Goal: Share content: Share content

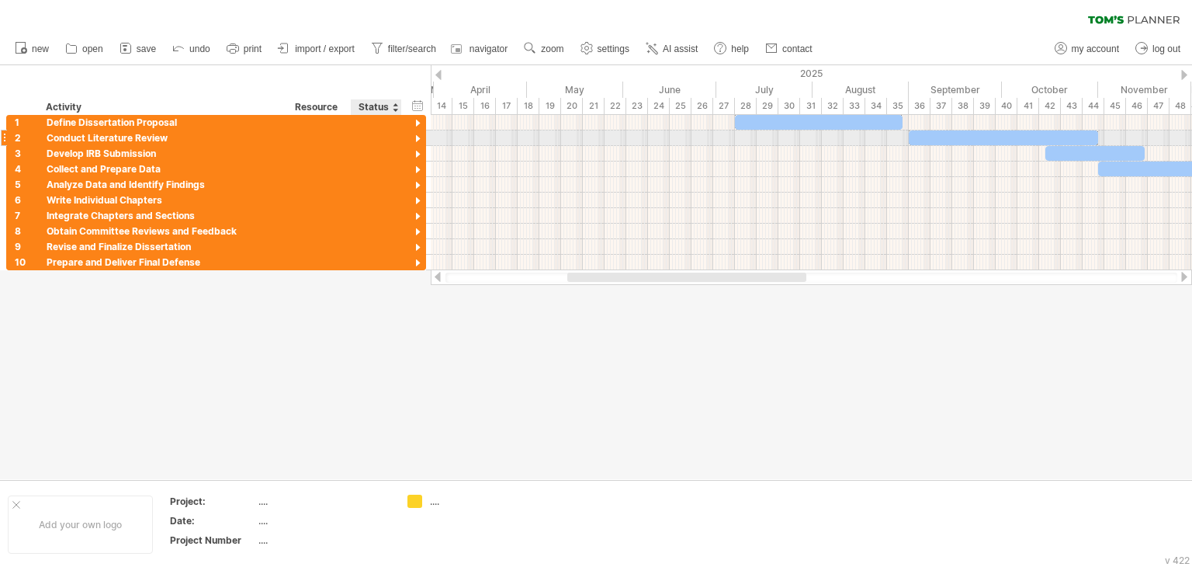
click at [416, 137] on div at bounding box center [418, 139] width 15 height 15
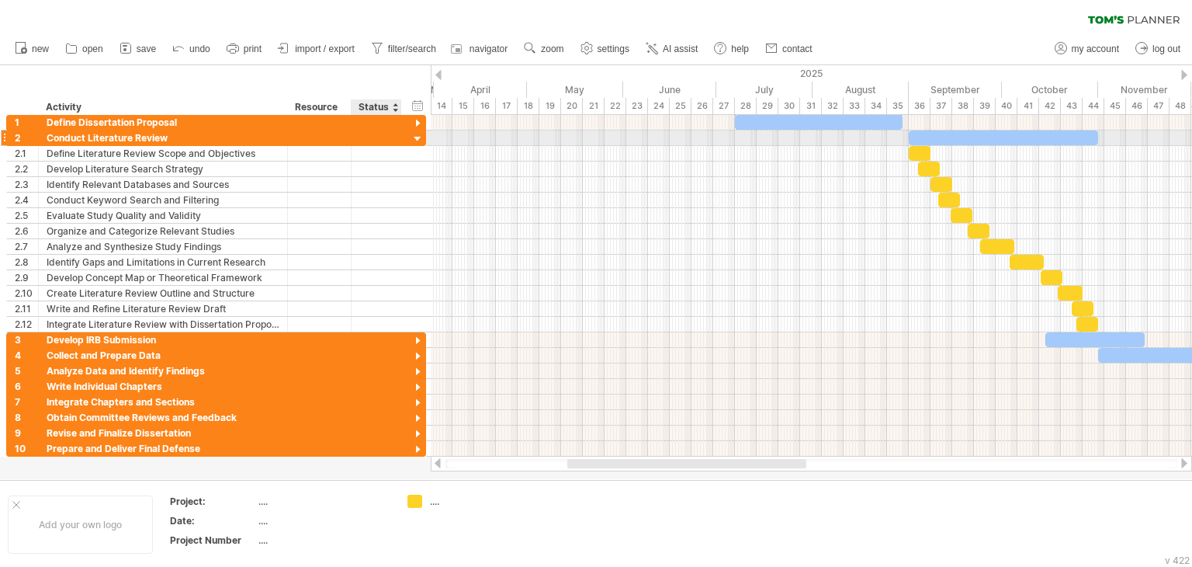
click at [416, 137] on div at bounding box center [418, 139] width 15 height 15
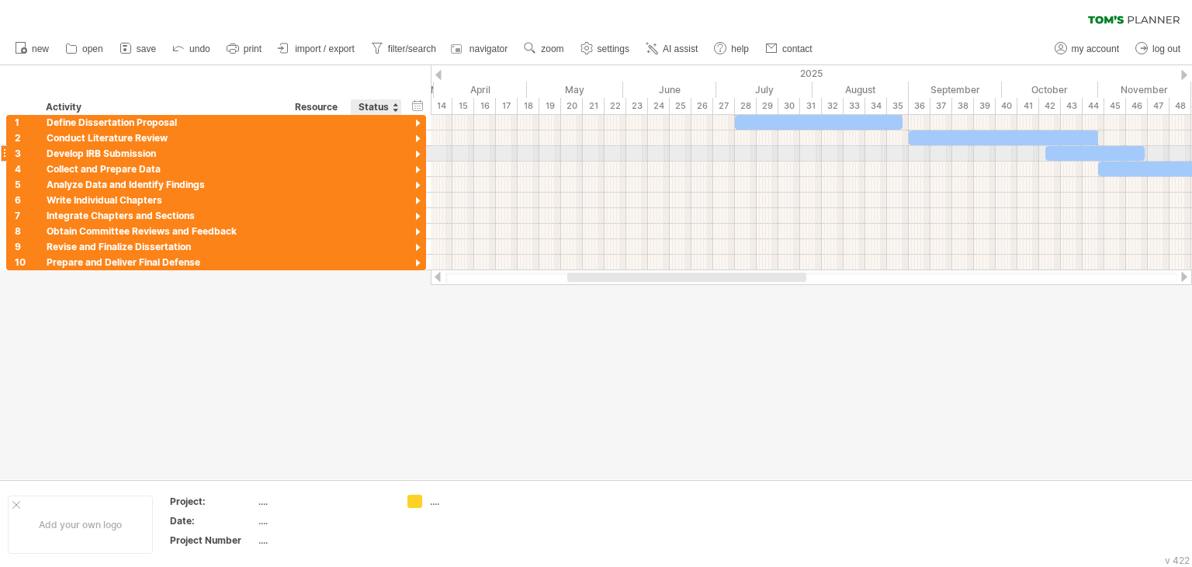
click at [418, 151] on div at bounding box center [418, 154] width 15 height 15
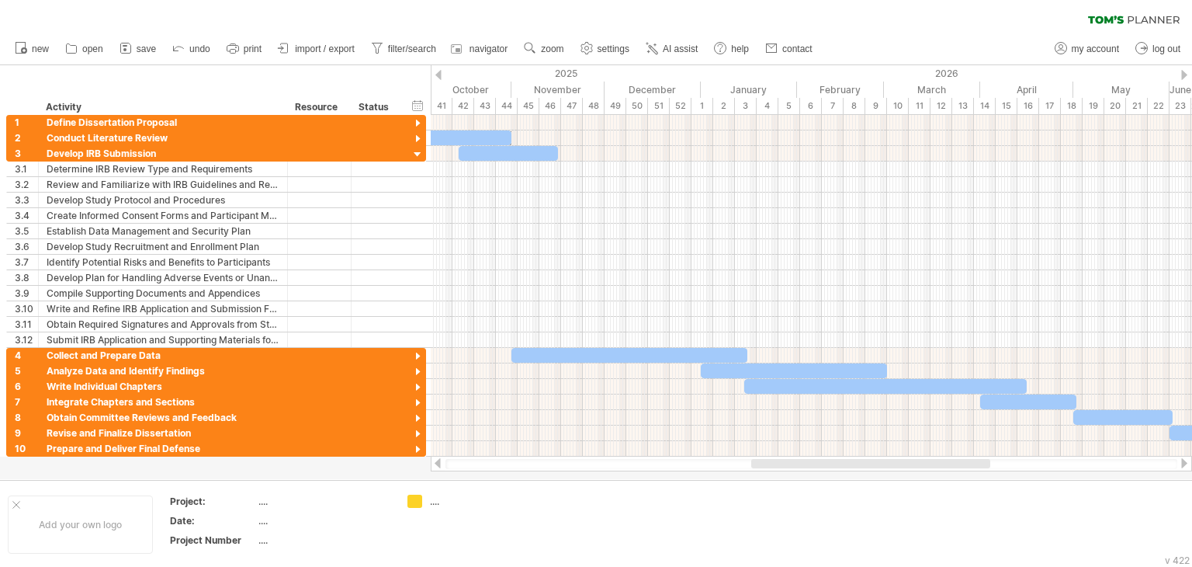
drag, startPoint x: 645, startPoint y: 461, endPoint x: 829, endPoint y: 461, distance: 183.9
click at [829, 461] on div at bounding box center [870, 463] width 239 height 9
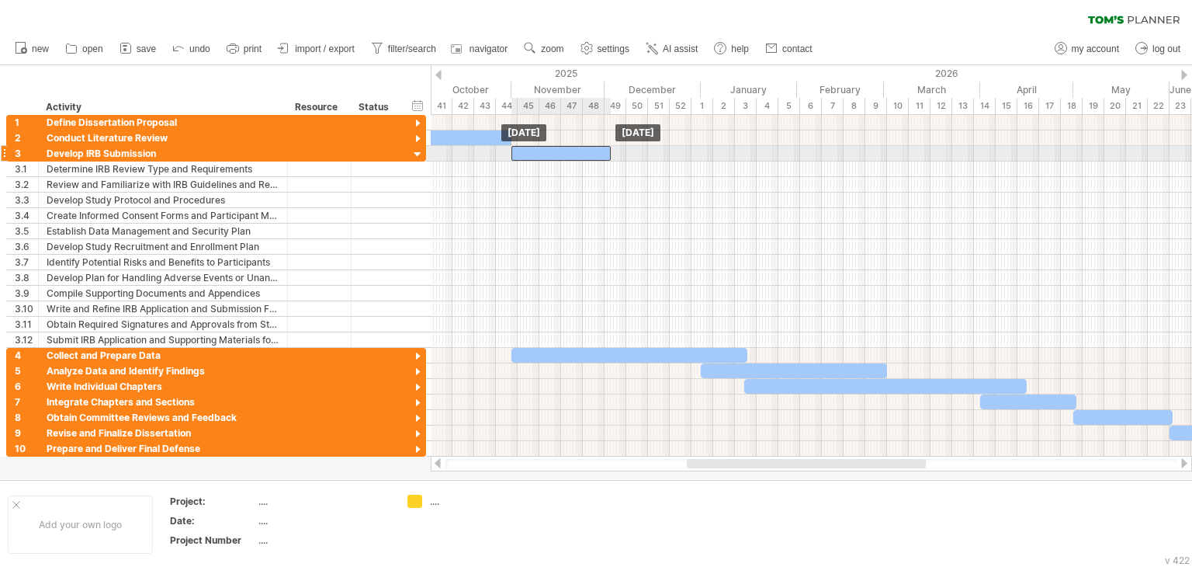
drag, startPoint x: 494, startPoint y: 157, endPoint x: 546, endPoint y: 156, distance: 52.0
click at [546, 156] on div at bounding box center [560, 153] width 99 height 15
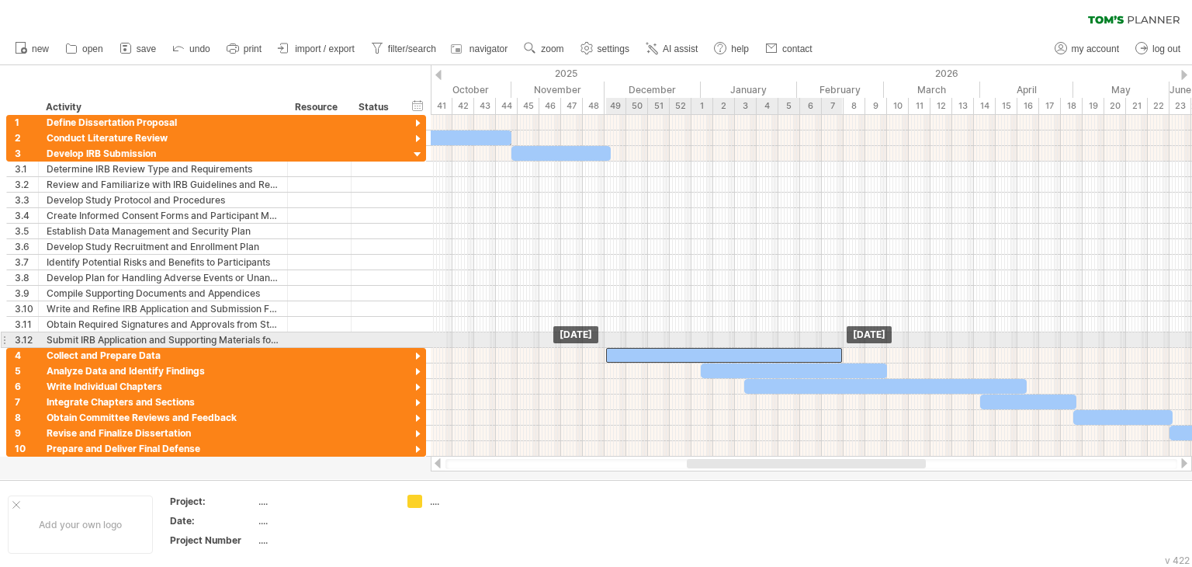
drag, startPoint x: 582, startPoint y: 352, endPoint x: 677, endPoint y: 345, distance: 95.0
click at [677, 345] on div "[DATE] [DATE]" at bounding box center [811, 285] width 761 height 341
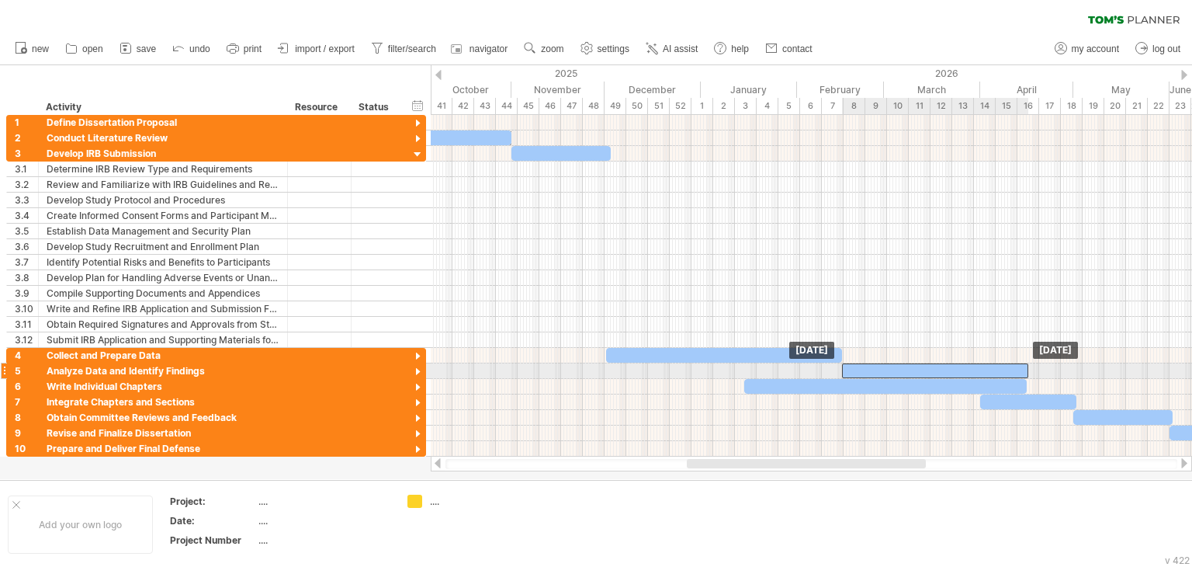
drag, startPoint x: 725, startPoint y: 368, endPoint x: 866, endPoint y: 370, distance: 141.3
click at [866, 370] on div at bounding box center [935, 370] width 186 height 15
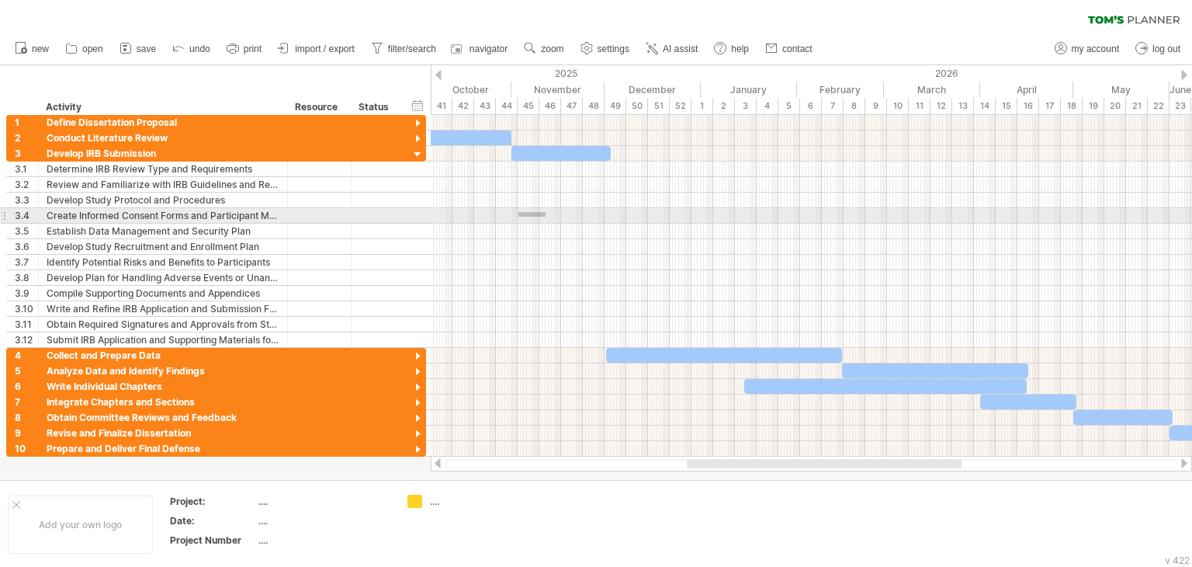
drag, startPoint x: 518, startPoint y: 212, endPoint x: 546, endPoint y: 217, distance: 27.6
click at [546, 217] on div at bounding box center [811, 216] width 761 height 16
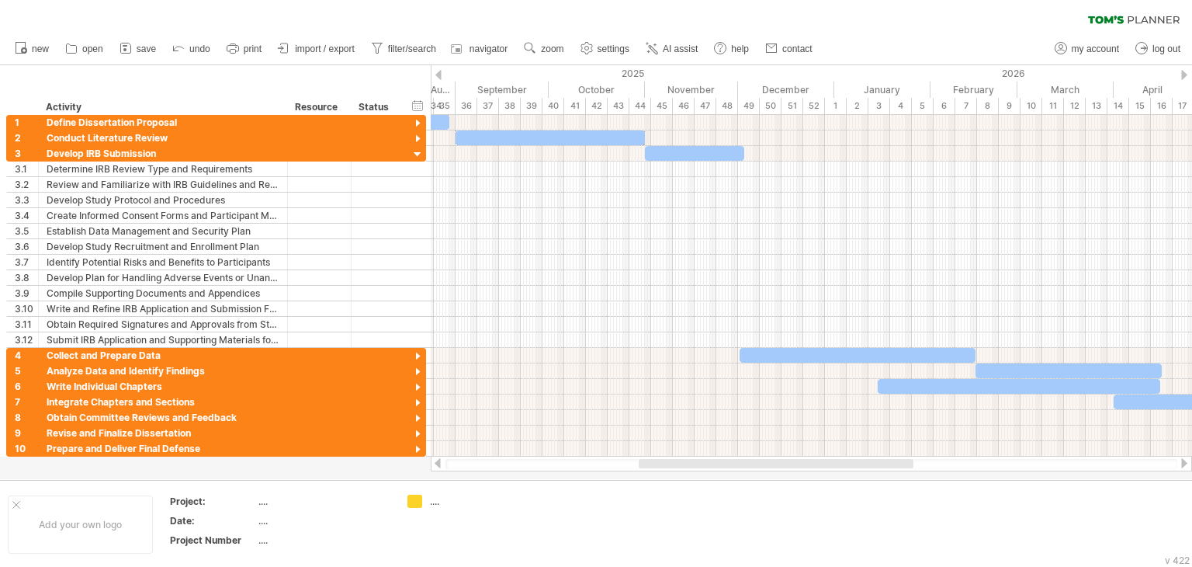
drag, startPoint x: 709, startPoint y: 463, endPoint x: 660, endPoint y: 466, distance: 48.2
click at [660, 466] on div at bounding box center [776, 463] width 275 height 9
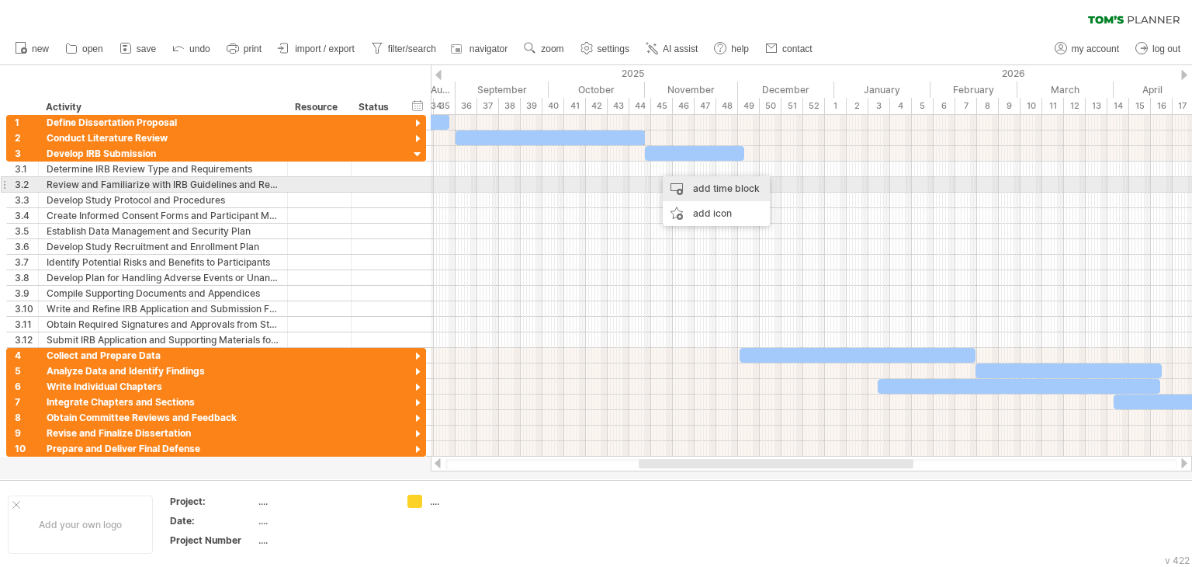
click at [687, 192] on div "add time block" at bounding box center [716, 188] width 107 height 25
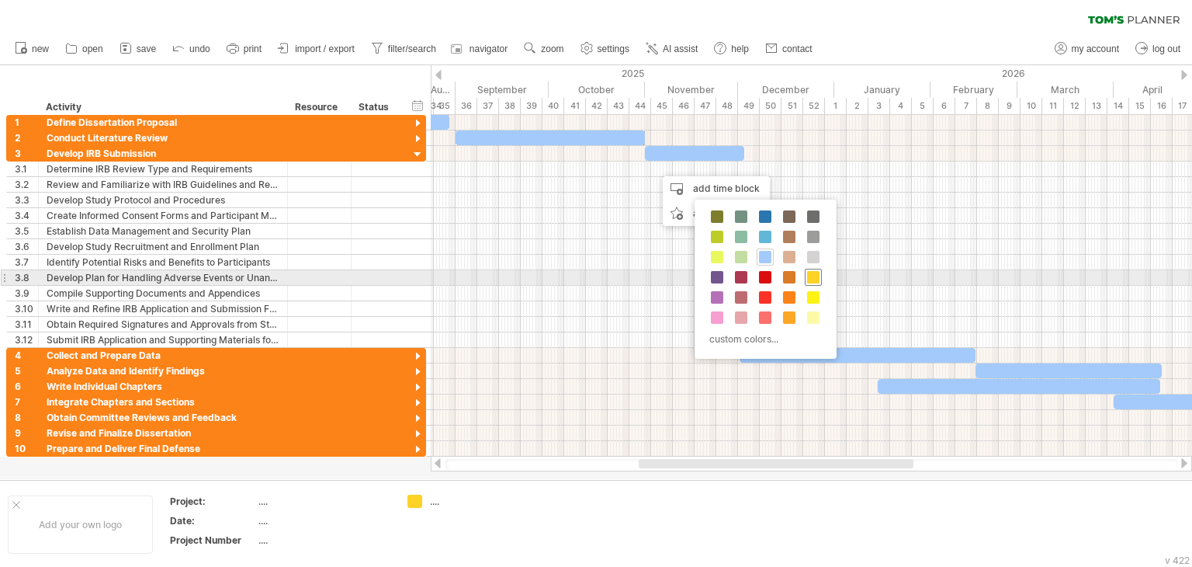
click at [815, 271] on span at bounding box center [813, 277] width 12 height 12
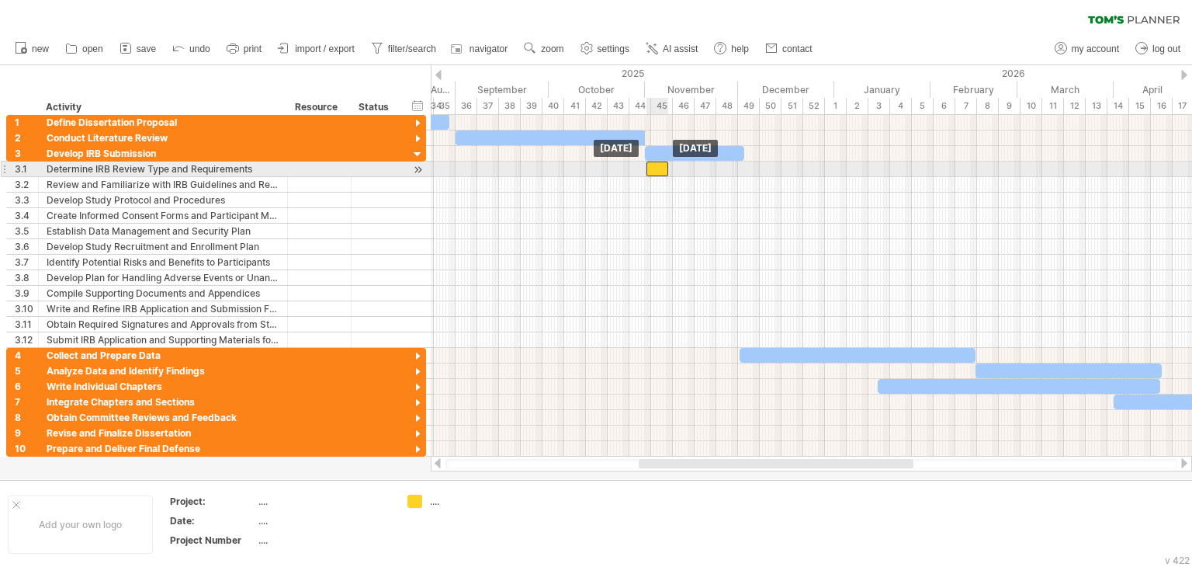
drag, startPoint x: 666, startPoint y: 171, endPoint x: 656, endPoint y: 171, distance: 10.1
click at [656, 171] on div at bounding box center [658, 168] width 22 height 15
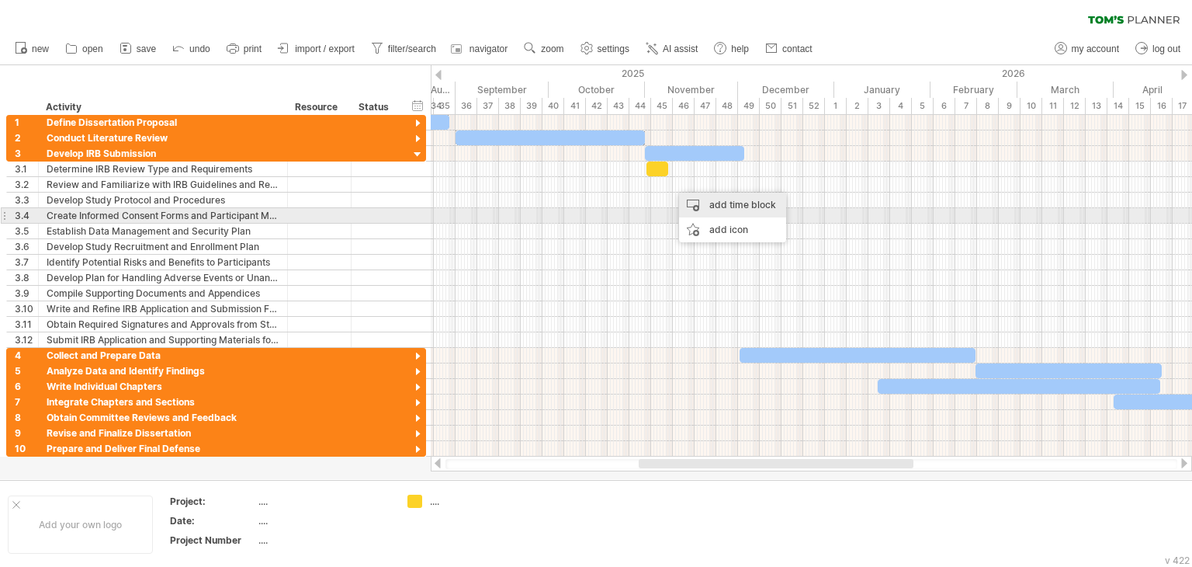
click at [707, 210] on div "add time block" at bounding box center [732, 204] width 107 height 25
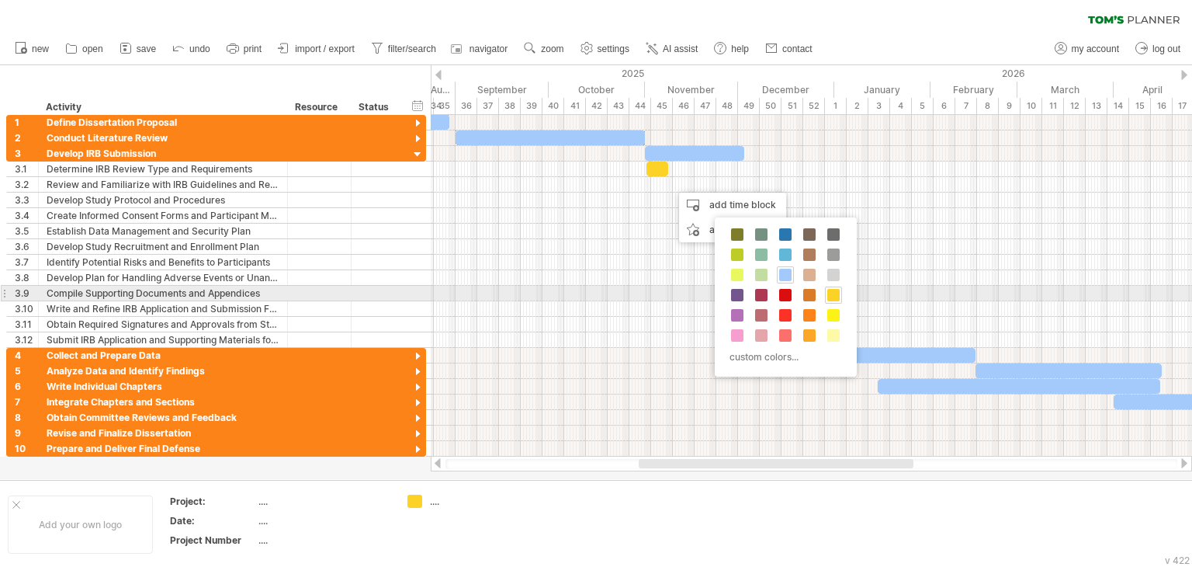
click at [827, 289] on span at bounding box center [833, 295] width 12 height 12
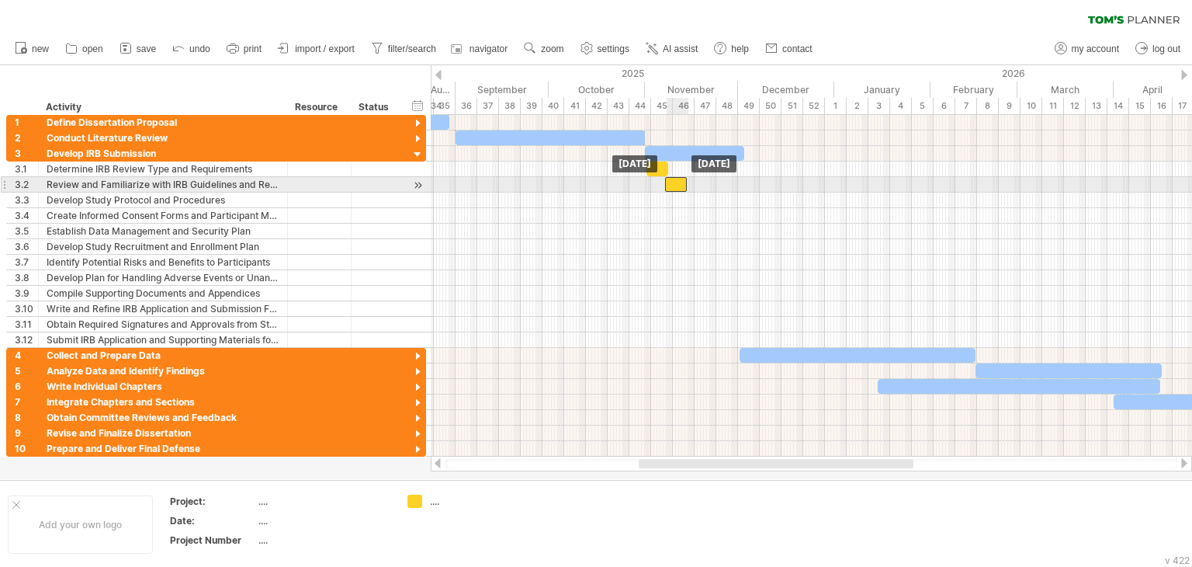
click at [673, 183] on div at bounding box center [676, 184] width 22 height 15
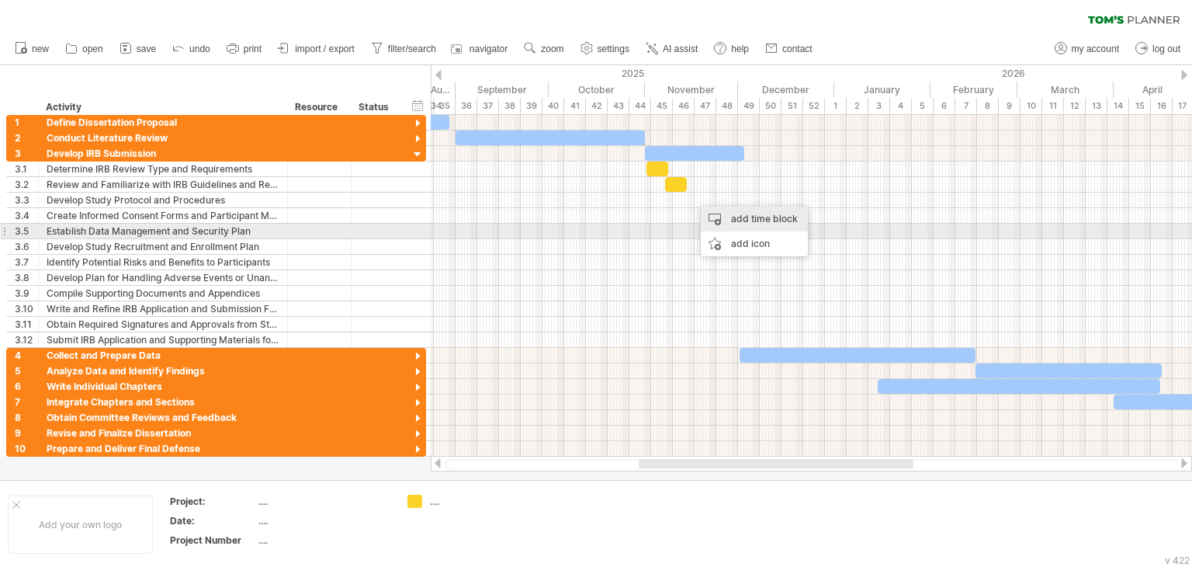
click at [730, 224] on div "add time block" at bounding box center [754, 218] width 107 height 25
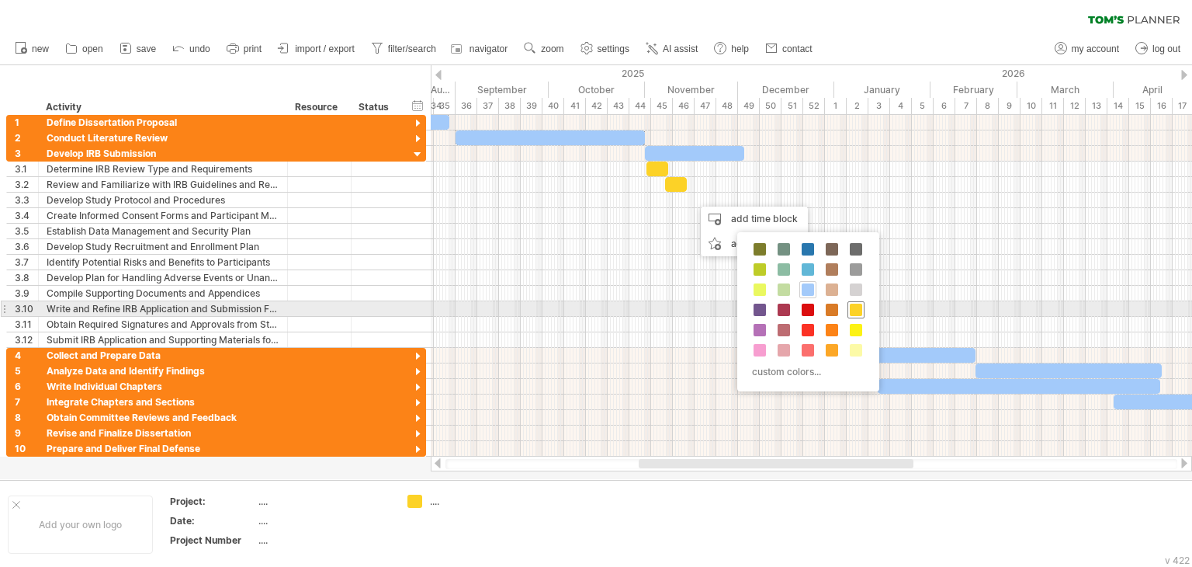
click at [861, 311] on div at bounding box center [856, 309] width 17 height 17
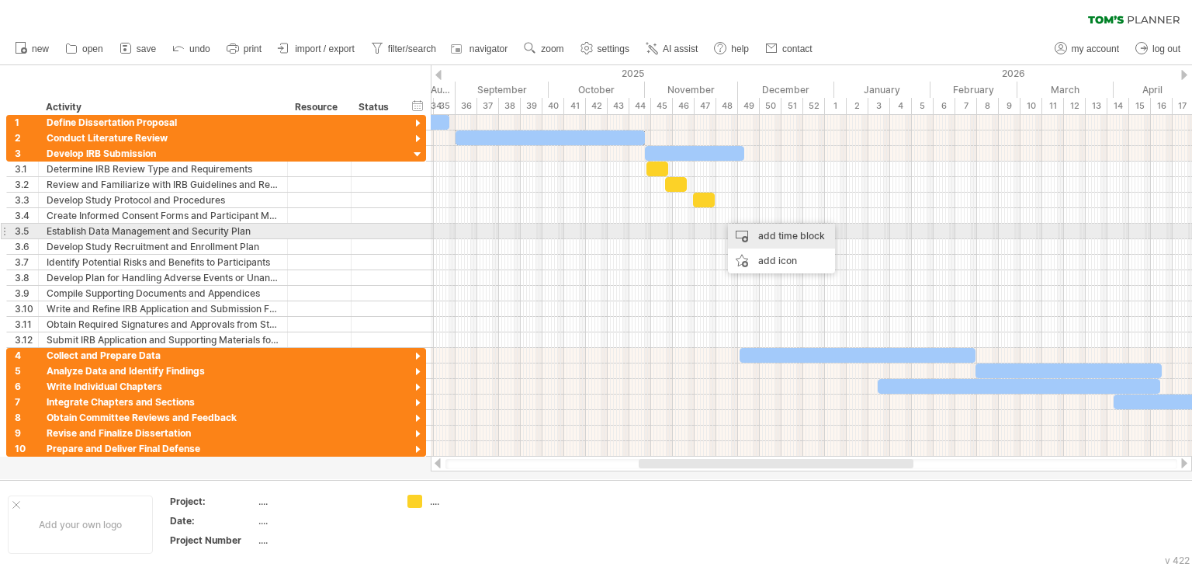
click at [769, 237] on div "add time block" at bounding box center [781, 236] width 107 height 25
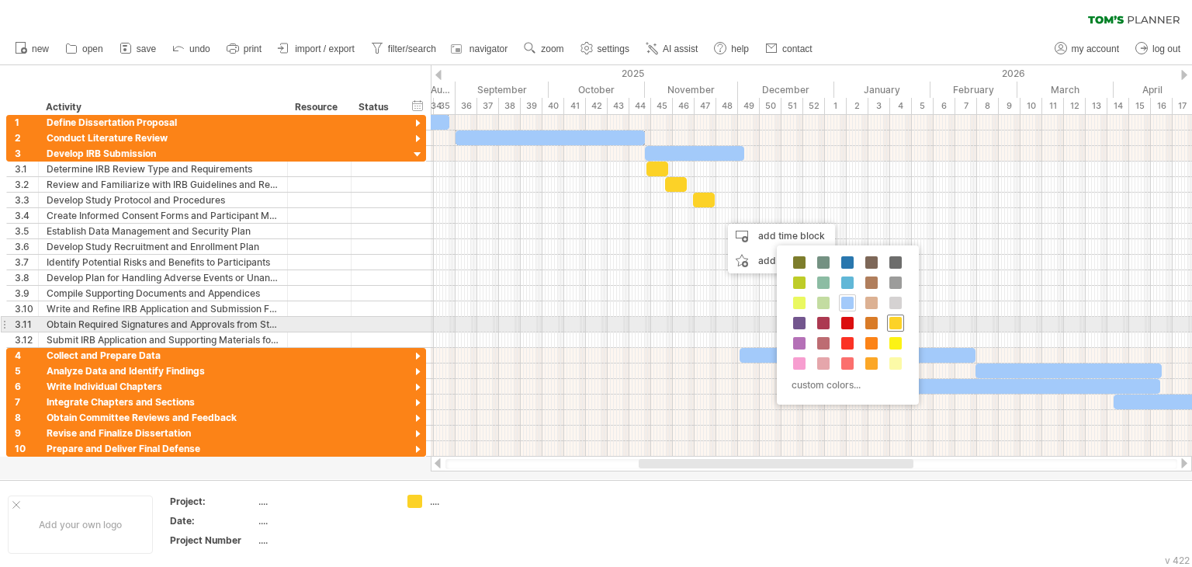
click at [891, 319] on span at bounding box center [895, 323] width 12 height 12
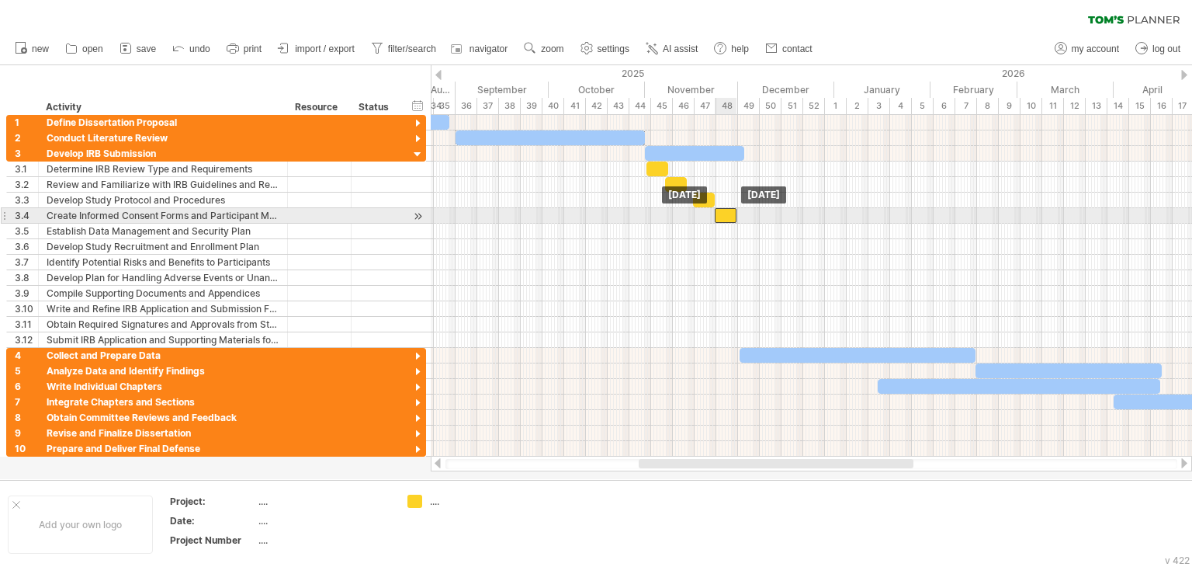
click at [727, 215] on div at bounding box center [726, 215] width 22 height 15
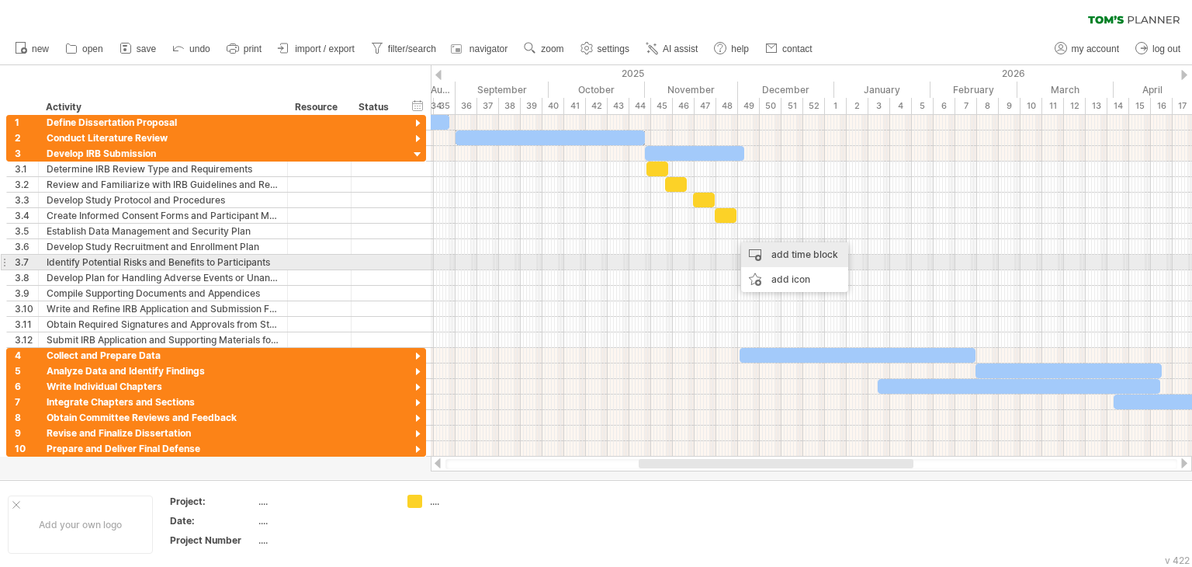
click at [777, 259] on div "add time block" at bounding box center [794, 254] width 107 height 25
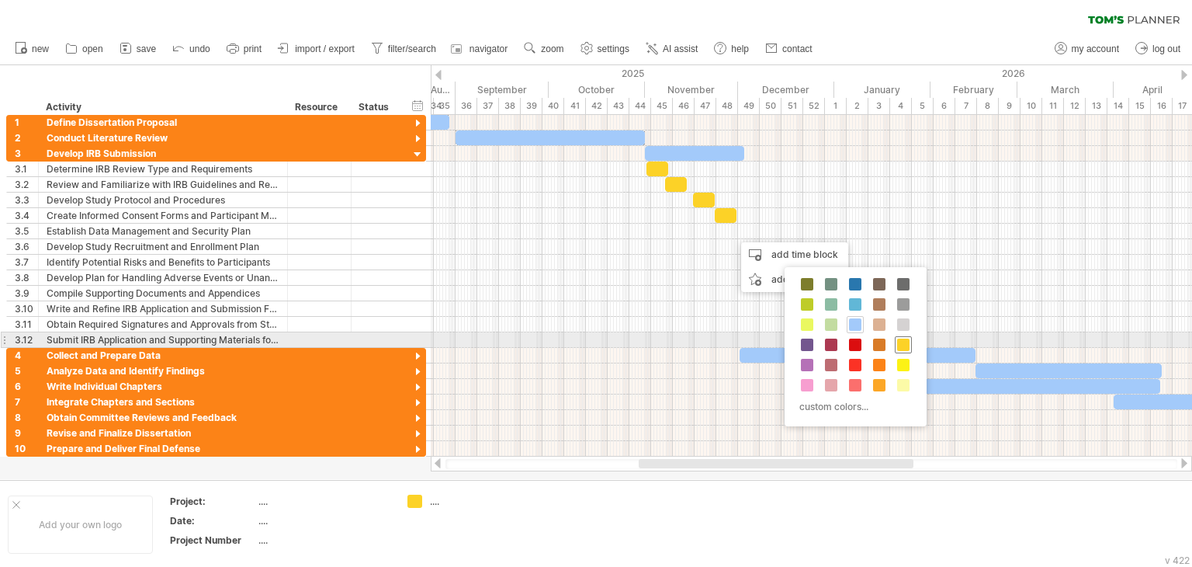
click at [900, 341] on span at bounding box center [903, 344] width 12 height 12
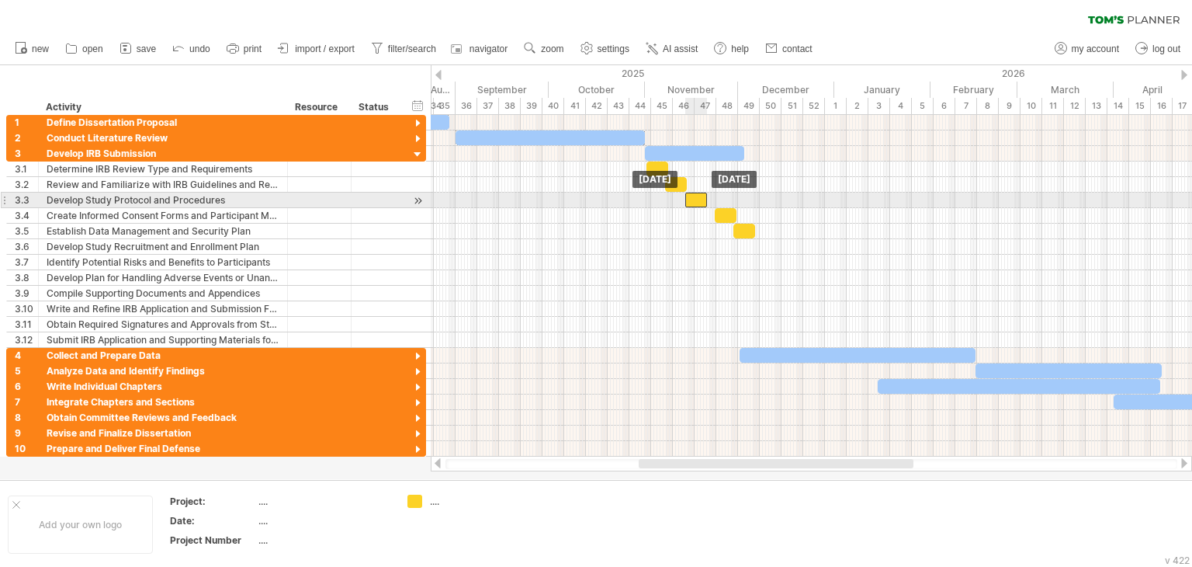
drag, startPoint x: 704, startPoint y: 195, endPoint x: 695, endPoint y: 195, distance: 8.5
click at [695, 195] on div at bounding box center [696, 199] width 22 height 15
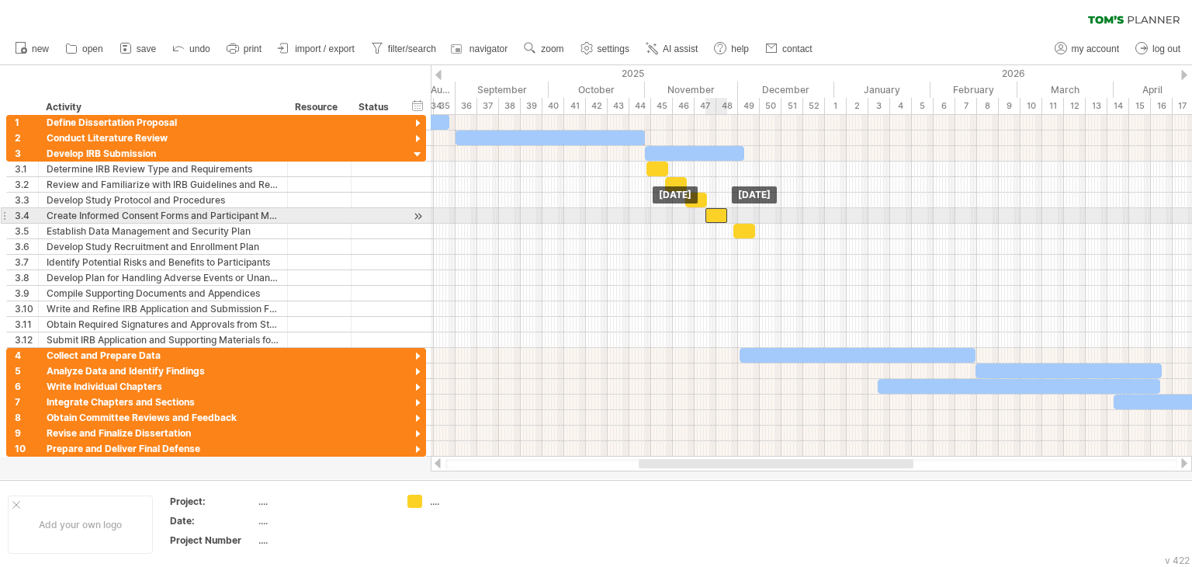
drag, startPoint x: 723, startPoint y: 213, endPoint x: 713, endPoint y: 213, distance: 10.1
click at [713, 213] on div at bounding box center [717, 215] width 22 height 15
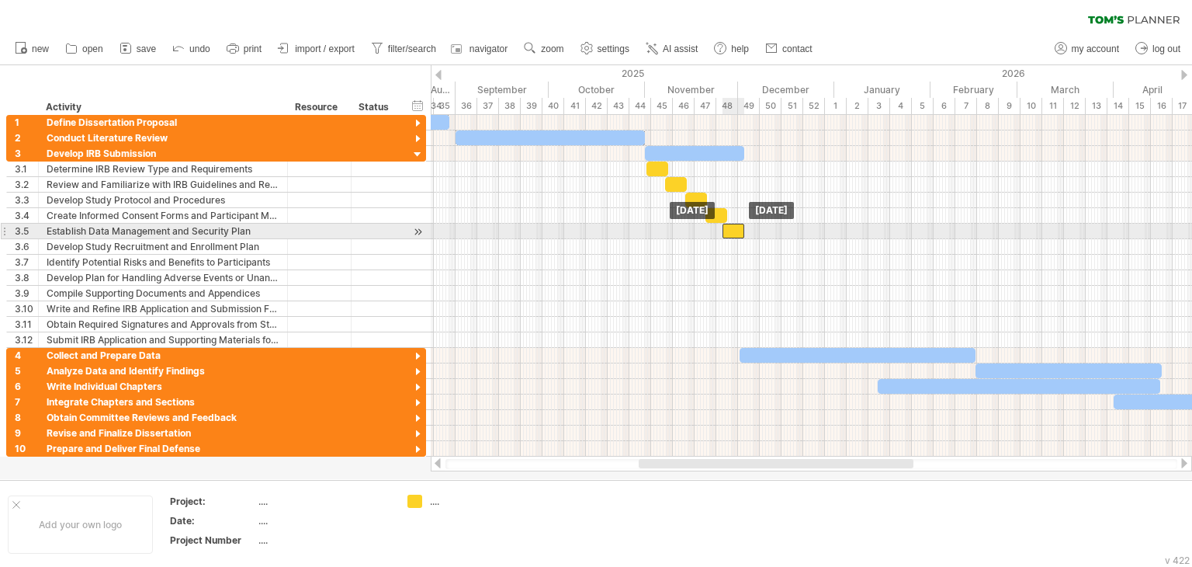
drag, startPoint x: 744, startPoint y: 231, endPoint x: 733, endPoint y: 231, distance: 11.6
click at [733, 231] on div at bounding box center [734, 231] width 22 height 15
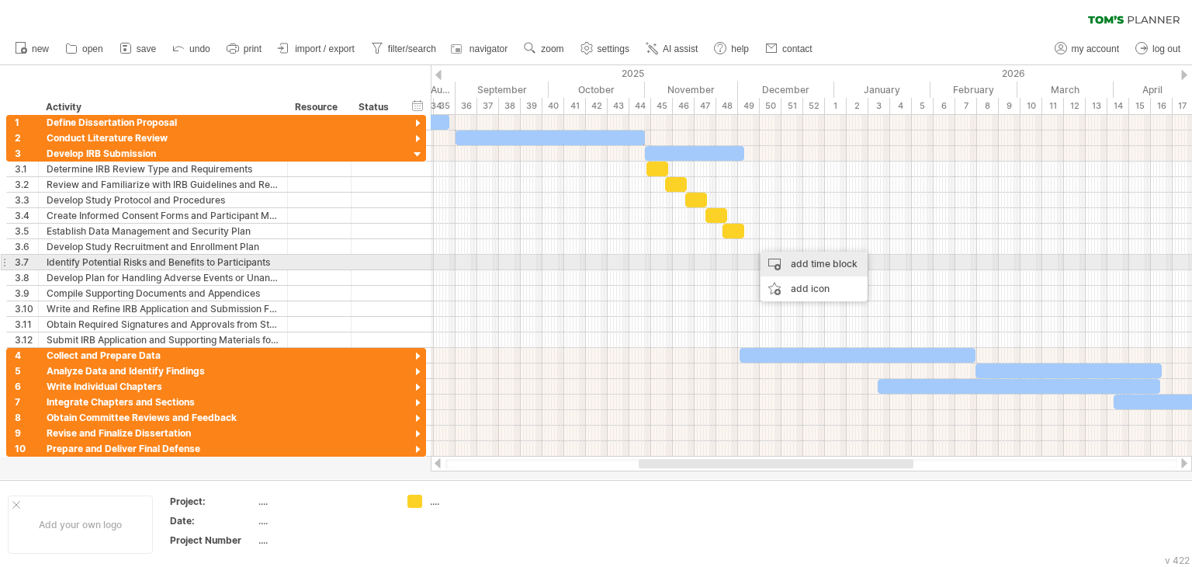
click at [785, 262] on div "add time block" at bounding box center [814, 263] width 107 height 25
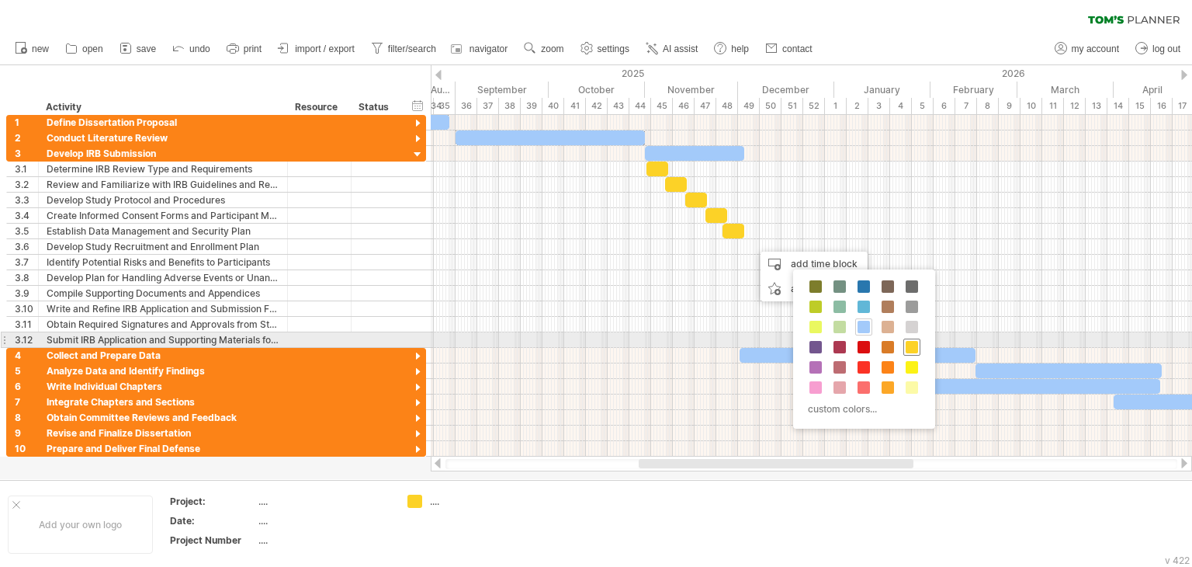
click at [914, 342] on span at bounding box center [912, 347] width 12 height 12
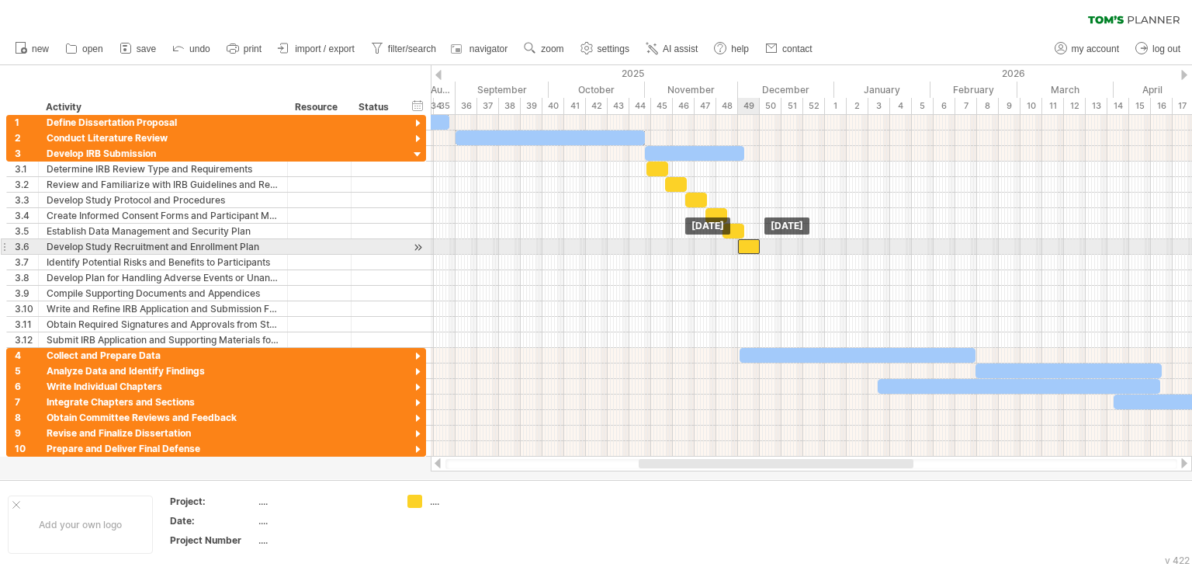
drag, startPoint x: 769, startPoint y: 249, endPoint x: 753, endPoint y: 249, distance: 16.3
click at [753, 249] on div at bounding box center [749, 246] width 22 height 15
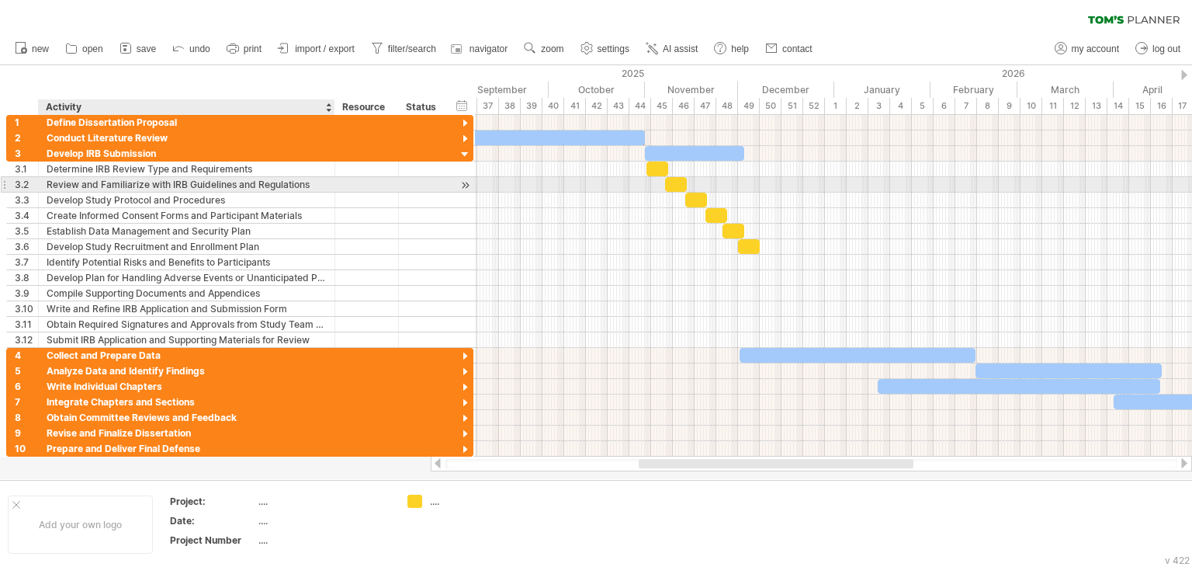
drag, startPoint x: 283, startPoint y: 187, endPoint x: 330, endPoint y: 189, distance: 47.4
click at [330, 189] on div at bounding box center [333, 185] width 8 height 16
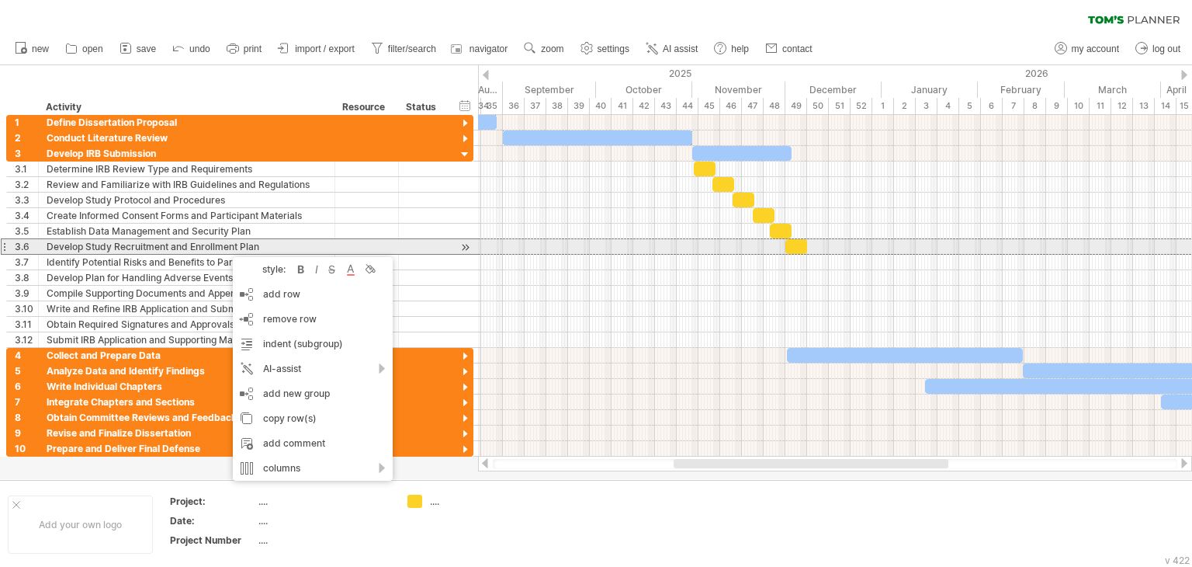
click at [127, 246] on div "Develop Study Recruitment and Enrollment Plan" at bounding box center [187, 246] width 280 height 15
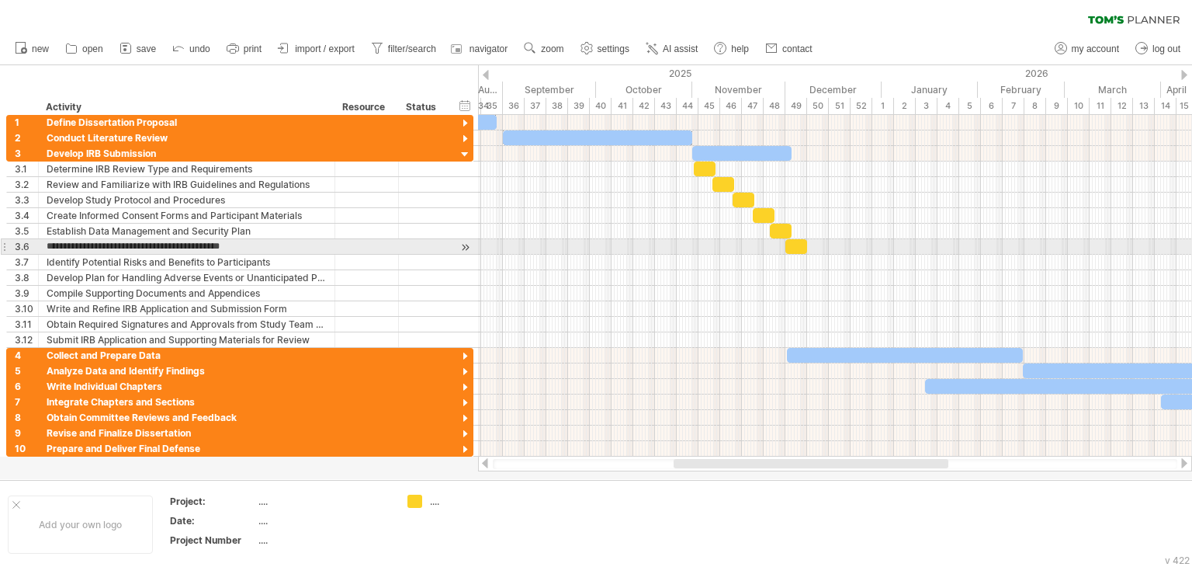
type input "**********"
click at [26, 246] on div "3.6" at bounding box center [26, 246] width 23 height 15
click at [3, 247] on div at bounding box center [4, 246] width 6 height 16
click at [161, 241] on div "Develop Study Reruitment and Enrollment Plan" at bounding box center [187, 246] width 280 height 15
click at [372, 249] on div at bounding box center [366, 246] width 47 height 15
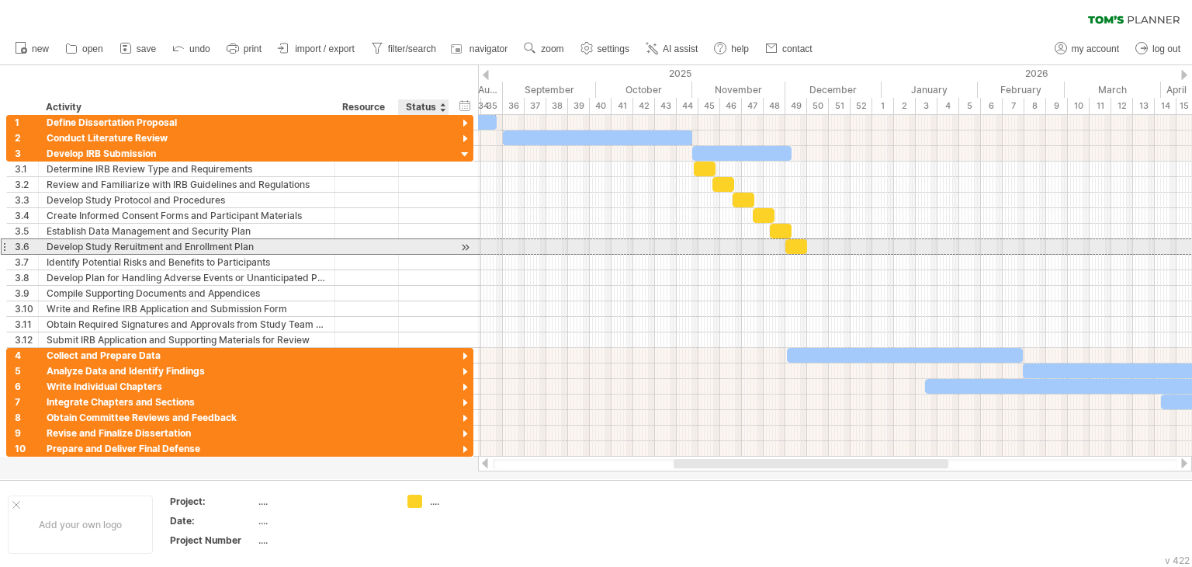
click at [420, 249] on div at bounding box center [424, 246] width 34 height 15
click at [464, 248] on div at bounding box center [465, 247] width 15 height 16
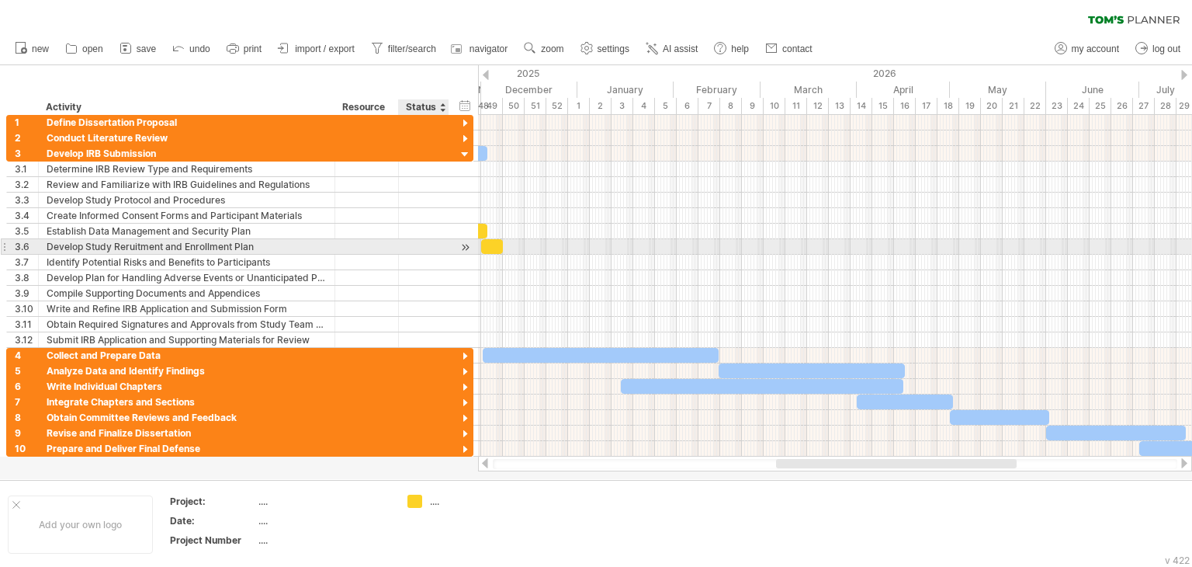
click at [464, 248] on div at bounding box center [465, 247] width 15 height 16
click at [9, 246] on div "3.6" at bounding box center [23, 246] width 32 height 15
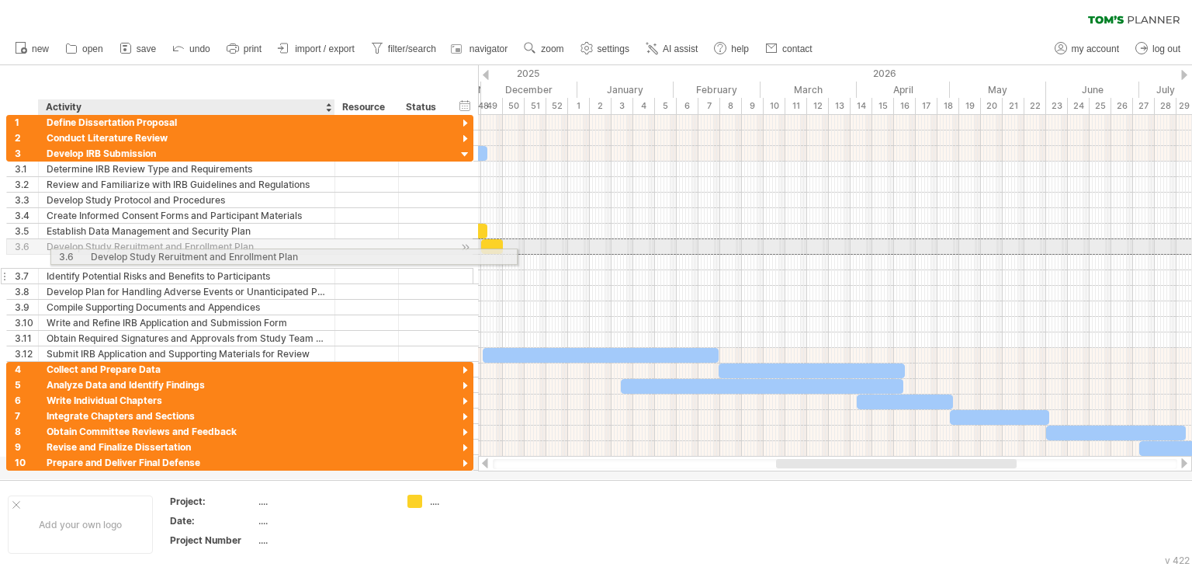
drag, startPoint x: 4, startPoint y: 246, endPoint x: 85, endPoint y: 254, distance: 81.1
click at [85, 254] on div "**********" at bounding box center [239, 254] width 467 height 216
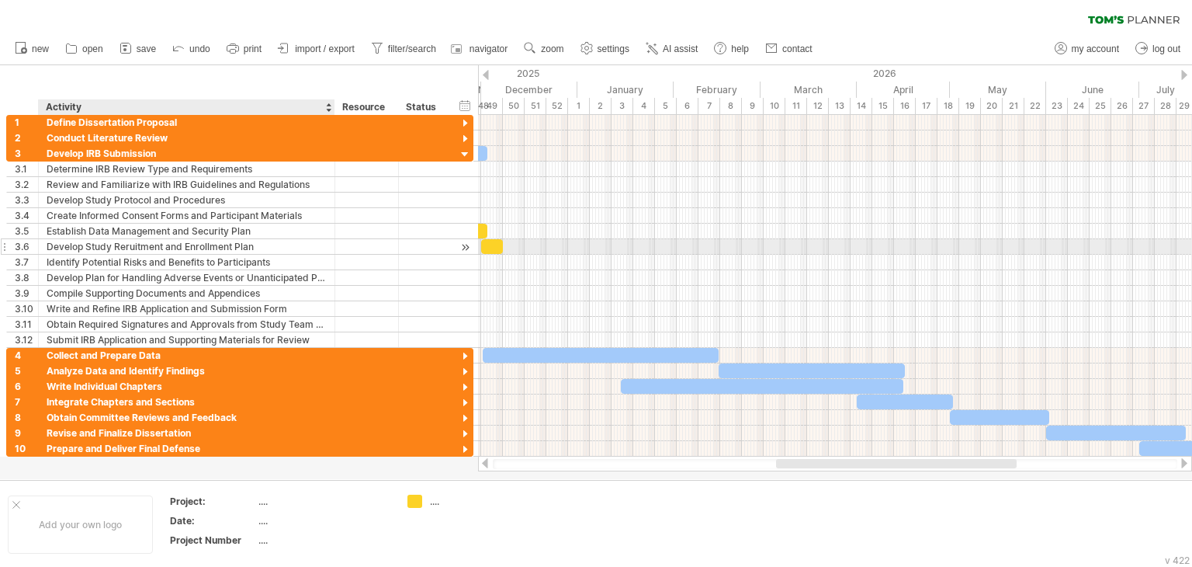
click at [273, 248] on div "Develop Study Reruitment and Enrollment Plan" at bounding box center [187, 246] width 280 height 15
drag, startPoint x: 281, startPoint y: 245, endPoint x: 22, endPoint y: 245, distance: 259.2
click at [22, 245] on div "**********" at bounding box center [239, 246] width 467 height 16
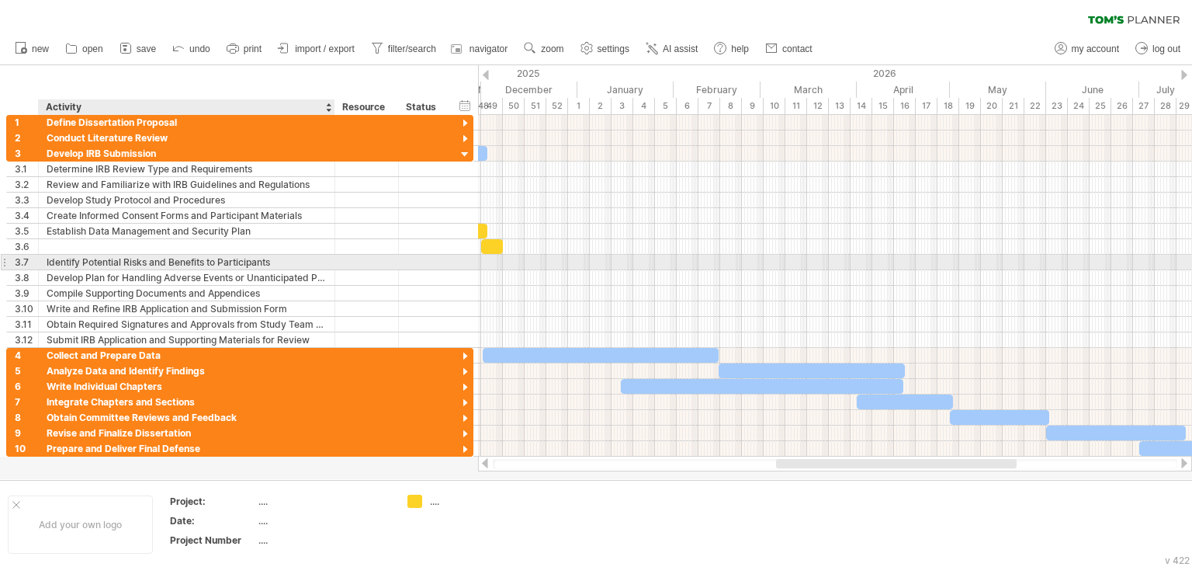
click at [81, 262] on div "Identify Potential Risks and Benefits to Participants" at bounding box center [187, 262] width 280 height 15
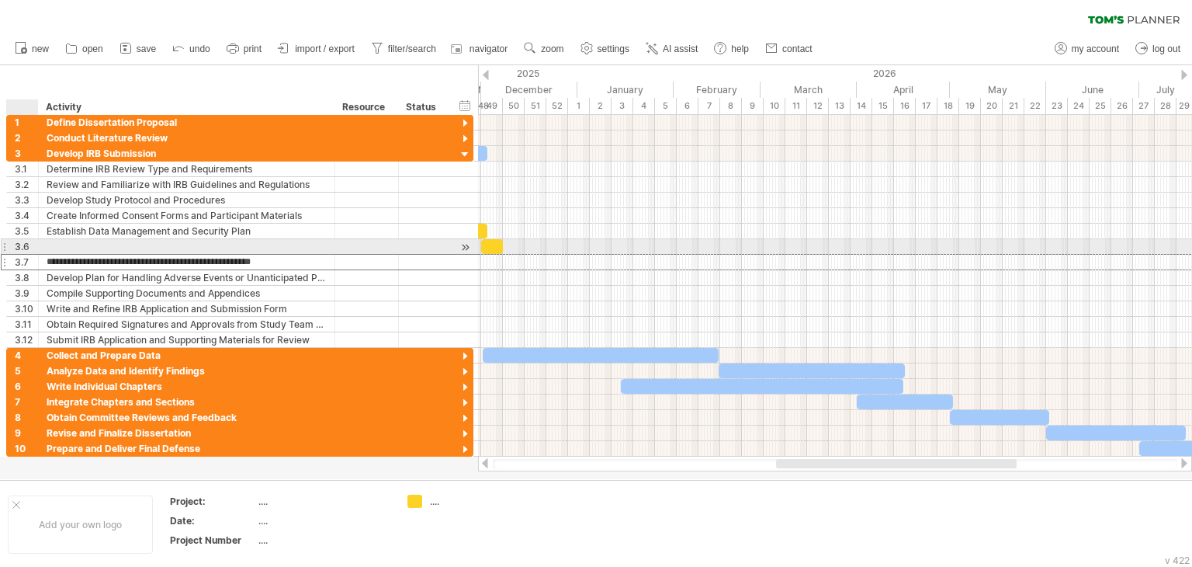
click at [17, 245] on div "3.6" at bounding box center [26, 246] width 23 height 15
click at [463, 246] on div at bounding box center [465, 247] width 15 height 16
click at [466, 246] on div at bounding box center [465, 247] width 15 height 16
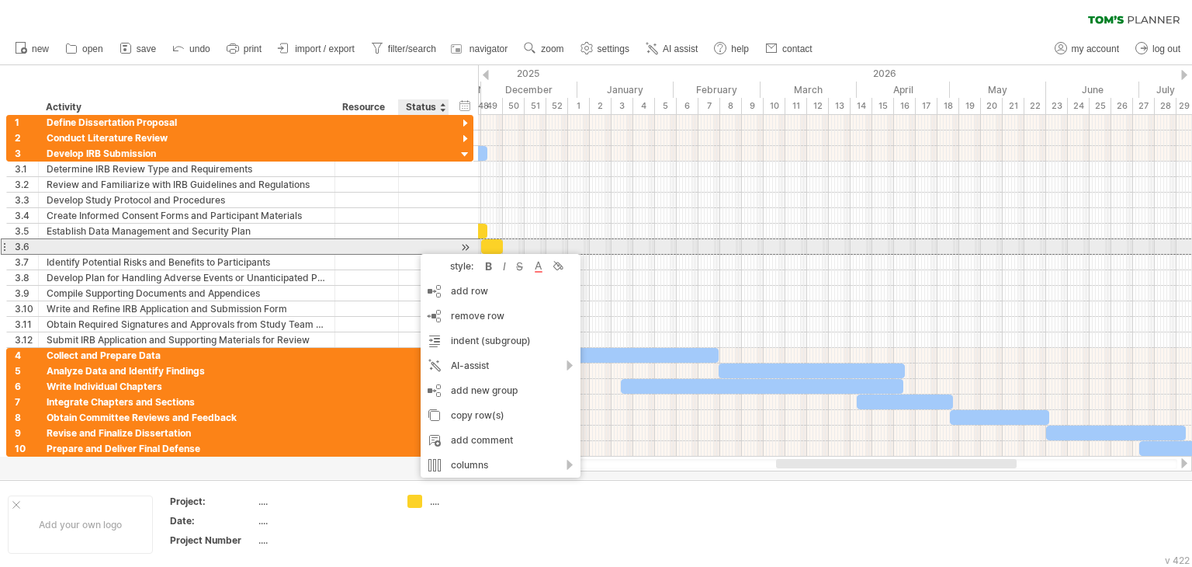
click at [272, 249] on div at bounding box center [187, 246] width 280 height 15
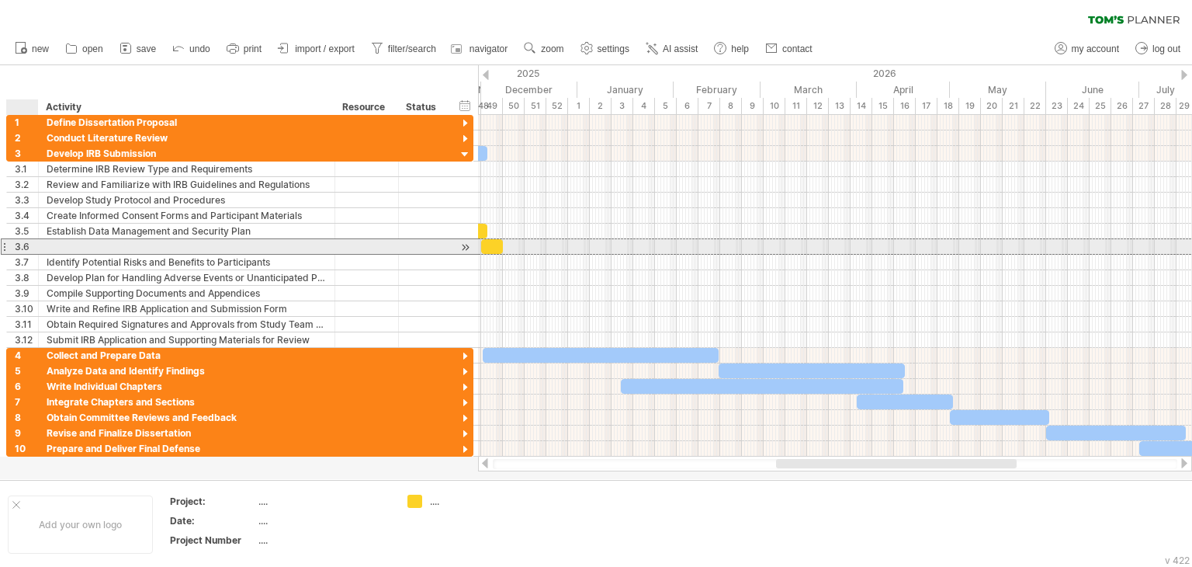
click at [29, 243] on div "3.6" at bounding box center [26, 246] width 23 height 15
click at [3, 245] on div at bounding box center [4, 246] width 6 height 16
click at [231, 246] on div at bounding box center [187, 246] width 280 height 15
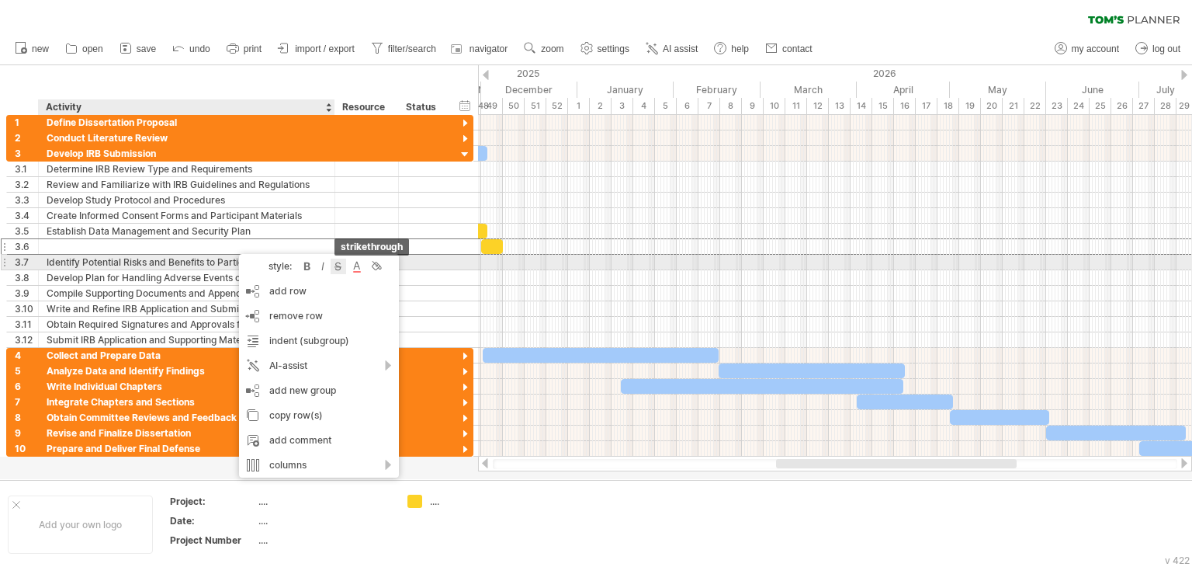
click at [335, 269] on div at bounding box center [339, 266] width 16 height 16
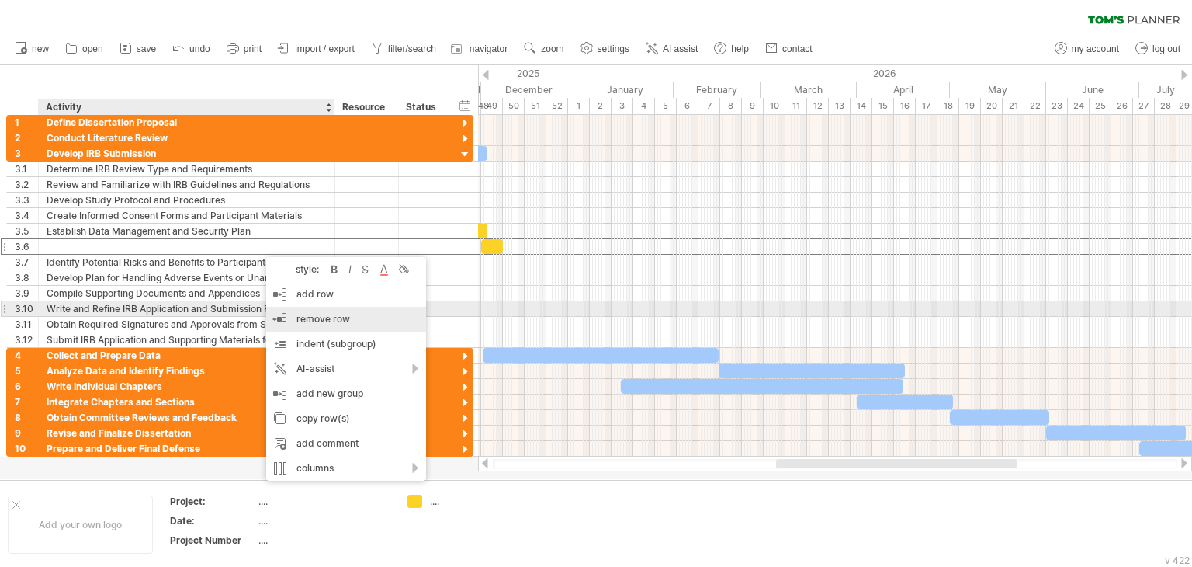
click at [373, 317] on div "remove row remove selected rows" at bounding box center [346, 319] width 160 height 25
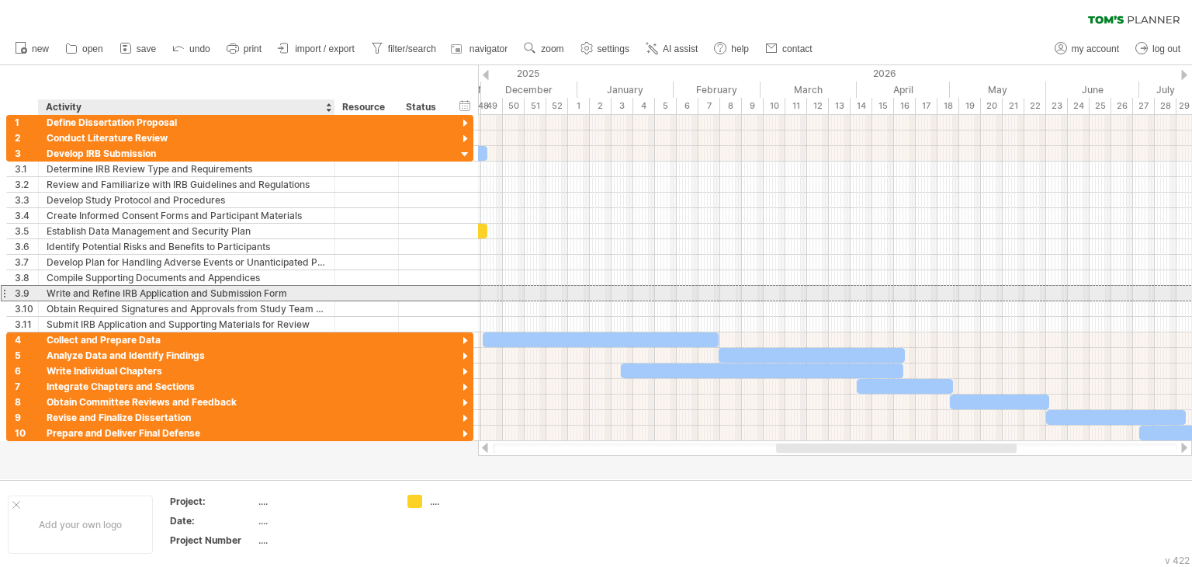
click at [237, 293] on div "Write and Refine IRB Application and Submission Form" at bounding box center [187, 293] width 280 height 15
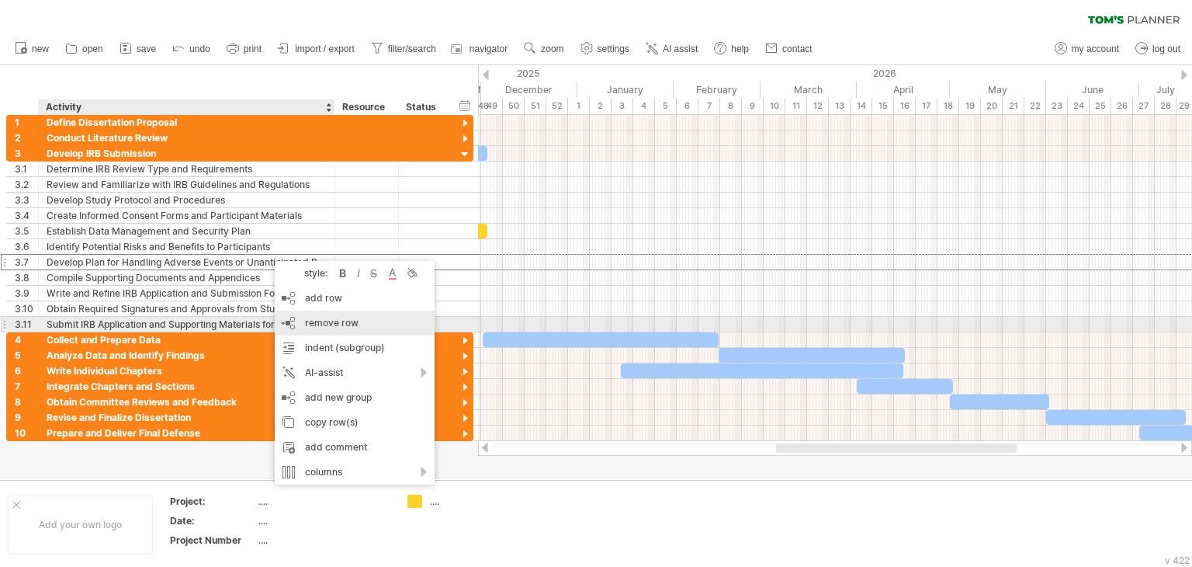
click at [366, 330] on div "remove row remove selected rows" at bounding box center [355, 322] width 160 height 25
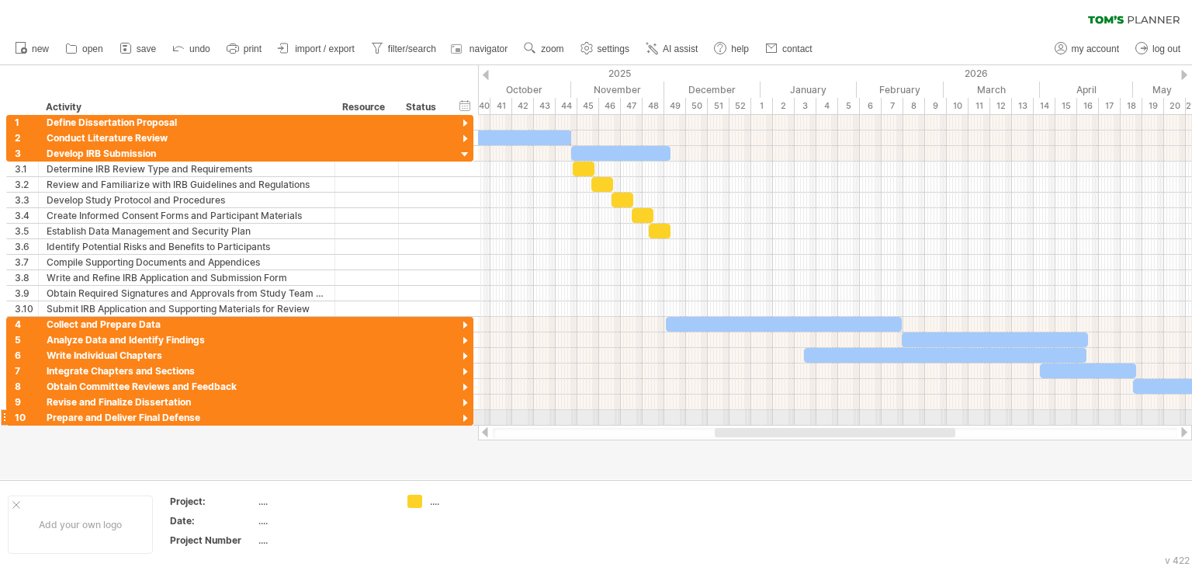
drag, startPoint x: 834, startPoint y: 434, endPoint x: 774, endPoint y: 424, distance: 60.6
click at [774, 424] on div "Trying to reach [DOMAIN_NAME] Connected again... 0% clear filter new 1" at bounding box center [596, 283] width 1192 height 567
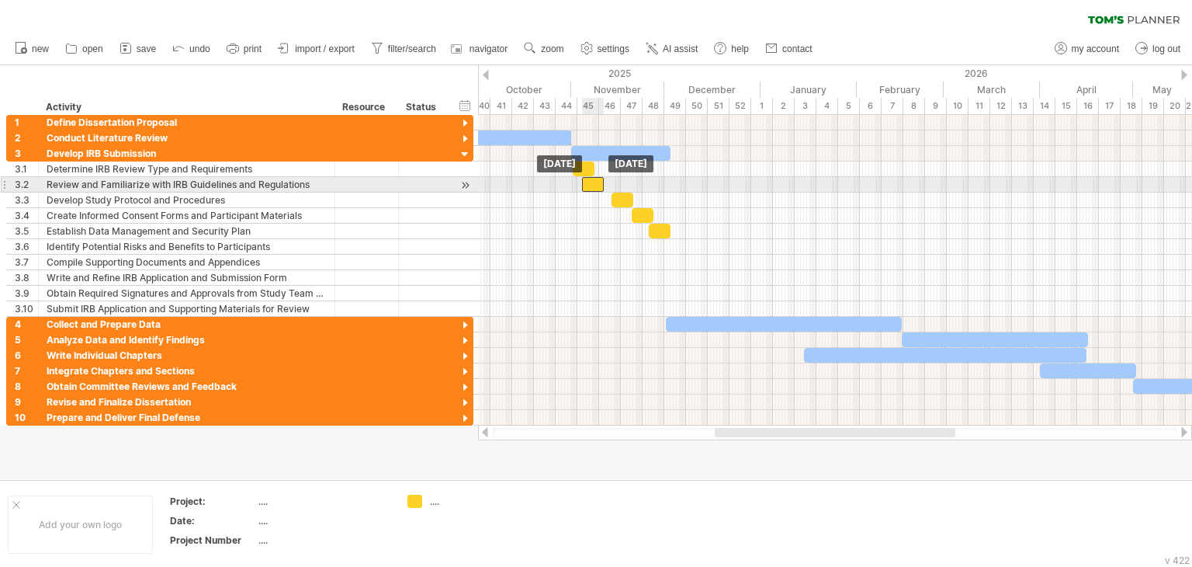
drag, startPoint x: 601, startPoint y: 184, endPoint x: 591, endPoint y: 184, distance: 10.1
click at [591, 184] on div at bounding box center [593, 184] width 22 height 15
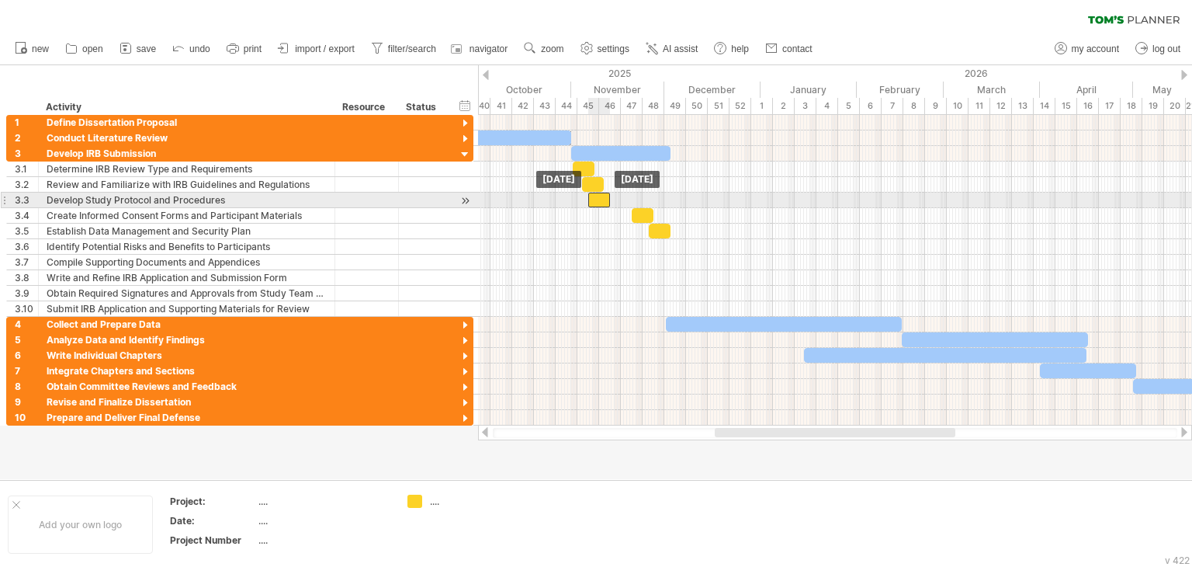
drag, startPoint x: 623, startPoint y: 203, endPoint x: 599, endPoint y: 203, distance: 24.1
click at [599, 203] on div at bounding box center [599, 199] width 22 height 15
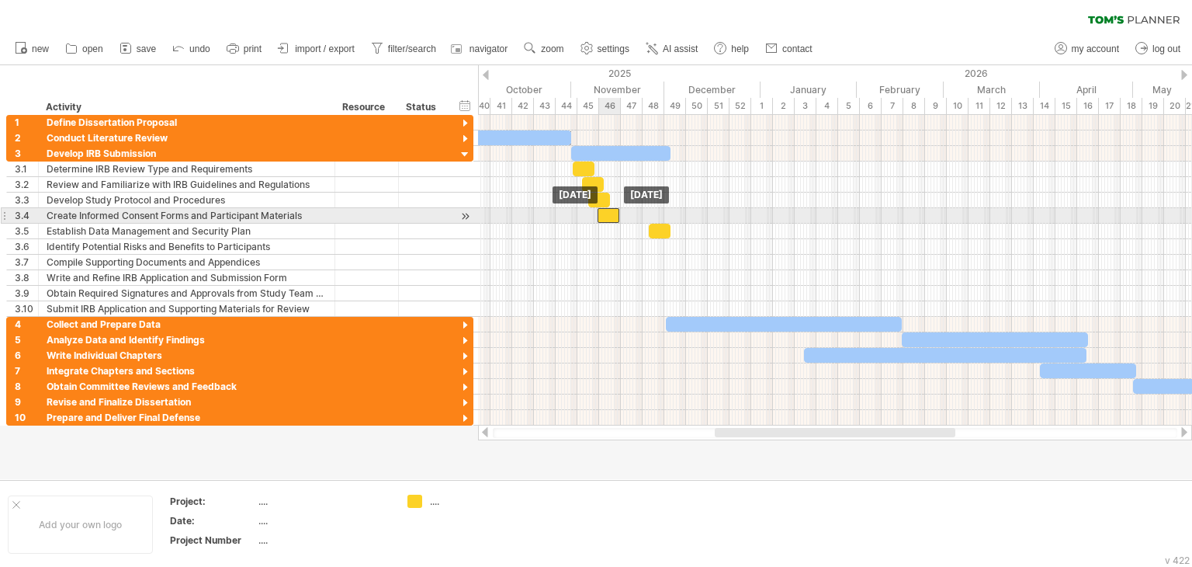
drag, startPoint x: 640, startPoint y: 216, endPoint x: 606, endPoint y: 216, distance: 34.1
click at [606, 216] on div at bounding box center [609, 215] width 22 height 15
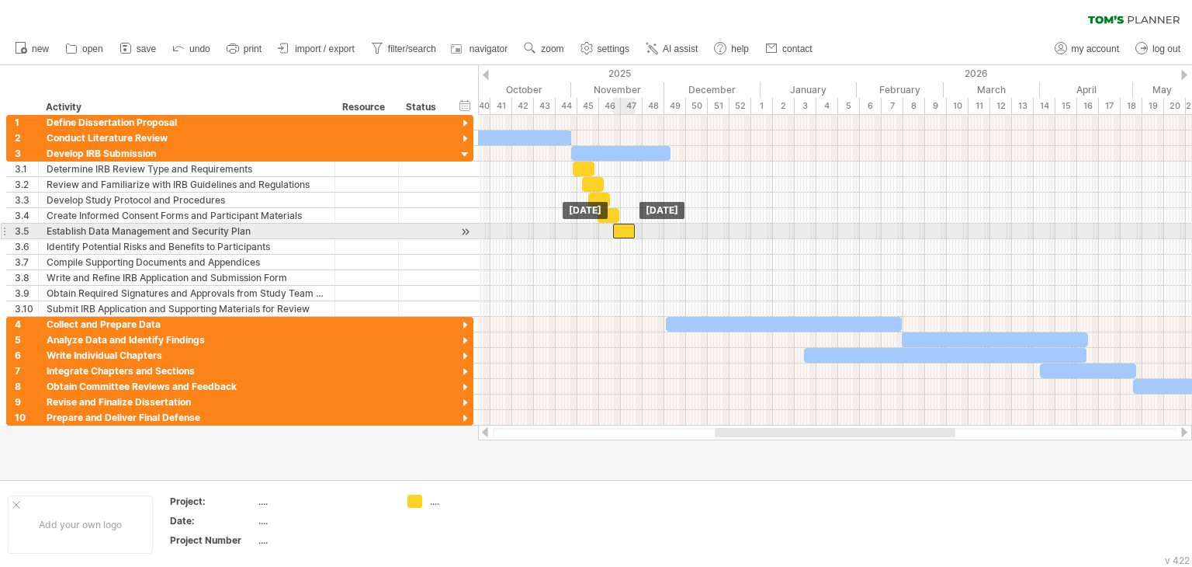
drag, startPoint x: 657, startPoint y: 231, endPoint x: 621, endPoint y: 231, distance: 36.5
click at [621, 231] on div at bounding box center [624, 231] width 22 height 15
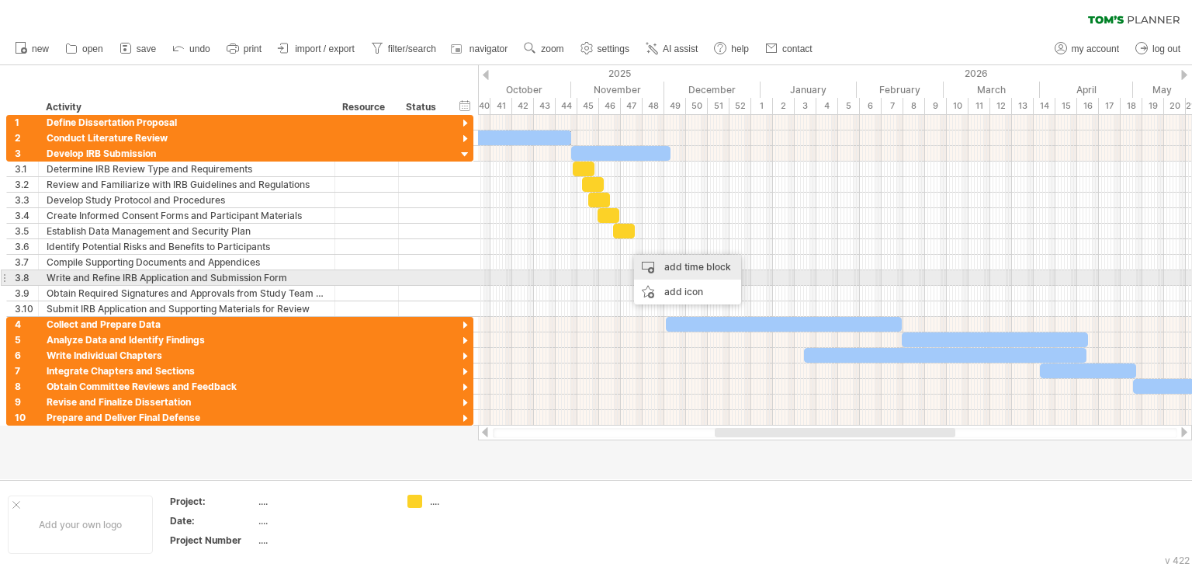
click at [661, 271] on div "add time block" at bounding box center [687, 267] width 107 height 25
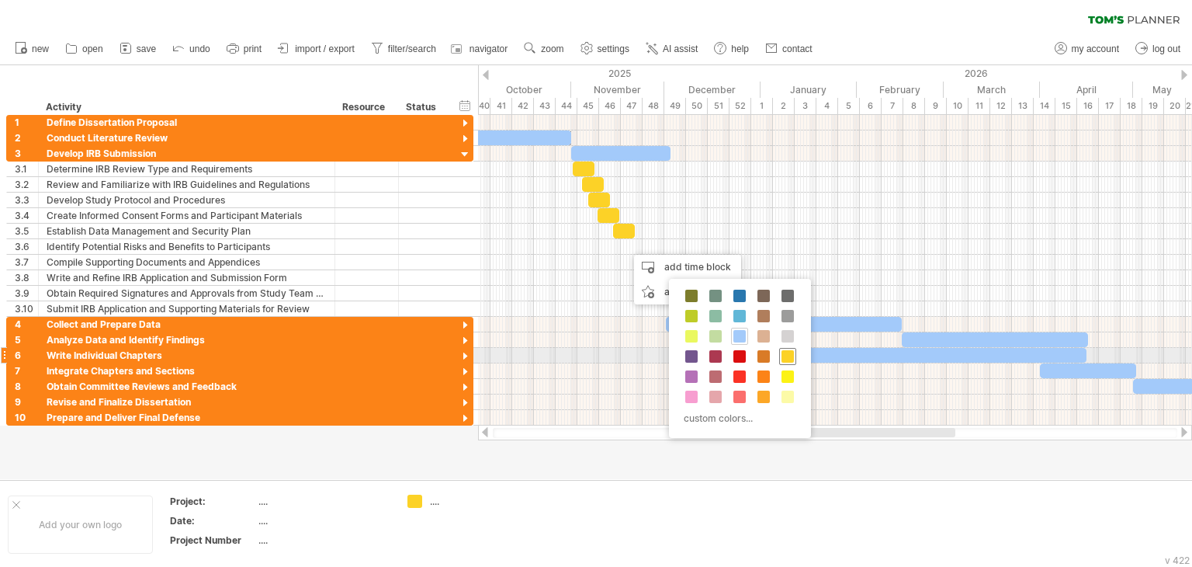
click at [790, 357] on span at bounding box center [788, 356] width 12 height 12
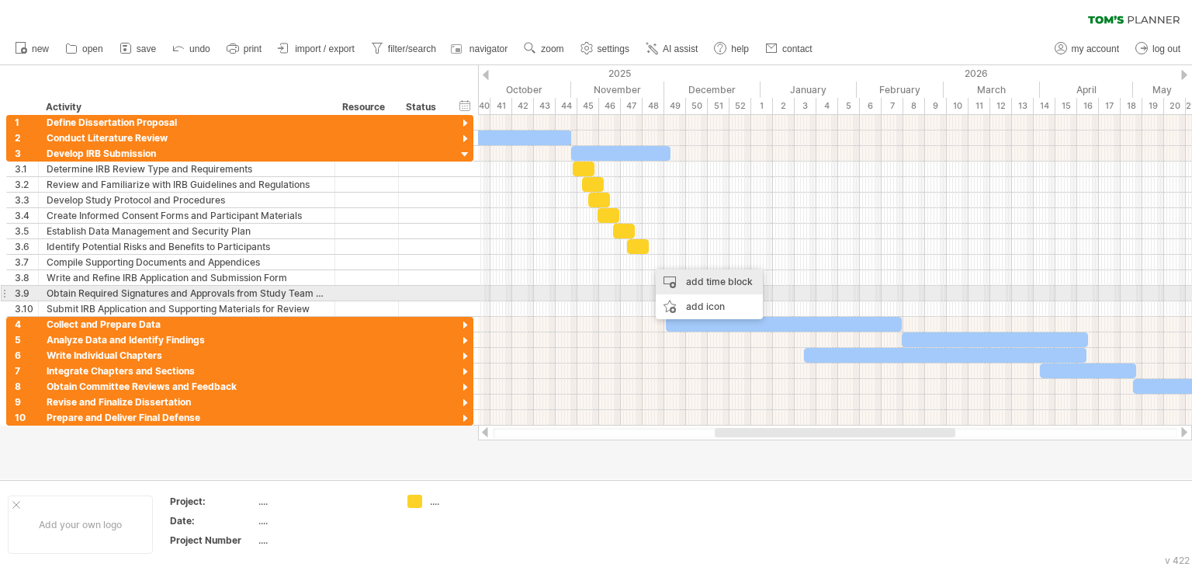
click at [710, 289] on div "add time block" at bounding box center [709, 281] width 107 height 25
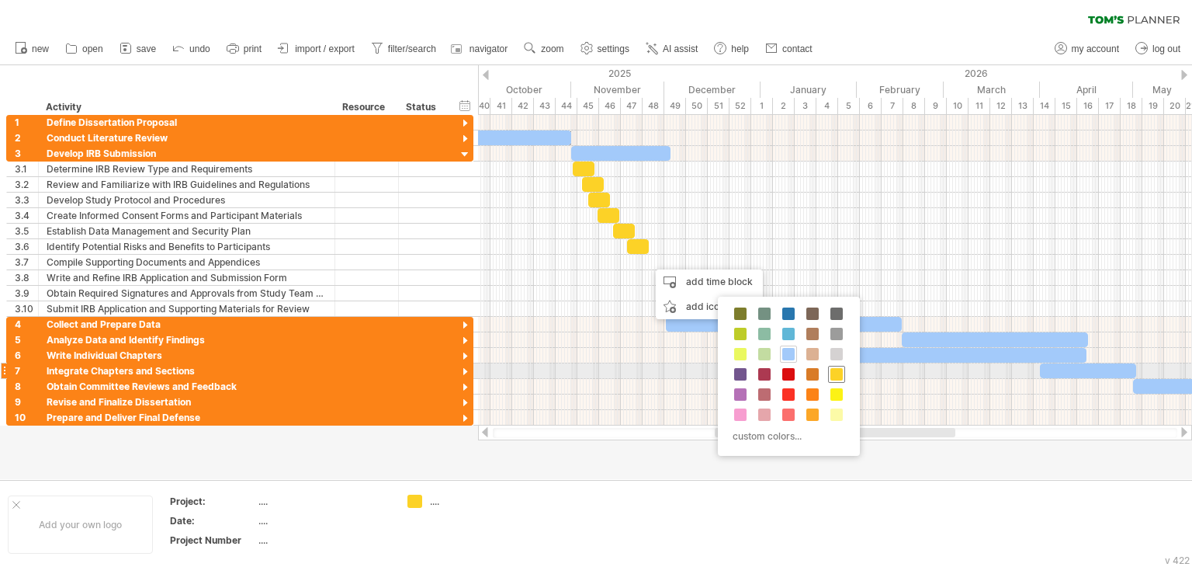
click at [838, 375] on span at bounding box center [836, 374] width 12 height 12
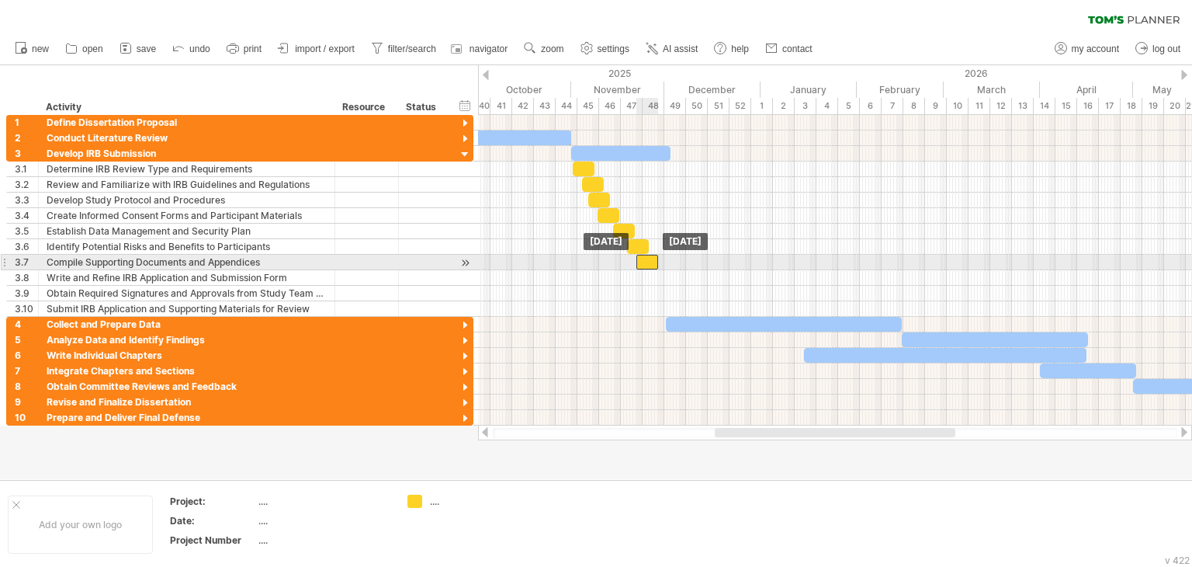
drag, startPoint x: 660, startPoint y: 258, endPoint x: 649, endPoint y: 258, distance: 10.9
click at [649, 258] on div at bounding box center [647, 262] width 22 height 15
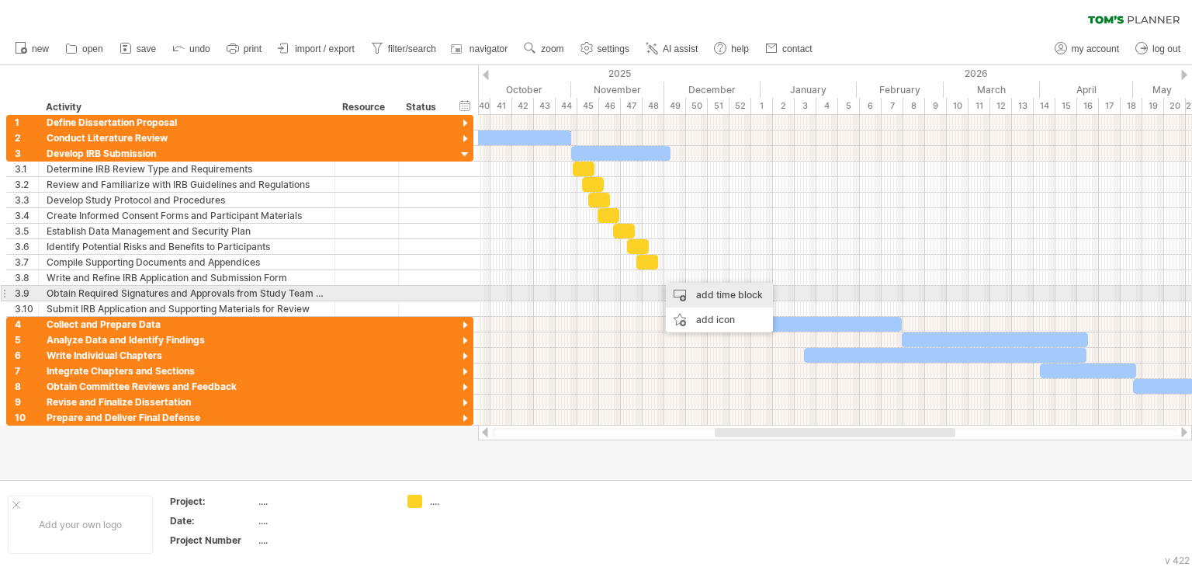
click at [727, 298] on div "add time block" at bounding box center [719, 295] width 107 height 25
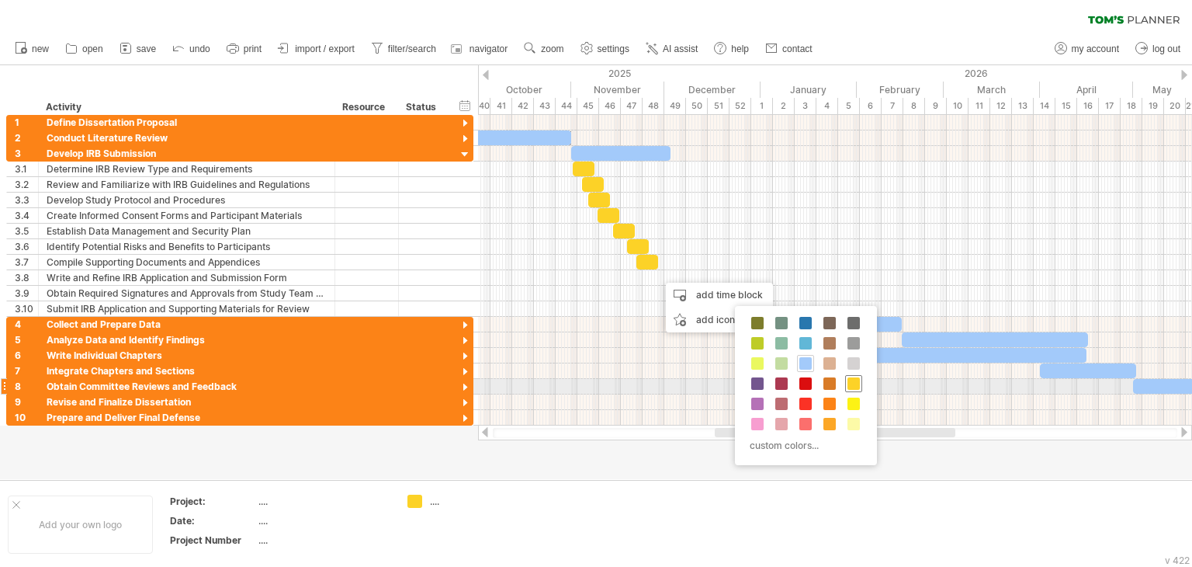
click at [854, 383] on span at bounding box center [854, 383] width 12 height 12
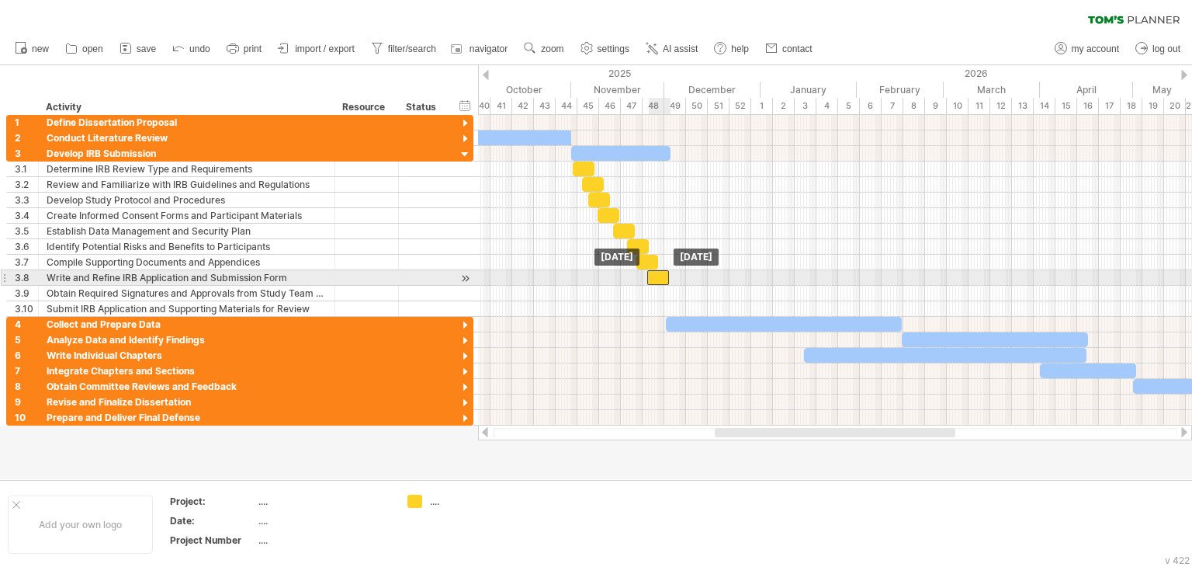
drag, startPoint x: 665, startPoint y: 274, endPoint x: 654, endPoint y: 274, distance: 10.9
click at [654, 274] on div at bounding box center [658, 277] width 22 height 15
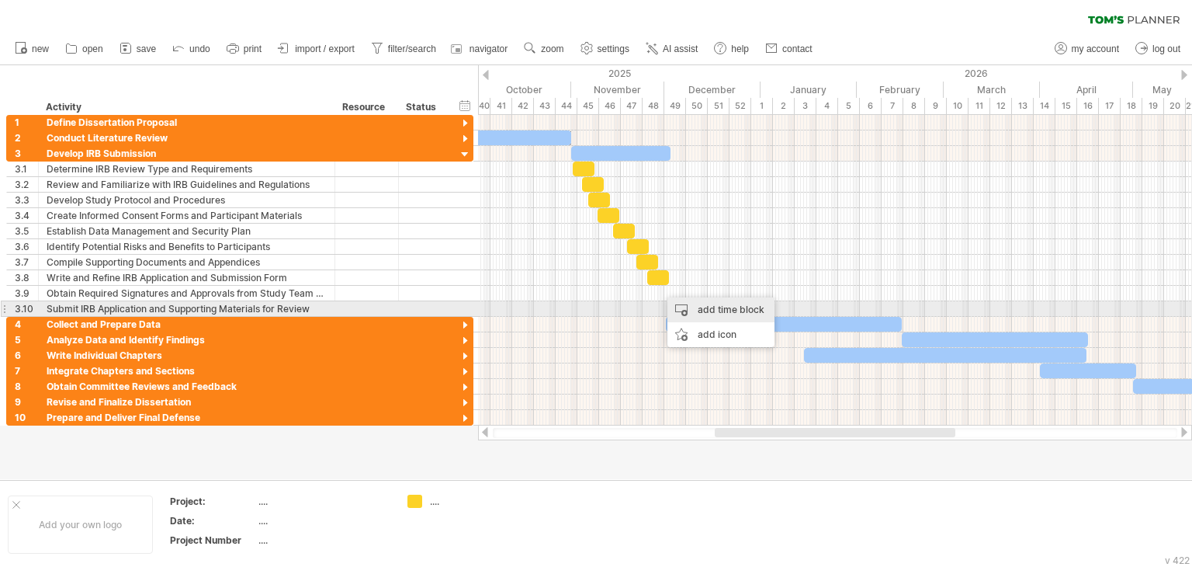
click at [714, 314] on div "add time block" at bounding box center [720, 309] width 107 height 25
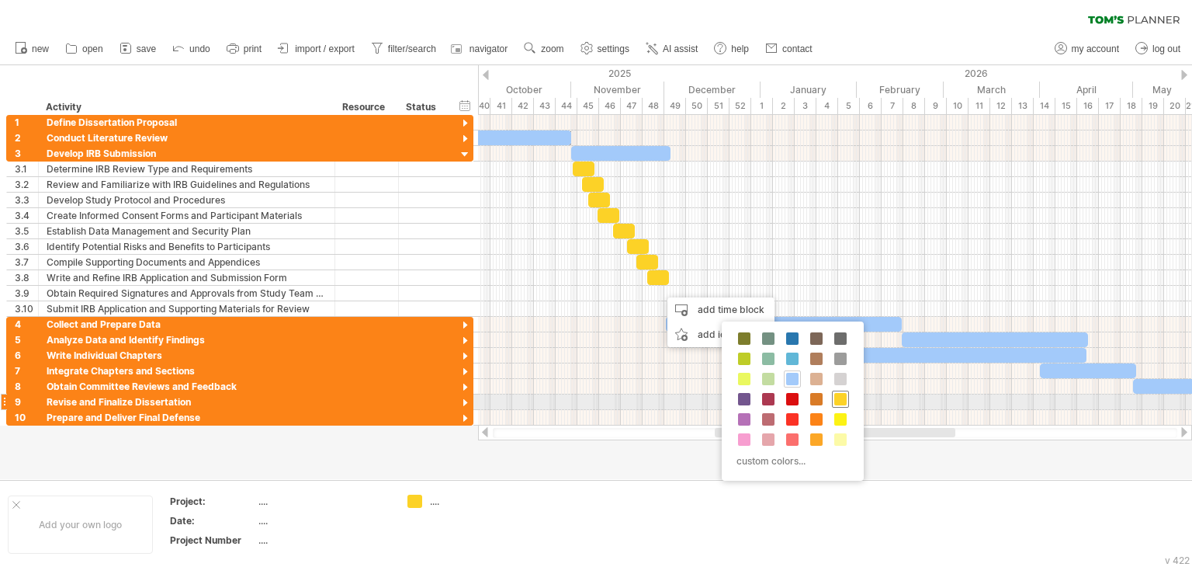
click at [840, 395] on span at bounding box center [840, 399] width 12 height 12
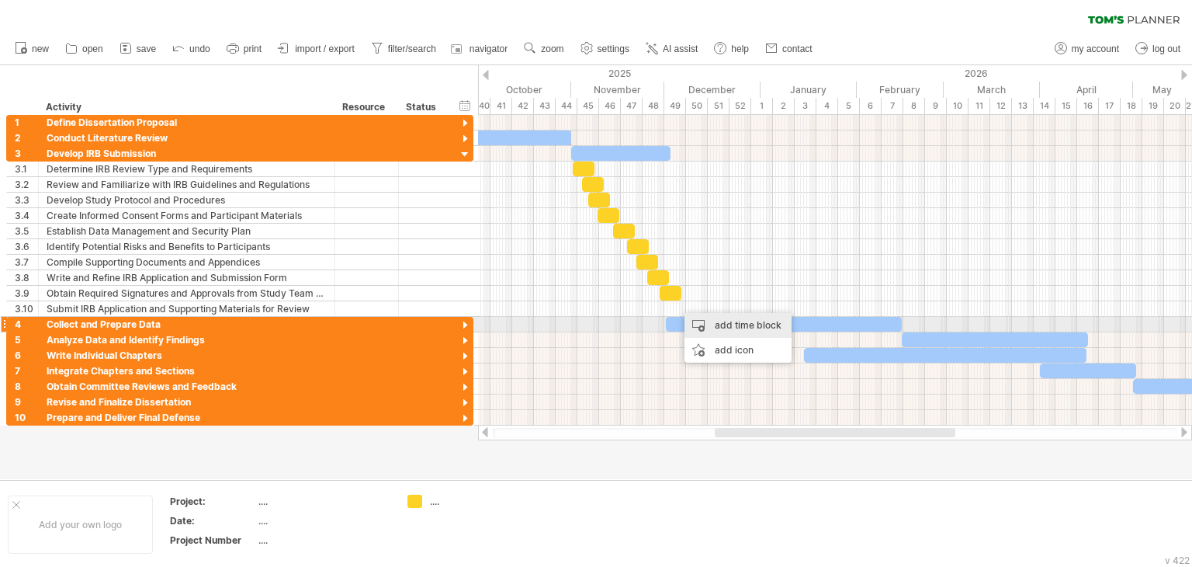
click at [723, 327] on div "add time block" at bounding box center [738, 325] width 107 height 25
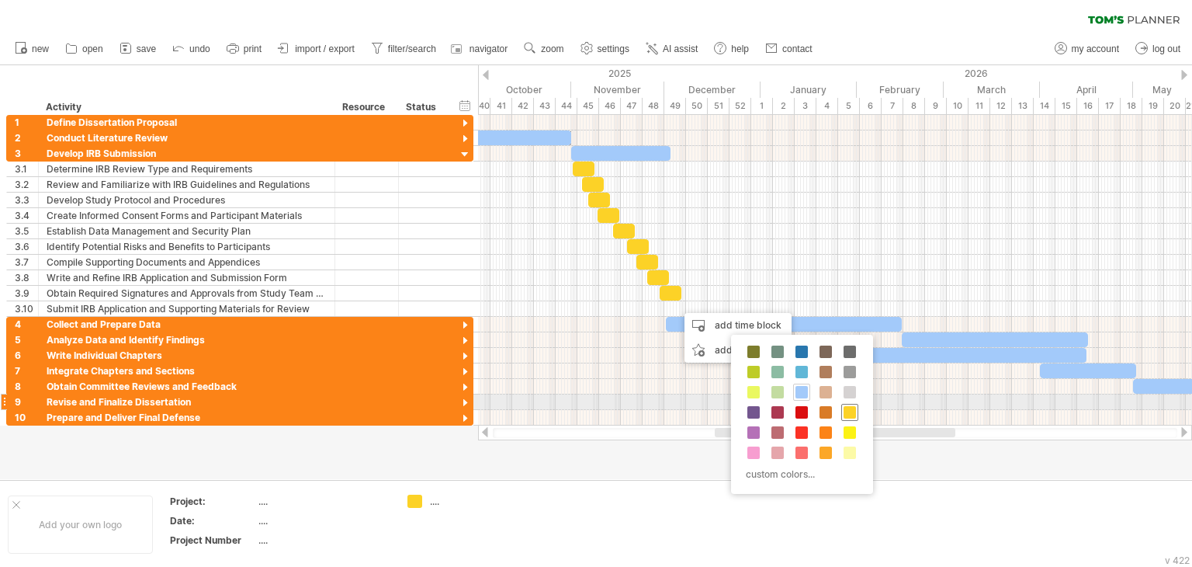
click at [849, 404] on div at bounding box center [849, 412] width 17 height 17
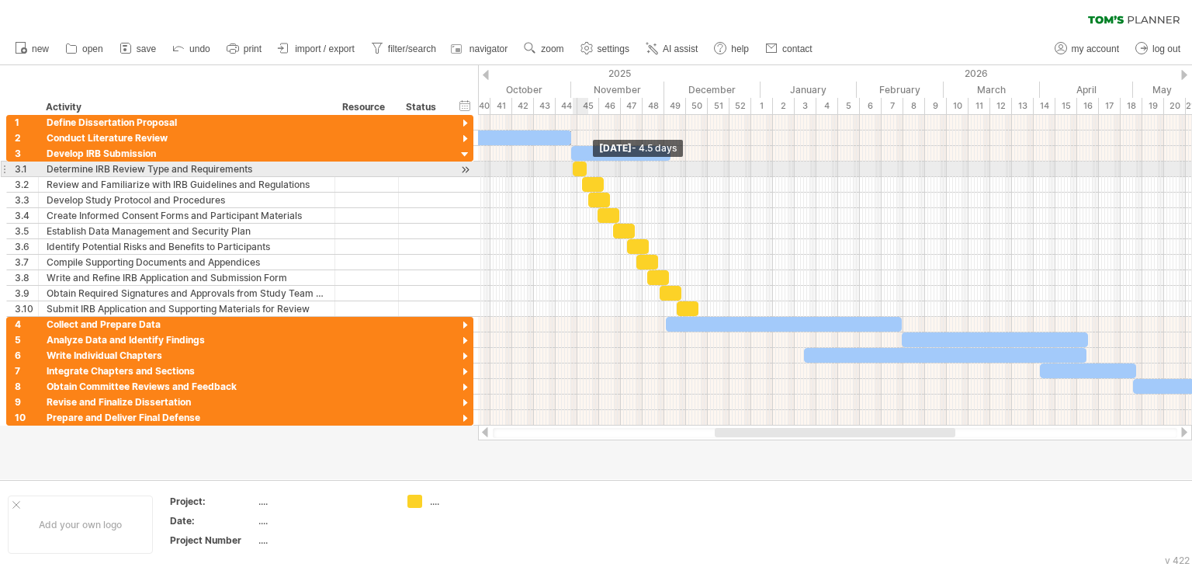
drag, startPoint x: 591, startPoint y: 166, endPoint x: 583, endPoint y: 168, distance: 8.1
click at [583, 168] on div at bounding box center [580, 168] width 14 height 15
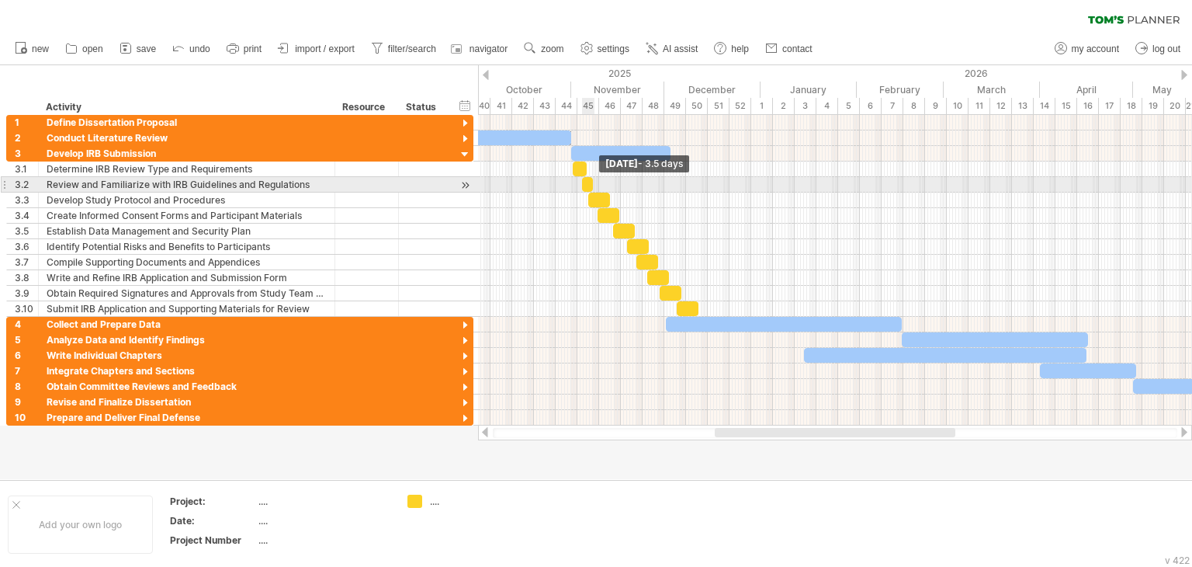
drag, startPoint x: 605, startPoint y: 182, endPoint x: 594, endPoint y: 182, distance: 10.9
click at [594, 182] on span at bounding box center [593, 184] width 6 height 15
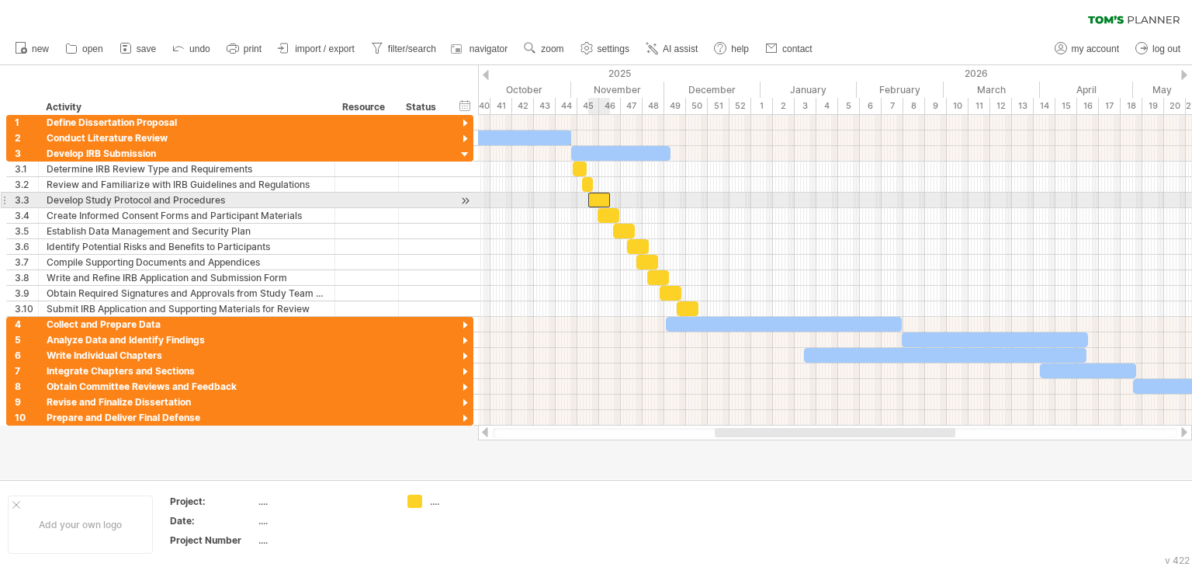
click at [605, 198] on div at bounding box center [599, 199] width 22 height 15
click at [604, 199] on div at bounding box center [599, 199] width 22 height 15
click at [603, 199] on span at bounding box center [604, 199] width 6 height 15
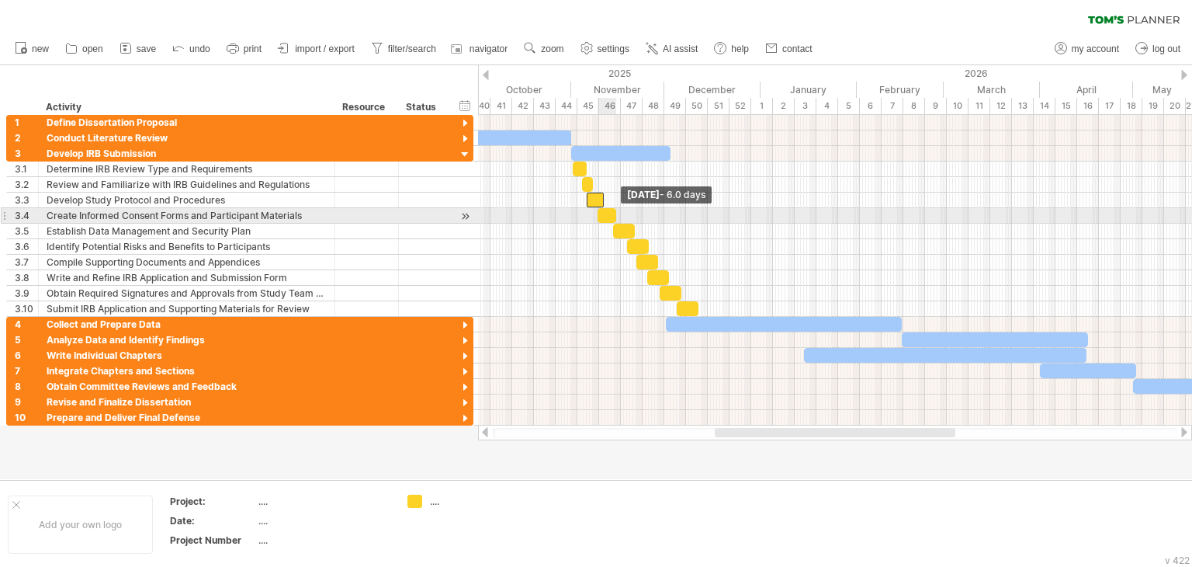
click at [615, 215] on span at bounding box center [616, 215] width 6 height 15
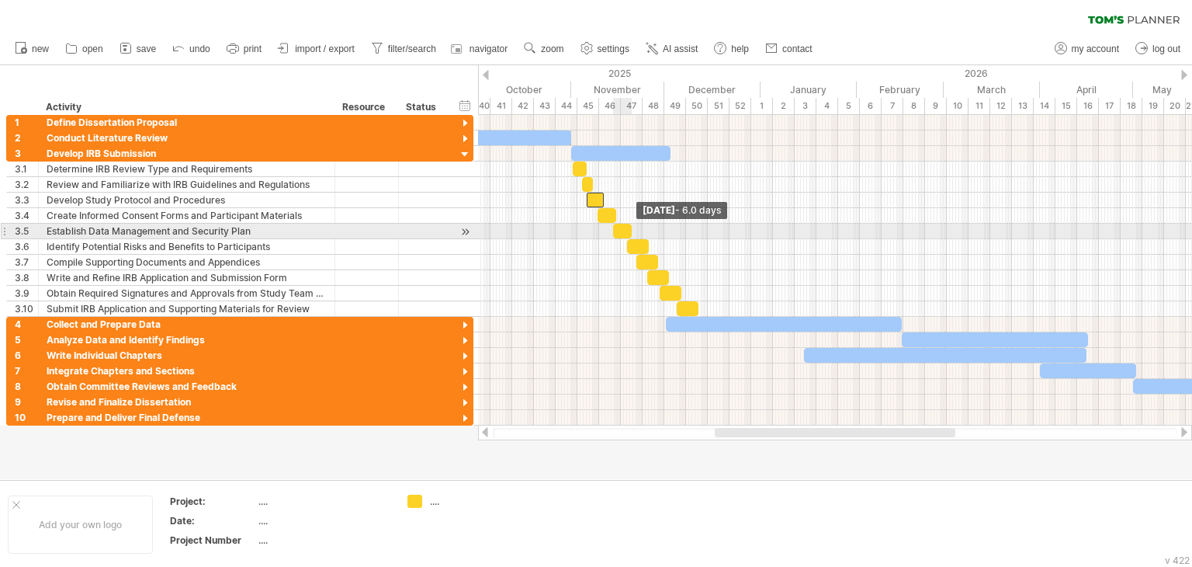
click at [630, 227] on span at bounding box center [632, 231] width 6 height 15
click at [619, 227] on div at bounding box center [617, 231] width 19 height 15
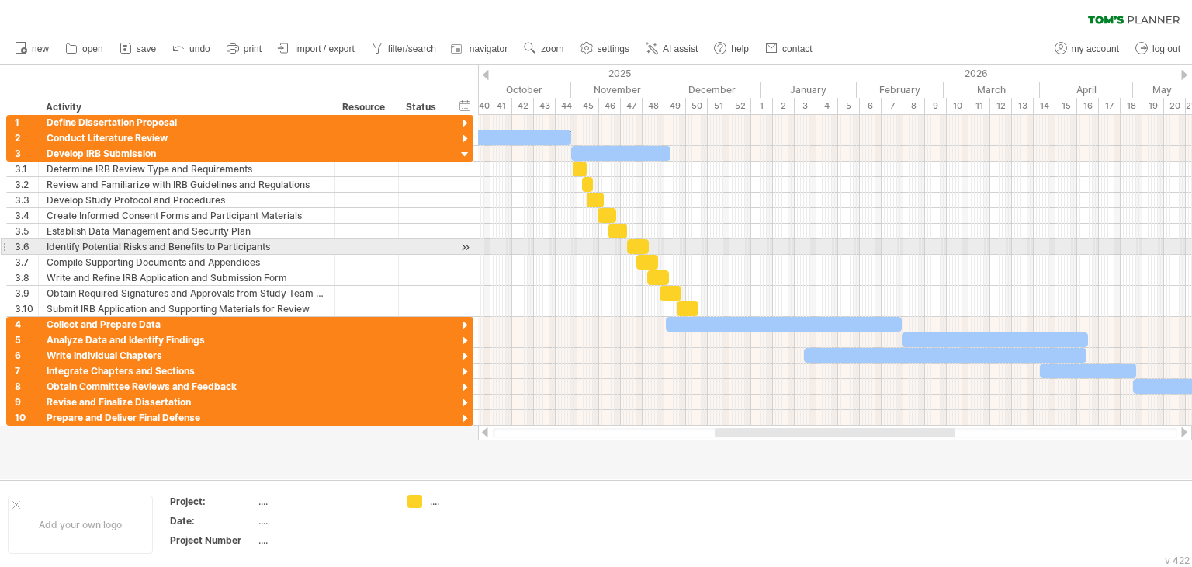
click at [636, 243] on div at bounding box center [638, 246] width 22 height 15
click at [644, 243] on span at bounding box center [647, 246] width 6 height 15
click at [227, 251] on div "Identify Potential Risks and Benefits to Participants" at bounding box center [187, 246] width 280 height 15
drag, startPoint x: 633, startPoint y: 248, endPoint x: 624, endPoint y: 248, distance: 9.3
click at [624, 248] on div at bounding box center [628, 246] width 20 height 15
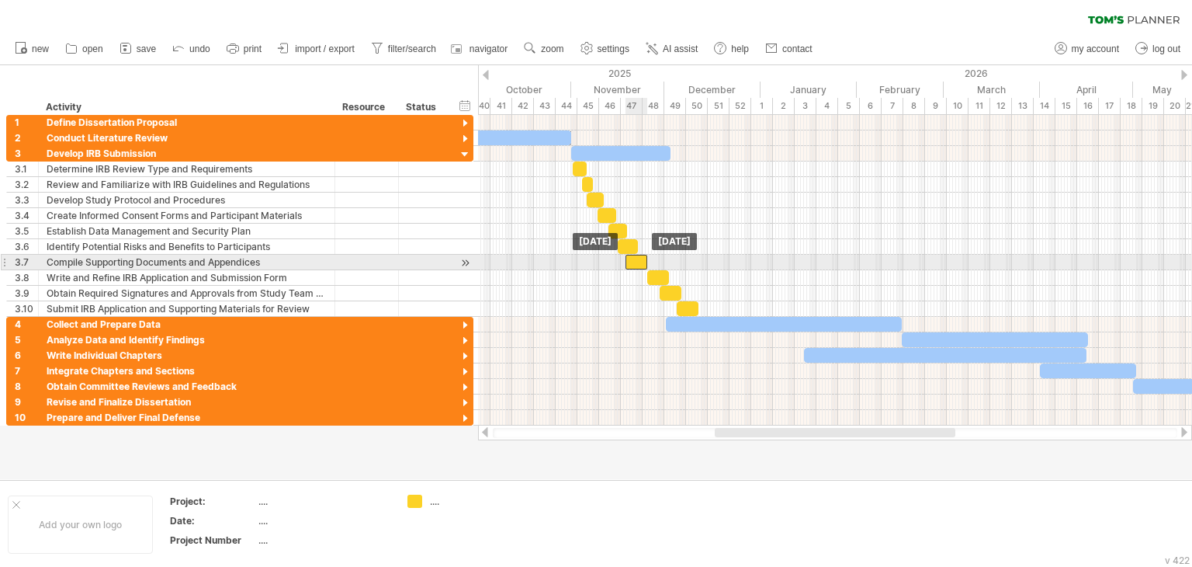
drag, startPoint x: 649, startPoint y: 255, endPoint x: 637, endPoint y: 255, distance: 11.6
click at [637, 255] on div at bounding box center [637, 262] width 22 height 15
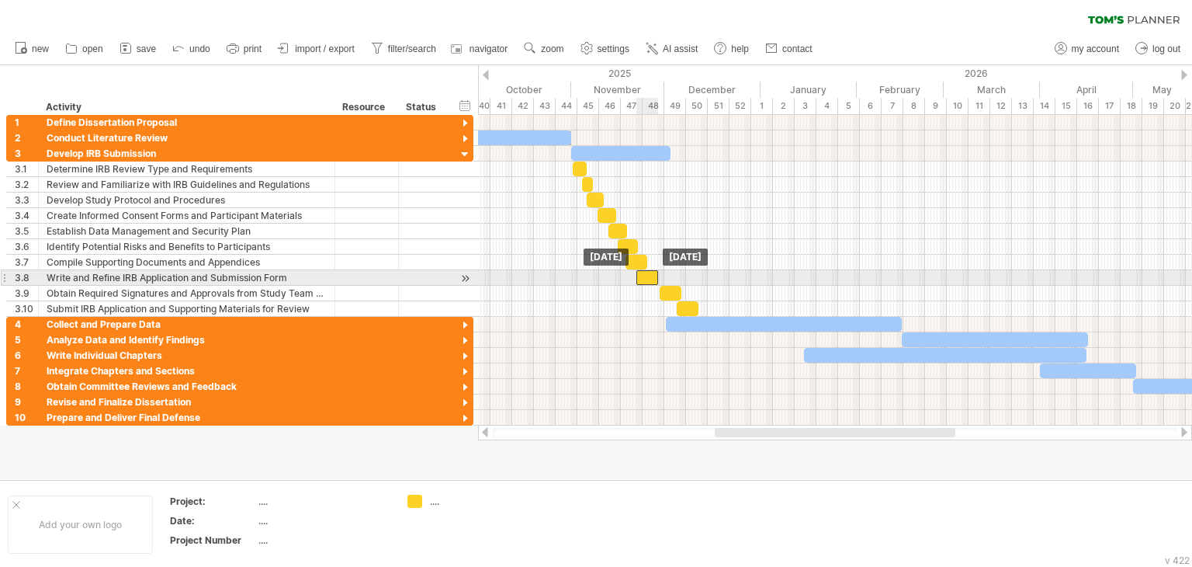
drag, startPoint x: 662, startPoint y: 277, endPoint x: 650, endPoint y: 277, distance: 11.6
click at [650, 277] on div at bounding box center [647, 277] width 22 height 15
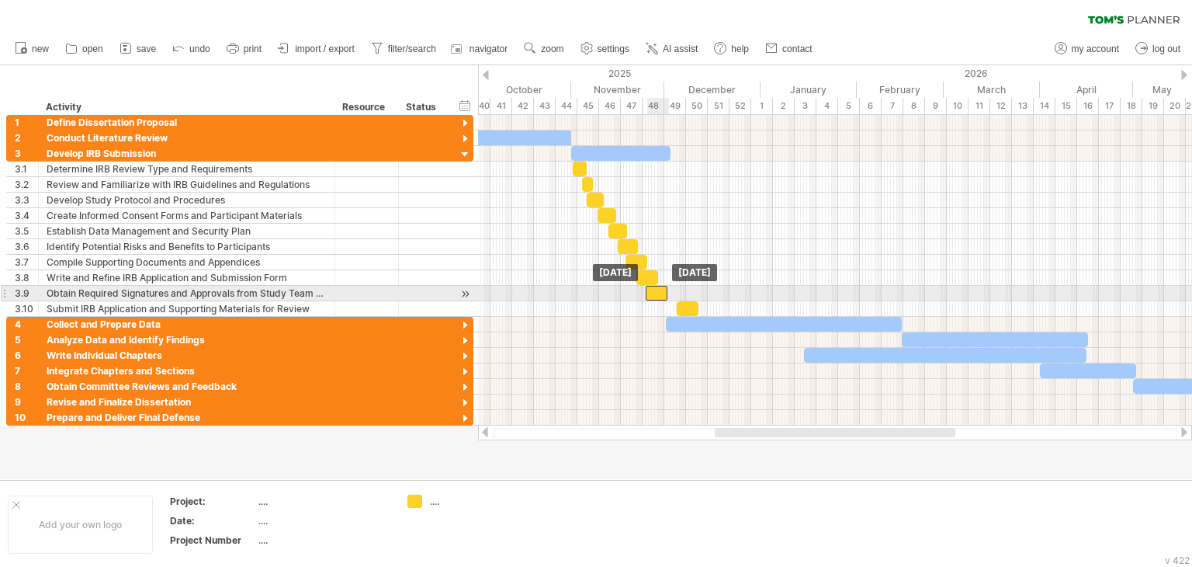
click at [658, 289] on div at bounding box center [657, 293] width 22 height 15
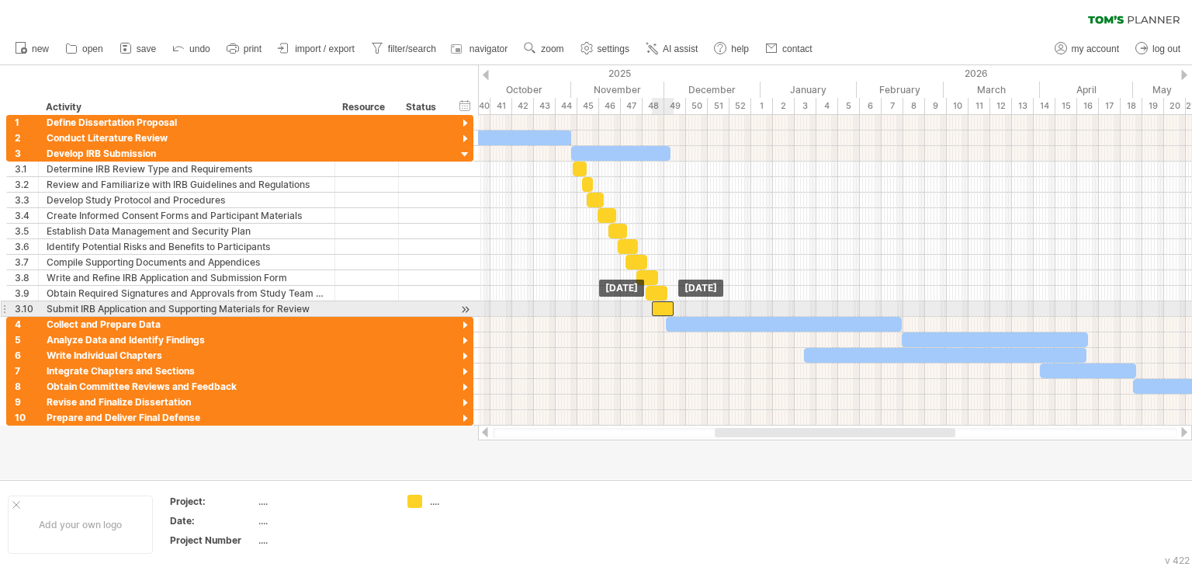
drag, startPoint x: 685, startPoint y: 305, endPoint x: 660, endPoint y: 305, distance: 24.8
click at [660, 305] on div at bounding box center [663, 308] width 22 height 15
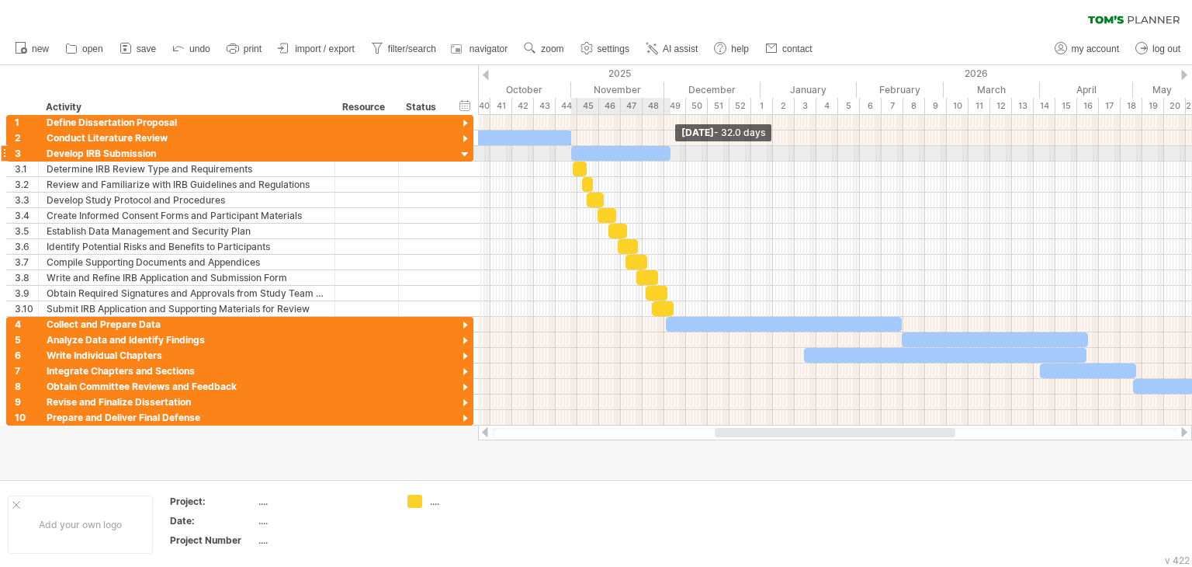
click at [669, 154] on span at bounding box center [670, 153] width 6 height 15
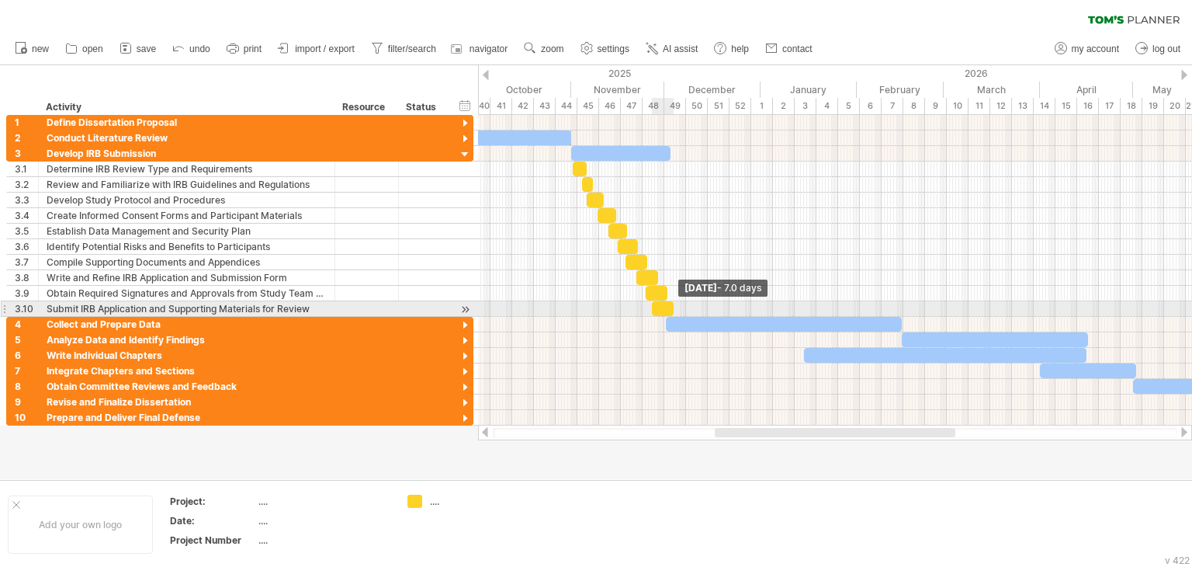
click at [672, 303] on span at bounding box center [674, 308] width 6 height 15
click at [669, 304] on span at bounding box center [670, 308] width 6 height 15
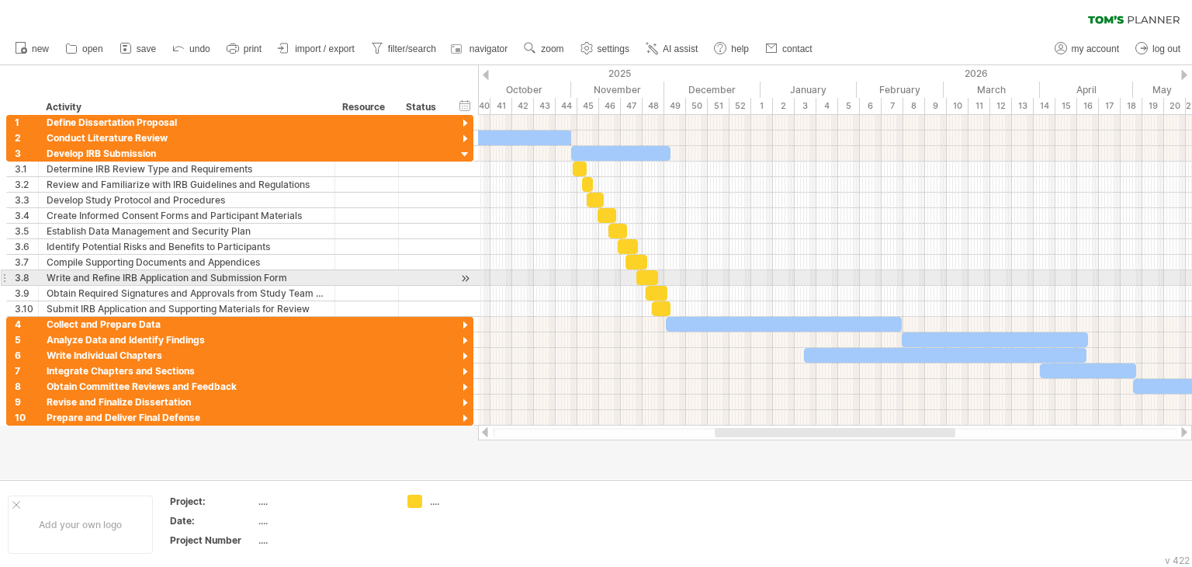
click at [687, 274] on div at bounding box center [835, 278] width 714 height 16
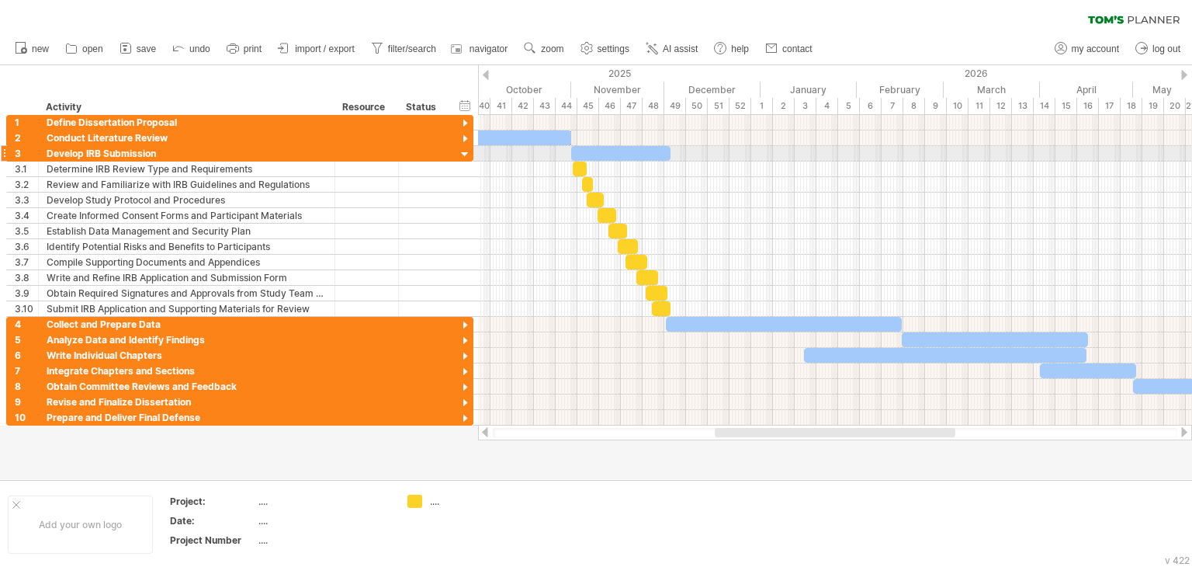
click at [463, 156] on div at bounding box center [465, 154] width 15 height 15
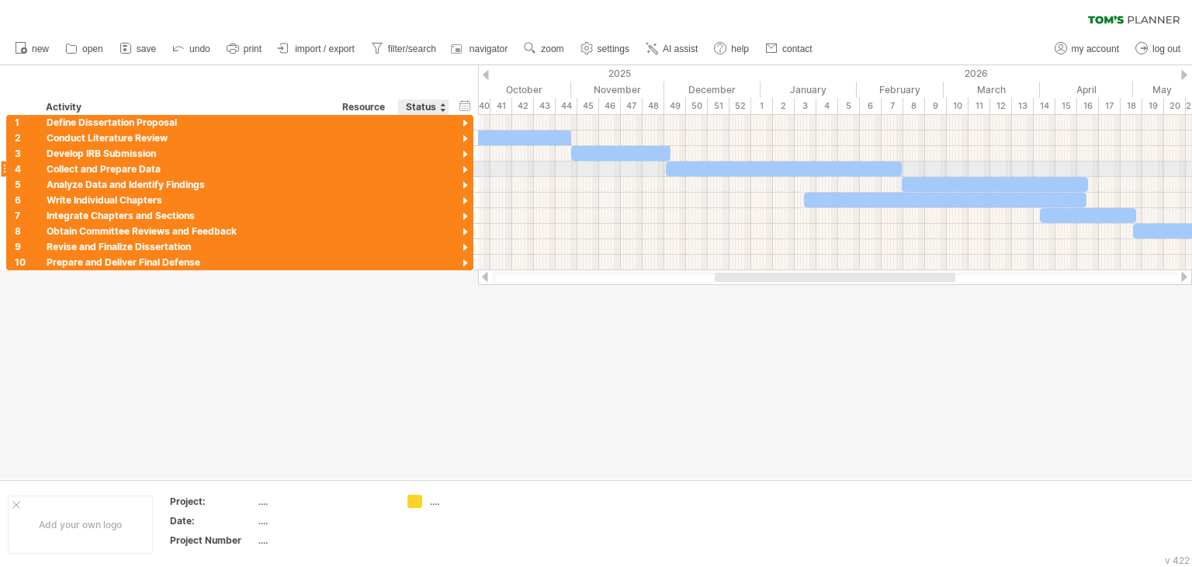
click at [464, 170] on div at bounding box center [465, 170] width 15 height 15
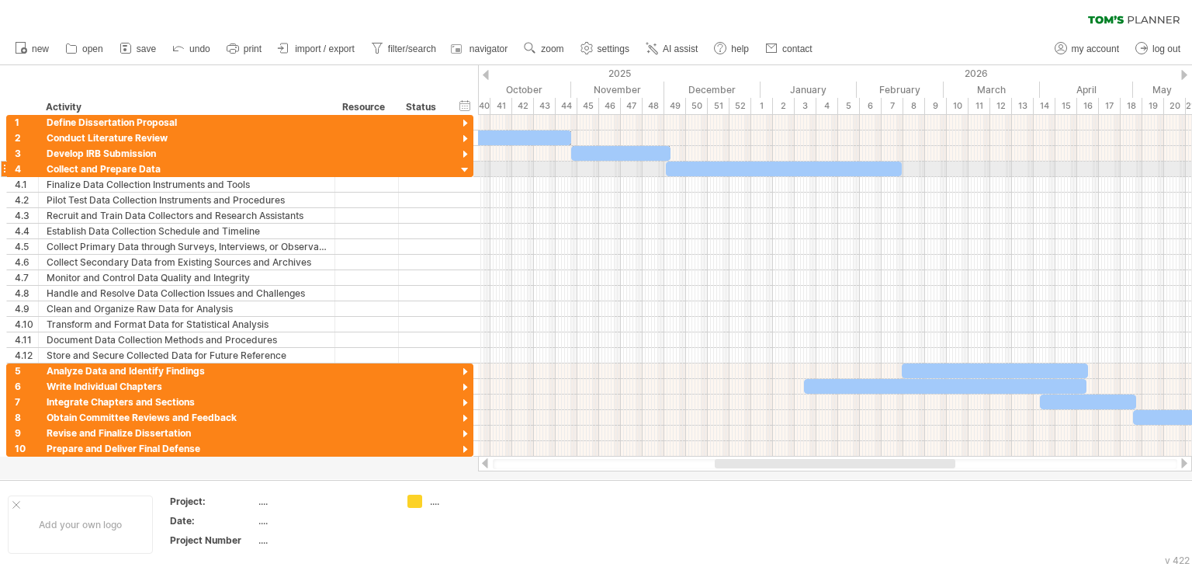
click at [464, 172] on div at bounding box center [465, 170] width 15 height 15
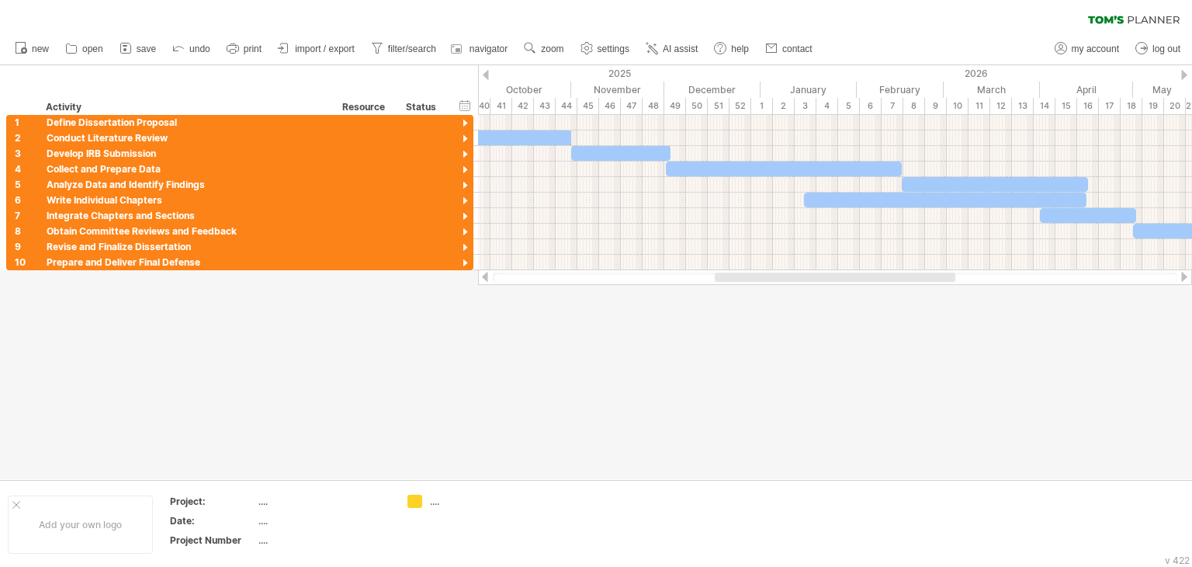
click at [831, 275] on div at bounding box center [835, 276] width 241 height 9
click at [747, 274] on div at bounding box center [835, 276] width 241 height 9
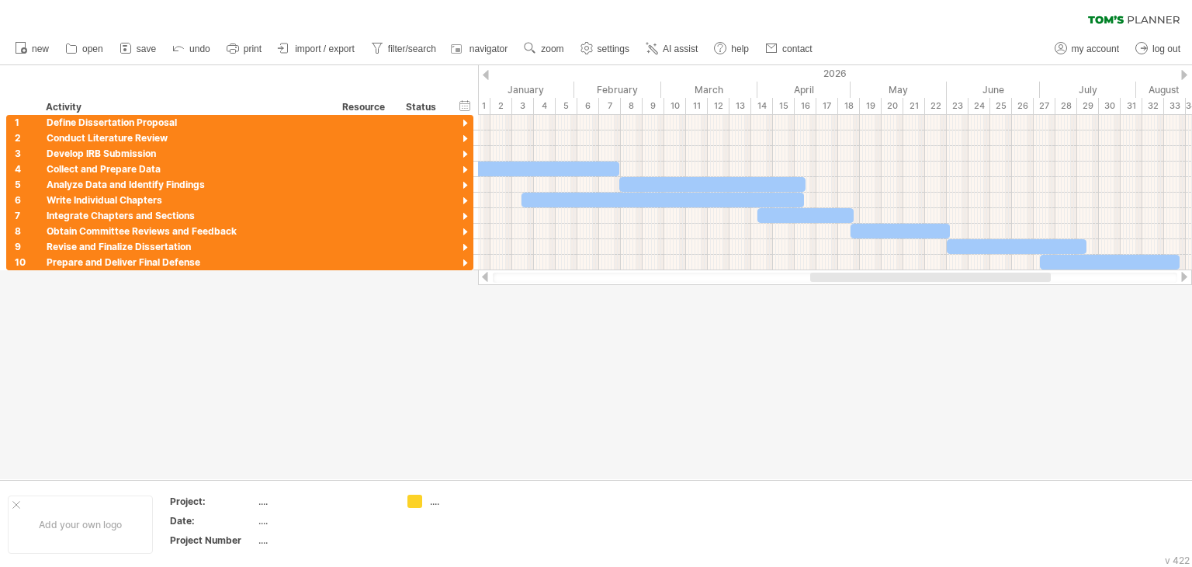
drag, startPoint x: 730, startPoint y: 274, endPoint x: 823, endPoint y: 276, distance: 93.1
click at [823, 276] on div at bounding box center [930, 276] width 241 height 9
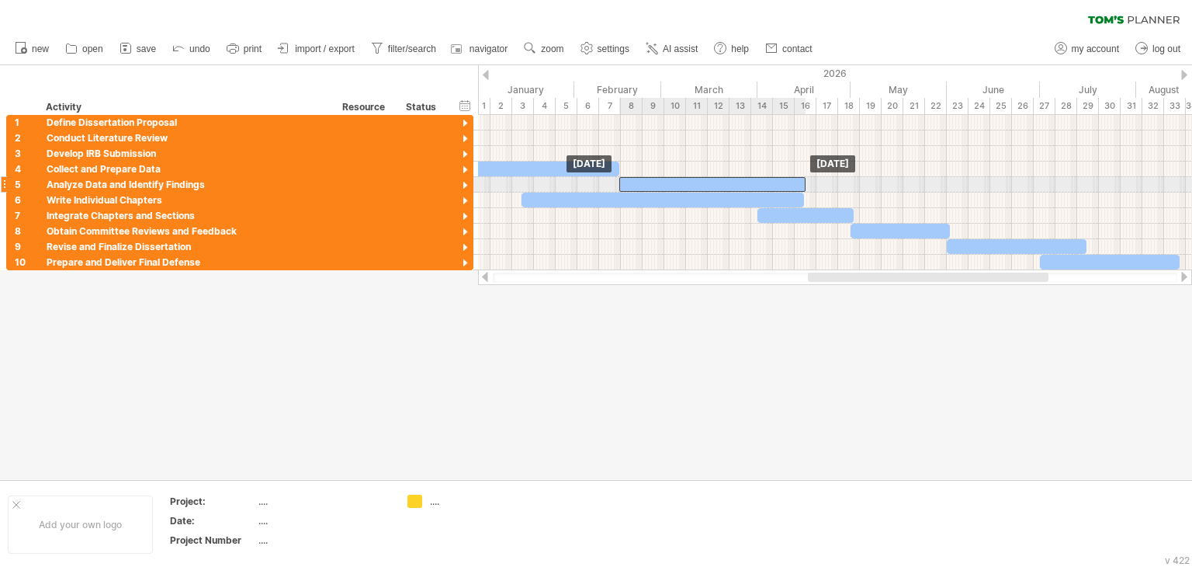
click at [650, 185] on div at bounding box center [712, 184] width 186 height 15
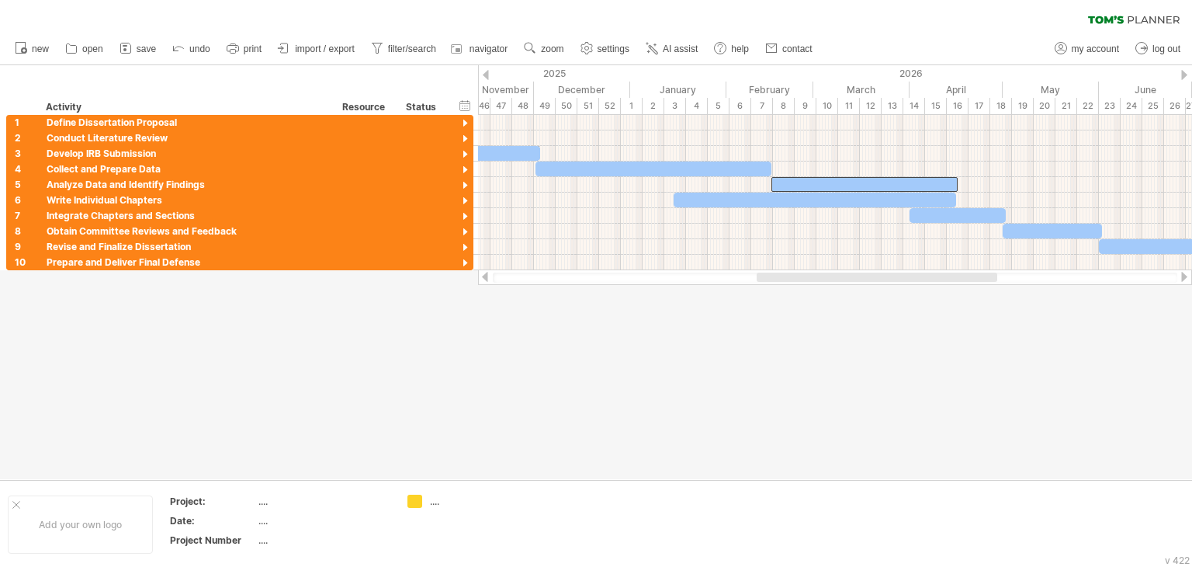
drag, startPoint x: 882, startPoint y: 275, endPoint x: 830, endPoint y: 276, distance: 51.2
click at [830, 276] on div at bounding box center [877, 276] width 241 height 9
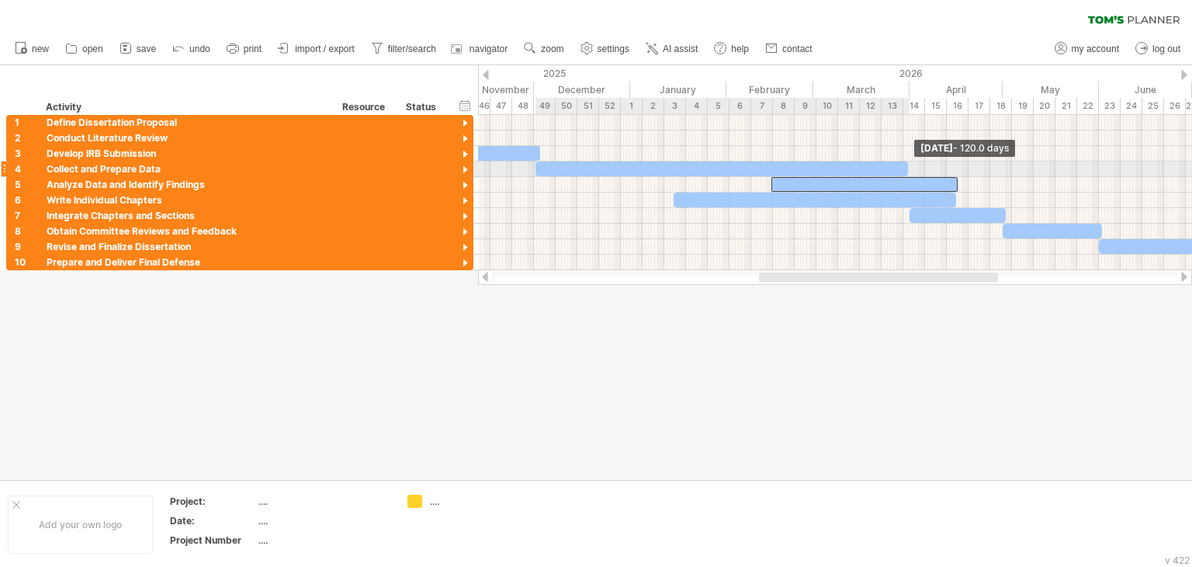
drag, startPoint x: 769, startPoint y: 172, endPoint x: 906, endPoint y: 172, distance: 136.6
click at [906, 172] on span at bounding box center [908, 168] width 6 height 15
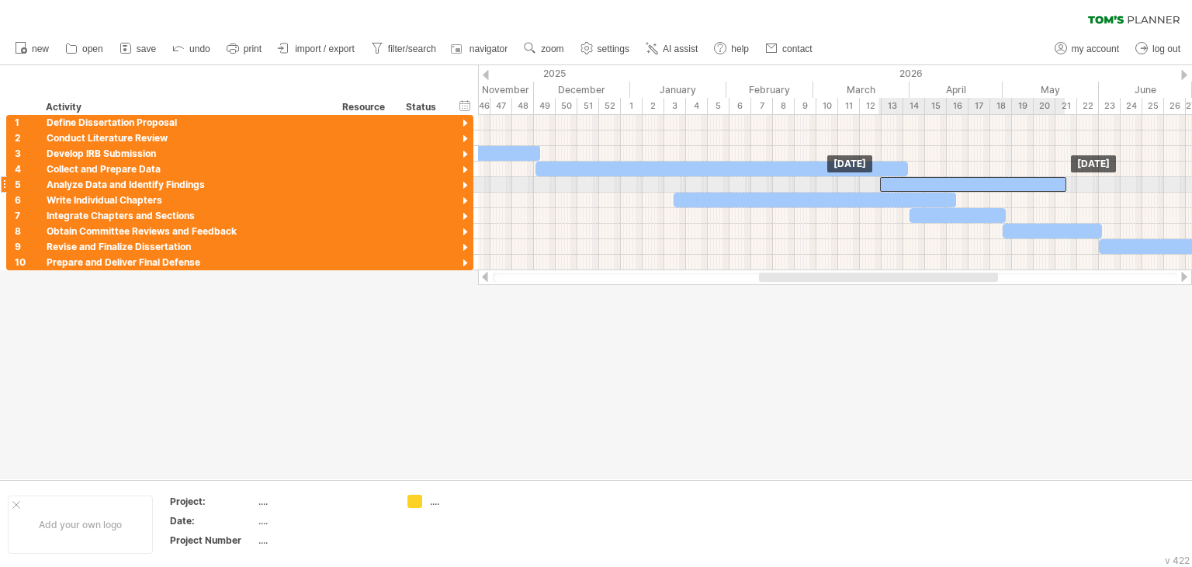
drag, startPoint x: 825, startPoint y: 181, endPoint x: 933, endPoint y: 184, distance: 107.9
click at [933, 184] on div at bounding box center [973, 184] width 186 height 15
drag, startPoint x: 1066, startPoint y: 182, endPoint x: 1101, endPoint y: 182, distance: 34.2
click at [1101, 182] on span at bounding box center [1100, 184] width 6 height 15
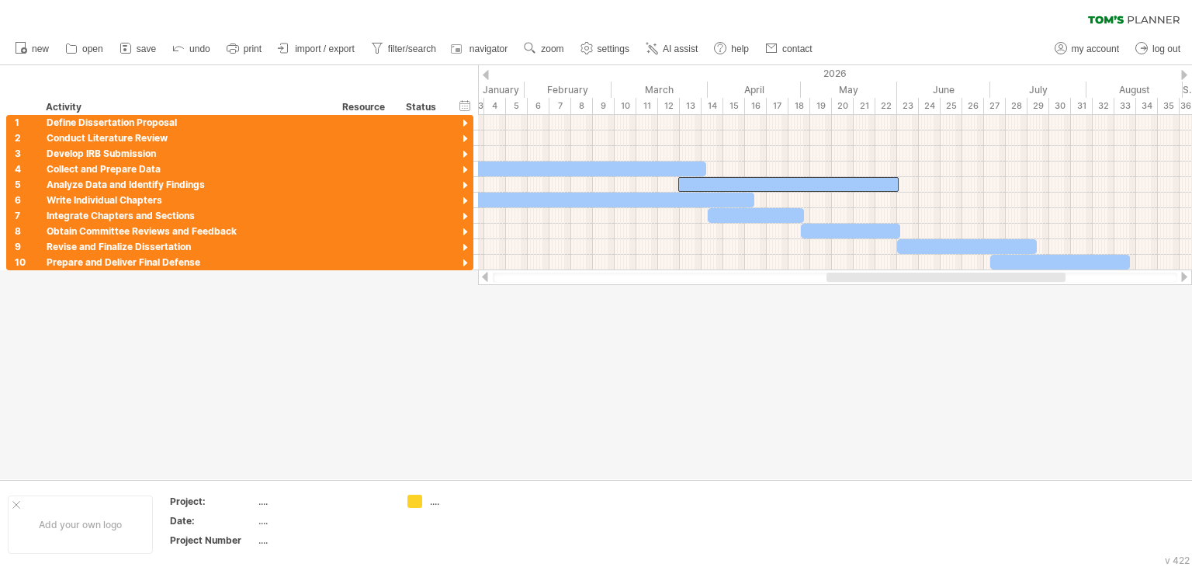
drag, startPoint x: 963, startPoint y: 276, endPoint x: 1031, endPoint y: 274, distance: 67.5
click at [1031, 274] on div at bounding box center [946, 276] width 239 height 9
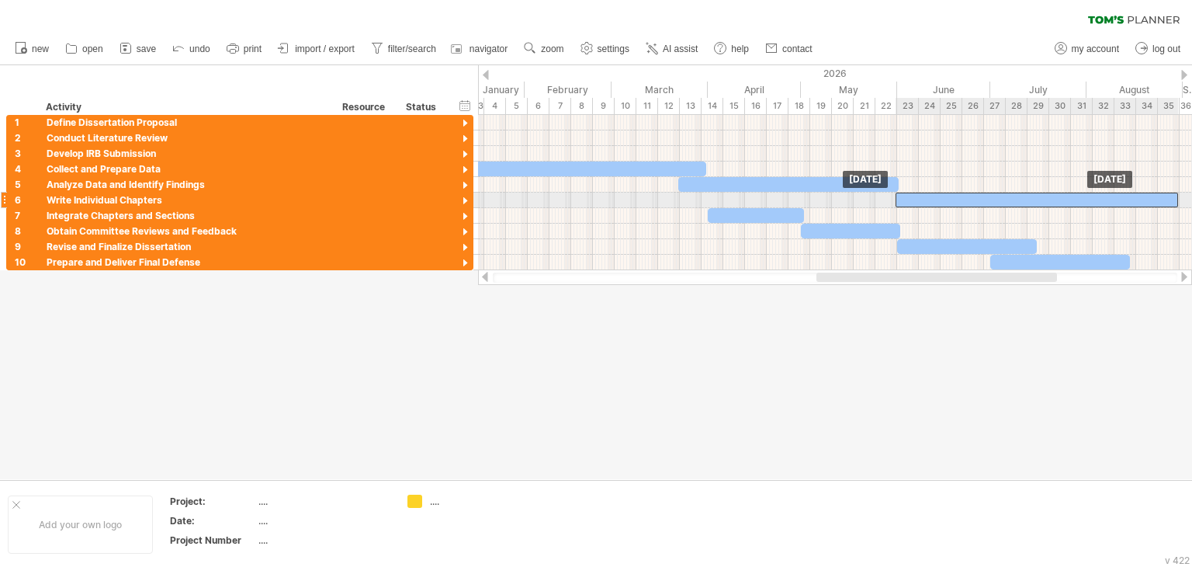
drag, startPoint x: 519, startPoint y: 202, endPoint x: 943, endPoint y: 199, distance: 423.8
click at [943, 199] on div at bounding box center [1037, 199] width 283 height 15
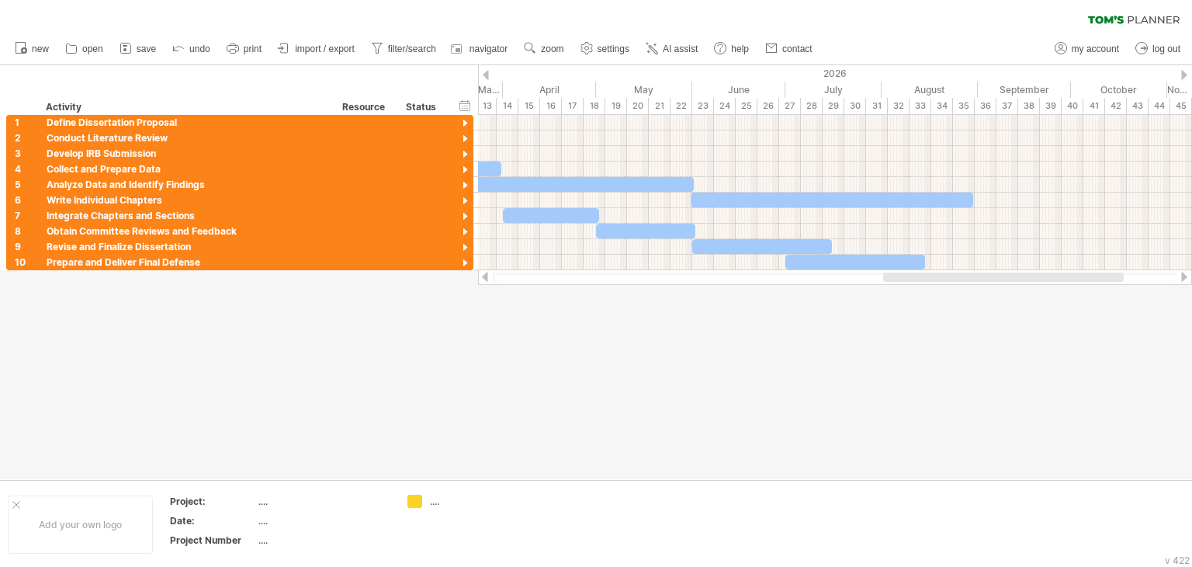
drag, startPoint x: 880, startPoint y: 275, endPoint x: 947, endPoint y: 275, distance: 66.7
click at [947, 275] on div at bounding box center [1003, 276] width 241 height 9
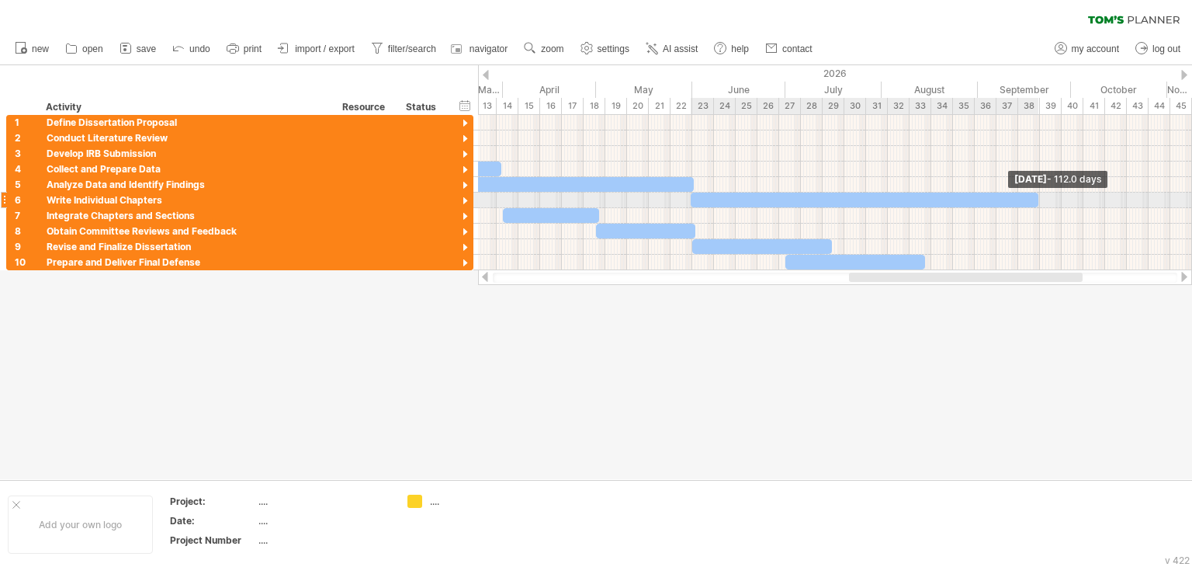
drag, startPoint x: 972, startPoint y: 199, endPoint x: 1037, endPoint y: 203, distance: 64.5
click at [1037, 203] on span at bounding box center [1038, 199] width 6 height 15
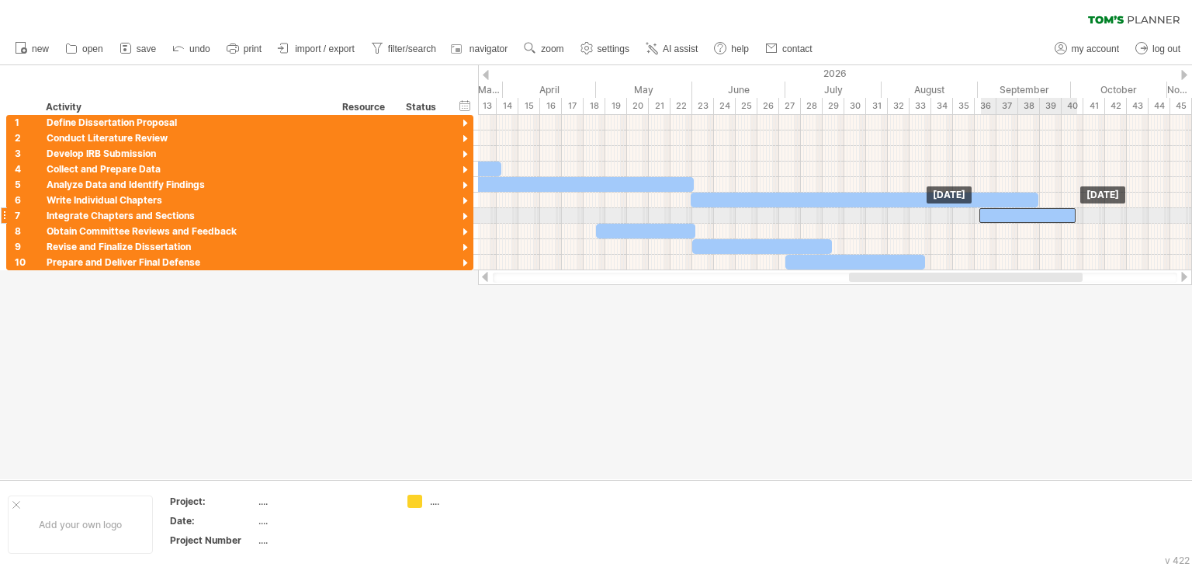
drag, startPoint x: 544, startPoint y: 220, endPoint x: 1021, endPoint y: 218, distance: 476.5
click at [1021, 218] on div at bounding box center [1027, 215] width 96 height 15
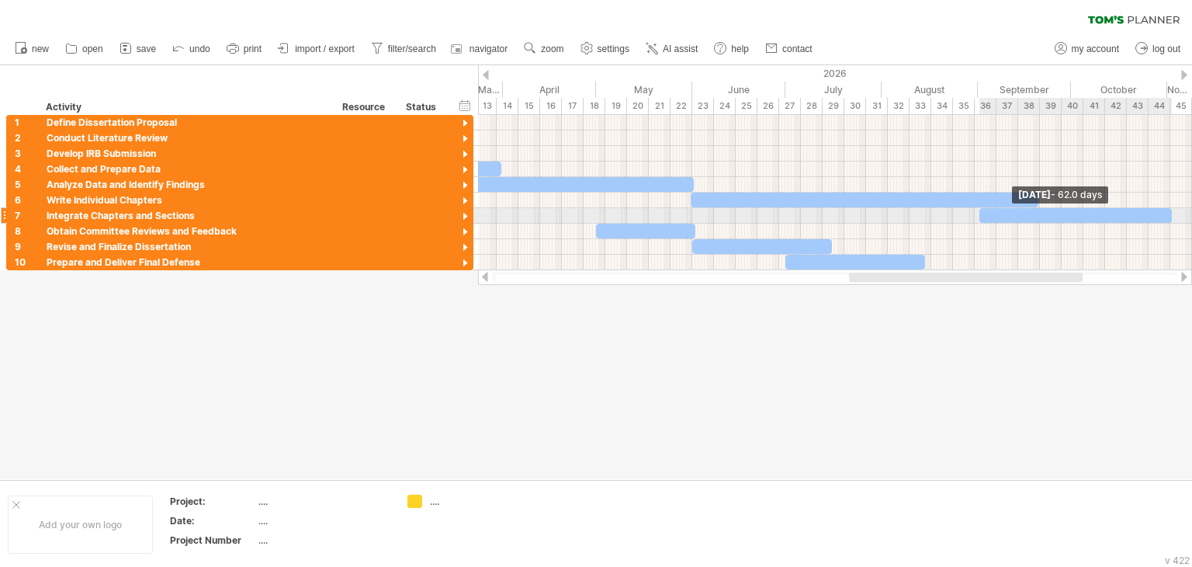
drag, startPoint x: 1072, startPoint y: 214, endPoint x: 1167, endPoint y: 213, distance: 95.5
click at [1167, 213] on div at bounding box center [1075, 215] width 192 height 15
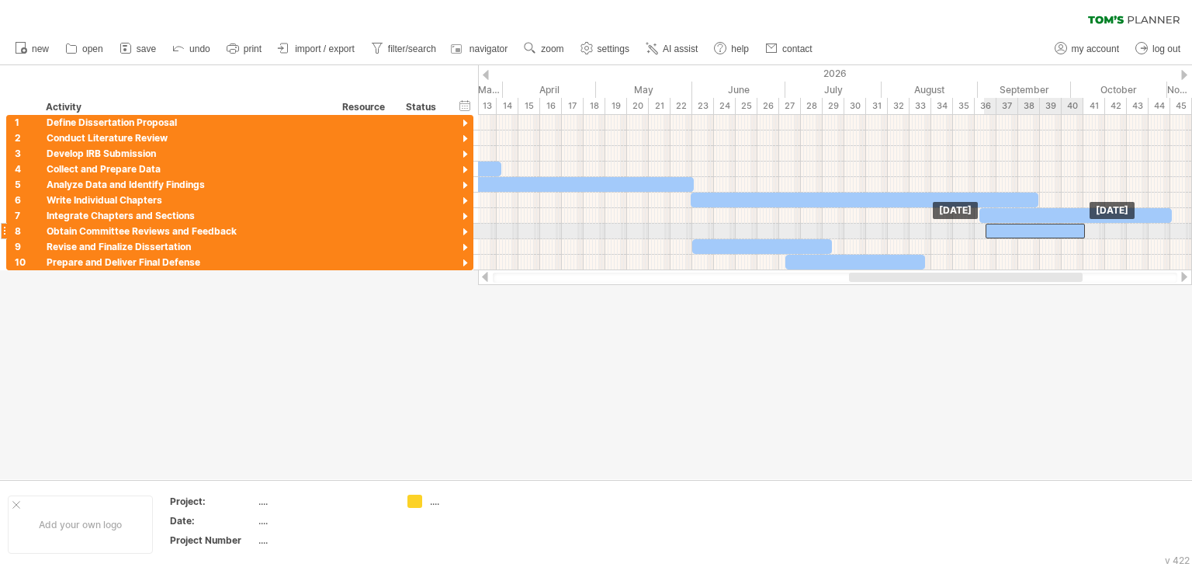
drag, startPoint x: 664, startPoint y: 236, endPoint x: 1052, endPoint y: 231, distance: 388.9
click at [1052, 231] on div at bounding box center [1035, 231] width 99 height 15
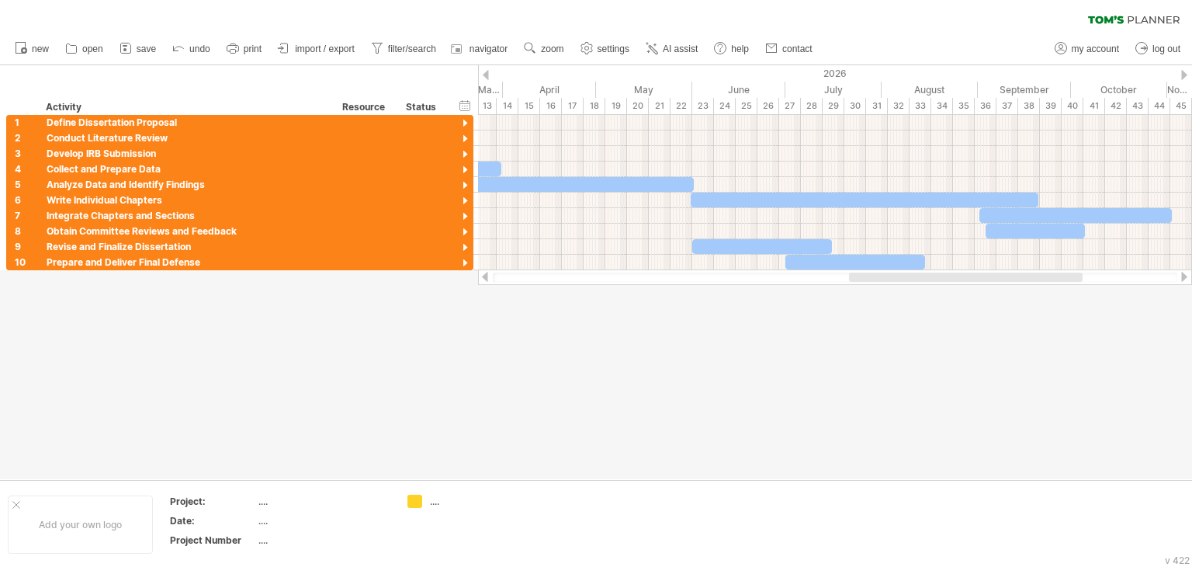
drag, startPoint x: 1022, startPoint y: 271, endPoint x: 976, endPoint y: 272, distance: 45.8
click at [969, 272] on div at bounding box center [835, 277] width 714 height 16
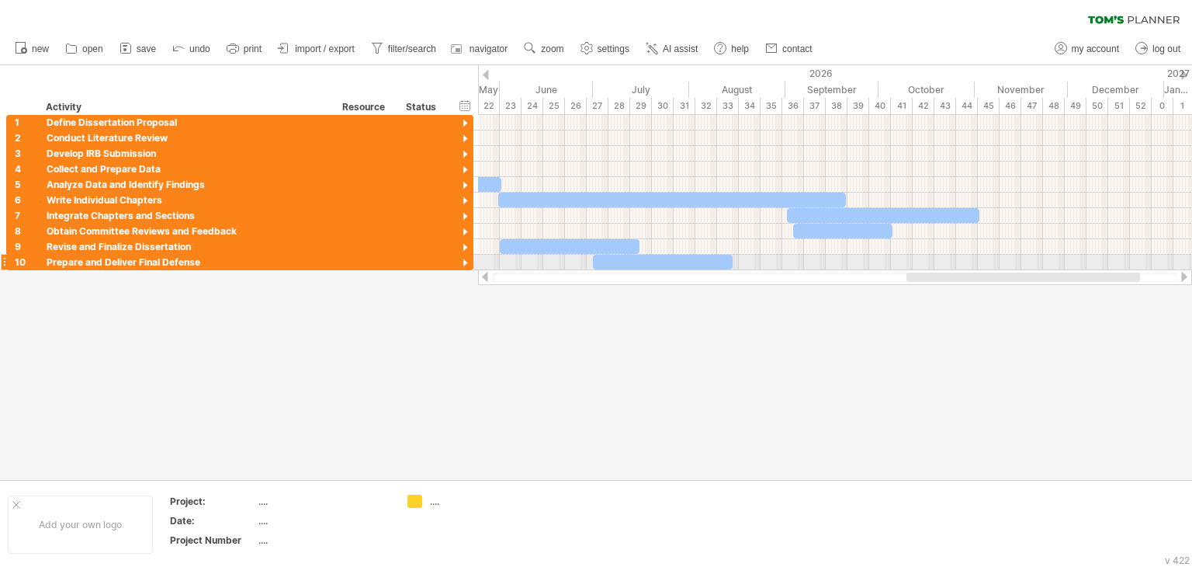
drag, startPoint x: 987, startPoint y: 274, endPoint x: 1075, endPoint y: 267, distance: 88.0
click at [1075, 267] on div "Trying to reach [DOMAIN_NAME] Connected again... 0% clear filter new 1" at bounding box center [596, 283] width 1192 height 567
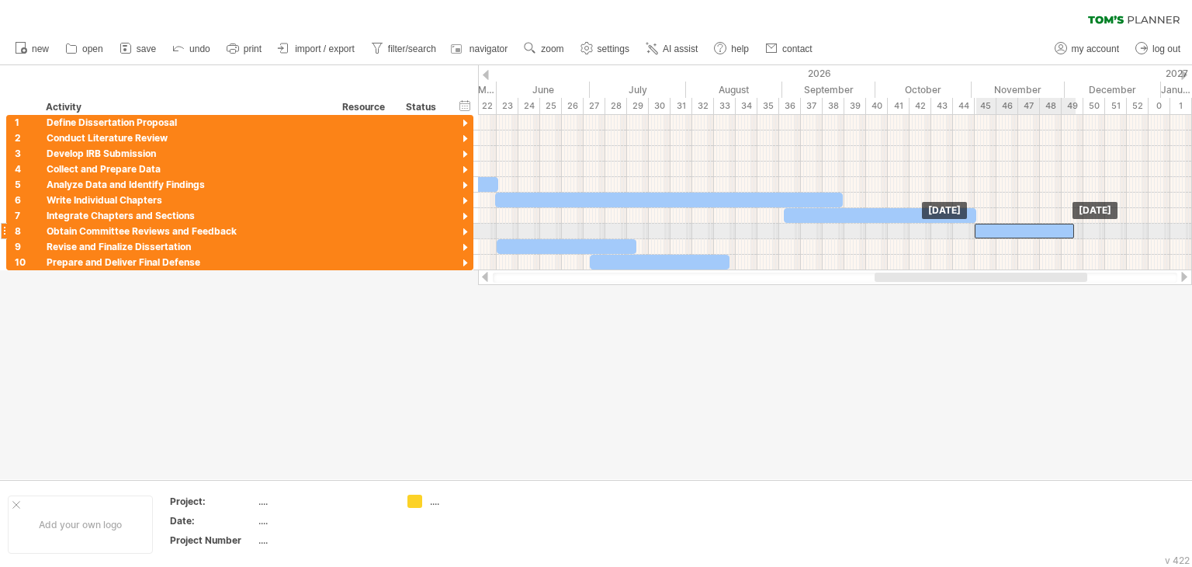
drag, startPoint x: 831, startPoint y: 232, endPoint x: 1016, endPoint y: 230, distance: 184.7
click at [1016, 230] on div at bounding box center [1024, 231] width 99 height 15
drag, startPoint x: 1073, startPoint y: 229, endPoint x: 1126, endPoint y: 227, distance: 53.6
click at [1126, 227] on span at bounding box center [1128, 231] width 6 height 15
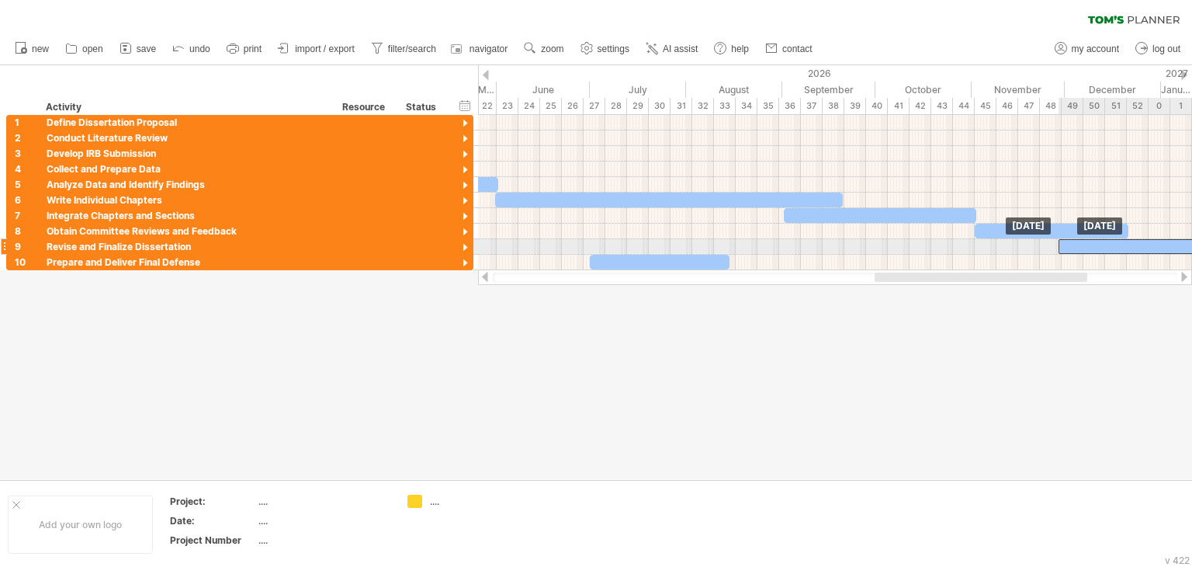
drag, startPoint x: 602, startPoint y: 245, endPoint x: 1164, endPoint y: 240, distance: 561.9
click at [1164, 240] on div at bounding box center [1129, 246] width 140 height 15
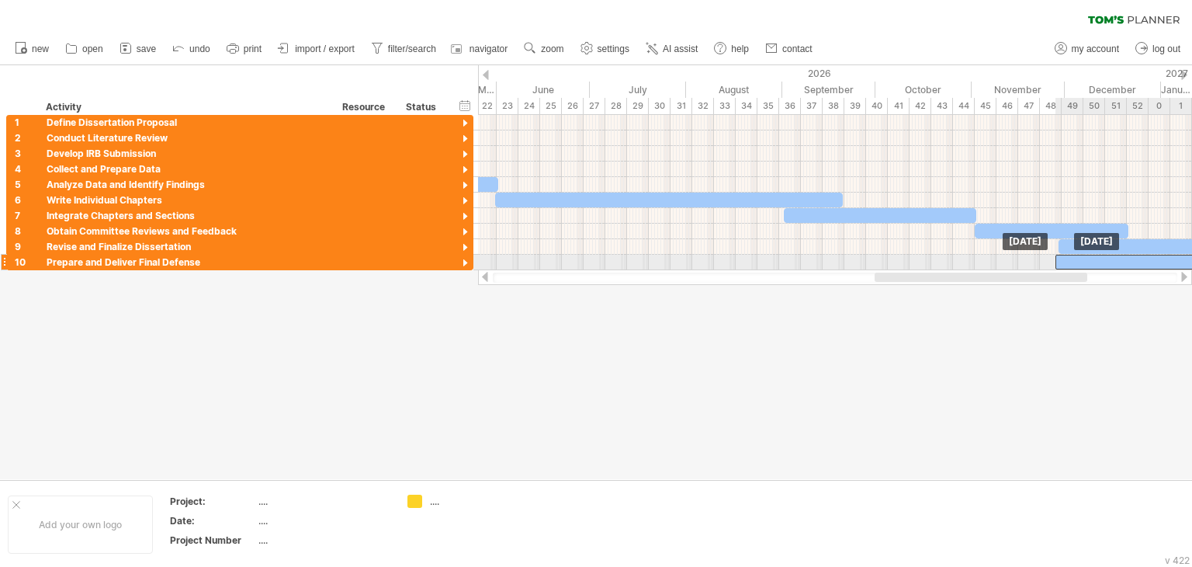
drag, startPoint x: 692, startPoint y: 262, endPoint x: 1158, endPoint y: 258, distance: 465.7
click at [1158, 258] on div at bounding box center [1126, 262] width 140 height 15
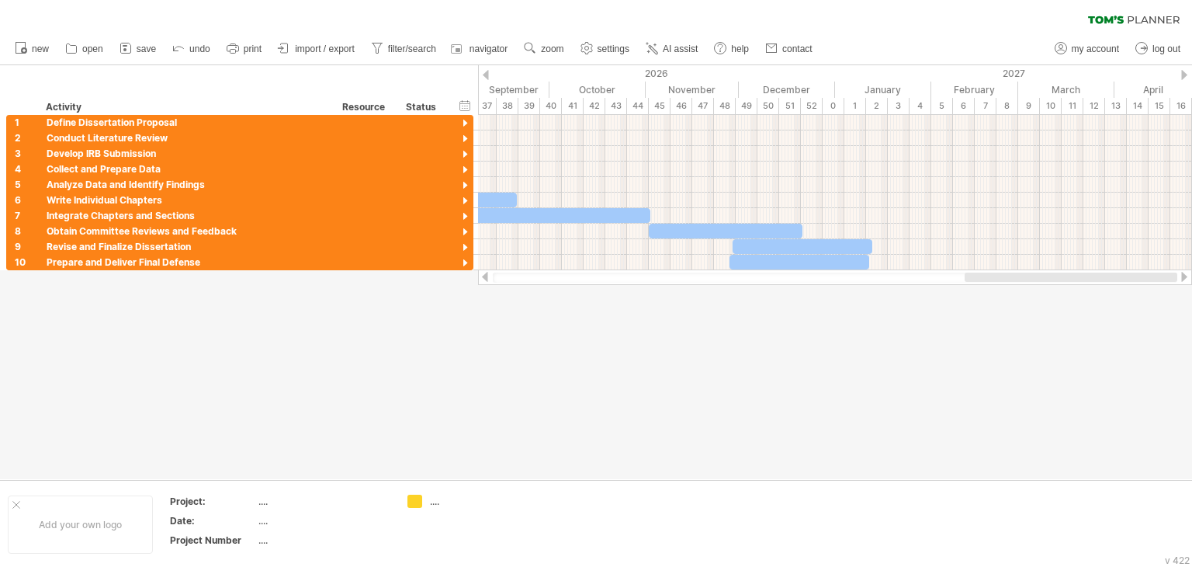
drag, startPoint x: 939, startPoint y: 280, endPoint x: 981, endPoint y: 275, distance: 42.3
click at [1066, 276] on div at bounding box center [1071, 276] width 213 height 9
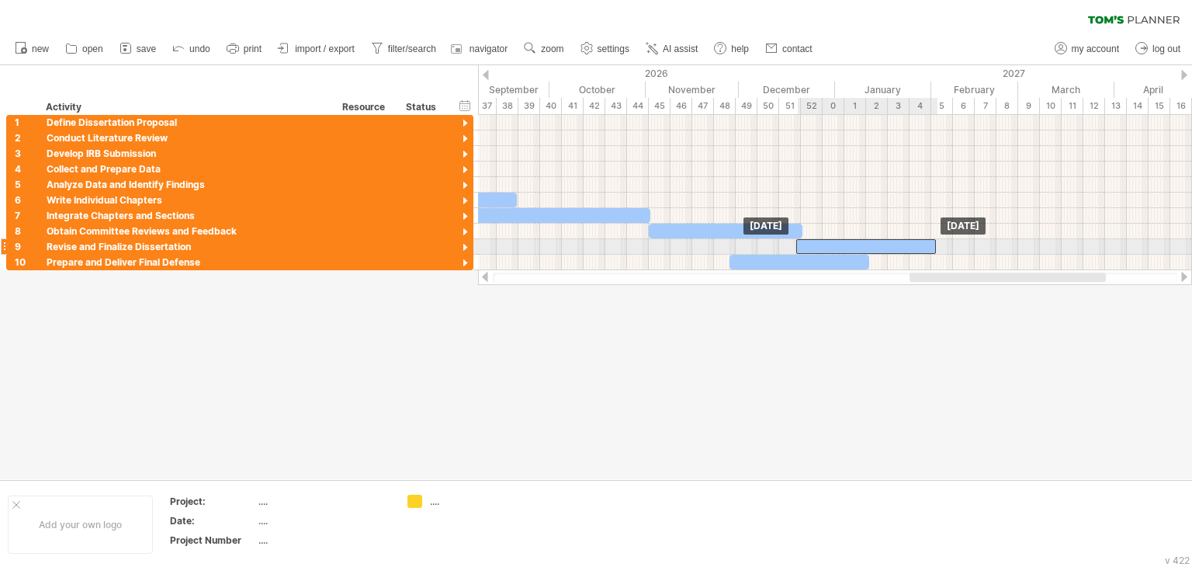
drag, startPoint x: 790, startPoint y: 246, endPoint x: 853, endPoint y: 247, distance: 62.9
click at [853, 247] on div at bounding box center [866, 246] width 140 height 15
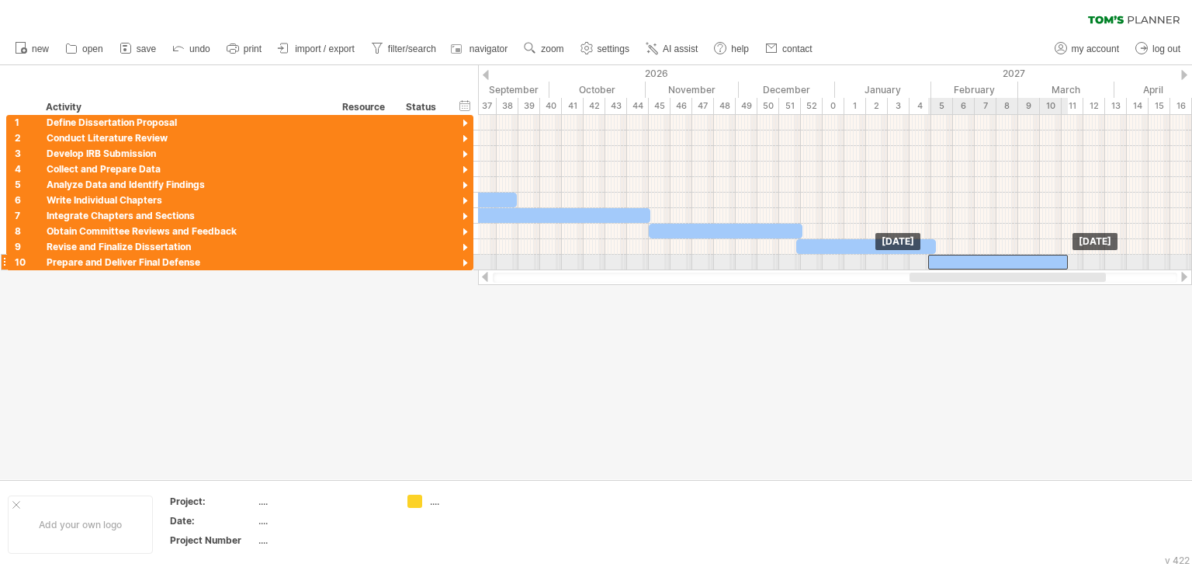
drag, startPoint x: 776, startPoint y: 258, endPoint x: 975, endPoint y: 259, distance: 198.7
click at [975, 259] on div at bounding box center [998, 262] width 140 height 15
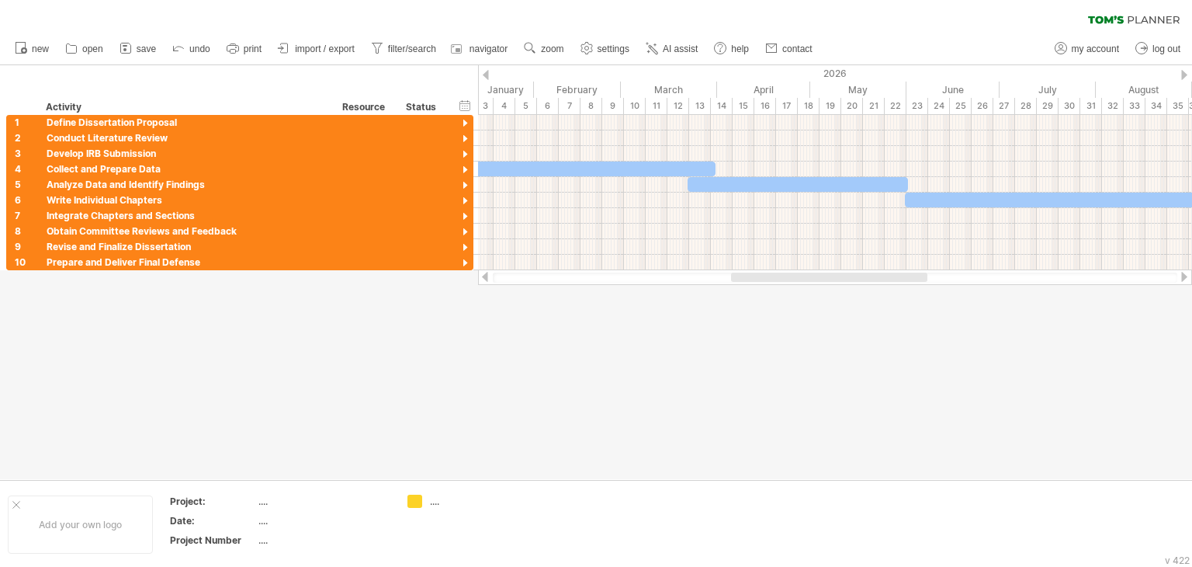
drag, startPoint x: 961, startPoint y: 274, endPoint x: 785, endPoint y: 281, distance: 176.3
click at [784, 281] on div at bounding box center [829, 276] width 196 height 9
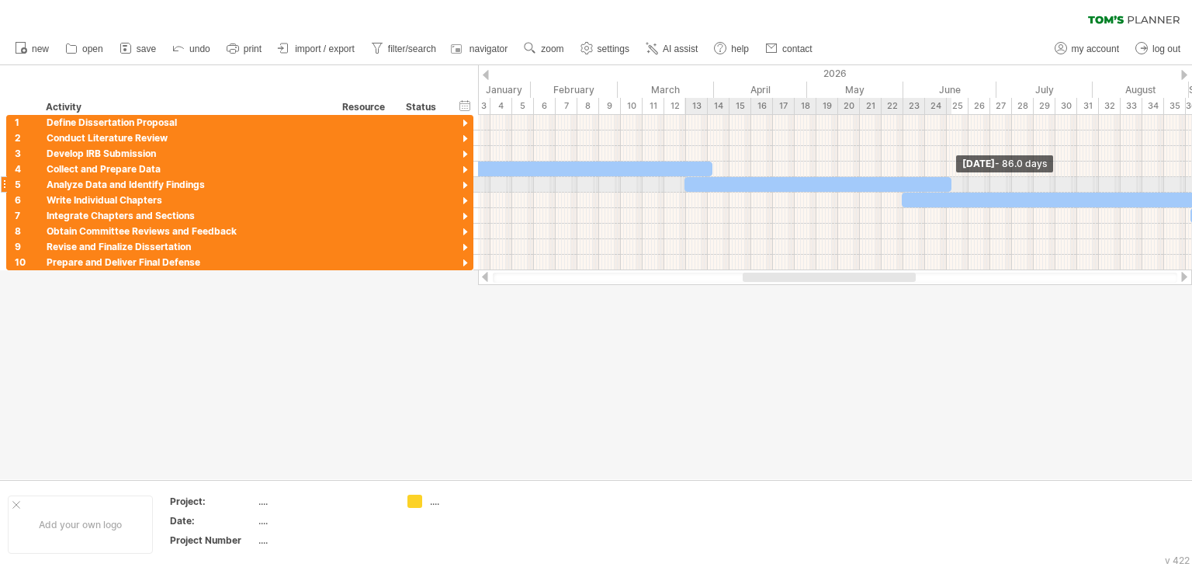
drag, startPoint x: 907, startPoint y: 185, endPoint x: 953, endPoint y: 185, distance: 45.8
click at [953, 185] on span at bounding box center [951, 184] width 6 height 15
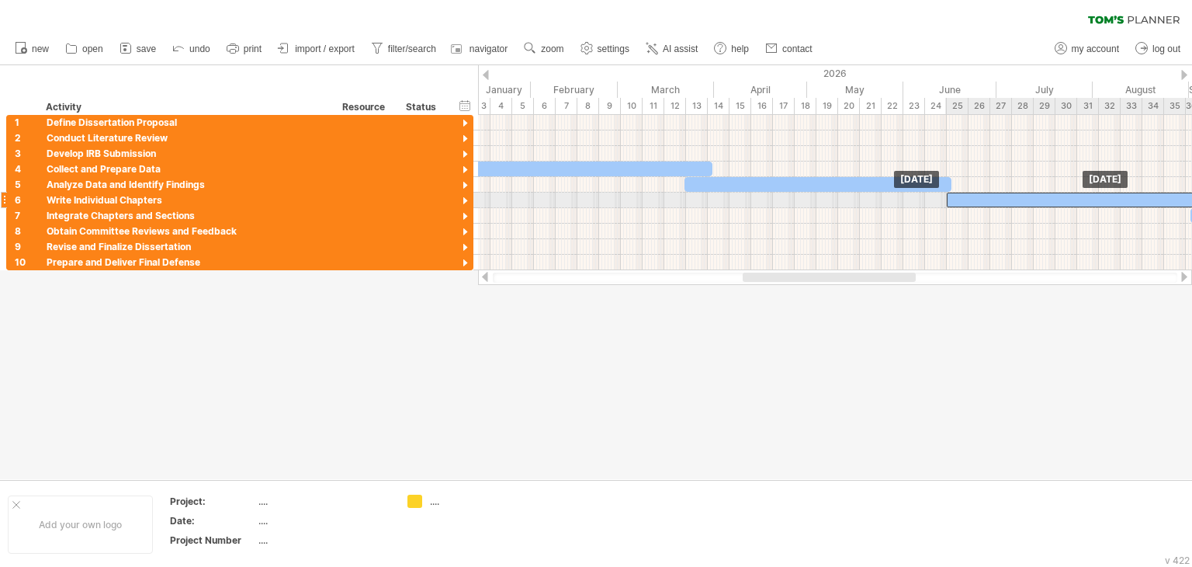
drag, startPoint x: 927, startPoint y: 199, endPoint x: 971, endPoint y: 199, distance: 44.2
click at [971, 199] on div at bounding box center [1121, 199] width 348 height 15
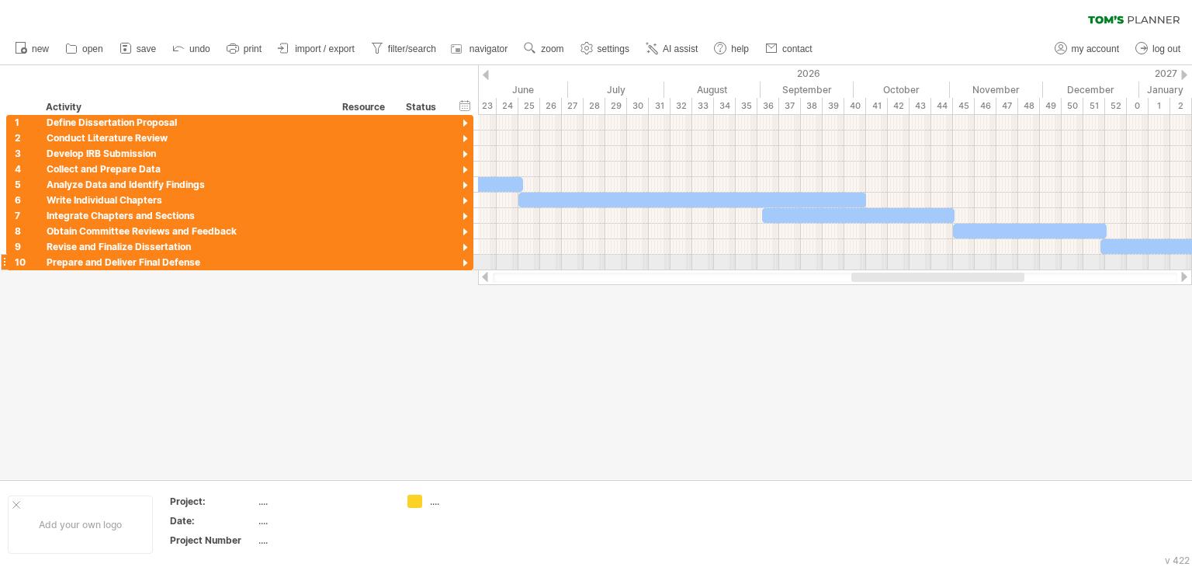
drag, startPoint x: 785, startPoint y: 276, endPoint x: 869, endPoint y: 269, distance: 85.0
click at [869, 269] on div "Trying to reach [DOMAIN_NAME] Connected again... 0% clear filter new 1" at bounding box center [596, 283] width 1192 height 567
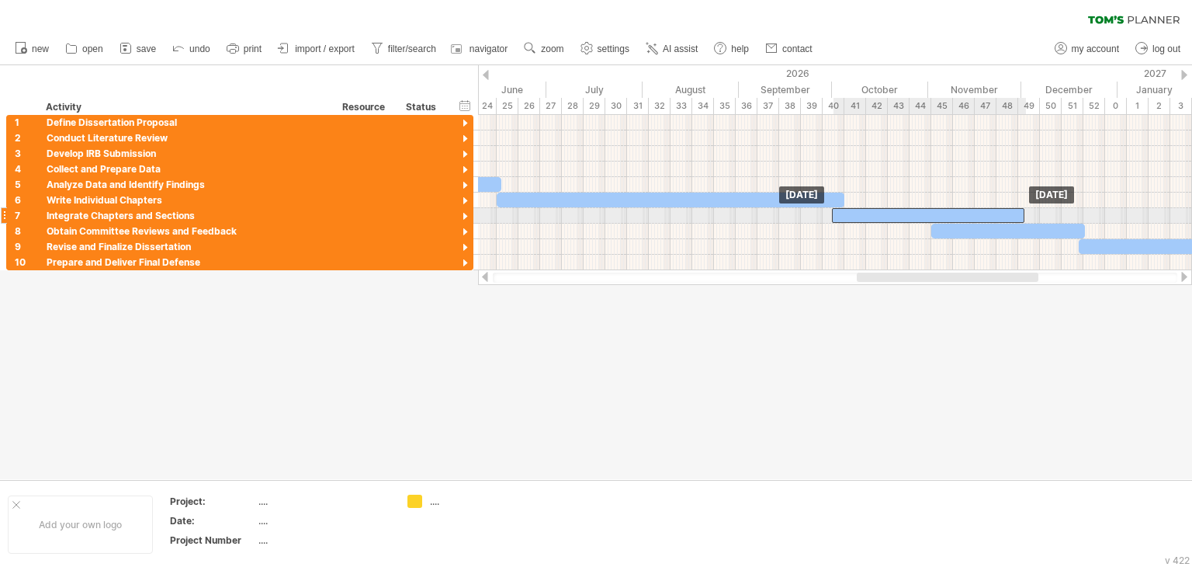
drag, startPoint x: 779, startPoint y: 216, endPoint x: 865, endPoint y: 218, distance: 85.4
click at [865, 218] on div at bounding box center [928, 215] width 192 height 15
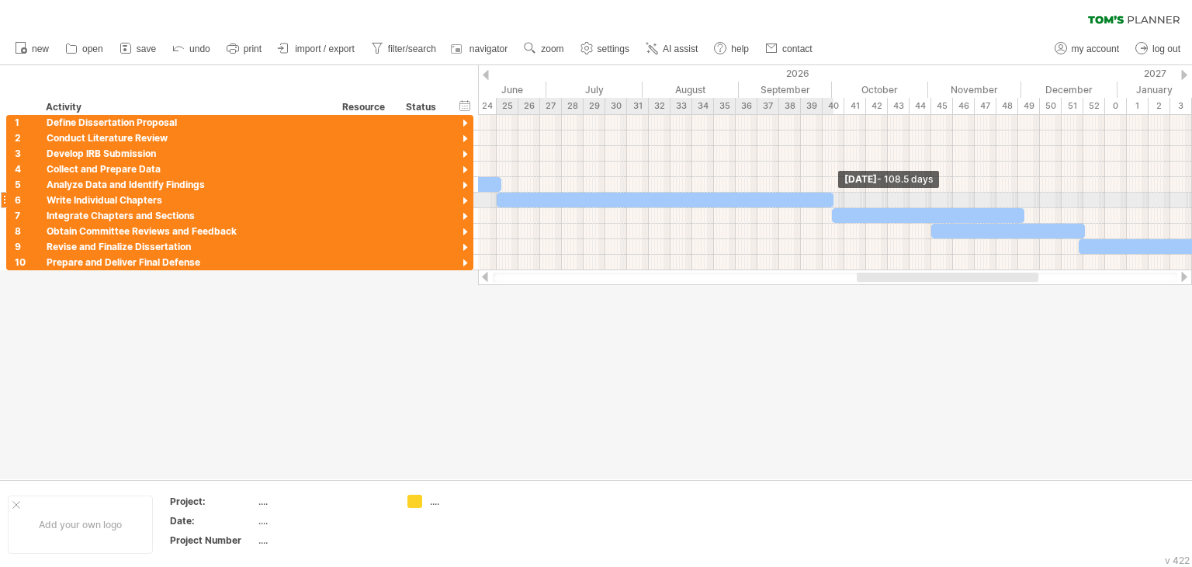
drag, startPoint x: 845, startPoint y: 201, endPoint x: 834, endPoint y: 202, distance: 11.7
click at [834, 202] on span at bounding box center [833, 199] width 6 height 15
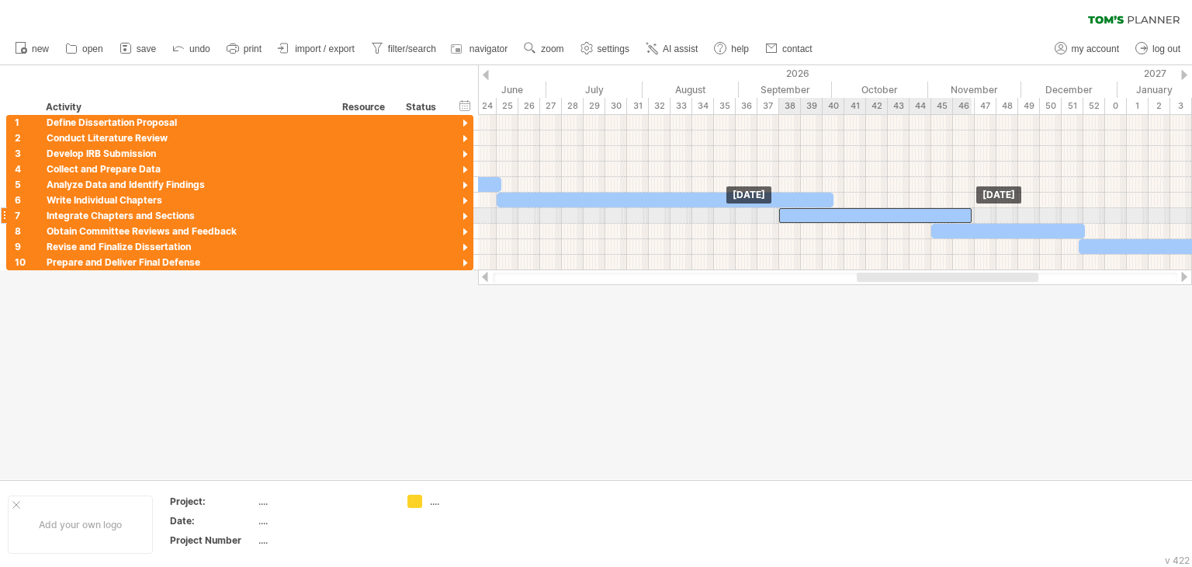
drag, startPoint x: 854, startPoint y: 215, endPoint x: 801, endPoint y: 218, distance: 52.9
click at [801, 218] on div at bounding box center [875, 215] width 192 height 15
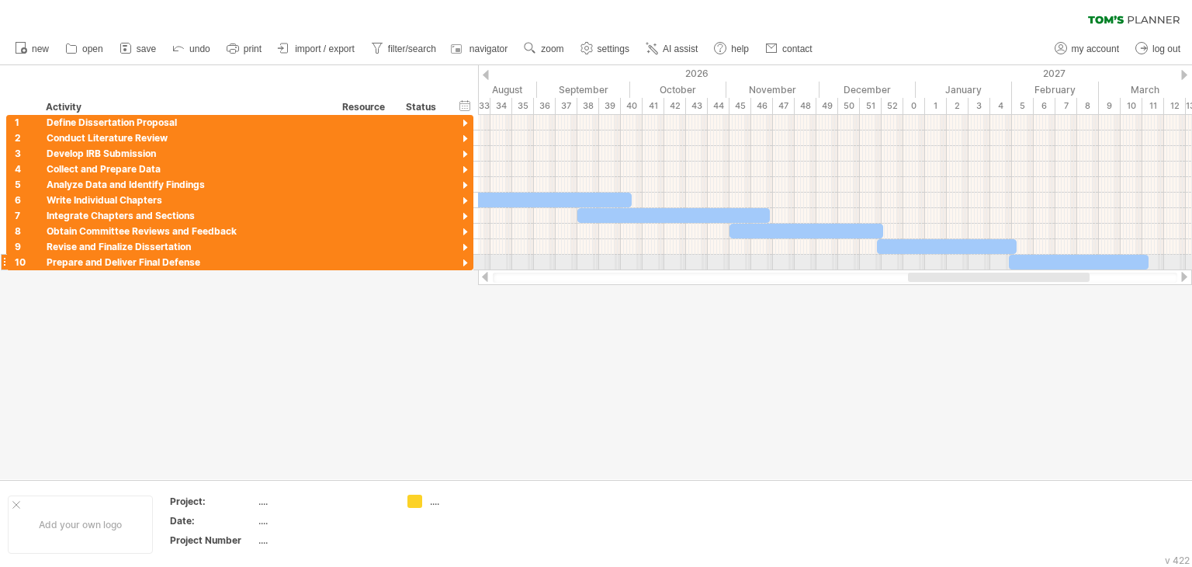
drag, startPoint x: 866, startPoint y: 273, endPoint x: 917, endPoint y: 269, distance: 51.4
click at [917, 269] on div "Trying to reach [DOMAIN_NAME] Connected again... 0% clear filter new 1" at bounding box center [596, 283] width 1192 height 567
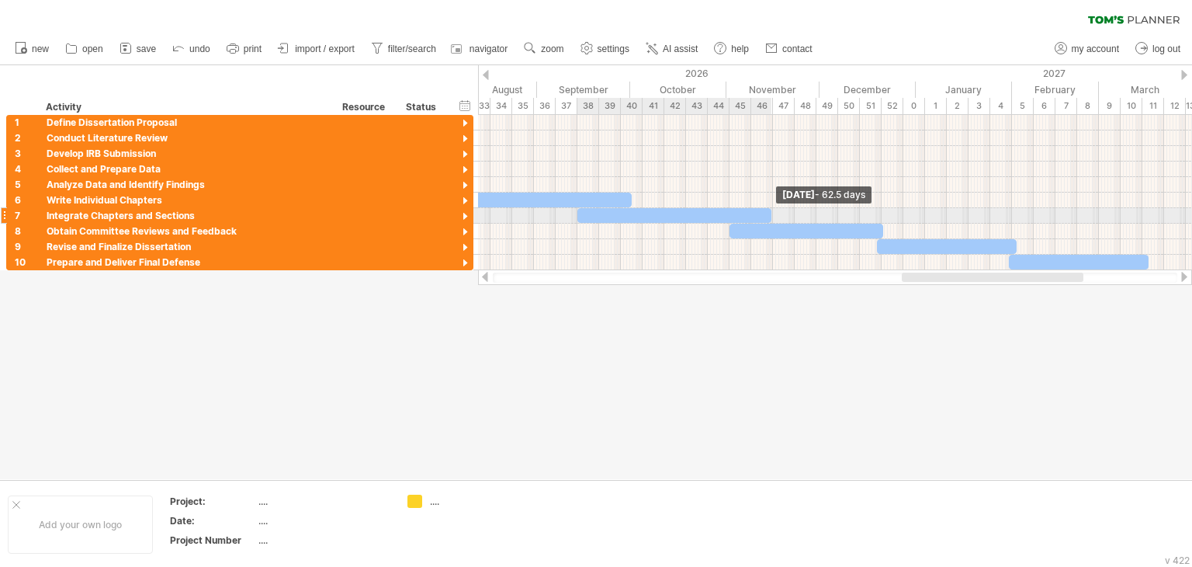
click at [770, 216] on span at bounding box center [771, 215] width 6 height 15
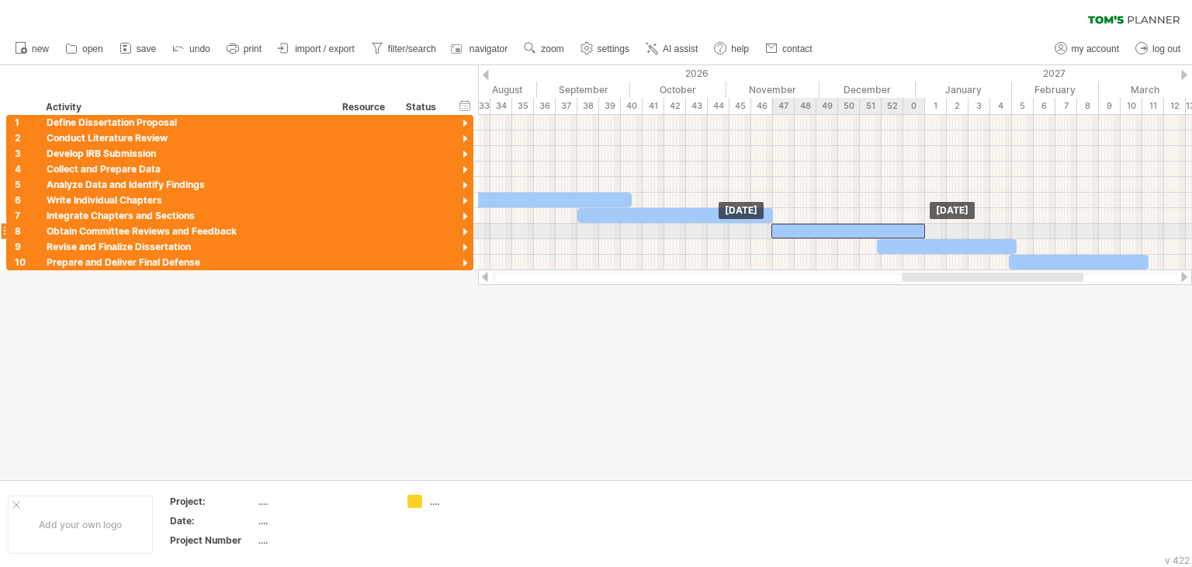
drag, startPoint x: 757, startPoint y: 229, endPoint x: 798, endPoint y: 228, distance: 41.1
click at [798, 228] on div at bounding box center [848, 231] width 154 height 15
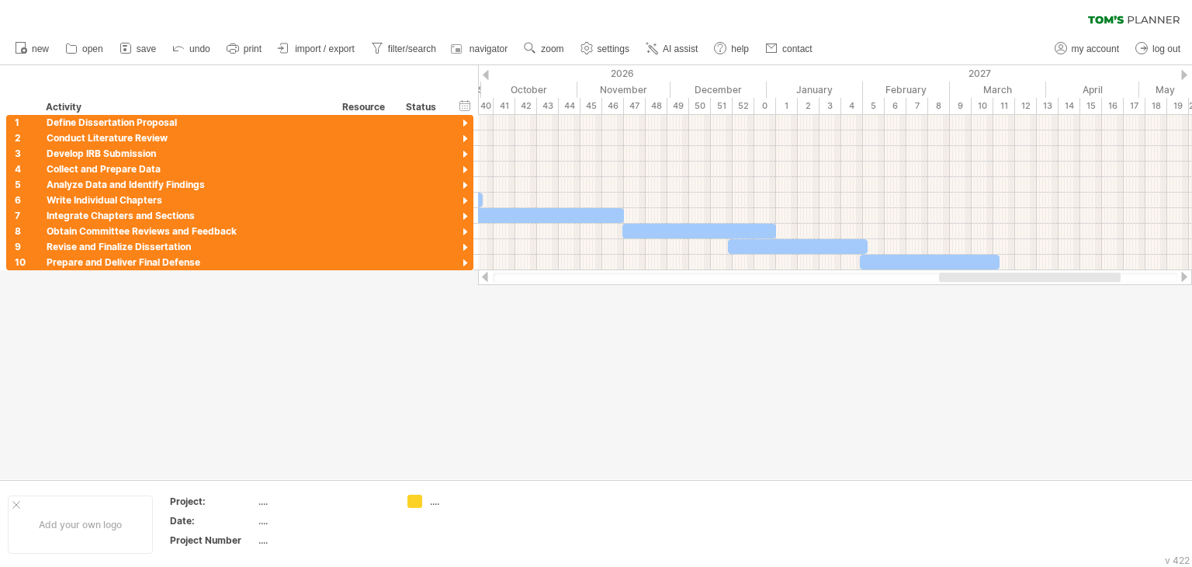
drag, startPoint x: 905, startPoint y: 272, endPoint x: 950, endPoint y: 271, distance: 45.0
click at [951, 272] on div at bounding box center [1030, 276] width 182 height 9
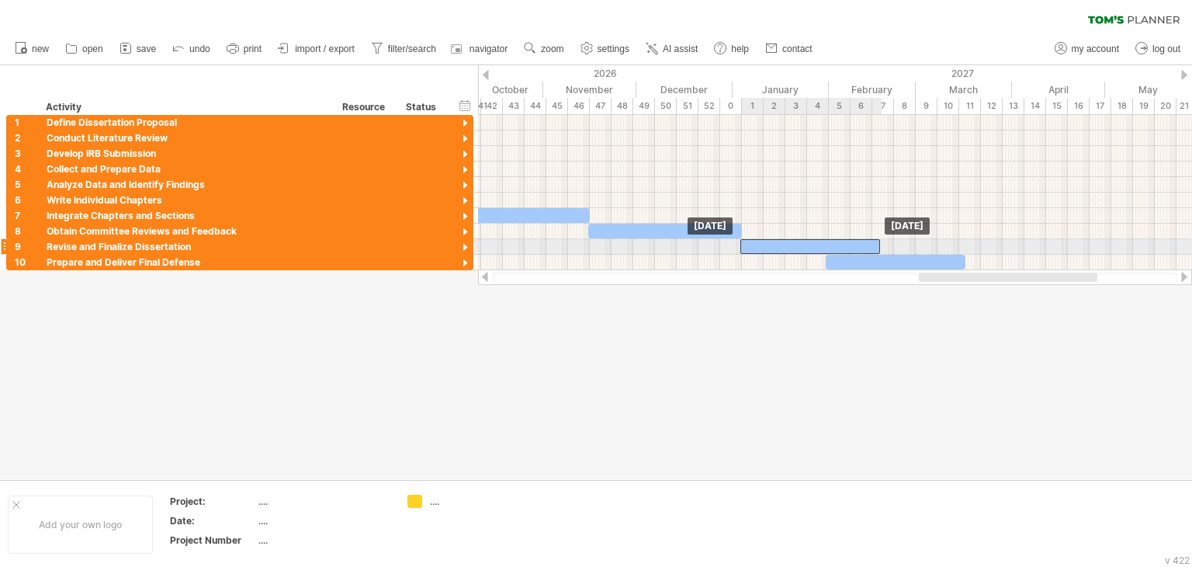
drag, startPoint x: 737, startPoint y: 245, endPoint x: 810, endPoint y: 245, distance: 72.2
click at [786, 245] on div at bounding box center [810, 246] width 140 height 15
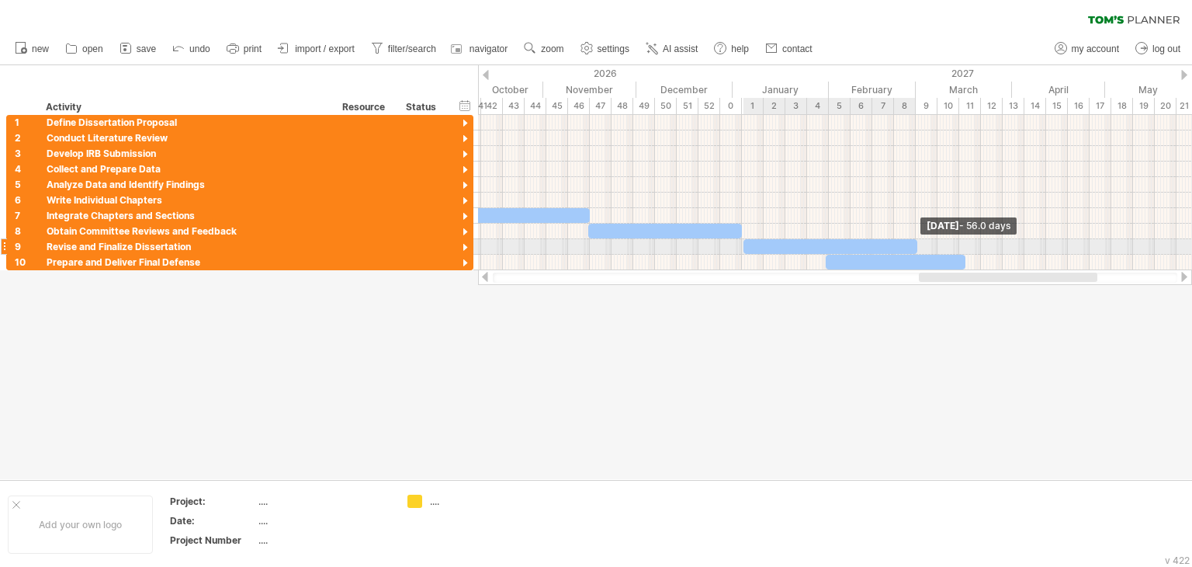
drag, startPoint x: 882, startPoint y: 243, endPoint x: 915, endPoint y: 242, distance: 33.4
click at [915, 242] on span at bounding box center [917, 246] width 6 height 15
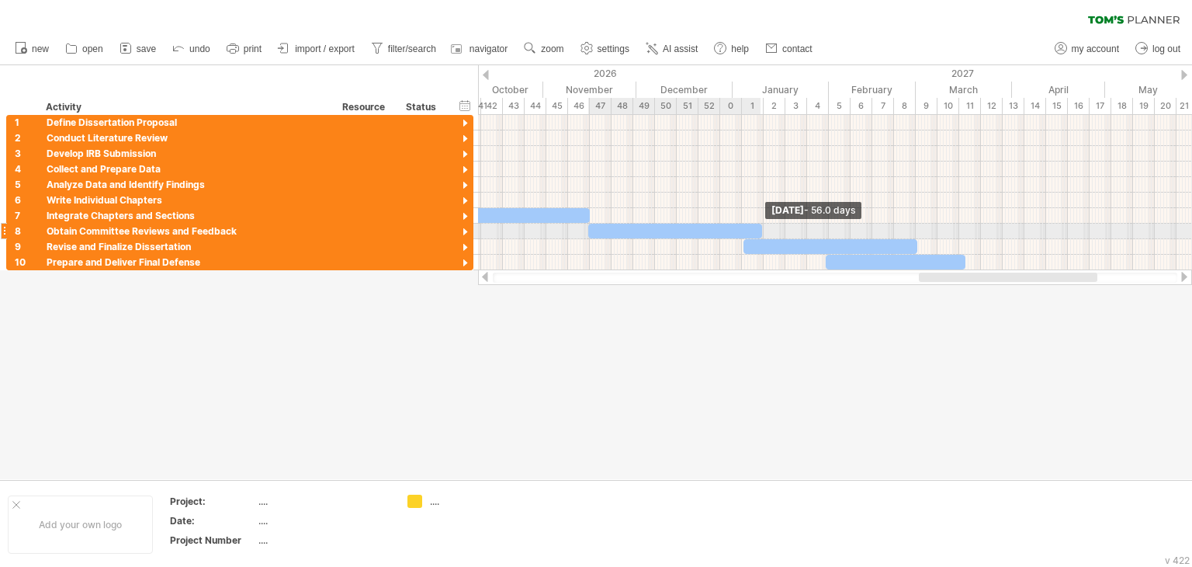
drag, startPoint x: 742, startPoint y: 233, endPoint x: 761, endPoint y: 232, distance: 19.4
click at [761, 232] on span at bounding box center [762, 231] width 6 height 15
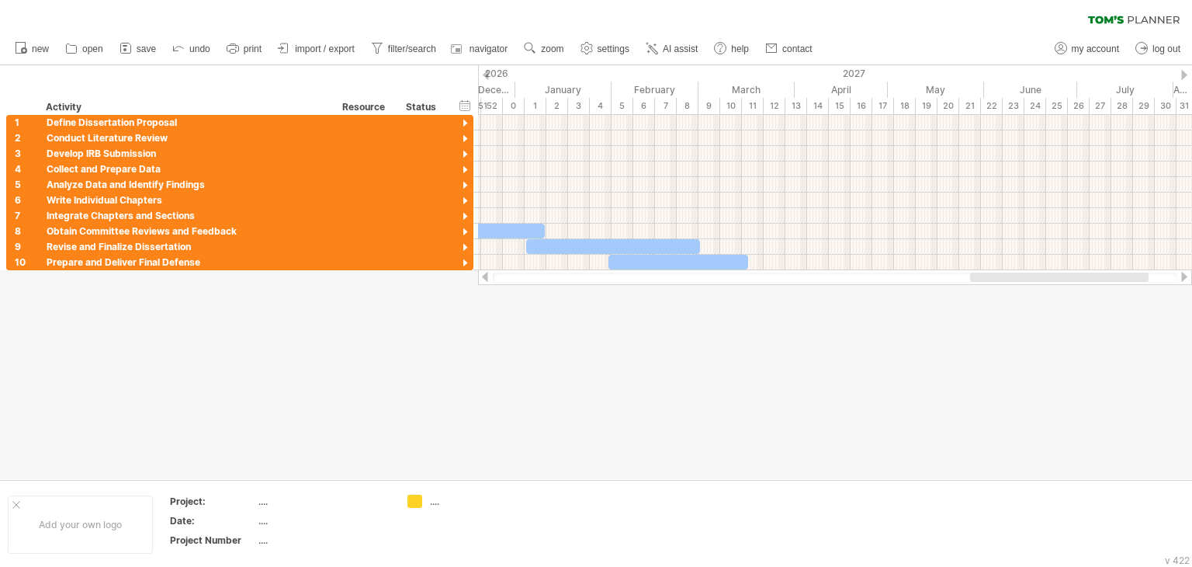
drag, startPoint x: 943, startPoint y: 272, endPoint x: 992, endPoint y: 269, distance: 49.0
click at [996, 271] on div at bounding box center [835, 277] width 714 height 16
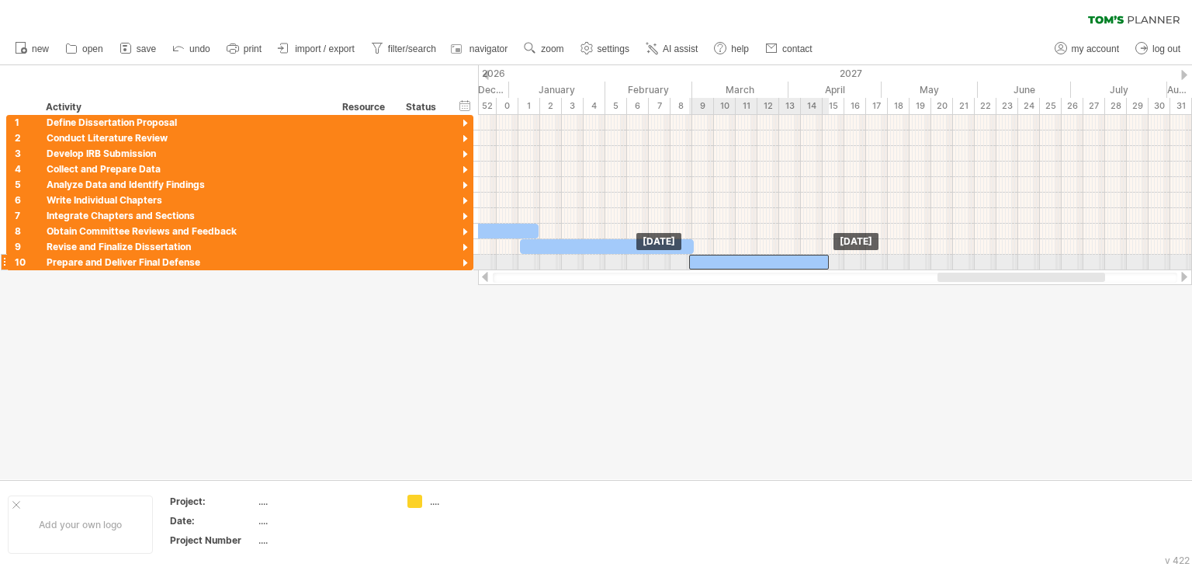
drag, startPoint x: 618, startPoint y: 258, endPoint x: 705, endPoint y: 258, distance: 86.9
click at [705, 258] on div at bounding box center [759, 262] width 140 height 15
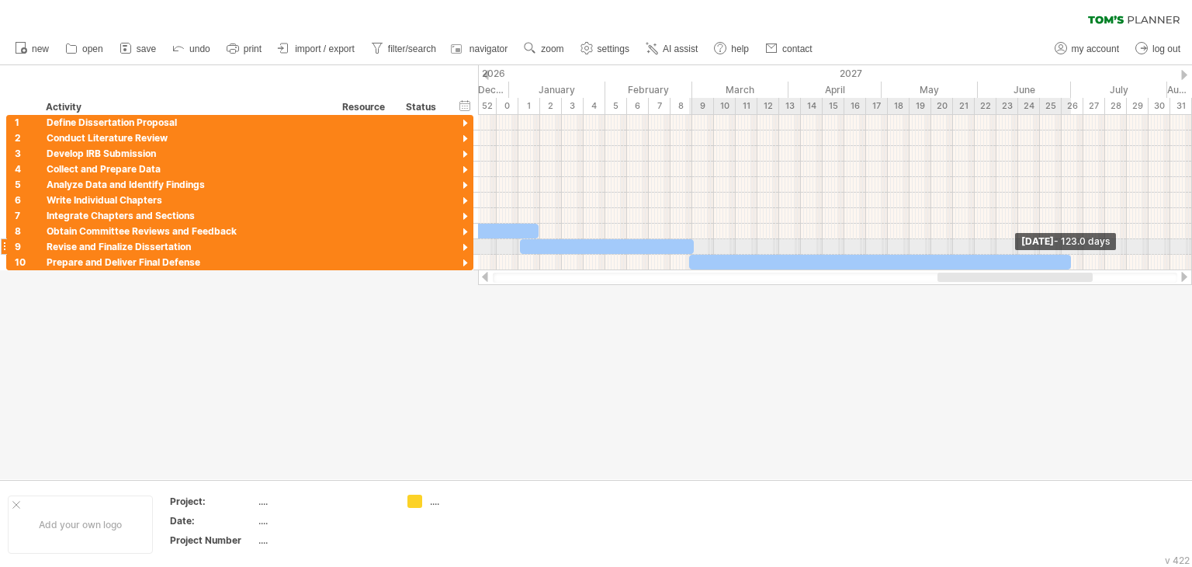
drag, startPoint x: 827, startPoint y: 261, endPoint x: 1069, endPoint y: 254, distance: 241.5
click at [1069, 255] on span at bounding box center [1071, 262] width 6 height 15
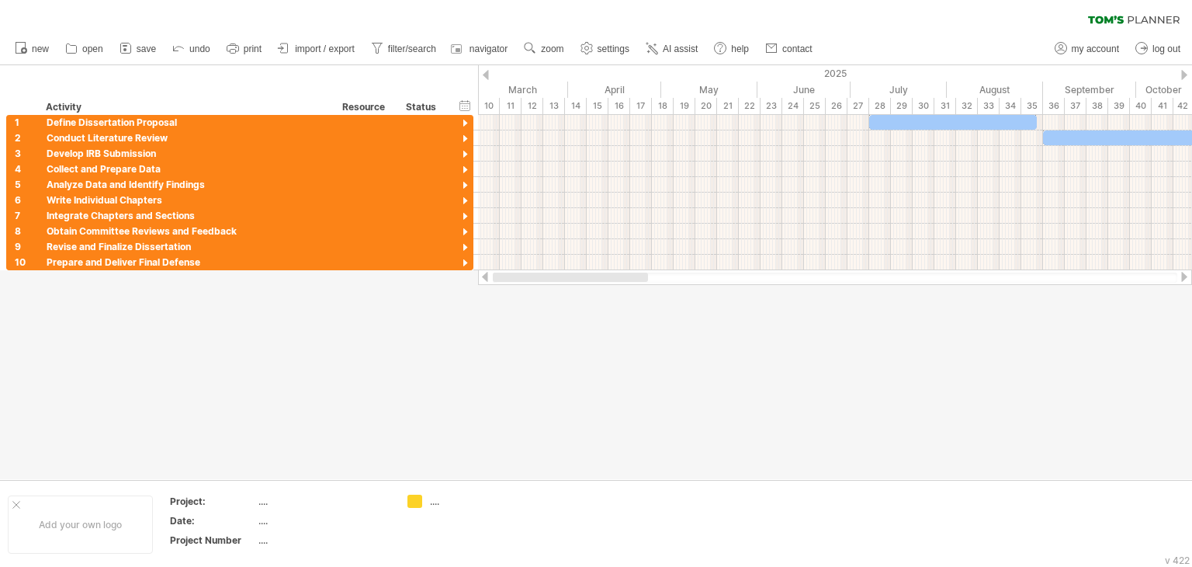
drag, startPoint x: 961, startPoint y: 279, endPoint x: 528, endPoint y: 282, distance: 433.1
click at [528, 282] on div at bounding box center [835, 277] width 685 height 10
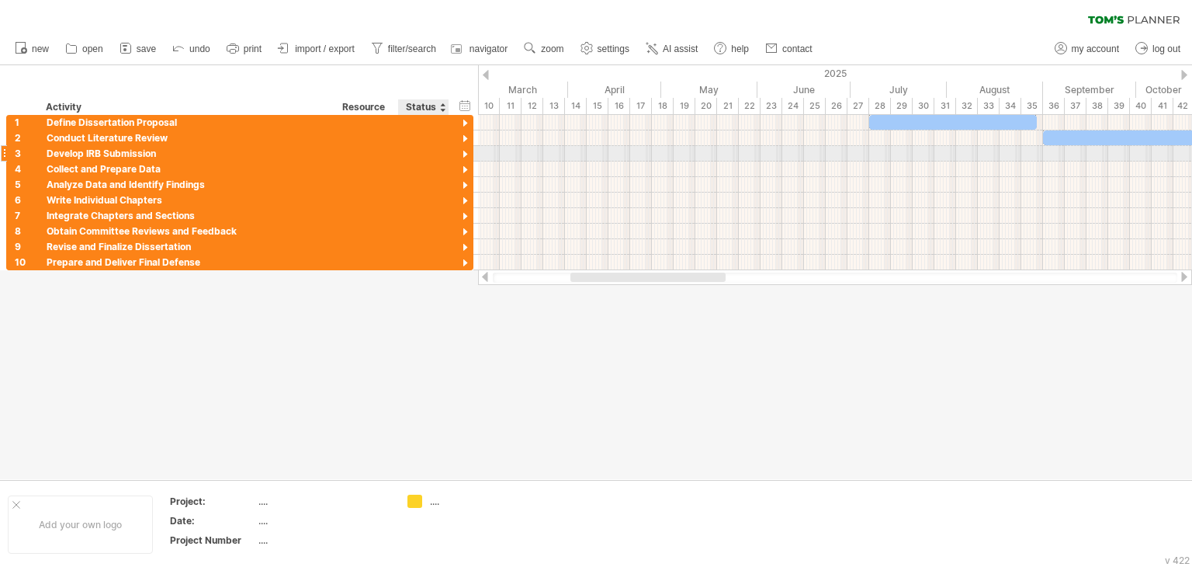
click at [468, 154] on div at bounding box center [465, 154] width 15 height 15
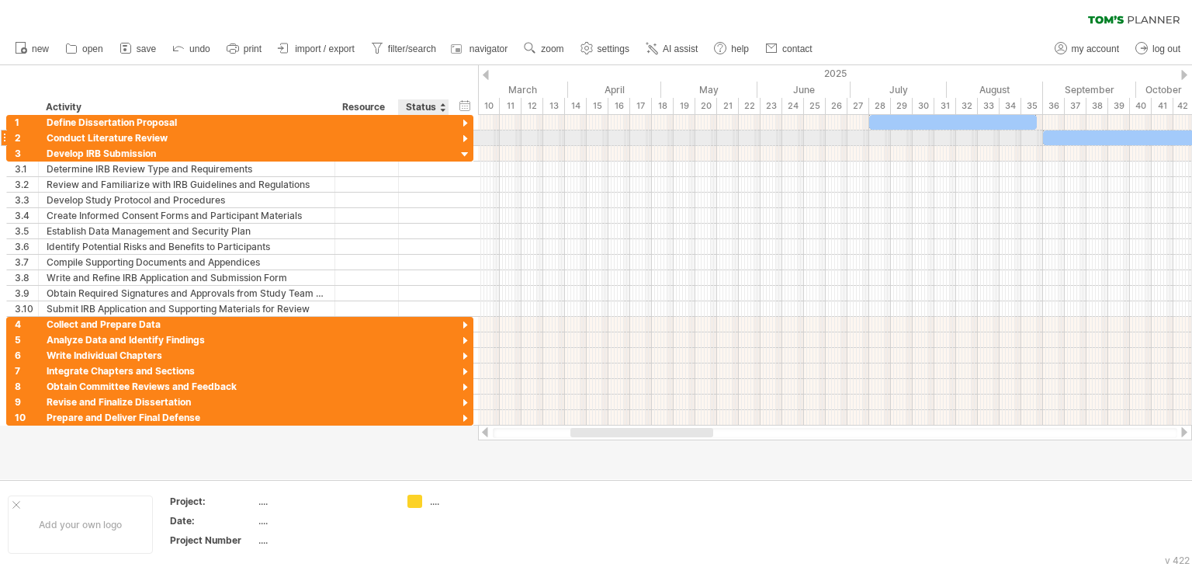
click at [464, 141] on div at bounding box center [465, 139] width 15 height 15
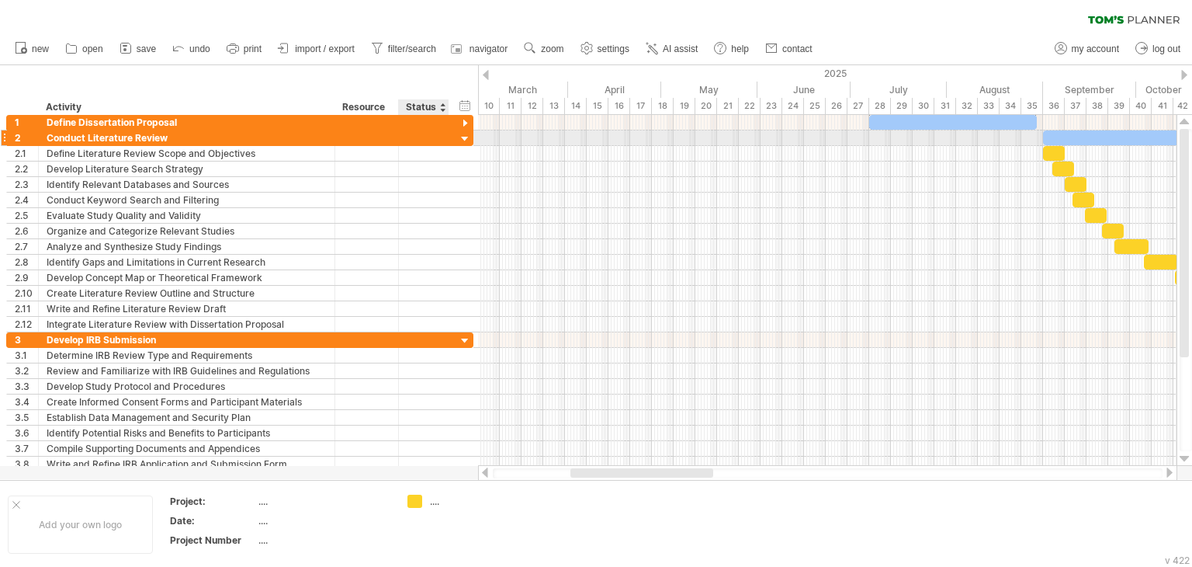
click at [463, 138] on div at bounding box center [465, 139] width 15 height 15
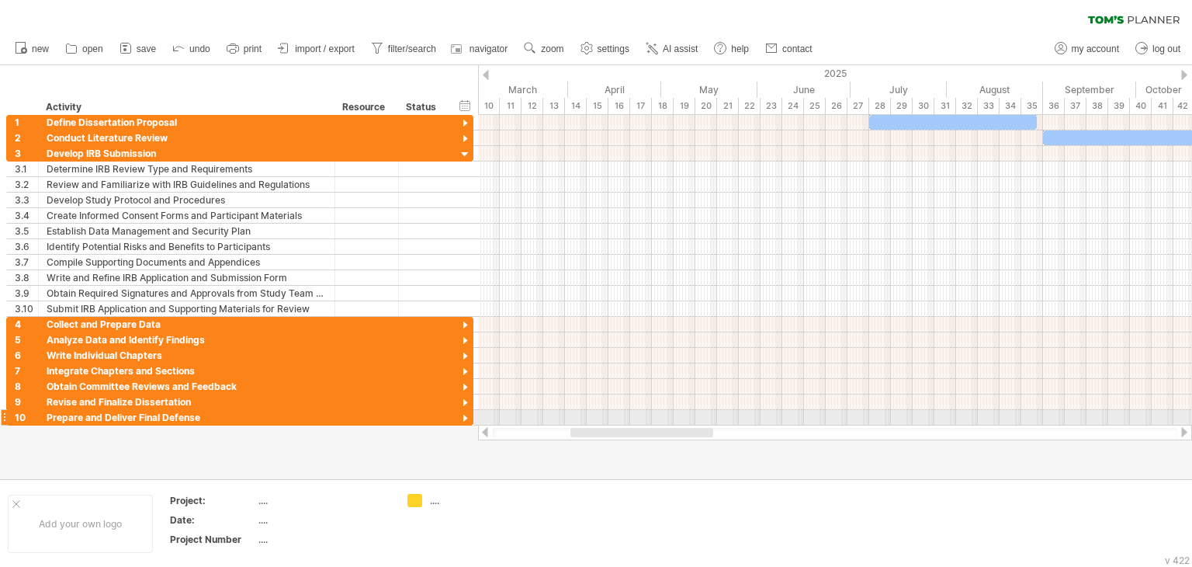
drag, startPoint x: 649, startPoint y: 426, endPoint x: 706, endPoint y: 422, distance: 57.6
click at [708, 422] on div "Trying to reach [DOMAIN_NAME] Connected again... 0% clear filter new 1" at bounding box center [596, 283] width 1192 height 567
drag, startPoint x: 612, startPoint y: 426, endPoint x: 637, endPoint y: 426, distance: 25.6
click at [640, 426] on div at bounding box center [835, 433] width 714 height 16
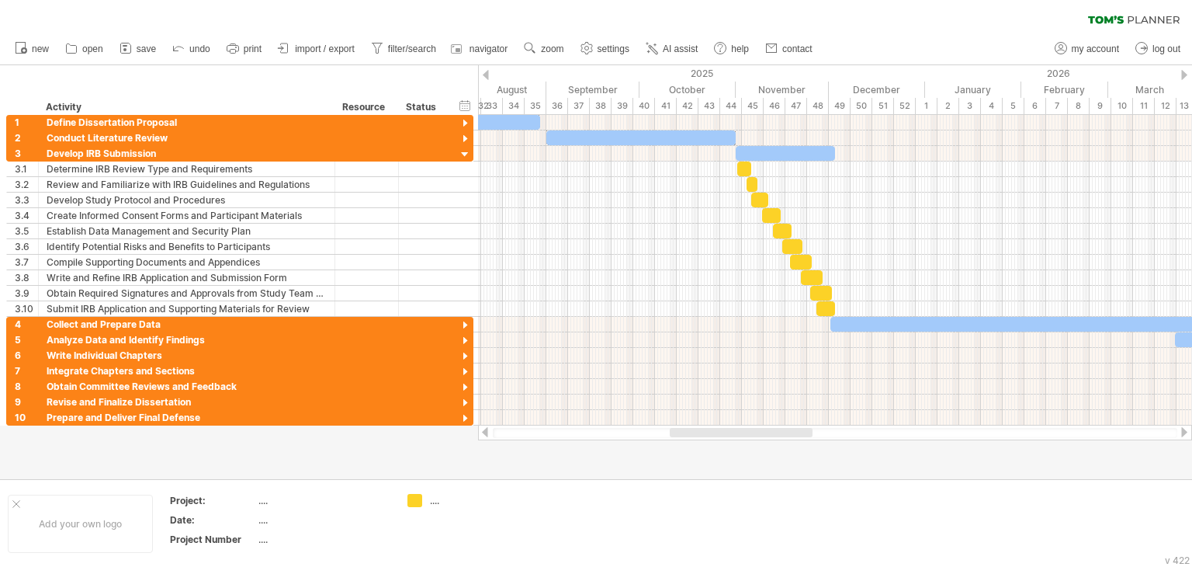
drag, startPoint x: 605, startPoint y: 430, endPoint x: 705, endPoint y: 429, distance: 99.3
click at [705, 429] on div at bounding box center [741, 432] width 143 height 9
click at [466, 142] on div at bounding box center [465, 139] width 15 height 15
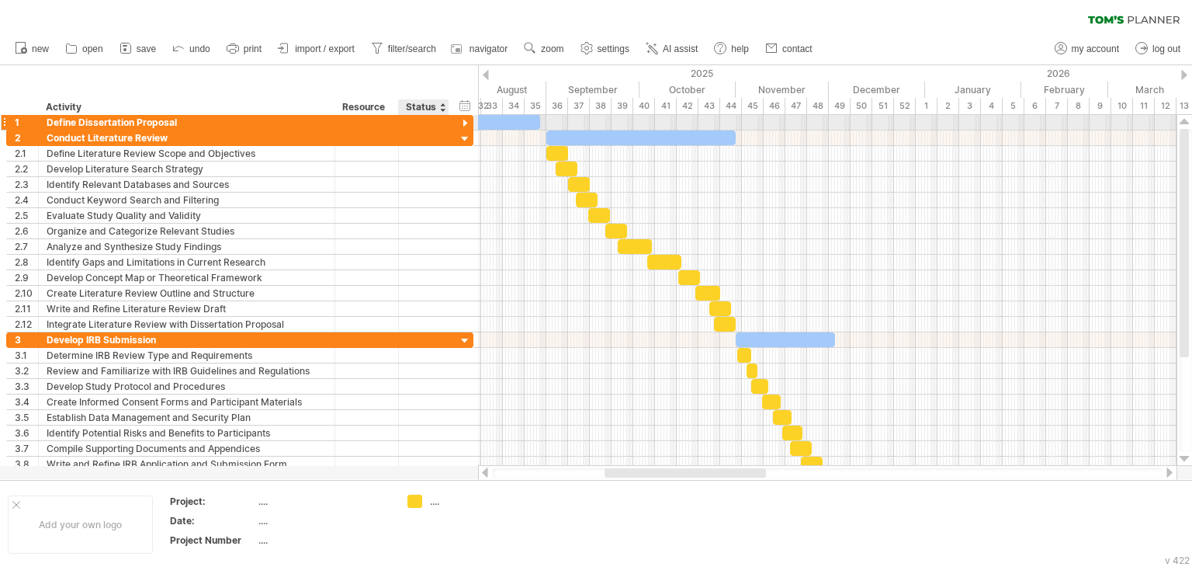
click at [466, 122] on div at bounding box center [465, 123] width 15 height 15
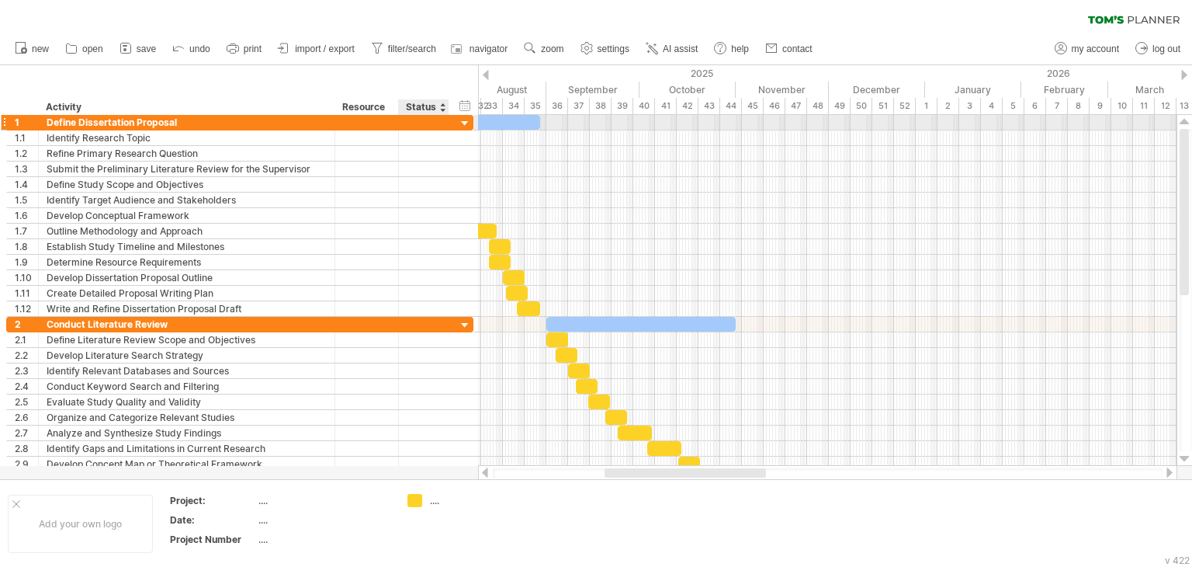
click at [463, 123] on div at bounding box center [465, 123] width 15 height 15
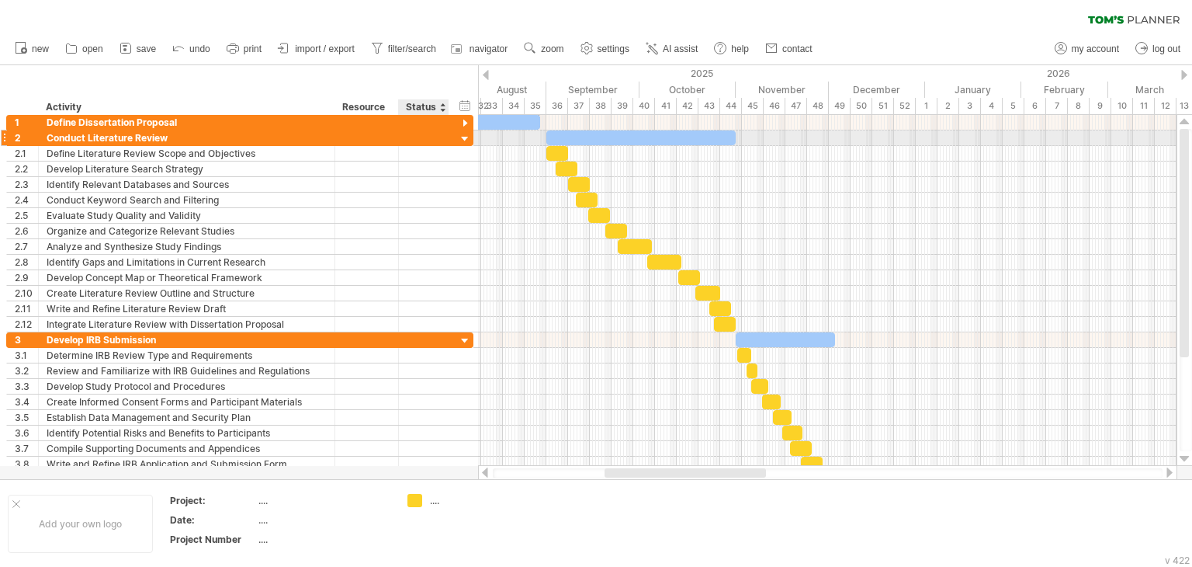
click at [463, 140] on div at bounding box center [465, 139] width 15 height 15
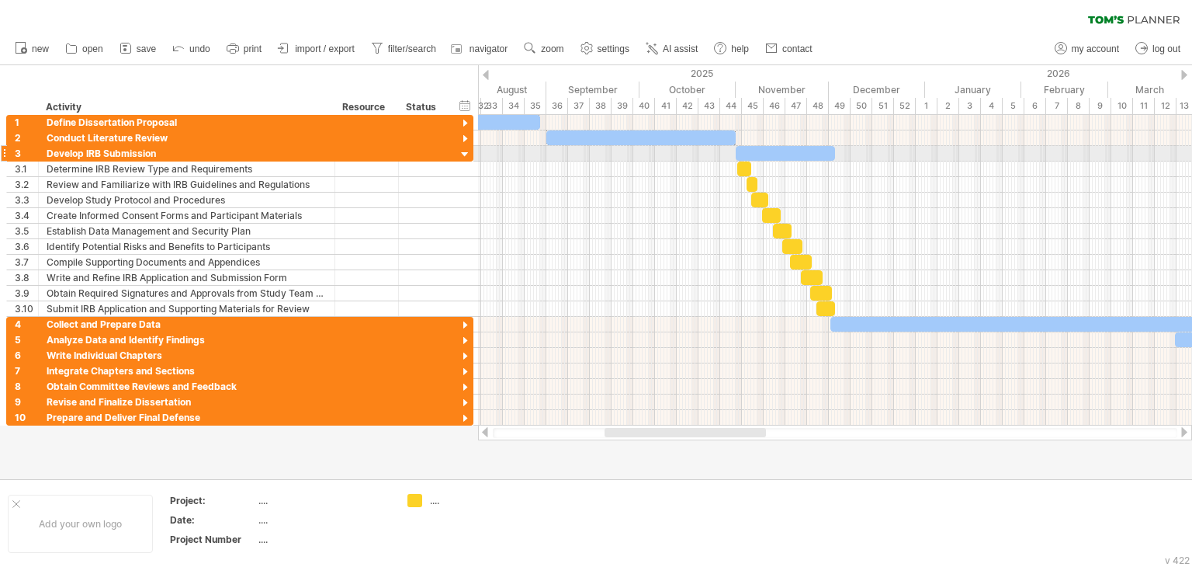
click at [463, 152] on div at bounding box center [465, 154] width 15 height 15
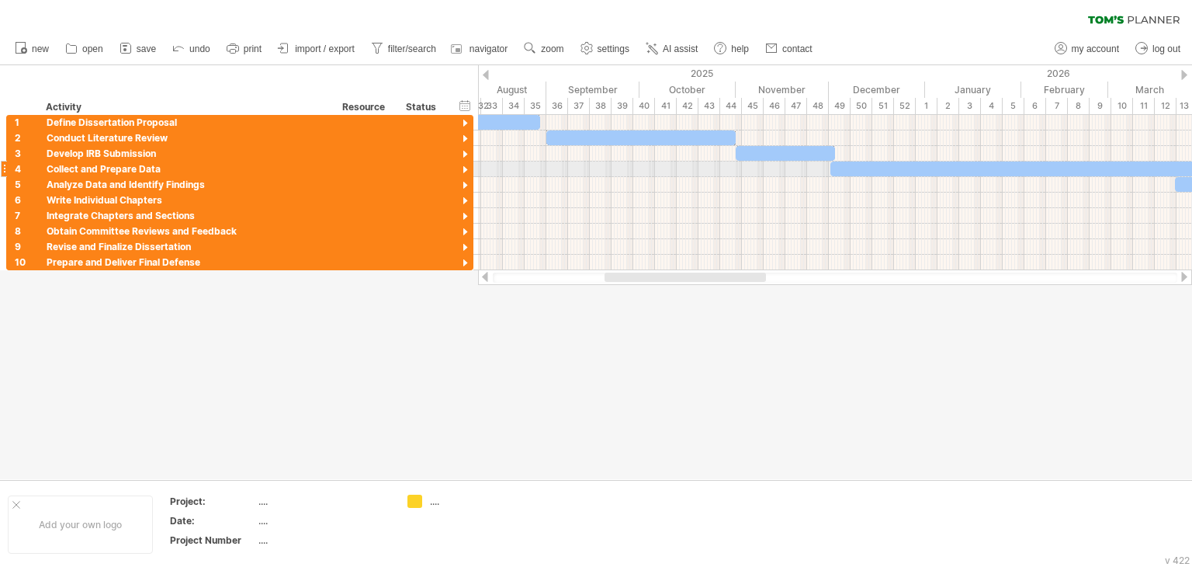
click at [466, 167] on div at bounding box center [465, 170] width 15 height 15
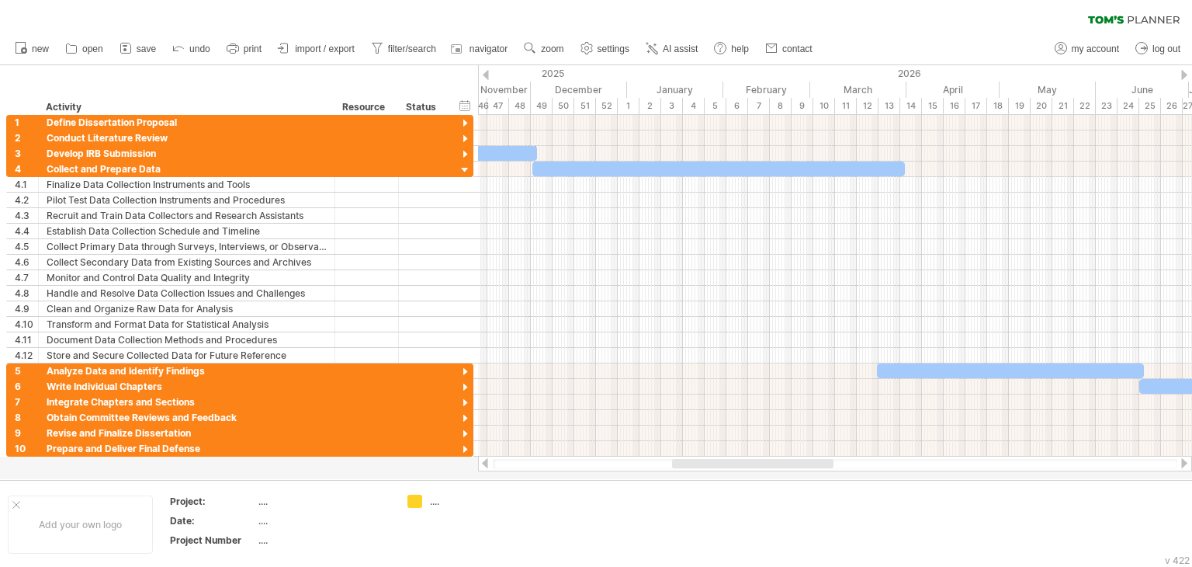
drag, startPoint x: 680, startPoint y: 462, endPoint x: 747, endPoint y: 458, distance: 67.6
click at [747, 459] on div at bounding box center [752, 463] width 161 height 9
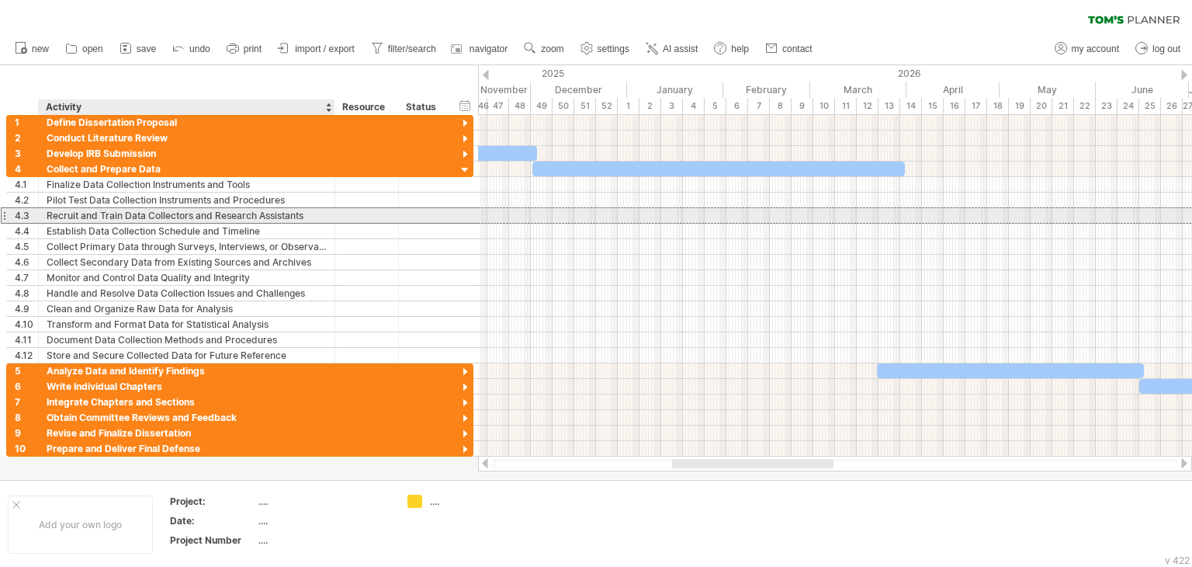
click at [257, 220] on div "Recruit and Train Data Collectors and Research Assistants" at bounding box center [187, 215] width 280 height 15
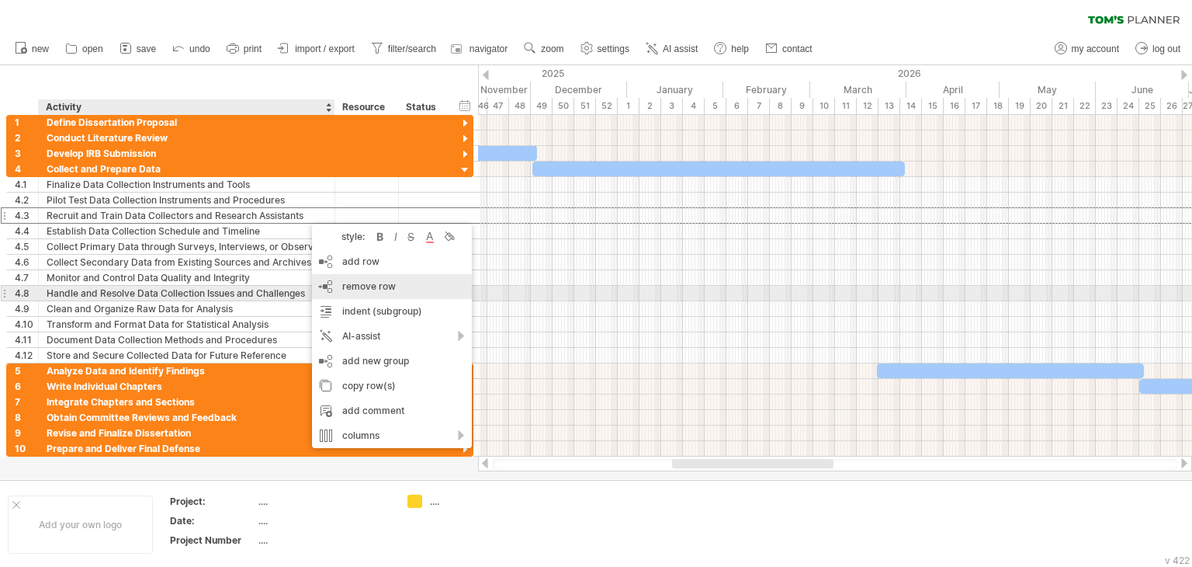
click at [386, 286] on span "remove row" at bounding box center [369, 286] width 54 height 12
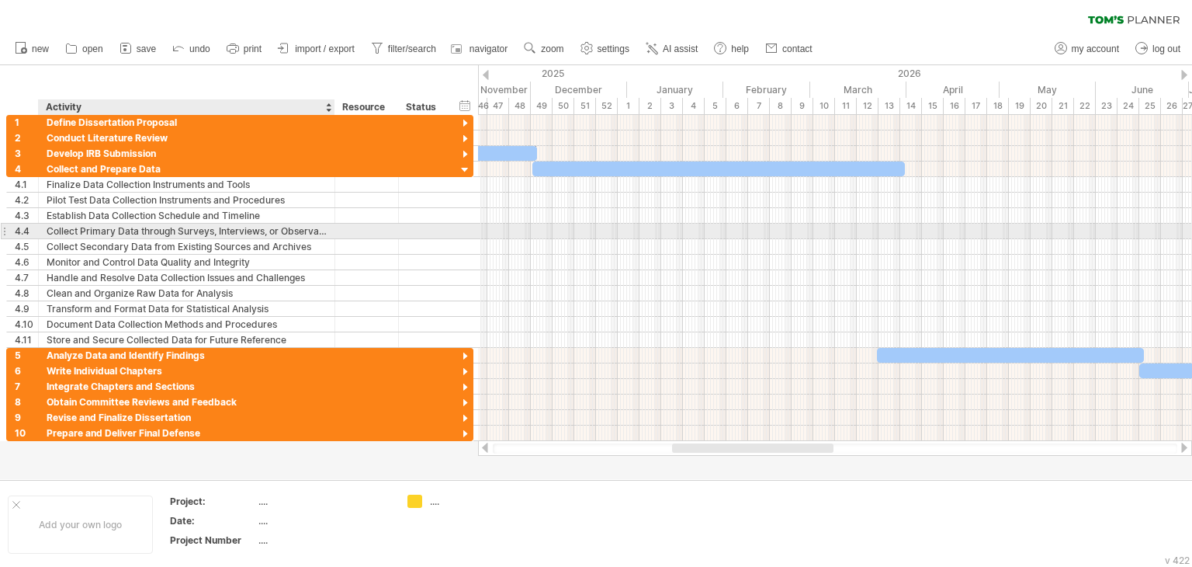
click at [214, 236] on div "Collect Primary Data through Surveys, Interviews, or Observations" at bounding box center [187, 231] width 280 height 15
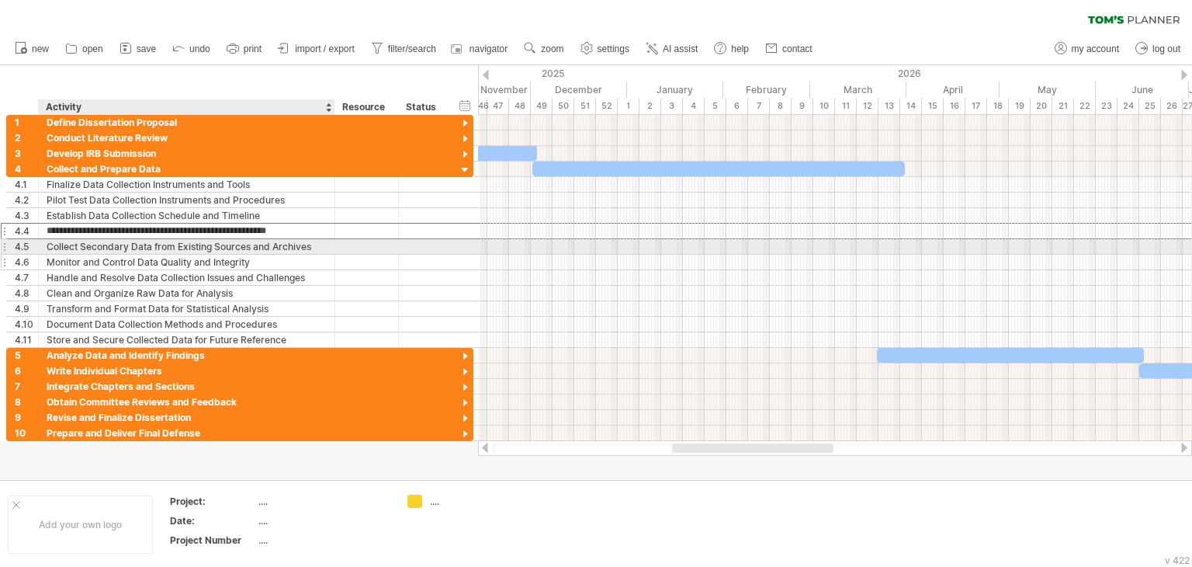
type input "**********"
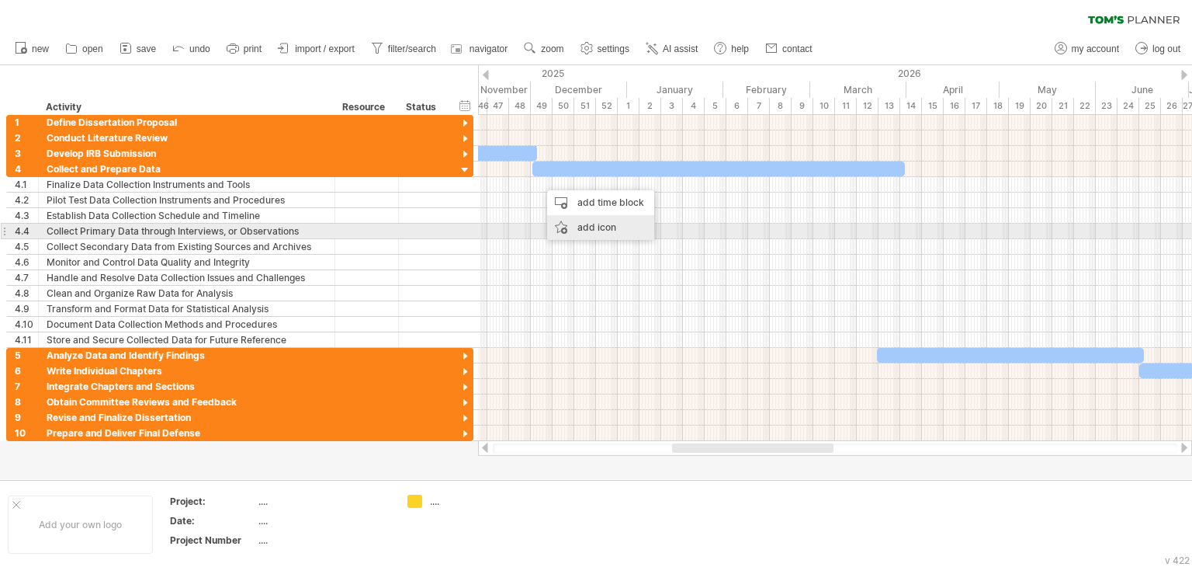
click at [575, 224] on div "add icon" at bounding box center [600, 227] width 107 height 25
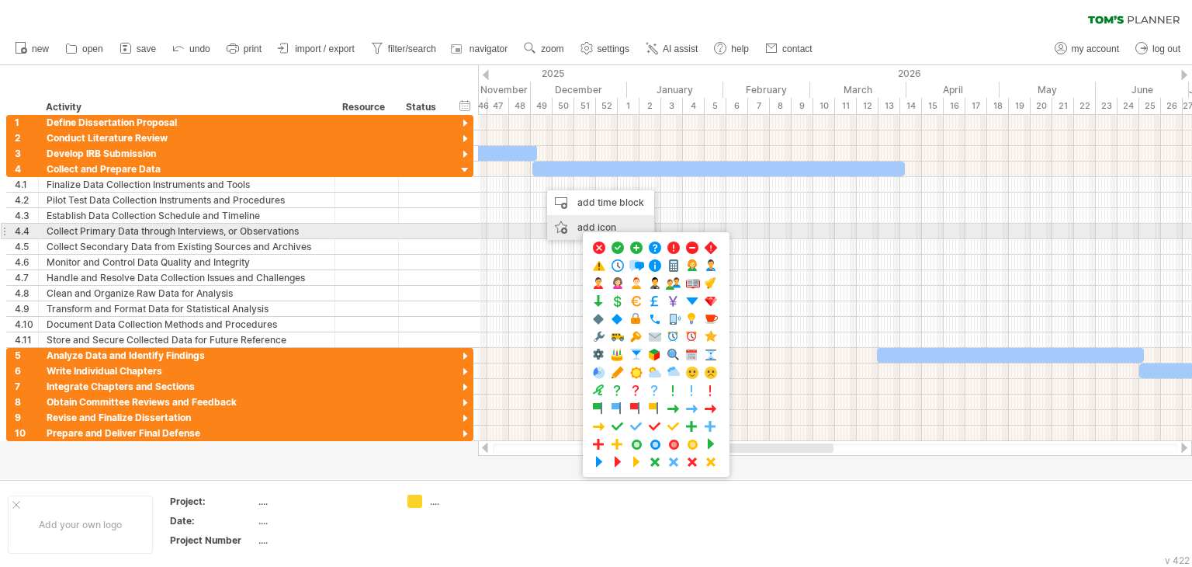
click at [575, 224] on div "add icon" at bounding box center [600, 227] width 107 height 25
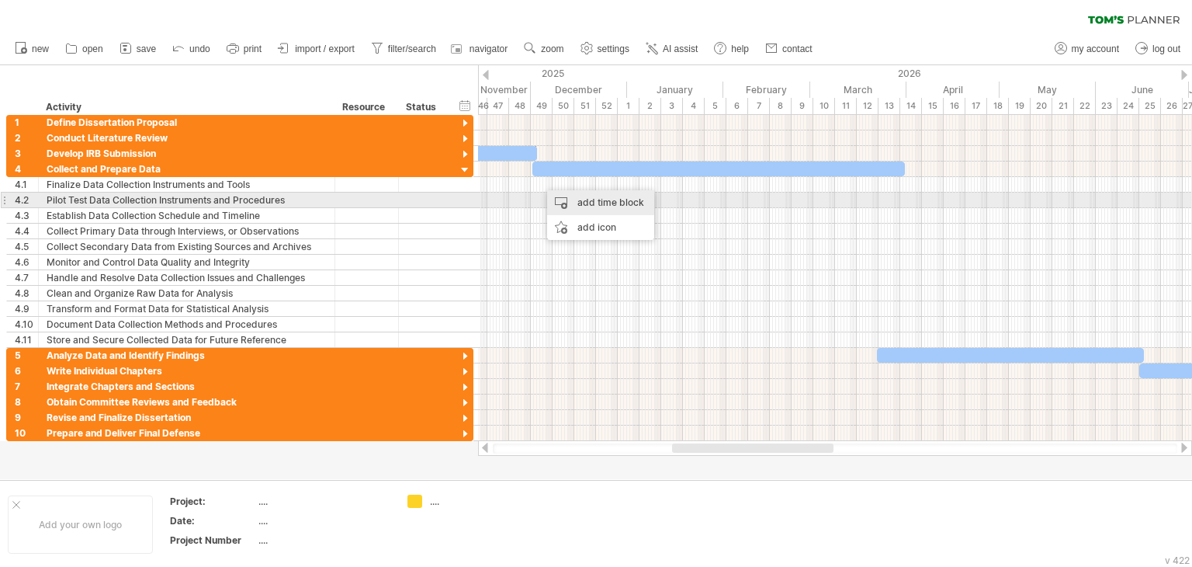
click at [591, 201] on div "add time block" at bounding box center [600, 202] width 107 height 25
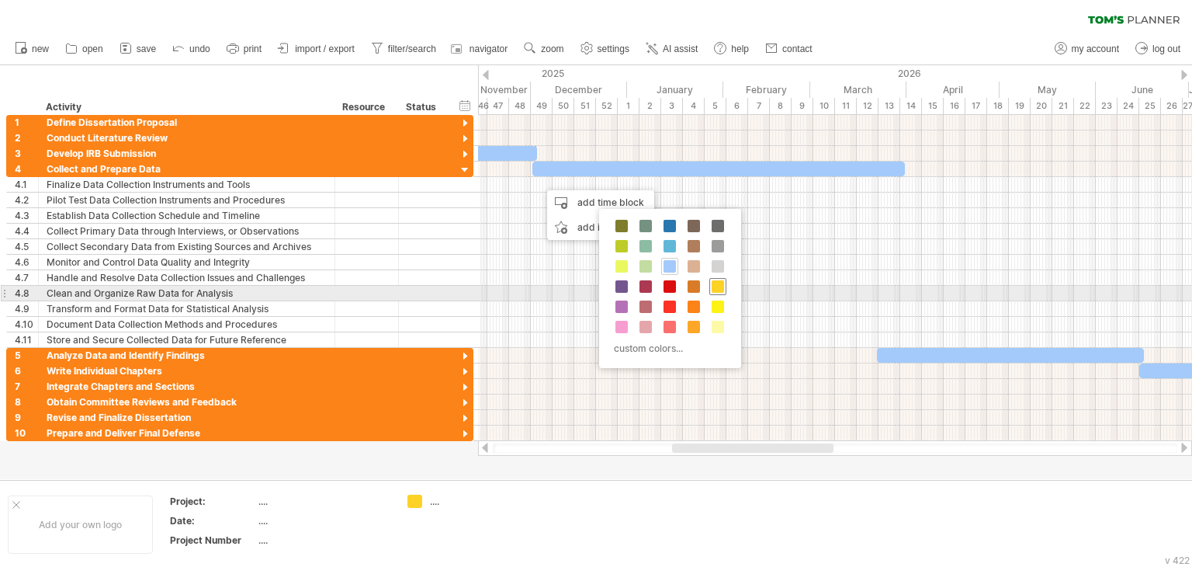
click at [714, 286] on span at bounding box center [718, 286] width 12 height 12
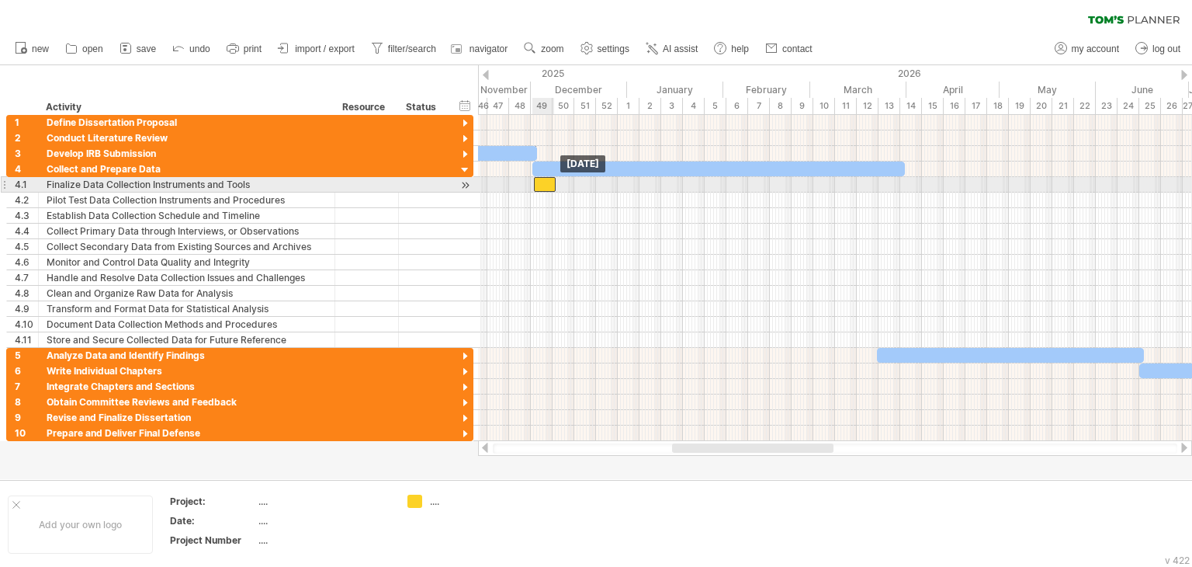
click at [544, 183] on div at bounding box center [545, 184] width 22 height 15
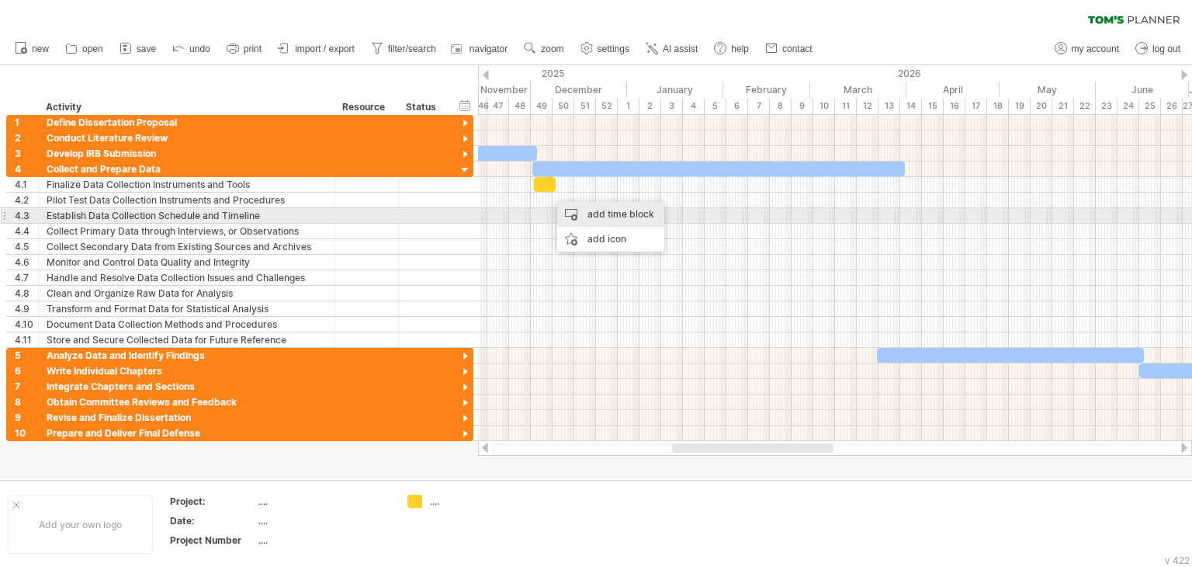
click at [574, 217] on div "add time block" at bounding box center [610, 214] width 107 height 25
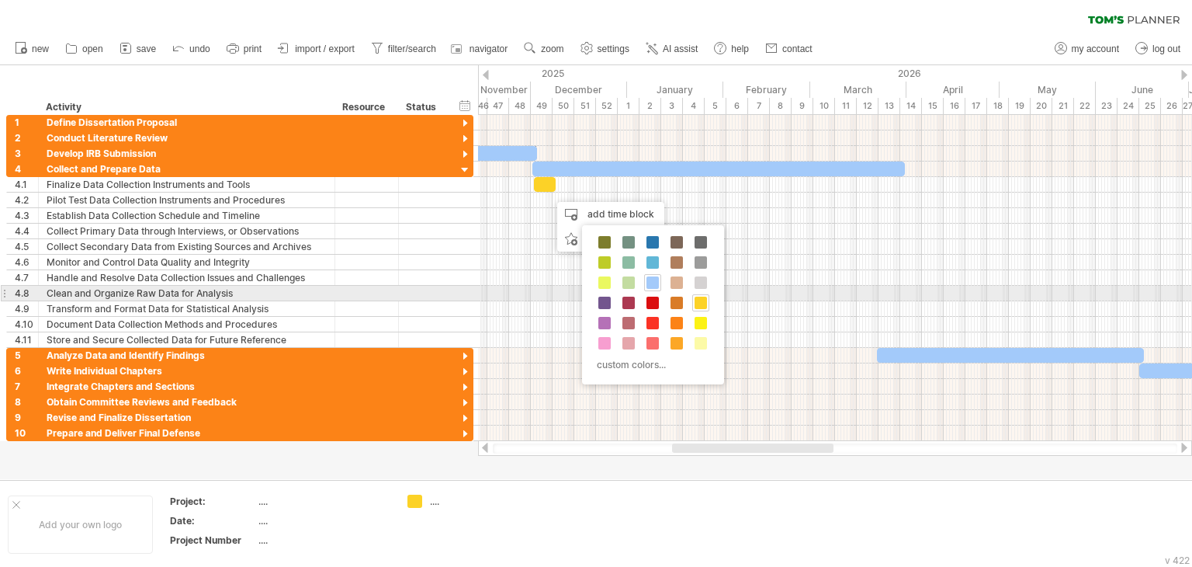
click at [690, 299] on div "custom colors..." at bounding box center [653, 304] width 142 height 159
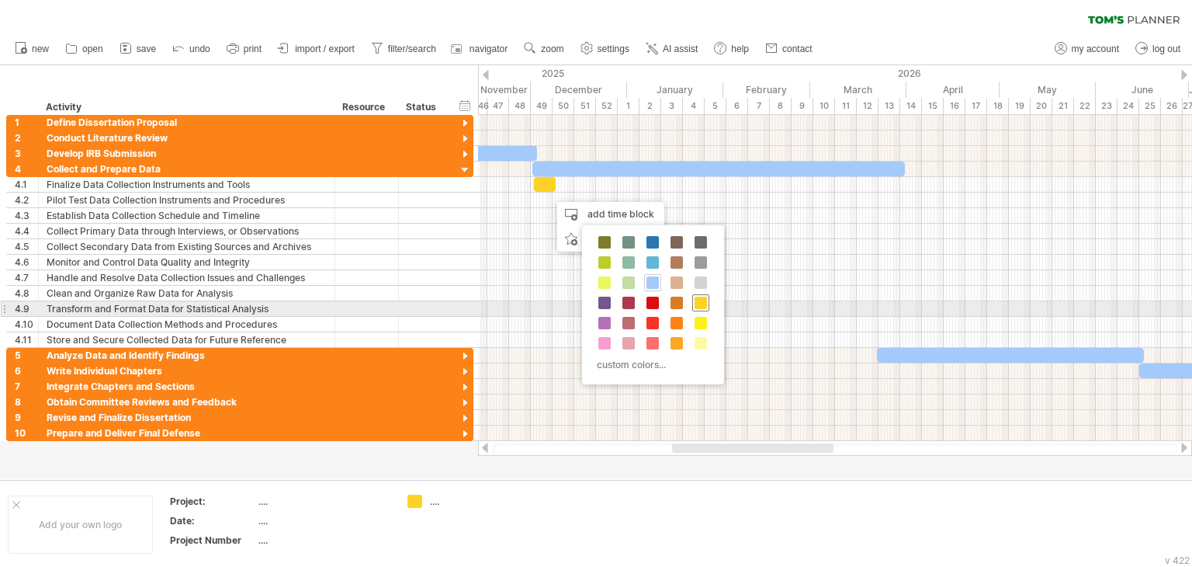
click at [696, 302] on span at bounding box center [701, 302] width 12 height 12
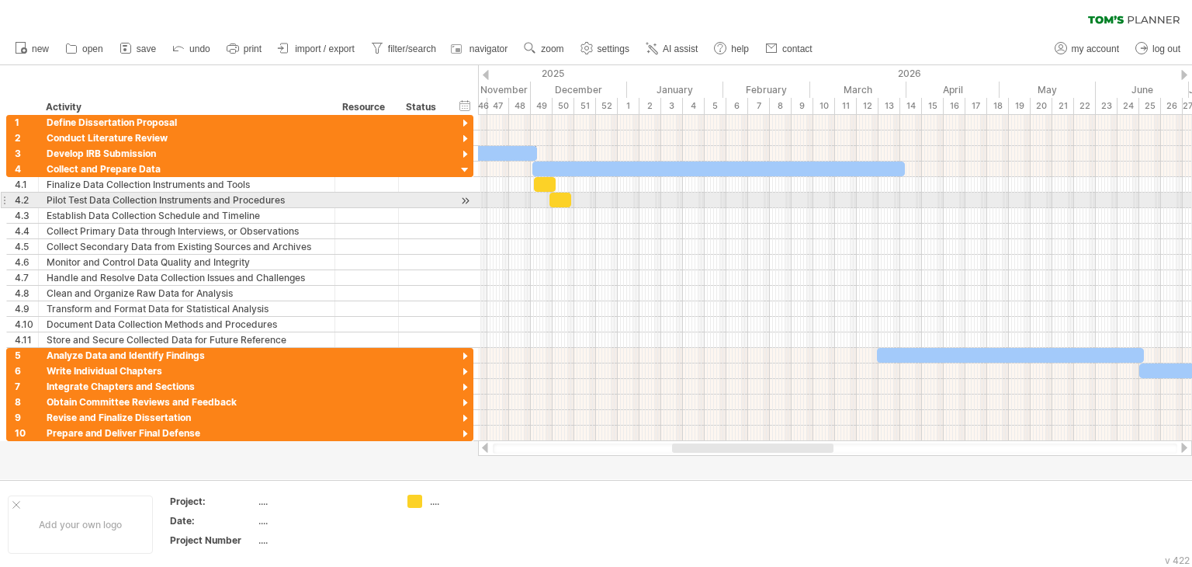
click at [571, 203] on span at bounding box center [571, 199] width 6 height 15
click at [566, 202] on div at bounding box center [560, 199] width 22 height 15
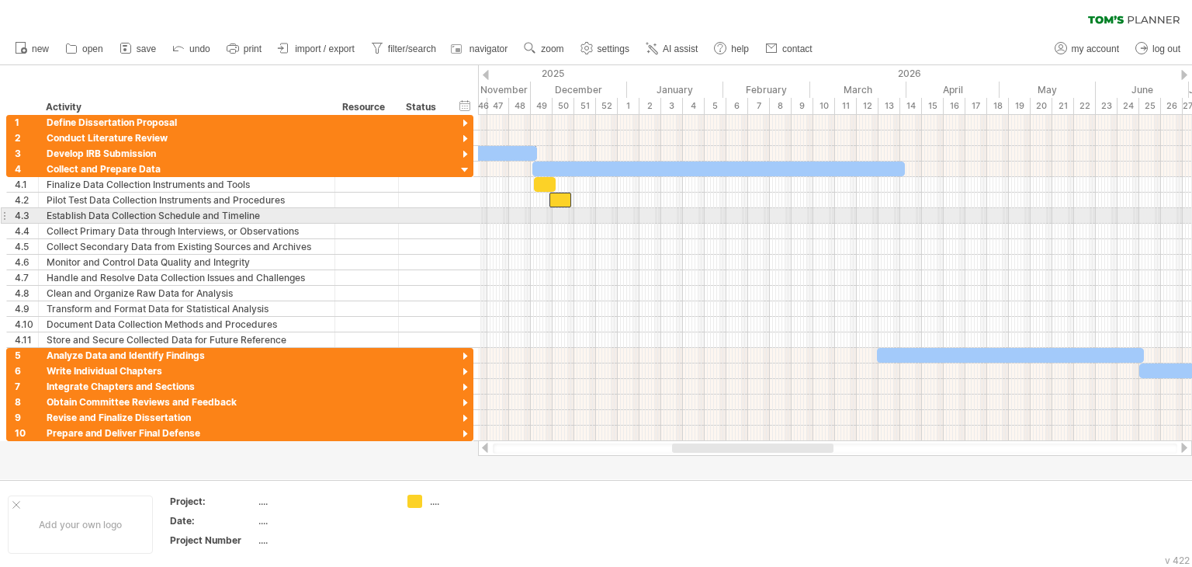
click at [574, 212] on div at bounding box center [835, 216] width 714 height 16
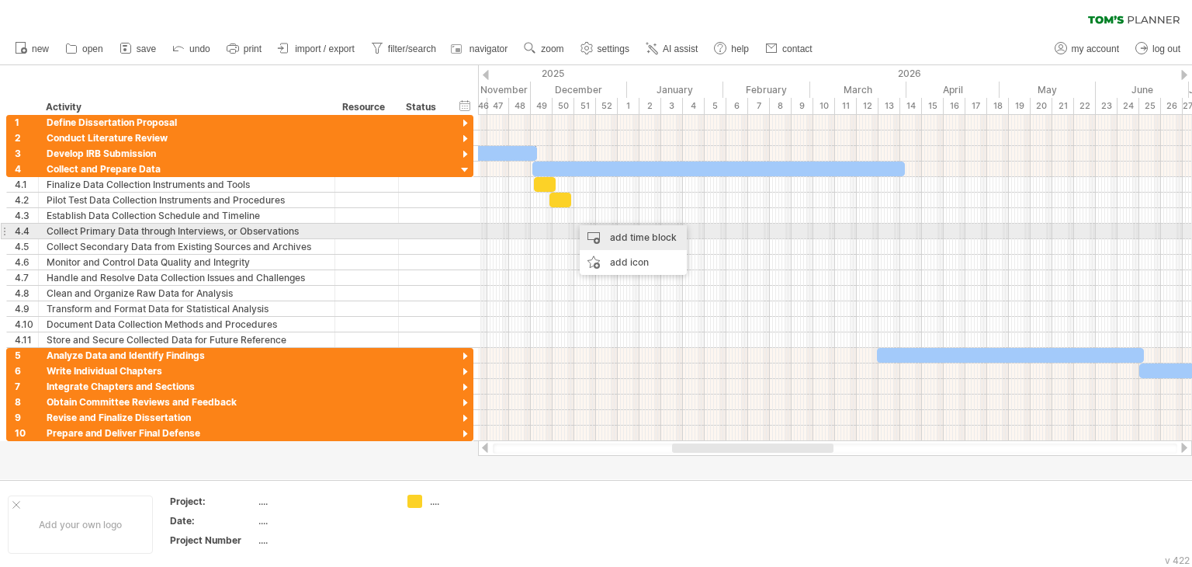
click at [598, 234] on div "add time block" at bounding box center [633, 237] width 107 height 25
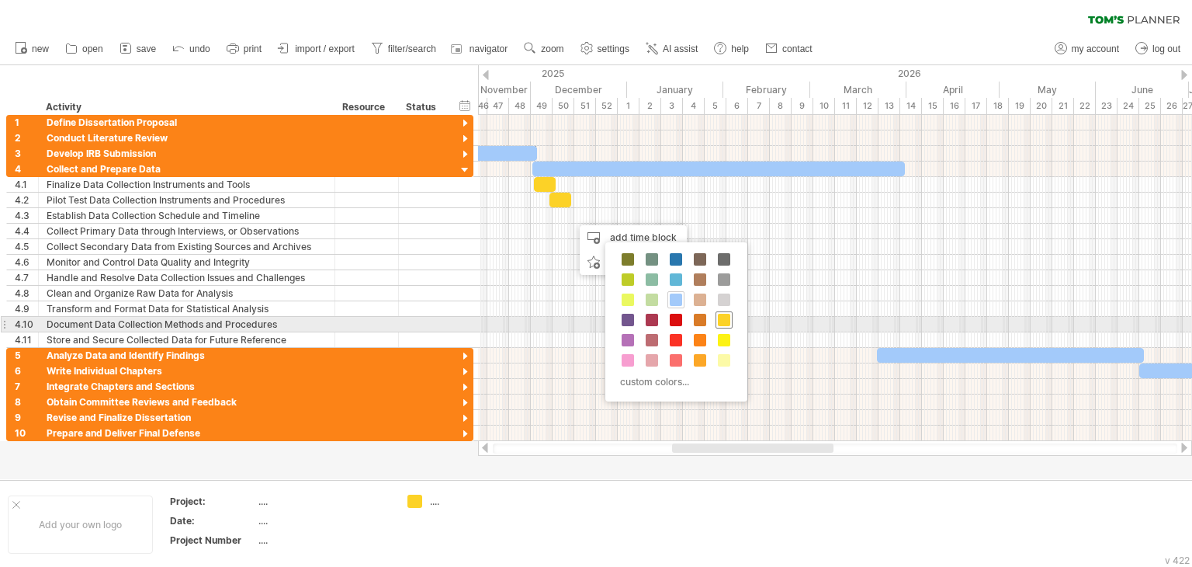
click at [716, 321] on div at bounding box center [724, 319] width 17 height 17
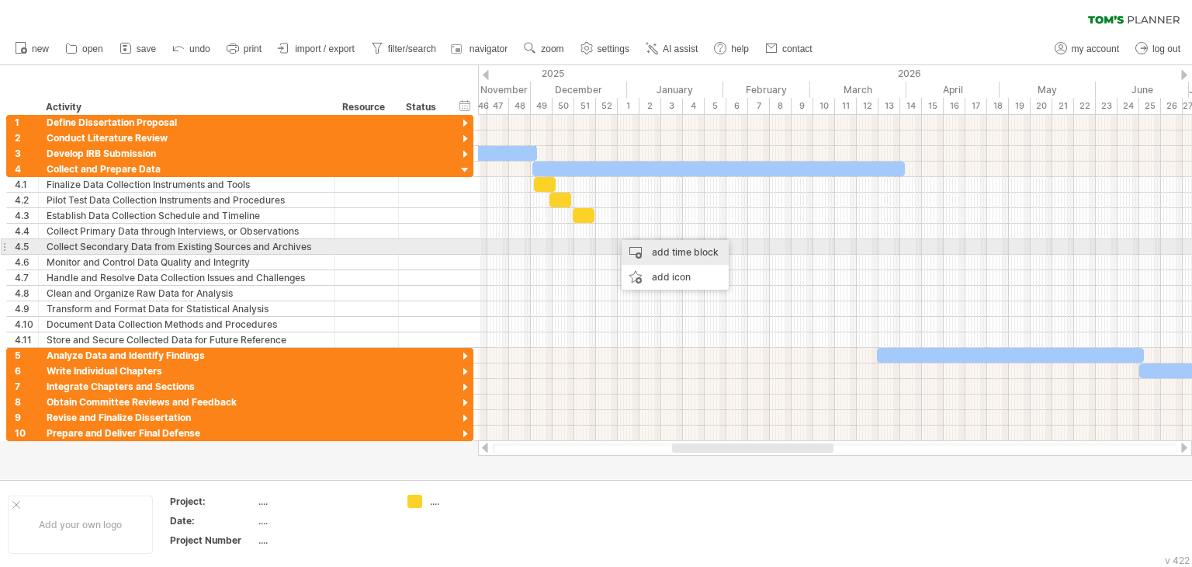
click at [667, 251] on div "add time block" at bounding box center [675, 252] width 107 height 25
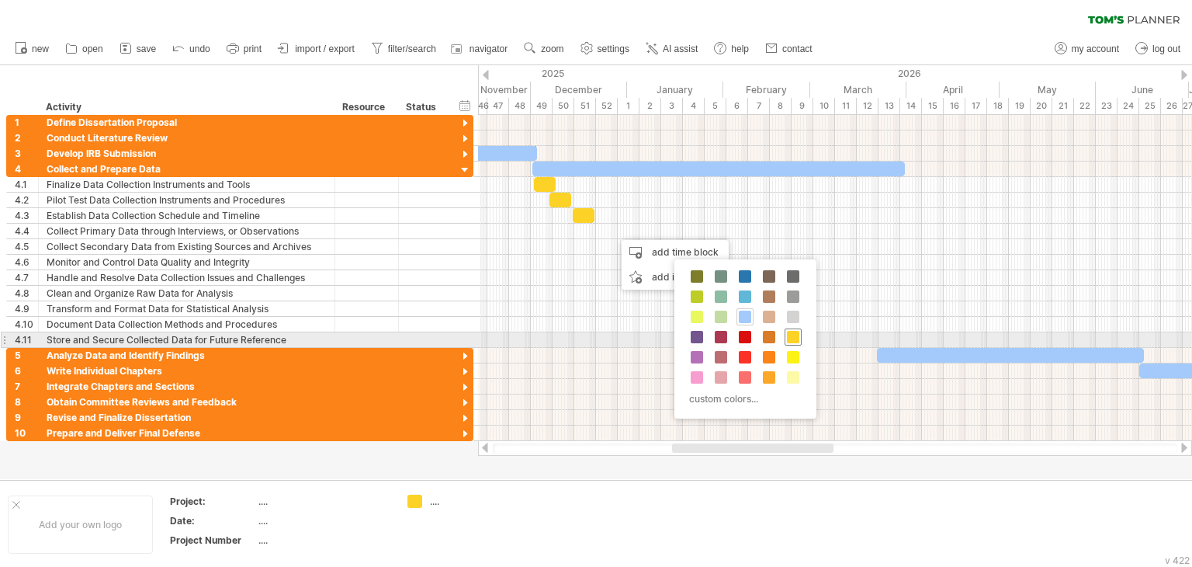
click at [789, 338] on span at bounding box center [793, 337] width 12 height 12
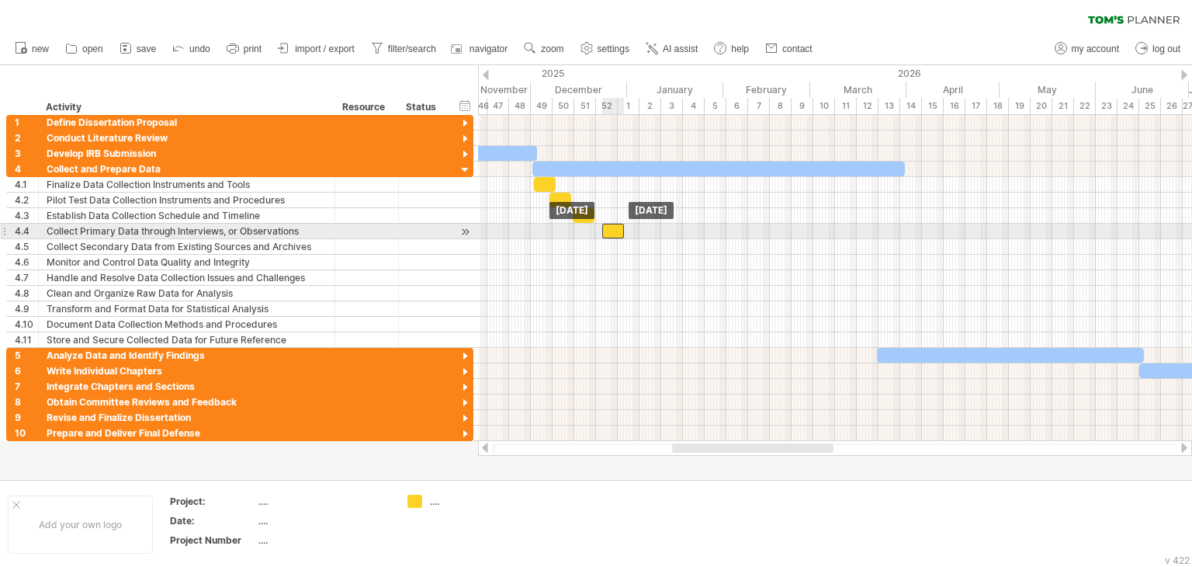
drag, startPoint x: 621, startPoint y: 231, endPoint x: 605, endPoint y: 232, distance: 15.6
click at [603, 231] on div at bounding box center [613, 231] width 22 height 15
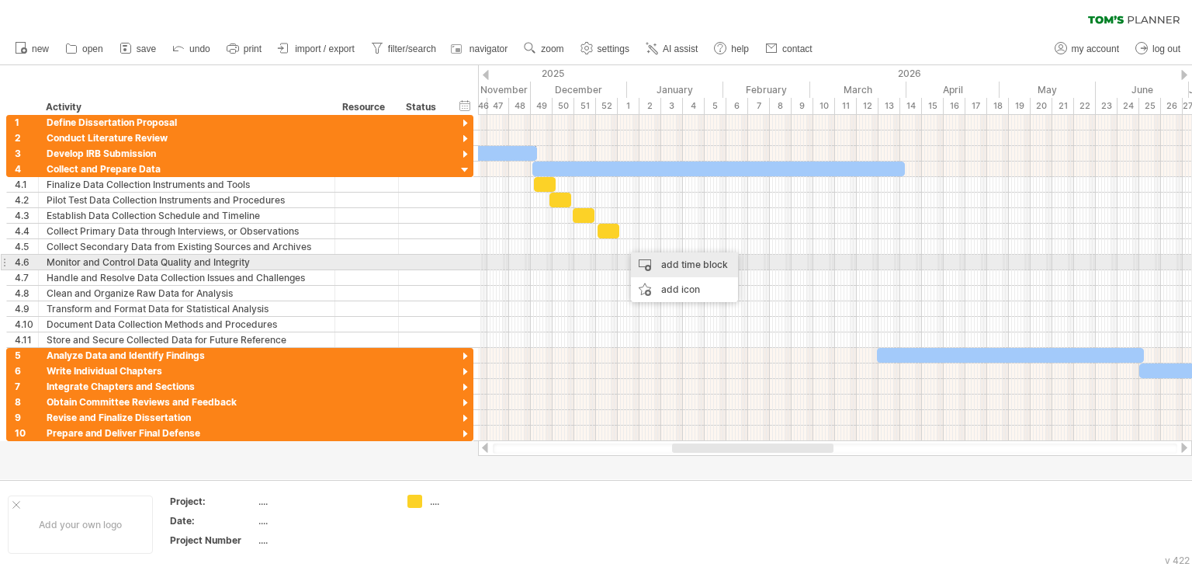
click at [669, 265] on div "add time block" at bounding box center [684, 264] width 107 height 25
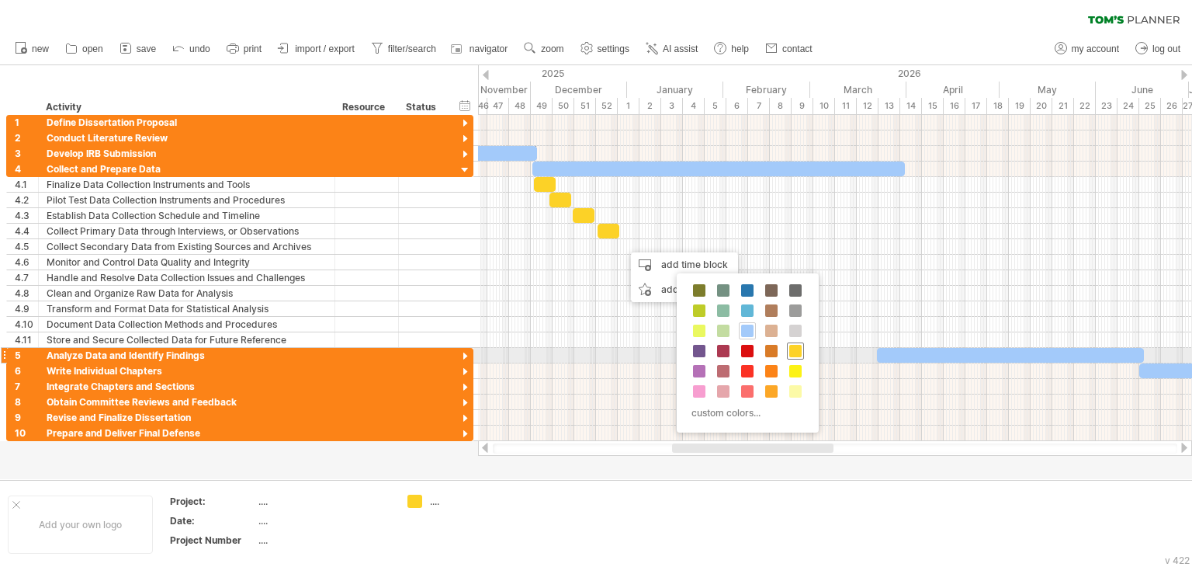
click at [793, 351] on span at bounding box center [795, 351] width 12 height 12
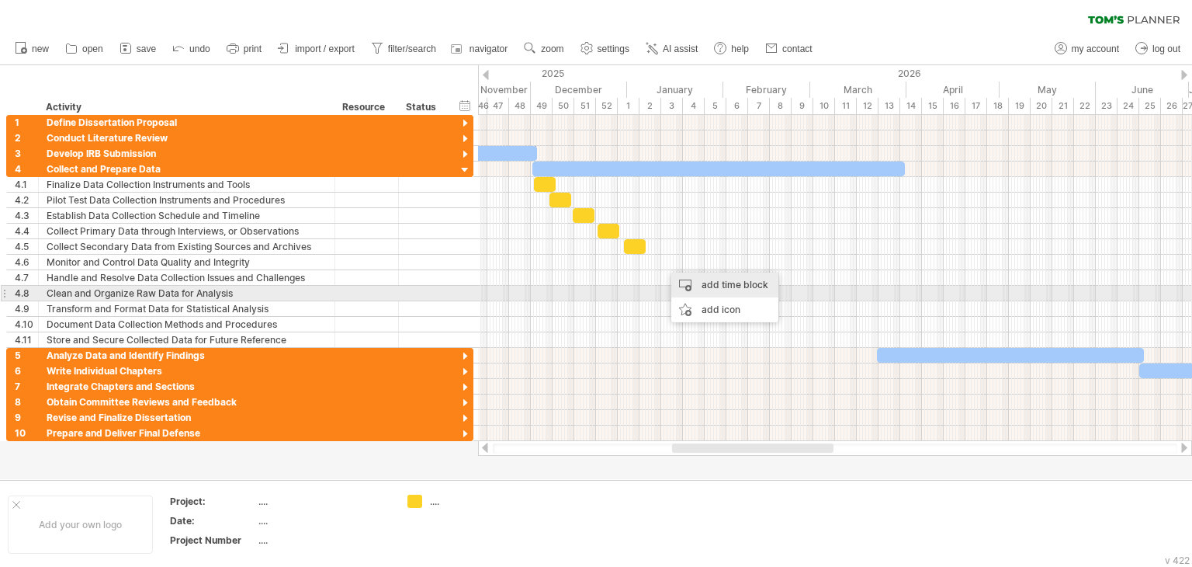
click at [726, 288] on div "add time block" at bounding box center [724, 284] width 107 height 25
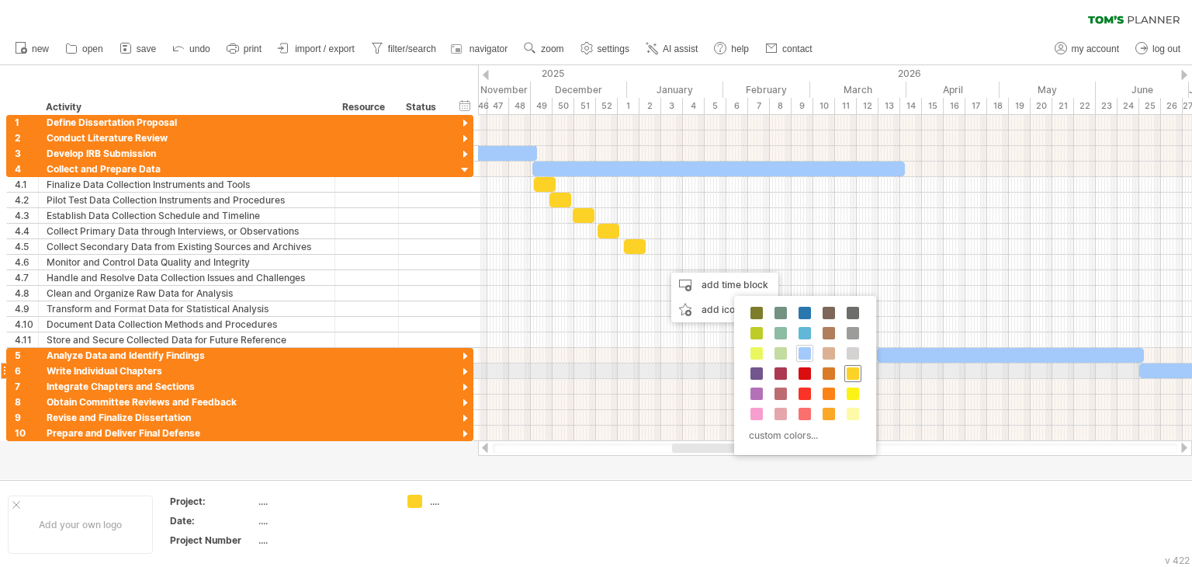
click at [851, 373] on span at bounding box center [853, 373] width 12 height 12
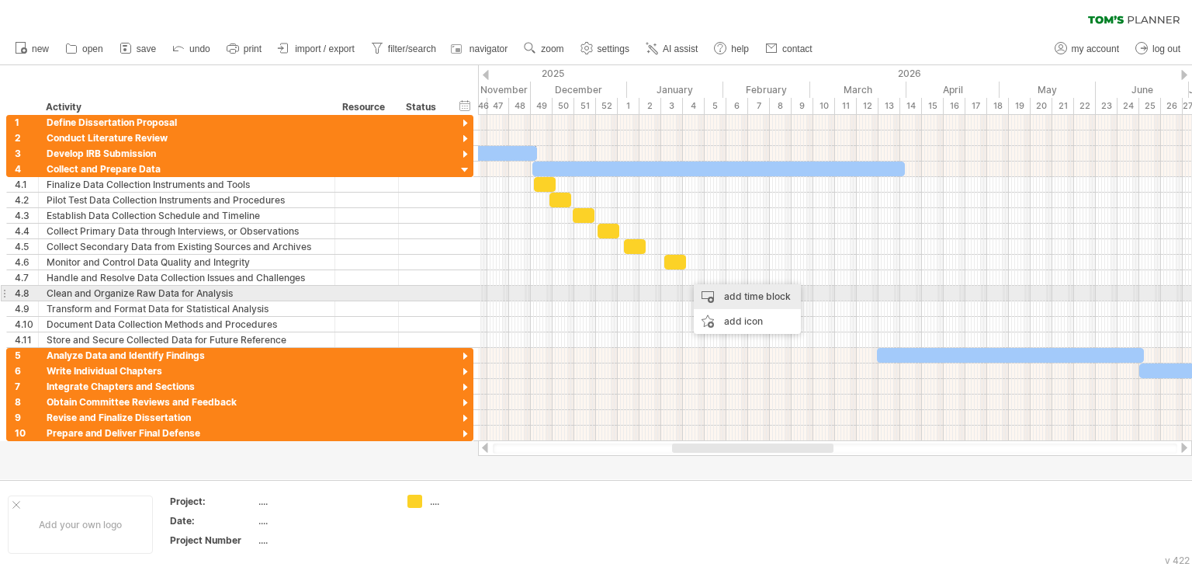
click at [758, 298] on div "add time block" at bounding box center [747, 296] width 107 height 25
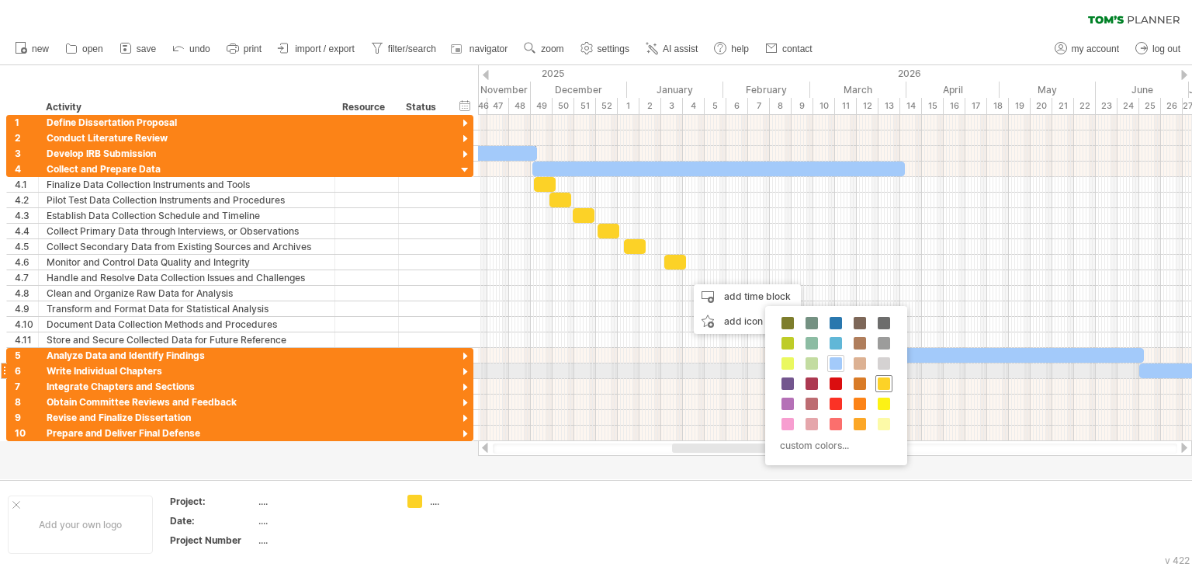
click at [878, 379] on span at bounding box center [884, 383] width 12 height 12
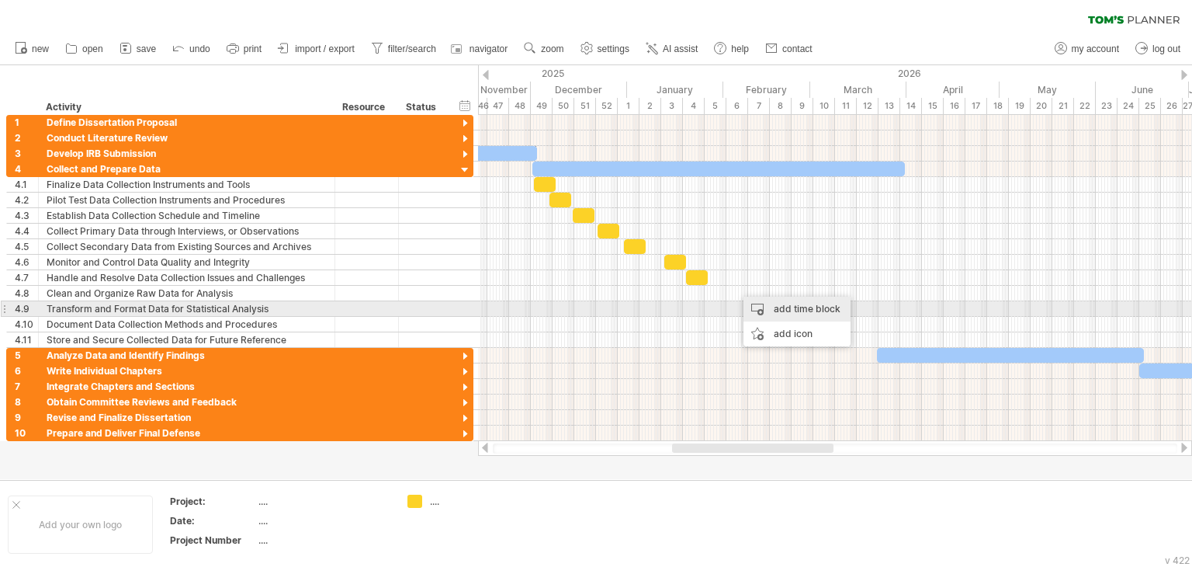
click at [807, 314] on div "add time block" at bounding box center [797, 308] width 107 height 25
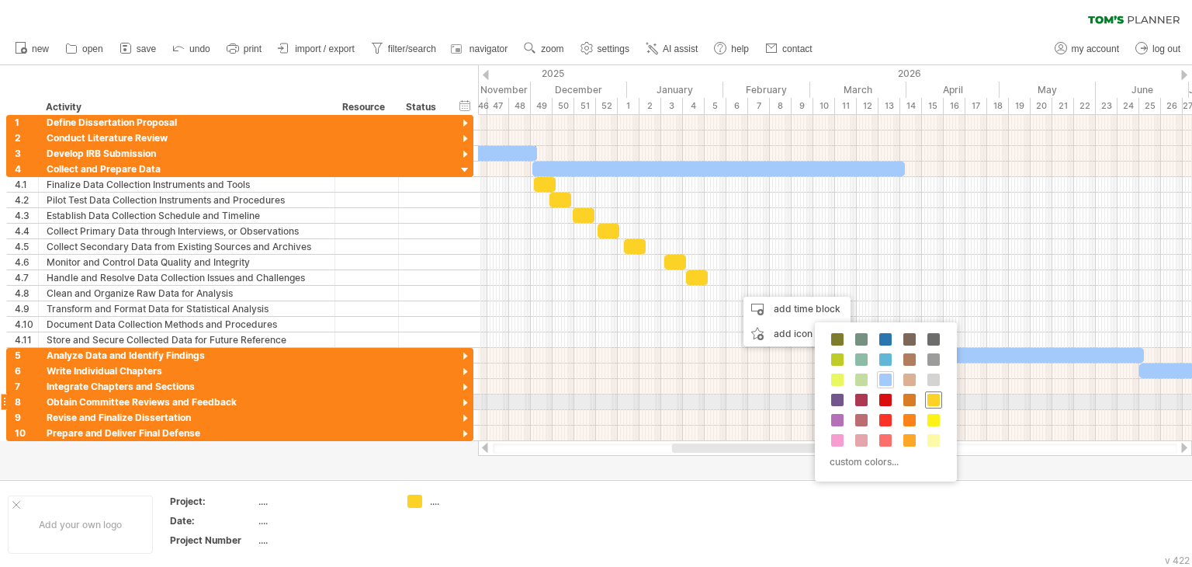
click at [935, 398] on span at bounding box center [933, 399] width 12 height 12
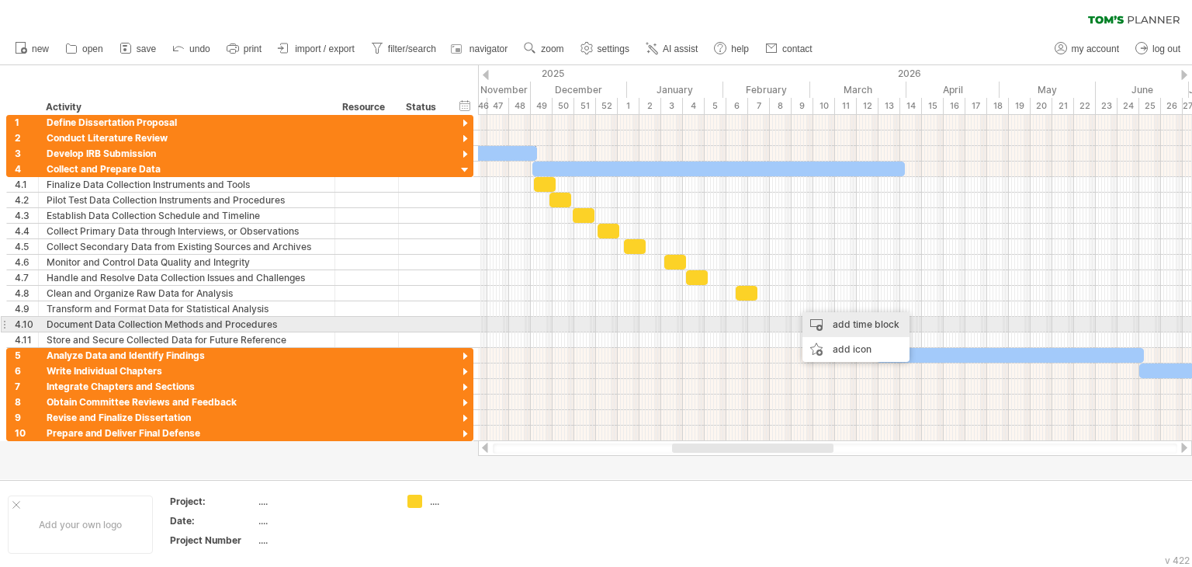
click at [874, 324] on div "add time block" at bounding box center [856, 324] width 107 height 25
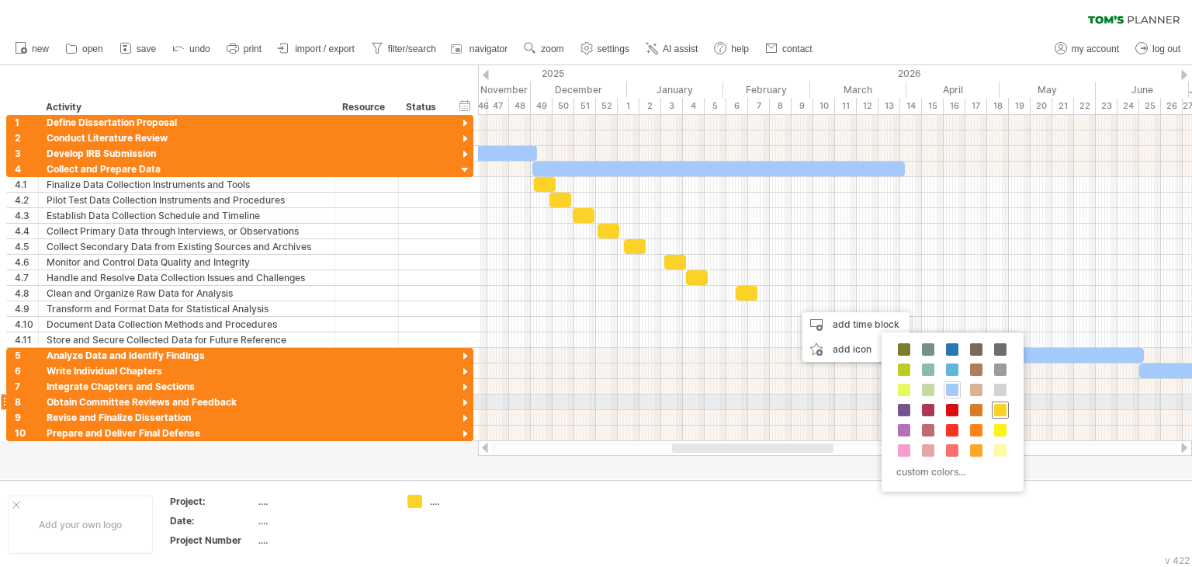
click at [1005, 408] on div at bounding box center [1000, 409] width 17 height 17
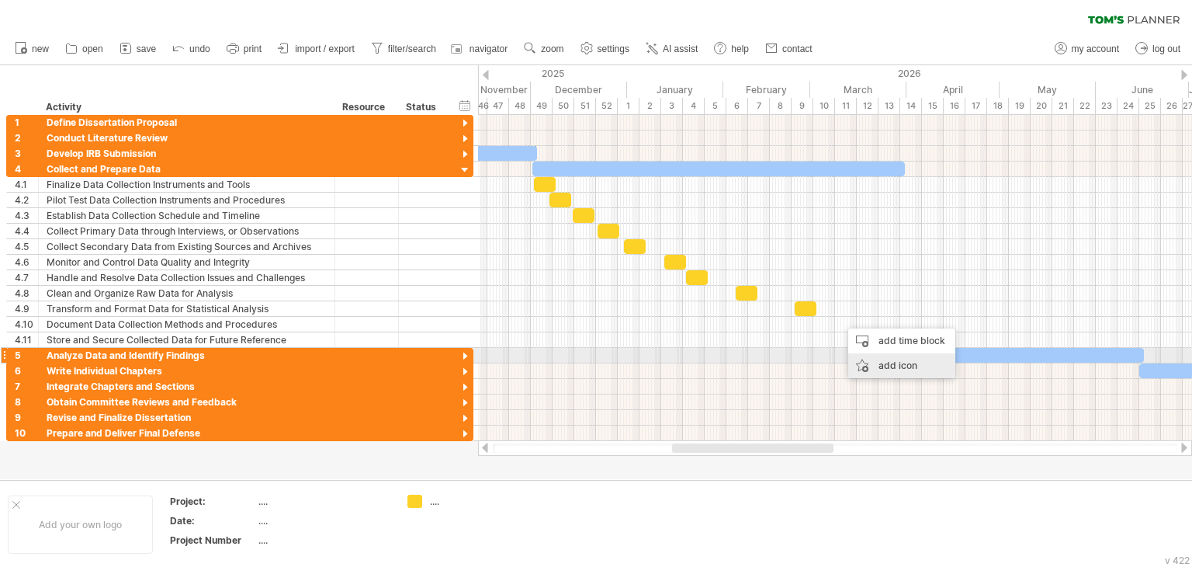
click at [901, 347] on div "add time block" at bounding box center [901, 340] width 107 height 25
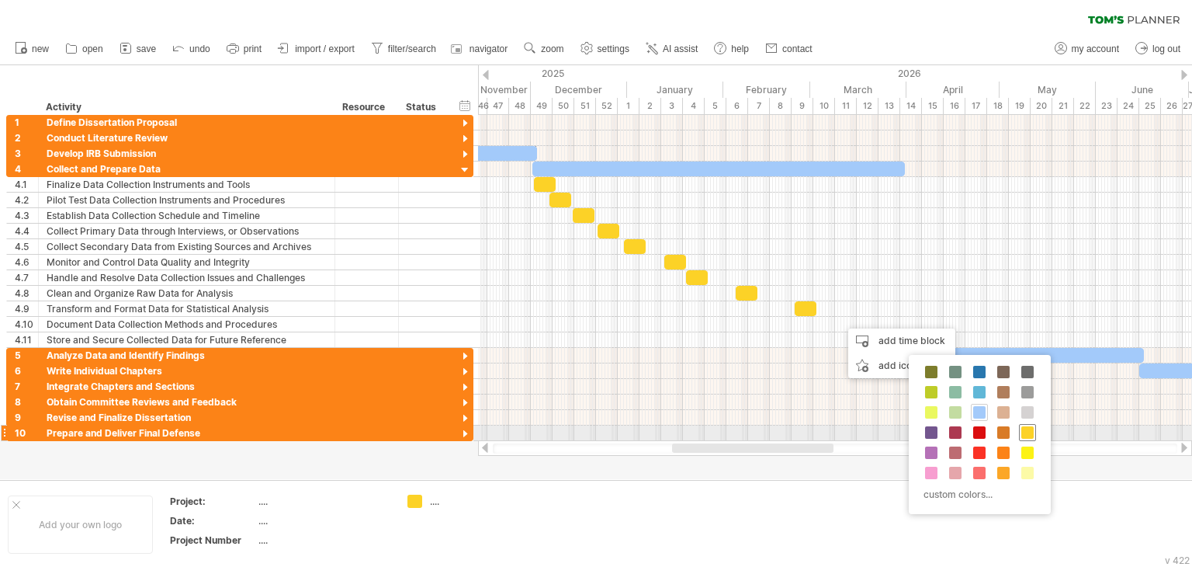
click at [1023, 432] on span at bounding box center [1027, 432] width 12 height 12
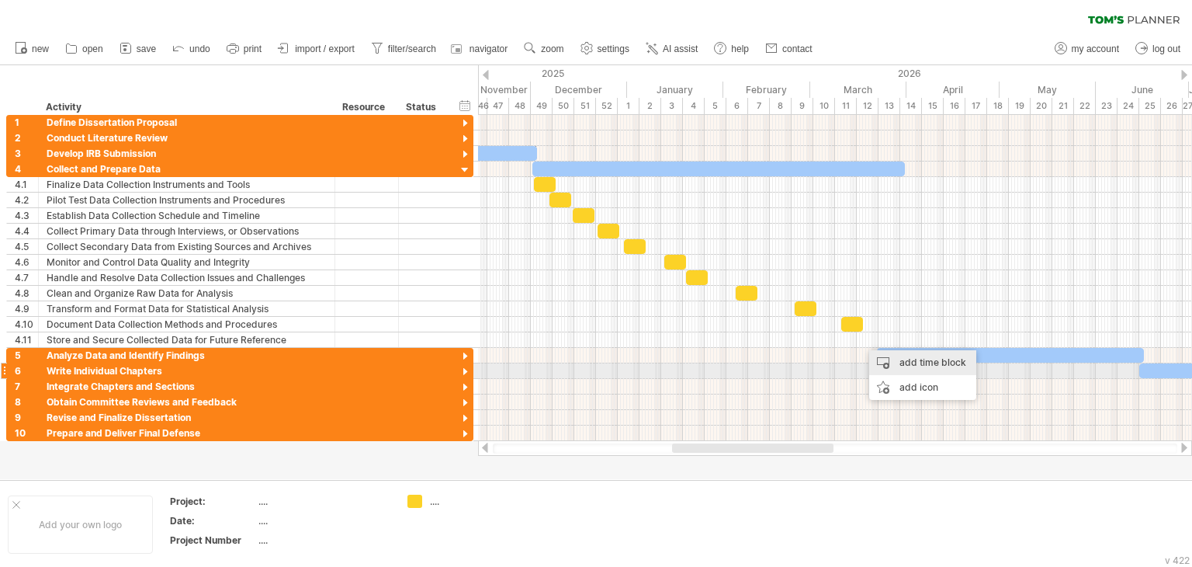
click at [928, 364] on div "add time block" at bounding box center [922, 362] width 107 height 25
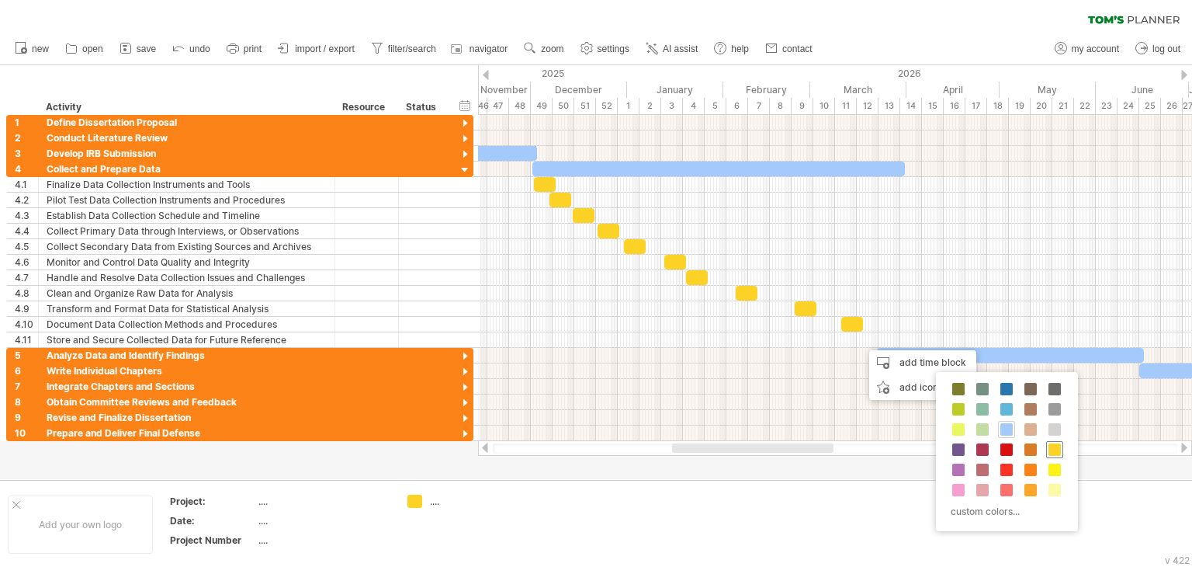
click at [1052, 444] on span at bounding box center [1055, 449] width 12 height 12
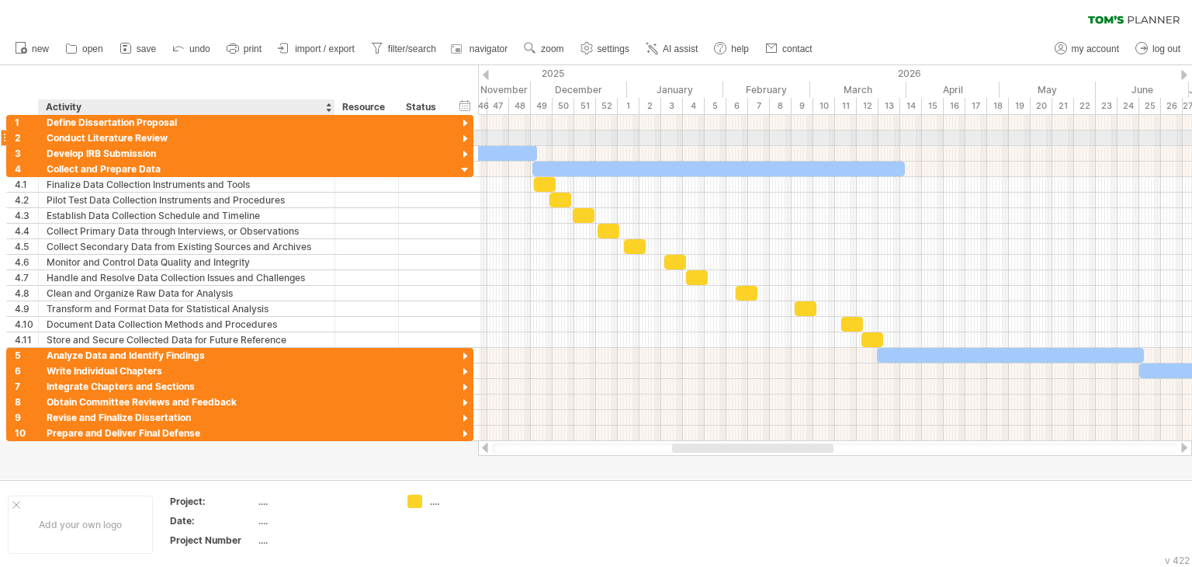
click at [140, 138] on div "Conduct Literature Review" at bounding box center [187, 137] width 280 height 15
click at [465, 137] on div at bounding box center [465, 139] width 15 height 15
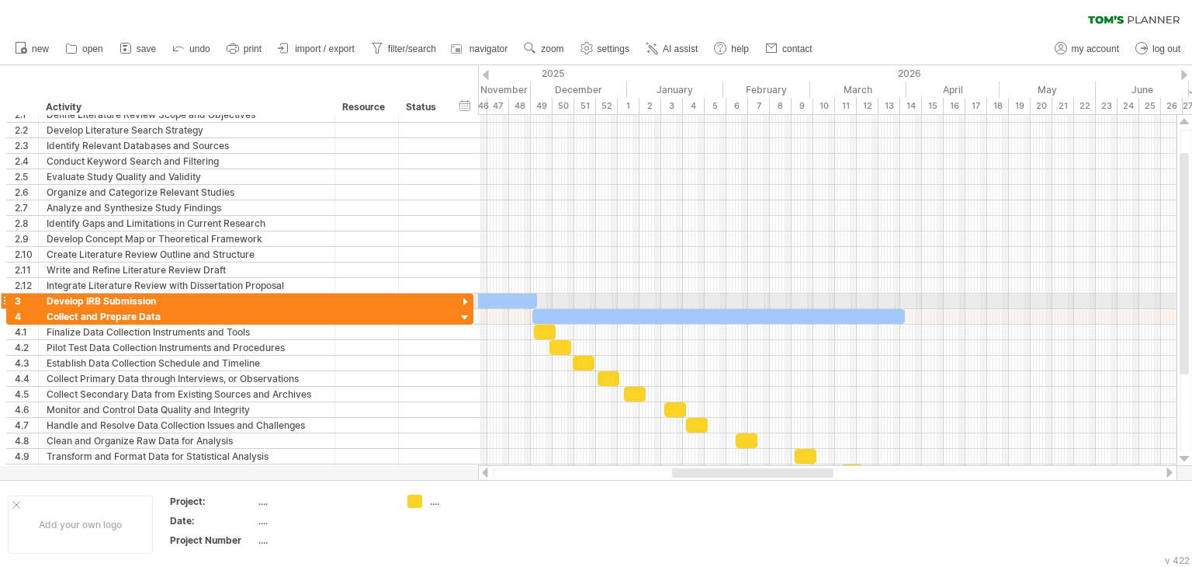
click at [463, 299] on div at bounding box center [465, 302] width 15 height 15
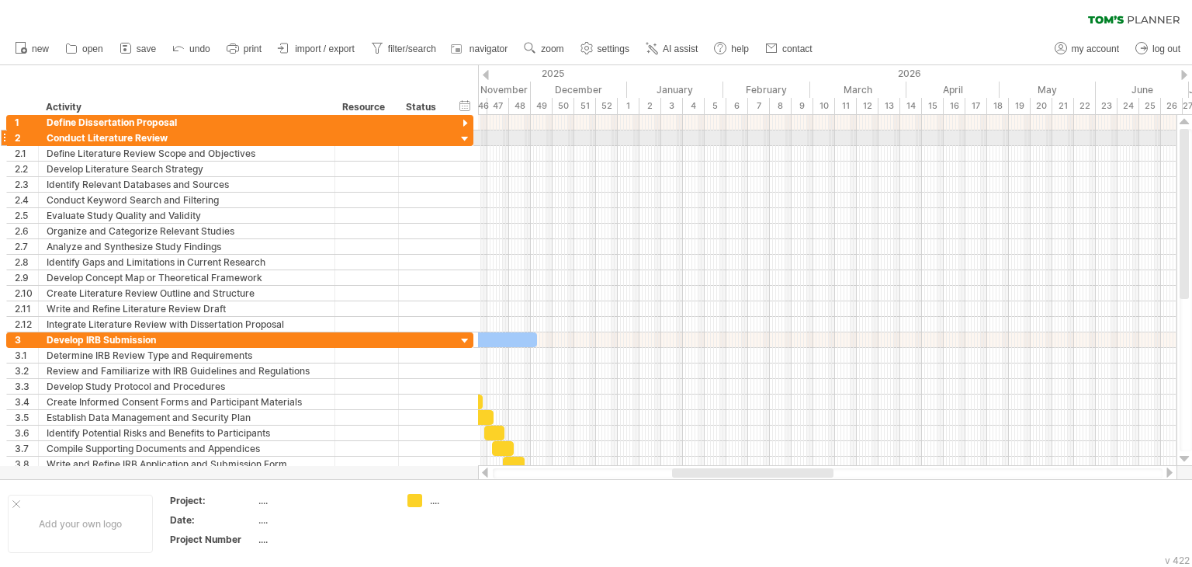
click at [465, 139] on div at bounding box center [465, 139] width 15 height 15
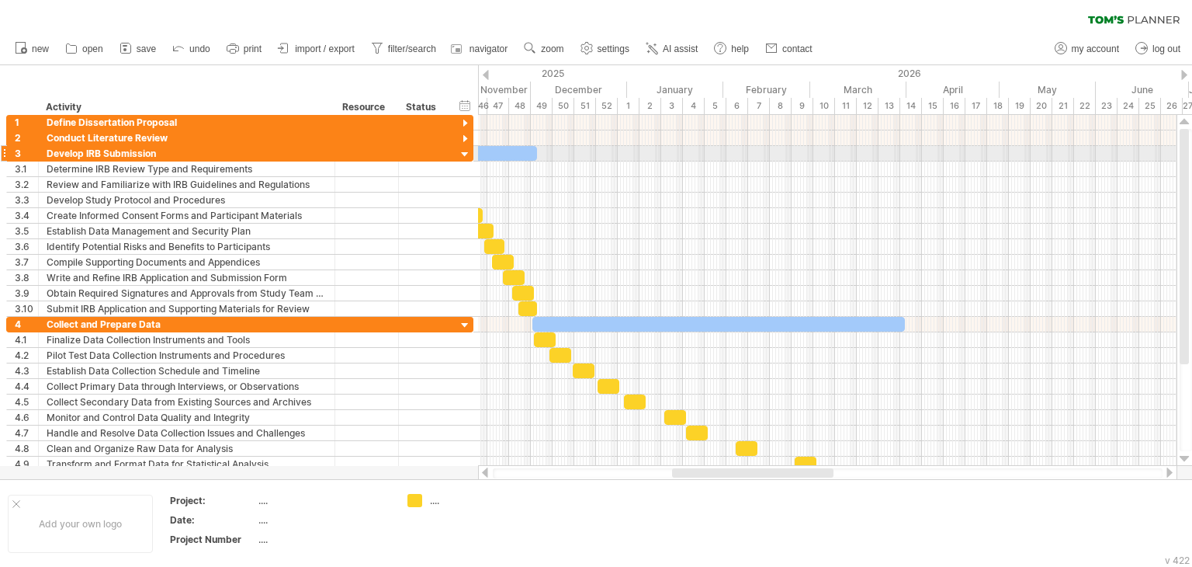
click at [463, 151] on div at bounding box center [465, 154] width 15 height 15
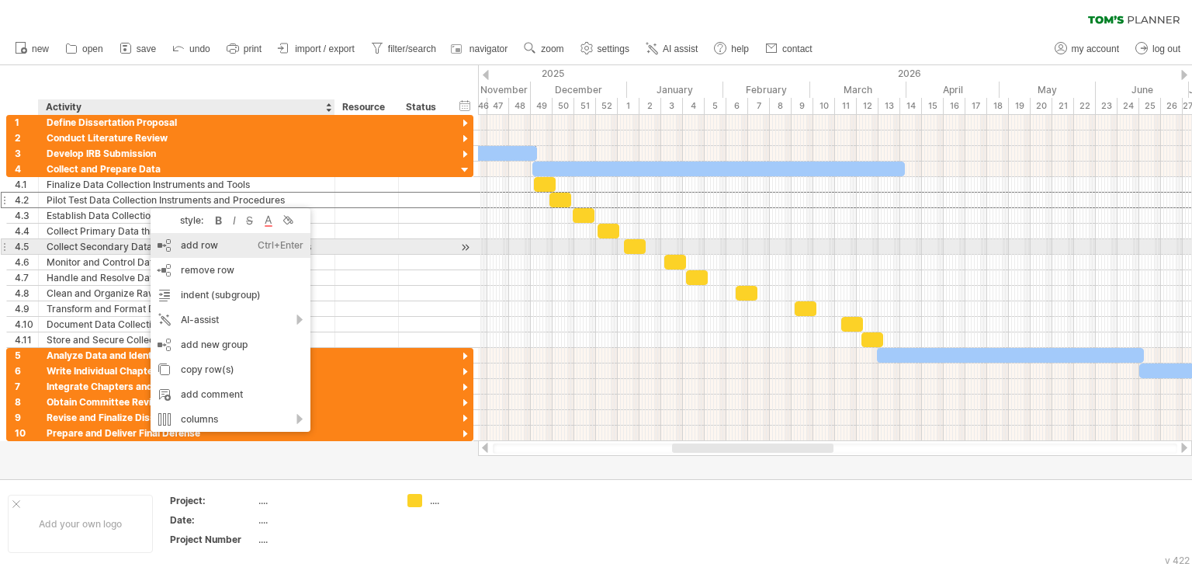
click at [218, 241] on div "add row Ctrl+Enter Cmd+Enter" at bounding box center [231, 245] width 160 height 25
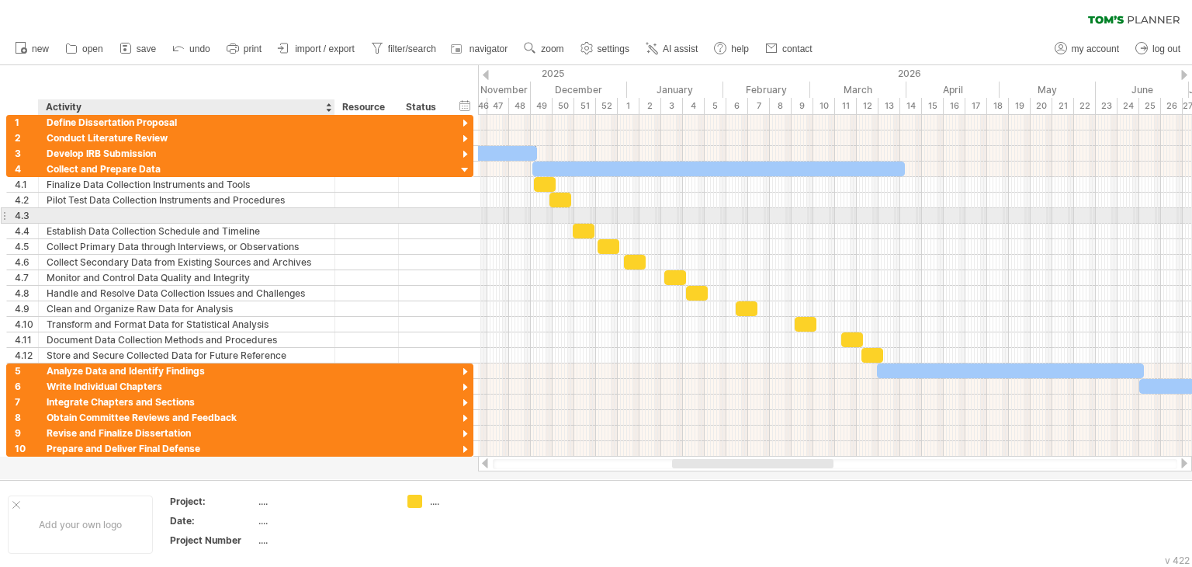
click at [197, 218] on div at bounding box center [187, 215] width 280 height 15
paste input "**********"
type input "**********"
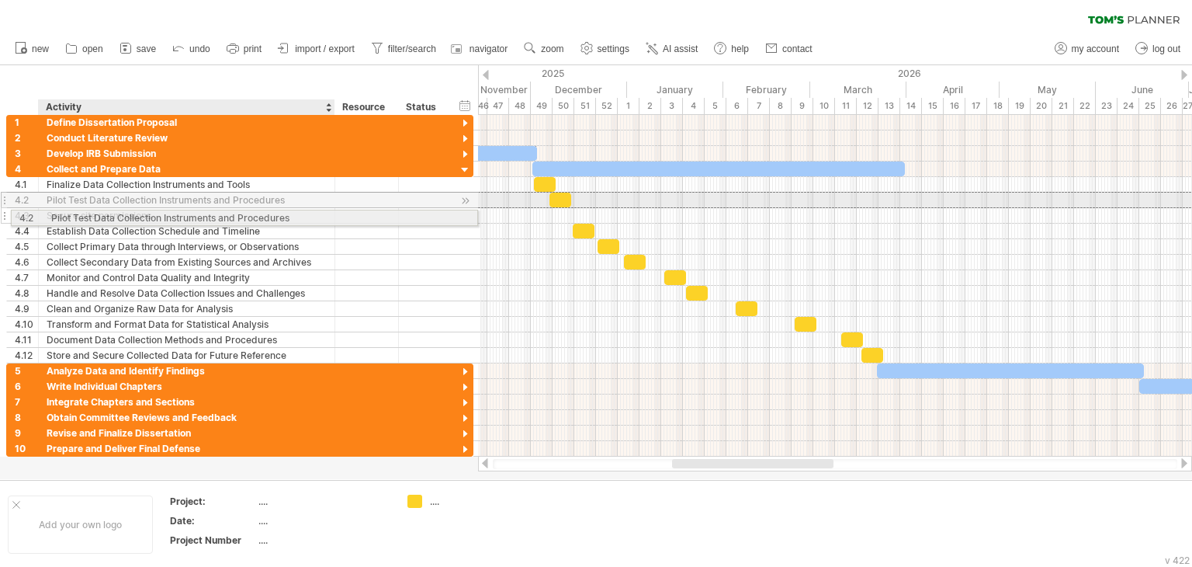
drag, startPoint x: 117, startPoint y: 199, endPoint x: 119, endPoint y: 215, distance: 15.6
click at [119, 215] on div "**********" at bounding box center [239, 262] width 467 height 202
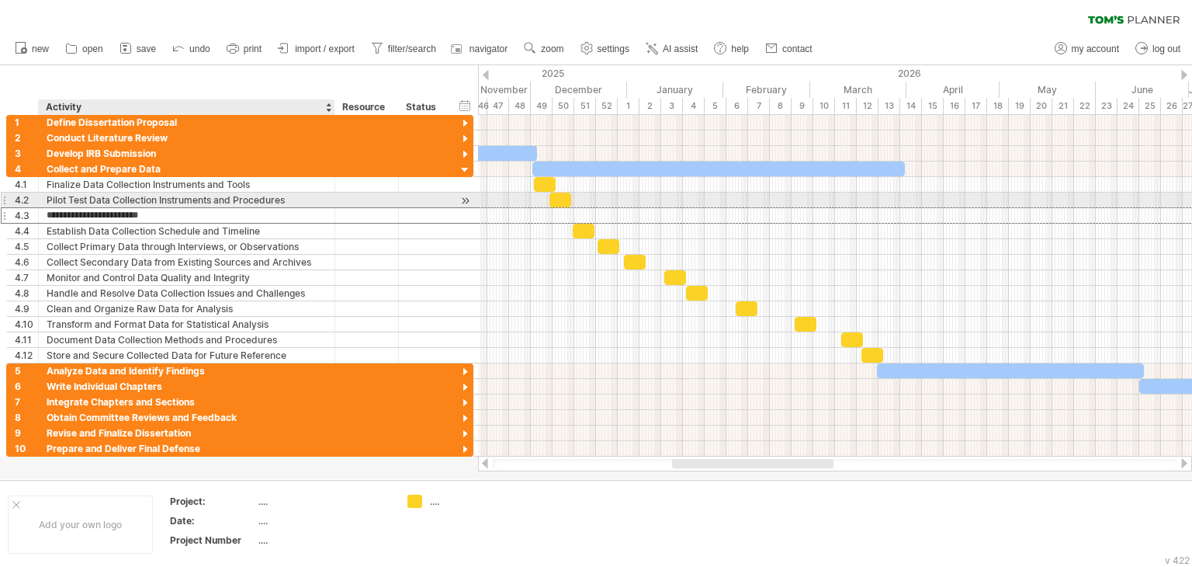
drag, startPoint x: 116, startPoint y: 217, endPoint x: 115, endPoint y: 205, distance: 11.7
click at [115, 205] on div "**********" at bounding box center [239, 262] width 467 height 202
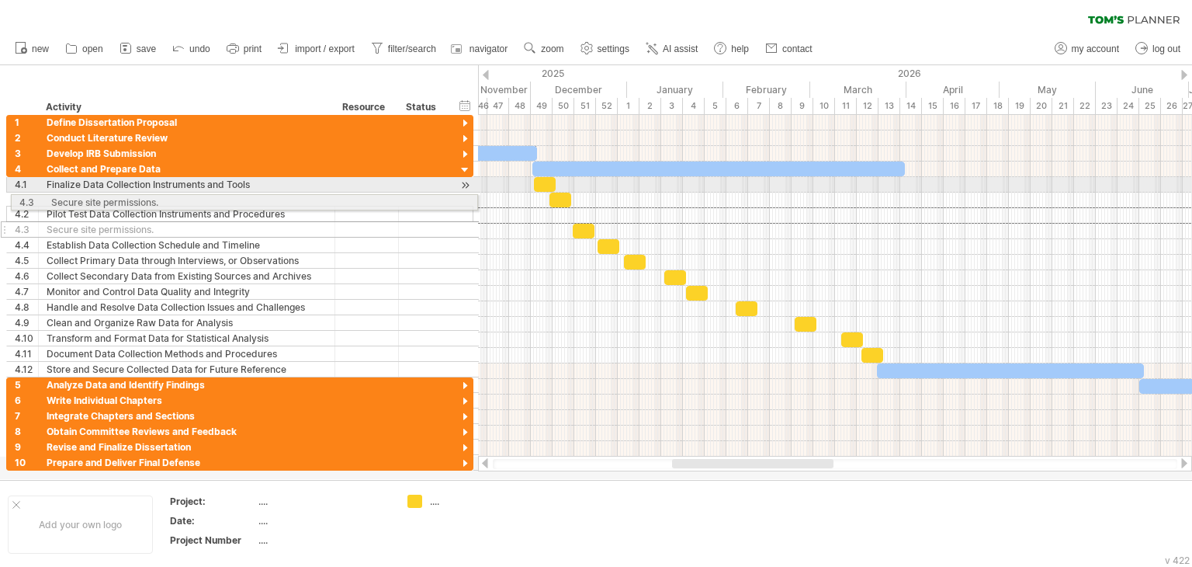
drag, startPoint x: 6, startPoint y: 215, endPoint x: 6, endPoint y: 199, distance: 15.5
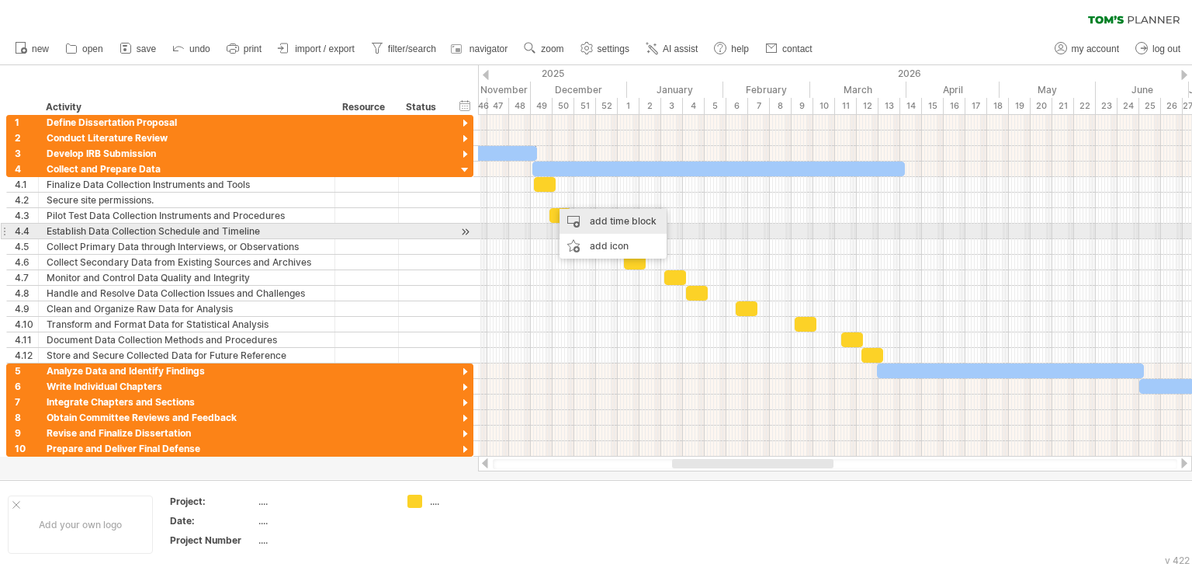
click at [598, 227] on div "add time block" at bounding box center [613, 221] width 107 height 25
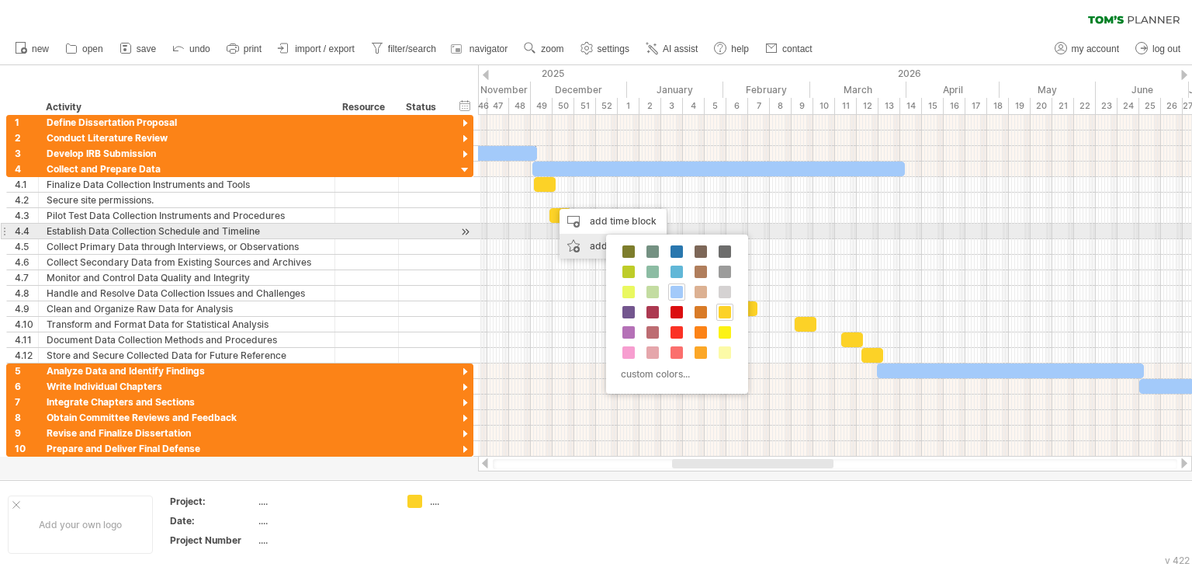
click at [589, 246] on div "add icon" at bounding box center [613, 246] width 107 height 25
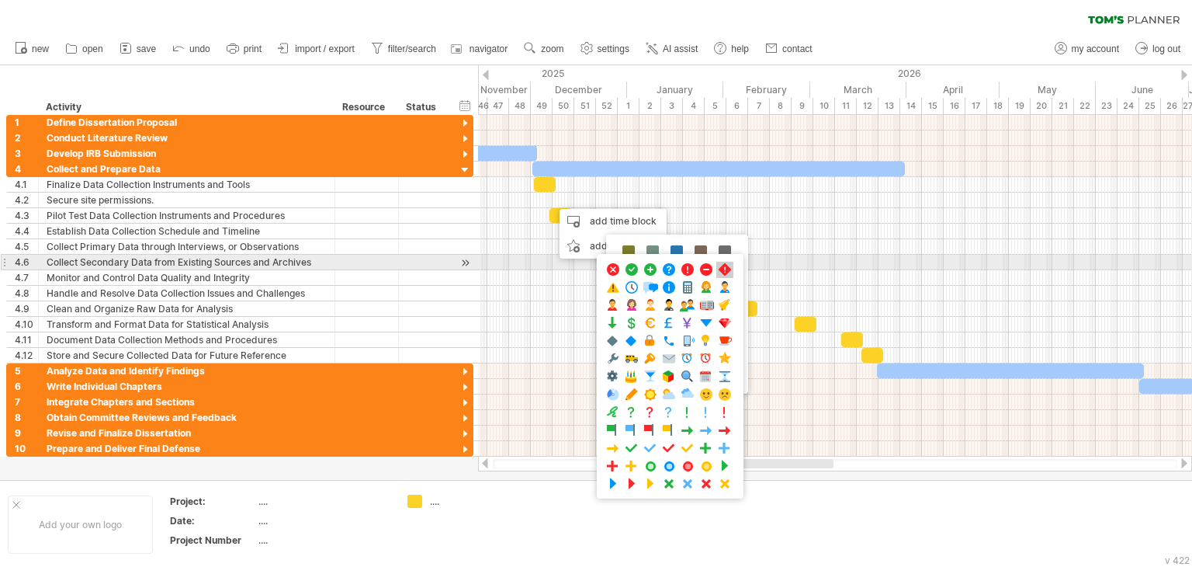
click at [721, 269] on span at bounding box center [725, 269] width 16 height 15
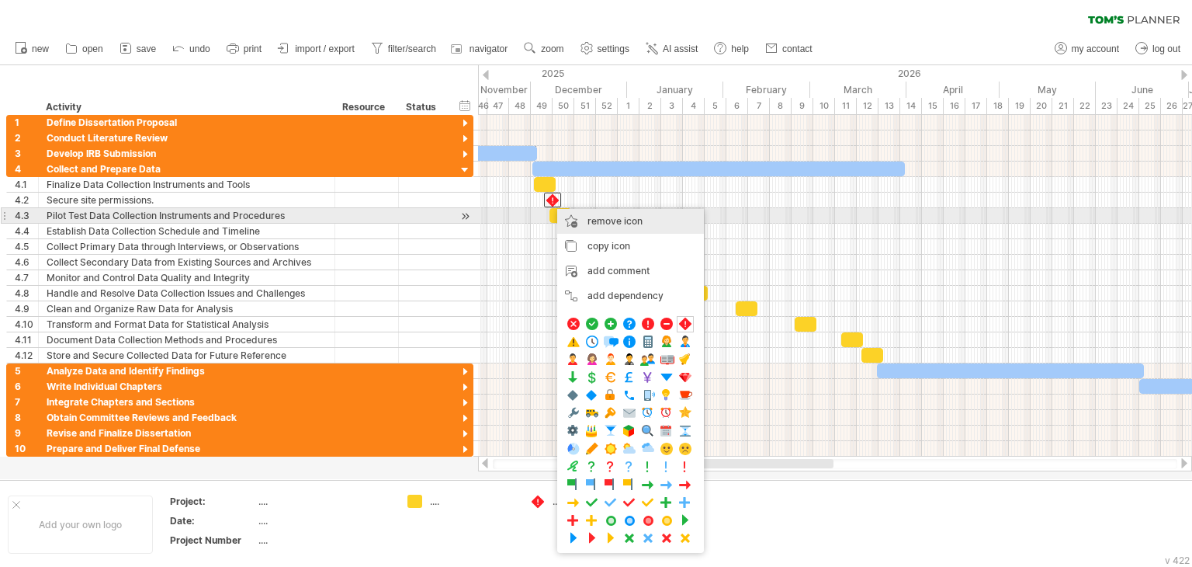
click at [624, 222] on span "remove icon" at bounding box center [615, 221] width 55 height 12
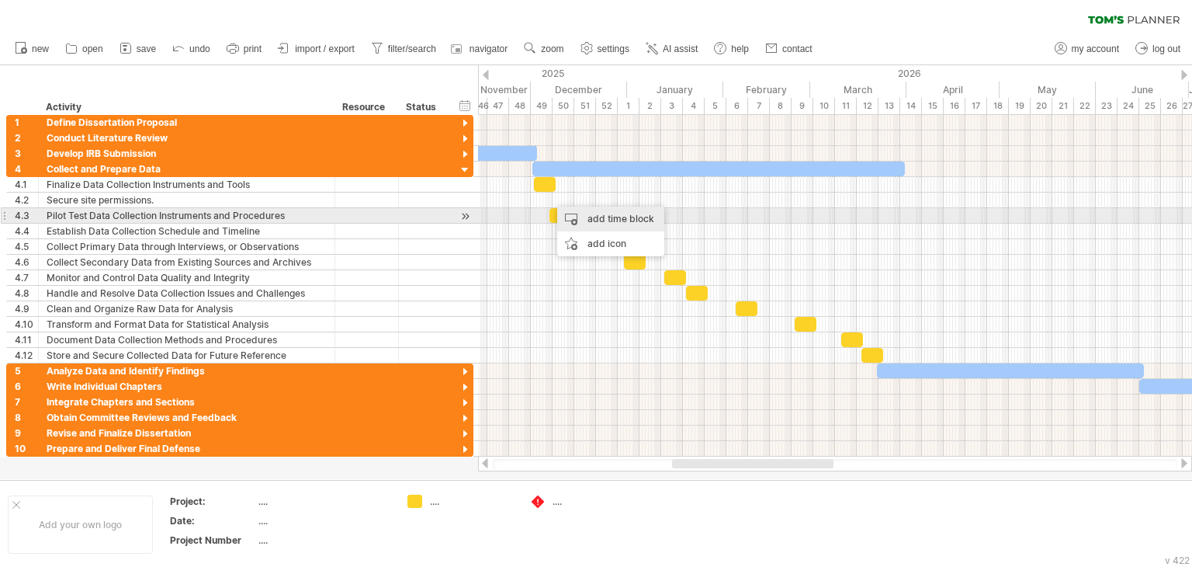
click at [615, 213] on div "add time block" at bounding box center [610, 218] width 107 height 25
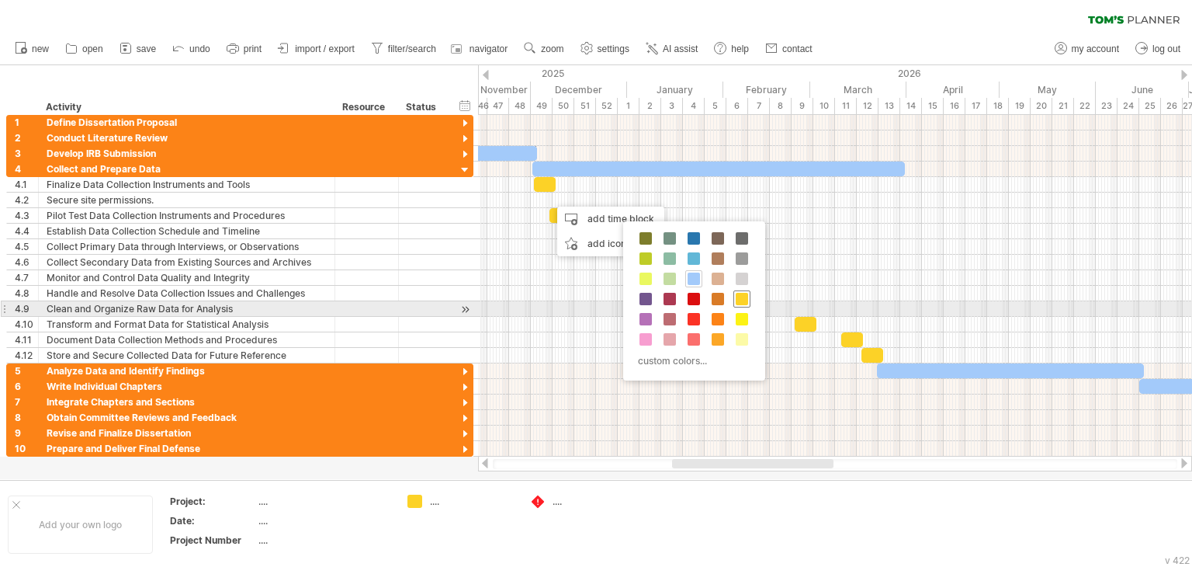
click at [741, 302] on span at bounding box center [742, 299] width 12 height 12
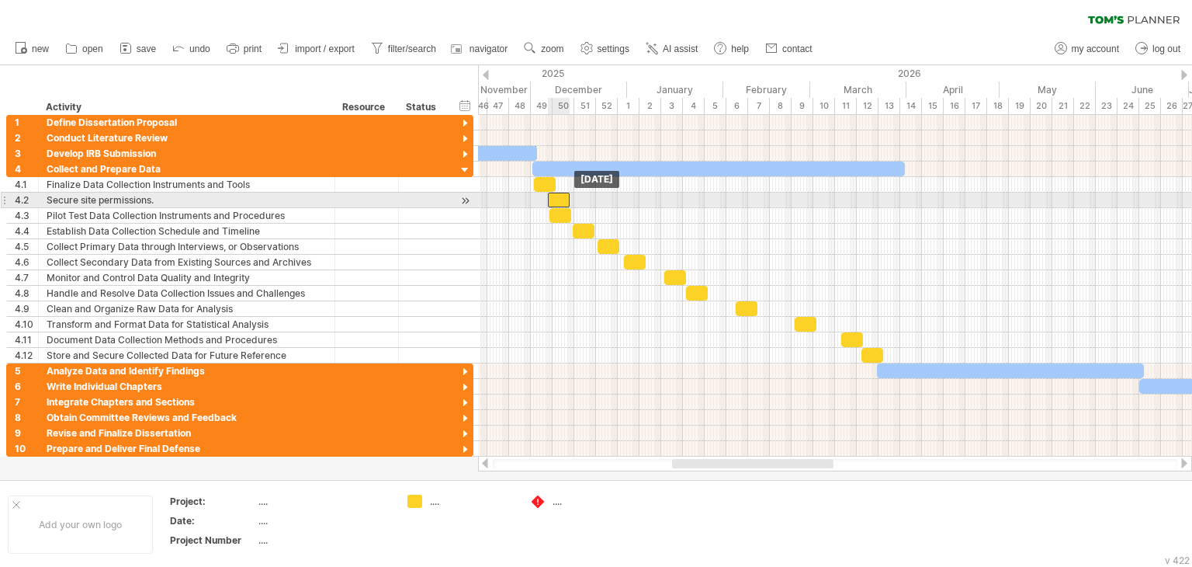
click at [559, 203] on div at bounding box center [559, 199] width 22 height 15
click at [577, 197] on span at bounding box center [576, 199] width 6 height 15
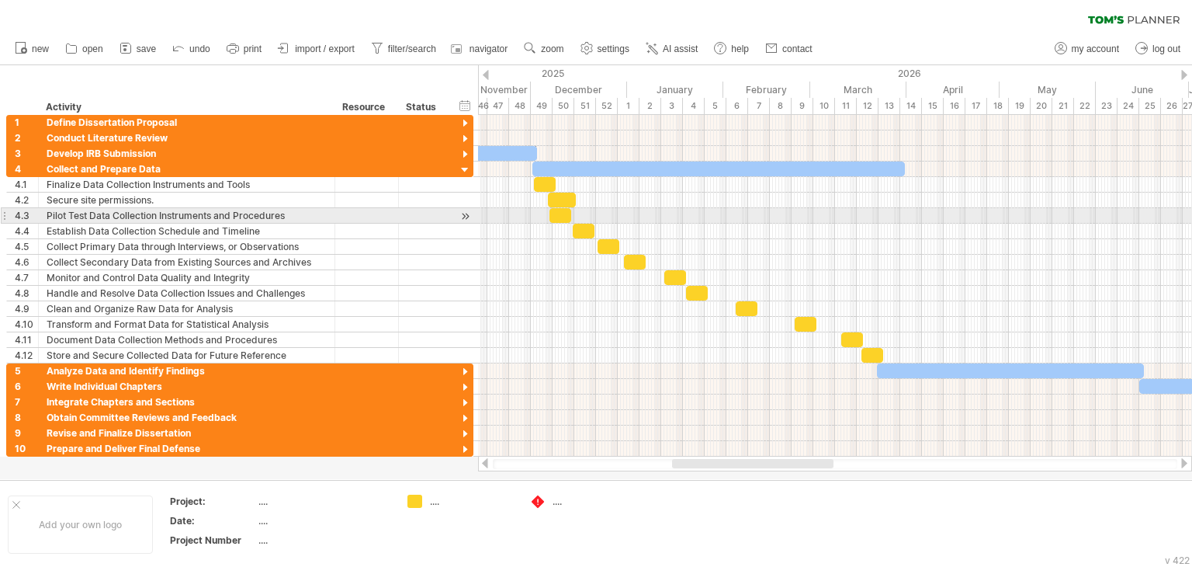
click at [563, 220] on div at bounding box center [560, 215] width 22 height 15
drag, startPoint x: 562, startPoint y: 219, endPoint x: 584, endPoint y: 218, distance: 21.7
click at [584, 218] on div at bounding box center [584, 215] width 22 height 15
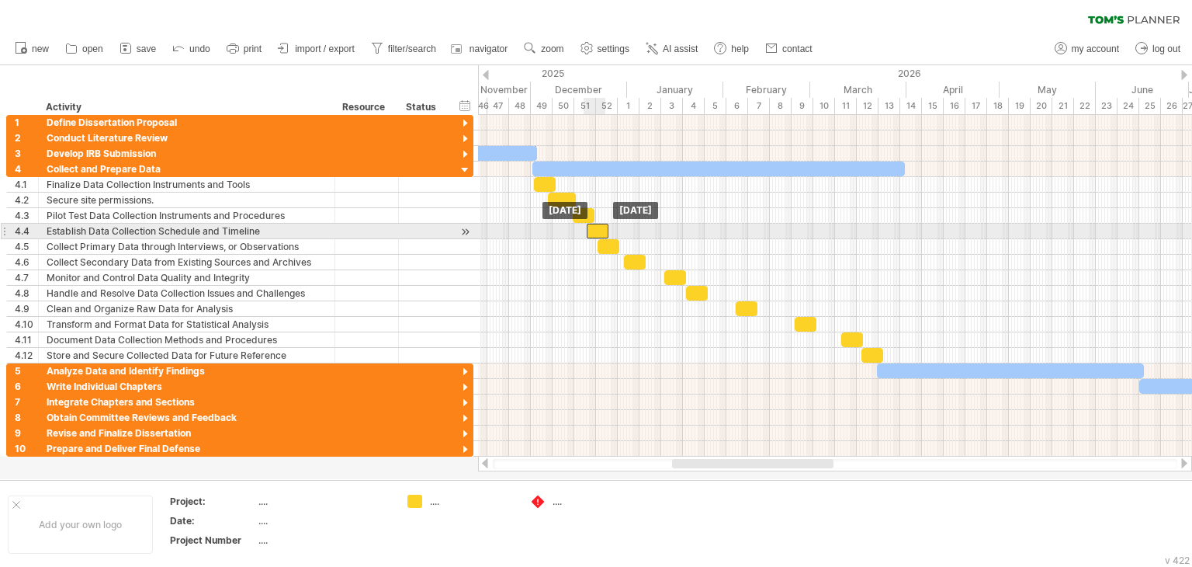
drag, startPoint x: 587, startPoint y: 232, endPoint x: 600, endPoint y: 231, distance: 13.2
click at [600, 231] on div at bounding box center [598, 231] width 22 height 15
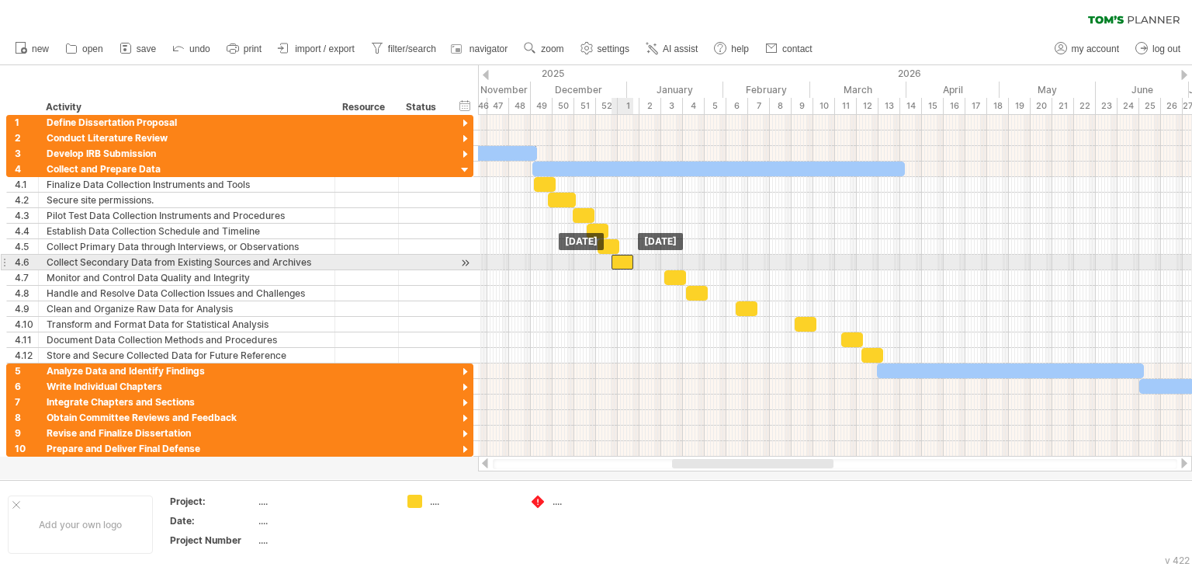
drag, startPoint x: 633, startPoint y: 258, endPoint x: 620, endPoint y: 257, distance: 13.3
click at [620, 257] on div at bounding box center [623, 262] width 22 height 15
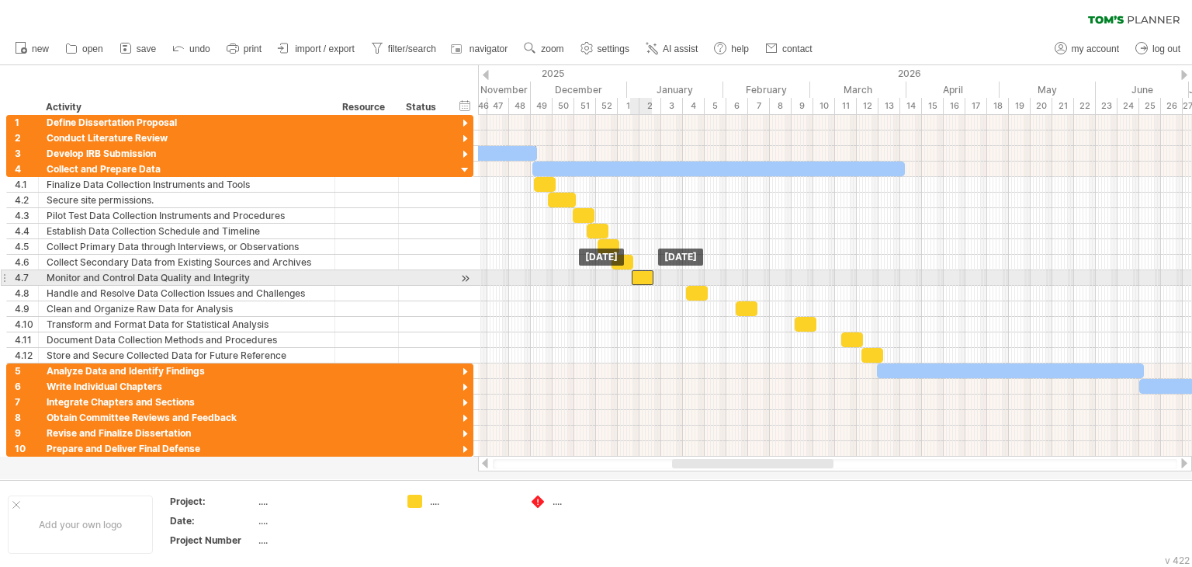
drag, startPoint x: 671, startPoint y: 275, endPoint x: 638, endPoint y: 275, distance: 33.4
click at [638, 275] on div at bounding box center [643, 277] width 22 height 15
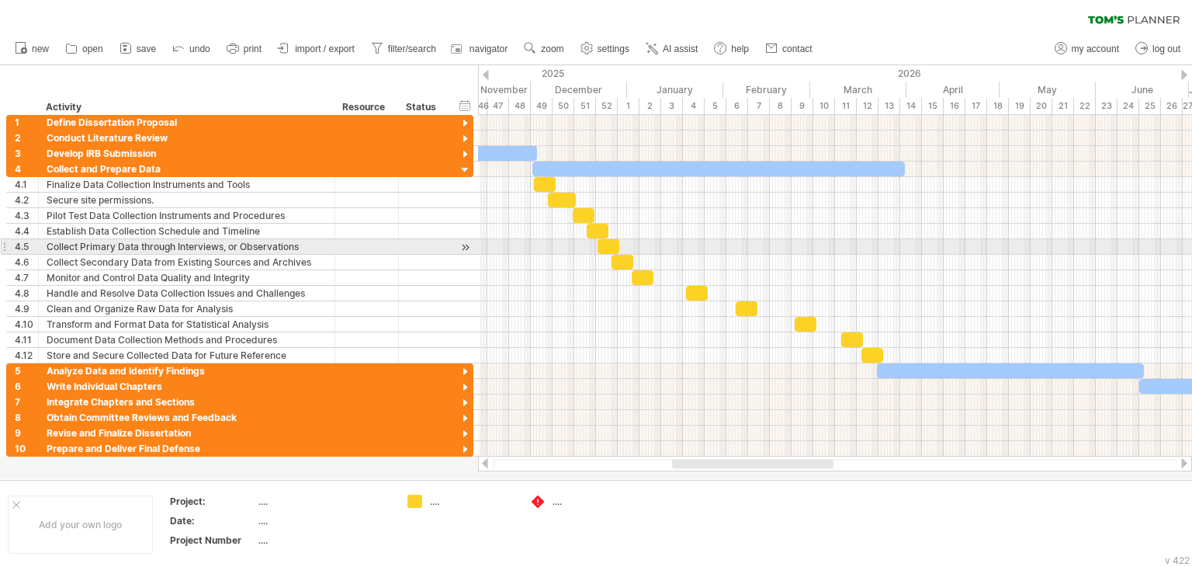
click at [616, 246] on span at bounding box center [619, 246] width 6 height 15
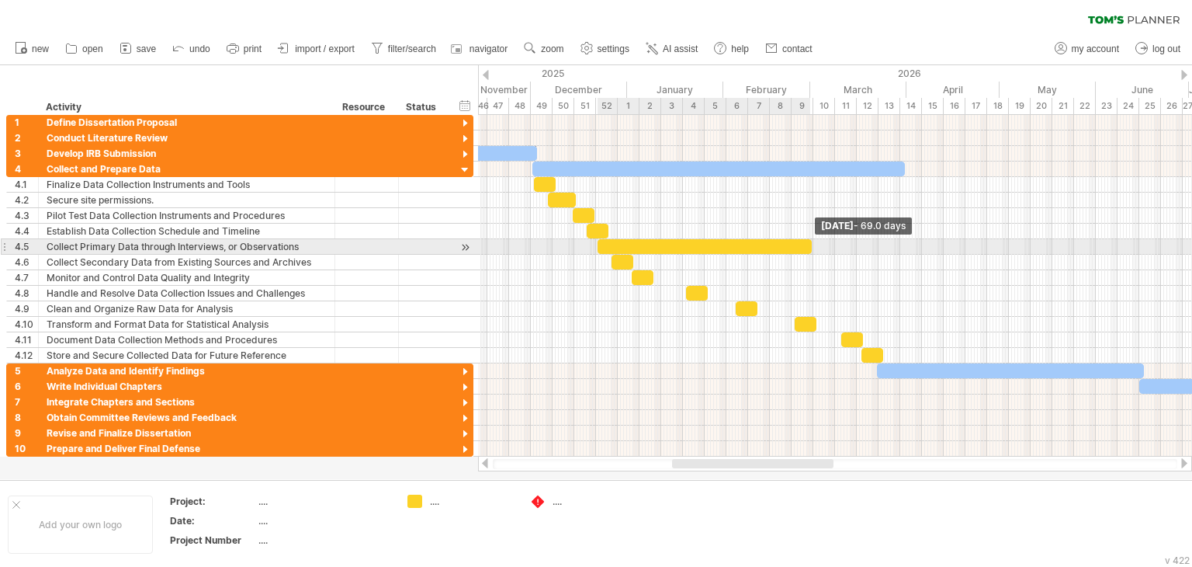
drag, startPoint x: 616, startPoint y: 246, endPoint x: 808, endPoint y: 248, distance: 191.7
click at [809, 248] on span at bounding box center [812, 246] width 6 height 15
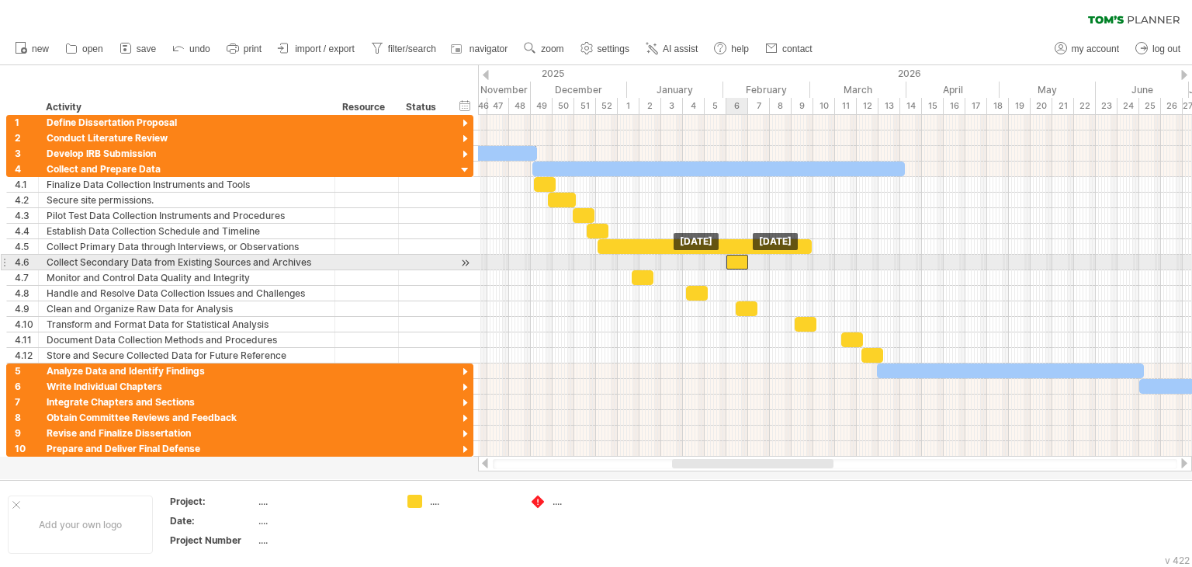
drag, startPoint x: 620, startPoint y: 260, endPoint x: 735, endPoint y: 261, distance: 114.9
click at [735, 261] on div at bounding box center [737, 262] width 22 height 15
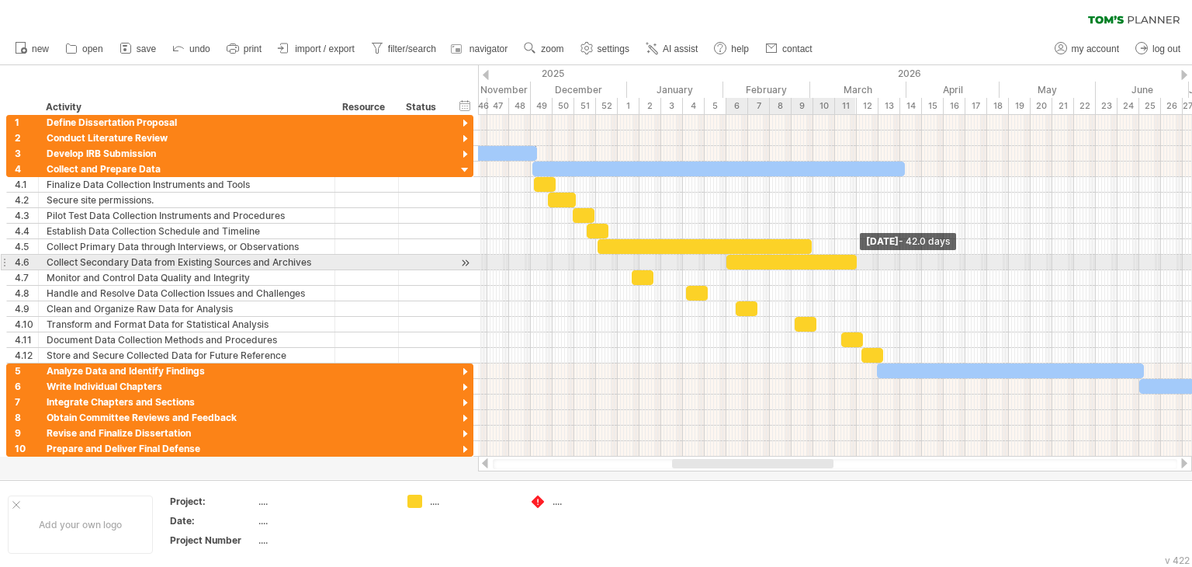
drag, startPoint x: 748, startPoint y: 261, endPoint x: 856, endPoint y: 265, distance: 108.0
click at [856, 265] on span at bounding box center [857, 262] width 6 height 15
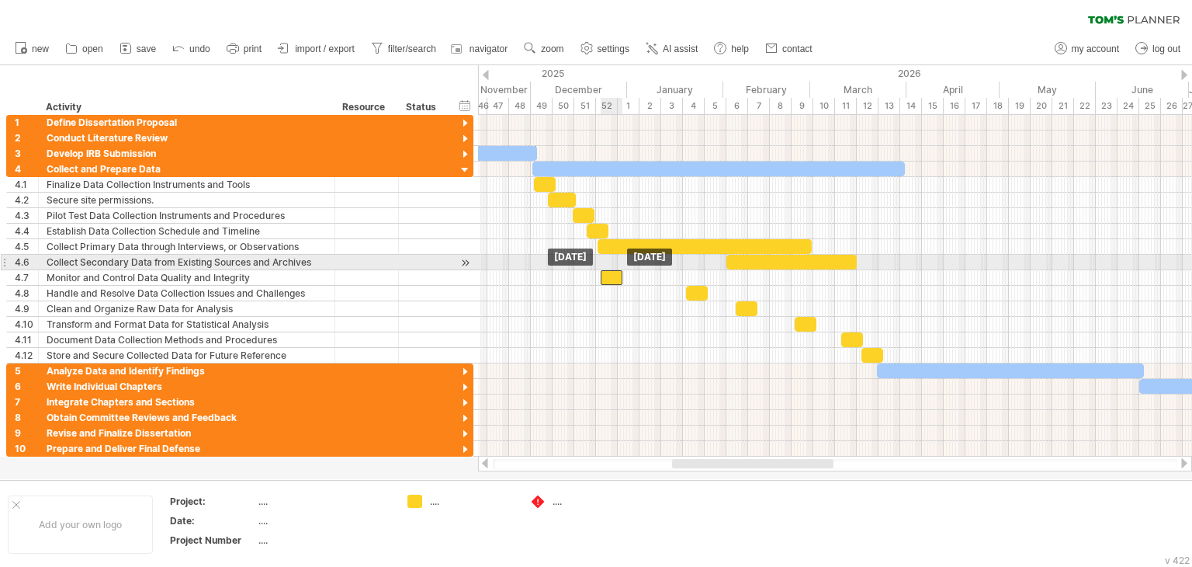
drag, startPoint x: 643, startPoint y: 273, endPoint x: 612, endPoint y: 269, distance: 32.1
click at [612, 270] on div at bounding box center [612, 277] width 22 height 15
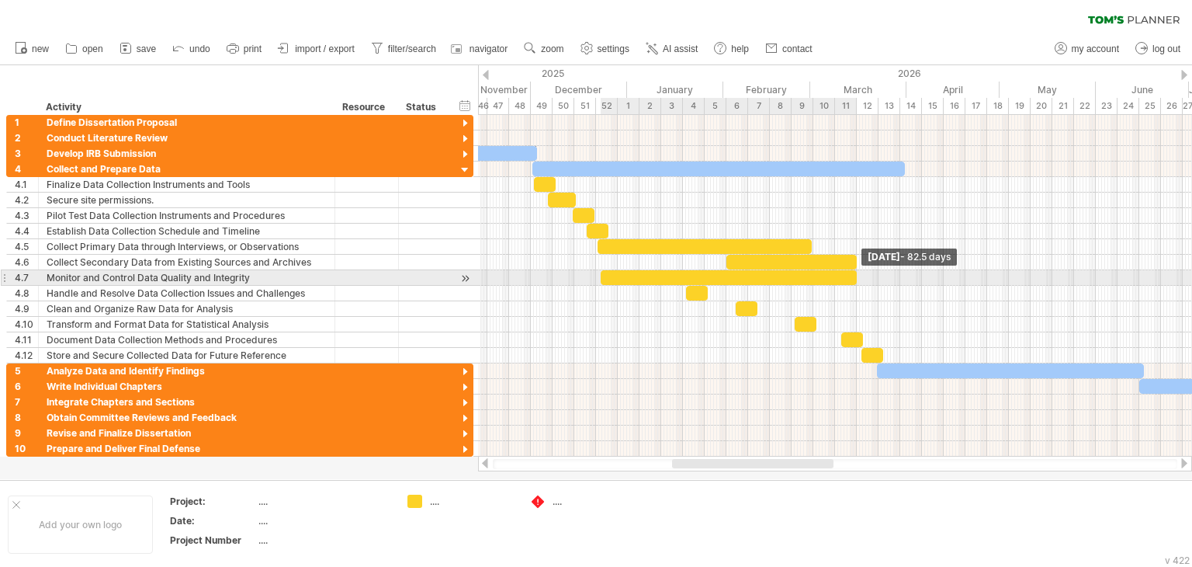
drag, startPoint x: 624, startPoint y: 272, endPoint x: 858, endPoint y: 279, distance: 233.7
click at [858, 279] on span at bounding box center [857, 277] width 6 height 15
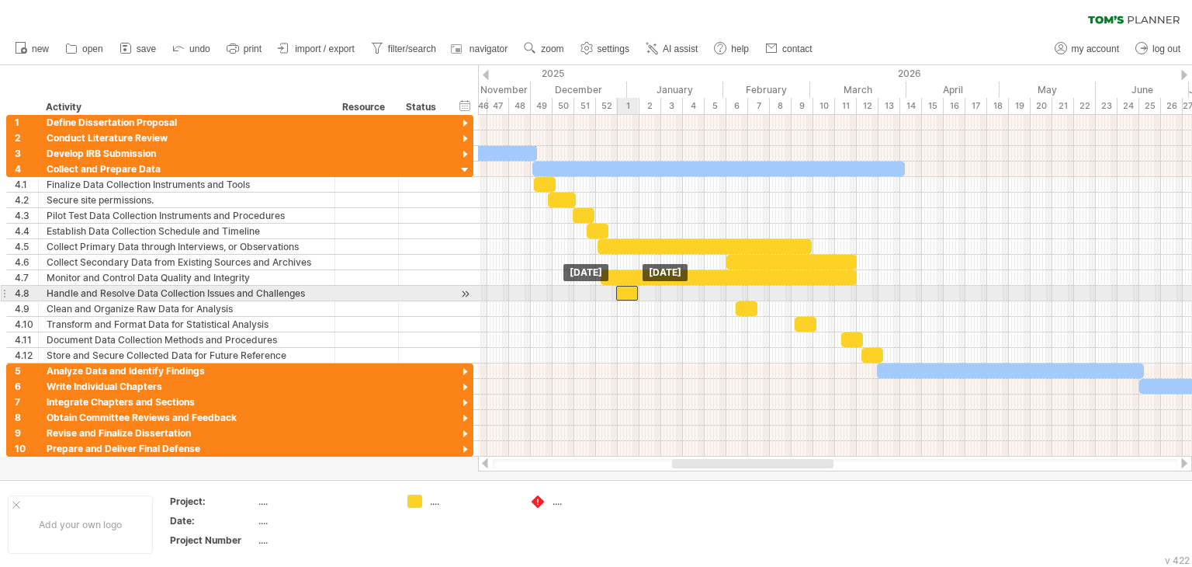
drag, startPoint x: 692, startPoint y: 293, endPoint x: 621, endPoint y: 289, distance: 70.7
click at [621, 289] on div at bounding box center [627, 293] width 22 height 15
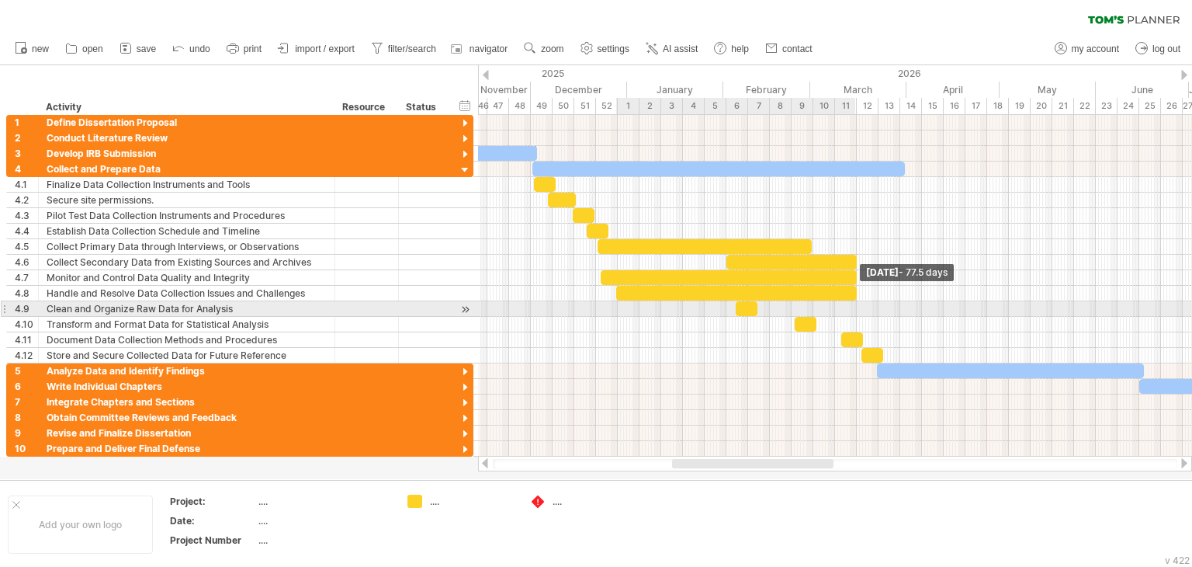
drag, startPoint x: 636, startPoint y: 289, endPoint x: 855, endPoint y: 304, distance: 218.6
click at [855, 304] on div "[DATE] - 77.5 days [DATE]" at bounding box center [835, 285] width 714 height 341
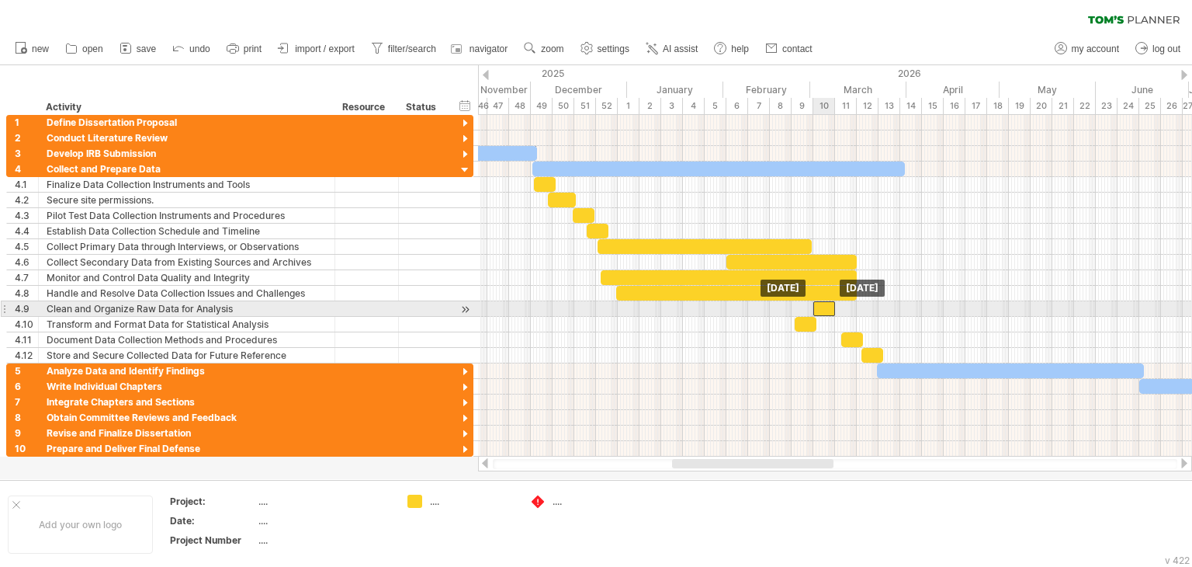
drag, startPoint x: 748, startPoint y: 305, endPoint x: 826, endPoint y: 305, distance: 77.6
click at [826, 305] on div at bounding box center [824, 308] width 22 height 15
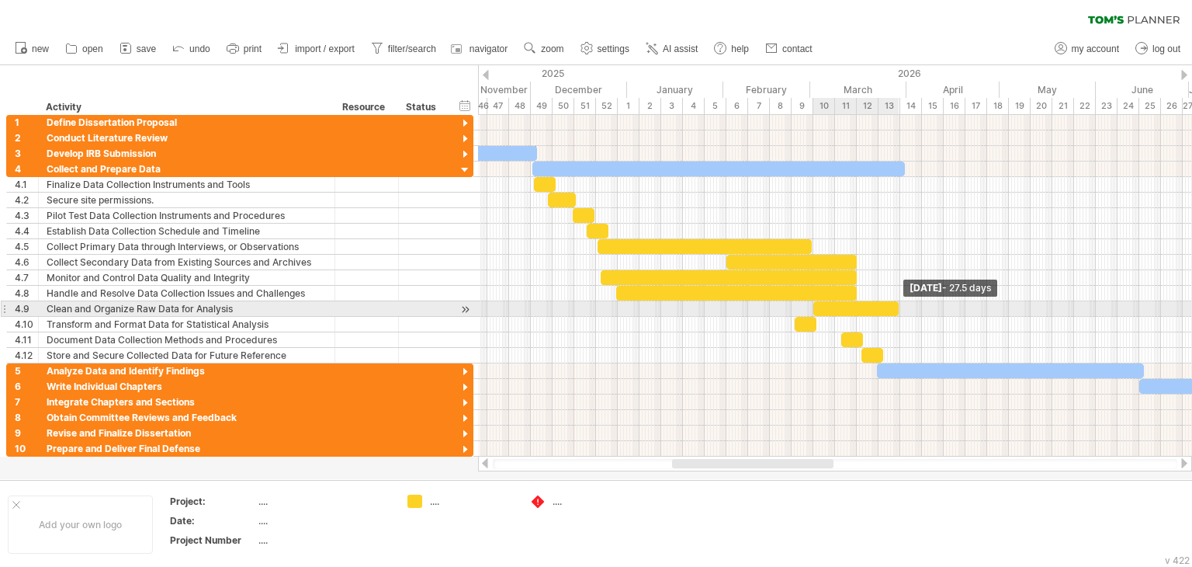
drag, startPoint x: 834, startPoint y: 305, endPoint x: 898, endPoint y: 305, distance: 63.6
click at [898, 305] on span at bounding box center [899, 308] width 6 height 15
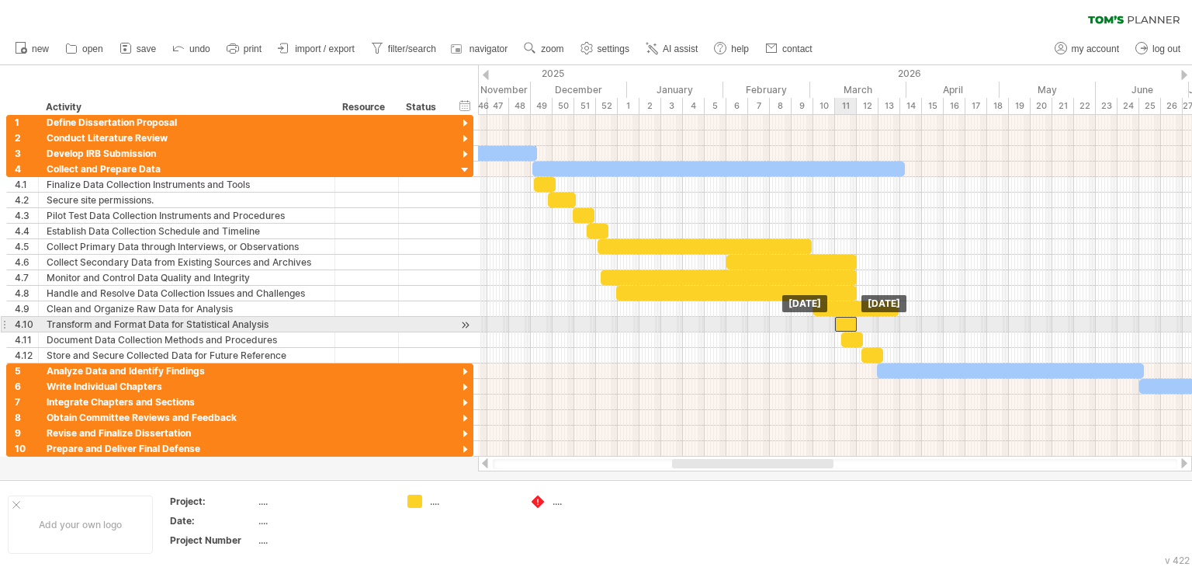
drag, startPoint x: 810, startPoint y: 324, endPoint x: 849, endPoint y: 324, distance: 39.6
click at [849, 324] on div at bounding box center [846, 324] width 22 height 15
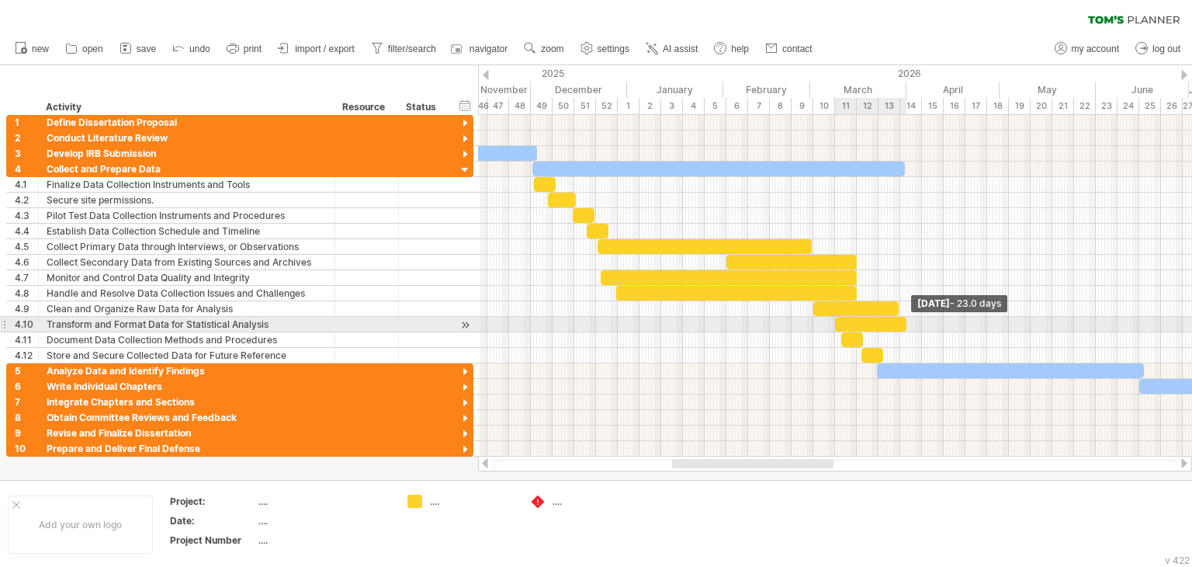
drag, startPoint x: 856, startPoint y: 324, endPoint x: 906, endPoint y: 322, distance: 49.7
click at [906, 322] on span at bounding box center [906, 324] width 6 height 15
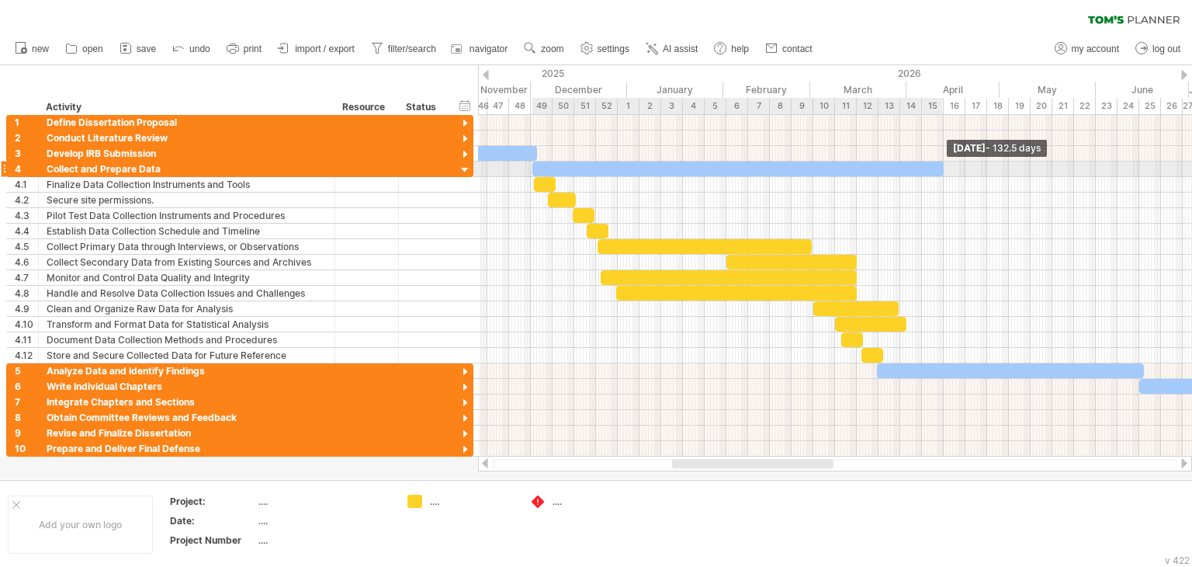
click at [942, 173] on span at bounding box center [944, 168] width 6 height 15
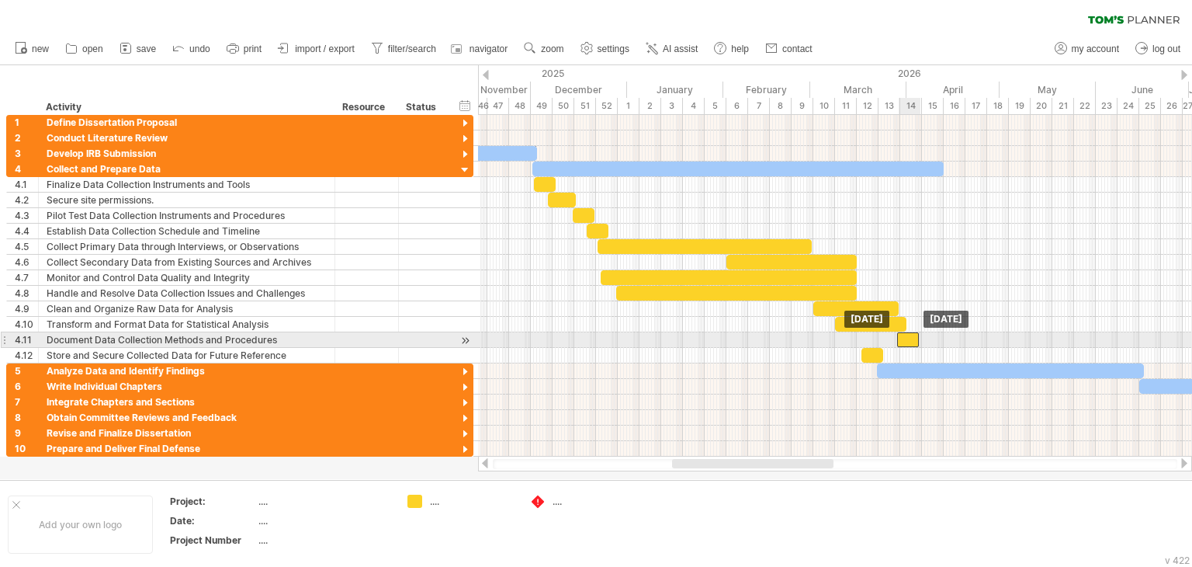
drag, startPoint x: 856, startPoint y: 337, endPoint x: 912, endPoint y: 338, distance: 55.9
click at [912, 338] on div at bounding box center [908, 339] width 22 height 15
click at [922, 335] on div at bounding box center [835, 340] width 714 height 16
click at [922, 335] on span at bounding box center [922, 339] width 6 height 15
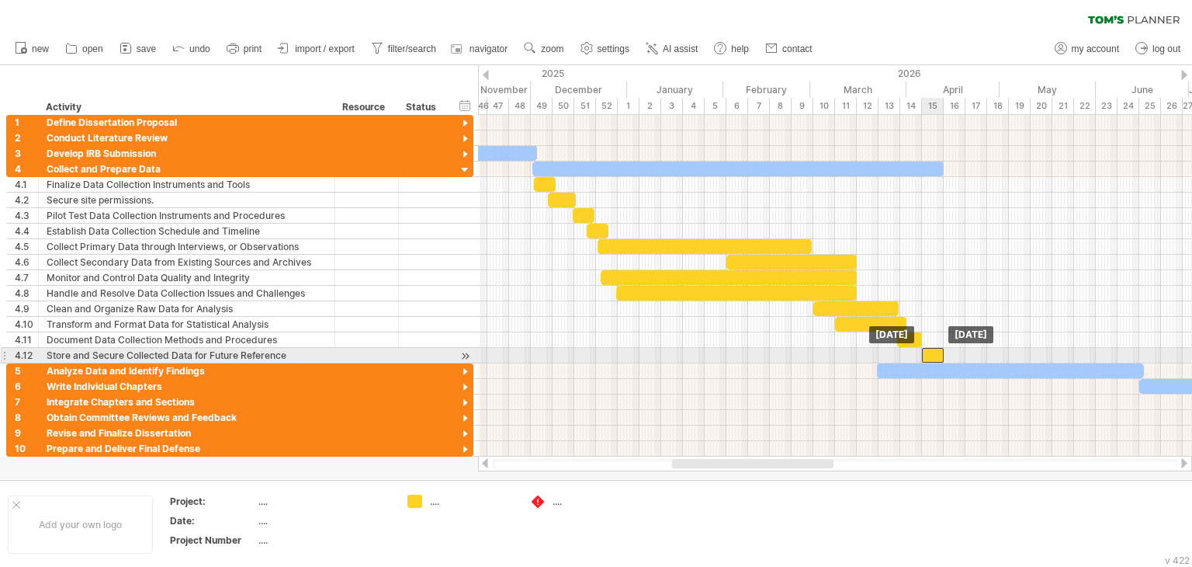
drag, startPoint x: 870, startPoint y: 355, endPoint x: 931, endPoint y: 355, distance: 60.5
click at [931, 355] on div at bounding box center [933, 355] width 22 height 15
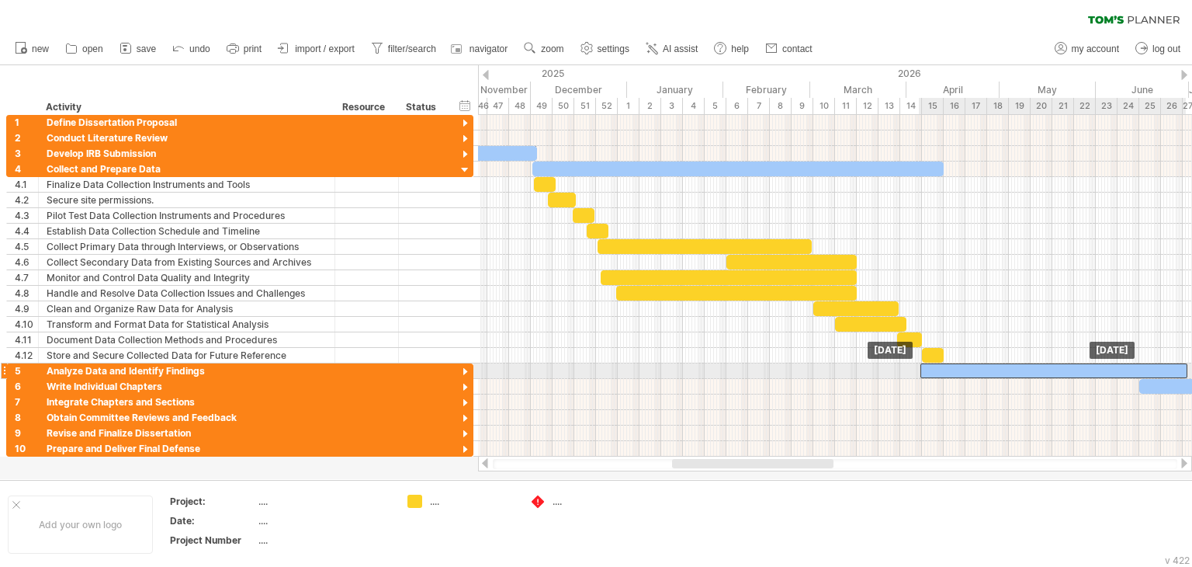
drag, startPoint x: 890, startPoint y: 371, endPoint x: 933, endPoint y: 371, distance: 42.7
click at [933, 371] on div at bounding box center [1053, 370] width 267 height 15
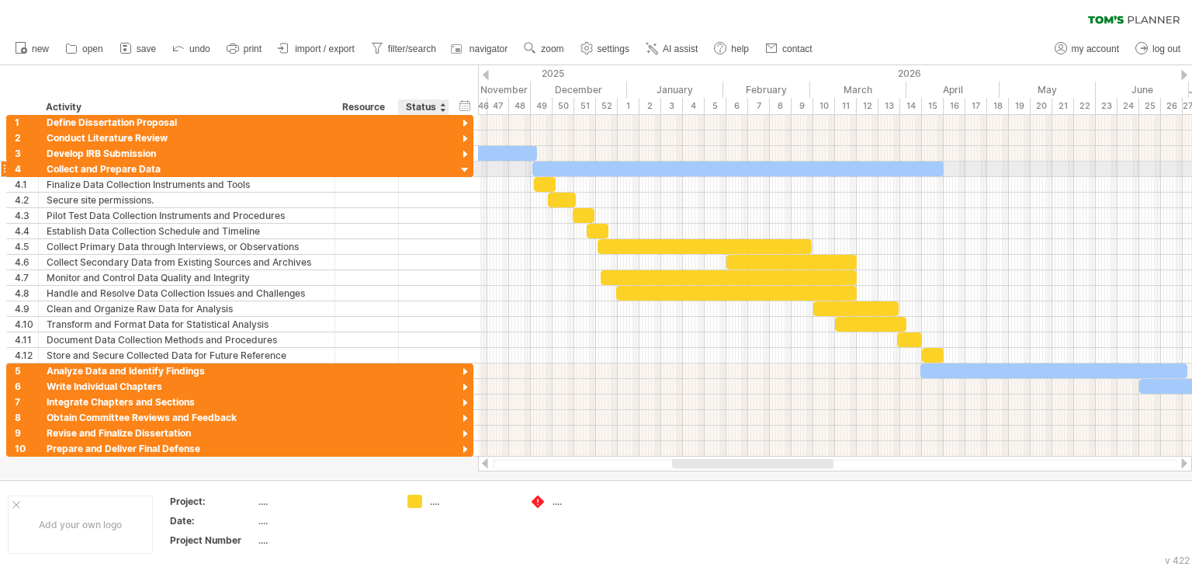
click at [466, 171] on div at bounding box center [465, 170] width 15 height 15
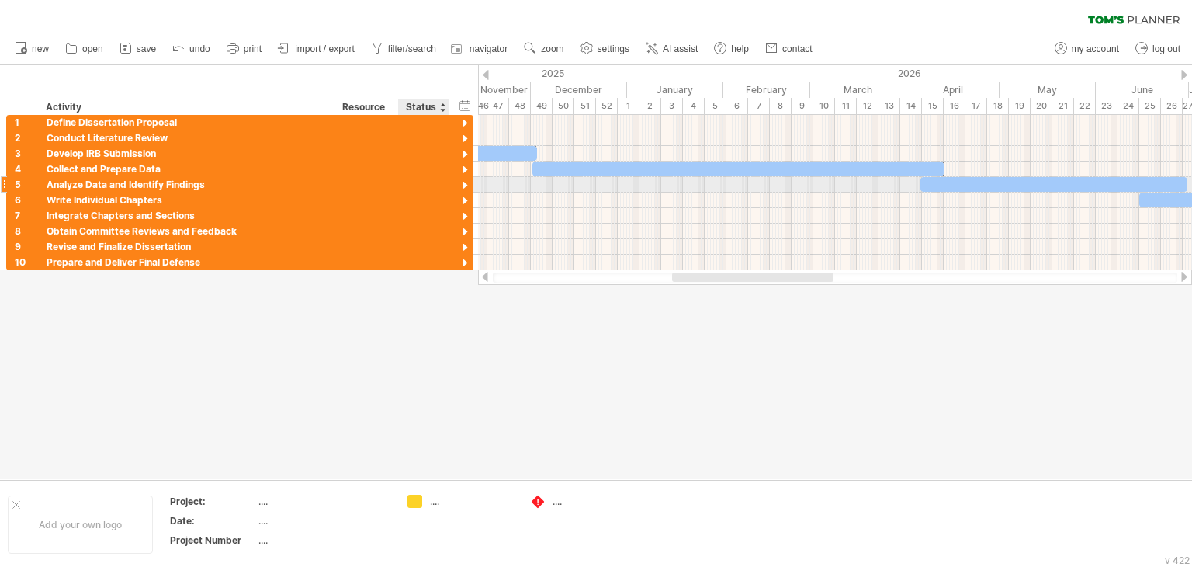
click at [463, 182] on div at bounding box center [465, 186] width 15 height 15
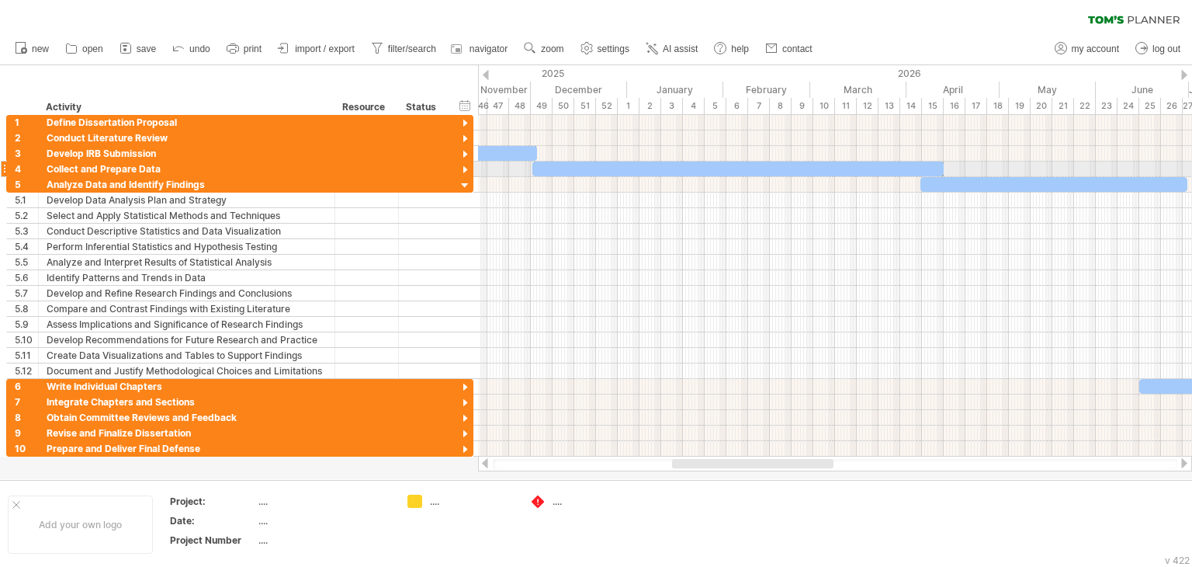
click at [458, 170] on div at bounding box center [465, 170] width 15 height 15
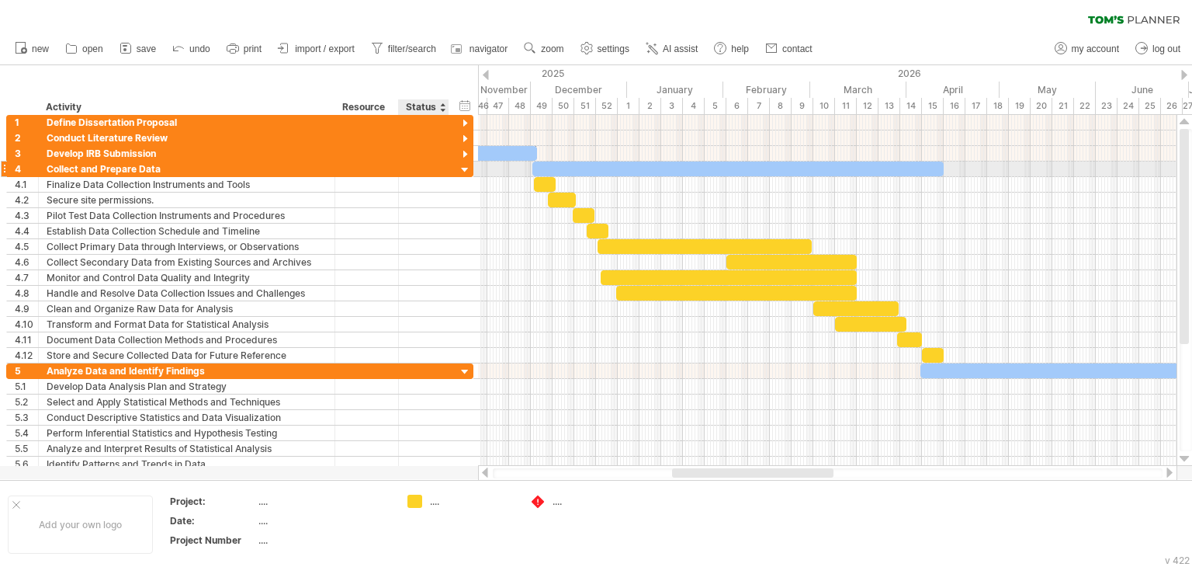
click at [463, 170] on div at bounding box center [465, 170] width 15 height 15
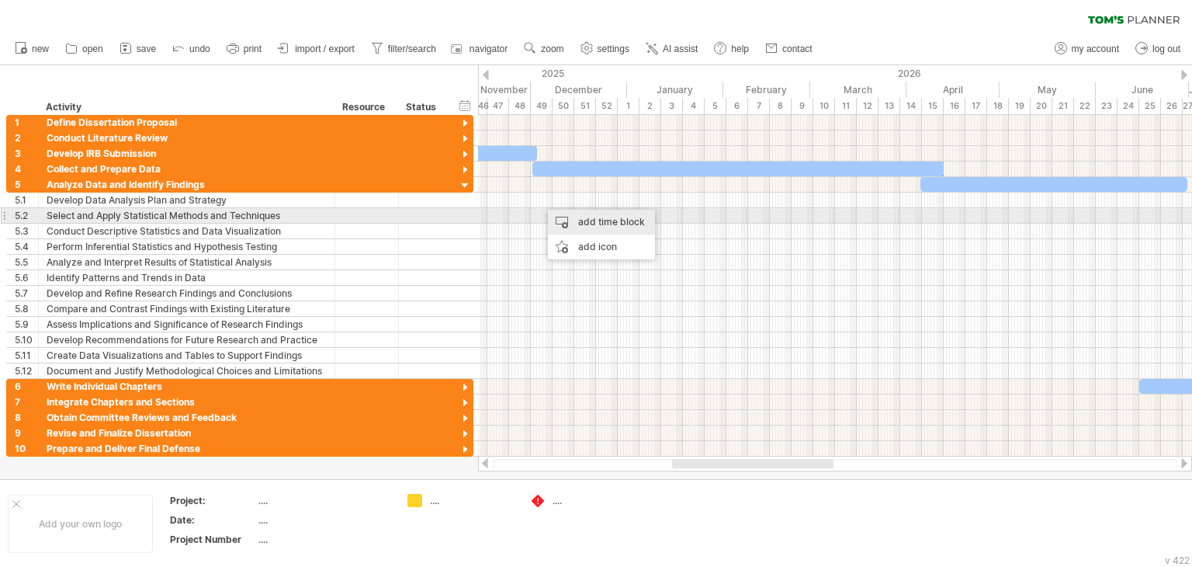
click at [568, 213] on div "add time block" at bounding box center [601, 222] width 107 height 25
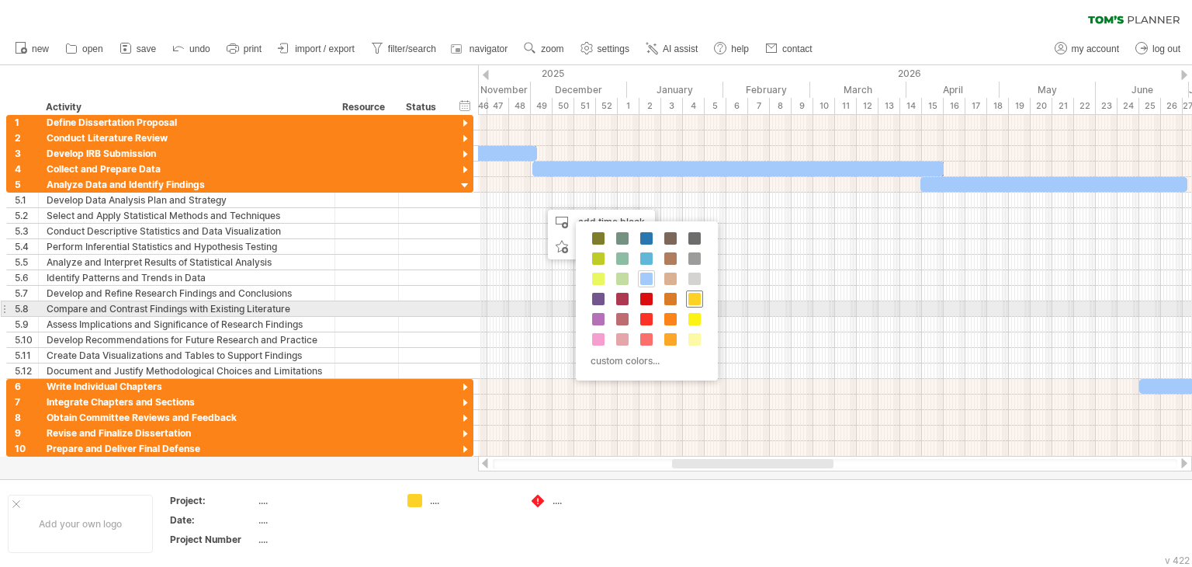
click at [686, 301] on div at bounding box center [694, 298] width 17 height 17
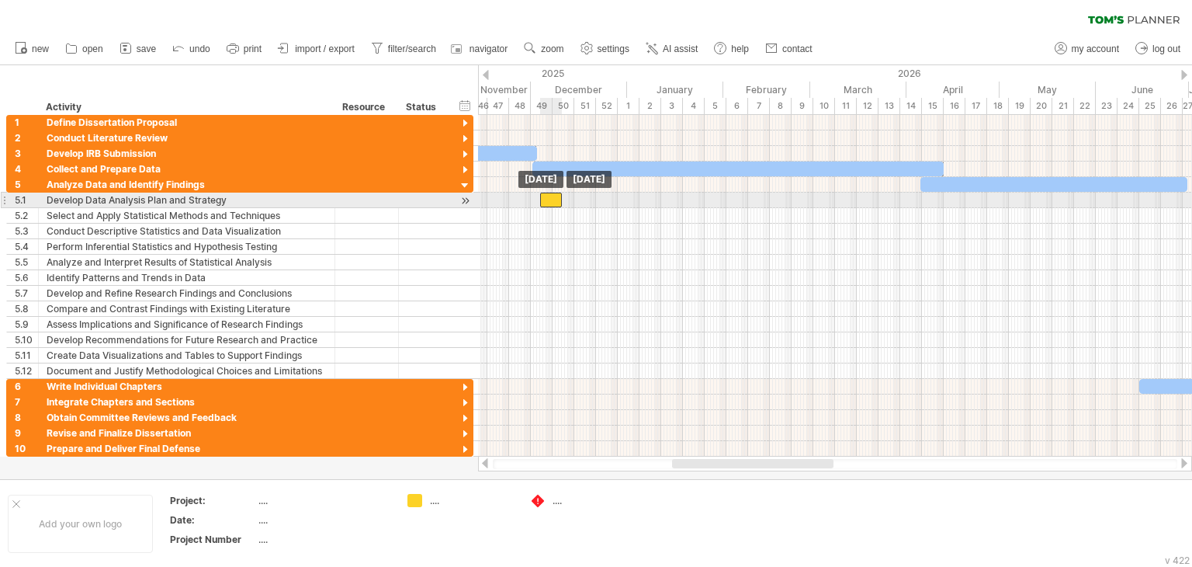
click at [553, 199] on div at bounding box center [551, 199] width 22 height 15
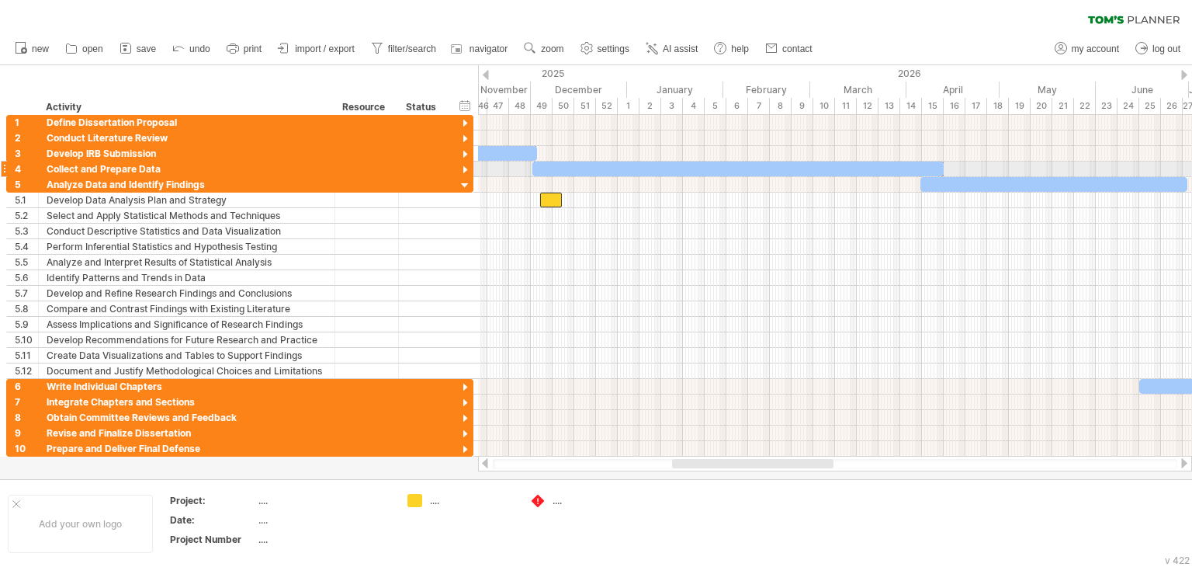
click at [463, 172] on div at bounding box center [465, 170] width 15 height 15
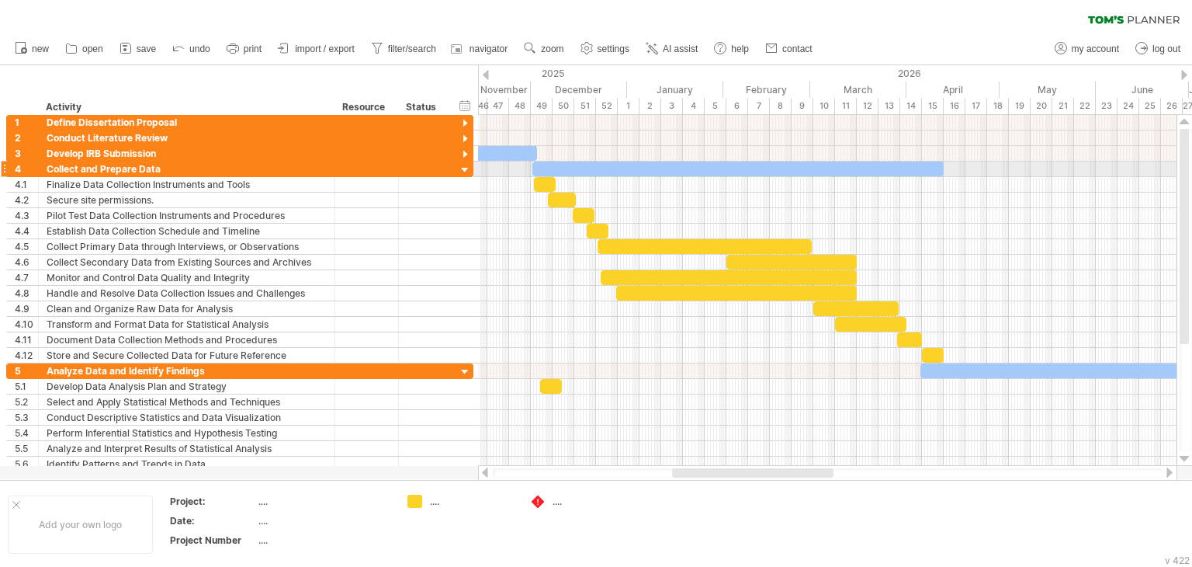
click at [463, 172] on div at bounding box center [465, 170] width 15 height 15
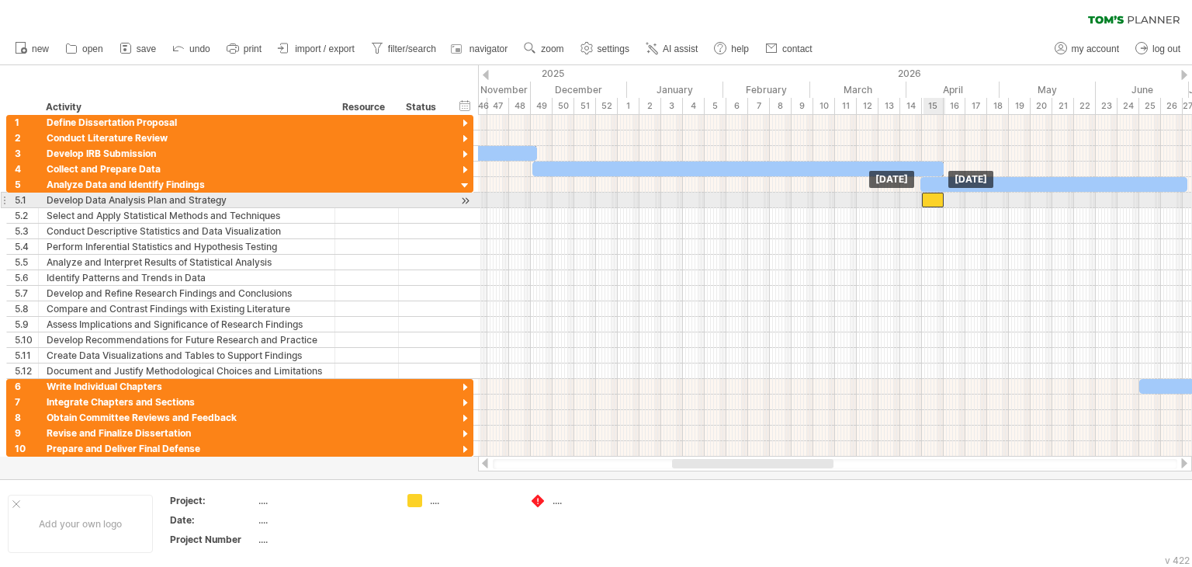
drag, startPoint x: 549, startPoint y: 203, endPoint x: 931, endPoint y: 203, distance: 381.9
click at [931, 203] on div at bounding box center [933, 199] width 22 height 15
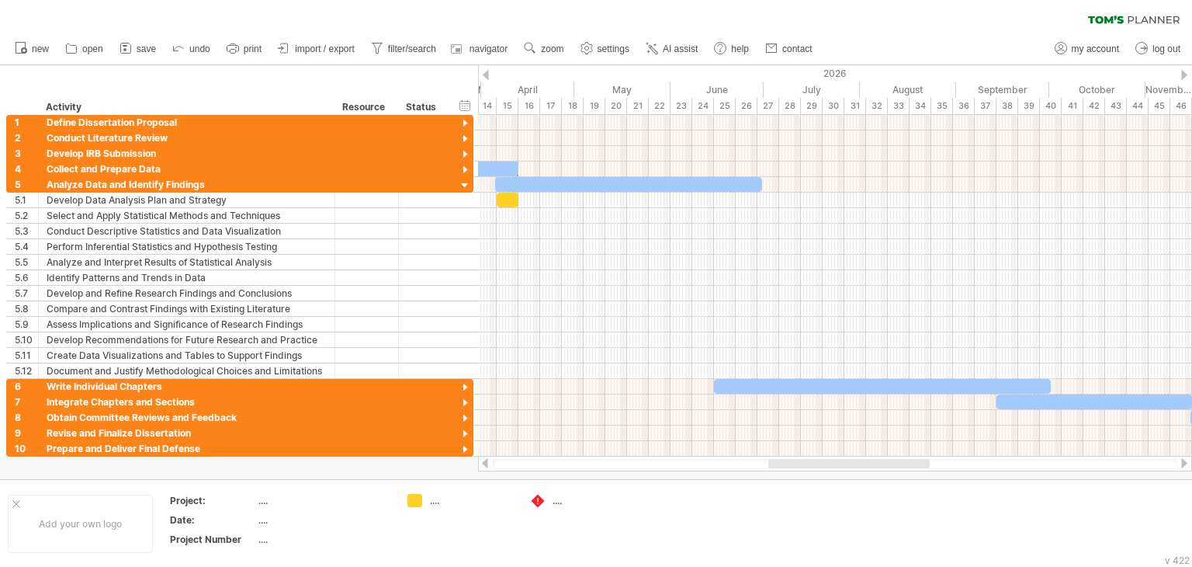
drag, startPoint x: 706, startPoint y: 460, endPoint x: 801, endPoint y: 457, distance: 95.5
click at [801, 457] on div at bounding box center [835, 464] width 714 height 16
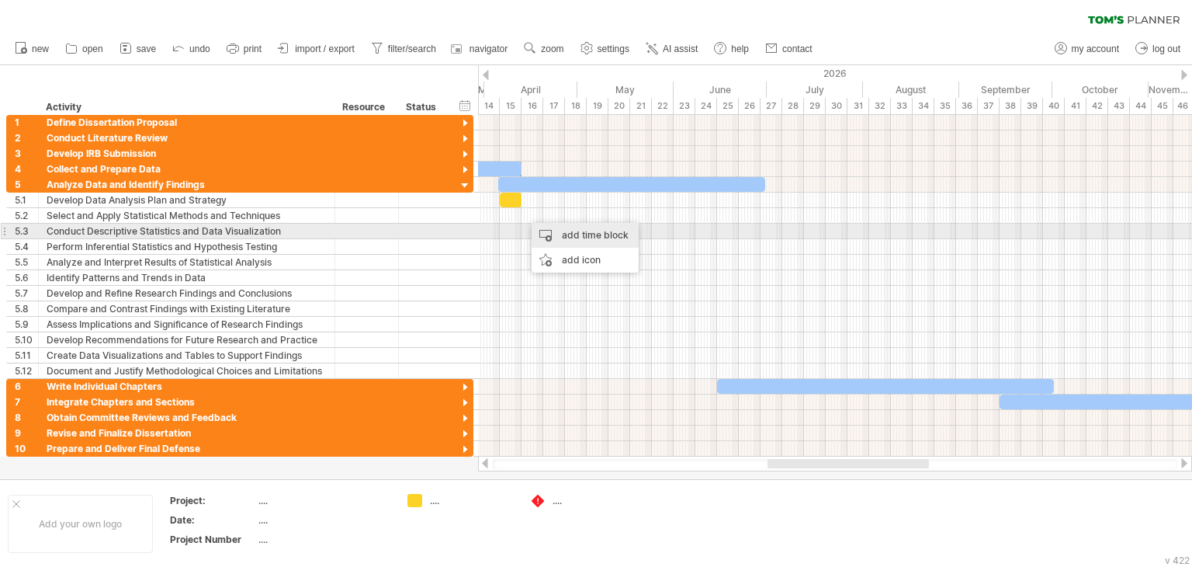
click at [558, 229] on div "add time block" at bounding box center [585, 235] width 107 height 25
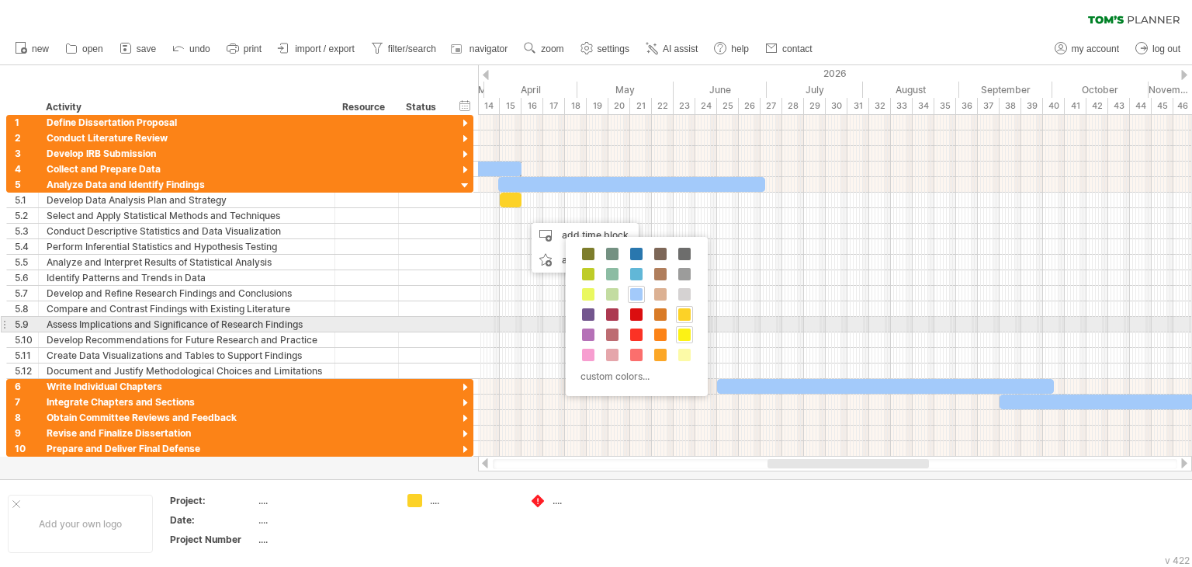
click at [681, 321] on div "custom colors..." at bounding box center [637, 316] width 142 height 159
click at [680, 312] on span at bounding box center [684, 314] width 12 height 12
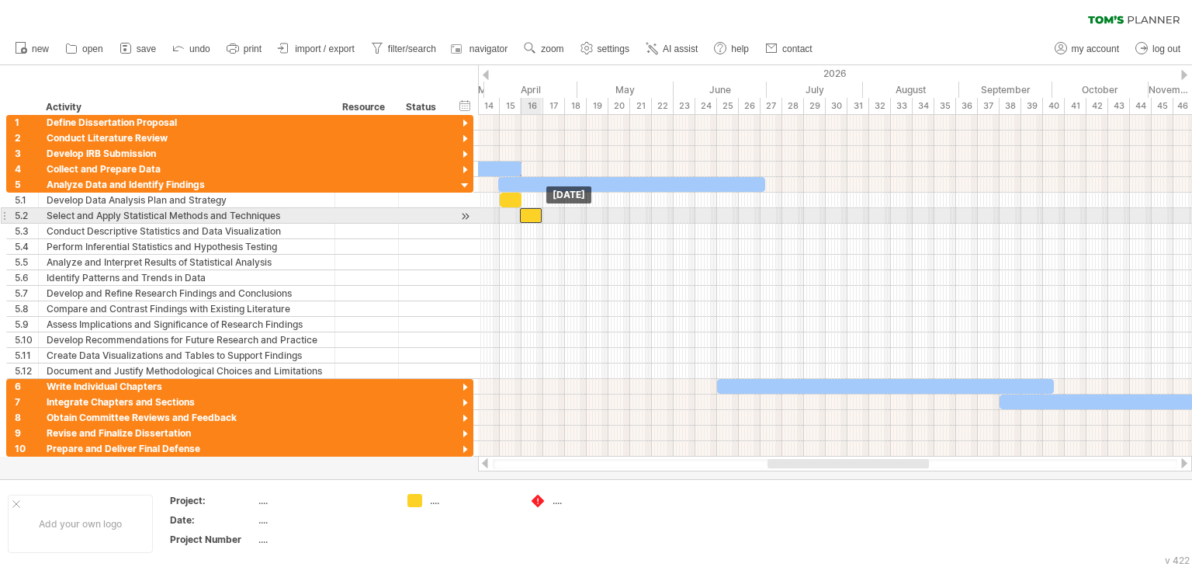
click at [528, 216] on div at bounding box center [531, 215] width 22 height 15
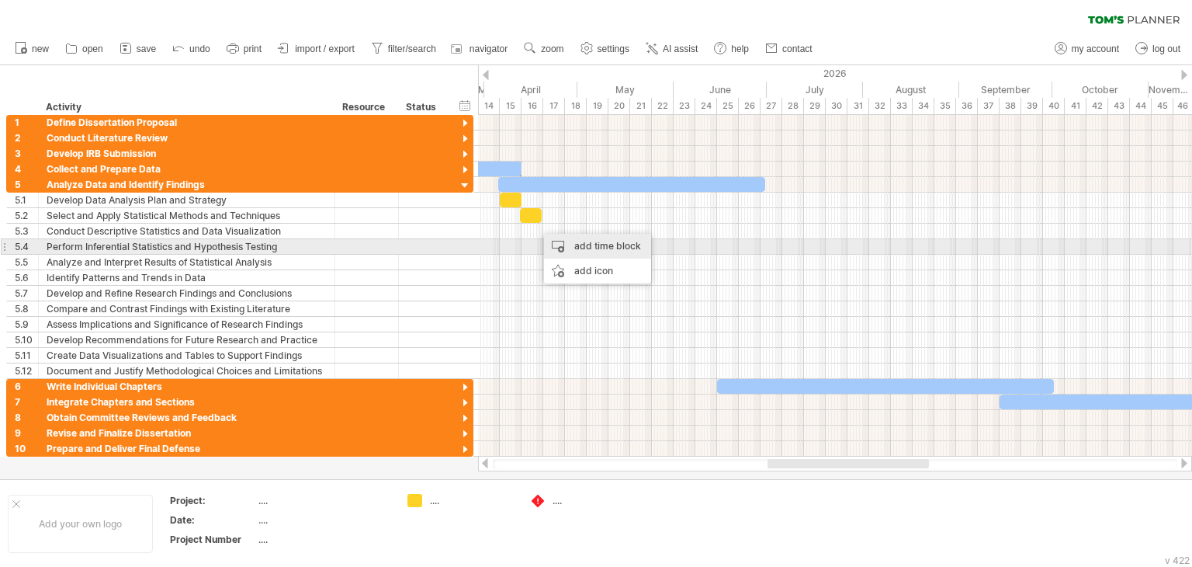
click at [563, 246] on div "add time block" at bounding box center [597, 246] width 107 height 25
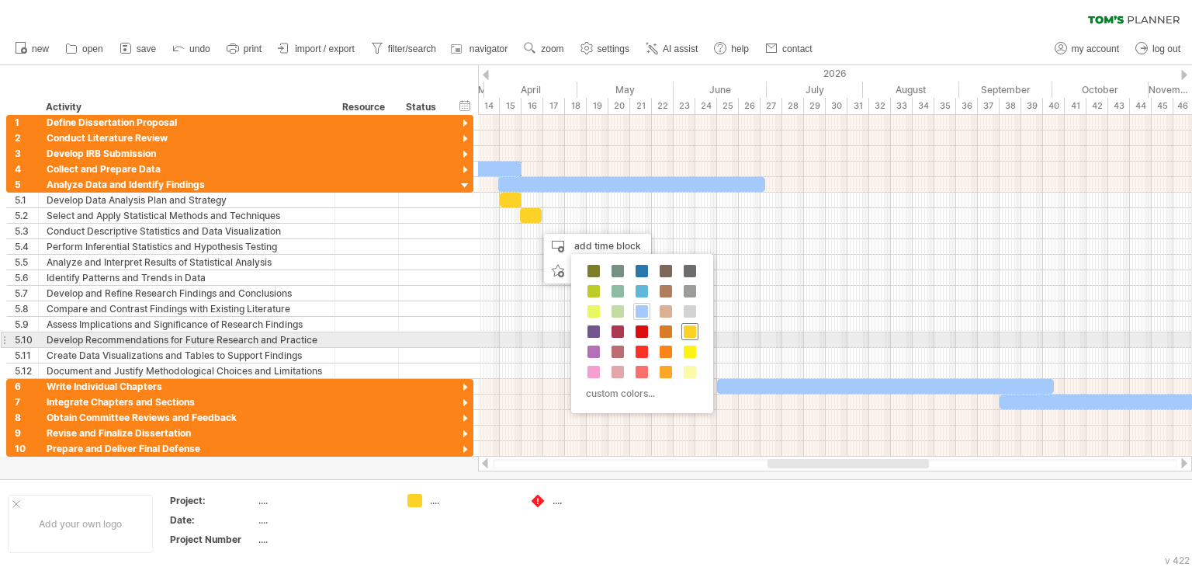
click at [684, 335] on span at bounding box center [690, 331] width 12 height 12
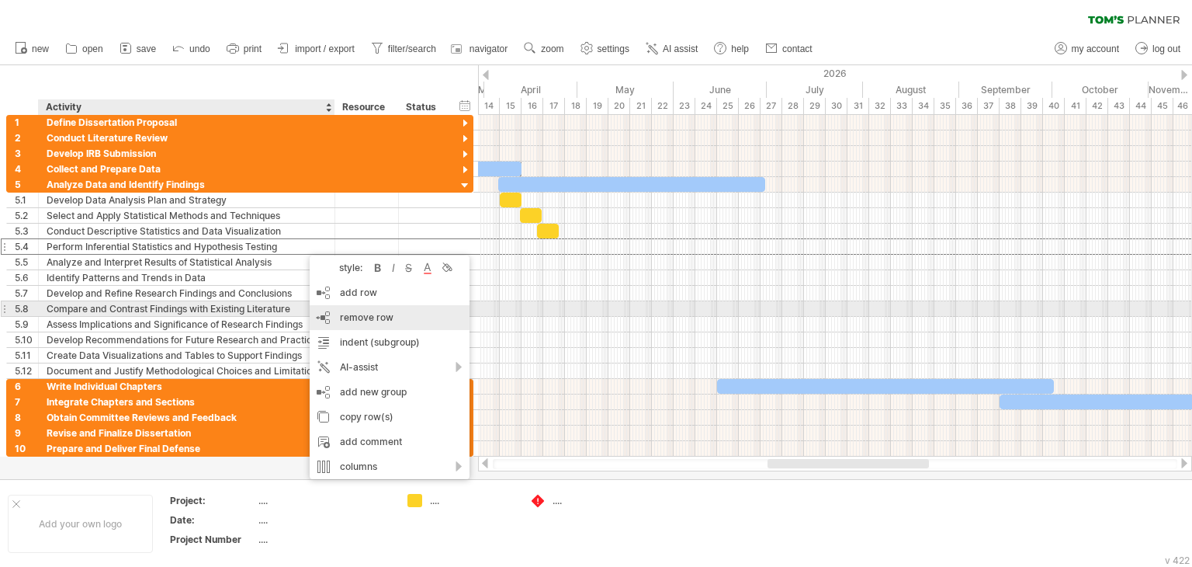
click at [357, 314] on span "remove row" at bounding box center [367, 317] width 54 height 12
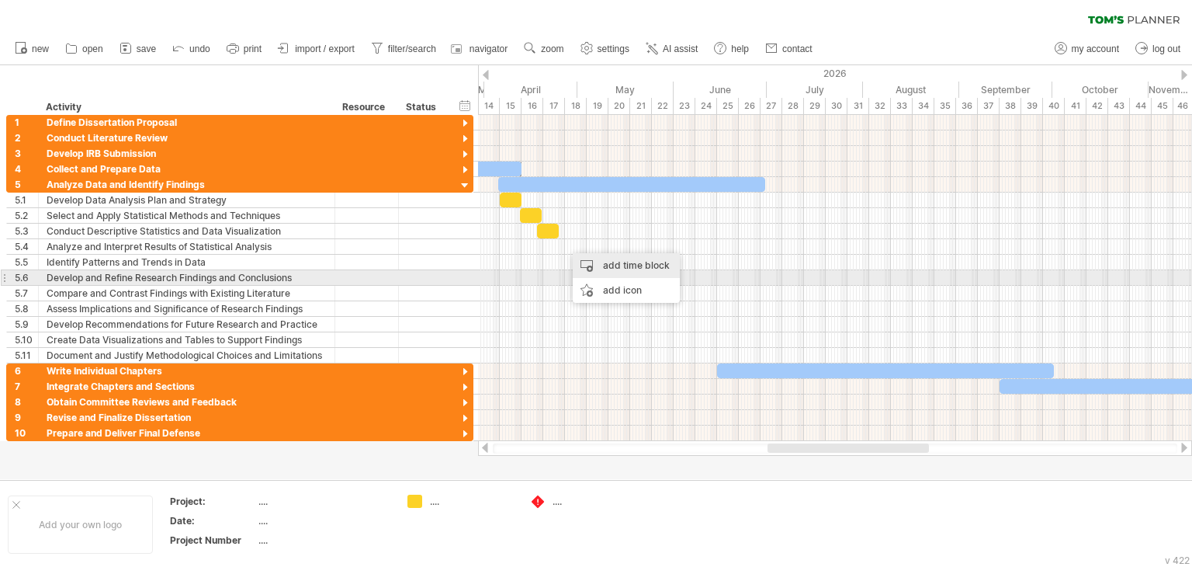
click at [582, 272] on div "add time block" at bounding box center [626, 265] width 107 height 25
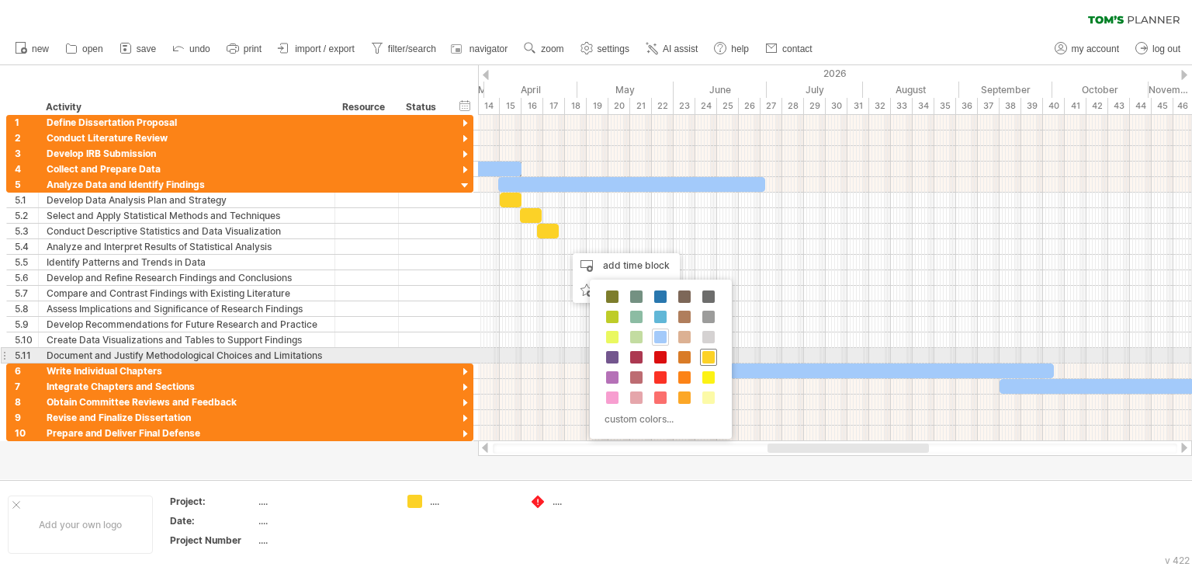
click at [712, 355] on span at bounding box center [708, 357] width 12 height 12
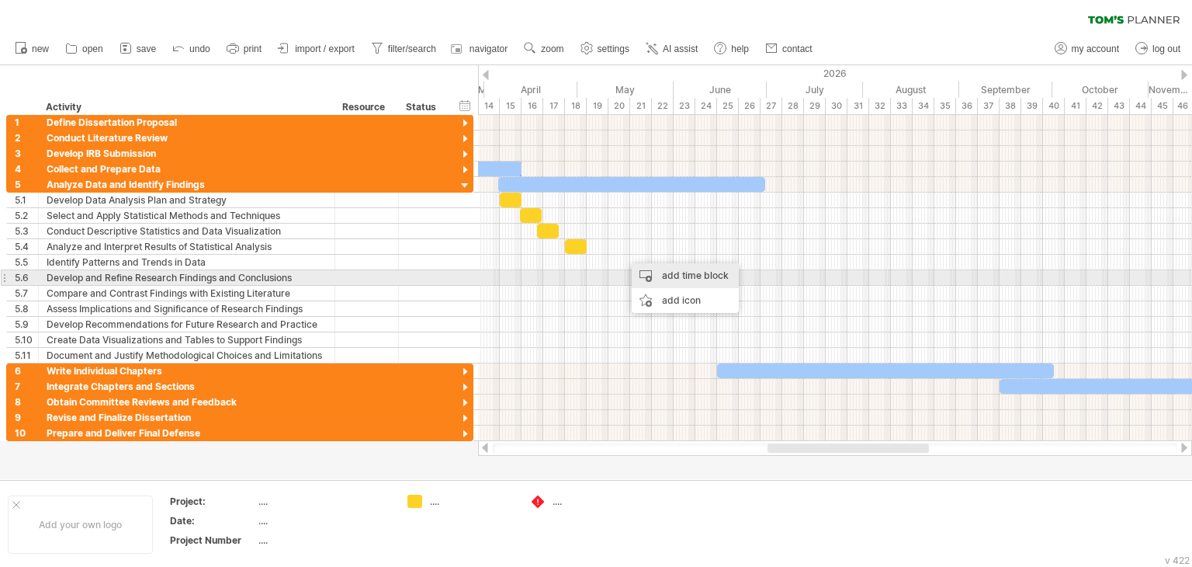
click at [697, 279] on div "add time block" at bounding box center [685, 275] width 107 height 25
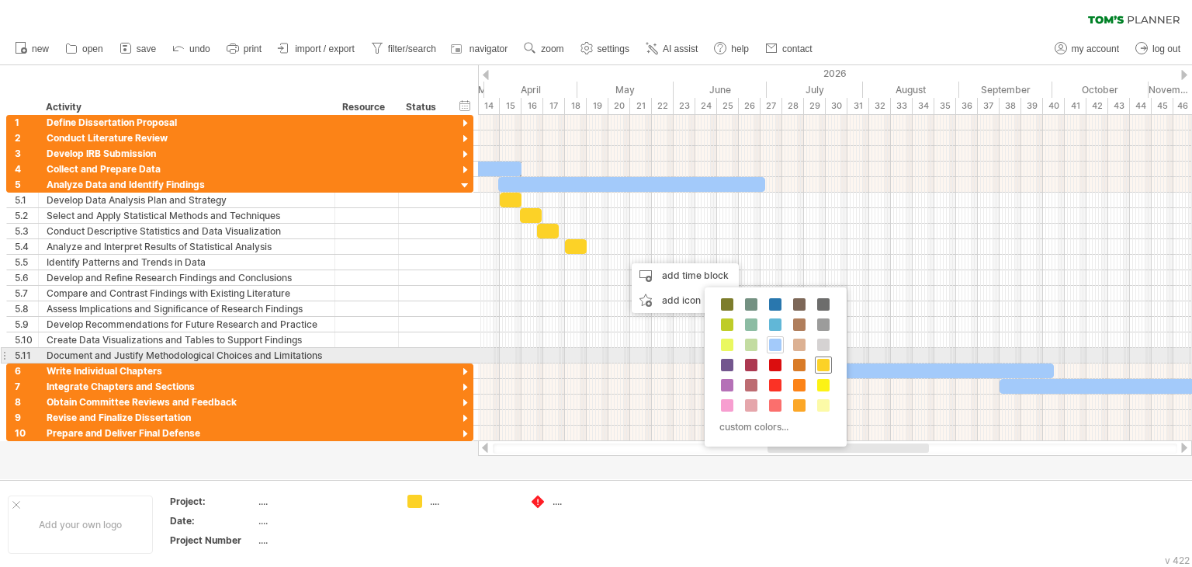
click at [820, 359] on span at bounding box center [823, 365] width 12 height 12
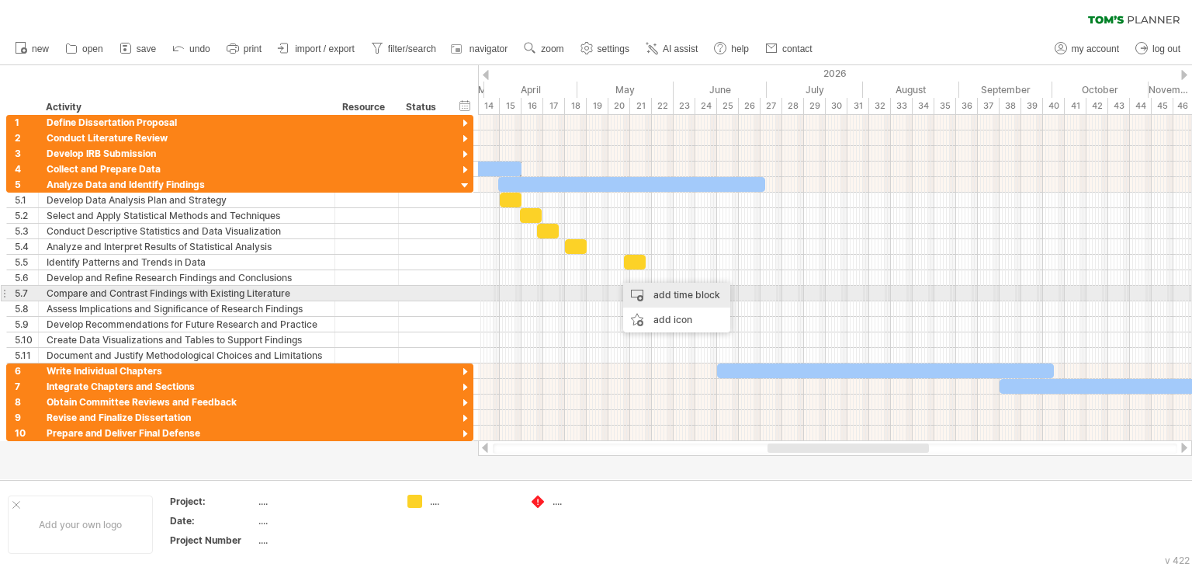
click at [685, 299] on div "add time block" at bounding box center [676, 295] width 107 height 25
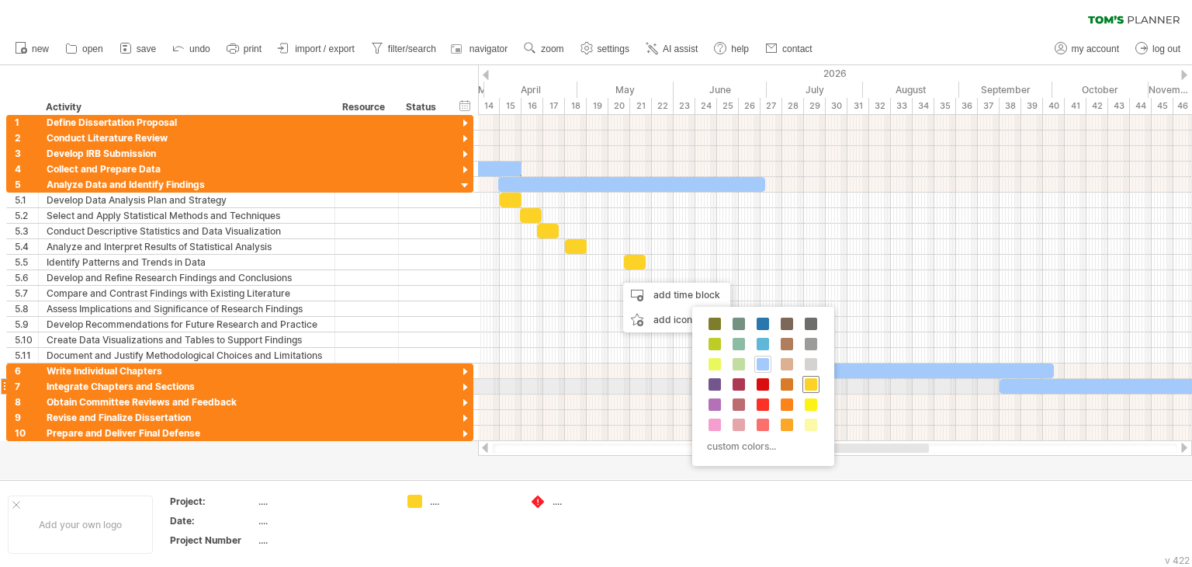
click at [811, 382] on span at bounding box center [811, 384] width 12 height 12
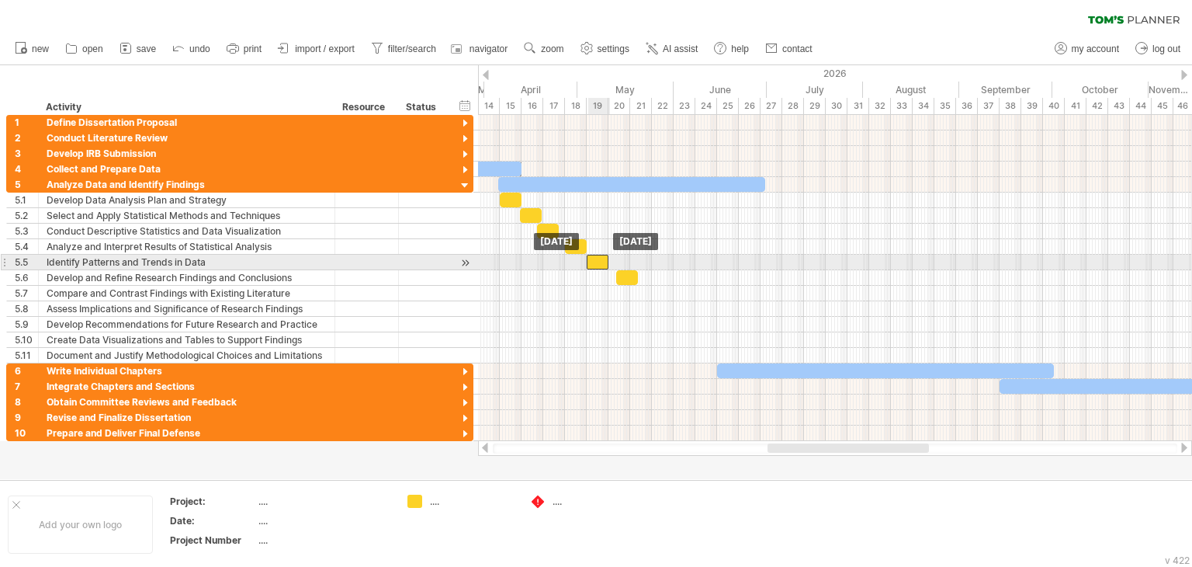
drag, startPoint x: 620, startPoint y: 260, endPoint x: 599, endPoint y: 260, distance: 21.0
click at [599, 260] on div at bounding box center [598, 262] width 22 height 15
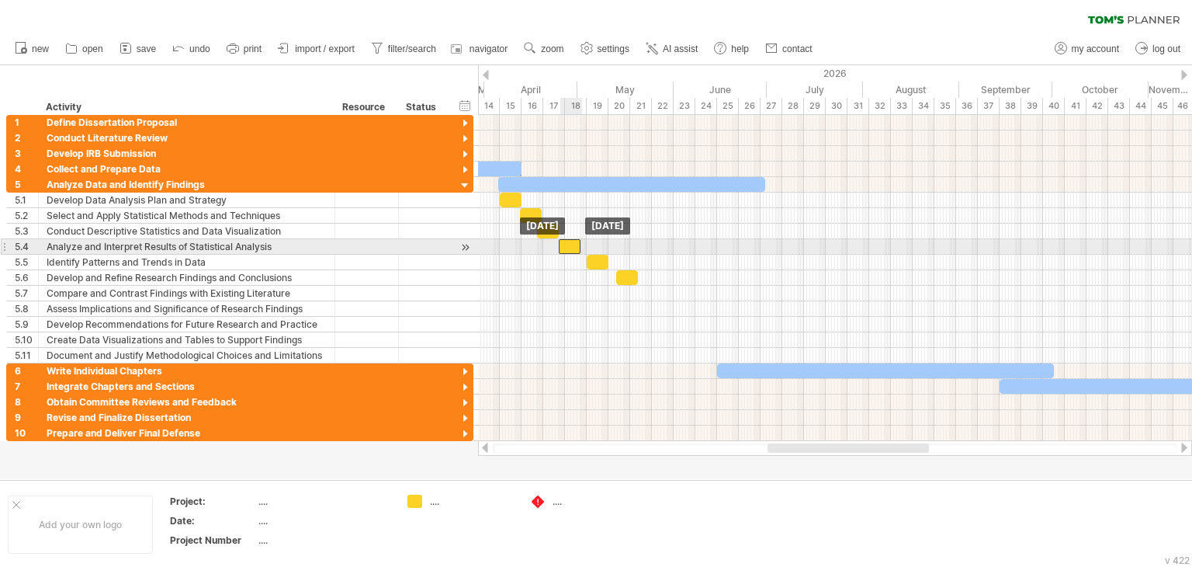
click at [568, 243] on div at bounding box center [570, 246] width 22 height 15
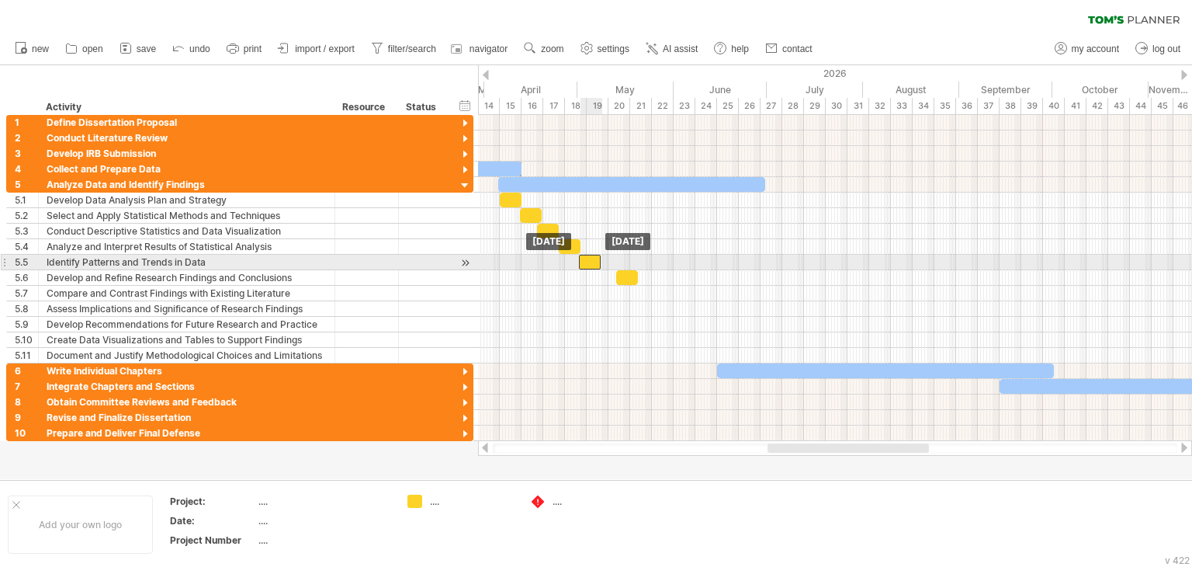
click at [584, 262] on div at bounding box center [590, 262] width 22 height 15
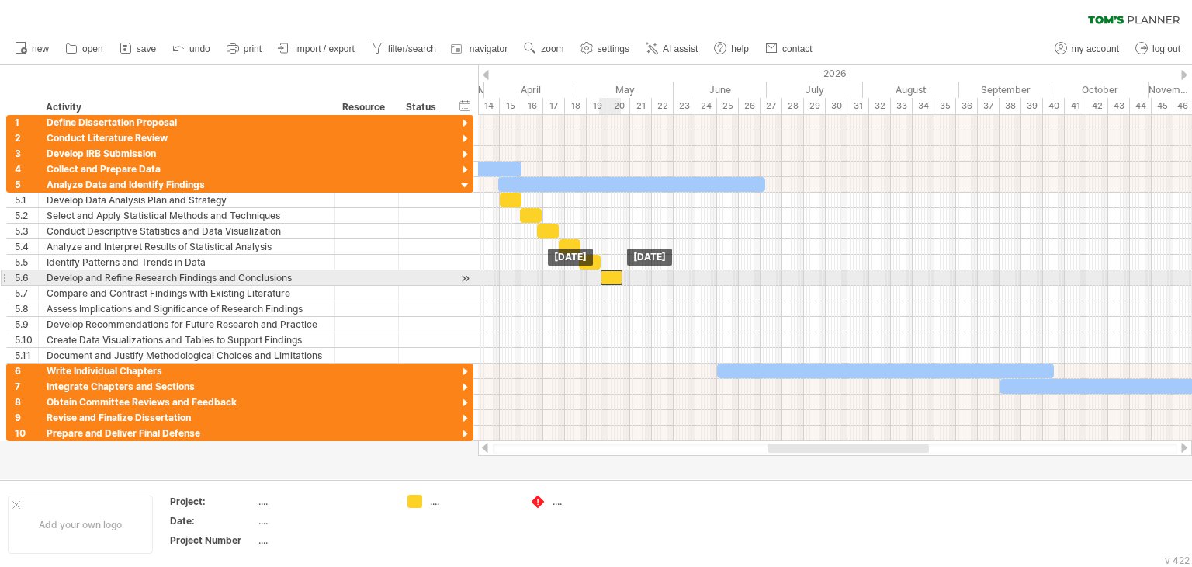
drag, startPoint x: 619, startPoint y: 274, endPoint x: 608, endPoint y: 274, distance: 10.1
click at [608, 274] on div at bounding box center [612, 277] width 22 height 15
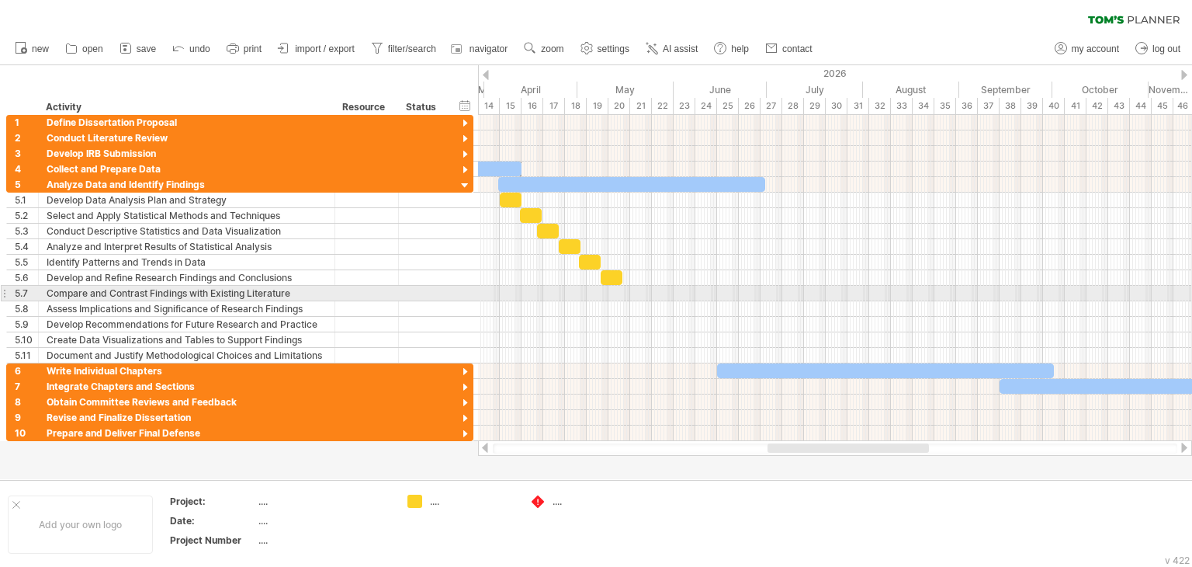
drag, startPoint x: 626, startPoint y: 286, endPoint x: 643, endPoint y: 293, distance: 18.2
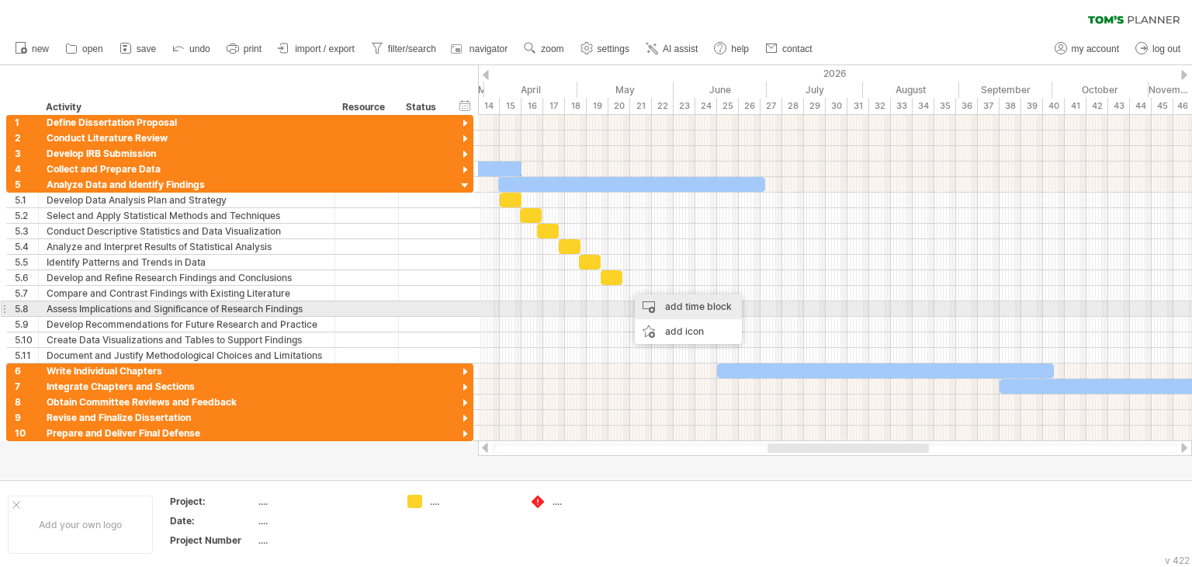
click at [681, 311] on div "add time block" at bounding box center [688, 306] width 107 height 25
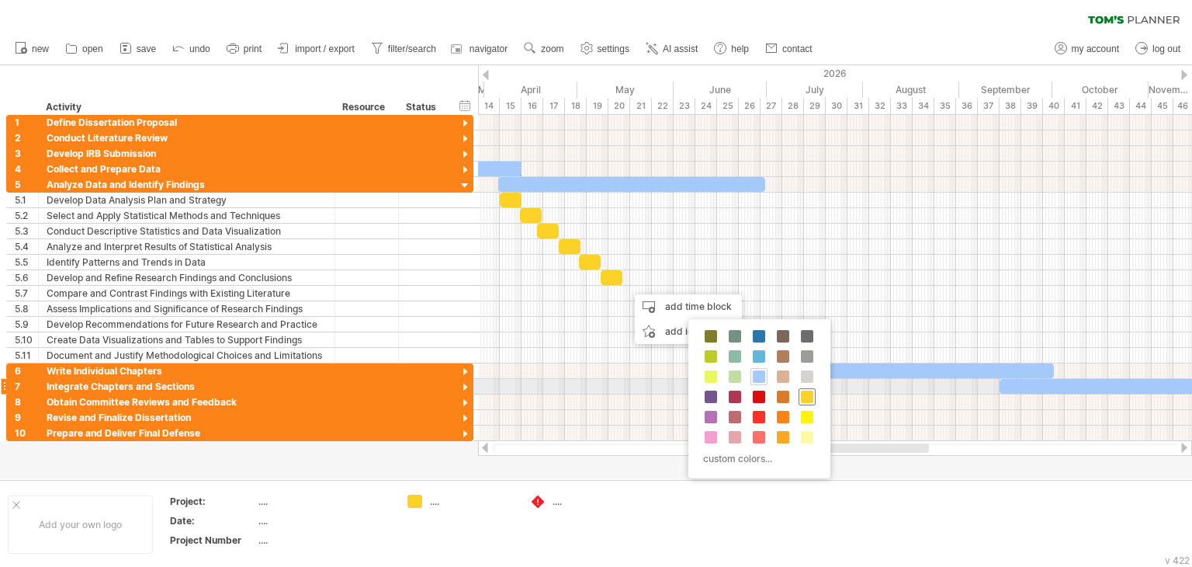
click at [807, 394] on span at bounding box center [807, 396] width 12 height 12
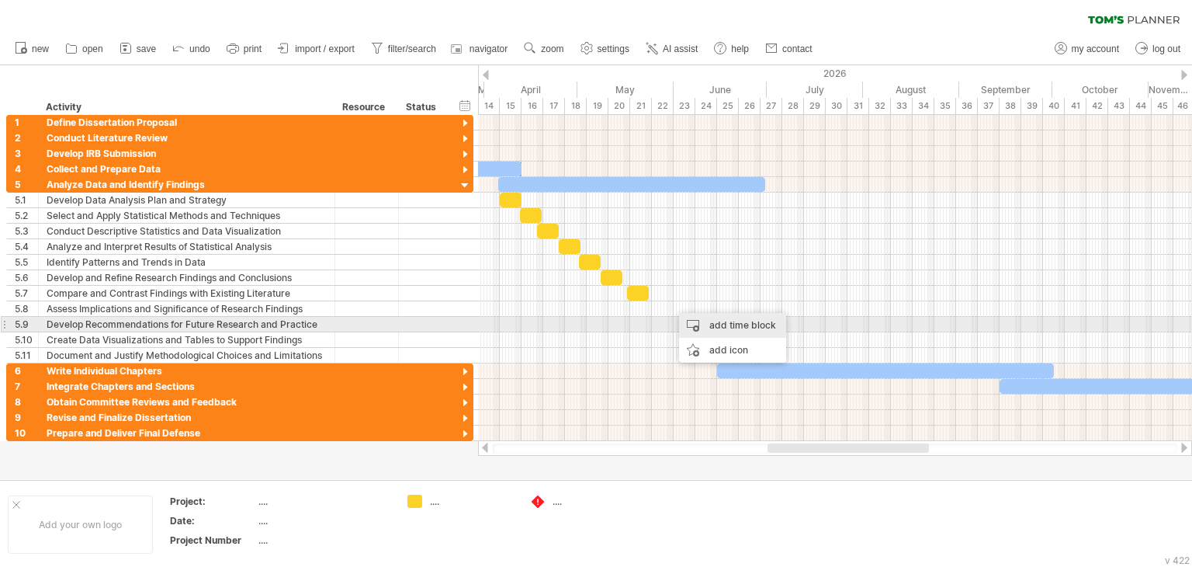
click at [745, 331] on div "add time block" at bounding box center [732, 325] width 107 height 25
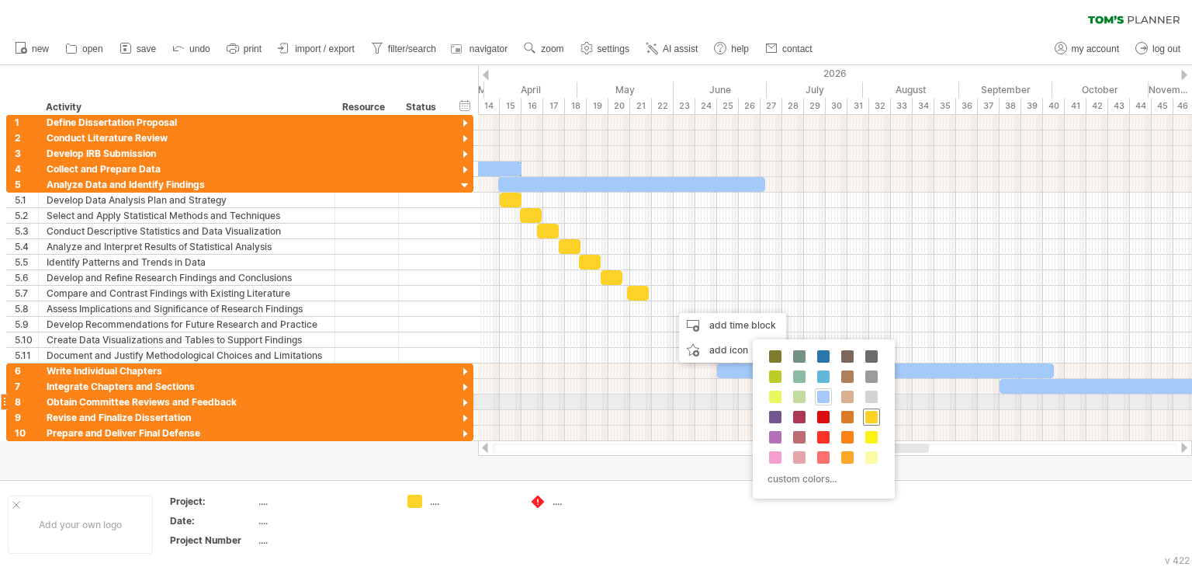
click at [878, 408] on div at bounding box center [871, 416] width 17 height 17
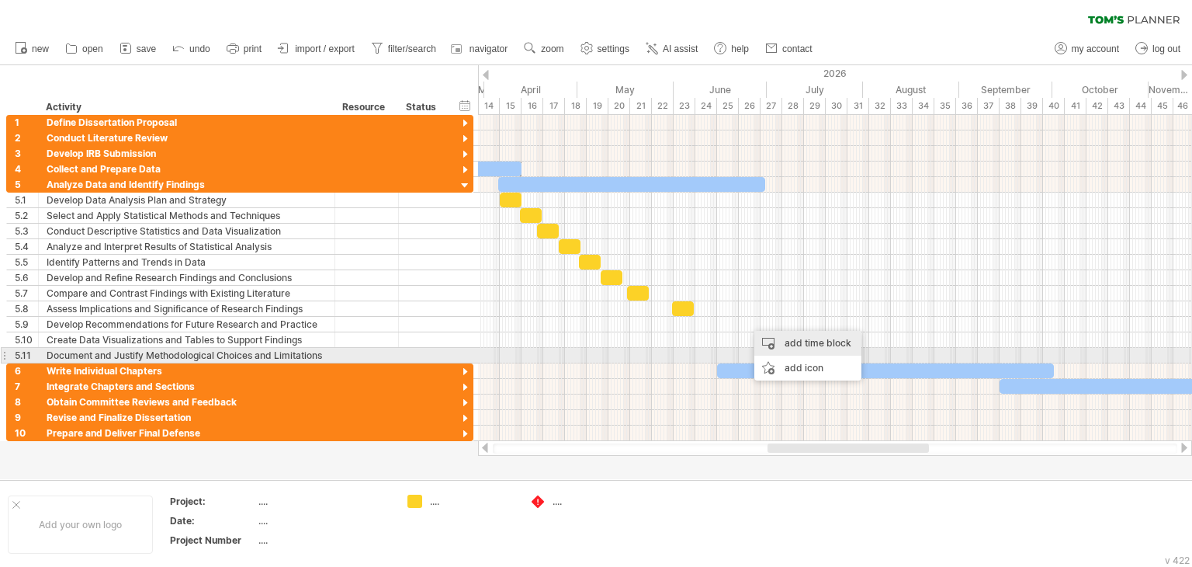
click at [818, 341] on div "add time block" at bounding box center [807, 343] width 107 height 25
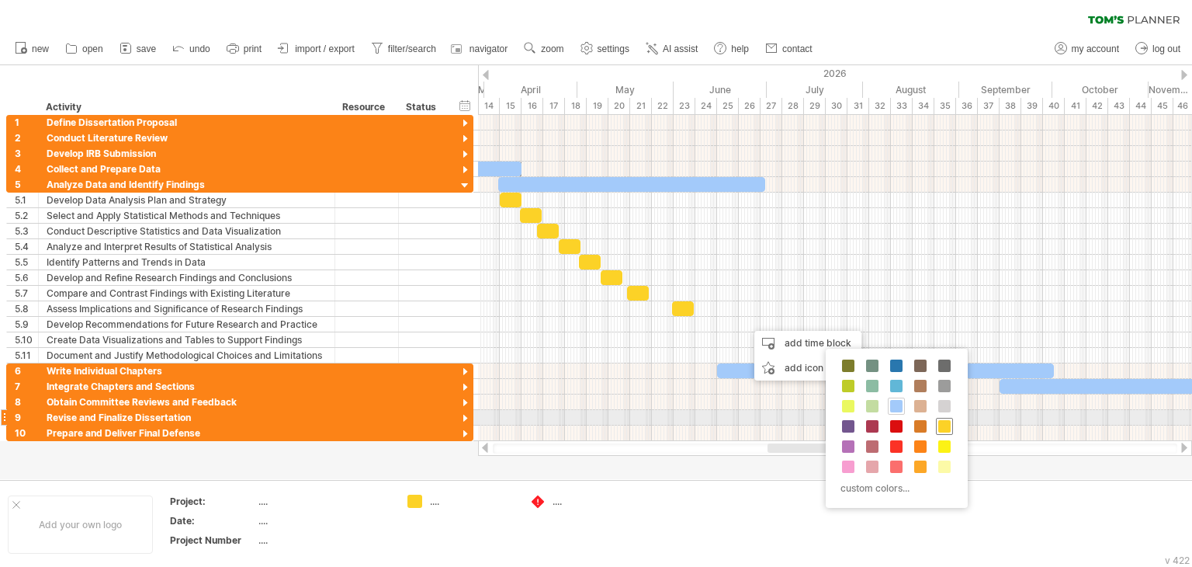
click at [938, 423] on span at bounding box center [944, 426] width 12 height 12
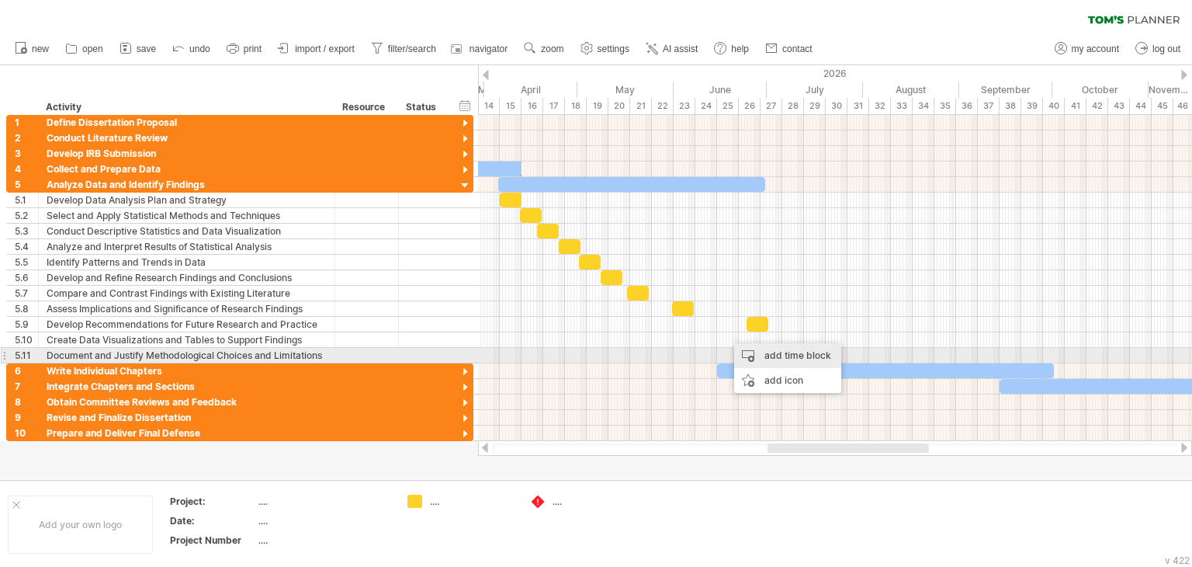
click at [798, 352] on div "add time block" at bounding box center [787, 355] width 107 height 25
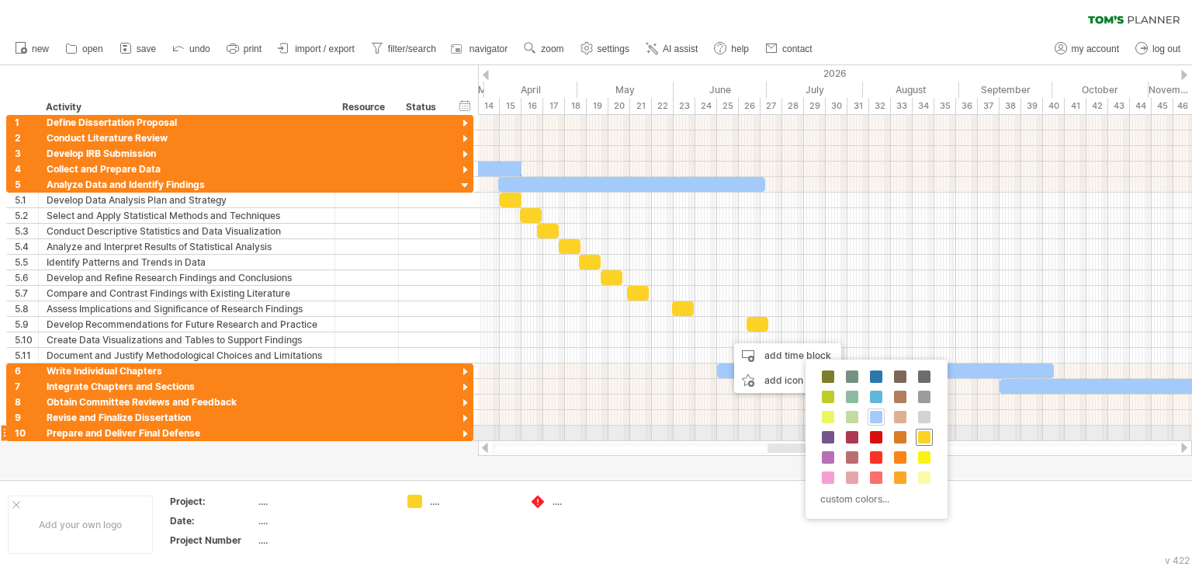
click at [918, 439] on span at bounding box center [924, 437] width 12 height 12
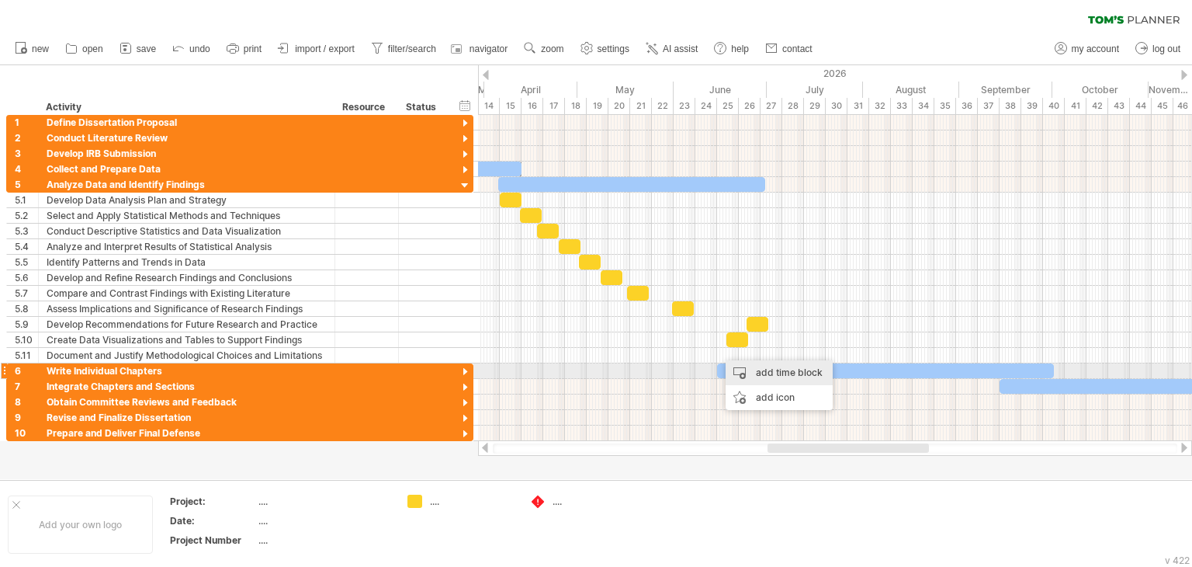
click at [802, 364] on div "add time block" at bounding box center [779, 372] width 107 height 25
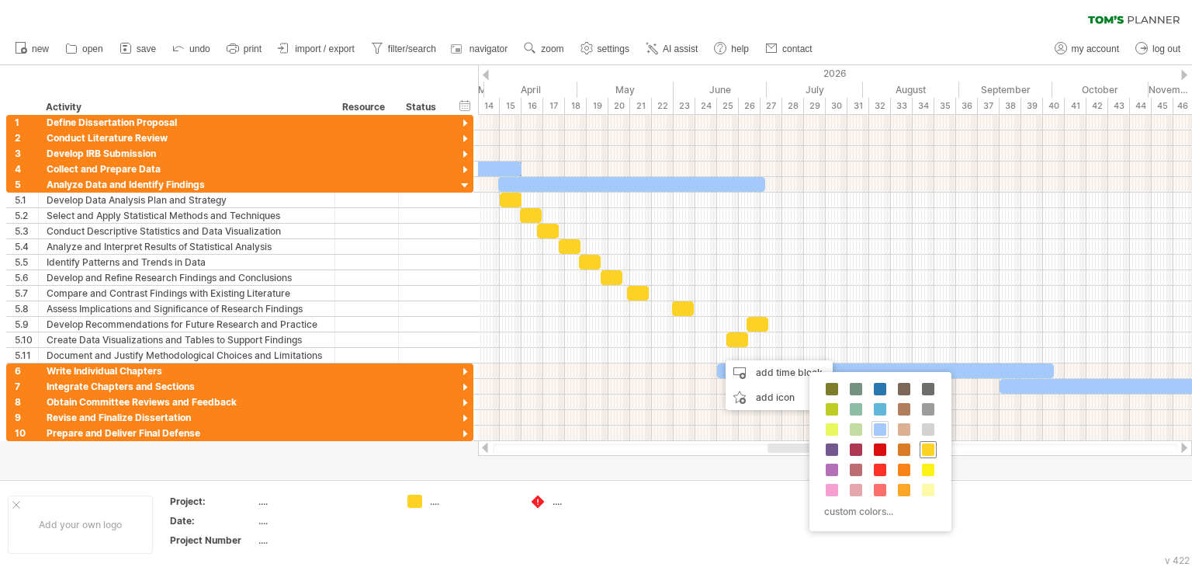
click at [922, 447] on span at bounding box center [928, 449] width 12 height 12
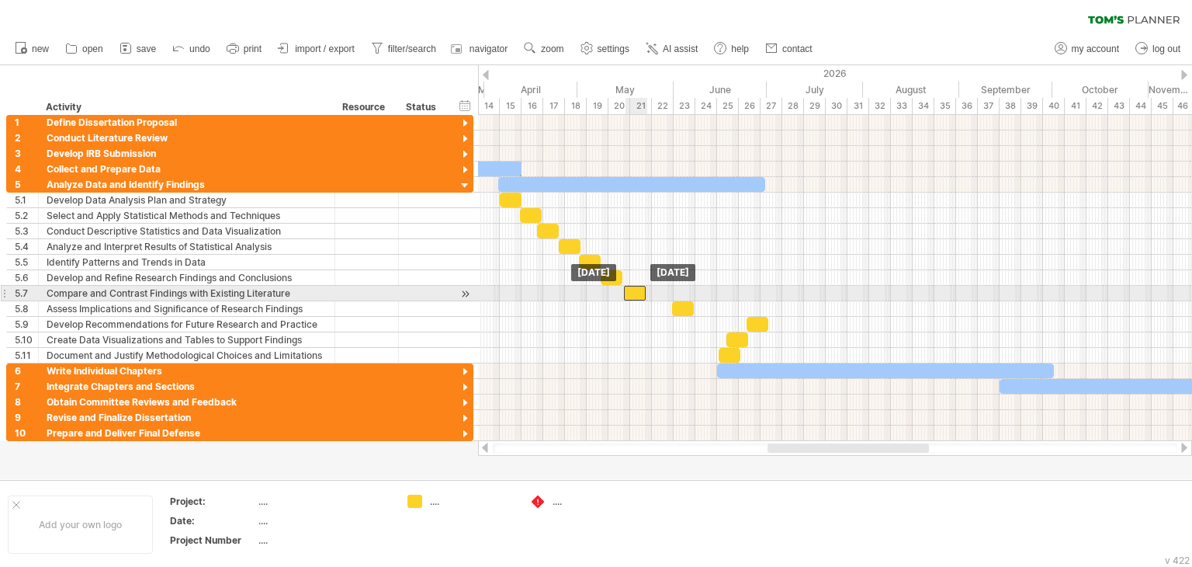
click at [633, 288] on div at bounding box center [635, 293] width 22 height 15
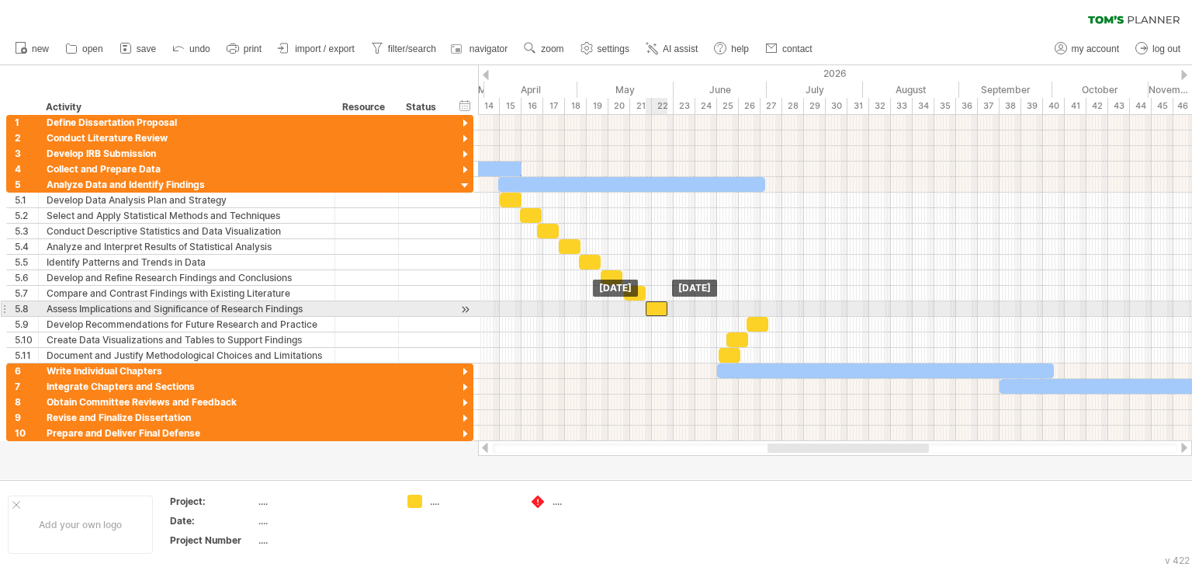
drag, startPoint x: 682, startPoint y: 308, endPoint x: 657, endPoint y: 308, distance: 25.6
click at [657, 308] on div at bounding box center [657, 308] width 22 height 15
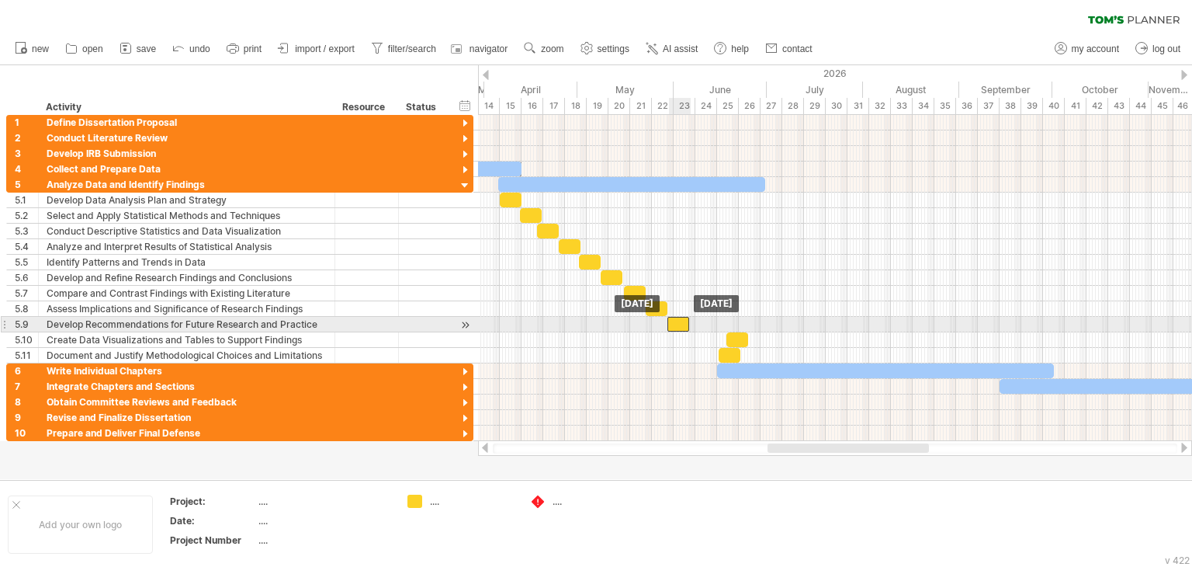
drag, startPoint x: 754, startPoint y: 320, endPoint x: 677, endPoint y: 324, distance: 77.8
click at [677, 324] on div at bounding box center [678, 324] width 22 height 15
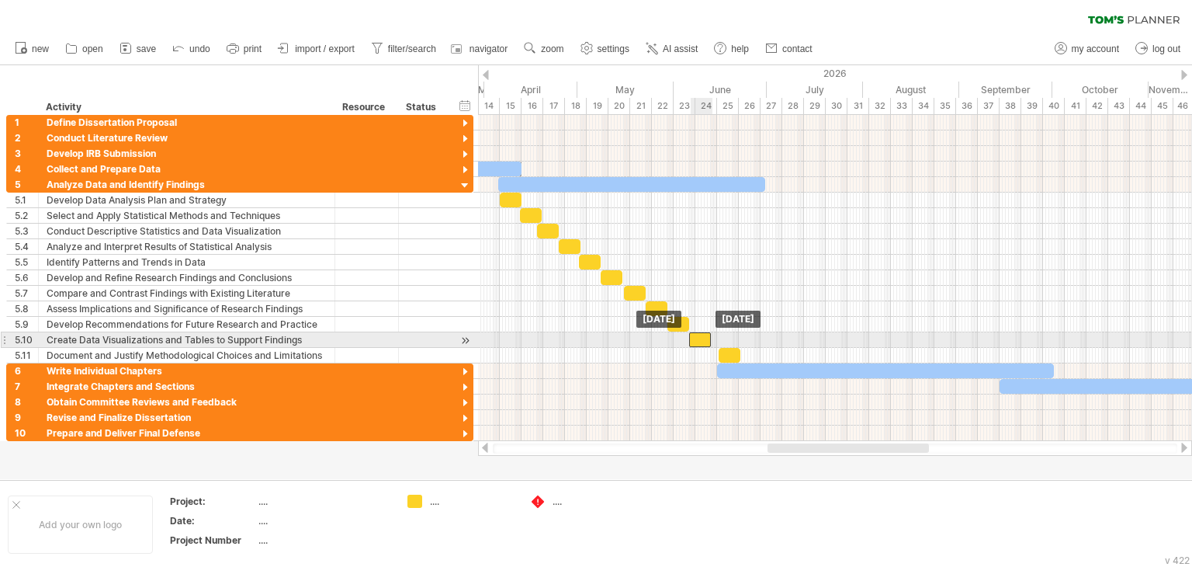
drag, startPoint x: 736, startPoint y: 338, endPoint x: 699, endPoint y: 338, distance: 37.3
click at [699, 338] on div at bounding box center [700, 339] width 22 height 15
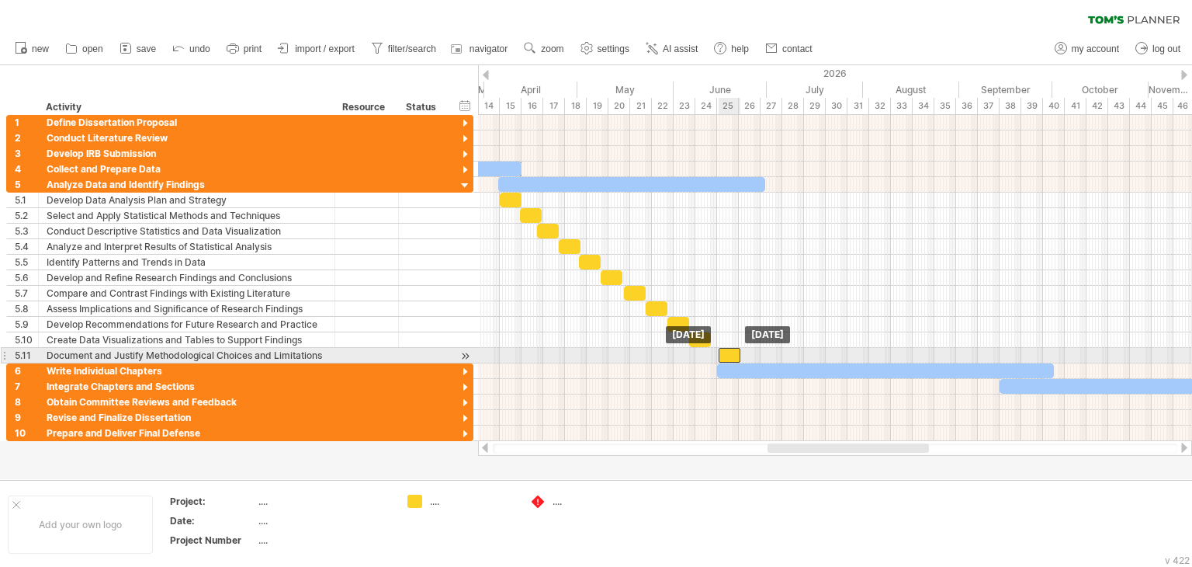
click at [723, 350] on div at bounding box center [730, 355] width 22 height 15
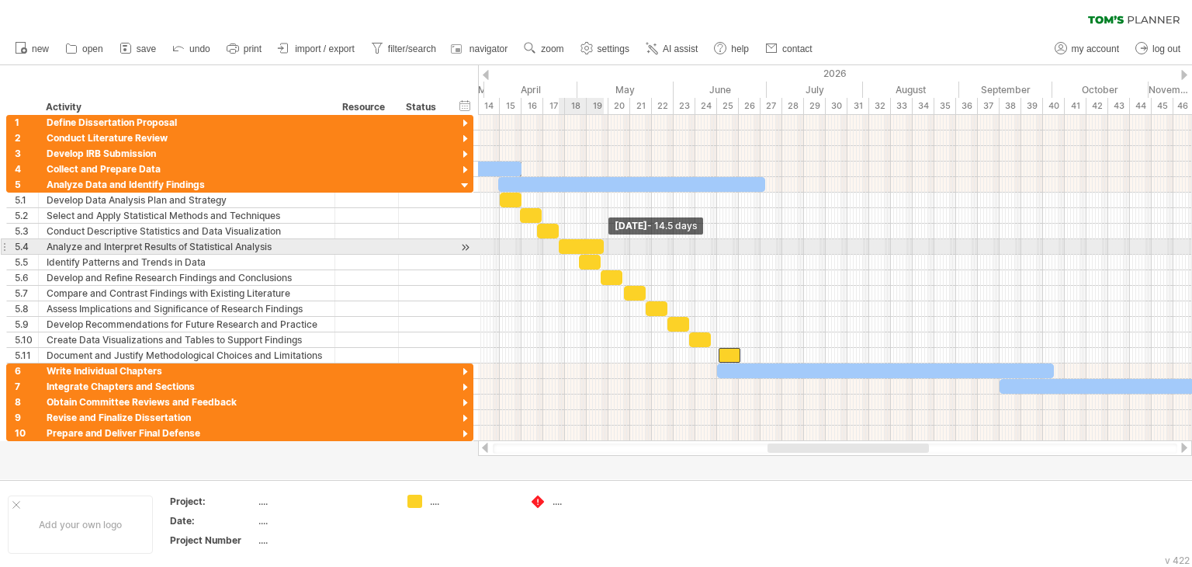
drag, startPoint x: 582, startPoint y: 248, endPoint x: 605, endPoint y: 248, distance: 23.3
click at [605, 248] on span at bounding box center [604, 246] width 6 height 15
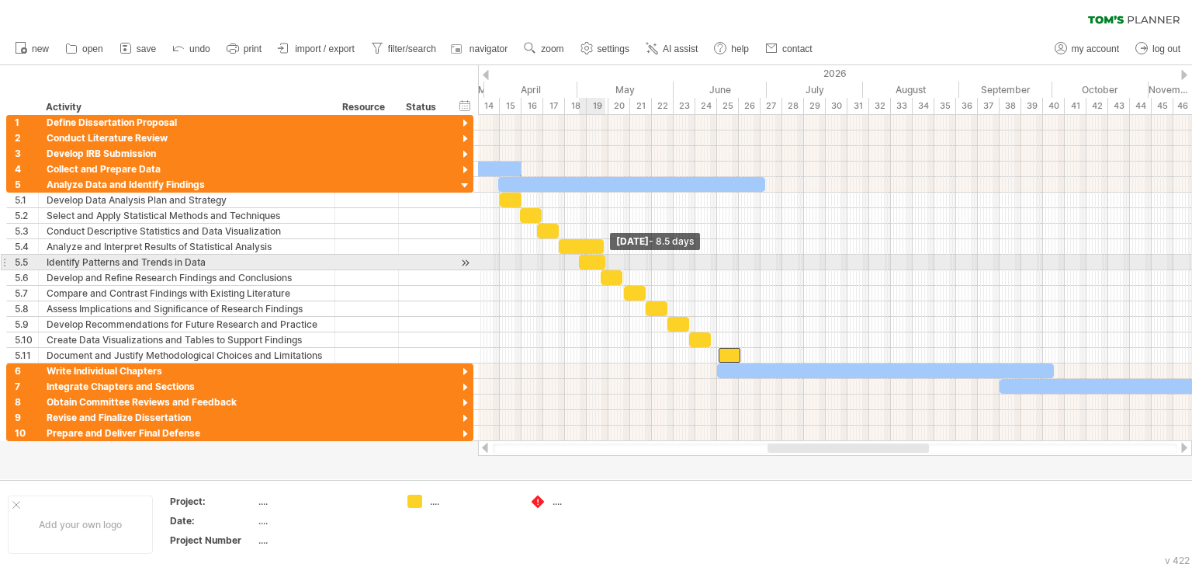
click at [601, 265] on div at bounding box center [592, 262] width 26 height 15
drag, startPoint x: 596, startPoint y: 265, endPoint x: 618, endPoint y: 265, distance: 21.7
click at [618, 265] on div at bounding box center [614, 262] width 26 height 15
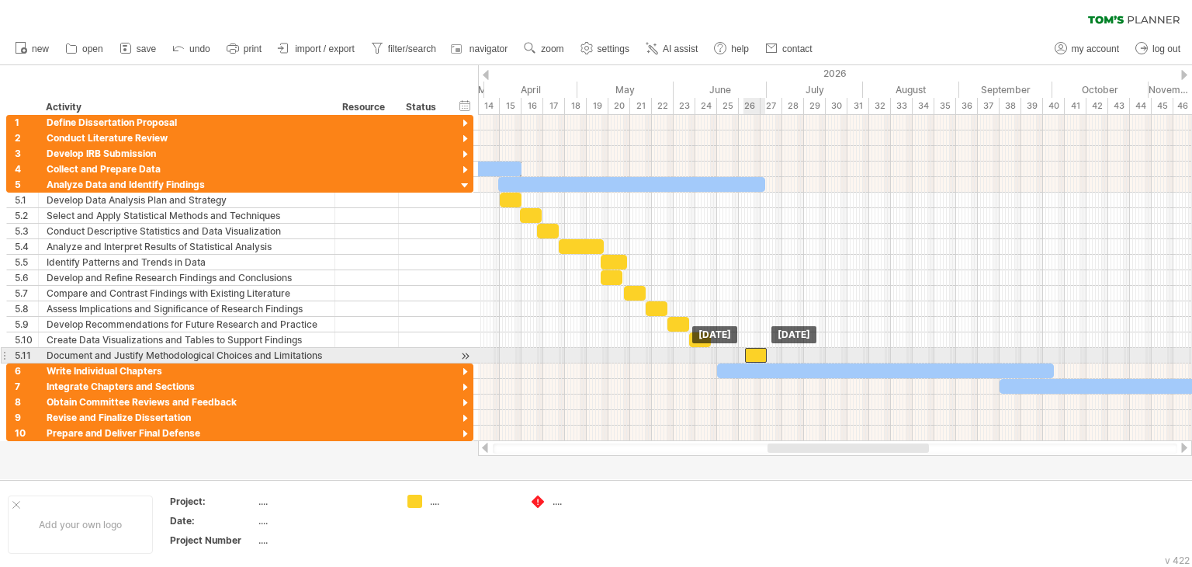
drag, startPoint x: 730, startPoint y: 353, endPoint x: 755, endPoint y: 353, distance: 25.6
click at [755, 353] on div at bounding box center [756, 355] width 22 height 15
click at [758, 352] on div at bounding box center [755, 355] width 22 height 15
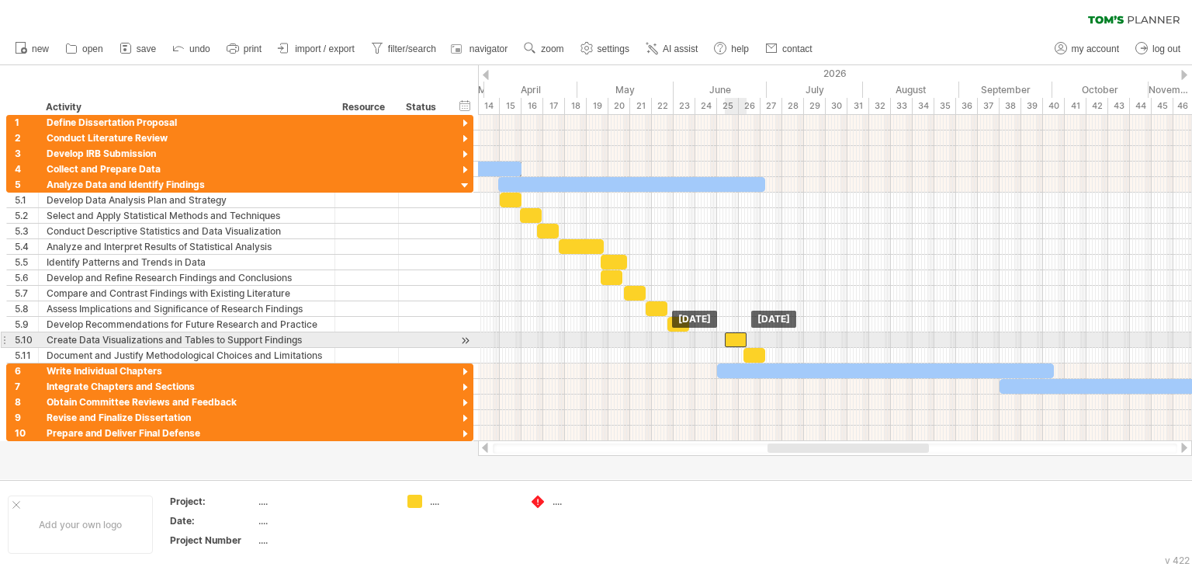
drag, startPoint x: 698, startPoint y: 336, endPoint x: 733, endPoint y: 336, distance: 34.9
click at [733, 336] on div at bounding box center [736, 339] width 22 height 15
drag, startPoint x: 726, startPoint y: 336, endPoint x: 718, endPoint y: 336, distance: 8.5
click at [718, 336] on span at bounding box center [717, 339] width 6 height 15
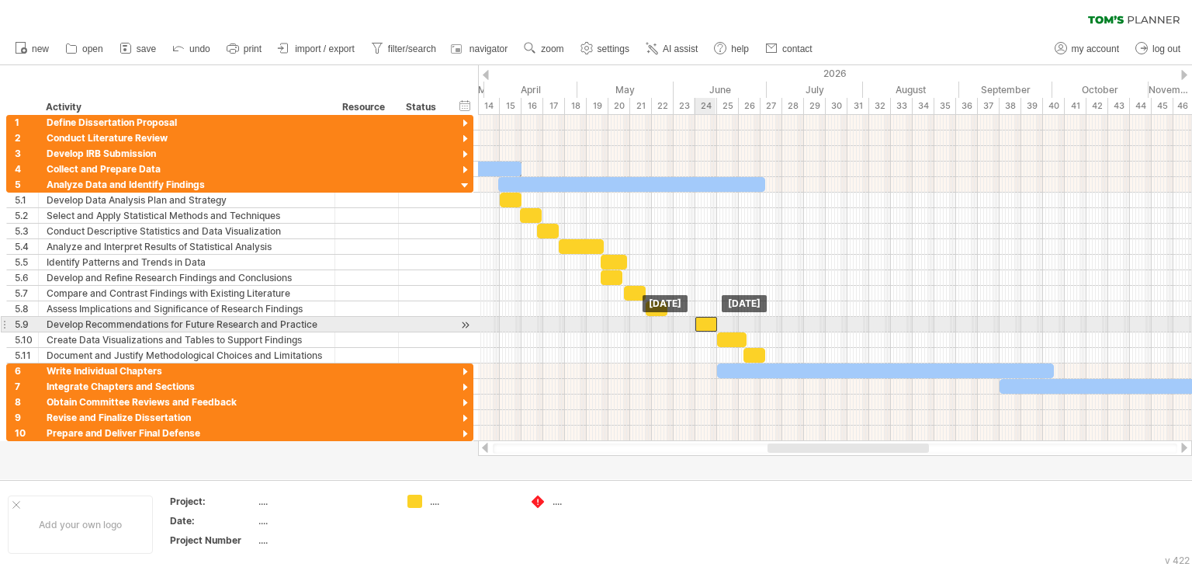
drag, startPoint x: 684, startPoint y: 324, endPoint x: 711, endPoint y: 324, distance: 27.2
click at [711, 324] on div at bounding box center [706, 324] width 22 height 15
drag, startPoint x: 696, startPoint y: 322, endPoint x: 674, endPoint y: 322, distance: 22.5
click at [674, 322] on span at bounding box center [674, 324] width 6 height 15
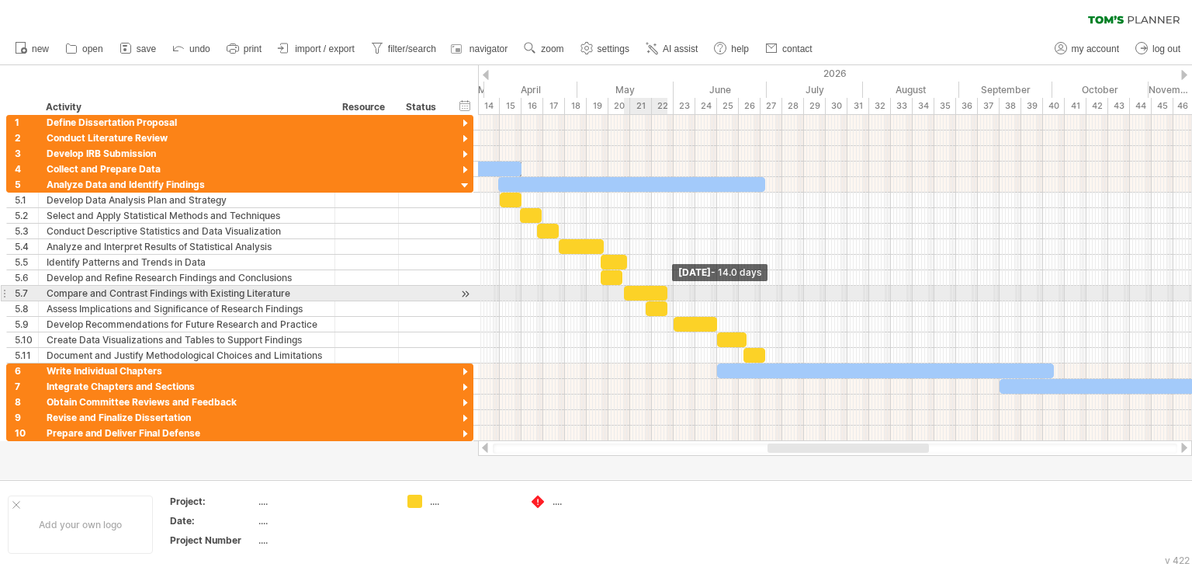
drag, startPoint x: 646, startPoint y: 295, endPoint x: 667, endPoint y: 295, distance: 21.7
click at [667, 295] on span at bounding box center [667, 293] width 6 height 15
click at [623, 293] on span at bounding box center [622, 293] width 6 height 15
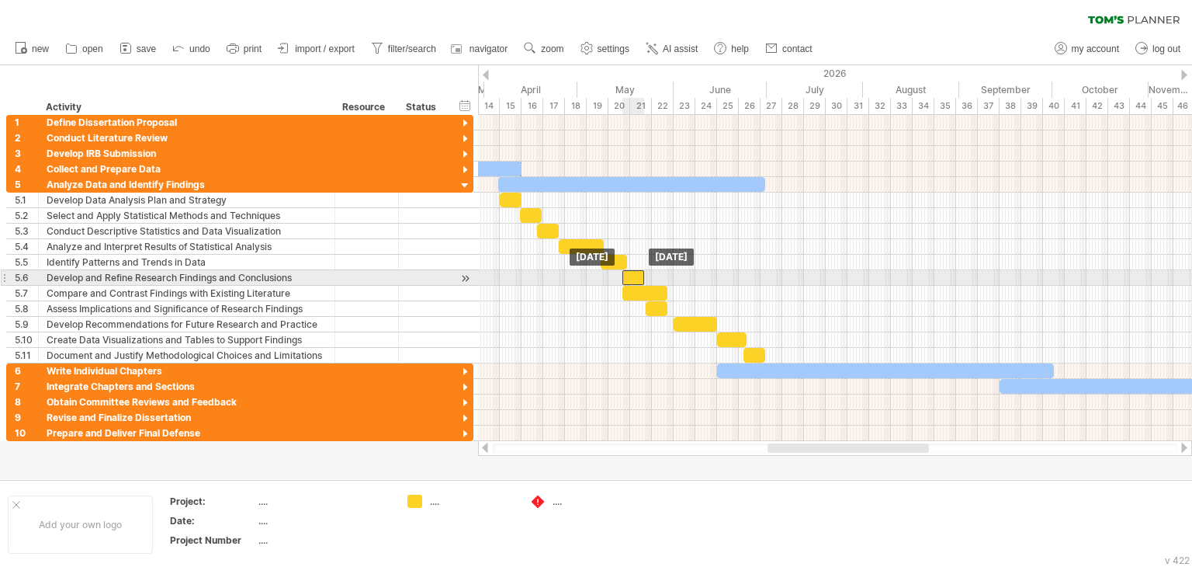
drag, startPoint x: 612, startPoint y: 279, endPoint x: 633, endPoint y: 280, distance: 21.7
click at [633, 280] on div at bounding box center [633, 277] width 22 height 15
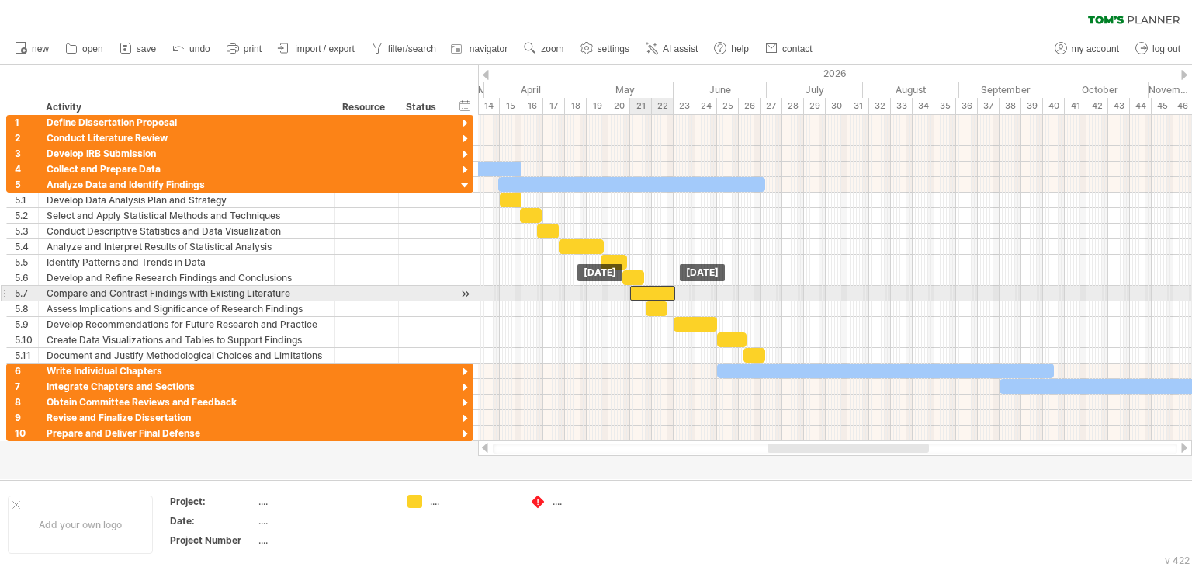
click at [650, 289] on div at bounding box center [652, 293] width 45 height 15
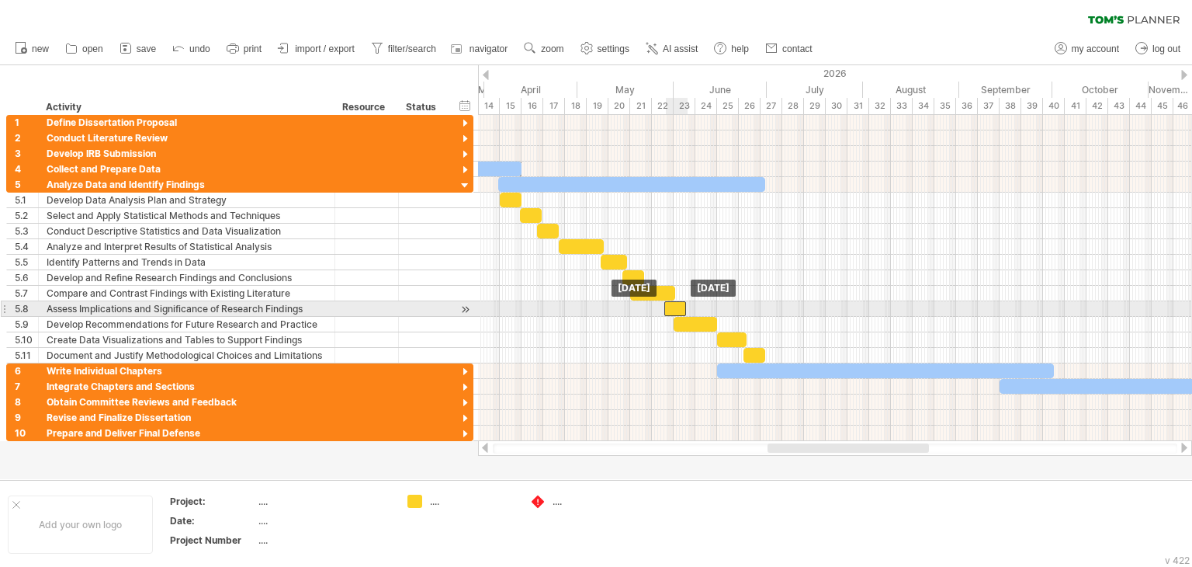
drag, startPoint x: 659, startPoint y: 303, endPoint x: 678, endPoint y: 303, distance: 18.6
click at [678, 303] on div at bounding box center [675, 308] width 22 height 15
click at [689, 304] on span at bounding box center [689, 308] width 6 height 15
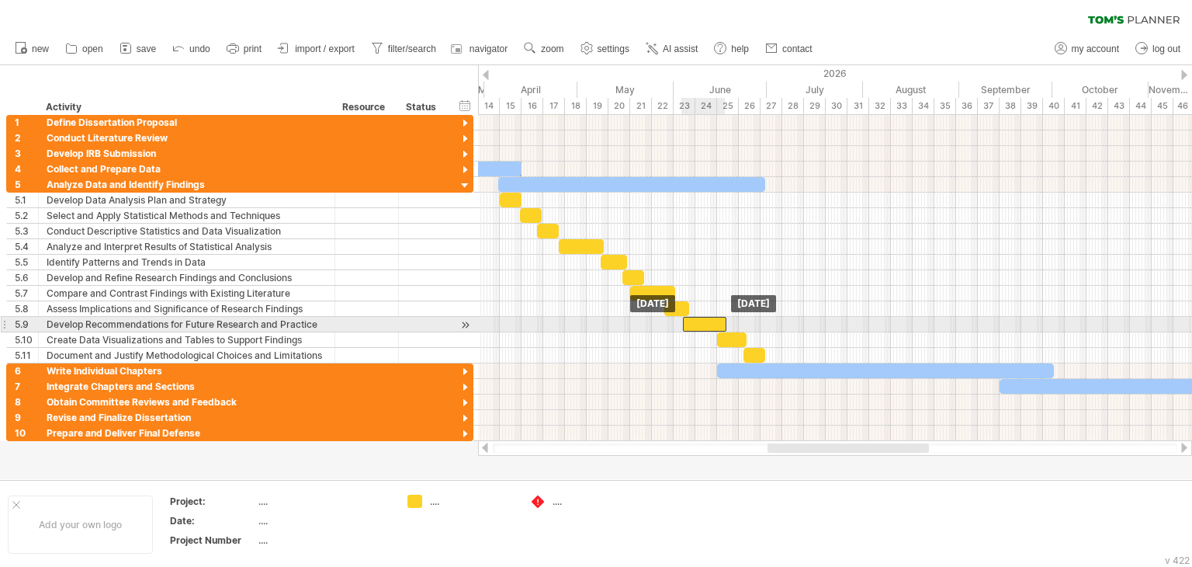
drag, startPoint x: 689, startPoint y: 317, endPoint x: 698, endPoint y: 317, distance: 8.5
click at [698, 317] on div at bounding box center [704, 324] width 43 height 15
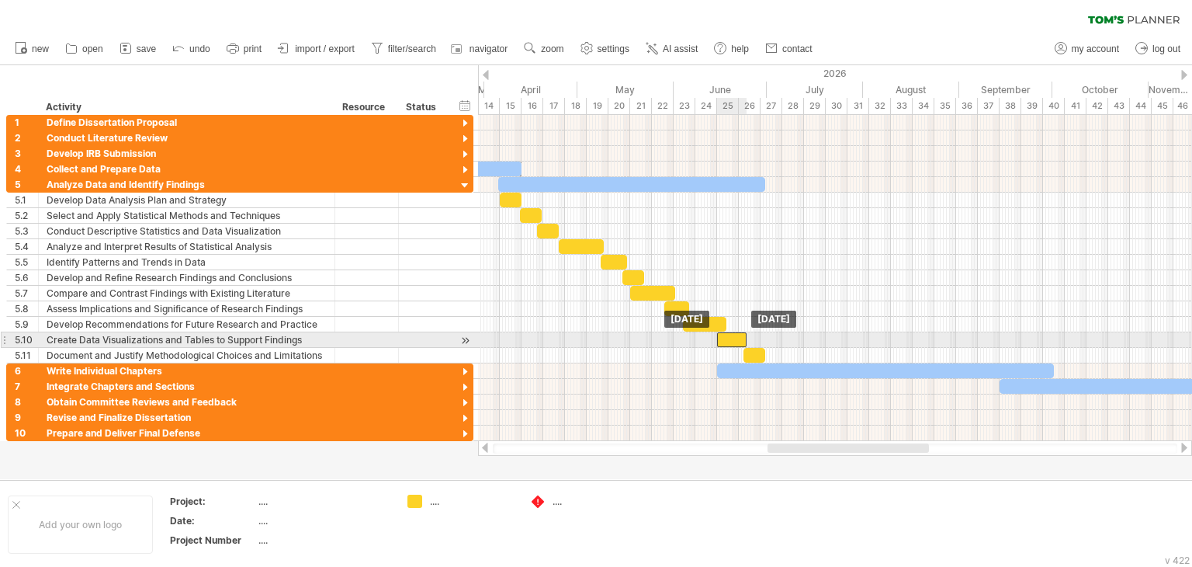
click at [730, 339] on div at bounding box center [731, 339] width 29 height 15
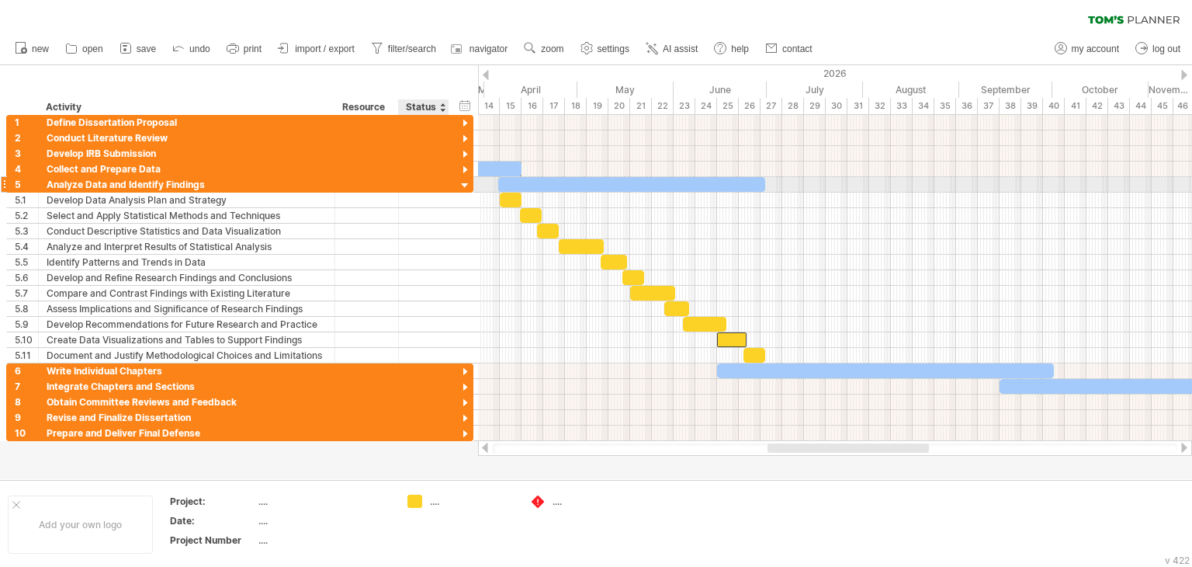
click at [459, 185] on div at bounding box center [465, 186] width 15 height 15
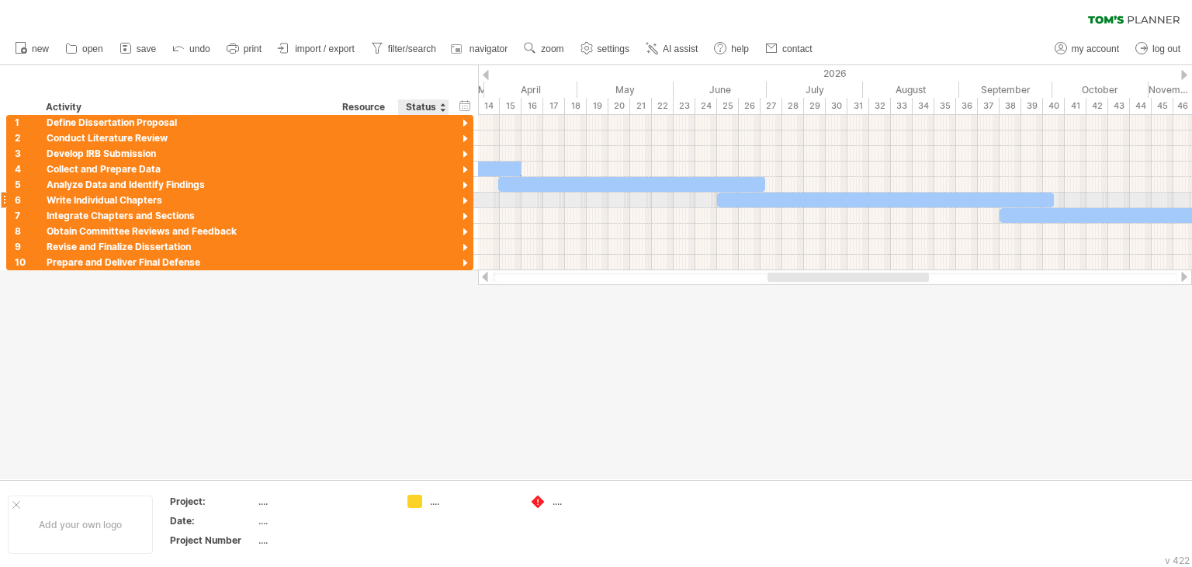
click at [463, 201] on div at bounding box center [465, 201] width 15 height 15
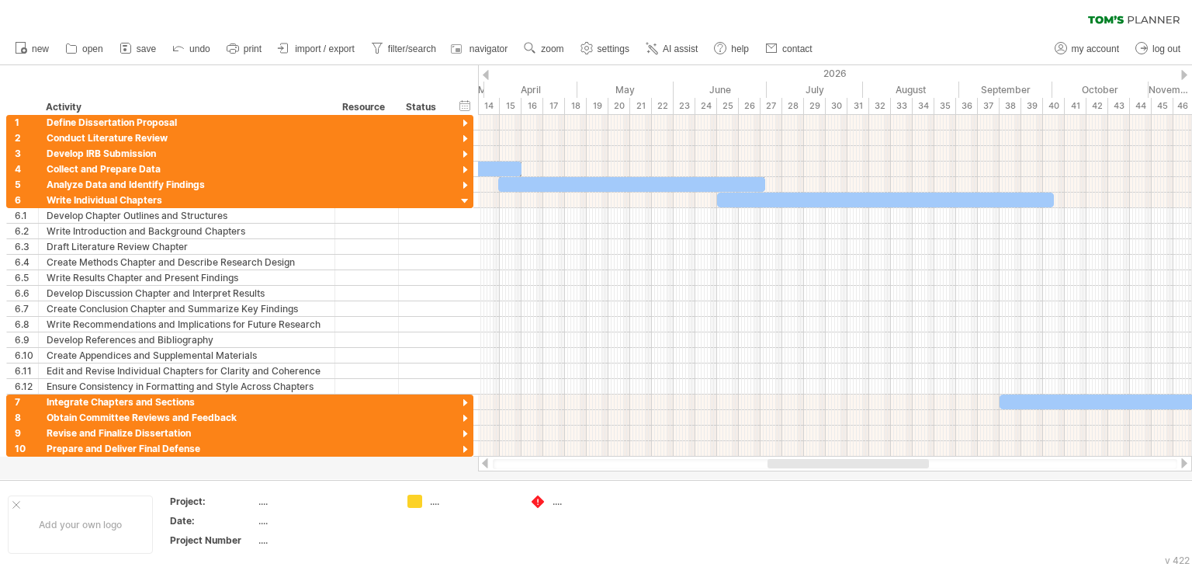
drag, startPoint x: 671, startPoint y: 460, endPoint x: 717, endPoint y: 462, distance: 46.6
click at [717, 462] on div at bounding box center [835, 464] width 685 height 10
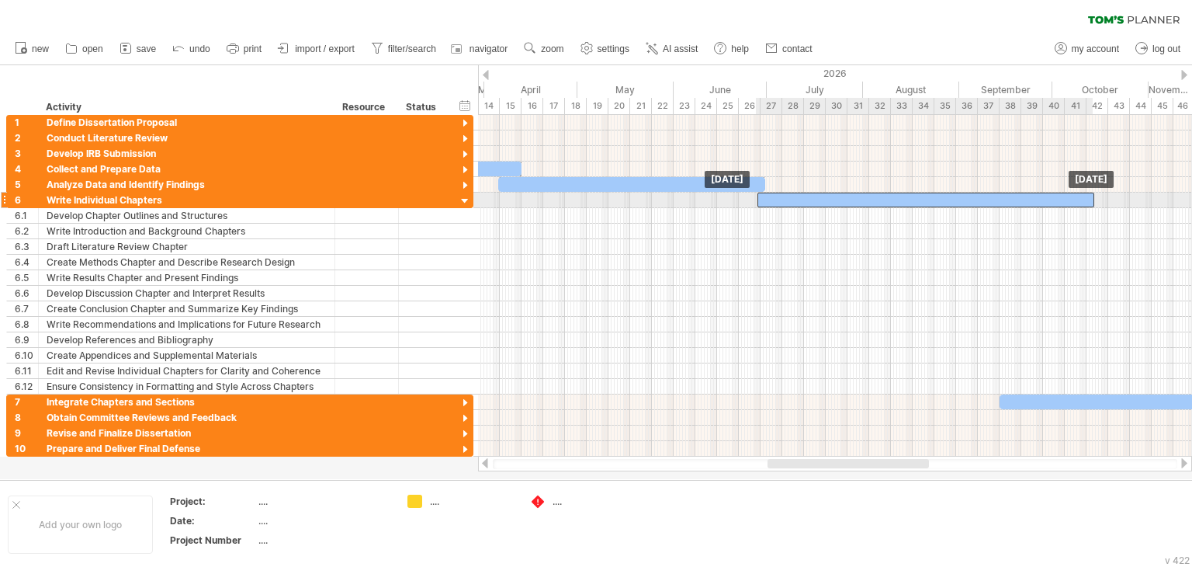
drag, startPoint x: 733, startPoint y: 199, endPoint x: 772, endPoint y: 199, distance: 39.6
click at [772, 199] on div at bounding box center [926, 199] width 337 height 15
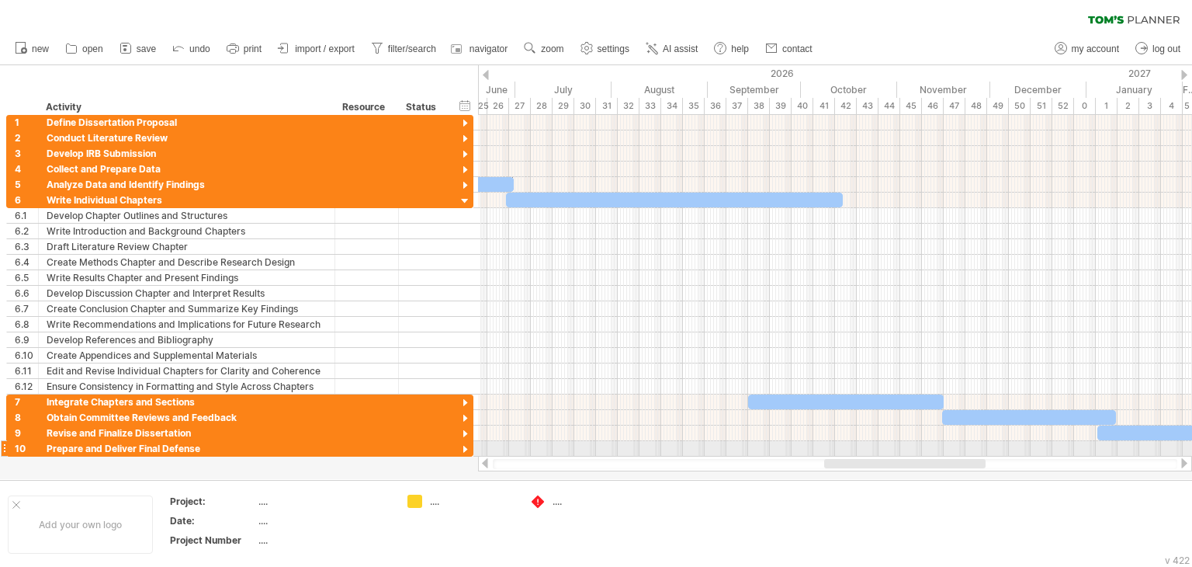
drag, startPoint x: 845, startPoint y: 460, endPoint x: 902, endPoint y: 454, distance: 57.0
click at [902, 454] on div "Trying to reach [DOMAIN_NAME] Connected again... 0% clear filter new 1" at bounding box center [596, 283] width 1192 height 567
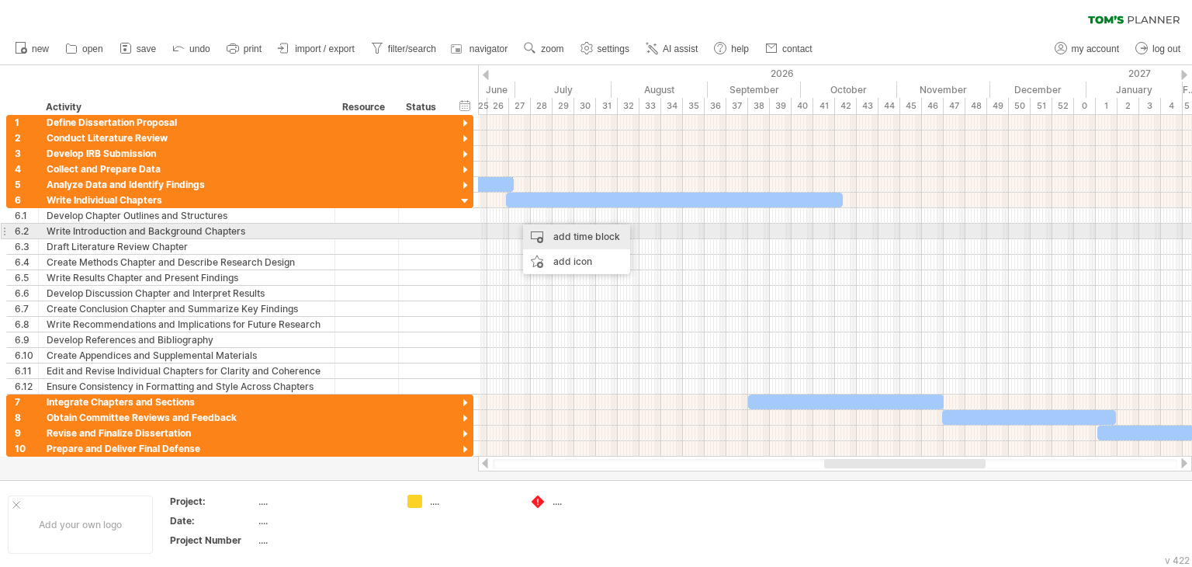
click at [534, 235] on div "add time block" at bounding box center [576, 236] width 107 height 25
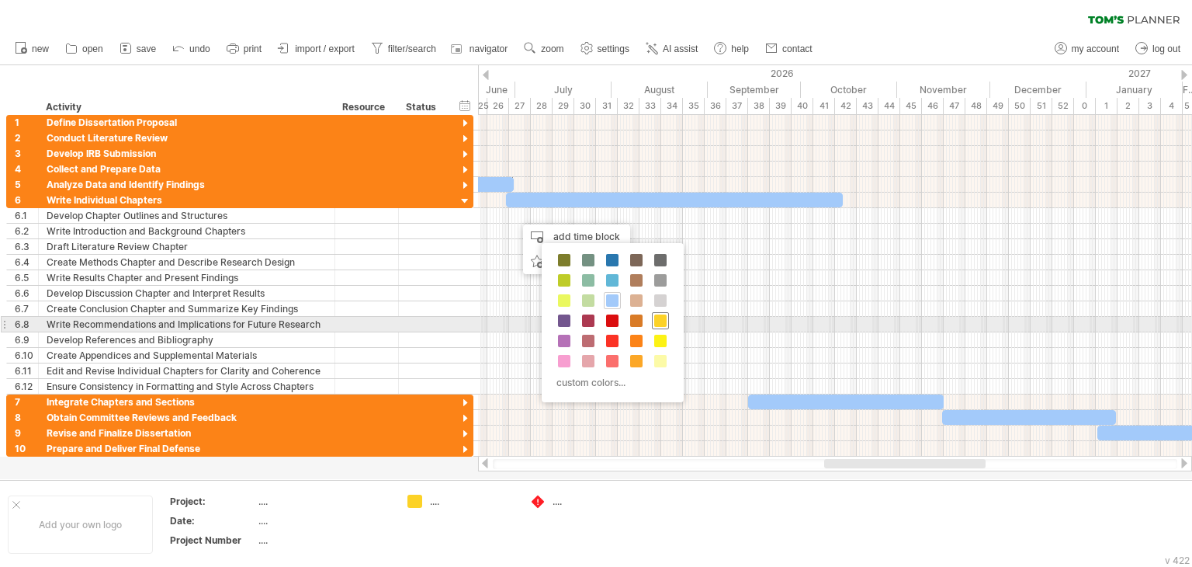
click at [654, 322] on span at bounding box center [660, 320] width 12 height 12
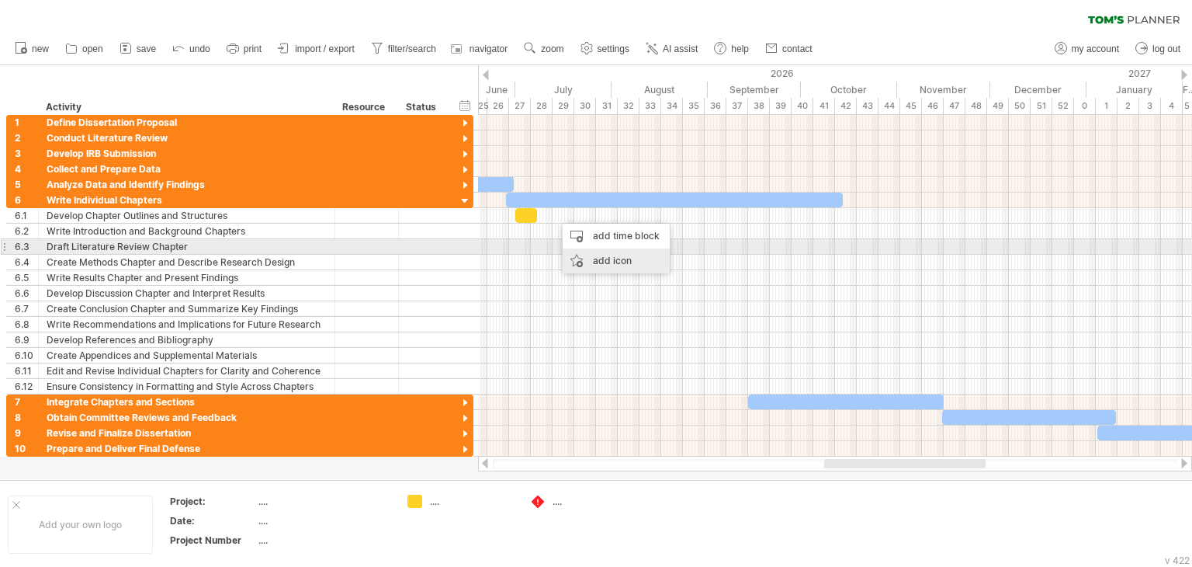
click at [602, 252] on div "add icon" at bounding box center [616, 260] width 107 height 25
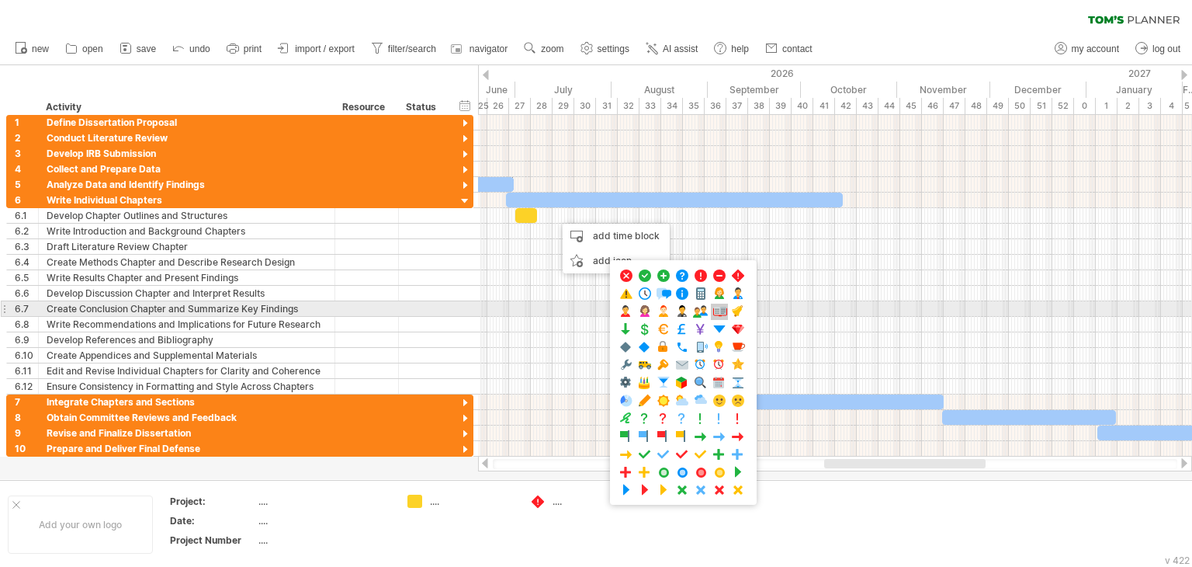
click at [720, 307] on span at bounding box center [720, 311] width 16 height 15
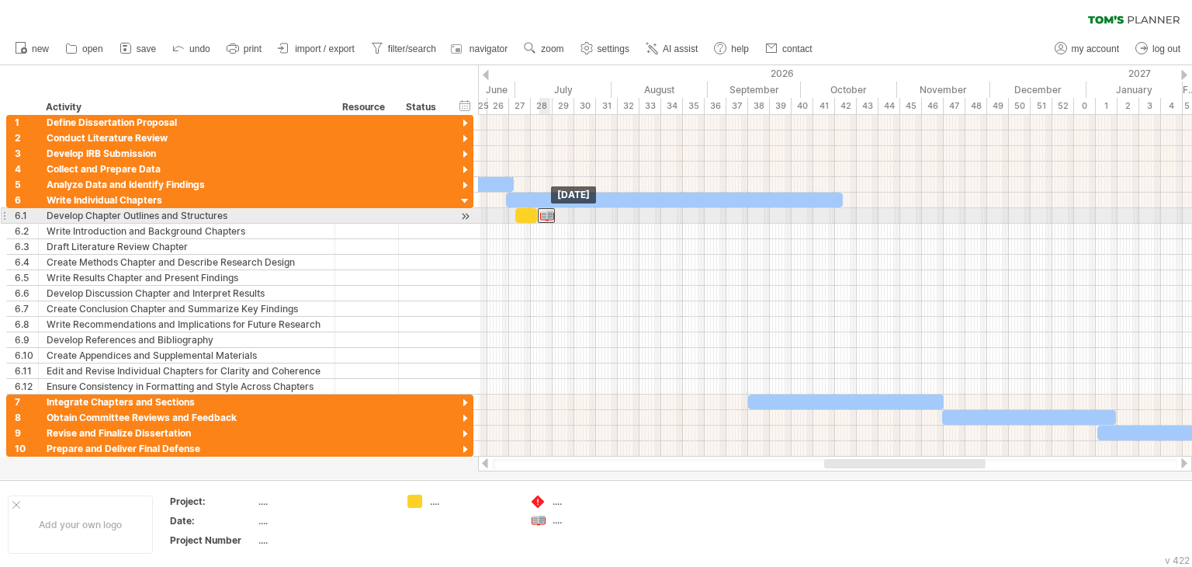
drag, startPoint x: 557, startPoint y: 217, endPoint x: 548, endPoint y: 217, distance: 9.3
click at [548, 217] on div at bounding box center [546, 215] width 17 height 15
click at [523, 217] on div at bounding box center [526, 215] width 22 height 15
drag, startPoint x: 516, startPoint y: 215, endPoint x: 508, endPoint y: 215, distance: 8.5
click at [508, 215] on span at bounding box center [507, 215] width 6 height 15
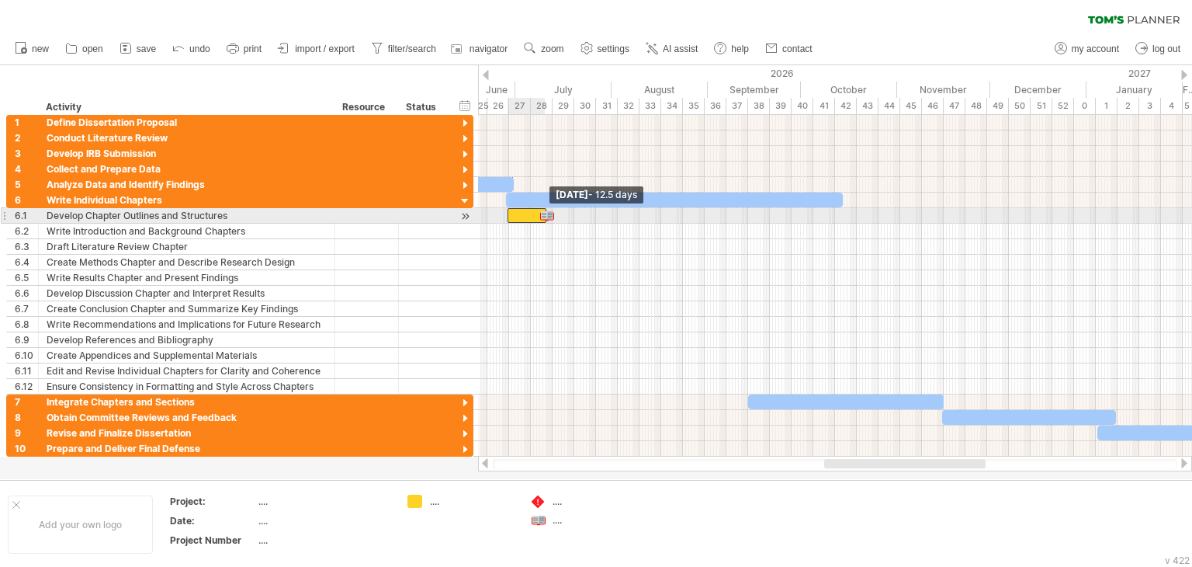
drag, startPoint x: 536, startPoint y: 215, endPoint x: 545, endPoint y: 215, distance: 8.5
click at [9, 215] on div at bounding box center [9, 216] width 0 height 16
drag, startPoint x: 545, startPoint y: 215, endPoint x: 556, endPoint y: 215, distance: 10.9
click at [556, 215] on div at bounding box center [557, 215] width 17 height 15
click at [574, 216] on span at bounding box center [573, 215] width 6 height 15
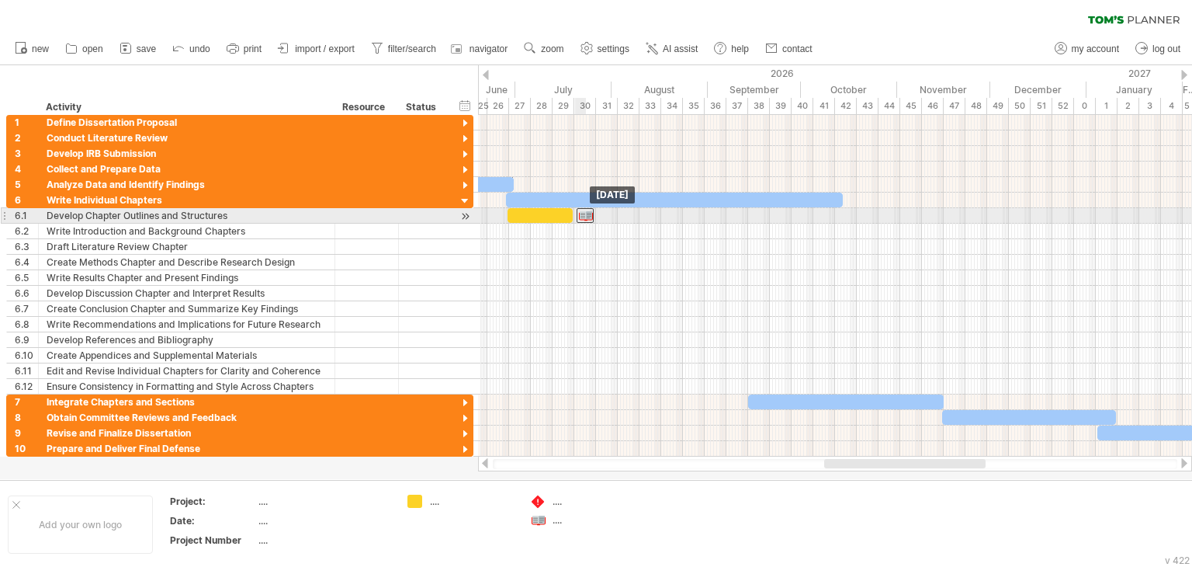
drag, startPoint x: 560, startPoint y: 216, endPoint x: 587, endPoint y: 216, distance: 27.2
click at [587, 216] on div at bounding box center [585, 215] width 17 height 15
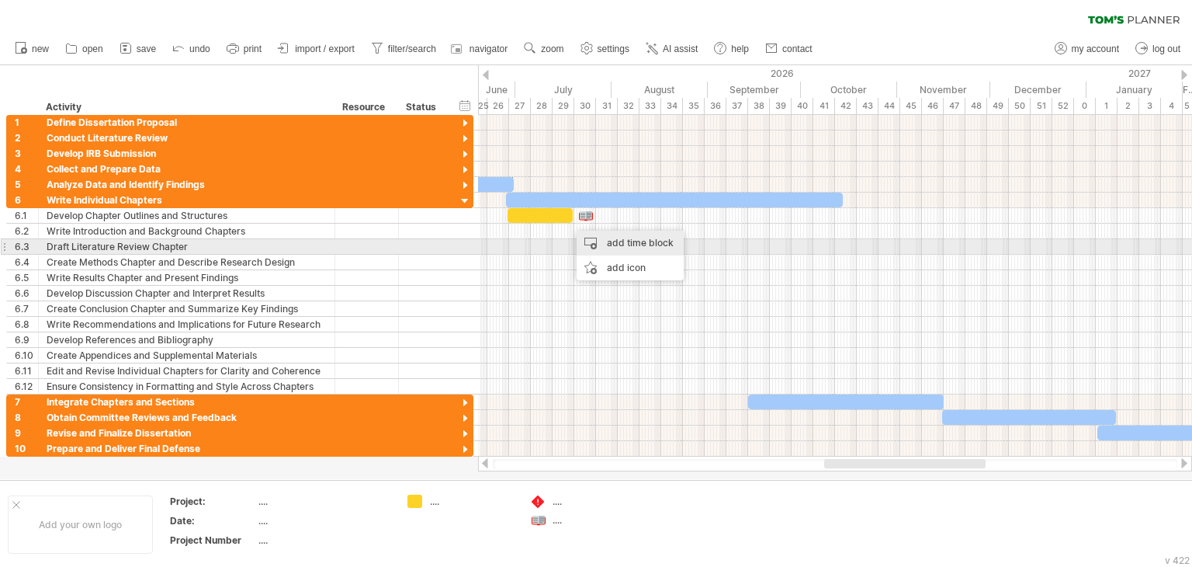
click at [604, 244] on div "add time block" at bounding box center [630, 243] width 107 height 25
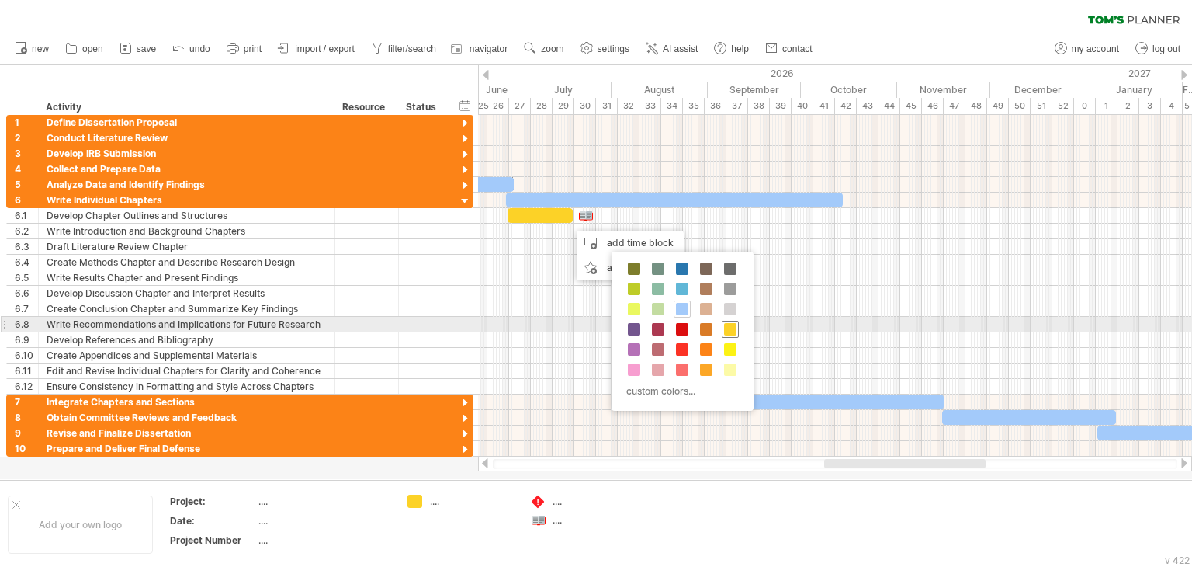
click at [726, 330] on span at bounding box center [730, 329] width 12 height 12
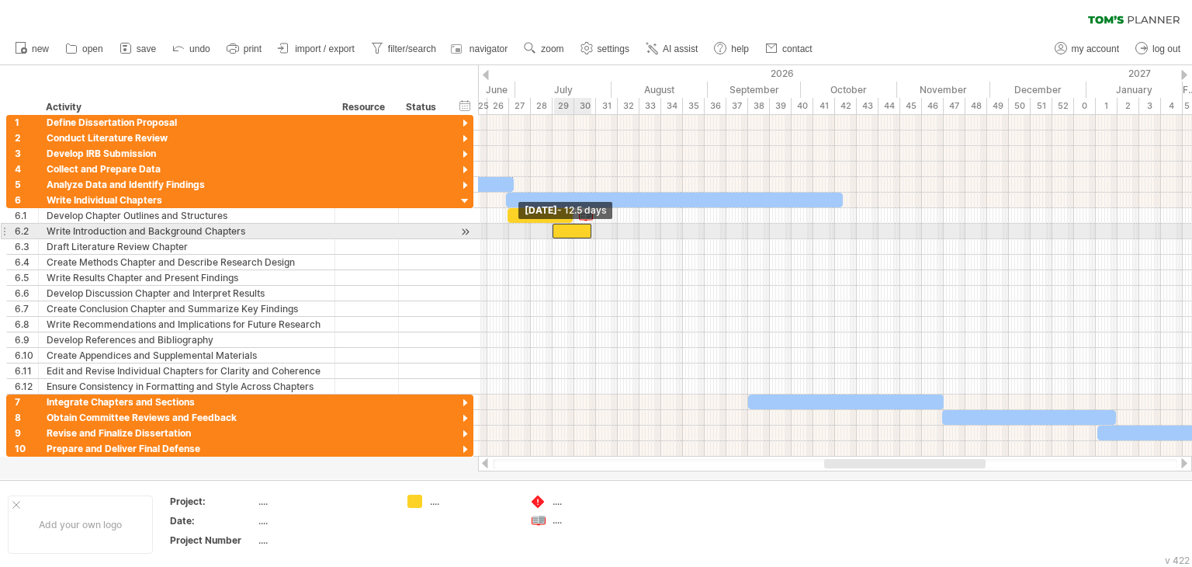
drag, startPoint x: 570, startPoint y: 227, endPoint x: 553, endPoint y: 231, distance: 17.4
click at [553, 231] on span at bounding box center [552, 231] width 6 height 15
drag, startPoint x: 591, startPoint y: 231, endPoint x: 617, endPoint y: 231, distance: 26.4
click at [617, 231] on span at bounding box center [618, 231] width 6 height 15
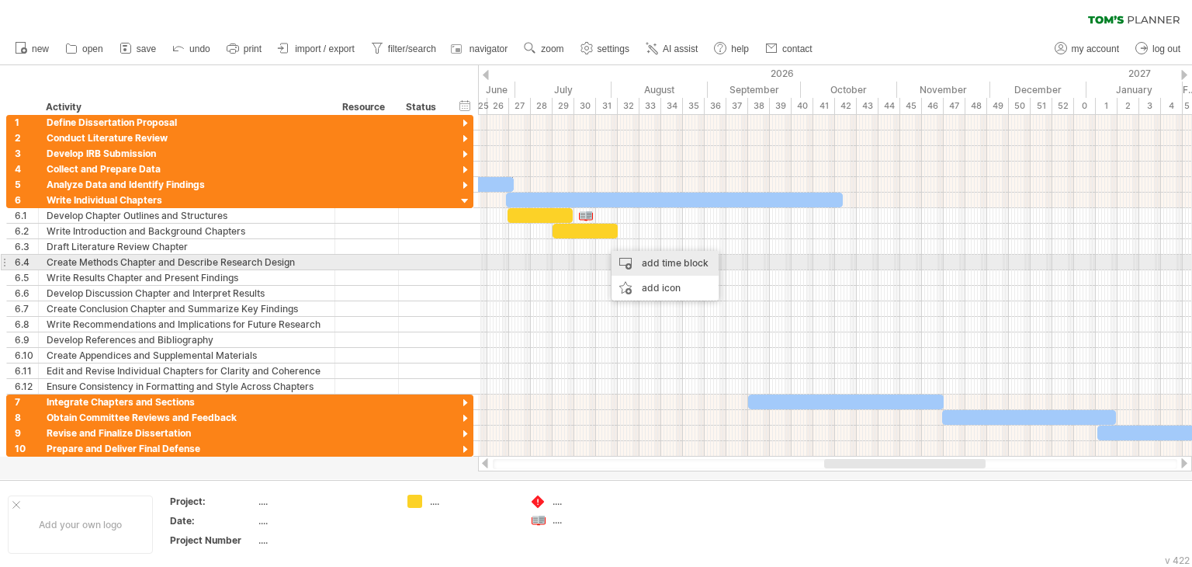
click at [646, 262] on div "add time block" at bounding box center [665, 263] width 107 height 25
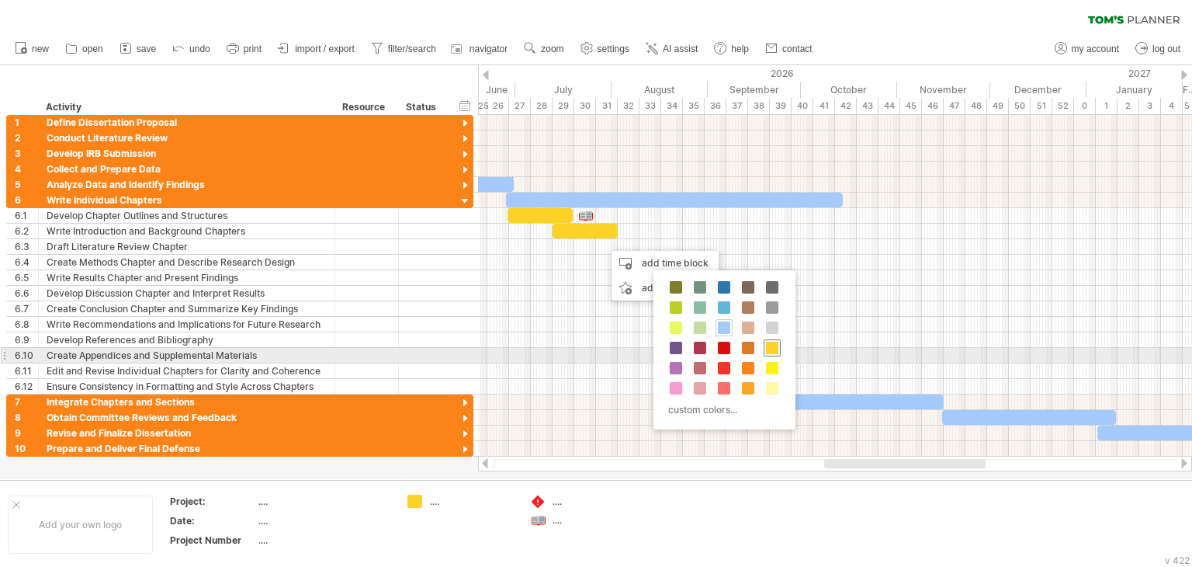
click at [770, 352] on span at bounding box center [772, 347] width 12 height 12
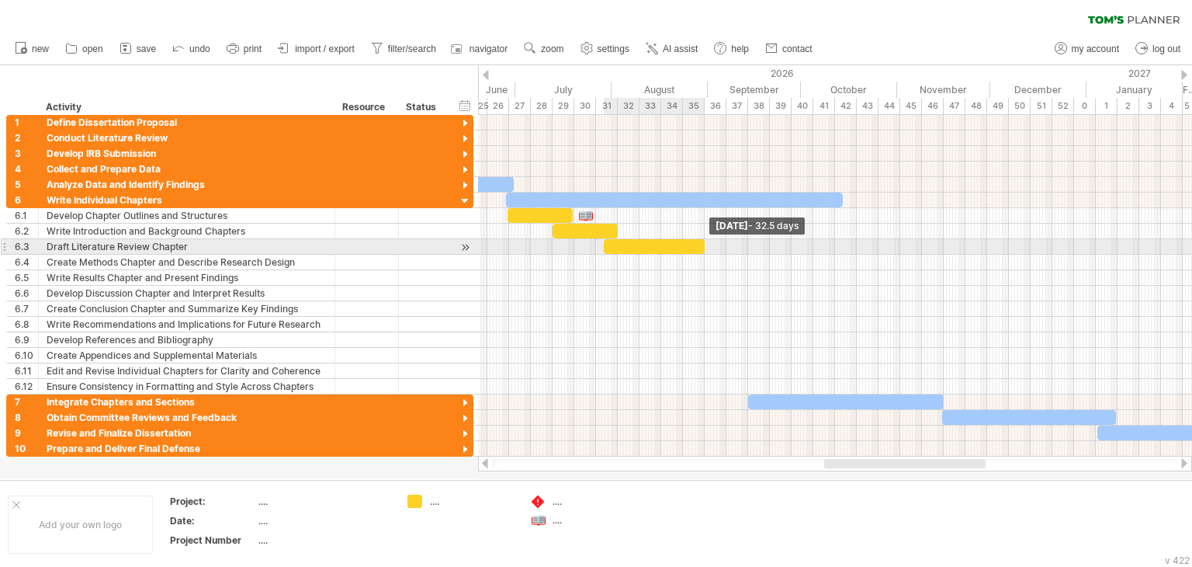
drag, startPoint x: 623, startPoint y: 245, endPoint x: 702, endPoint y: 249, distance: 79.3
click at [702, 249] on span at bounding box center [705, 246] width 6 height 15
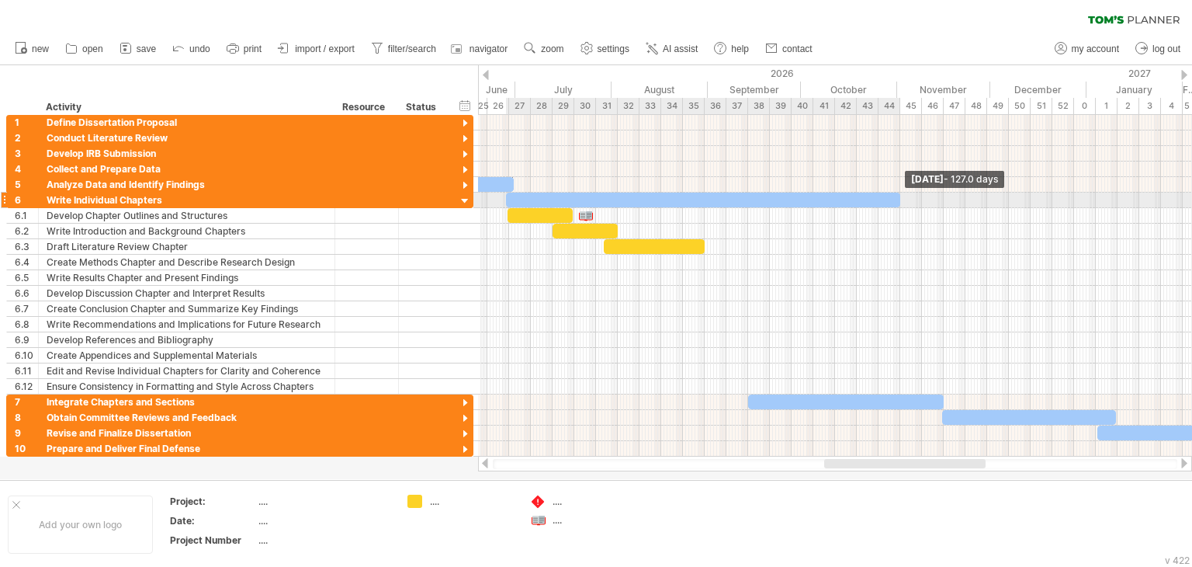
drag, startPoint x: 840, startPoint y: 197, endPoint x: 897, endPoint y: 196, distance: 57.5
click at [897, 196] on span at bounding box center [900, 199] width 6 height 15
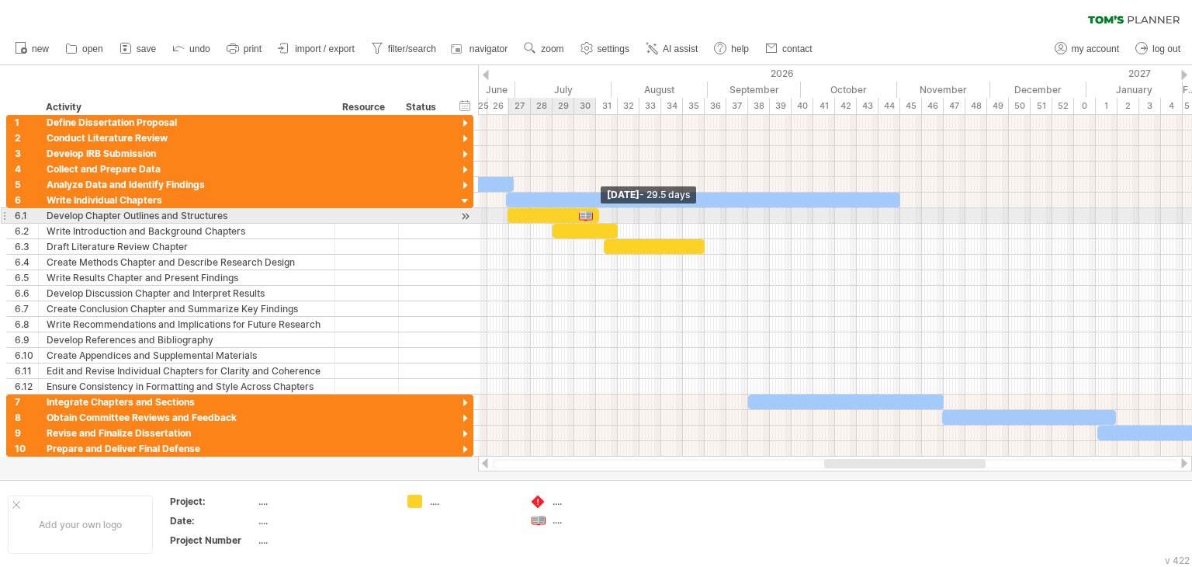
drag, startPoint x: 573, startPoint y: 215, endPoint x: 598, endPoint y: 213, distance: 25.7
click at [598, 213] on span at bounding box center [599, 215] width 6 height 15
drag, startPoint x: 590, startPoint y: 213, endPoint x: 618, endPoint y: 211, distance: 28.0
click at [618, 211] on div at bounding box center [613, 215] width 17 height 15
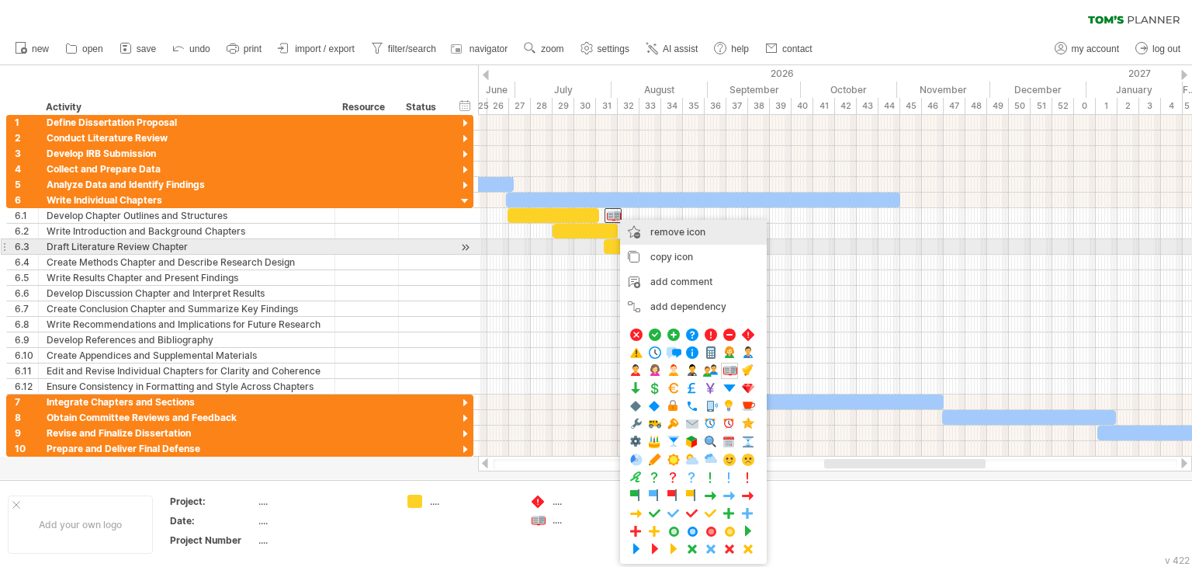
click at [663, 240] on div "remove icon remove selected items" at bounding box center [693, 232] width 147 height 25
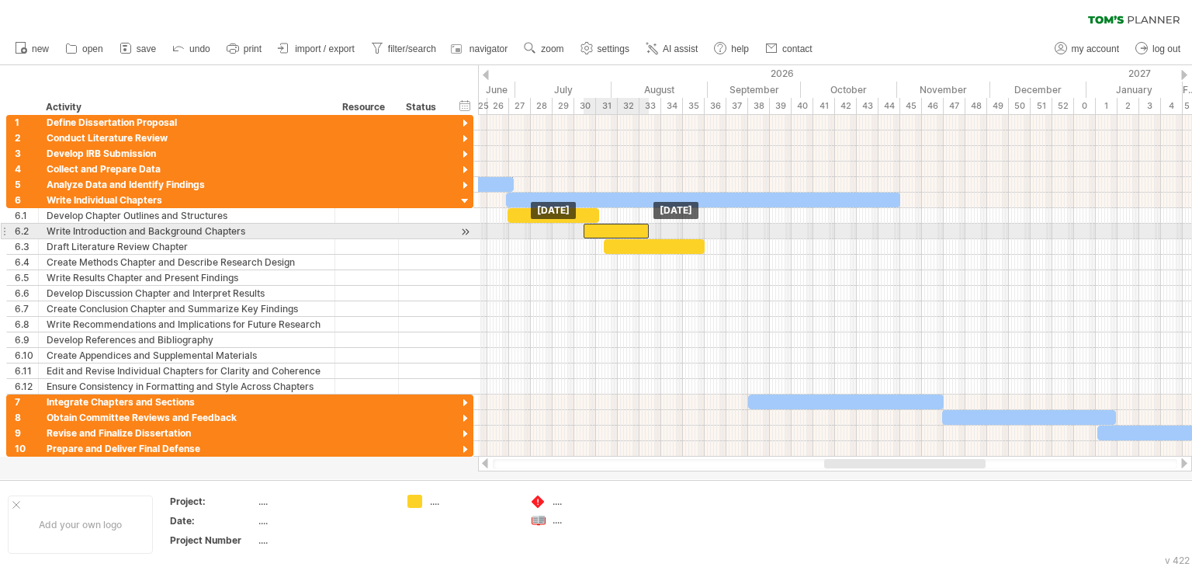
drag, startPoint x: 609, startPoint y: 230, endPoint x: 640, endPoint y: 229, distance: 30.3
click at [640, 229] on div at bounding box center [616, 231] width 65 height 15
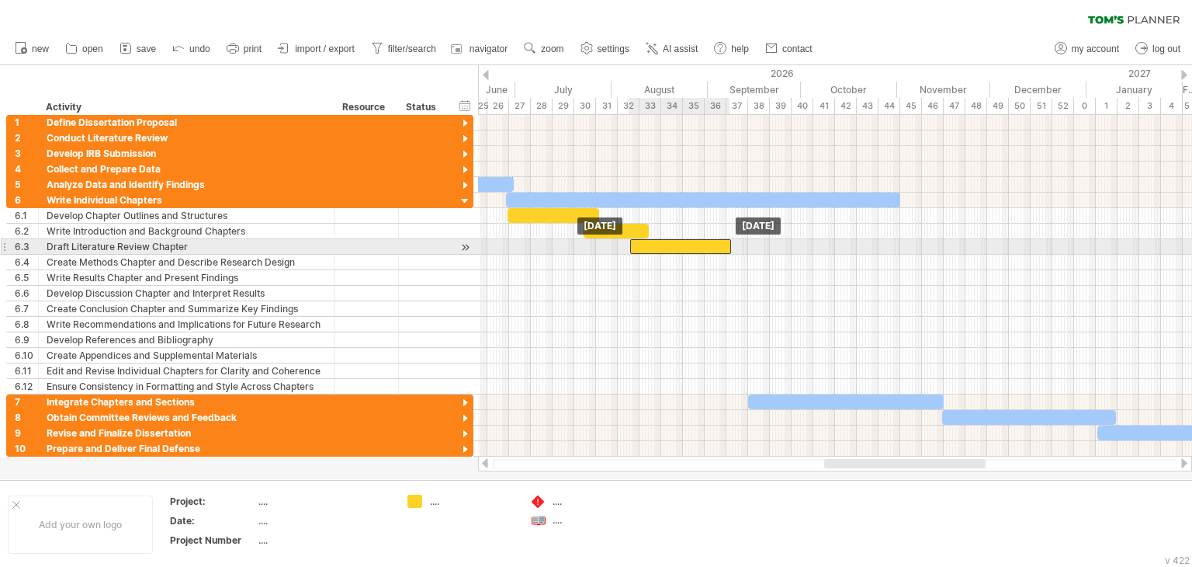
drag, startPoint x: 646, startPoint y: 246, endPoint x: 674, endPoint y: 246, distance: 27.9
click at [674, 246] on div at bounding box center [680, 246] width 101 height 15
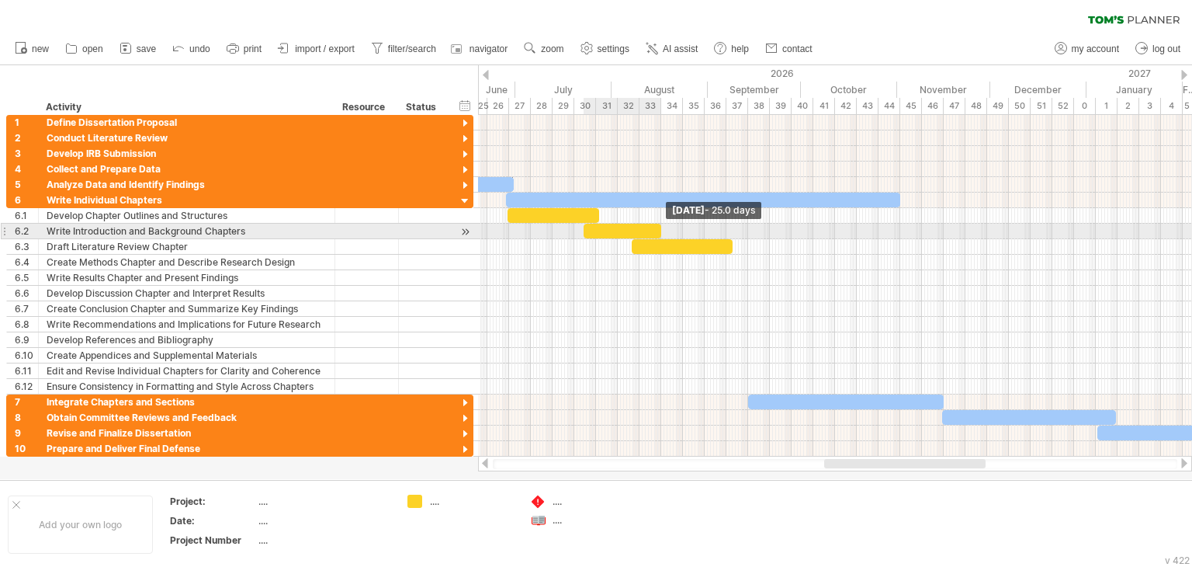
drag, startPoint x: 647, startPoint y: 231, endPoint x: 658, endPoint y: 231, distance: 11.6
click at [658, 231] on span at bounding box center [661, 231] width 6 height 15
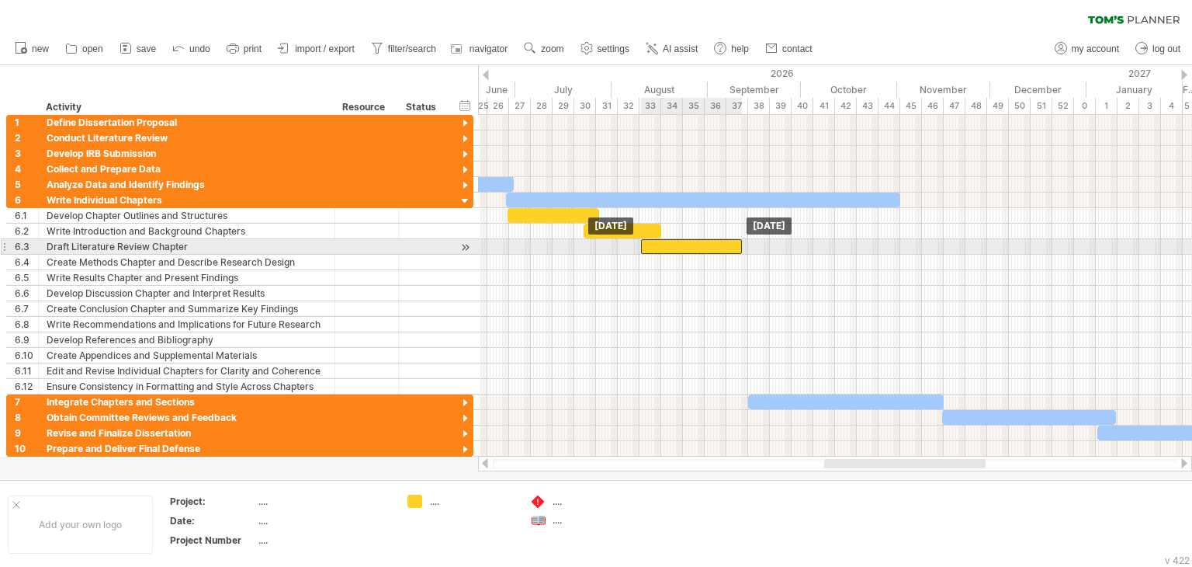
drag, startPoint x: 649, startPoint y: 244, endPoint x: 658, endPoint y: 244, distance: 9.3
click at [658, 244] on div at bounding box center [691, 246] width 101 height 15
click at [747, 244] on span at bounding box center [748, 246] width 6 height 15
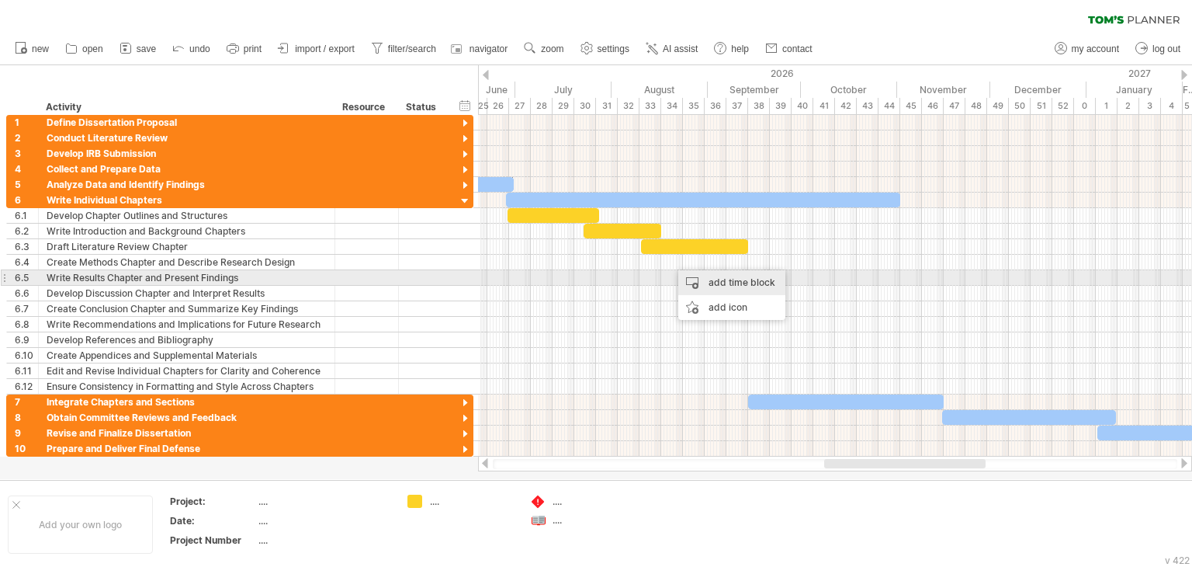
click at [706, 284] on div "add time block" at bounding box center [731, 282] width 107 height 25
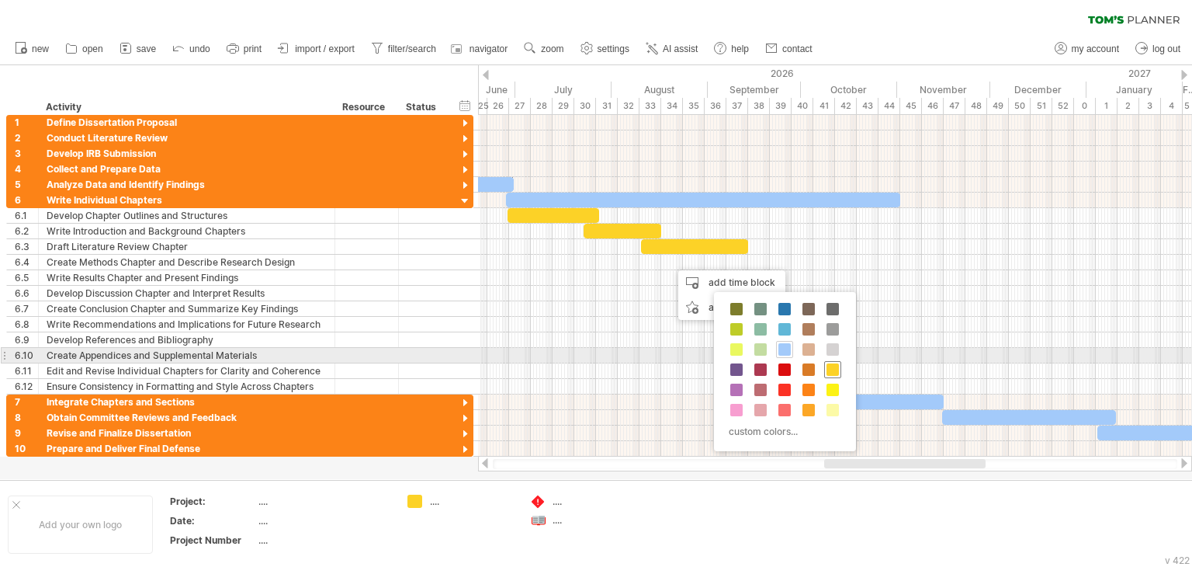
click at [830, 363] on span at bounding box center [833, 369] width 12 height 12
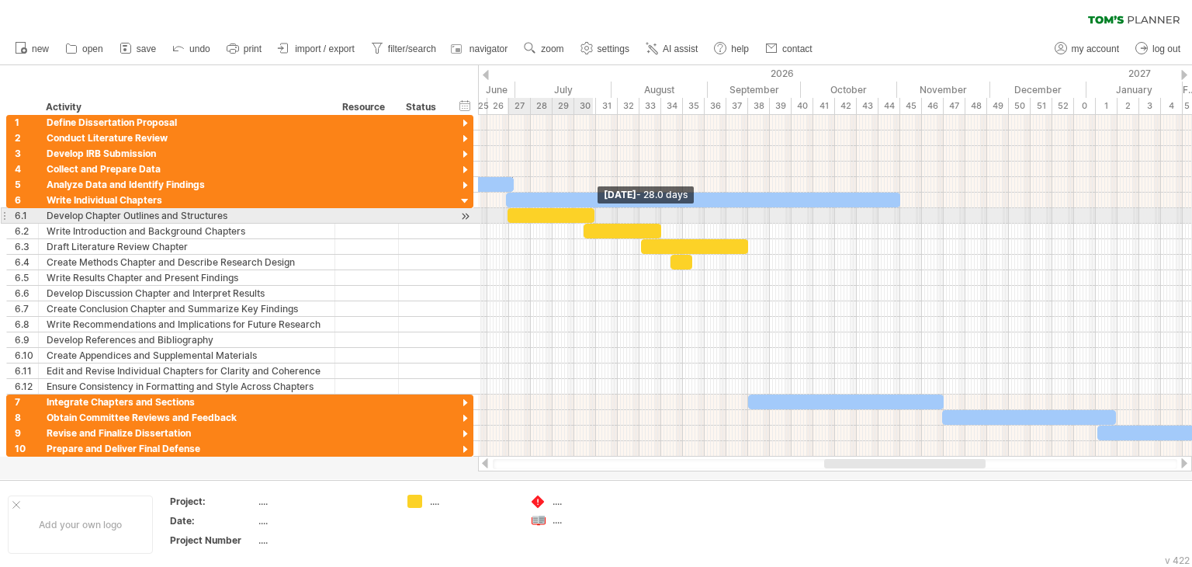
click at [591, 215] on span at bounding box center [594, 215] width 6 height 15
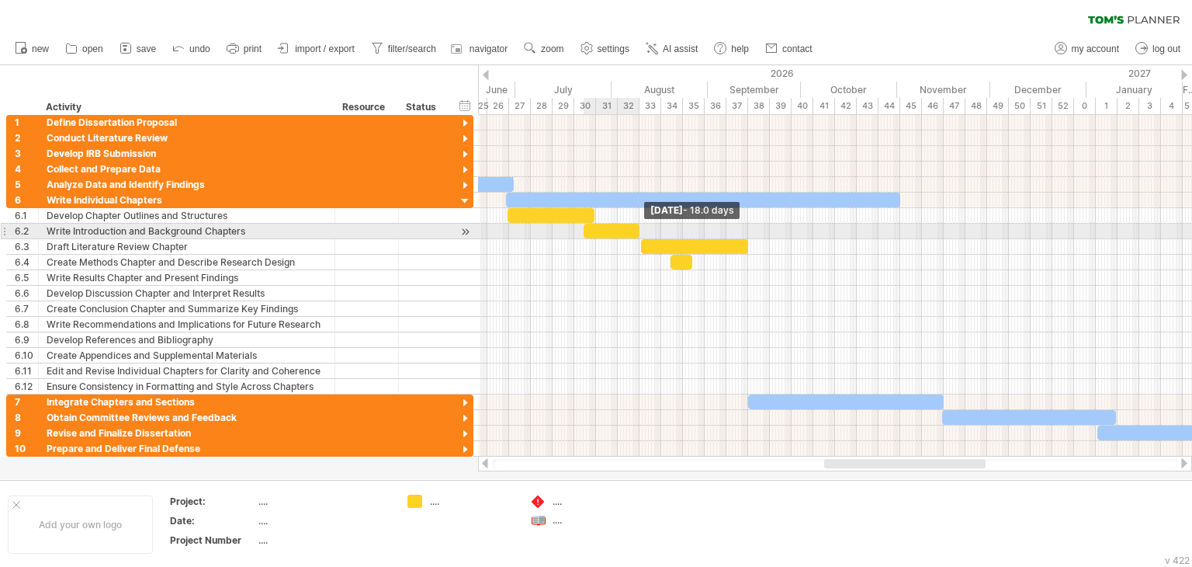
drag, startPoint x: 659, startPoint y: 231, endPoint x: 636, endPoint y: 230, distance: 22.5
click at [636, 230] on span at bounding box center [639, 231] width 6 height 15
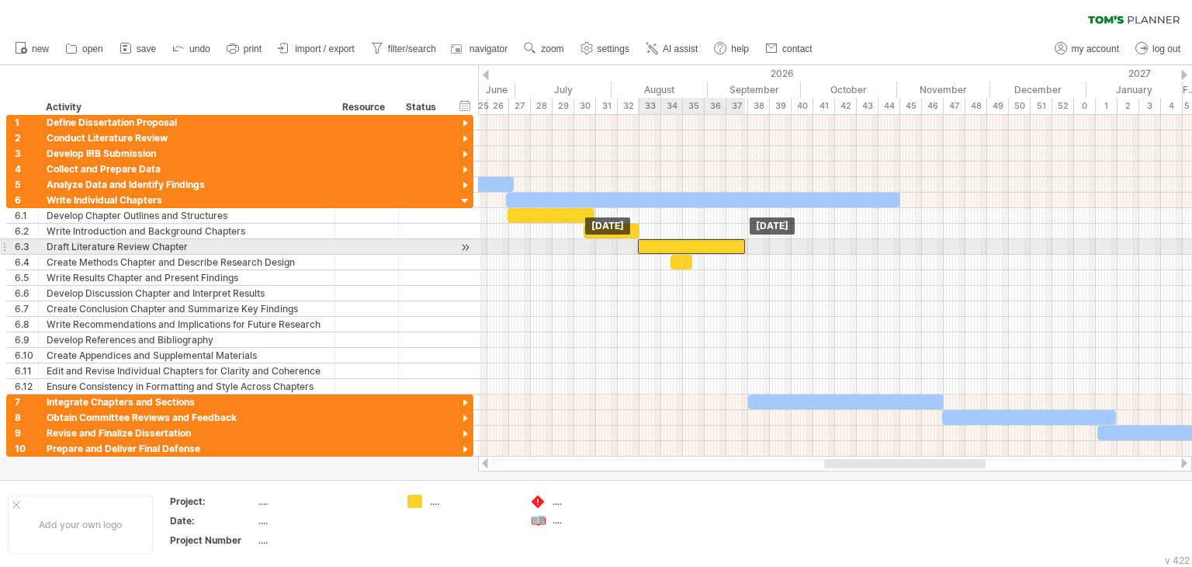
click at [695, 247] on div at bounding box center [691, 246] width 107 height 15
drag, startPoint x: 742, startPoint y: 246, endPoint x: 724, endPoint y: 246, distance: 17.9
click at [725, 246] on span at bounding box center [728, 246] width 6 height 15
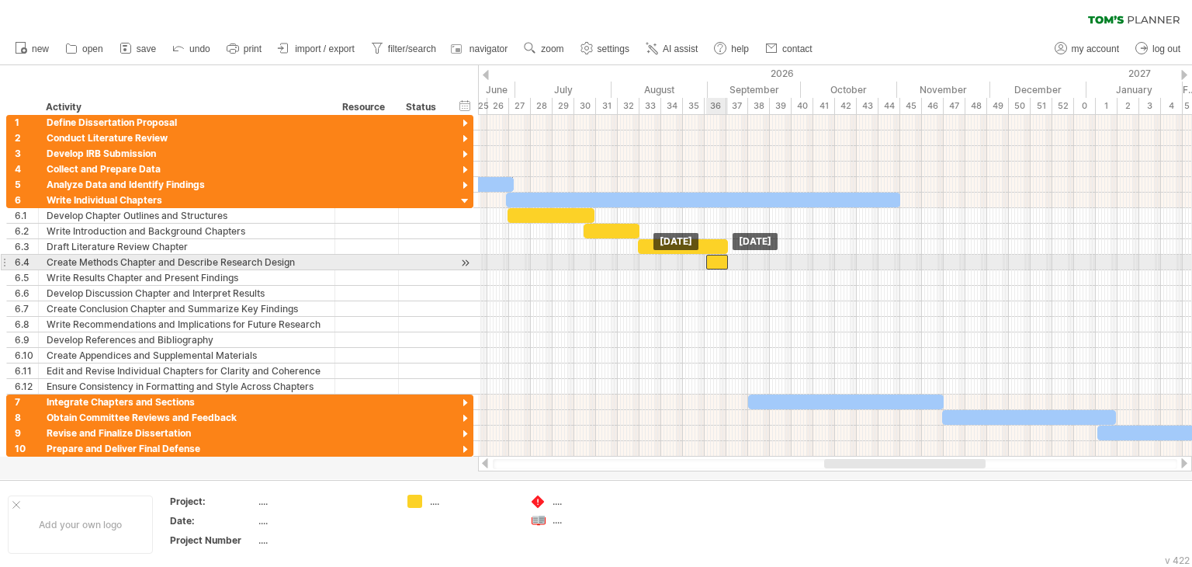
drag, startPoint x: 678, startPoint y: 257, endPoint x: 714, endPoint y: 258, distance: 35.7
click at [714, 258] on div at bounding box center [717, 262] width 22 height 15
drag, startPoint x: 723, startPoint y: 262, endPoint x: 732, endPoint y: 262, distance: 8.5
click at [732, 262] on div at bounding box center [728, 262] width 22 height 15
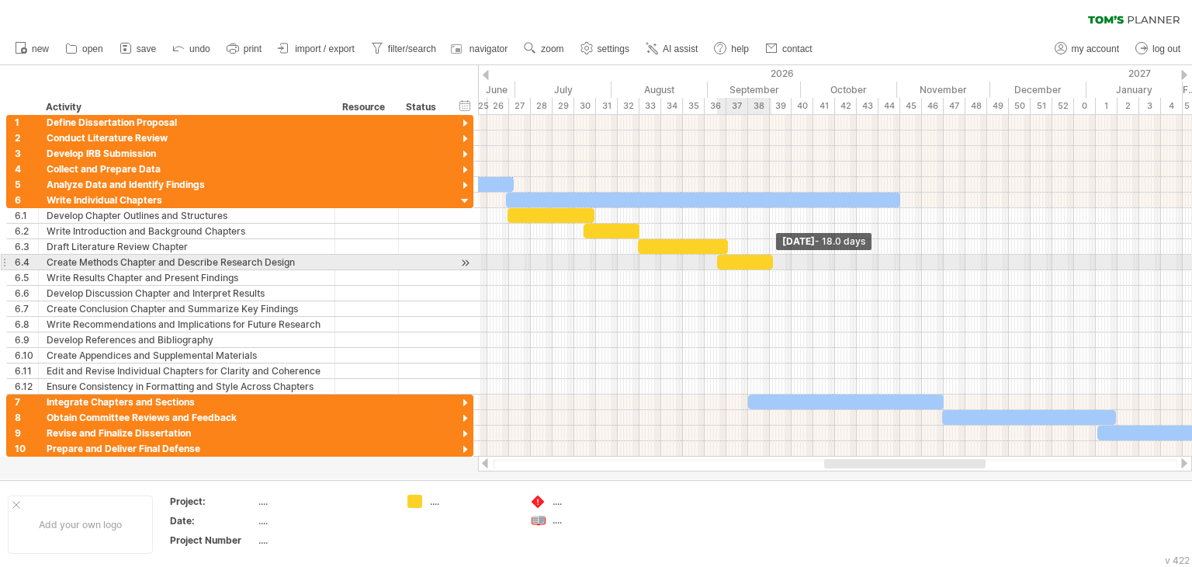
drag, startPoint x: 736, startPoint y: 262, endPoint x: 769, endPoint y: 262, distance: 33.4
click at [769, 262] on div at bounding box center [745, 262] width 56 height 15
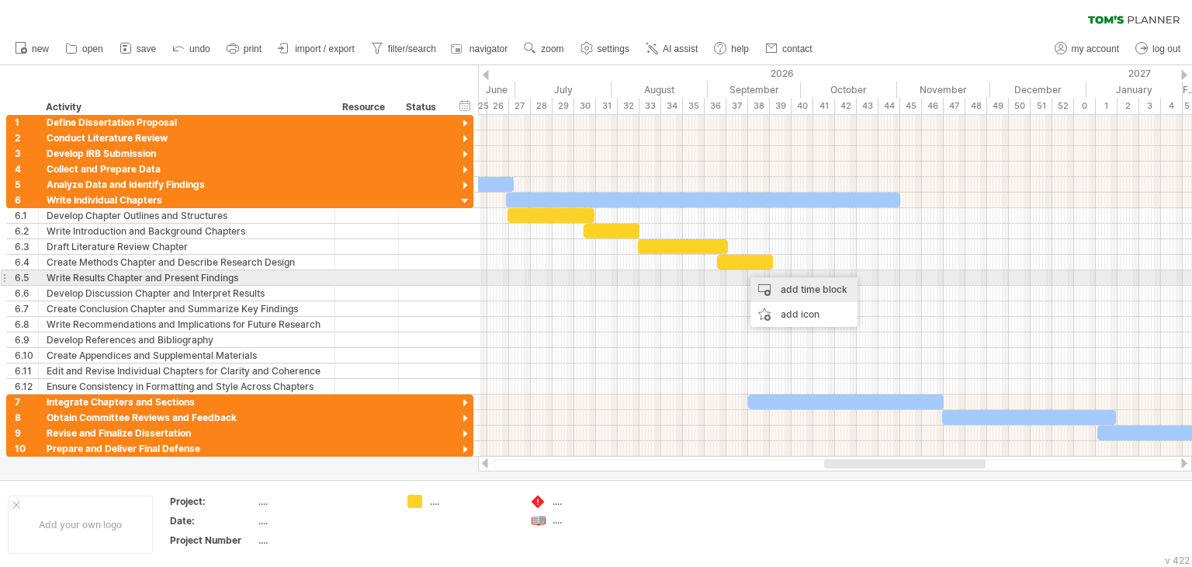
click at [757, 284] on div "add time block" at bounding box center [804, 289] width 107 height 25
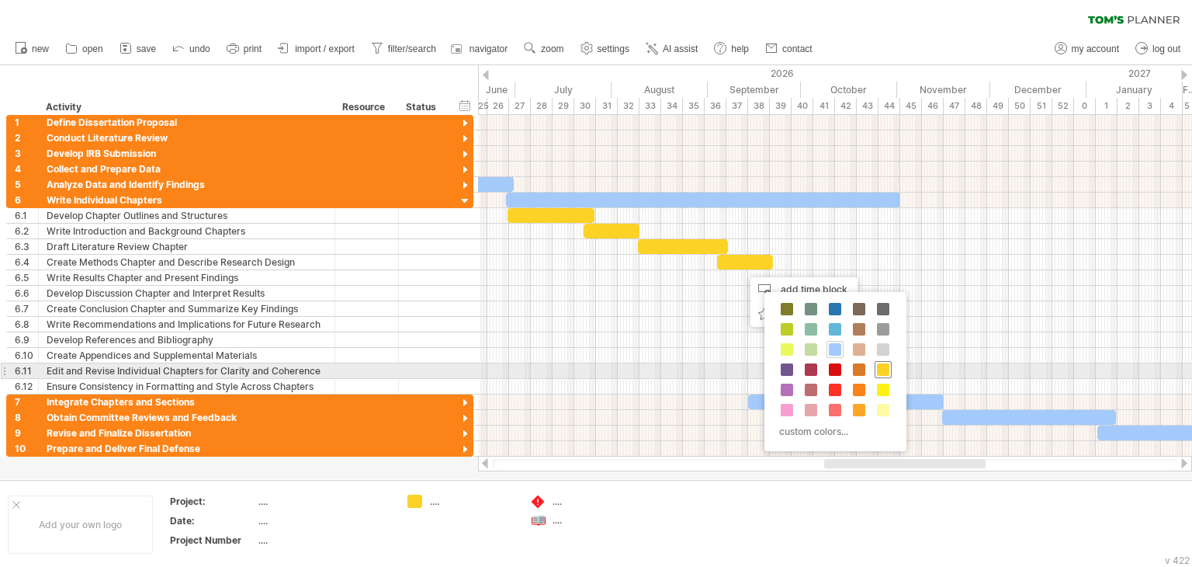
click at [879, 366] on span at bounding box center [883, 369] width 12 height 12
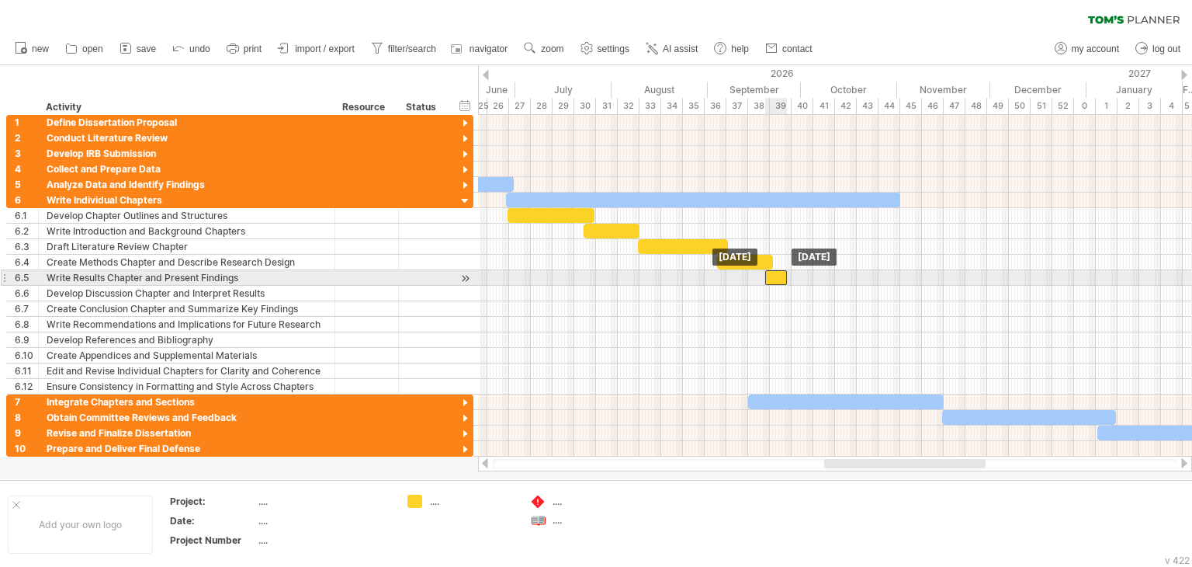
drag, startPoint x: 754, startPoint y: 277, endPoint x: 776, endPoint y: 276, distance: 21.8
click at [776, 276] on div at bounding box center [776, 277] width 22 height 15
drag, startPoint x: 786, startPoint y: 275, endPoint x: 828, endPoint y: 275, distance: 41.9
click at [828, 275] on span at bounding box center [829, 277] width 6 height 15
click at [833, 277] on span at bounding box center [835, 277] width 6 height 15
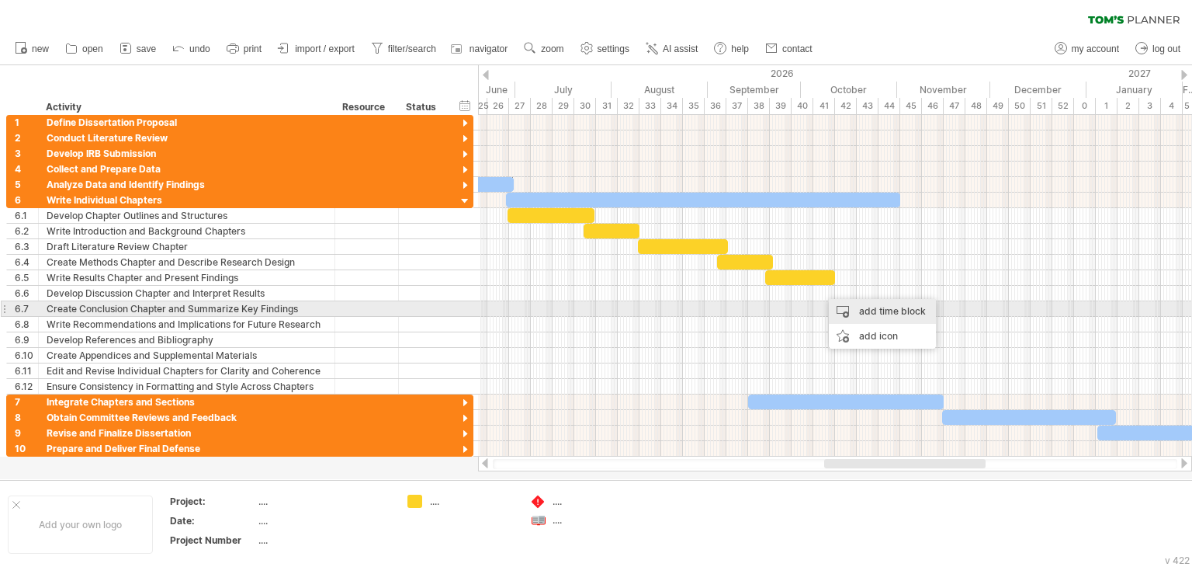
click at [857, 308] on div "add time block" at bounding box center [882, 311] width 107 height 25
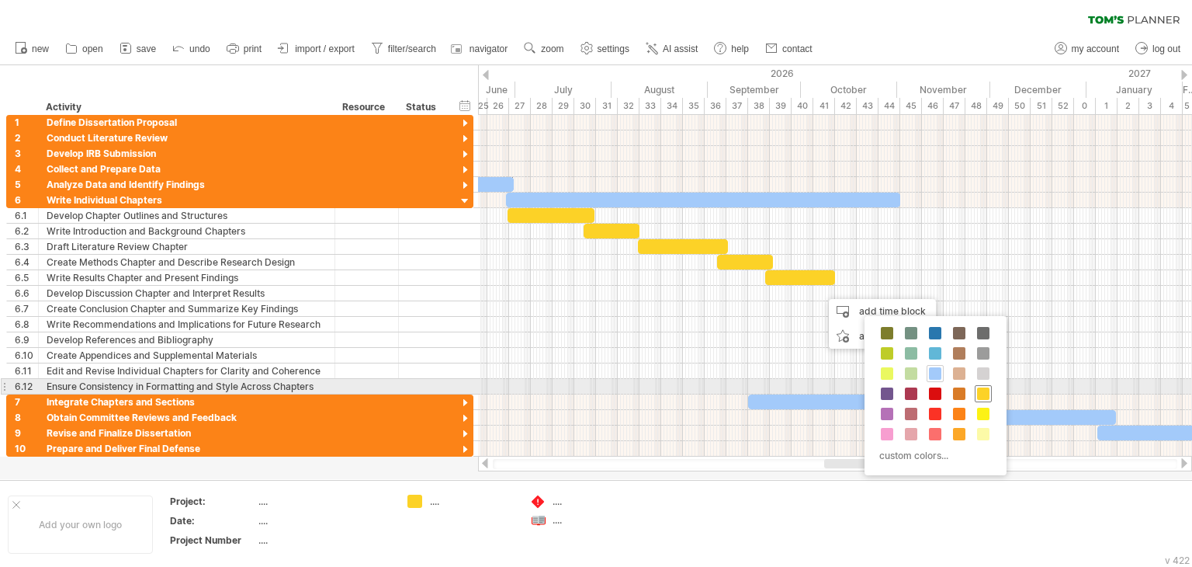
drag, startPoint x: 983, startPoint y: 394, endPoint x: 919, endPoint y: 358, distance: 73.4
click at [983, 394] on span at bounding box center [983, 393] width 12 height 12
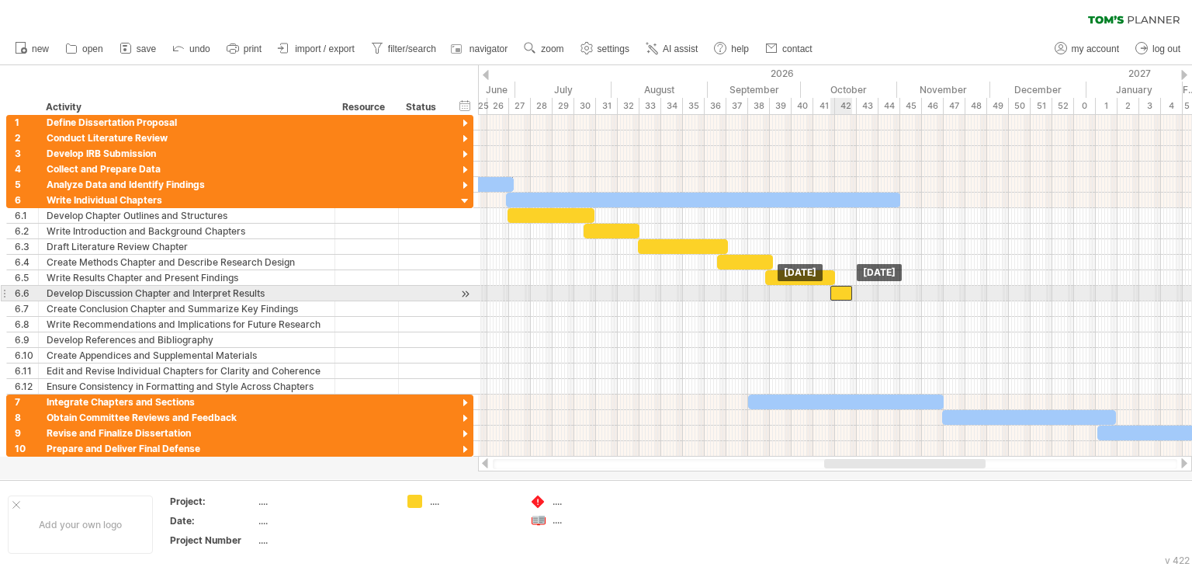
drag, startPoint x: 838, startPoint y: 296, endPoint x: 848, endPoint y: 296, distance: 9.3
click at [848, 296] on div at bounding box center [841, 293] width 22 height 15
drag, startPoint x: 854, startPoint y: 293, endPoint x: 900, endPoint y: 294, distance: 45.8
click at [900, 294] on span at bounding box center [899, 293] width 6 height 15
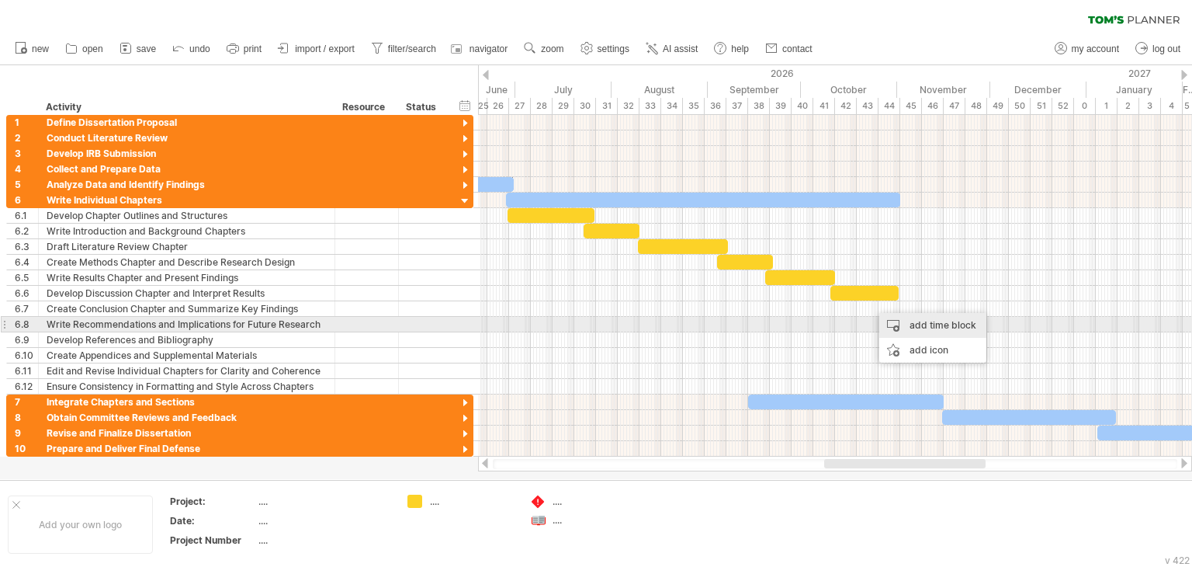
click at [888, 321] on div "add time block" at bounding box center [932, 325] width 107 height 25
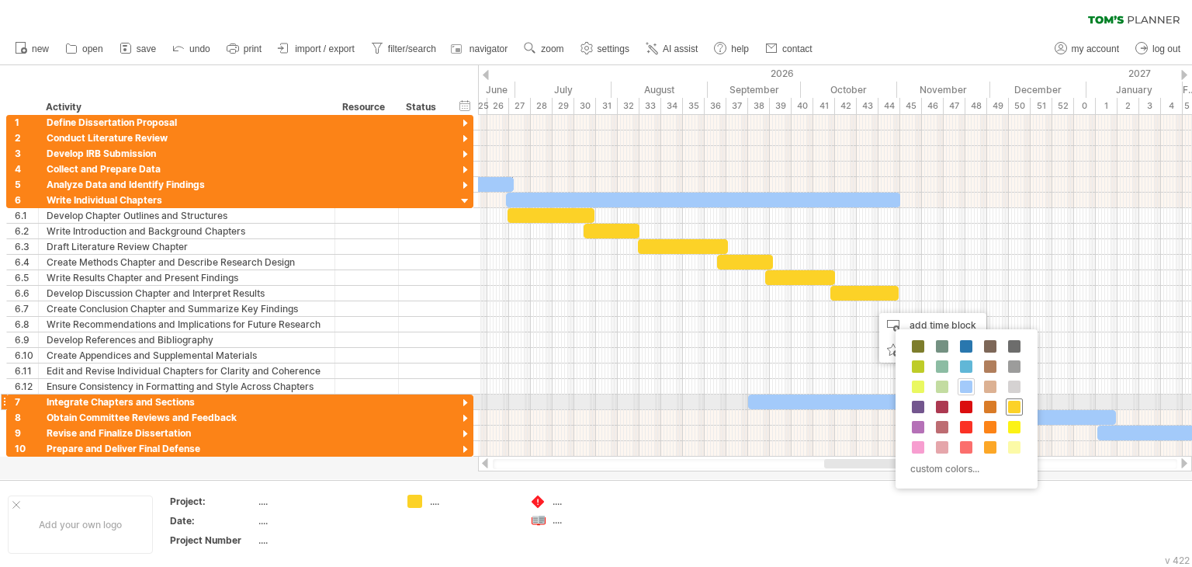
click at [1014, 405] on span at bounding box center [1014, 406] width 12 height 12
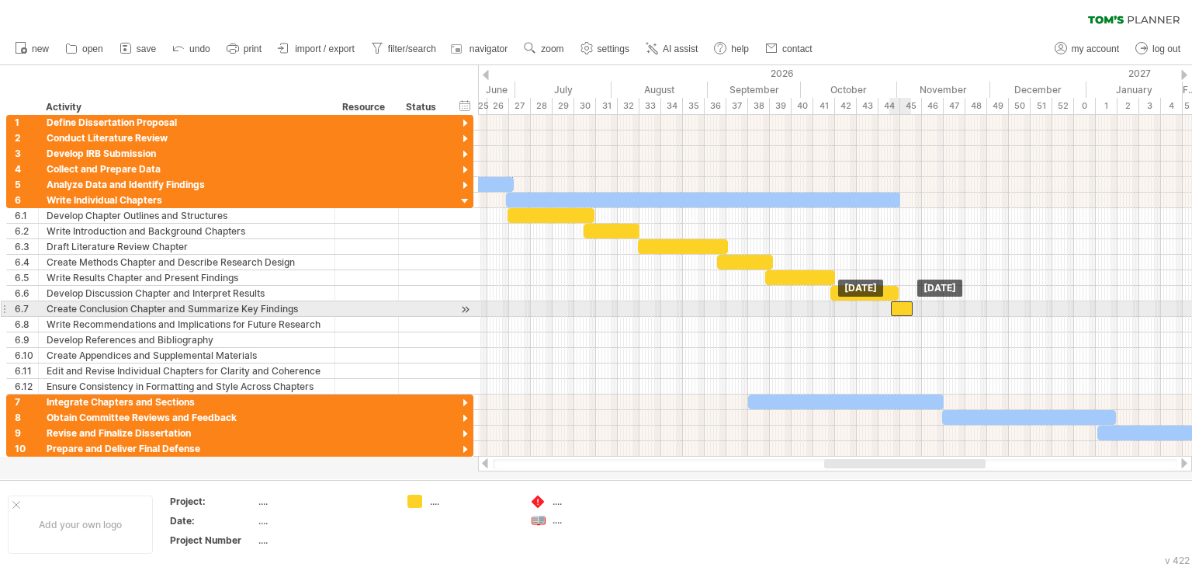
drag, startPoint x: 890, startPoint y: 309, endPoint x: 908, endPoint y: 311, distance: 18.0
click at [908, 311] on div at bounding box center [902, 308] width 22 height 15
drag, startPoint x: 922, startPoint y: 307, endPoint x: 965, endPoint y: 308, distance: 42.7
click at [965, 308] on span at bounding box center [965, 308] width 6 height 15
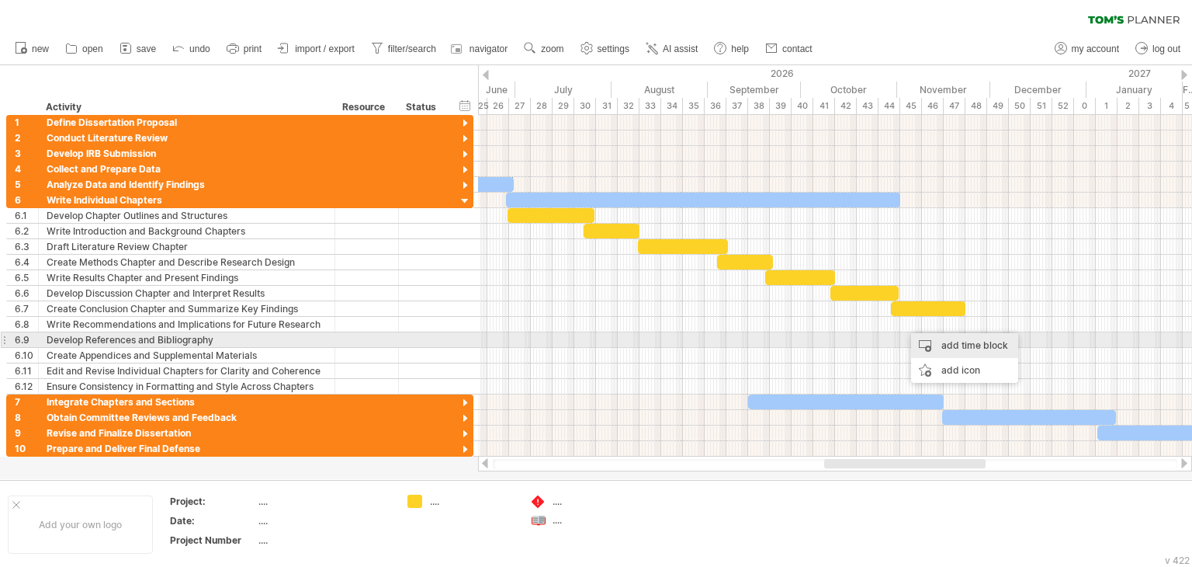
click at [952, 343] on div "add time block" at bounding box center [964, 345] width 107 height 25
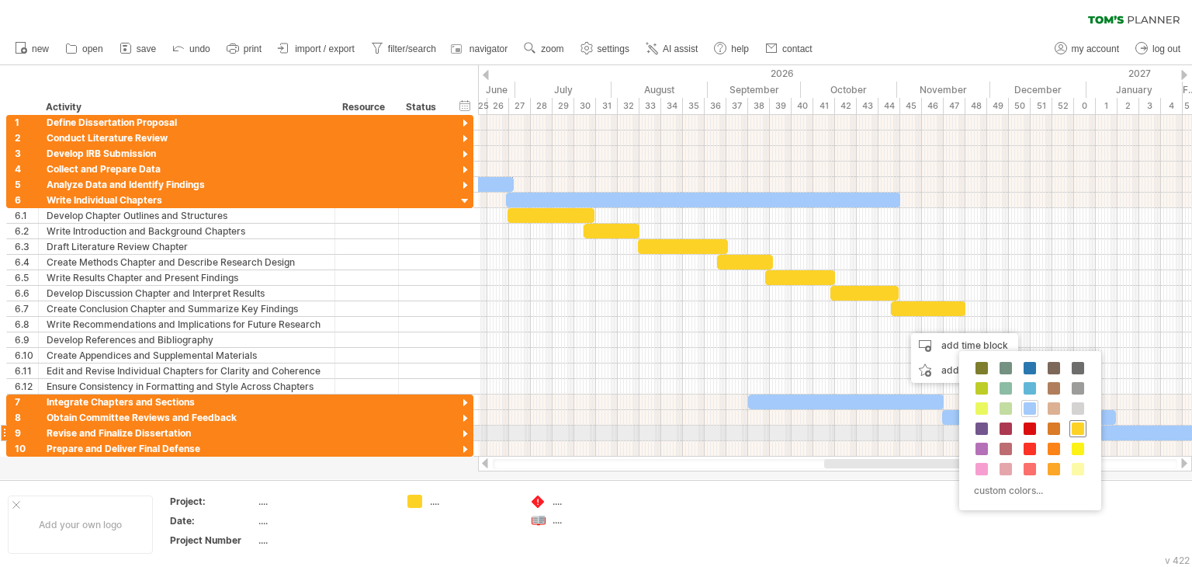
click at [1079, 427] on span at bounding box center [1078, 428] width 12 height 12
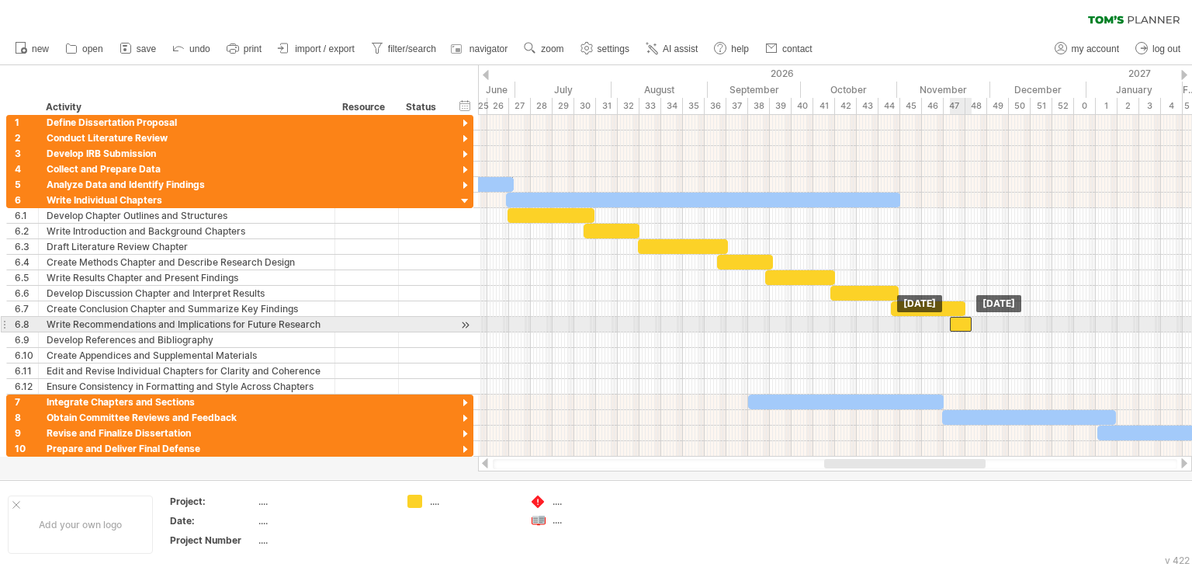
drag, startPoint x: 917, startPoint y: 324, endPoint x: 962, endPoint y: 325, distance: 45.8
click at [962, 325] on div at bounding box center [961, 324] width 22 height 15
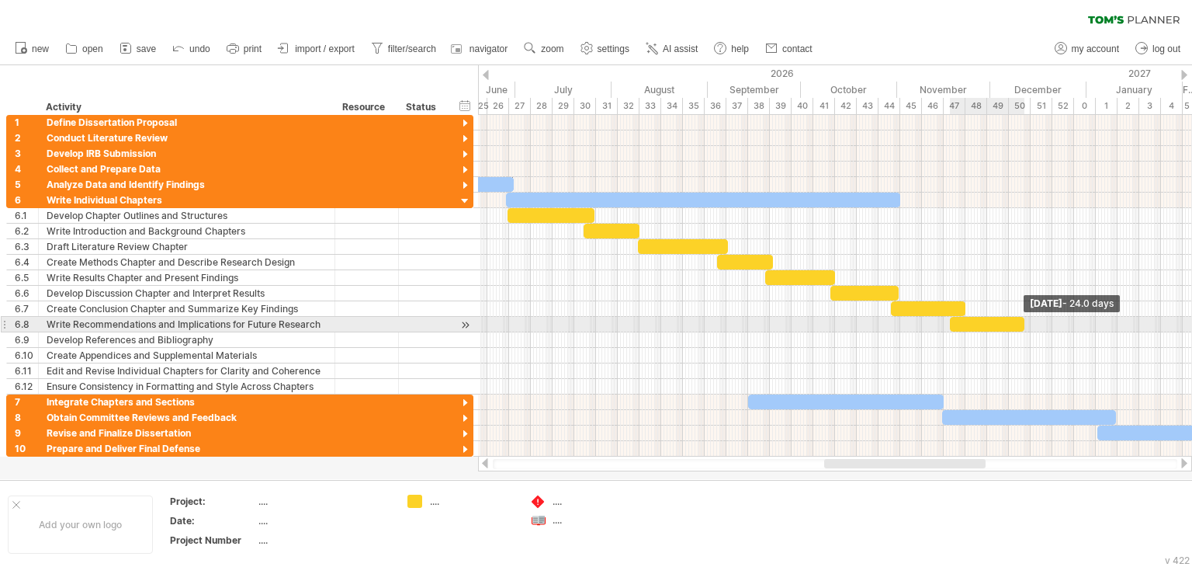
drag, startPoint x: 972, startPoint y: 322, endPoint x: 1025, endPoint y: 324, distance: 52.8
click at [1025, 324] on span at bounding box center [1024, 324] width 6 height 15
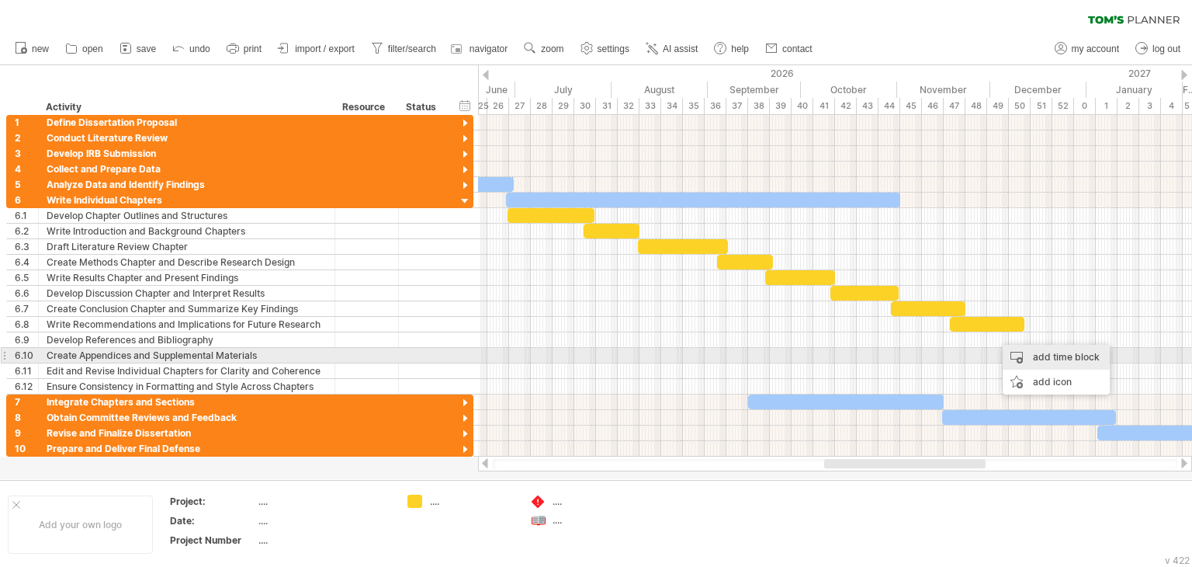
click at [1015, 352] on div "add time block" at bounding box center [1056, 357] width 107 height 25
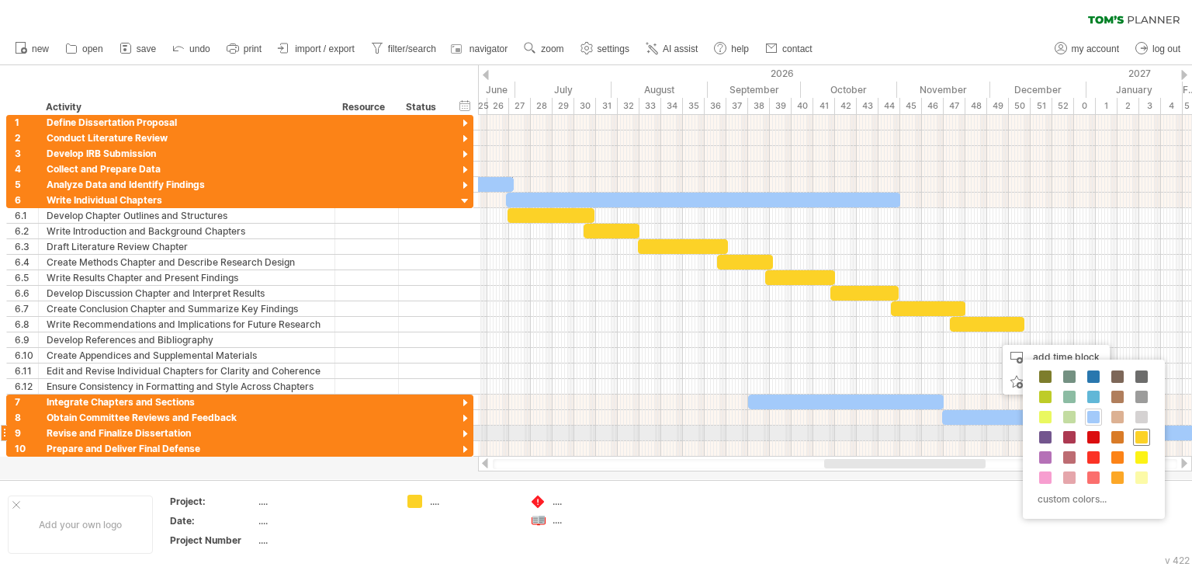
click at [1139, 435] on span at bounding box center [1141, 437] width 12 height 12
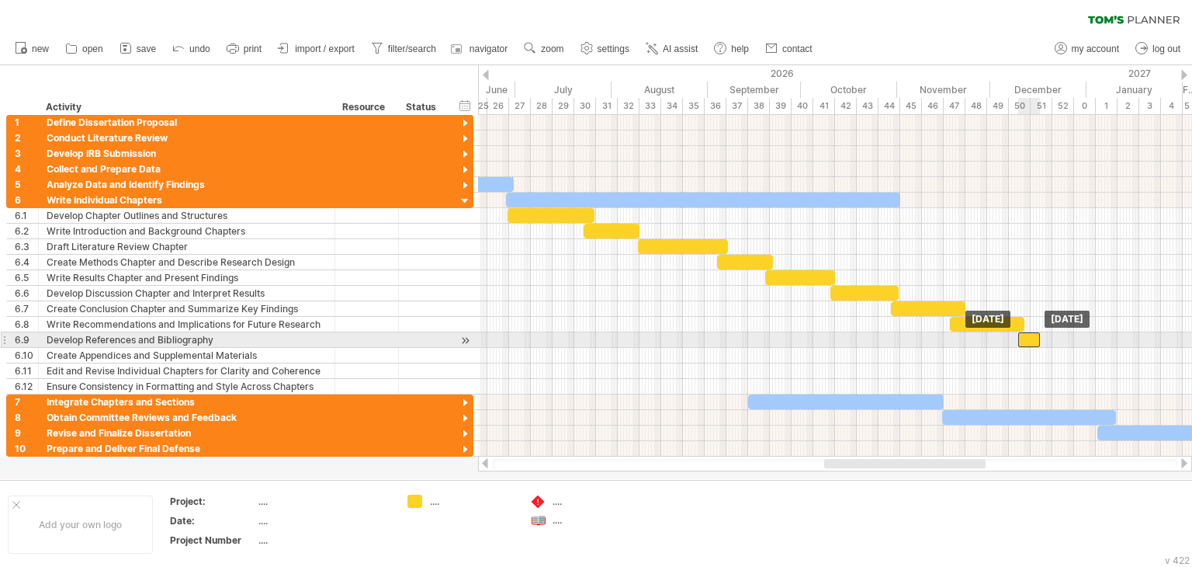
drag, startPoint x: 1007, startPoint y: 336, endPoint x: 1028, endPoint y: 340, distance: 21.3
click at [1028, 340] on div at bounding box center [1029, 339] width 22 height 15
drag, startPoint x: 1039, startPoint y: 335, endPoint x: 1071, endPoint y: 338, distance: 31.9
click at [1071, 338] on span at bounding box center [1073, 339] width 6 height 15
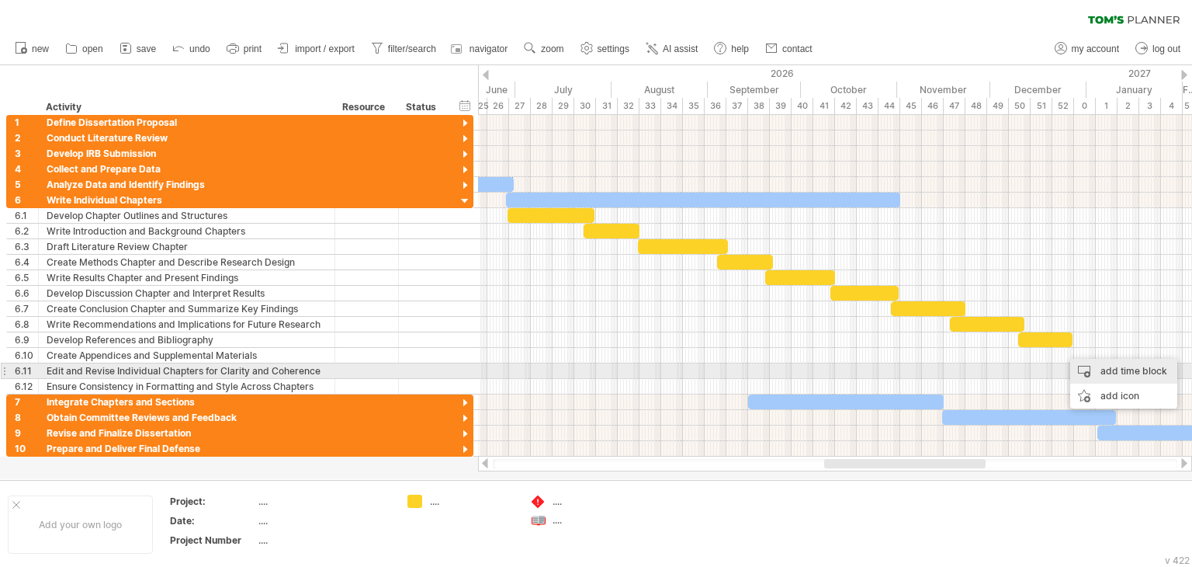
click at [1083, 364] on div "add time block" at bounding box center [1123, 371] width 107 height 25
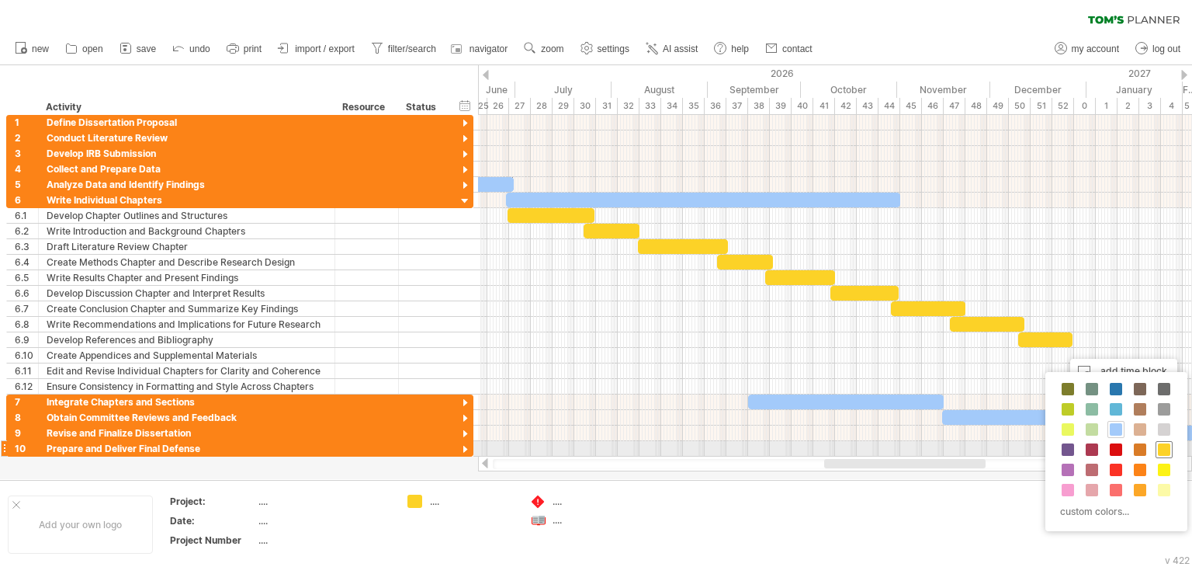
click at [1167, 449] on span at bounding box center [1164, 449] width 12 height 12
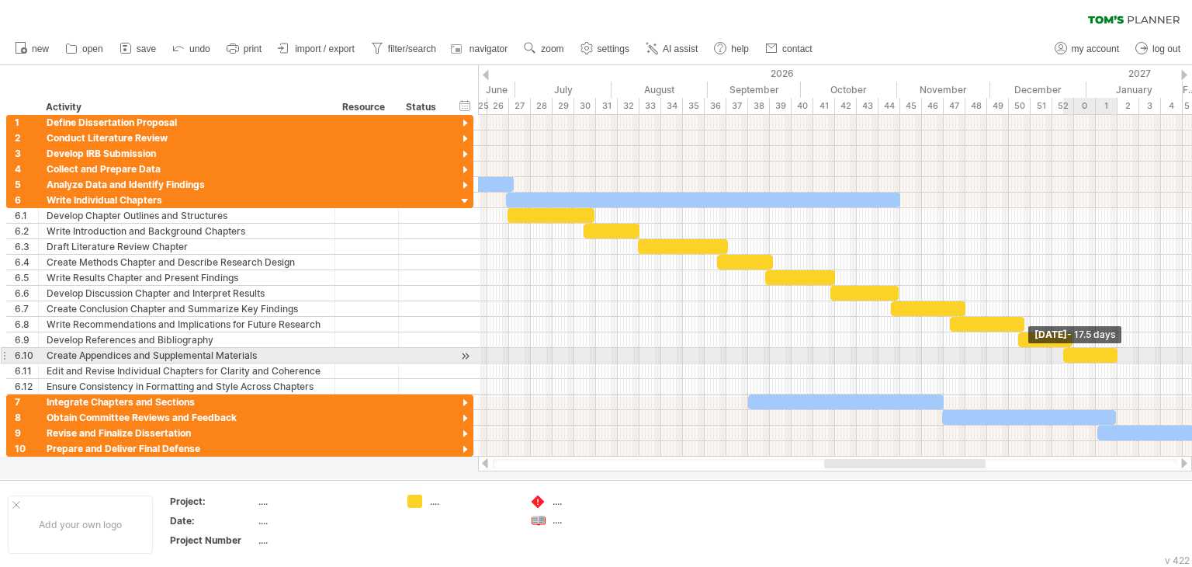
drag, startPoint x: 1086, startPoint y: 355, endPoint x: 1111, endPoint y: 367, distance: 28.1
click at [1118, 359] on span at bounding box center [1118, 355] width 6 height 15
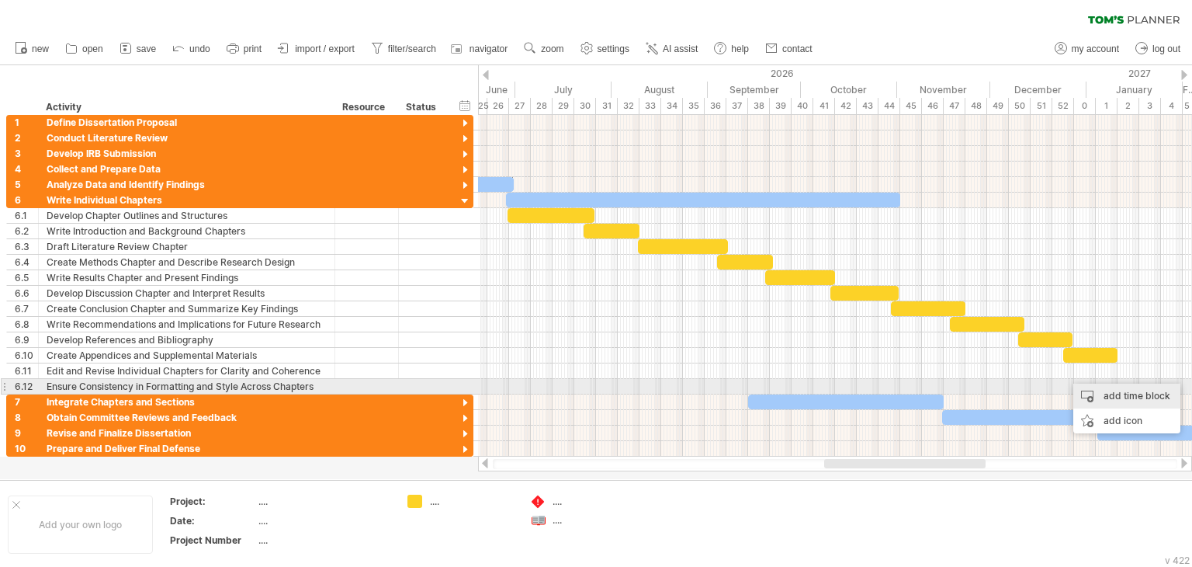
click at [1132, 392] on div "add time block" at bounding box center [1126, 395] width 107 height 25
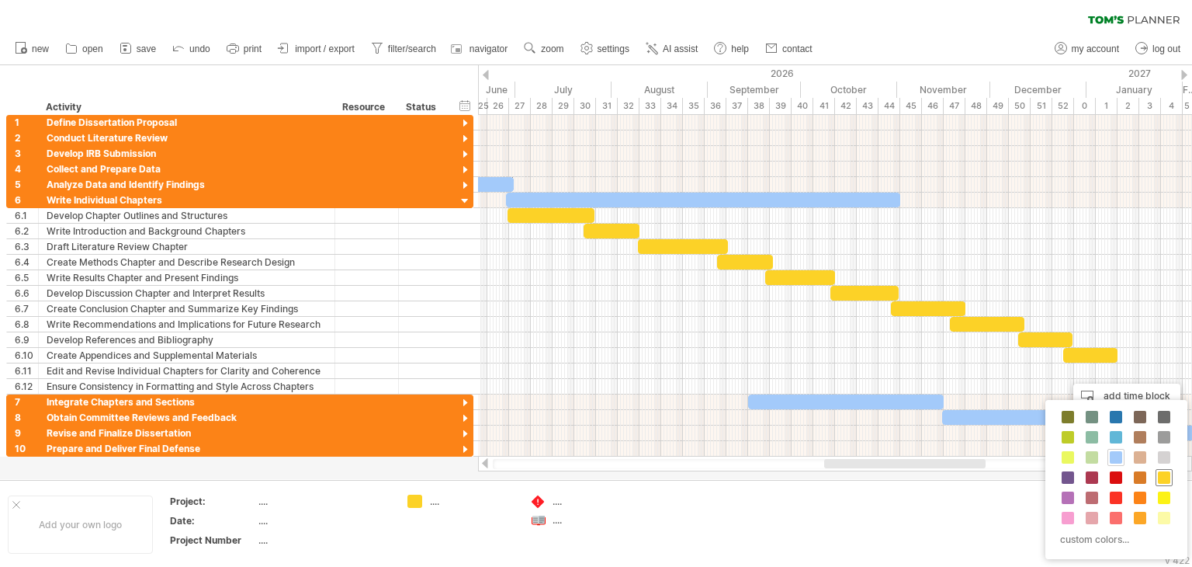
click at [1166, 479] on span at bounding box center [1164, 477] width 12 height 12
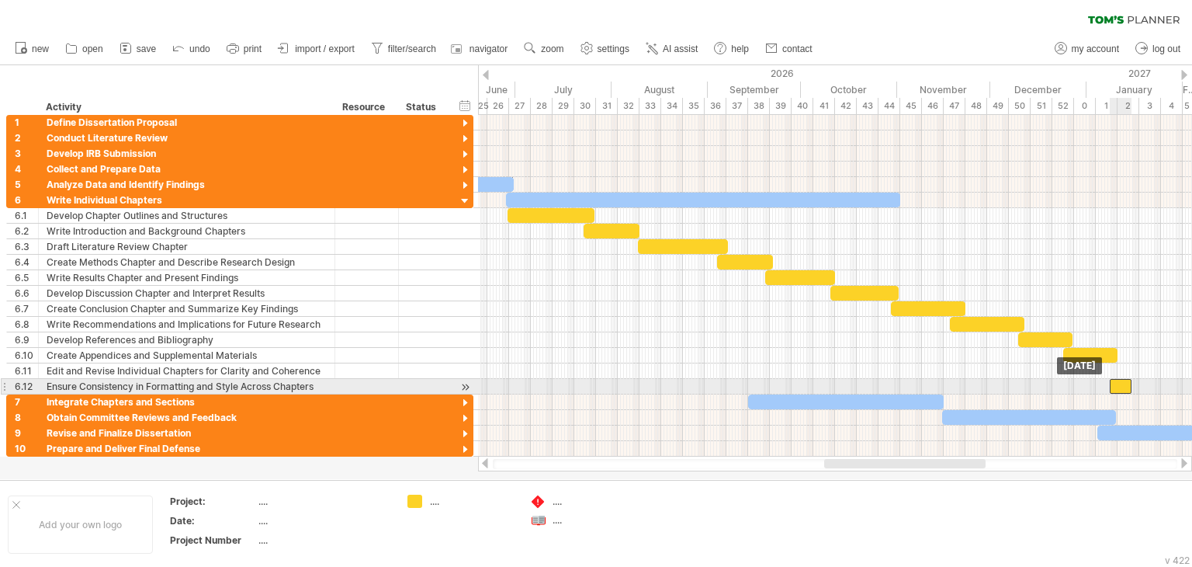
drag, startPoint x: 1082, startPoint y: 383, endPoint x: 1125, endPoint y: 383, distance: 43.5
click at [1125, 383] on div at bounding box center [1121, 386] width 22 height 15
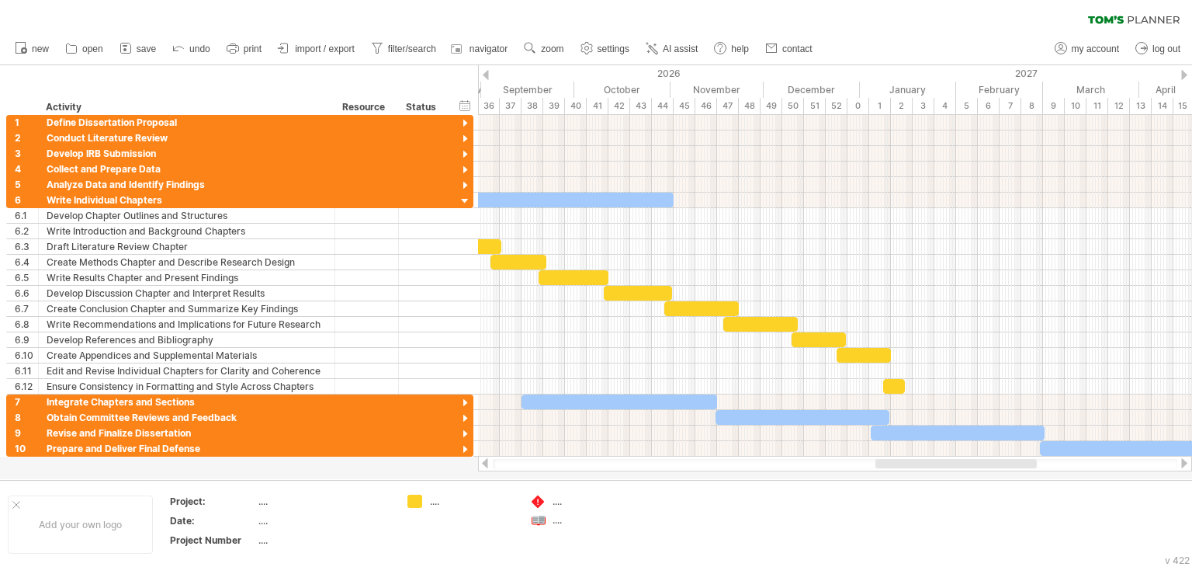
drag, startPoint x: 986, startPoint y: 464, endPoint x: 1006, endPoint y: 471, distance: 20.6
click at [1006, 471] on div "Trying to reach [DOMAIN_NAME] Connected again... 0% clear filter new 1" at bounding box center [596, 283] width 1192 height 567
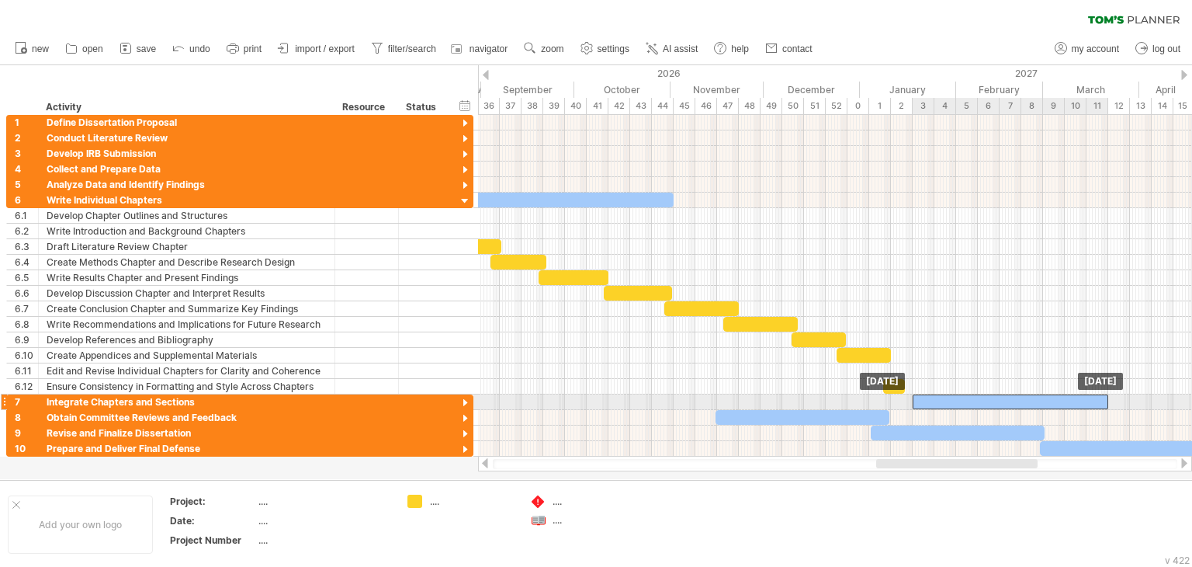
drag, startPoint x: 636, startPoint y: 403, endPoint x: 1028, endPoint y: 401, distance: 391.2
click at [1028, 401] on div at bounding box center [1011, 401] width 196 height 15
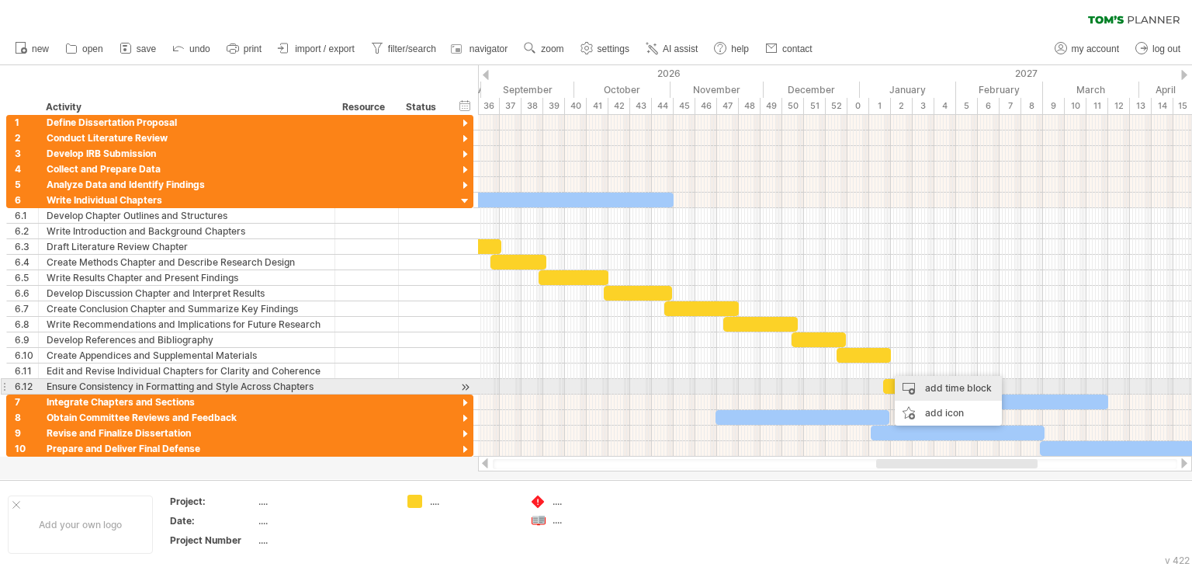
click at [928, 390] on div "add time block" at bounding box center [948, 388] width 107 height 25
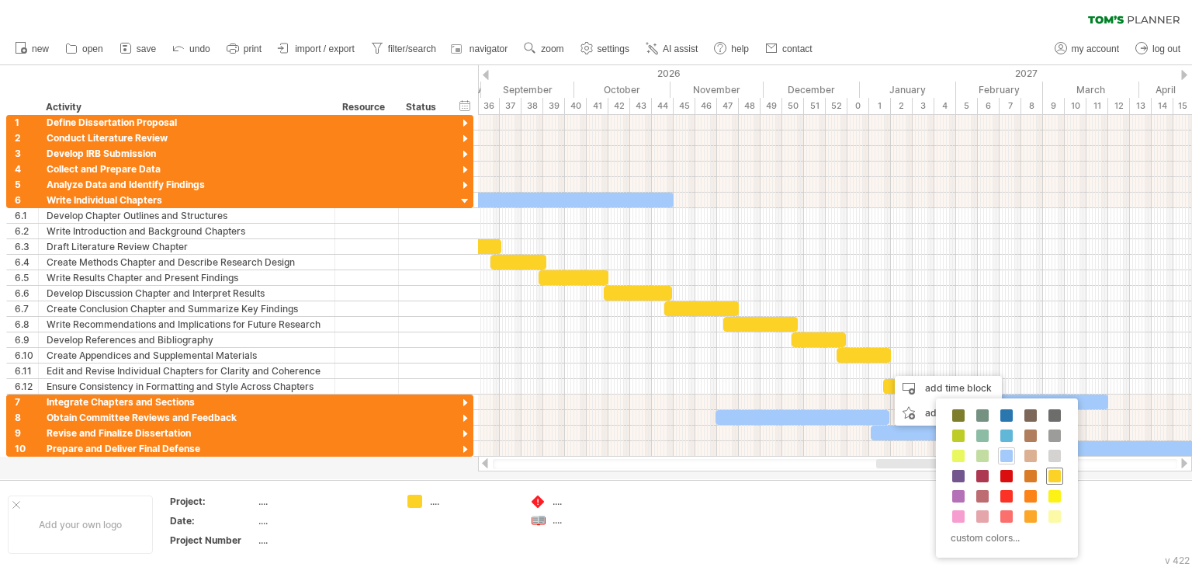
click at [1053, 473] on span at bounding box center [1055, 476] width 12 height 12
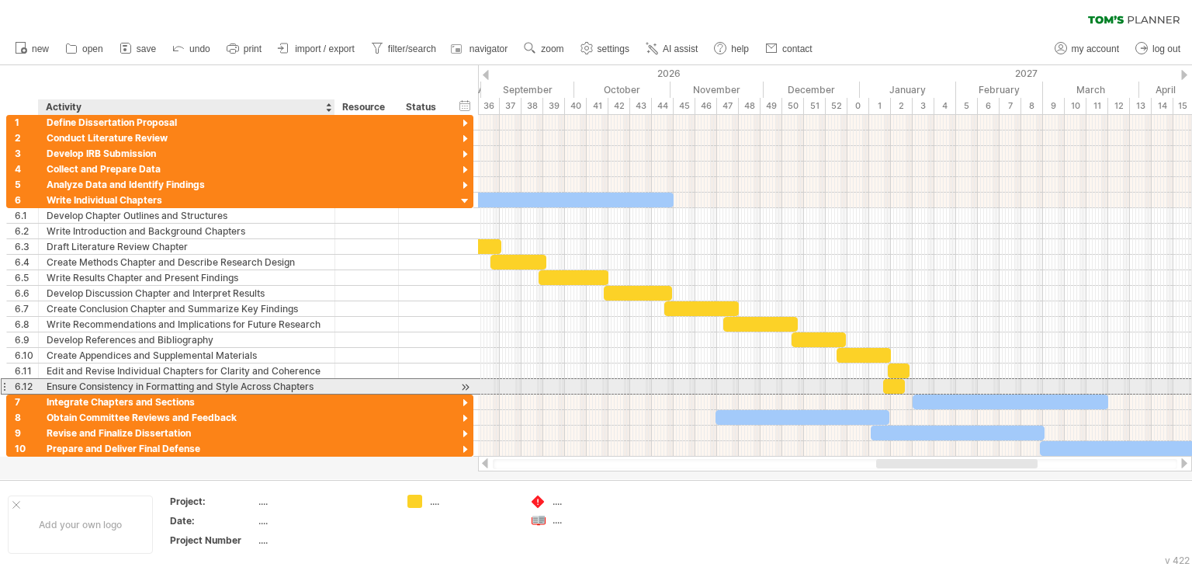
click at [147, 384] on div "Ensure Consistency in Formatting and Style Across Chapters" at bounding box center [187, 386] width 280 height 15
click at [147, 384] on input "**********" at bounding box center [187, 386] width 280 height 15
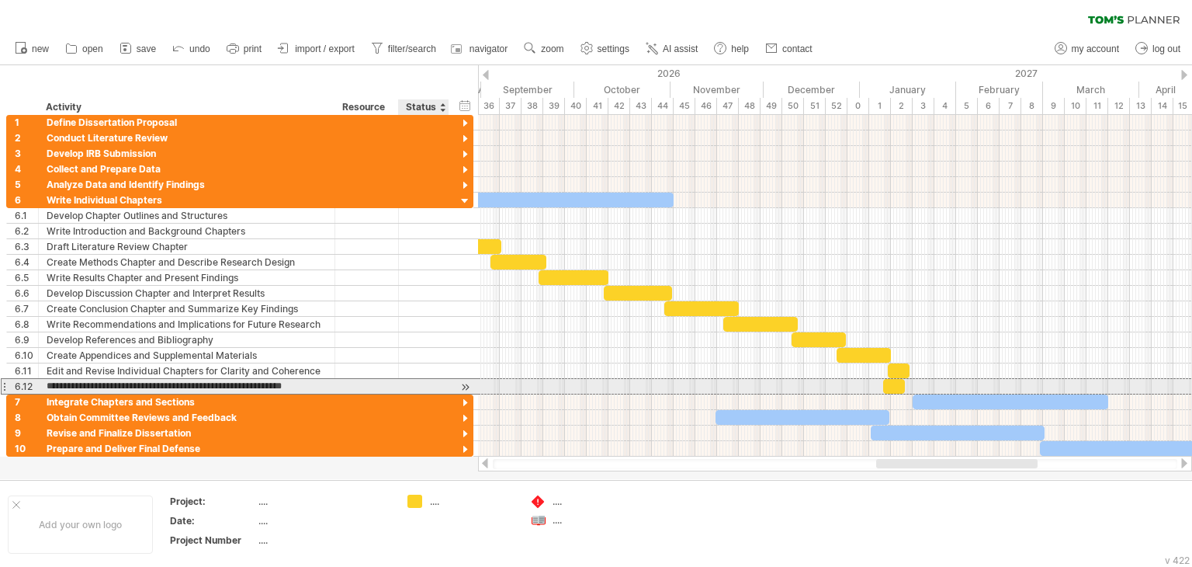
type input "**********"
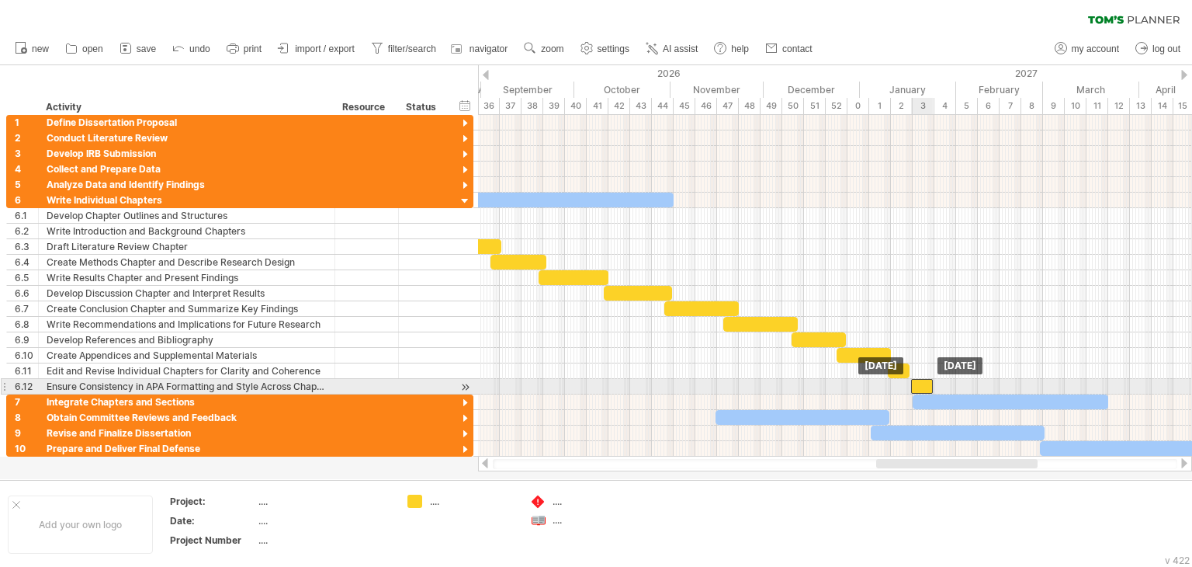
drag, startPoint x: 894, startPoint y: 387, endPoint x: 922, endPoint y: 385, distance: 28.0
click at [922, 385] on div at bounding box center [922, 386] width 22 height 15
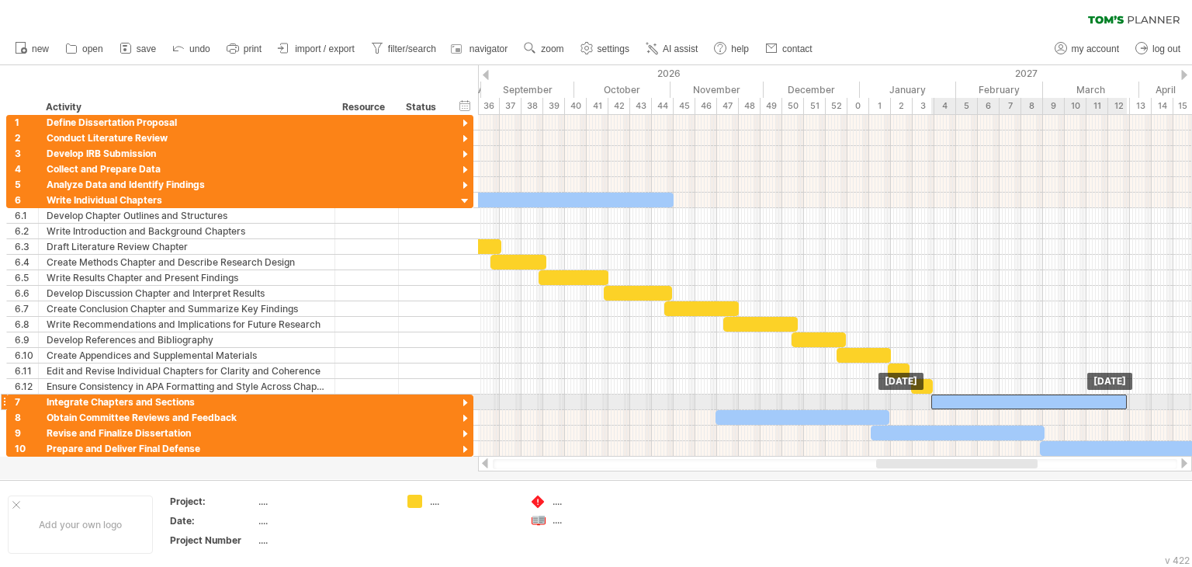
drag, startPoint x: 922, startPoint y: 396, endPoint x: 941, endPoint y: 395, distance: 18.6
click at [941, 395] on div at bounding box center [1029, 401] width 196 height 15
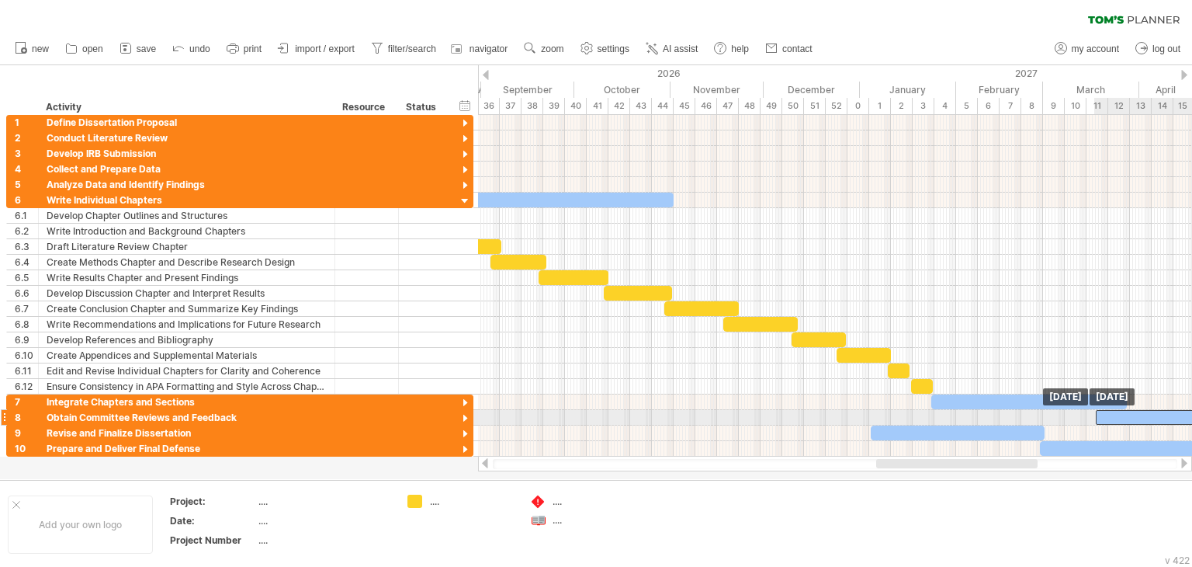
drag, startPoint x: 775, startPoint y: 413, endPoint x: 1157, endPoint y: 414, distance: 381.9
click at [1157, 414] on div at bounding box center [1183, 417] width 174 height 15
drag, startPoint x: 1115, startPoint y: 417, endPoint x: 1127, endPoint y: 417, distance: 12.4
click at [1127, 417] on div at bounding box center [1197, 417] width 174 height 15
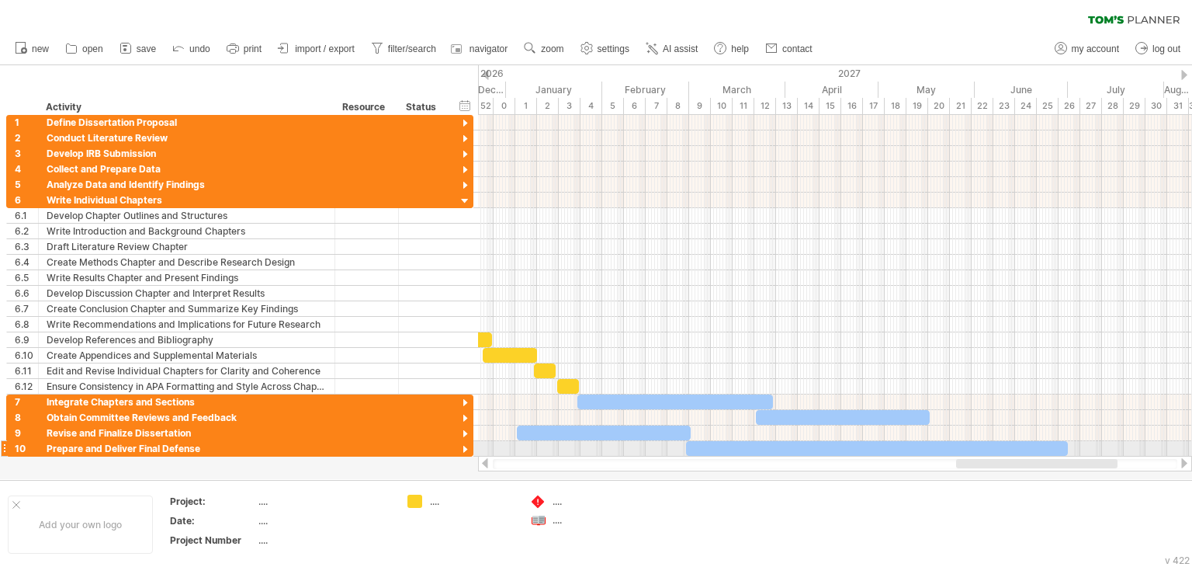
drag, startPoint x: 987, startPoint y: 463, endPoint x: 1067, endPoint y: 456, distance: 80.2
click at [1067, 456] on div at bounding box center [835, 464] width 714 height 16
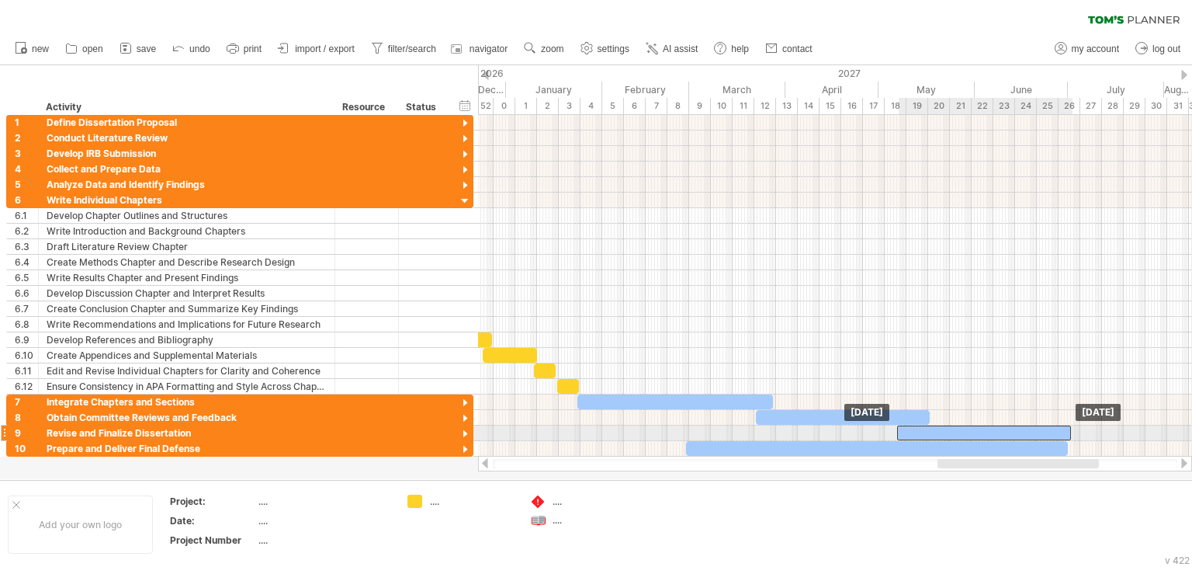
drag, startPoint x: 667, startPoint y: 427, endPoint x: 1047, endPoint y: 426, distance: 379.5
click at [1047, 426] on div at bounding box center [984, 432] width 174 height 15
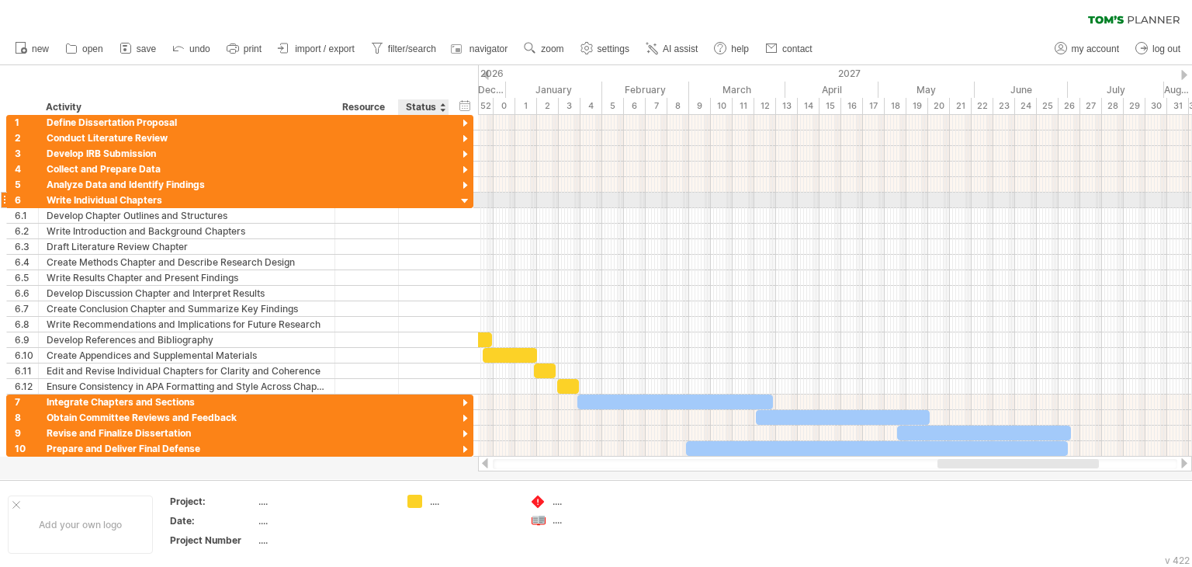
click at [462, 203] on div at bounding box center [465, 201] width 15 height 15
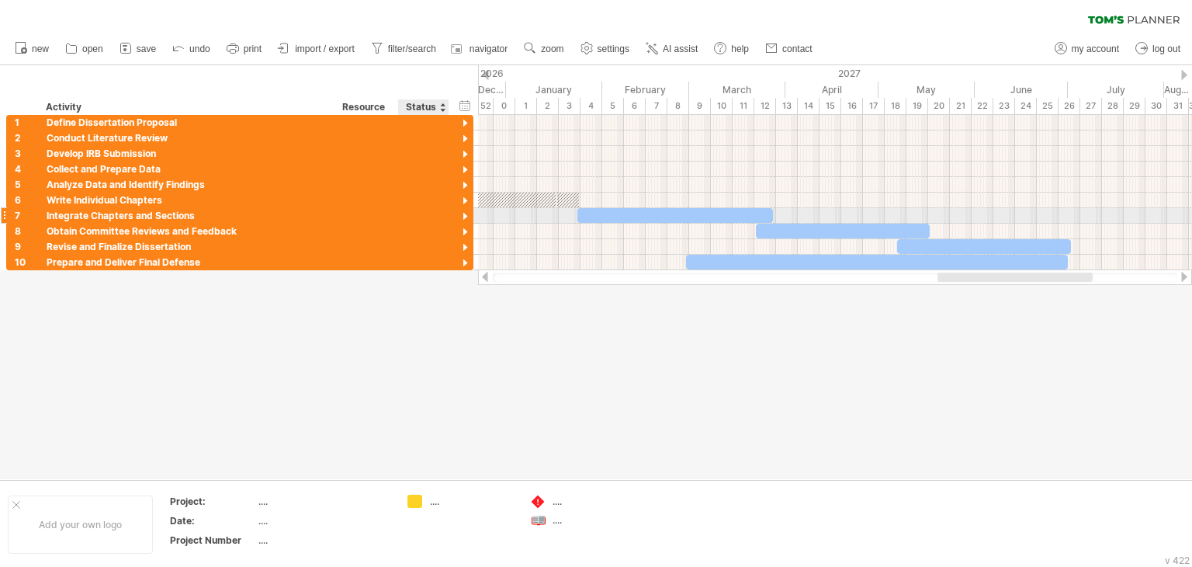
click at [459, 216] on div at bounding box center [465, 217] width 15 height 15
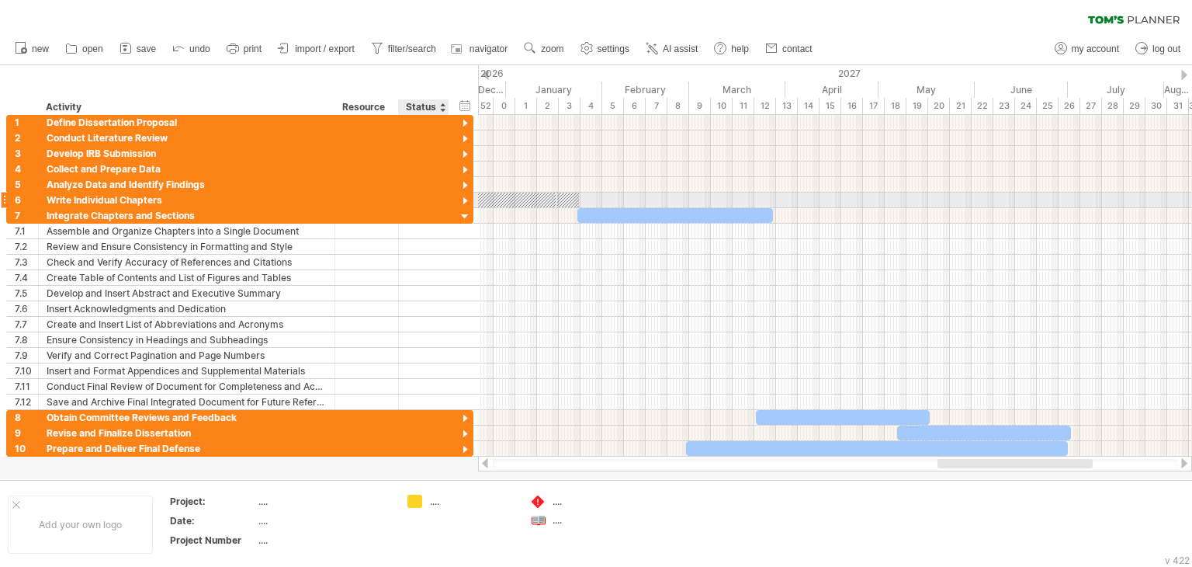
click at [465, 196] on div at bounding box center [465, 201] width 15 height 15
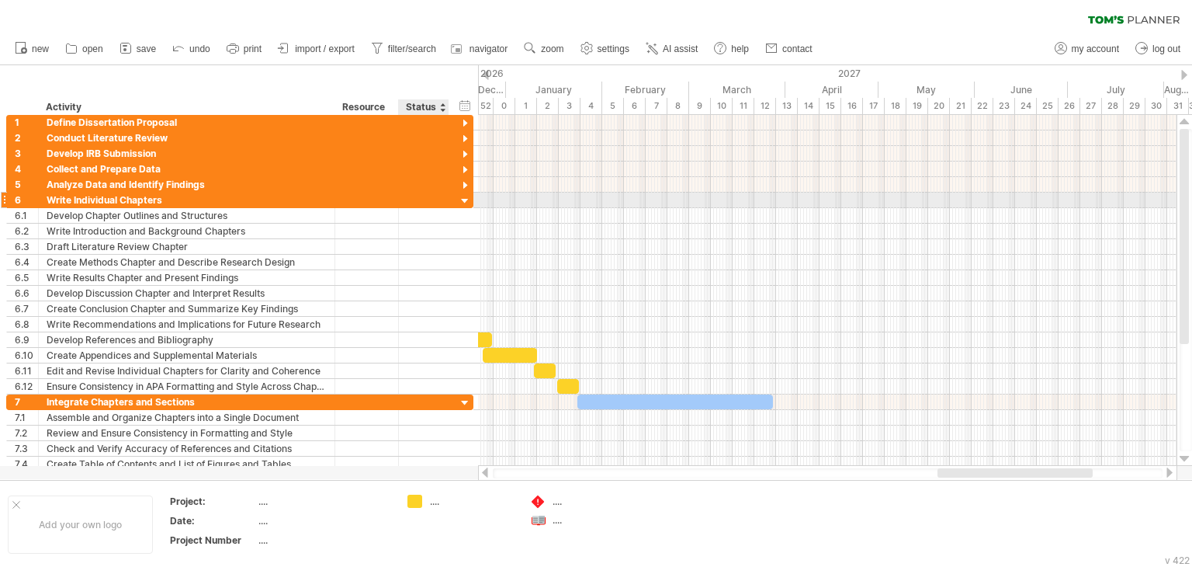
click at [465, 196] on div at bounding box center [465, 201] width 15 height 15
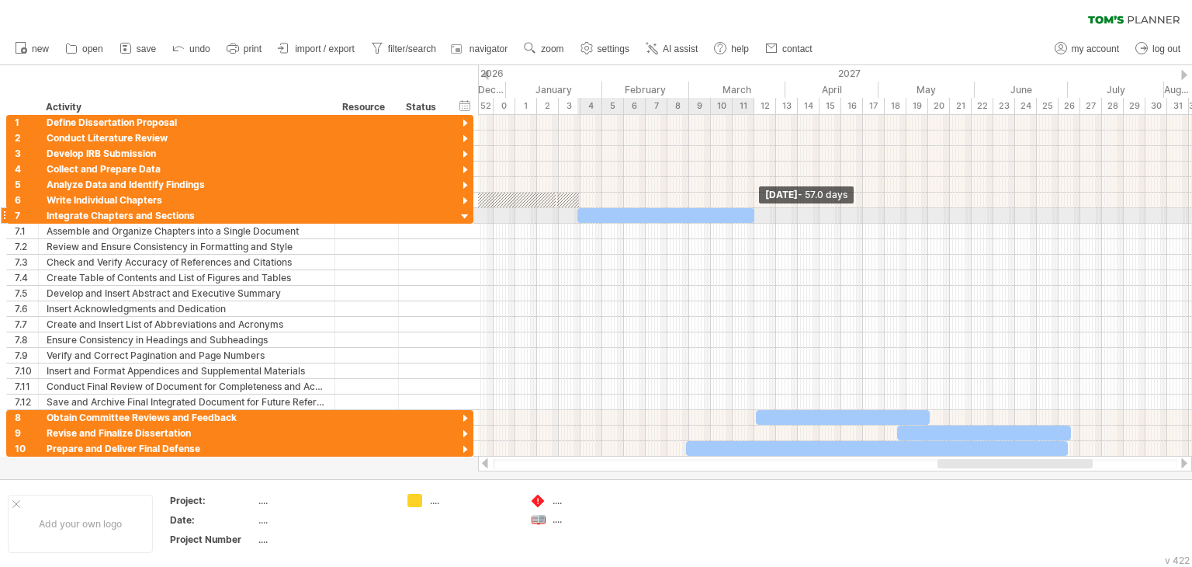
drag, startPoint x: 773, startPoint y: 213, endPoint x: 754, endPoint y: 212, distance: 19.4
click at [754, 212] on span at bounding box center [754, 215] width 6 height 15
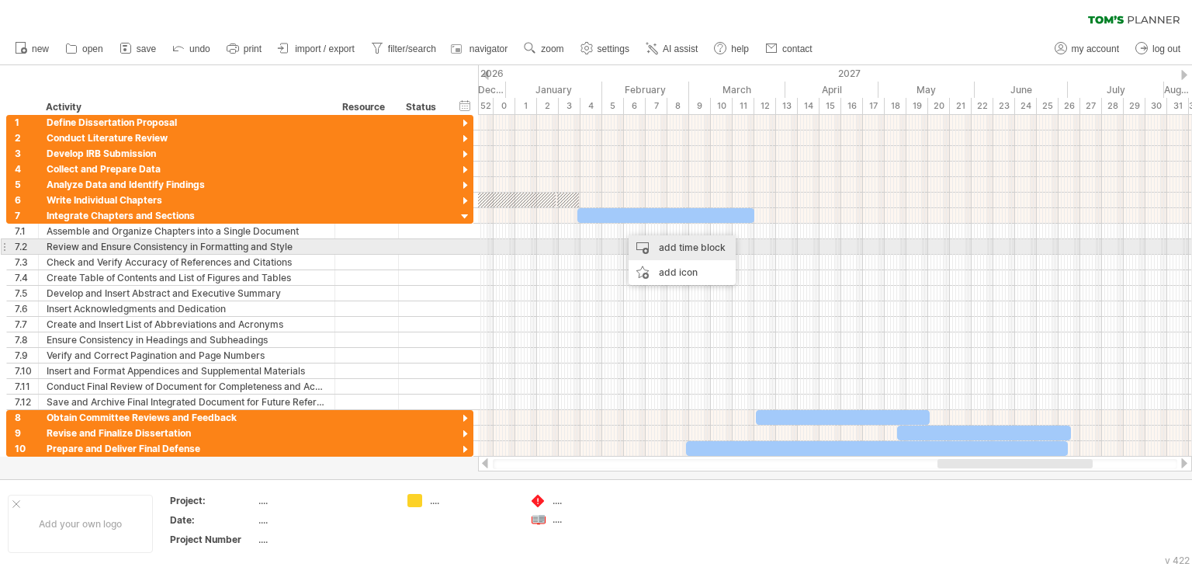
click at [664, 252] on div "add time block" at bounding box center [682, 247] width 107 height 25
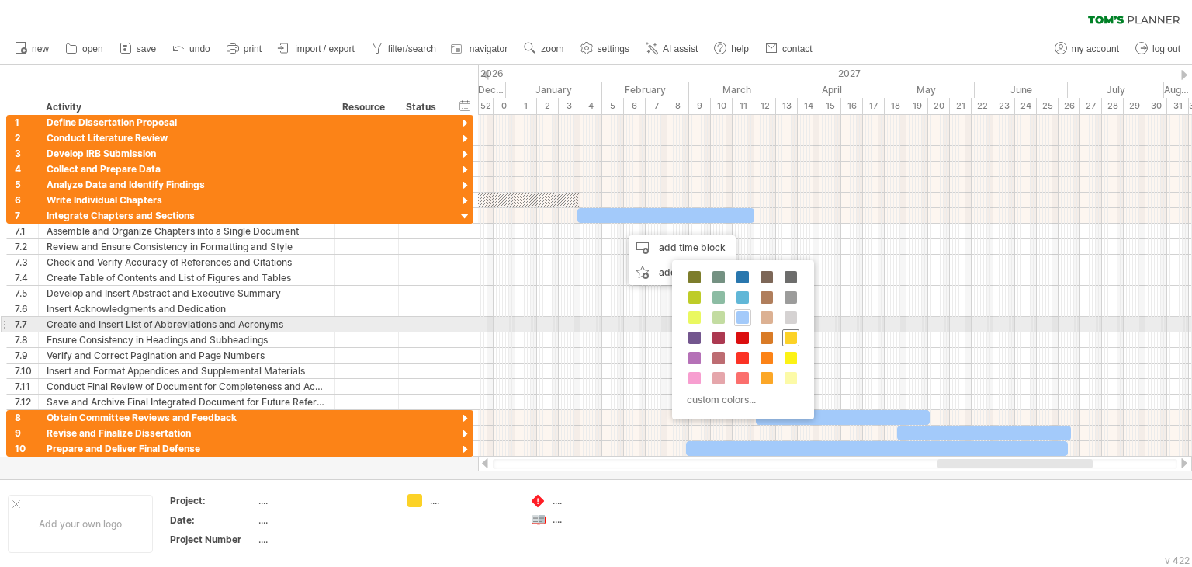
click at [785, 336] on span at bounding box center [791, 337] width 12 height 12
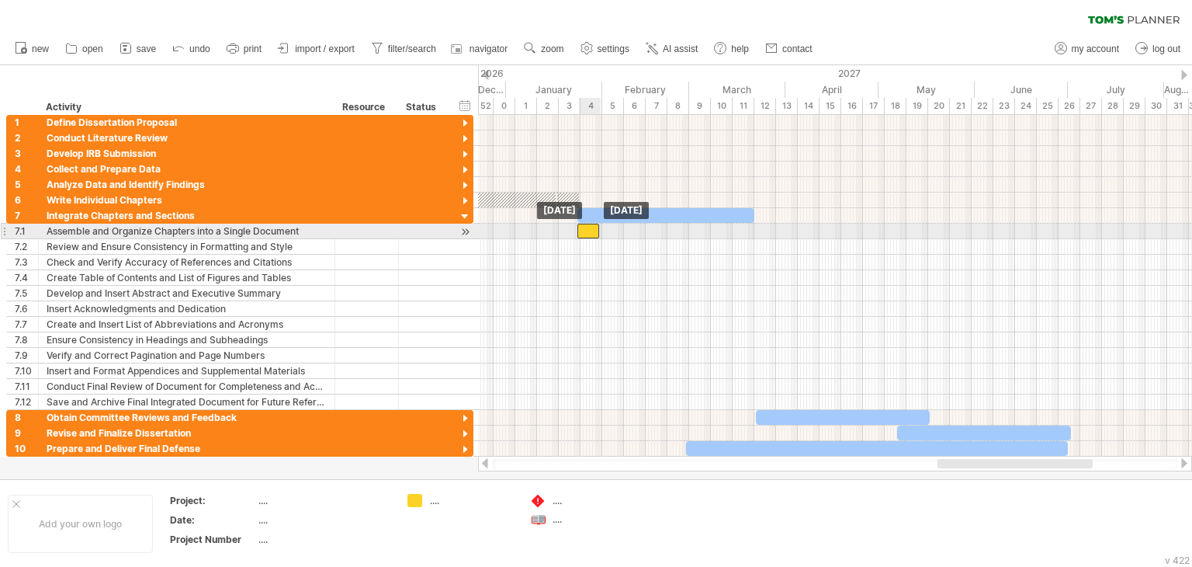
drag, startPoint x: 635, startPoint y: 232, endPoint x: 591, endPoint y: 231, distance: 43.5
click at [591, 231] on div at bounding box center [588, 231] width 22 height 15
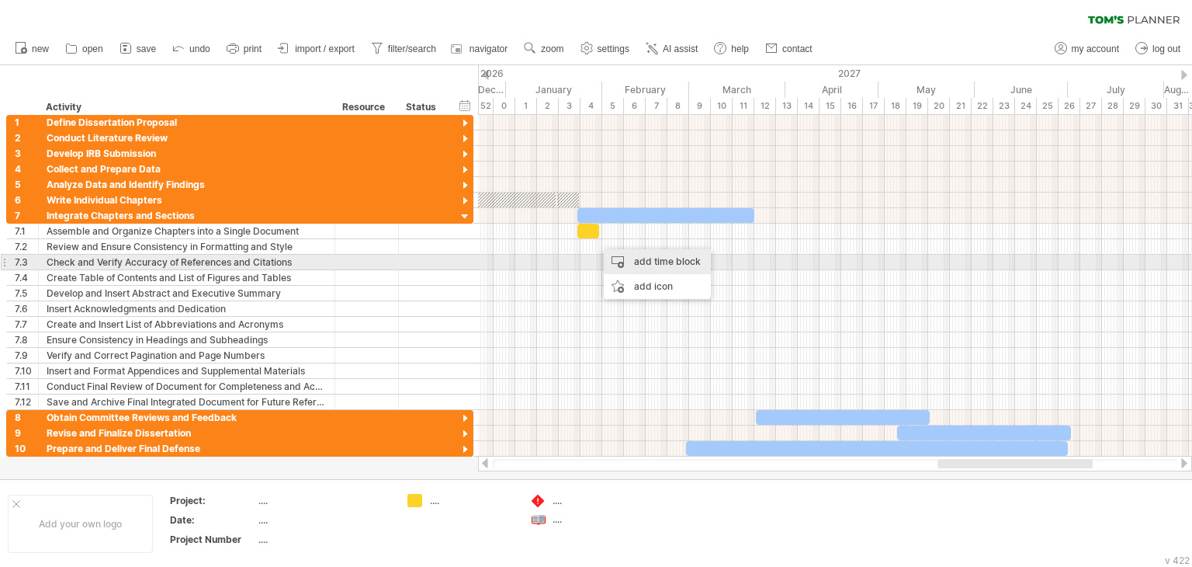
click at [648, 266] on div "add time block" at bounding box center [657, 261] width 107 height 25
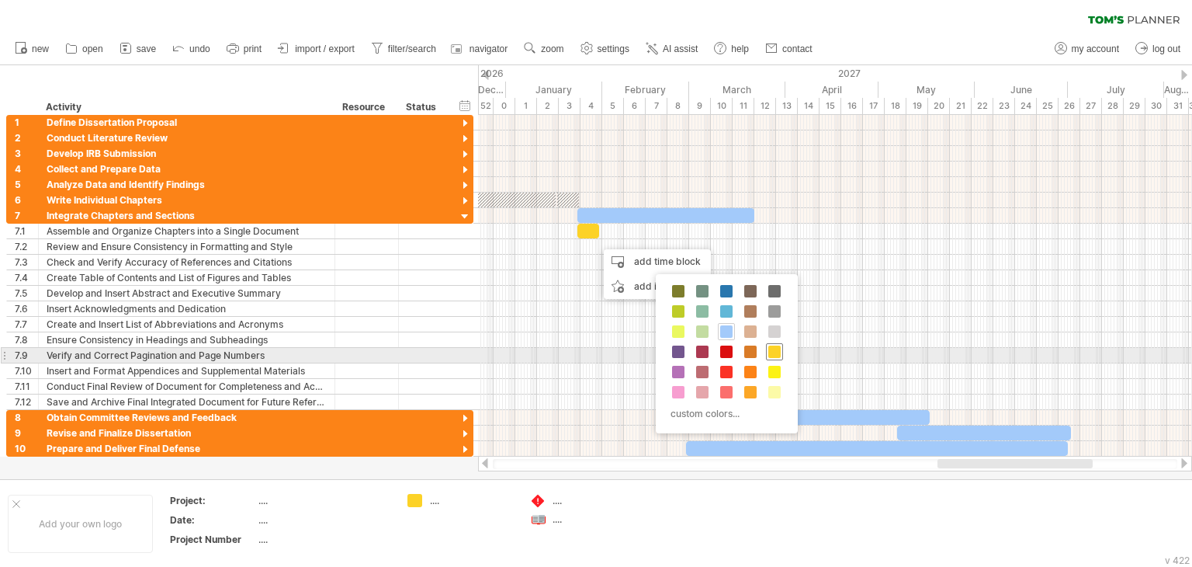
click at [772, 354] on span at bounding box center [774, 351] width 12 height 12
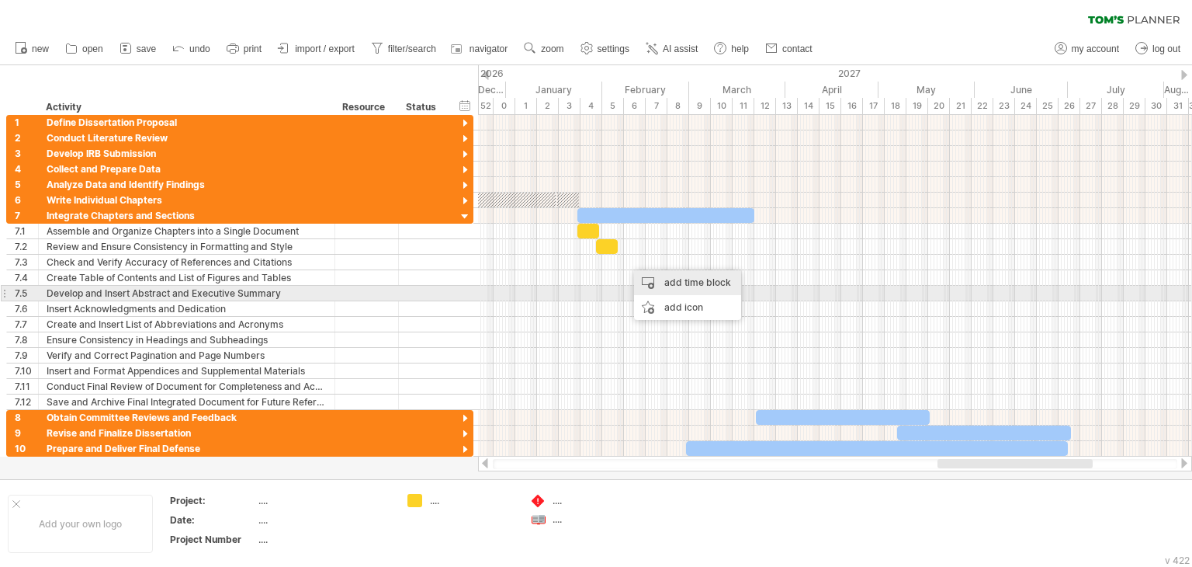
click at [685, 287] on div "add time block" at bounding box center [687, 282] width 107 height 25
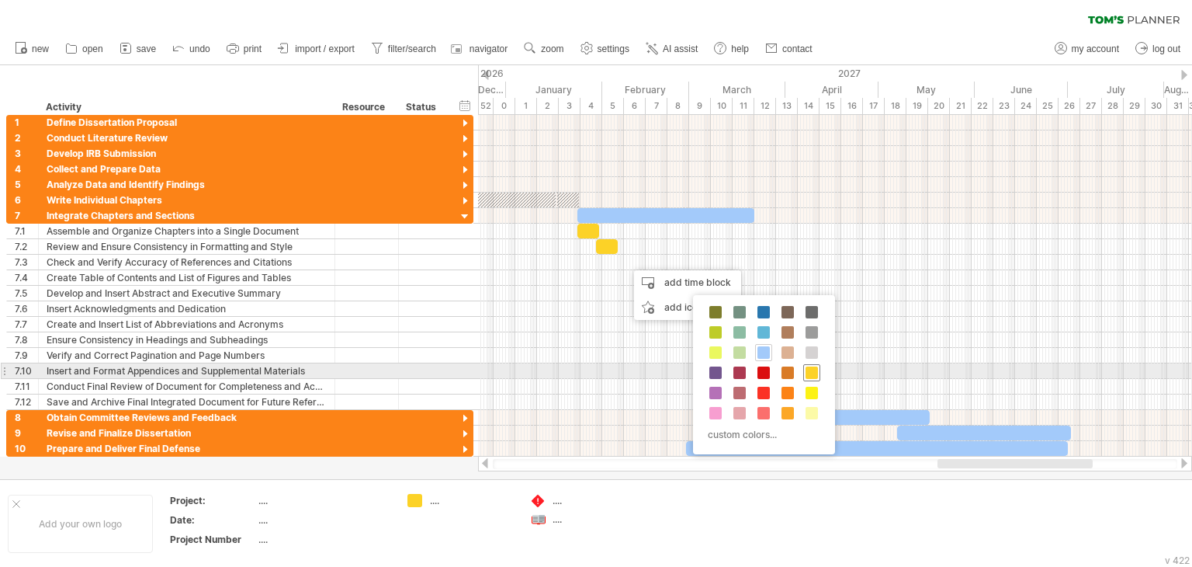
click at [809, 366] on span at bounding box center [812, 372] width 12 height 12
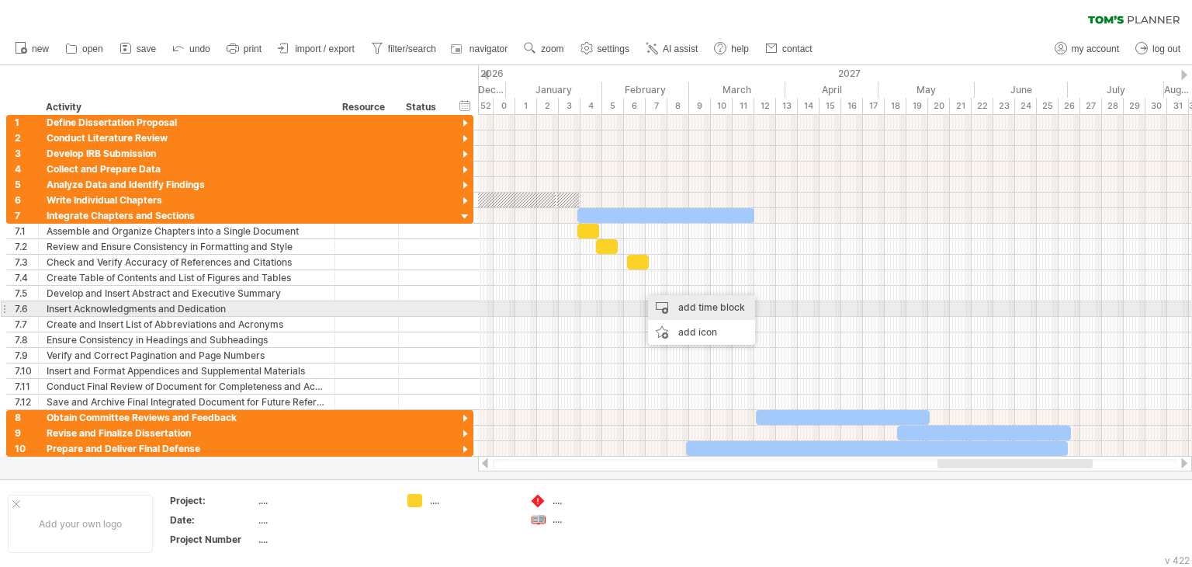
click at [709, 311] on div "add time block" at bounding box center [701, 307] width 107 height 25
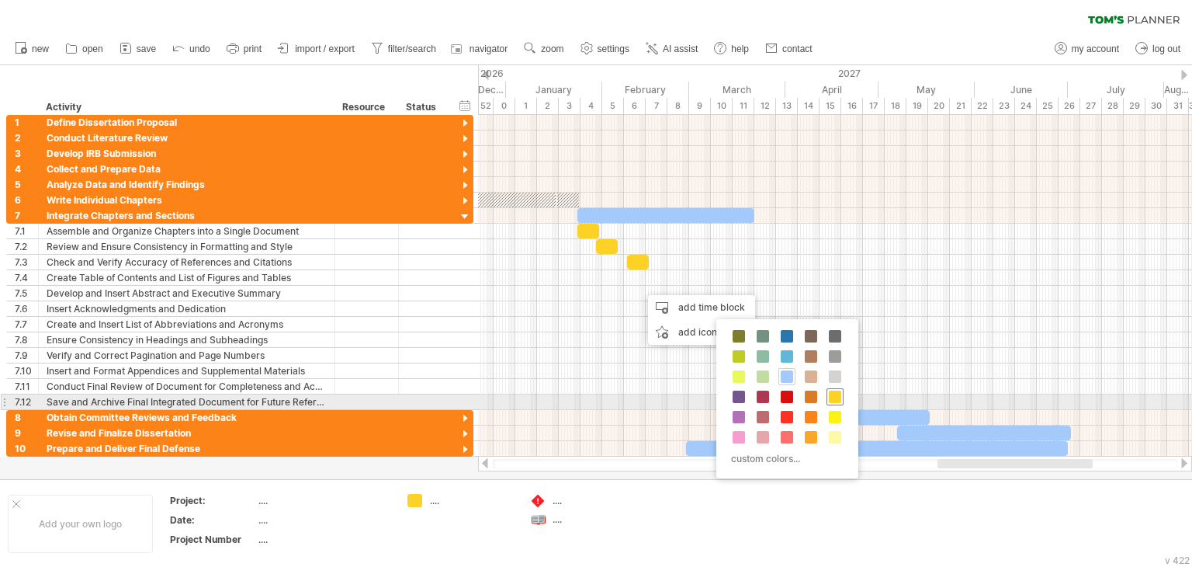
click at [834, 396] on span at bounding box center [835, 396] width 12 height 12
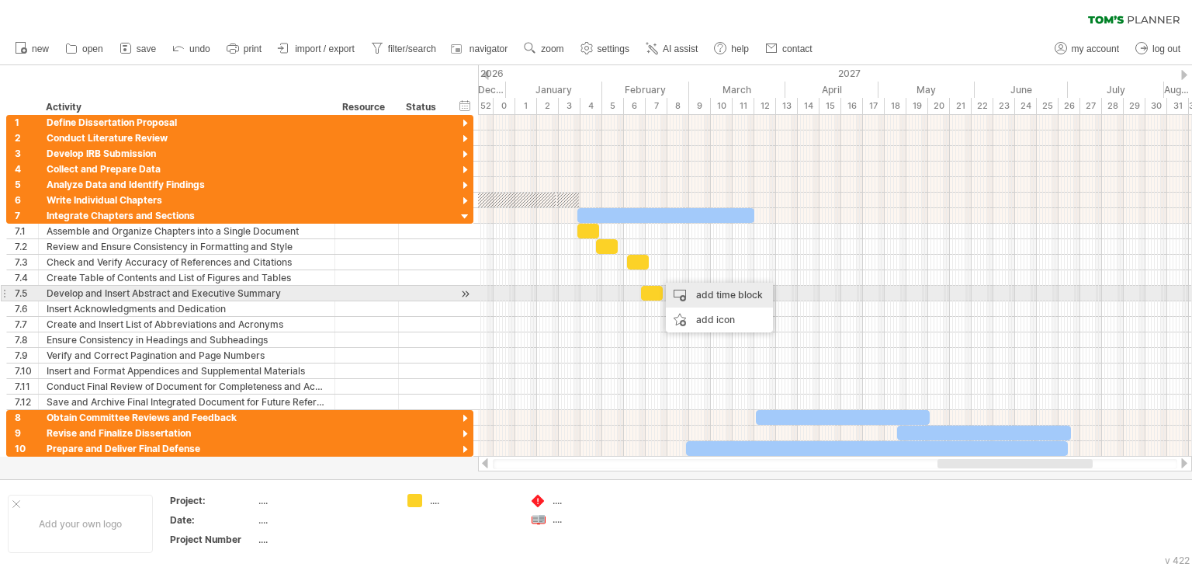
click at [735, 296] on div "add time block" at bounding box center [719, 295] width 107 height 25
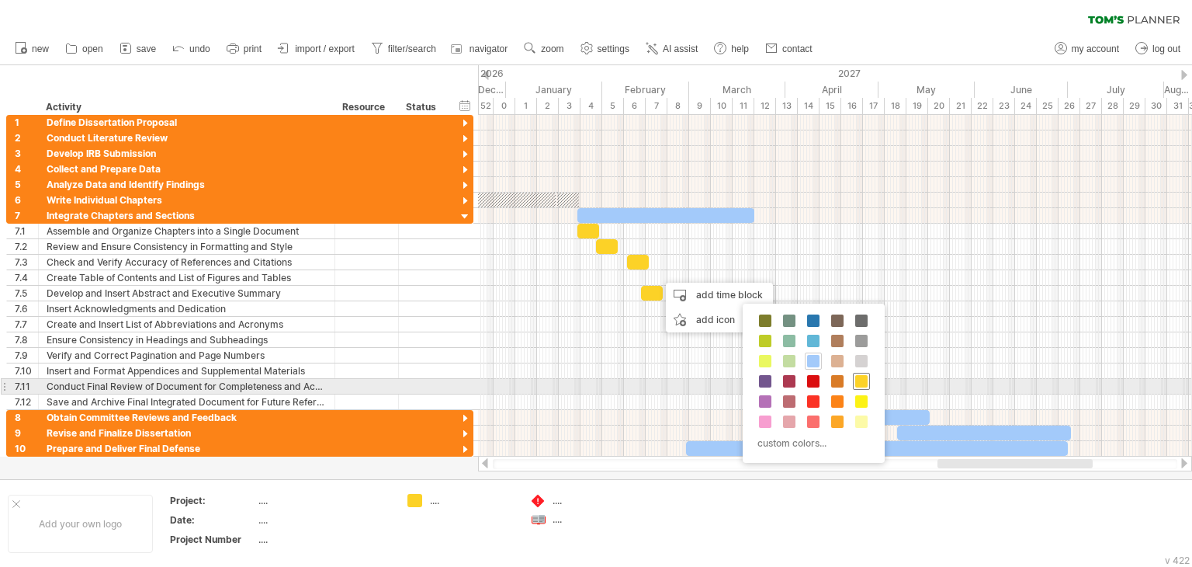
click at [865, 380] on span at bounding box center [861, 381] width 12 height 12
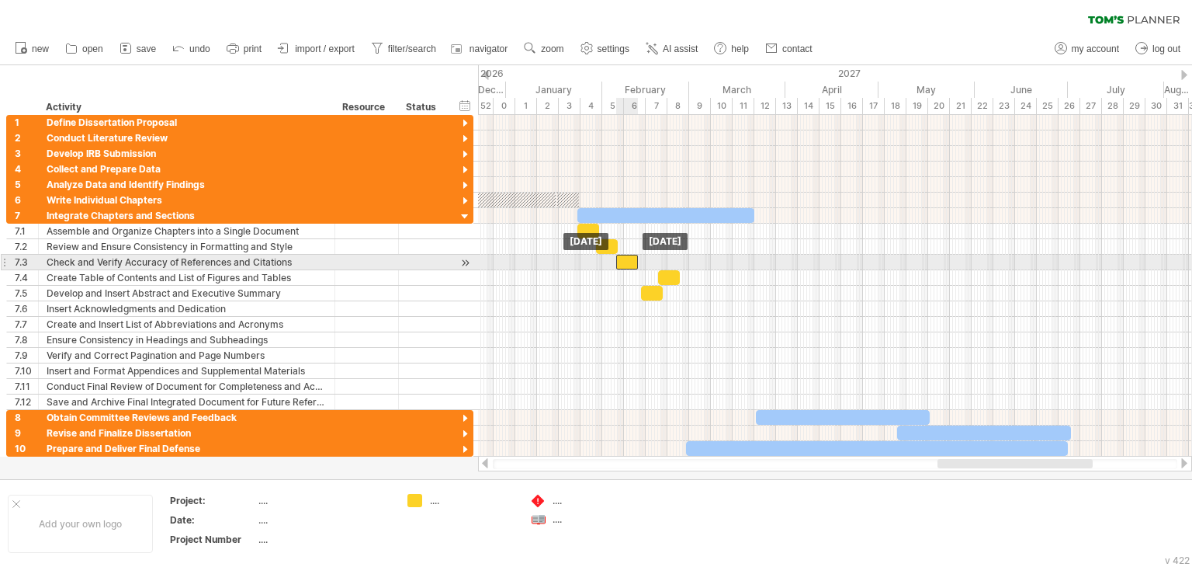
drag, startPoint x: 635, startPoint y: 262, endPoint x: 624, endPoint y: 259, distance: 11.1
click at [624, 259] on div at bounding box center [627, 262] width 22 height 15
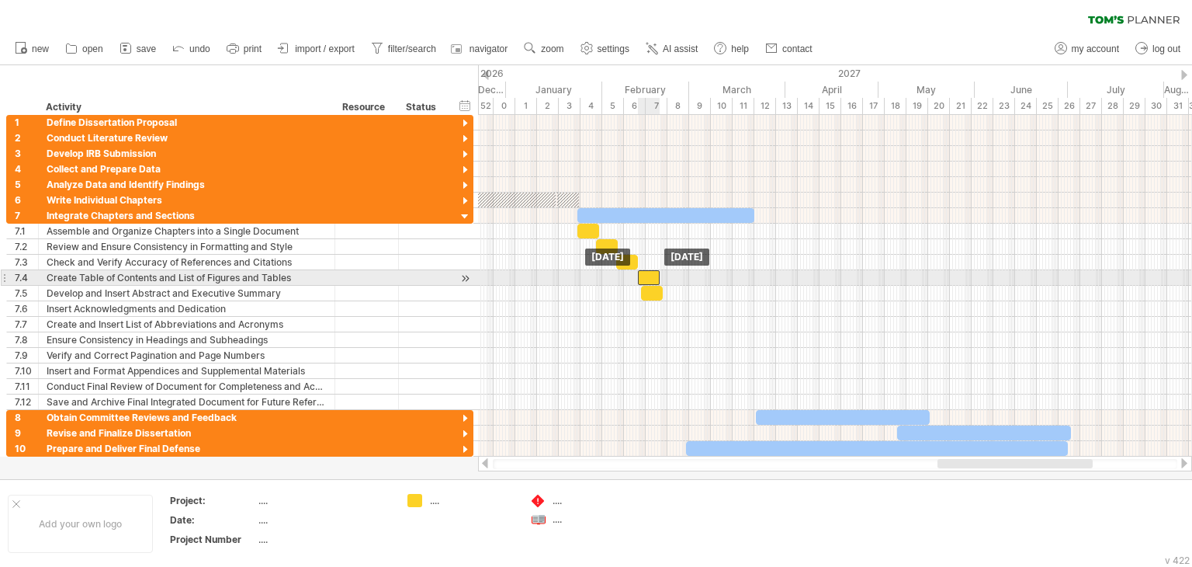
drag, startPoint x: 670, startPoint y: 274, endPoint x: 649, endPoint y: 274, distance: 21.0
click at [649, 274] on div at bounding box center [649, 277] width 22 height 15
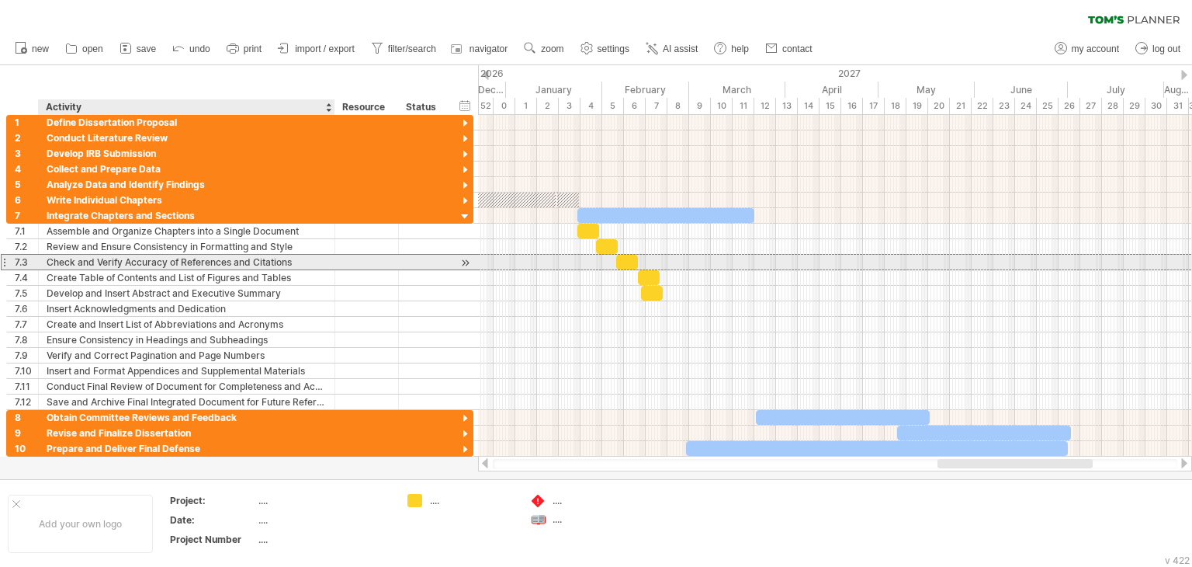
click at [276, 259] on div "Check and Verify Accuracy of References and Citations" at bounding box center [187, 262] width 280 height 15
click at [299, 262] on input "**********" at bounding box center [187, 262] width 280 height 15
type input "**********"
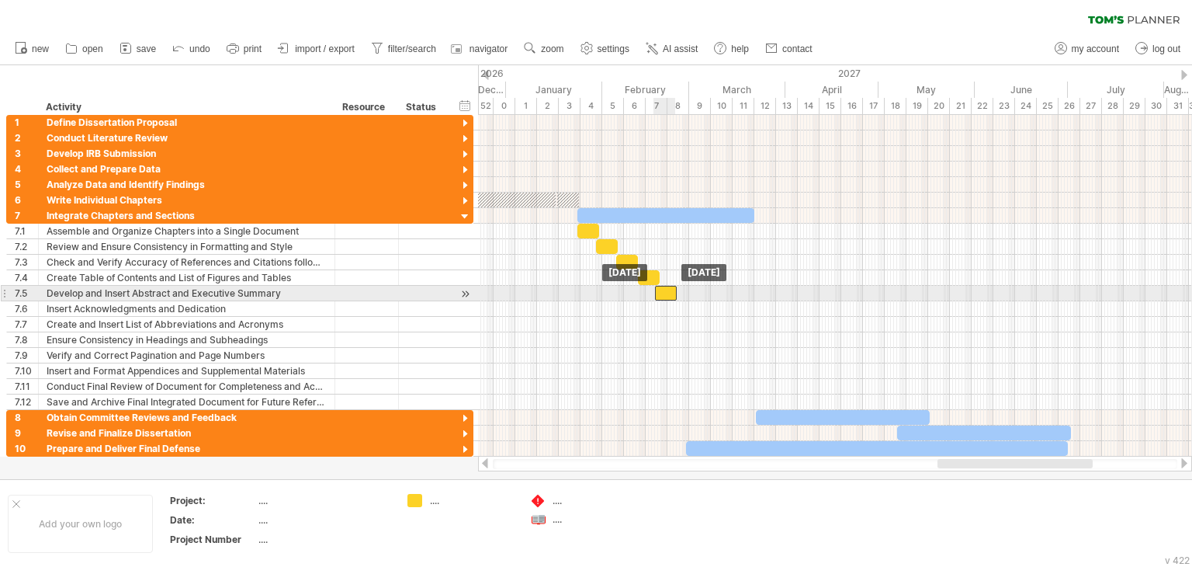
drag, startPoint x: 654, startPoint y: 290, endPoint x: 667, endPoint y: 290, distance: 13.2
click at [667, 290] on div at bounding box center [666, 293] width 22 height 15
drag, startPoint x: 677, startPoint y: 286, endPoint x: 704, endPoint y: 286, distance: 27.2
click at [704, 286] on span at bounding box center [705, 293] width 6 height 15
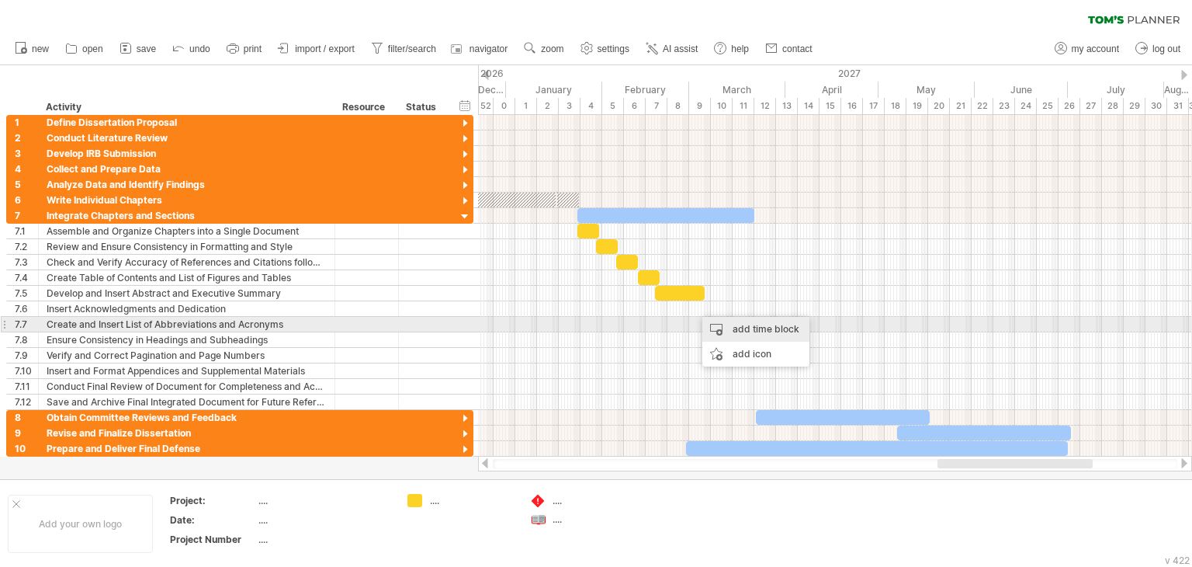
click at [717, 319] on div "add time block" at bounding box center [755, 329] width 107 height 25
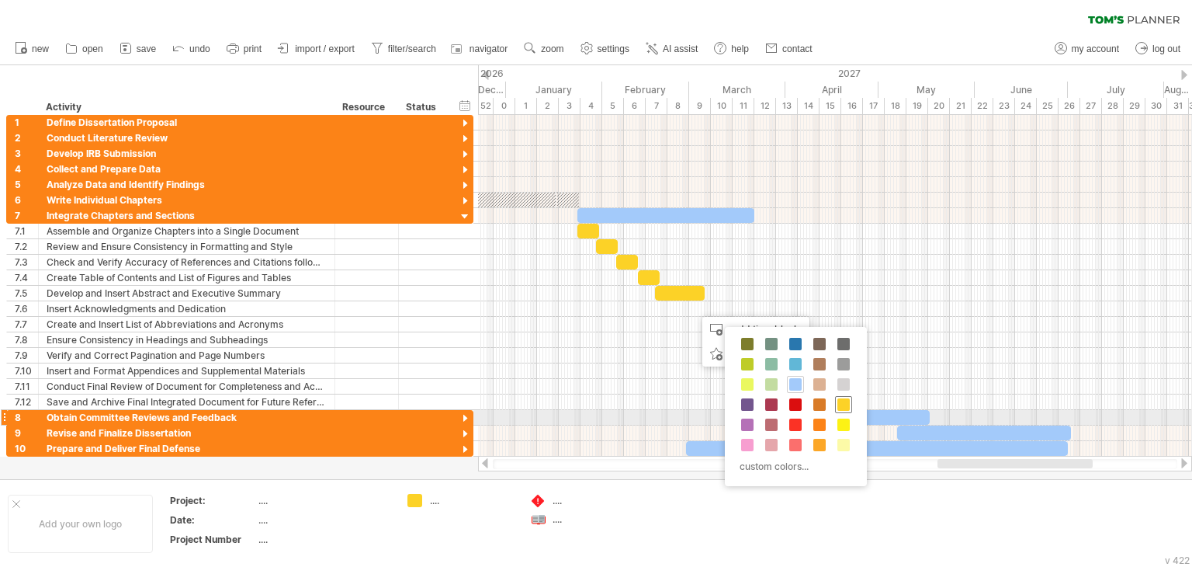
click at [844, 407] on span at bounding box center [843, 404] width 12 height 12
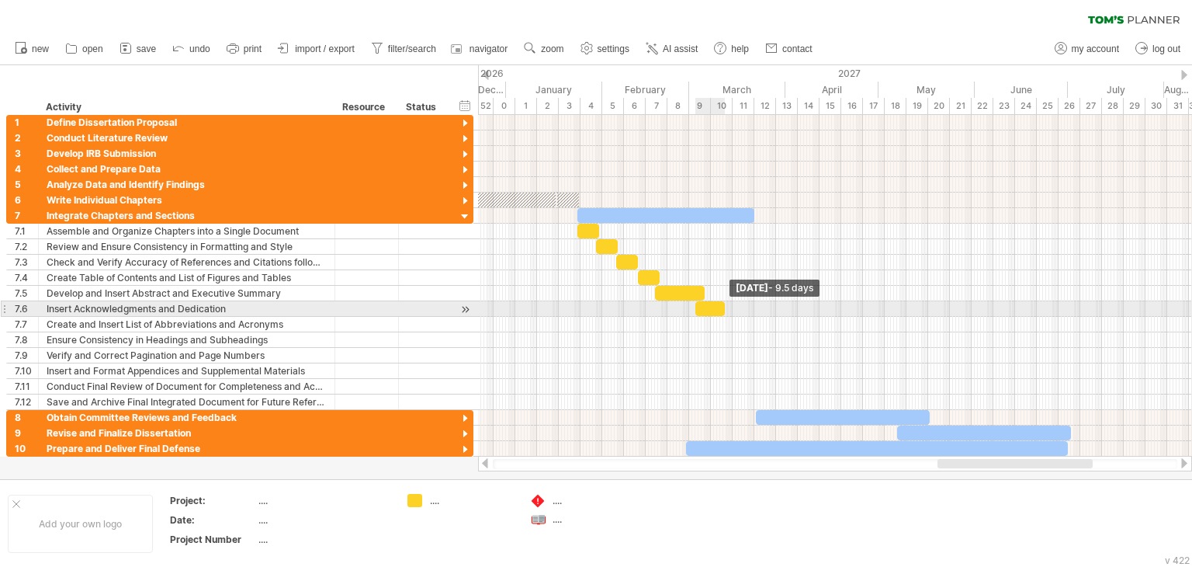
drag, startPoint x: 714, startPoint y: 308, endPoint x: 723, endPoint y: 308, distance: 8.5
click at [723, 308] on div at bounding box center [709, 308] width 29 height 15
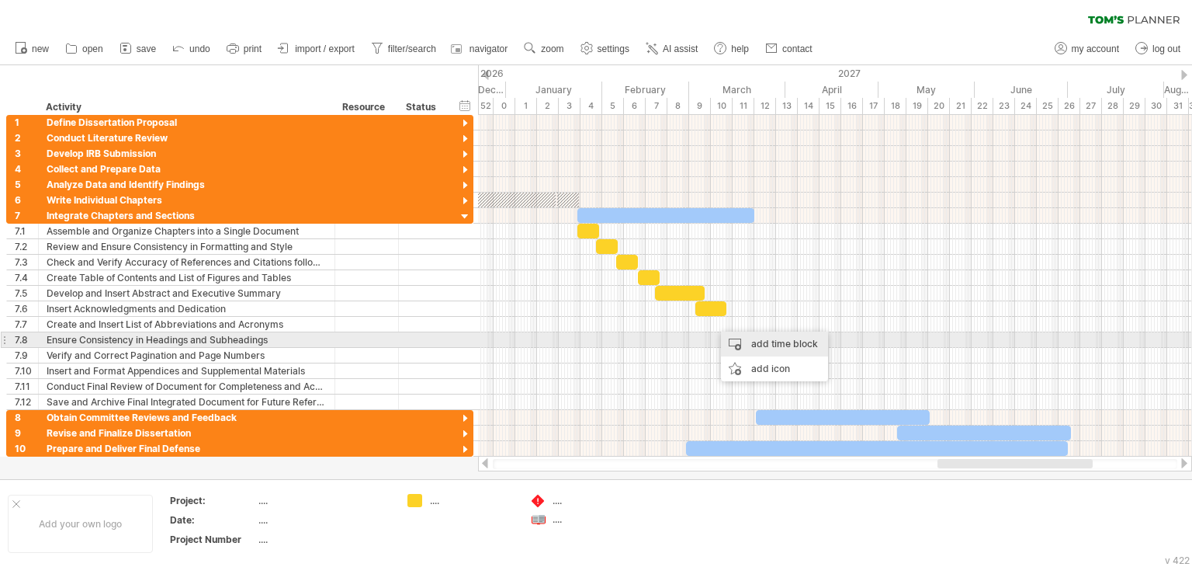
click at [754, 345] on div "add time block" at bounding box center [774, 343] width 107 height 25
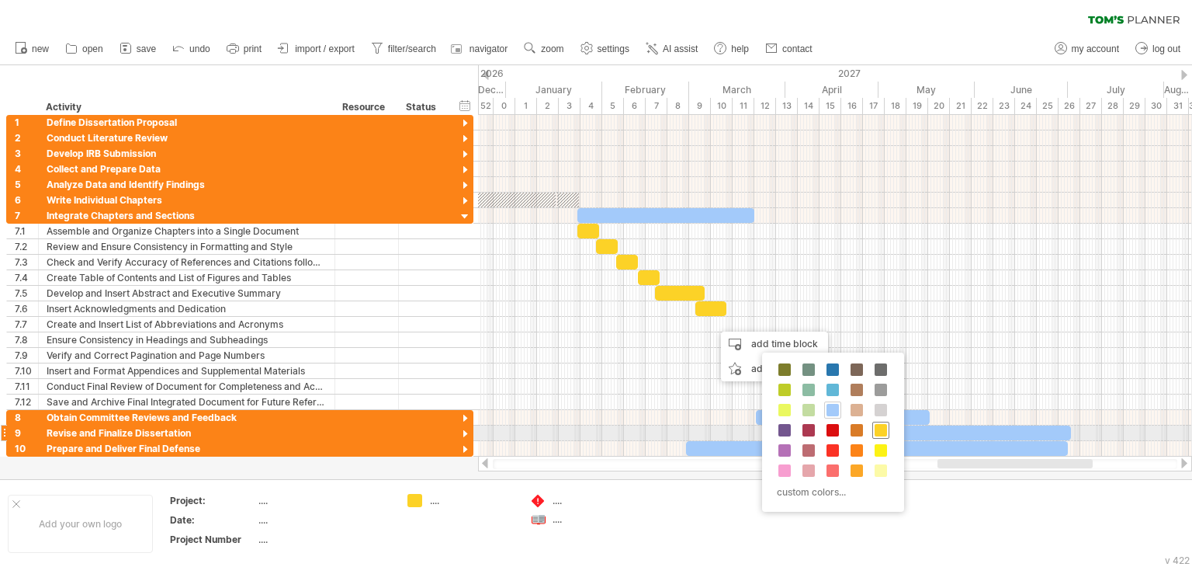
click at [879, 426] on span at bounding box center [881, 430] width 12 height 12
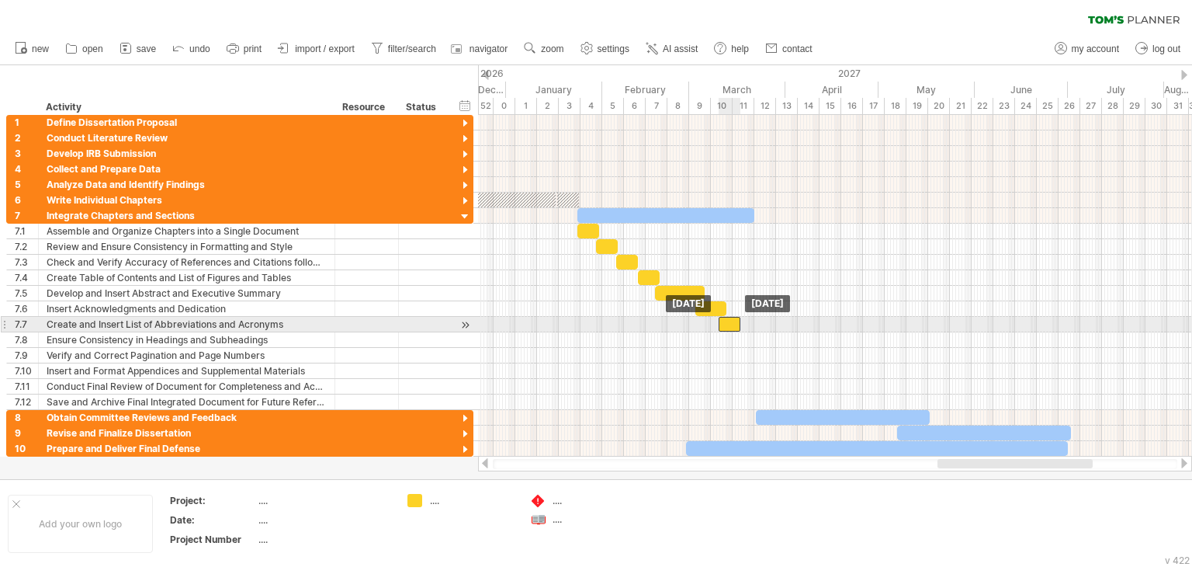
click at [737, 324] on div at bounding box center [730, 324] width 22 height 15
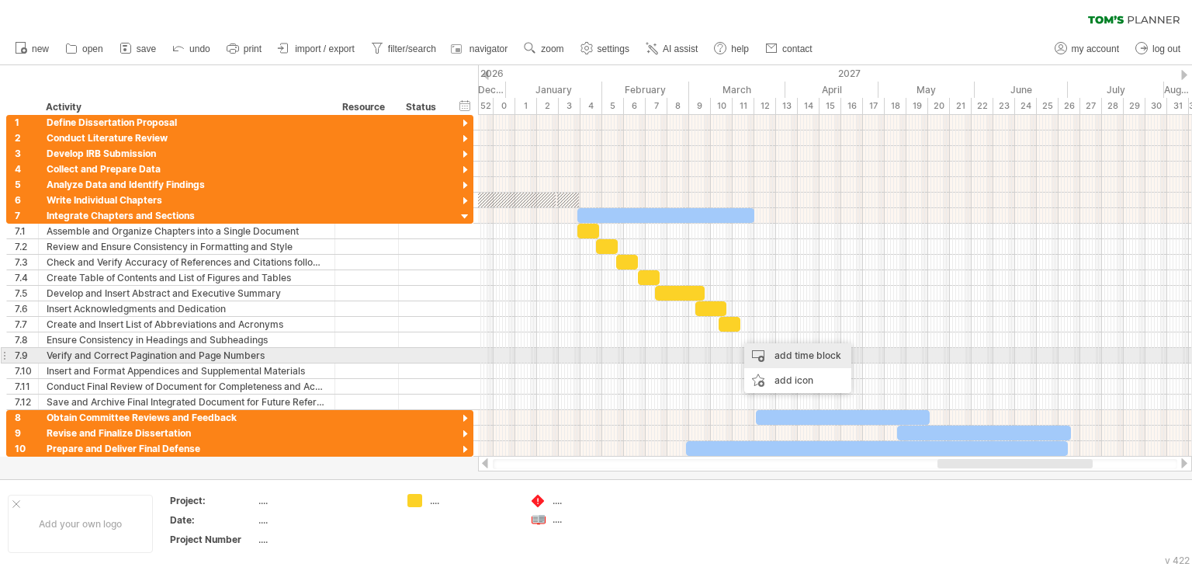
click at [797, 357] on div "add time block" at bounding box center [797, 355] width 107 height 25
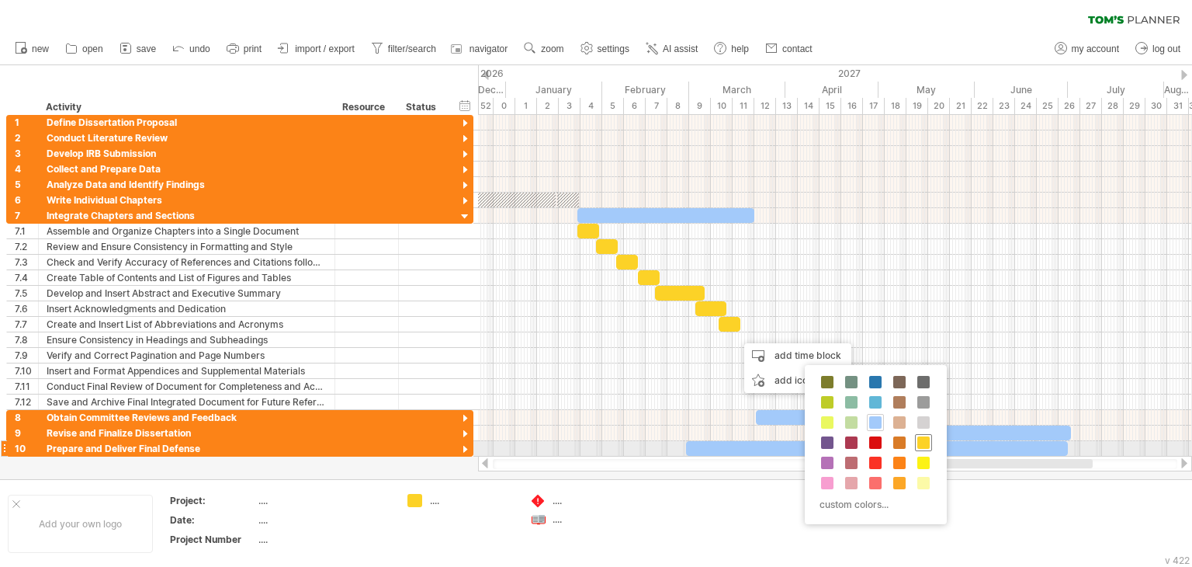
click at [926, 442] on span at bounding box center [923, 442] width 12 height 12
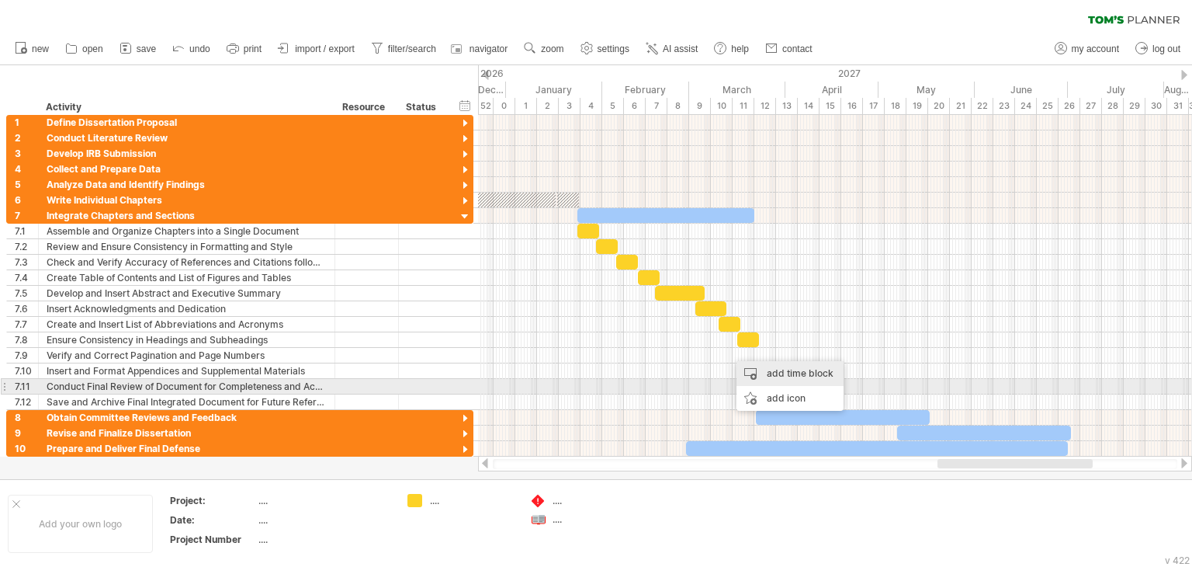
click at [782, 380] on div "add time block" at bounding box center [790, 373] width 107 height 25
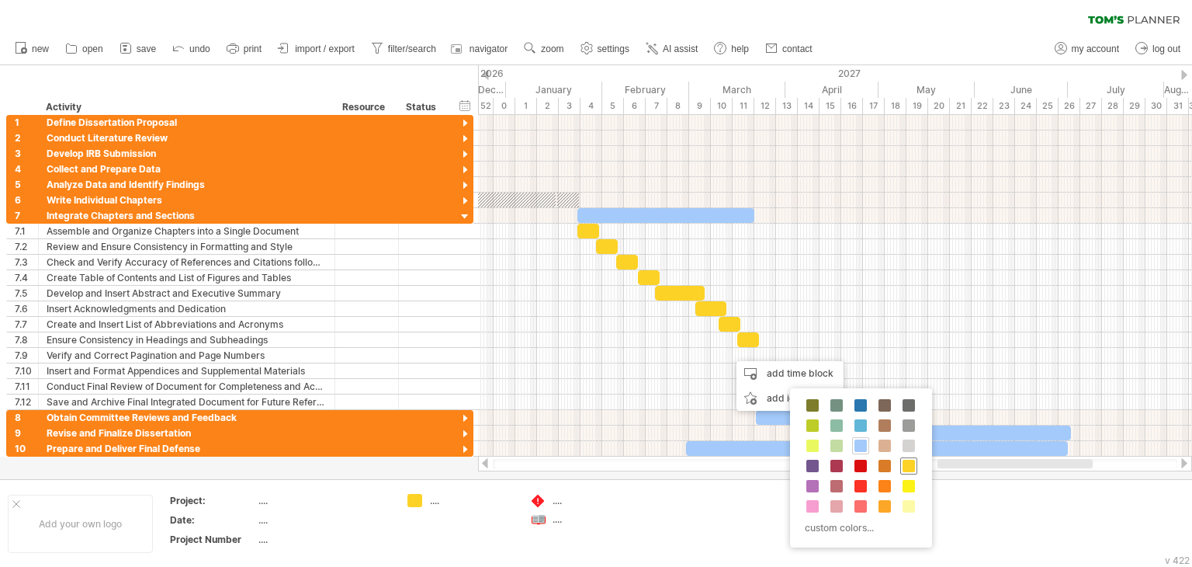
click at [905, 466] on span at bounding box center [909, 465] width 12 height 12
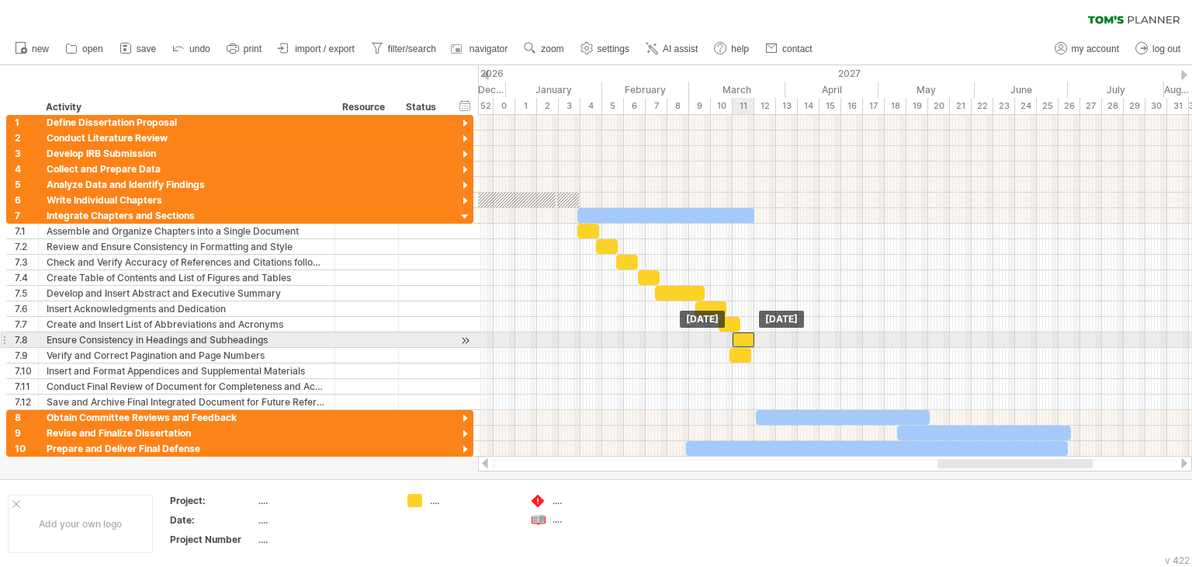
click at [745, 336] on div at bounding box center [744, 339] width 22 height 15
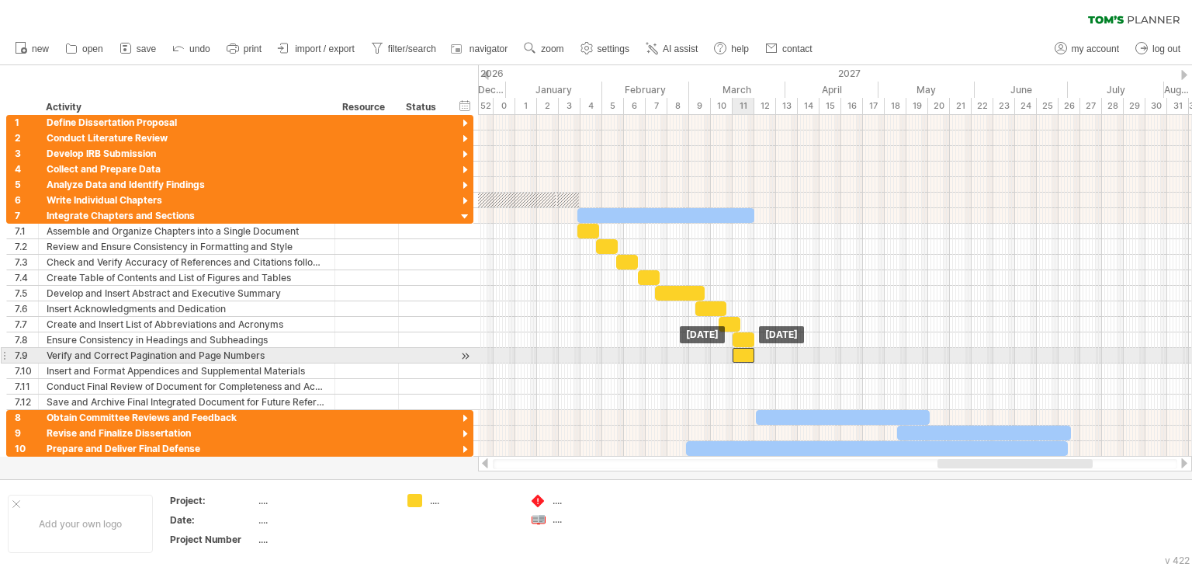
click at [748, 351] on div at bounding box center [744, 355] width 22 height 15
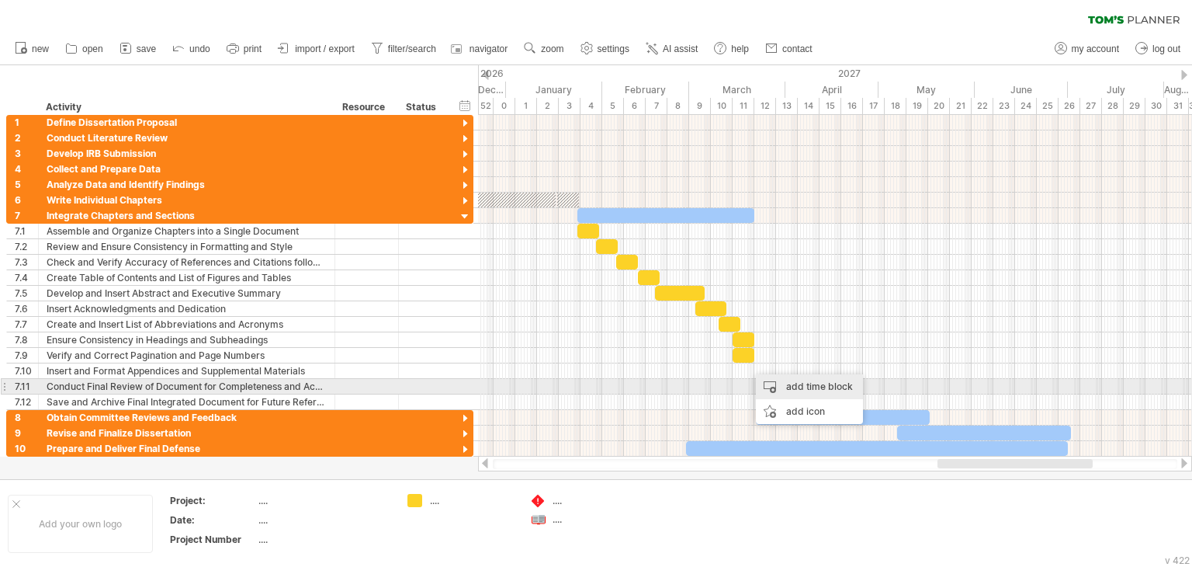
click at [789, 383] on div "add time block" at bounding box center [809, 386] width 107 height 25
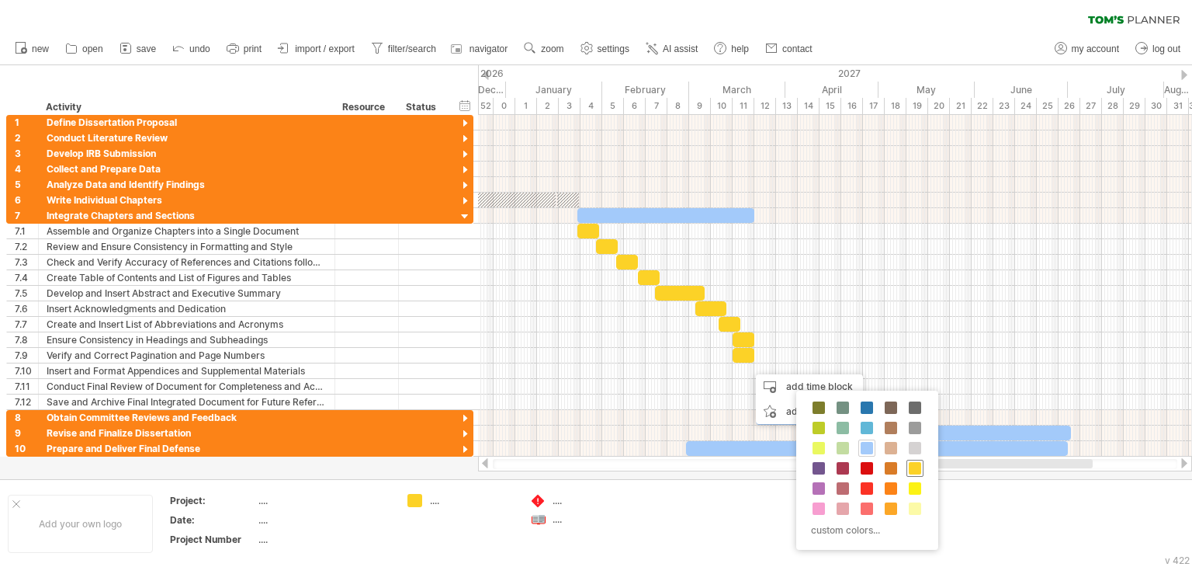
click at [911, 470] on span at bounding box center [915, 468] width 12 height 12
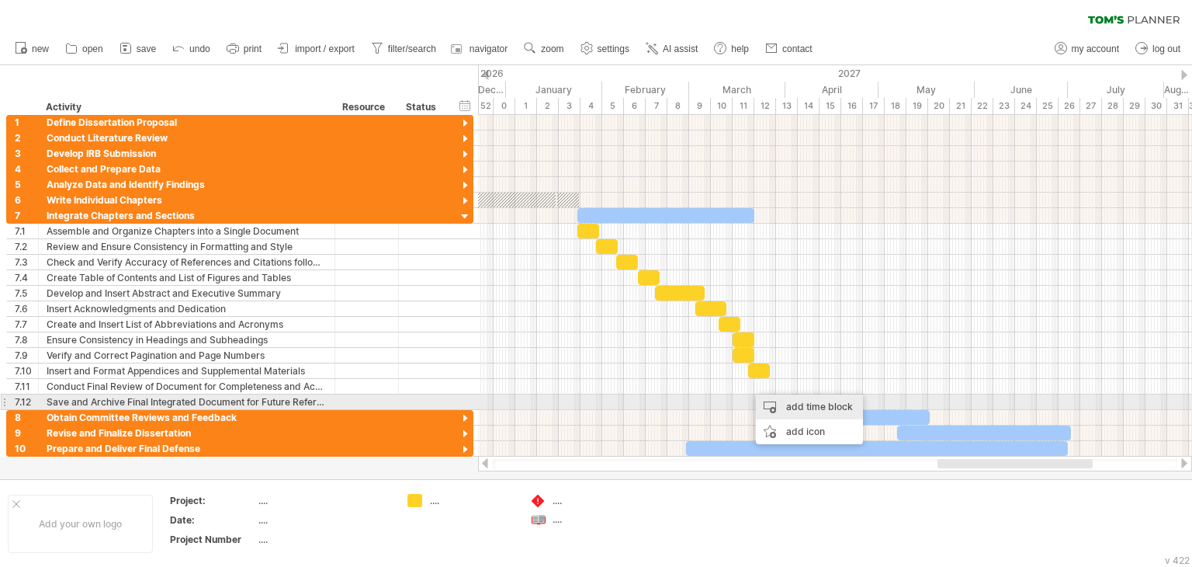
click at [812, 404] on div "add time block" at bounding box center [809, 406] width 107 height 25
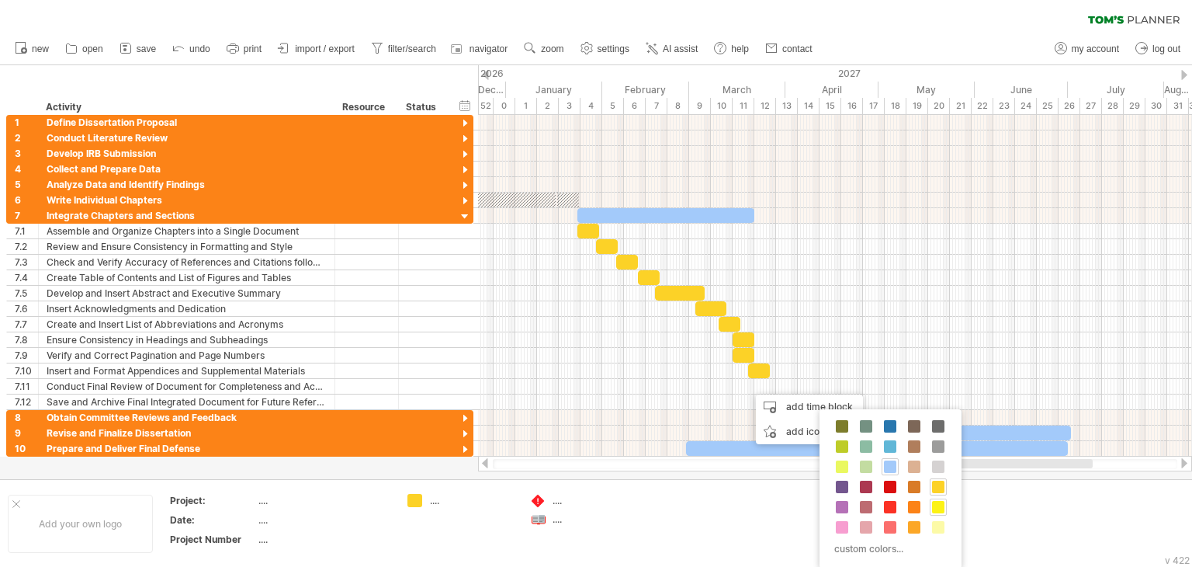
click at [938, 498] on div at bounding box center [938, 506] width 17 height 17
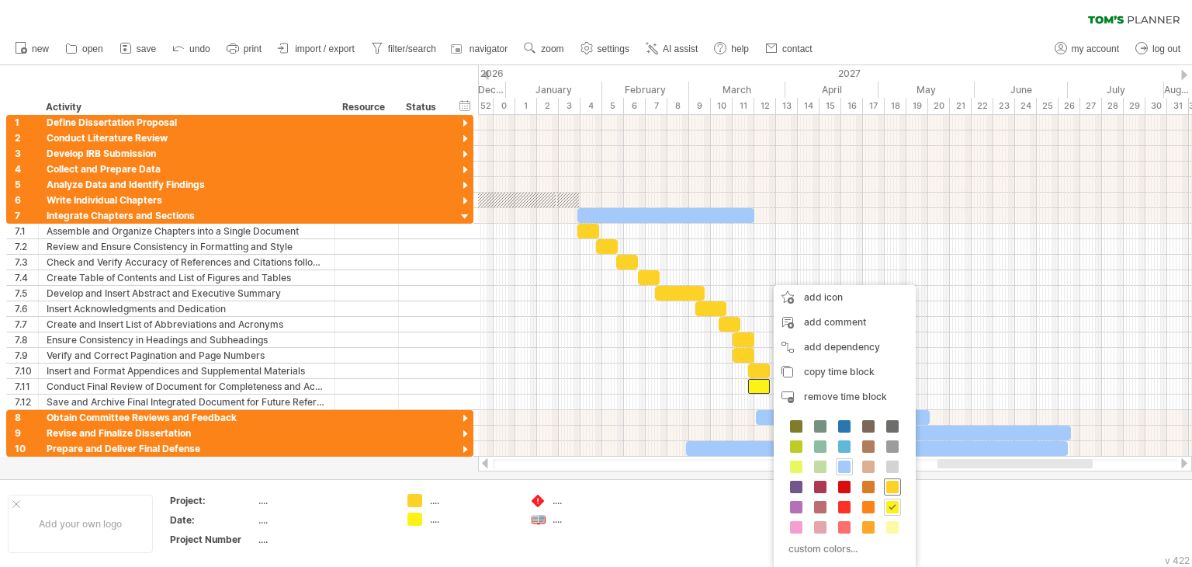
click at [889, 484] on span at bounding box center [892, 486] width 12 height 12
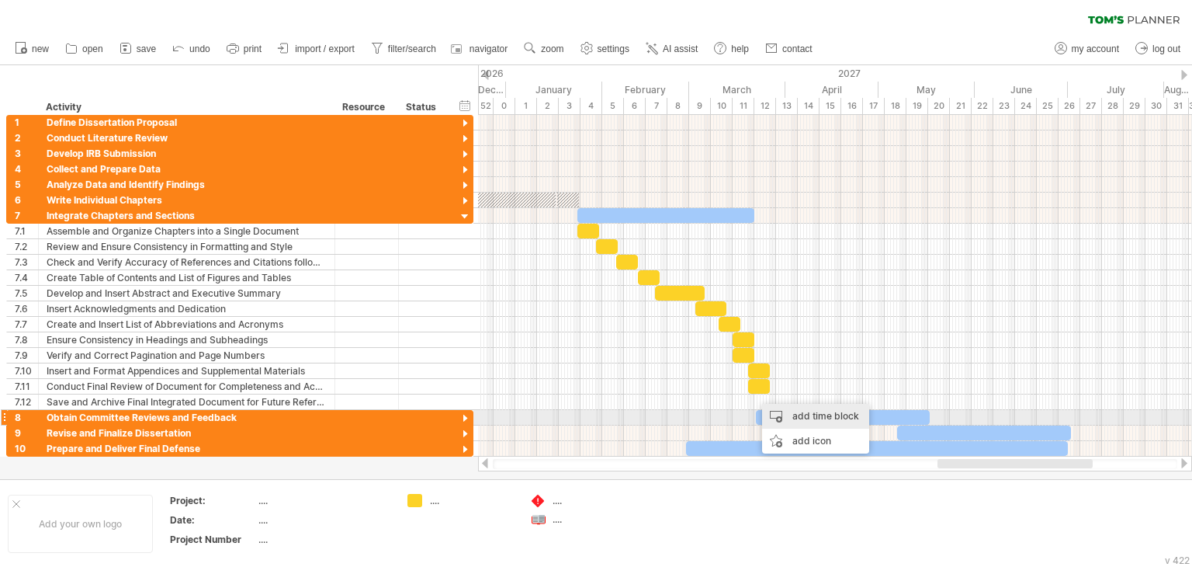
click at [807, 418] on div "add time block" at bounding box center [815, 416] width 107 height 25
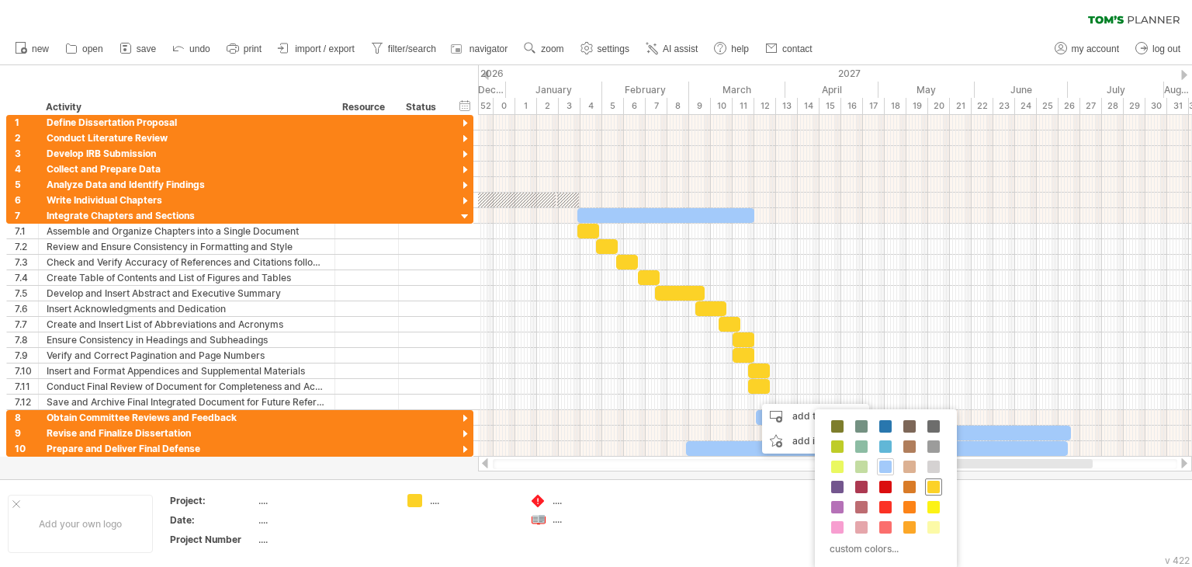
click at [927, 480] on span at bounding box center [933, 486] width 12 height 12
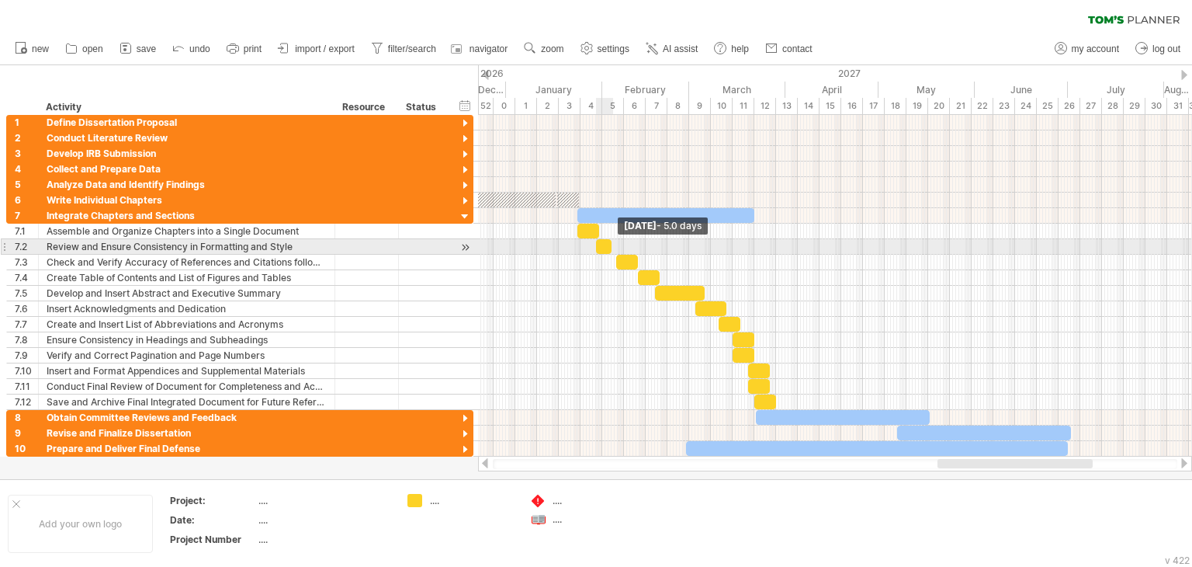
click at [608, 243] on span at bounding box center [611, 246] width 6 height 15
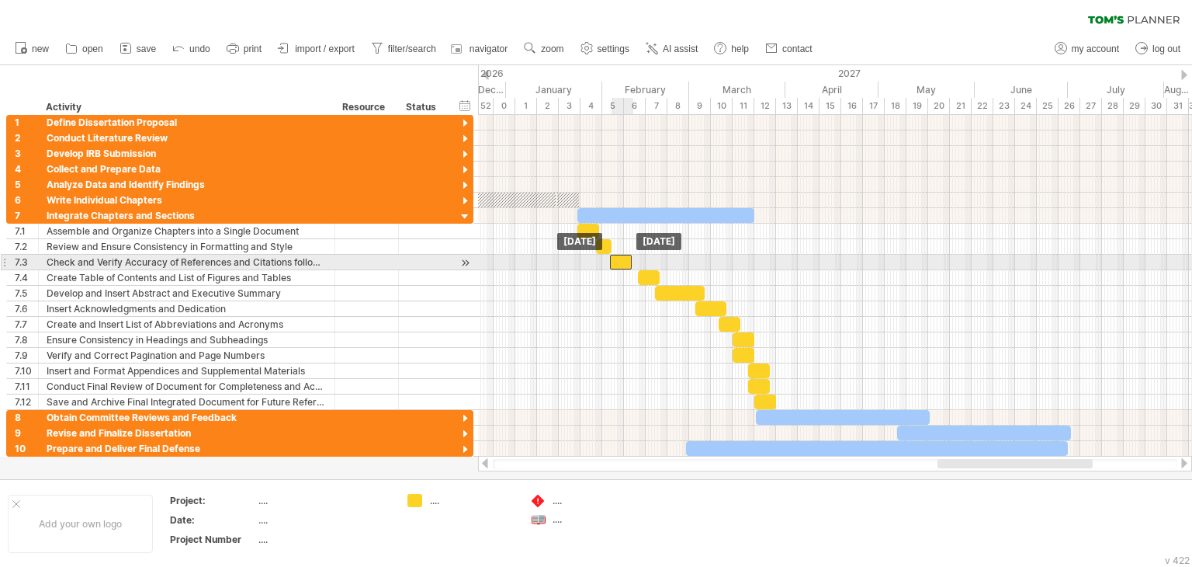
click at [619, 265] on div at bounding box center [621, 262] width 22 height 15
click at [627, 261] on span at bounding box center [627, 262] width 6 height 15
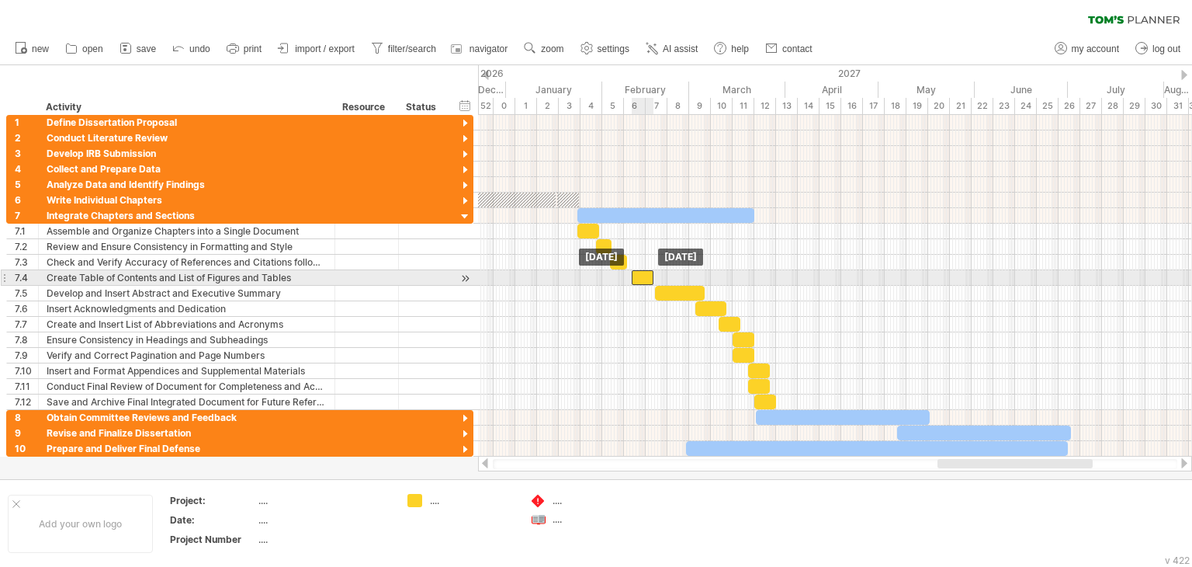
click at [640, 274] on div at bounding box center [643, 277] width 22 height 15
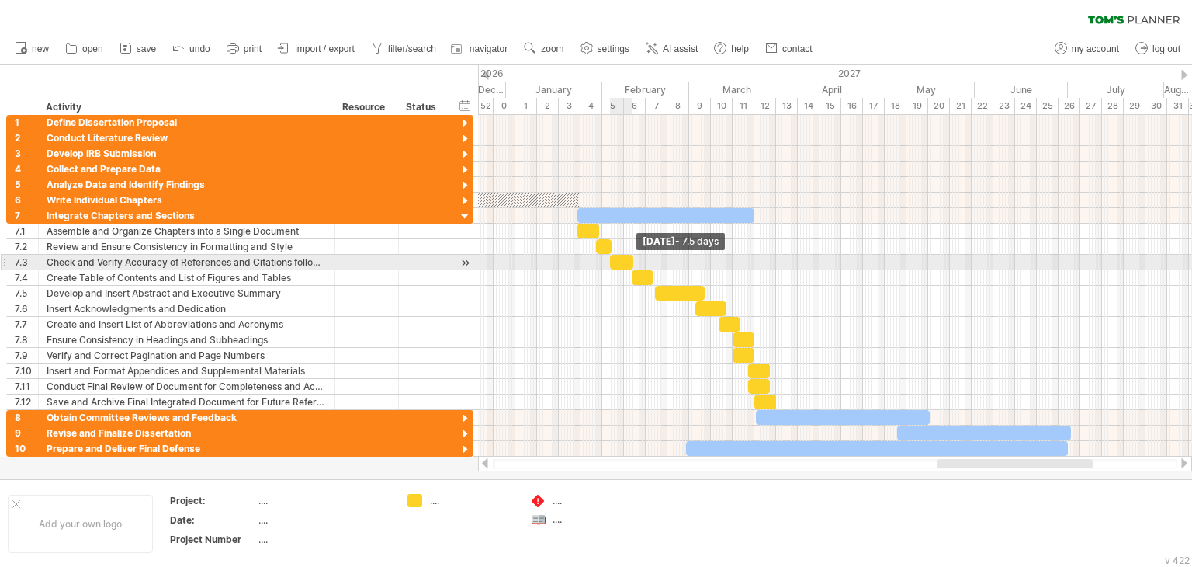
click at [633, 261] on span at bounding box center [633, 262] width 6 height 15
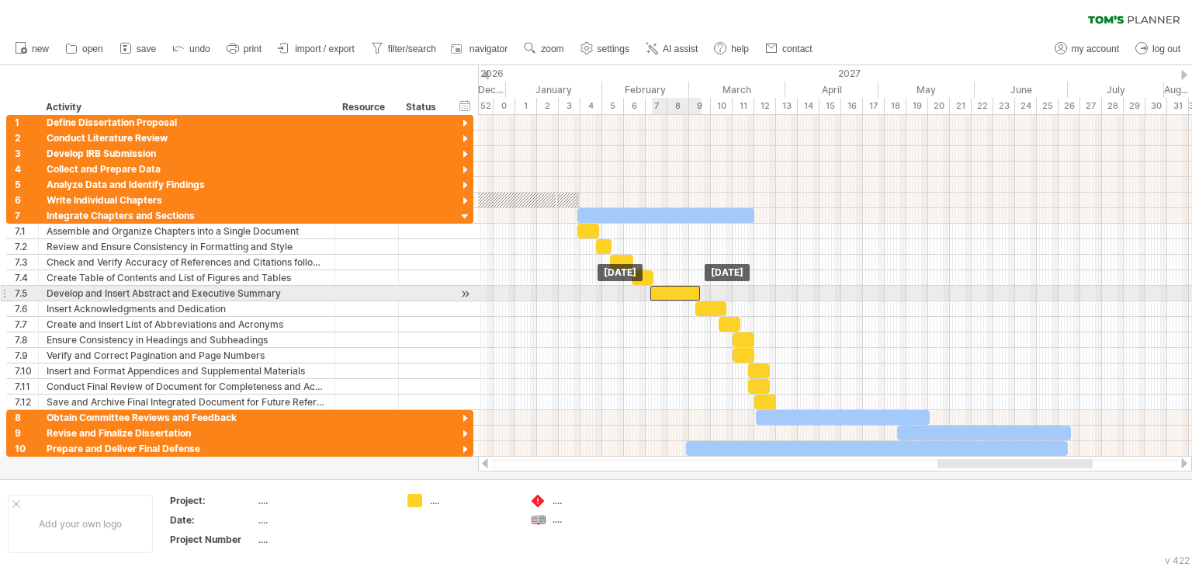
click at [667, 287] on div at bounding box center [675, 293] width 50 height 15
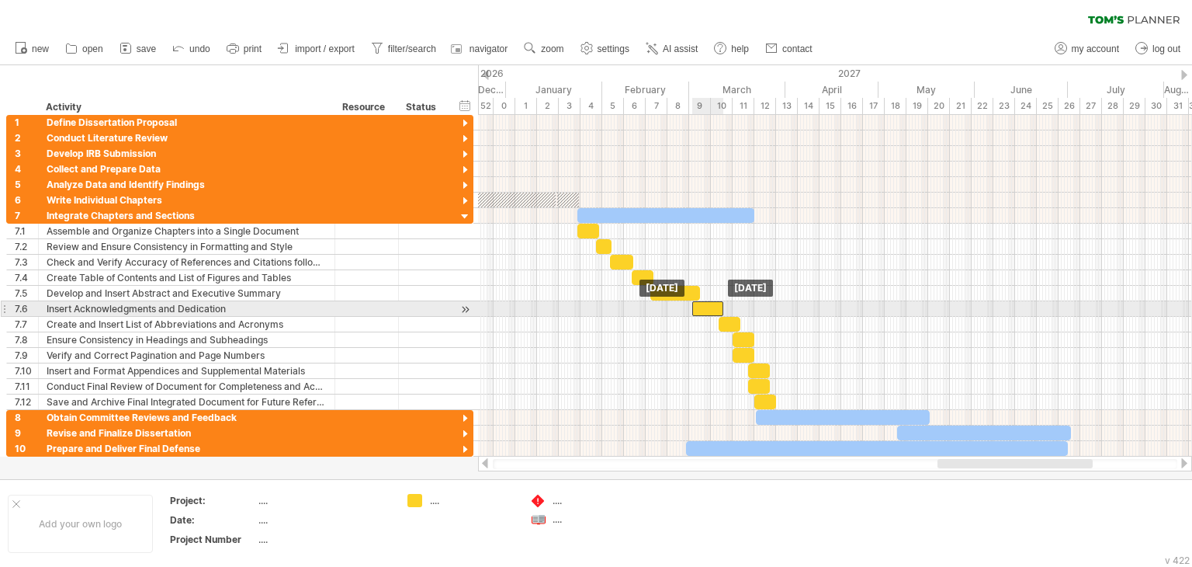
click at [694, 306] on div at bounding box center [707, 308] width 31 height 15
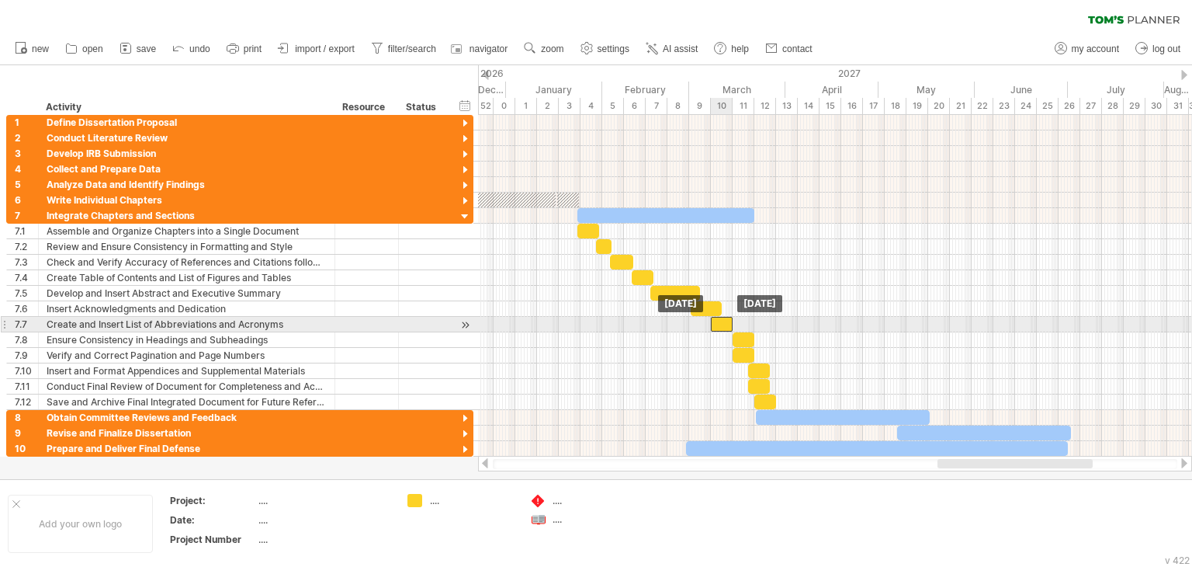
drag, startPoint x: 724, startPoint y: 324, endPoint x: 716, endPoint y: 324, distance: 8.5
click at [716, 324] on div at bounding box center [722, 324] width 22 height 15
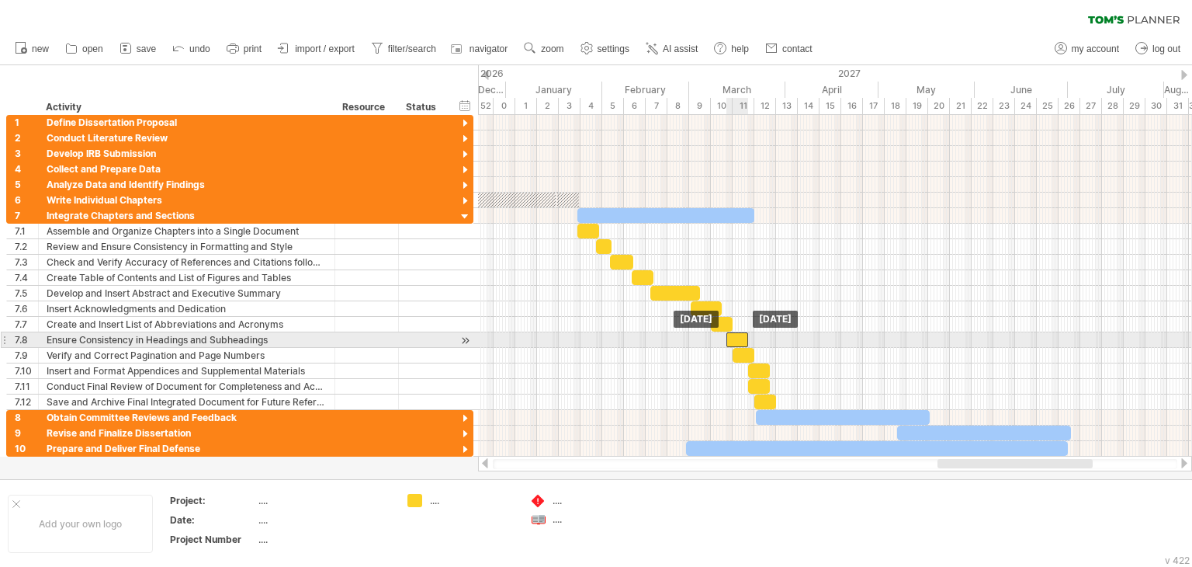
click at [736, 339] on div at bounding box center [737, 339] width 22 height 15
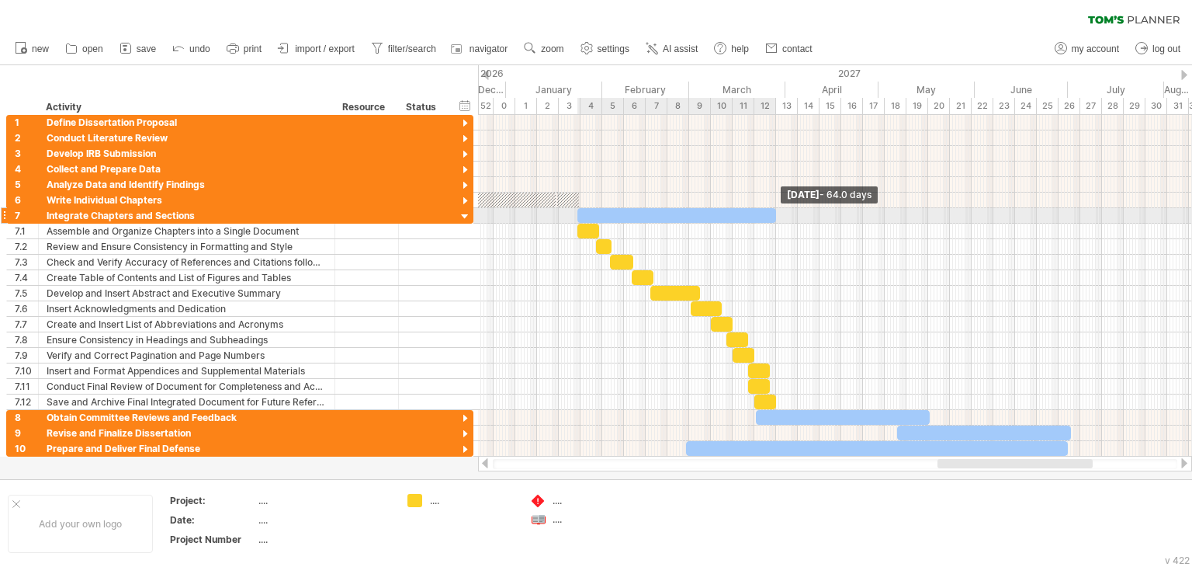
drag, startPoint x: 752, startPoint y: 214, endPoint x: 773, endPoint y: 222, distance: 22.3
click at [773, 220] on span at bounding box center [776, 215] width 6 height 15
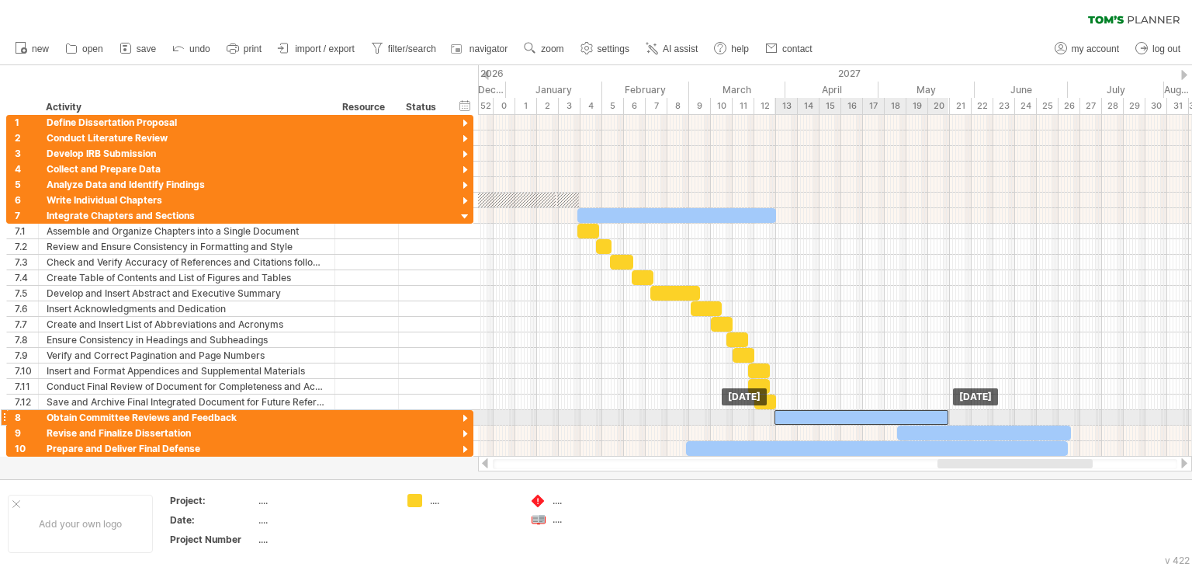
drag, startPoint x: 774, startPoint y: 414, endPoint x: 792, endPoint y: 411, distance: 18.9
click at [792, 411] on div at bounding box center [862, 417] width 174 height 15
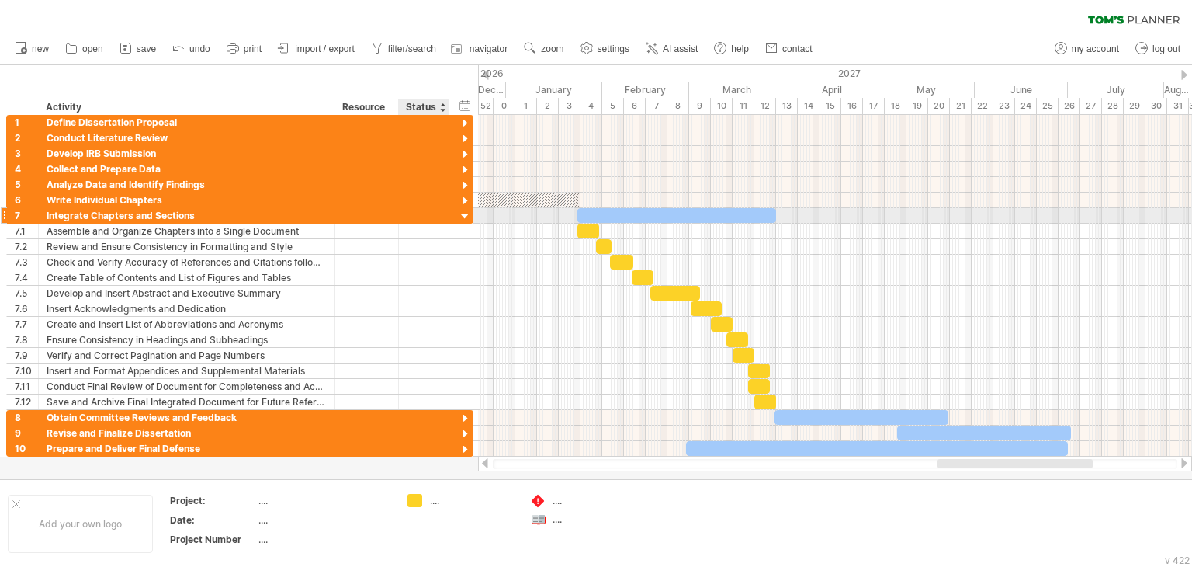
click at [463, 217] on div at bounding box center [465, 217] width 15 height 15
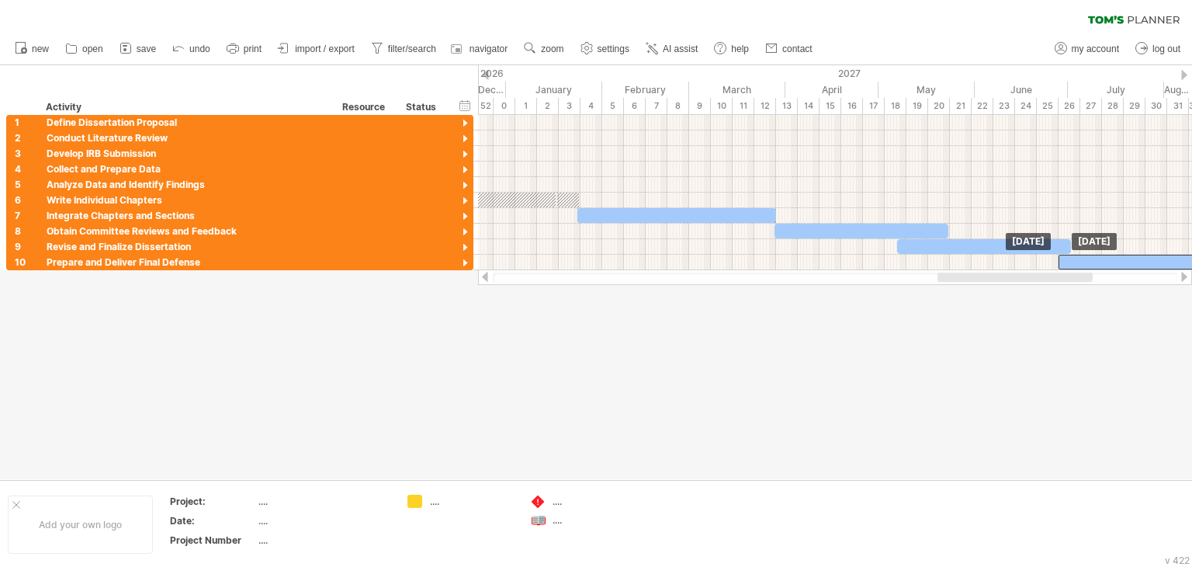
drag, startPoint x: 730, startPoint y: 265, endPoint x: 1101, endPoint y: 280, distance: 372.1
click at [1101, 280] on div "Trying to reach [DOMAIN_NAME] Connected again... 0% clear filter new 1" at bounding box center [596, 283] width 1192 height 567
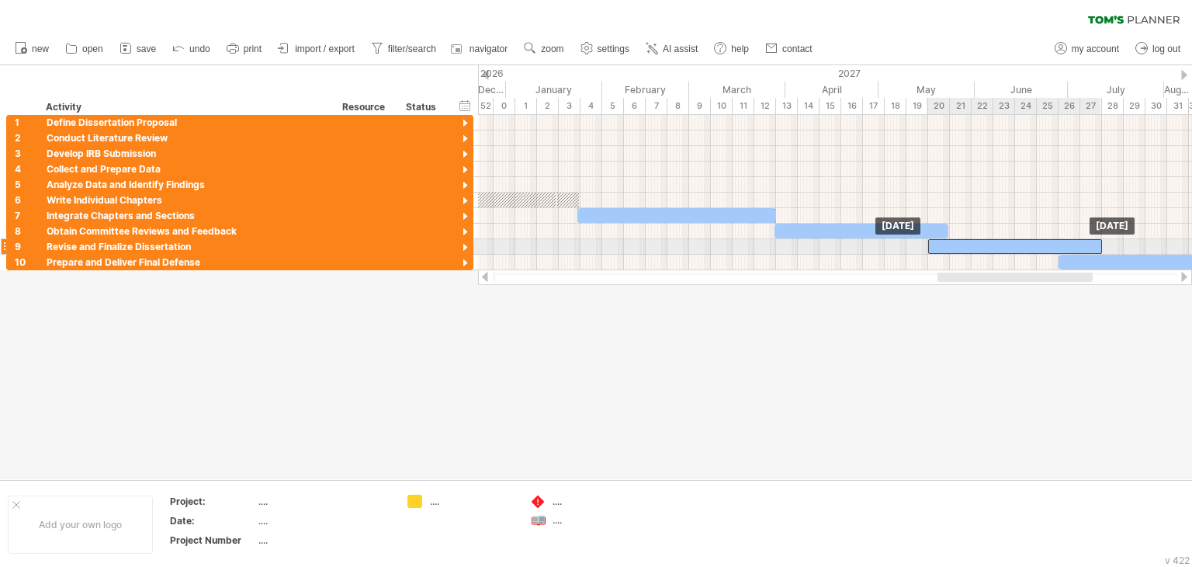
drag, startPoint x: 934, startPoint y: 245, endPoint x: 965, endPoint y: 246, distance: 30.3
click at [965, 246] on div at bounding box center [1015, 246] width 174 height 15
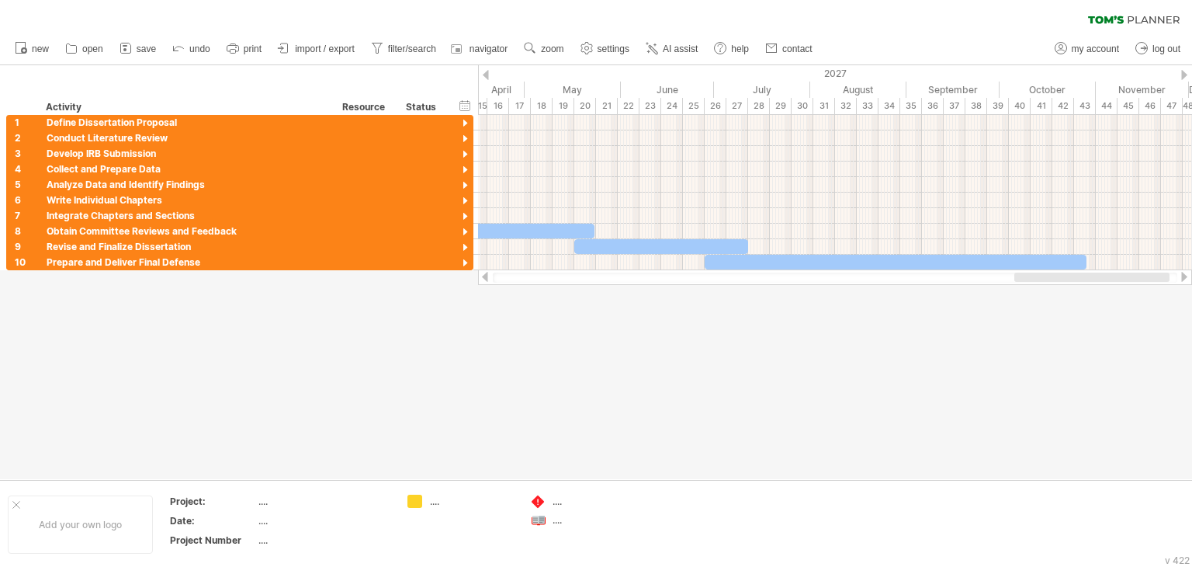
drag, startPoint x: 1019, startPoint y: 277, endPoint x: 1096, endPoint y: 279, distance: 76.9
click at [1096, 279] on div at bounding box center [1091, 276] width 155 height 9
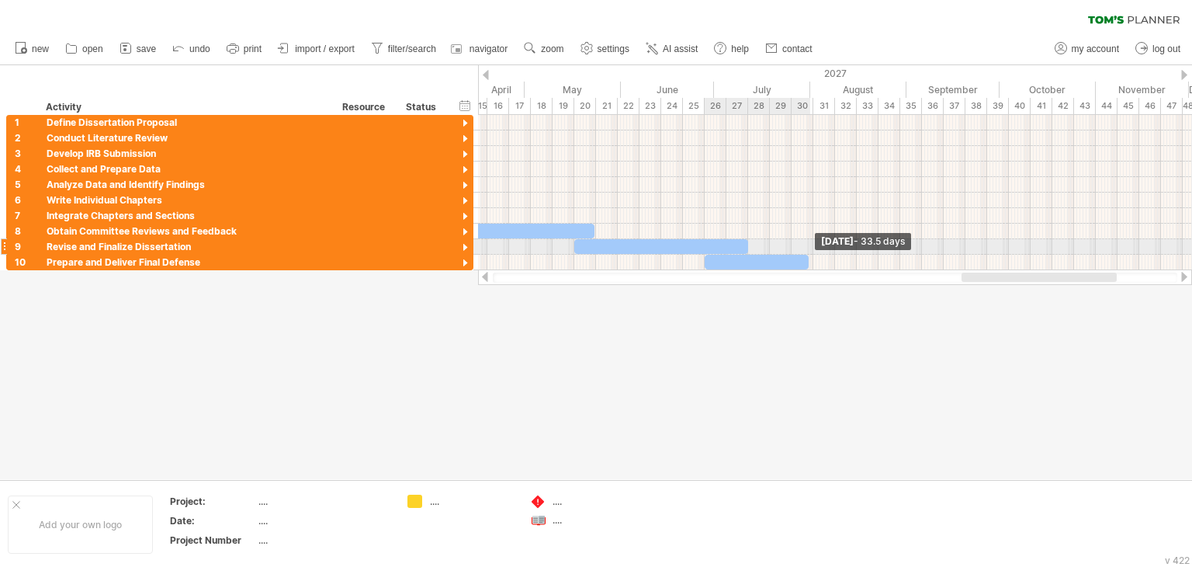
drag, startPoint x: 1083, startPoint y: 260, endPoint x: 806, endPoint y: 248, distance: 278.1
click at [806, 248] on div "[DATE] - 33.5 days [DATE]" at bounding box center [835, 192] width 714 height 155
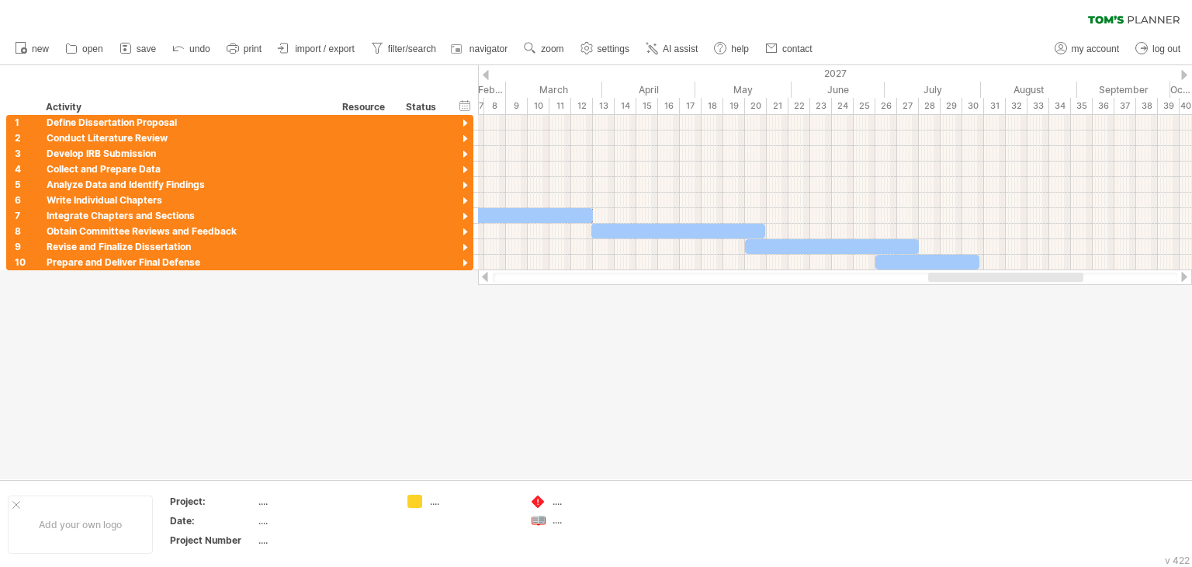
drag, startPoint x: 989, startPoint y: 280, endPoint x: 955, endPoint y: 280, distance: 34.1
click at [955, 280] on div at bounding box center [1005, 276] width 155 height 9
click at [466, 244] on div at bounding box center [465, 248] width 15 height 15
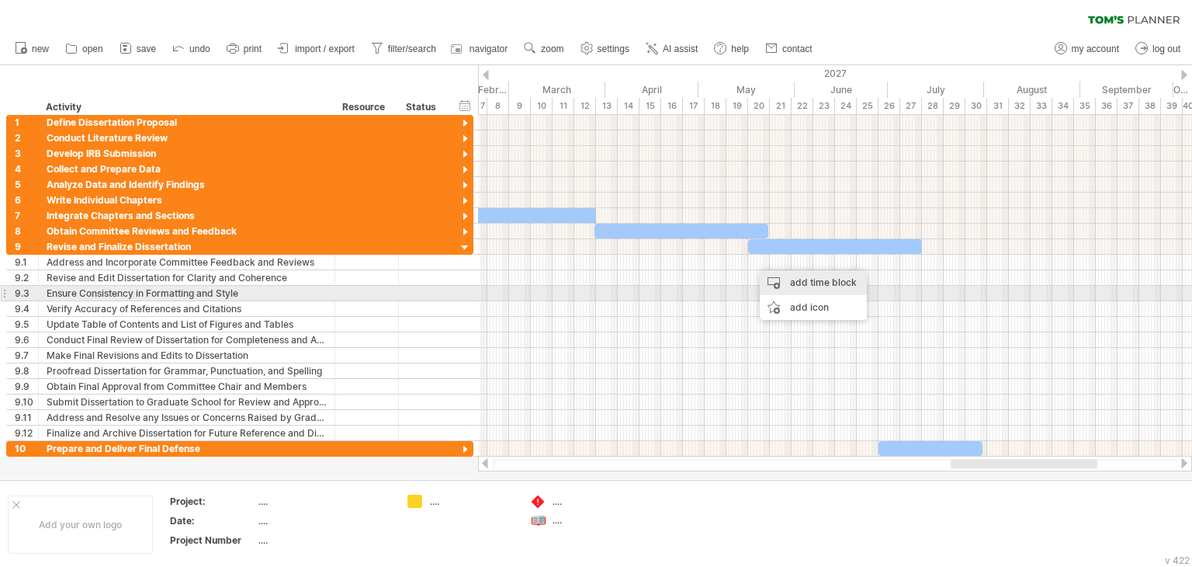
click at [793, 288] on div "add time block" at bounding box center [813, 282] width 107 height 25
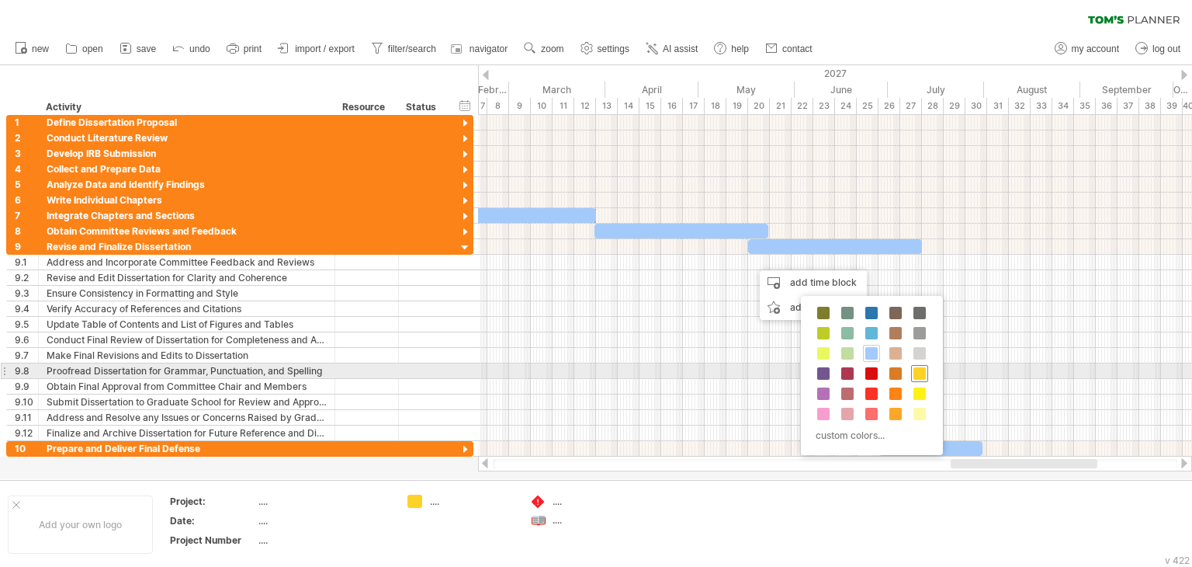
click at [920, 371] on span at bounding box center [920, 373] width 12 height 12
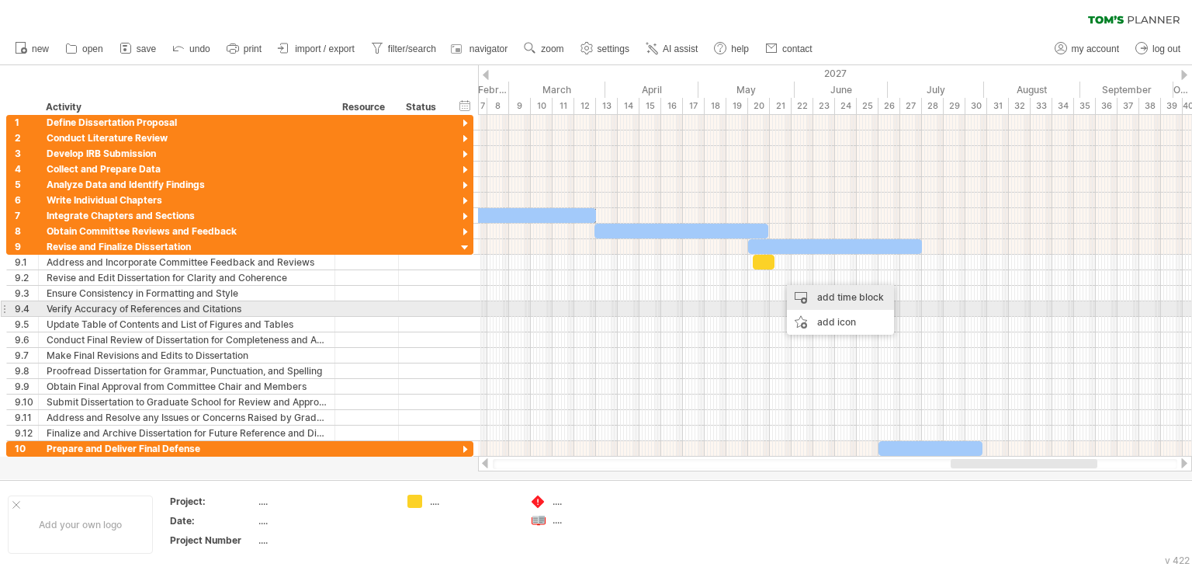
click at [833, 299] on div "add time block" at bounding box center [840, 297] width 107 height 25
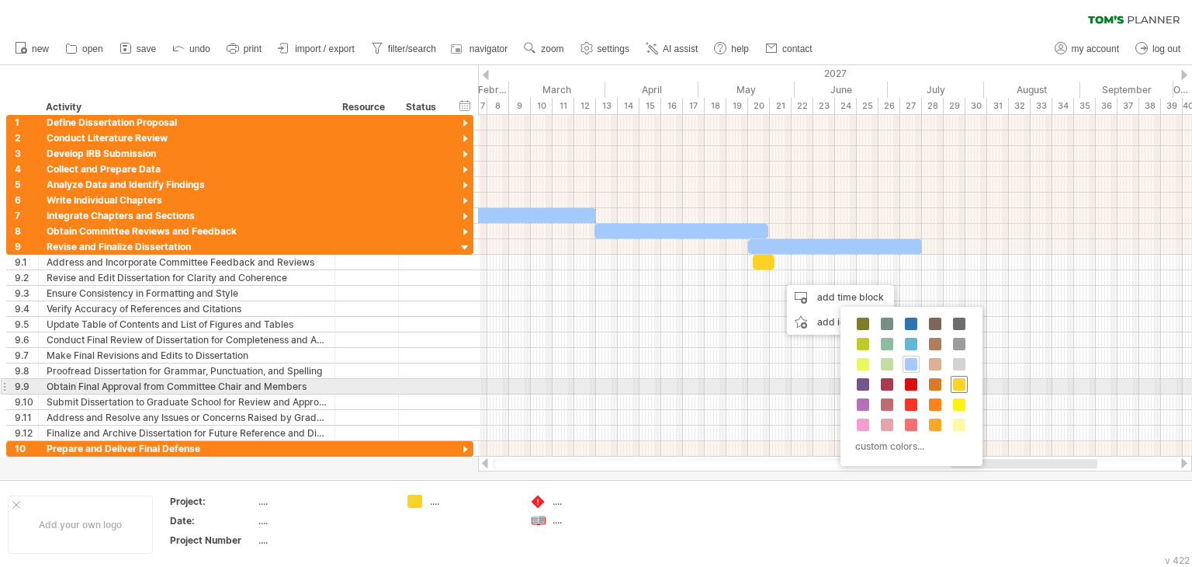
click at [959, 386] on span at bounding box center [959, 384] width 12 height 12
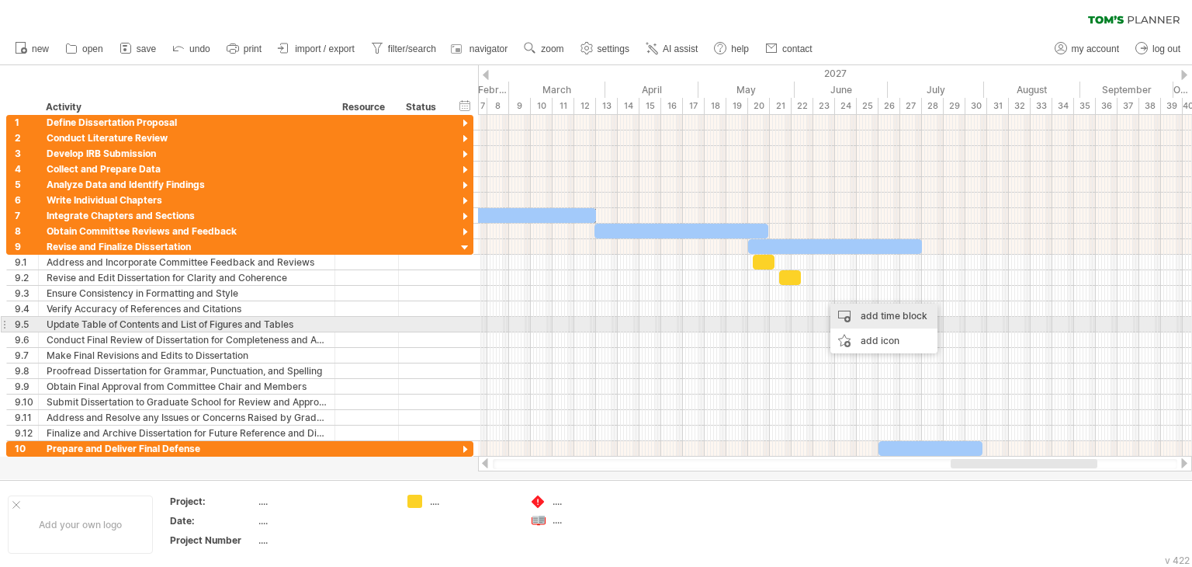
click at [898, 318] on div "add time block" at bounding box center [883, 315] width 107 height 25
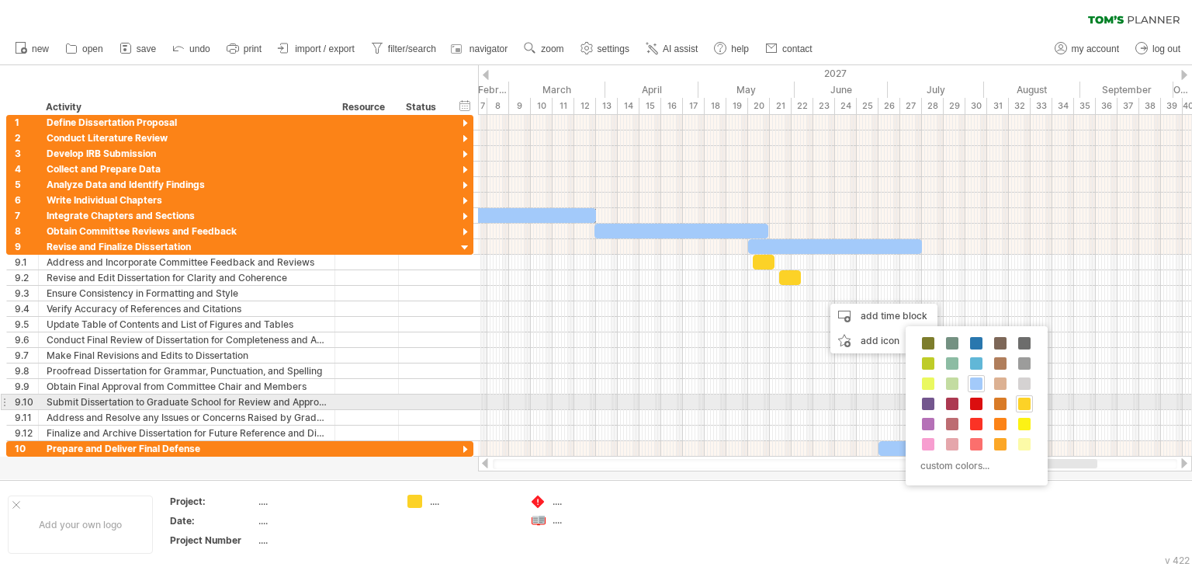
click at [1028, 401] on span at bounding box center [1024, 403] width 12 height 12
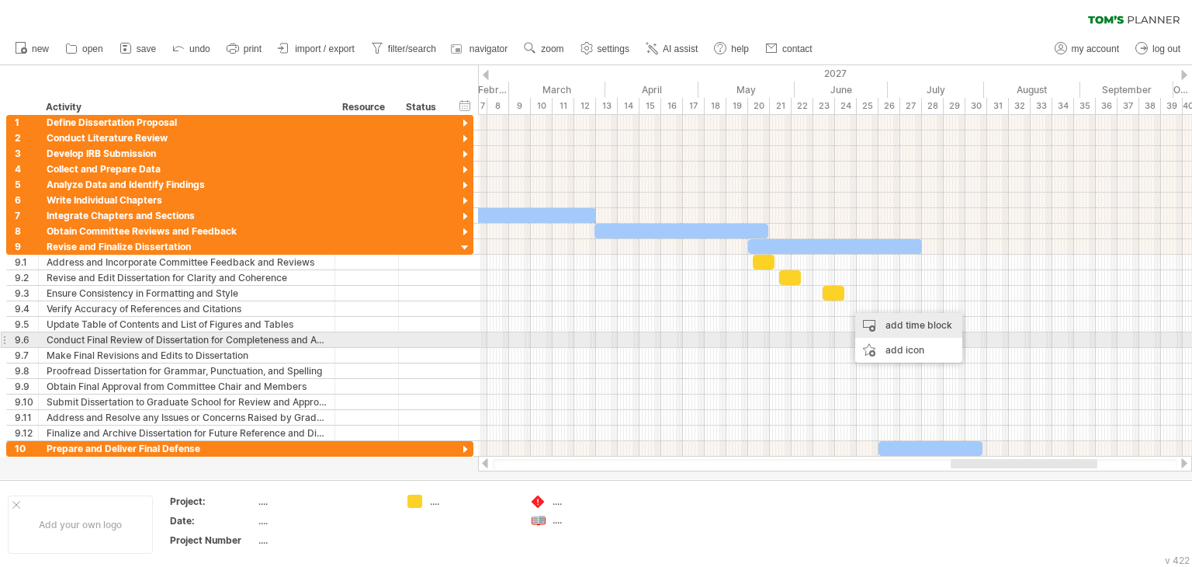
click at [927, 327] on div "add time block" at bounding box center [908, 325] width 107 height 25
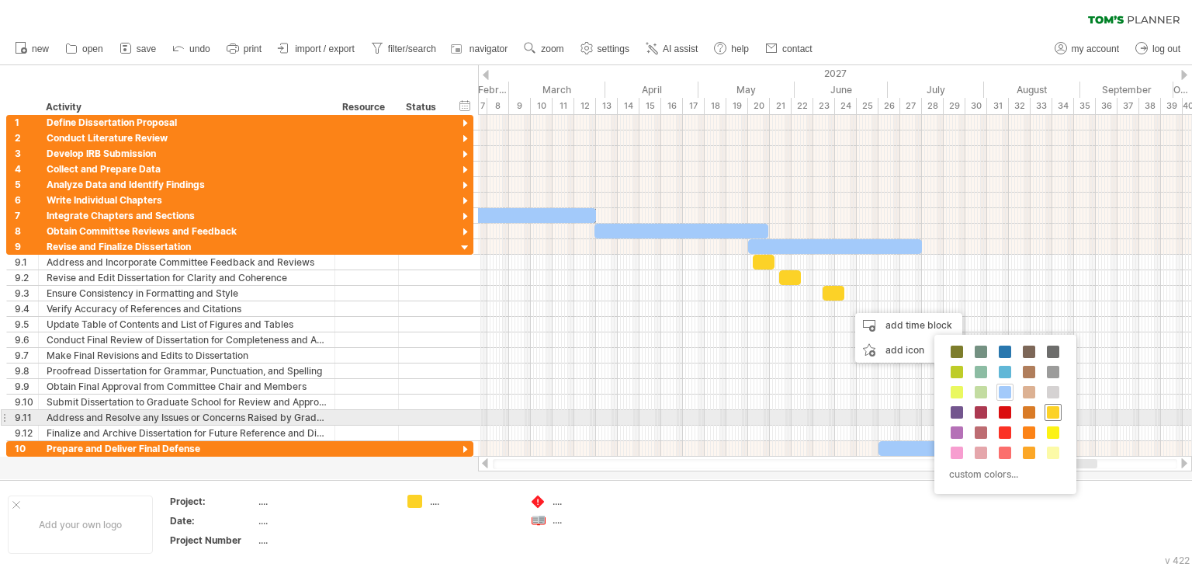
click at [1057, 414] on span at bounding box center [1053, 412] width 12 height 12
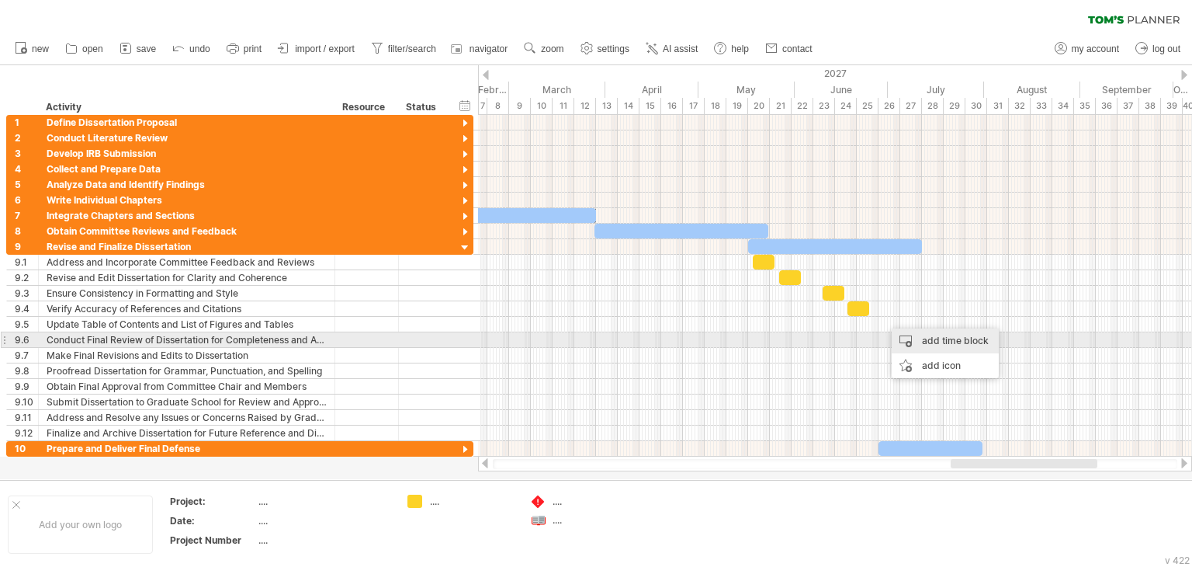
click at [969, 345] on div "add time block" at bounding box center [945, 340] width 107 height 25
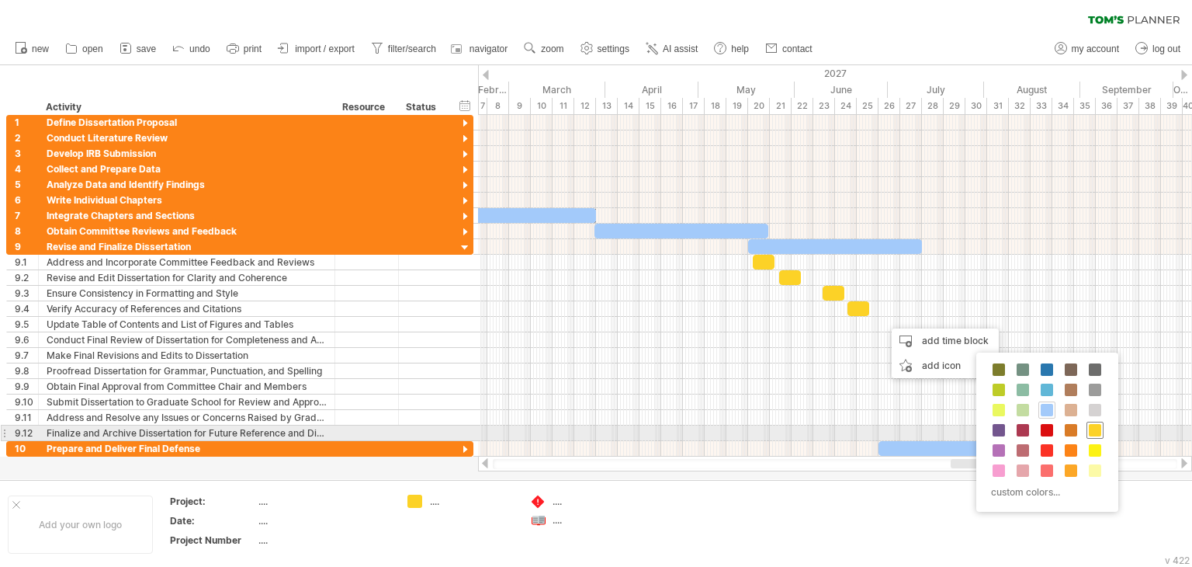
click at [1098, 432] on span at bounding box center [1095, 430] width 12 height 12
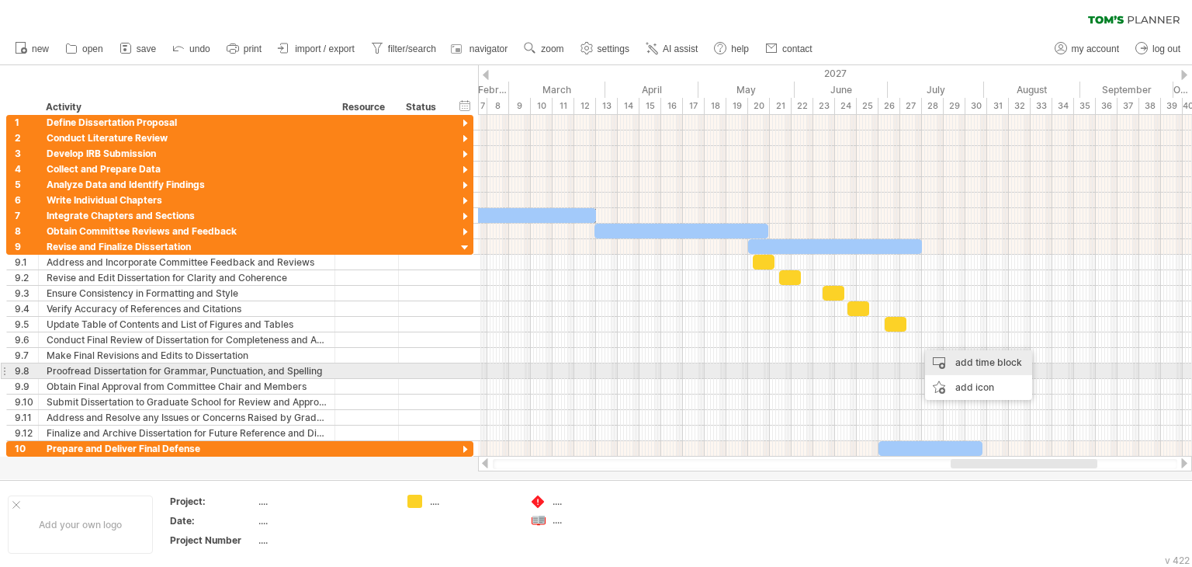
click at [1007, 366] on div "add time block" at bounding box center [978, 362] width 107 height 25
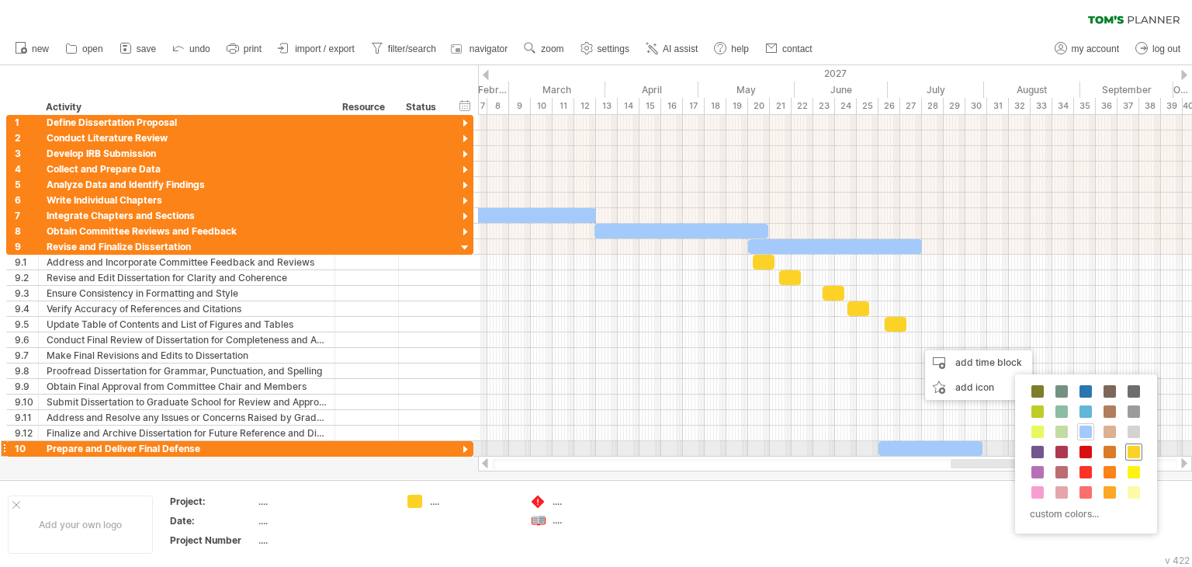
click at [1135, 454] on span at bounding box center [1134, 451] width 12 height 12
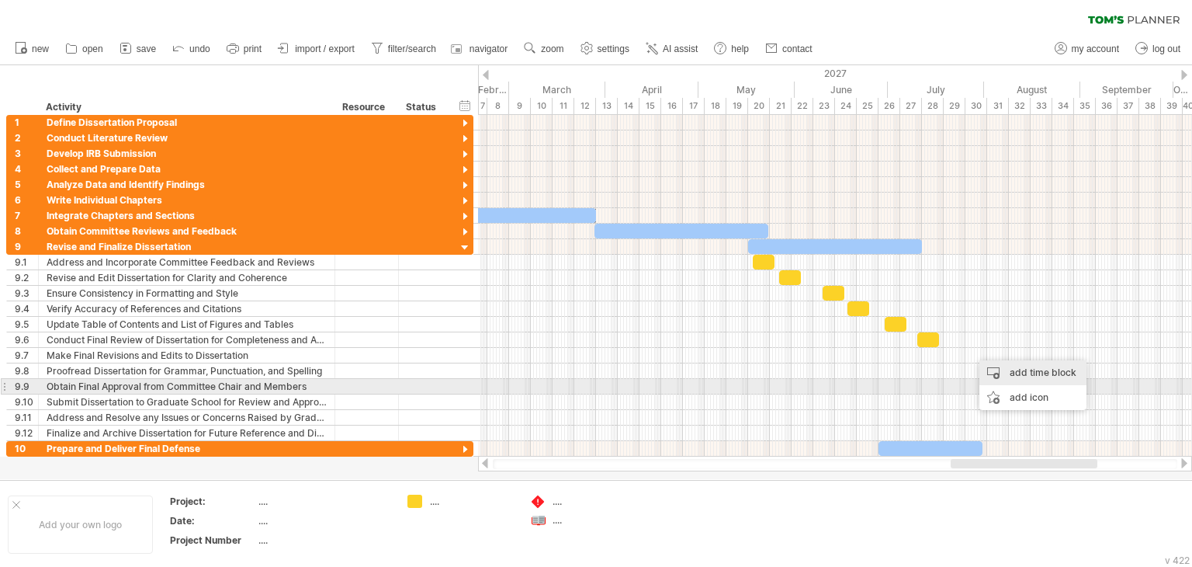
click at [1050, 380] on div "add time block" at bounding box center [1032, 372] width 107 height 25
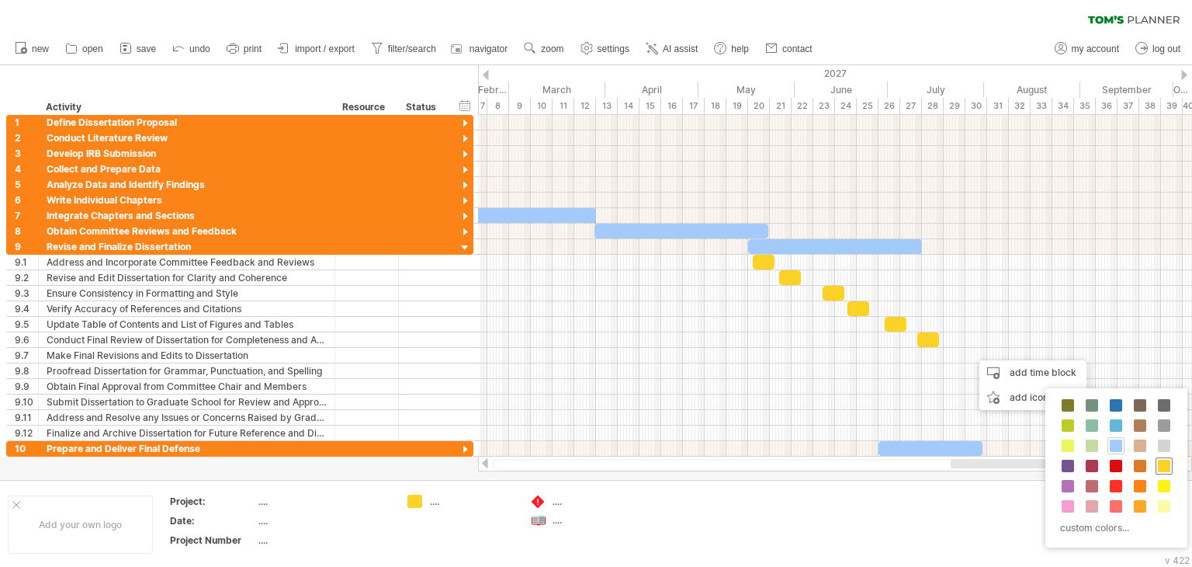
click at [1160, 467] on span at bounding box center [1164, 465] width 12 height 12
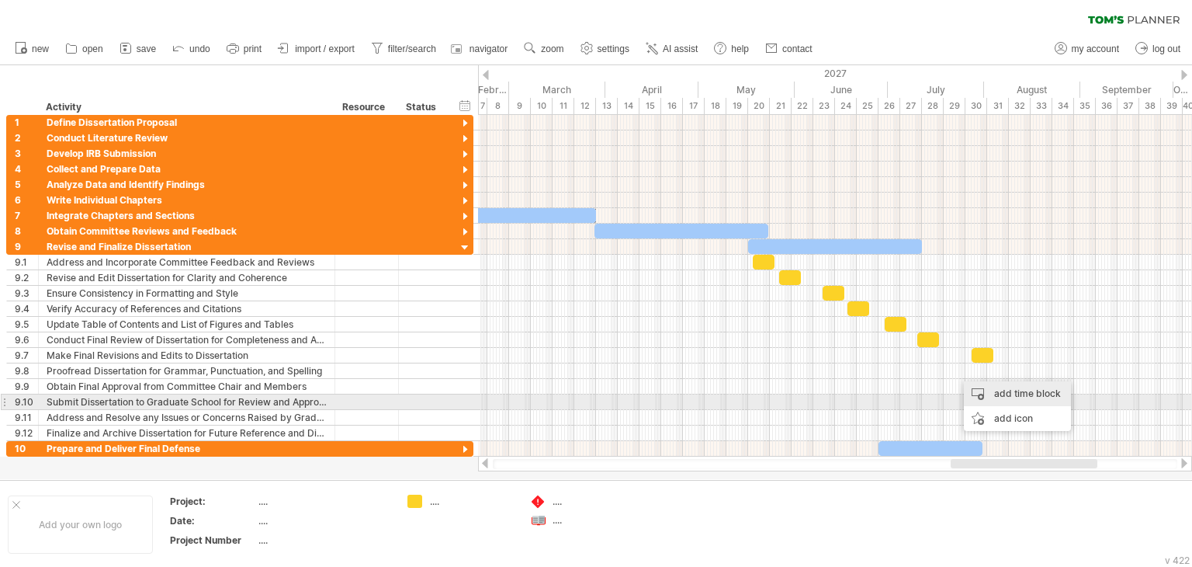
click at [1043, 398] on div "add time block" at bounding box center [1017, 393] width 107 height 25
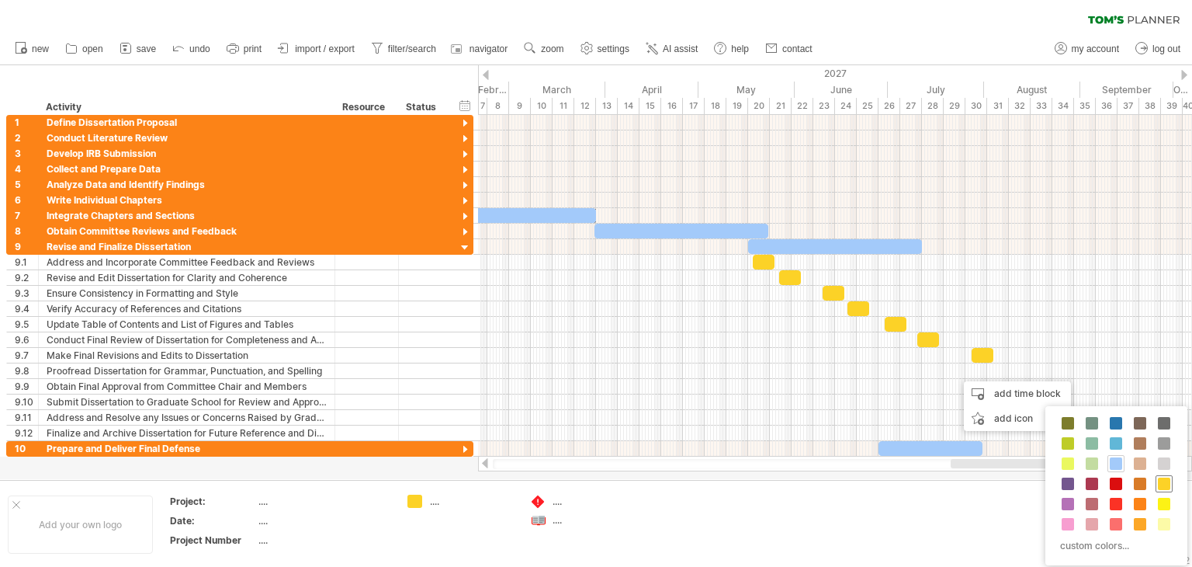
click at [1160, 481] on span at bounding box center [1164, 483] width 12 height 12
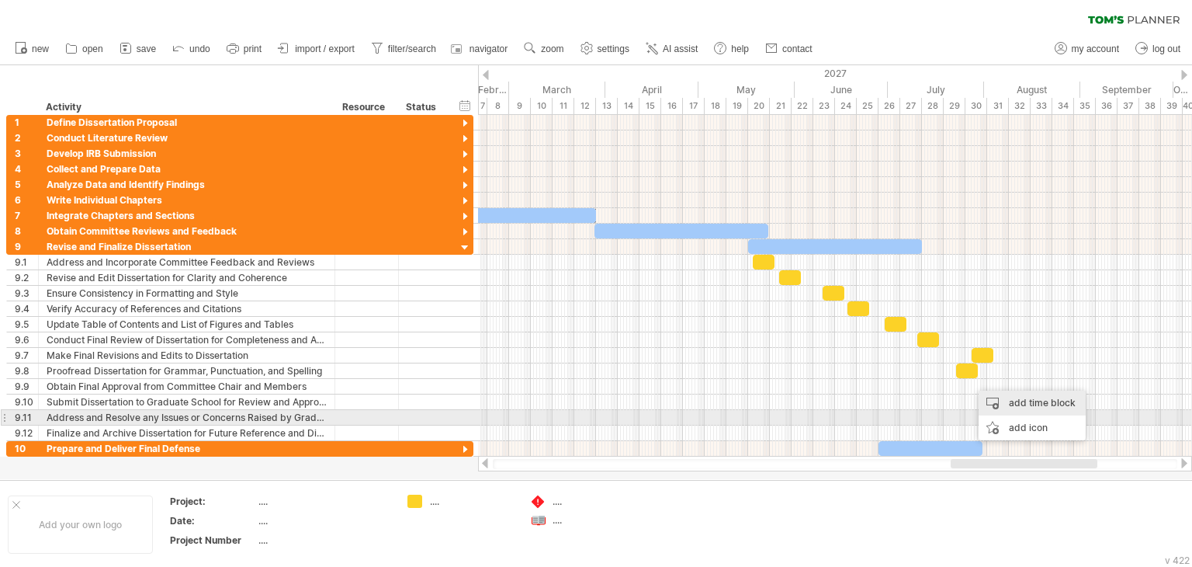
click at [1030, 414] on div "add time block" at bounding box center [1032, 402] width 107 height 25
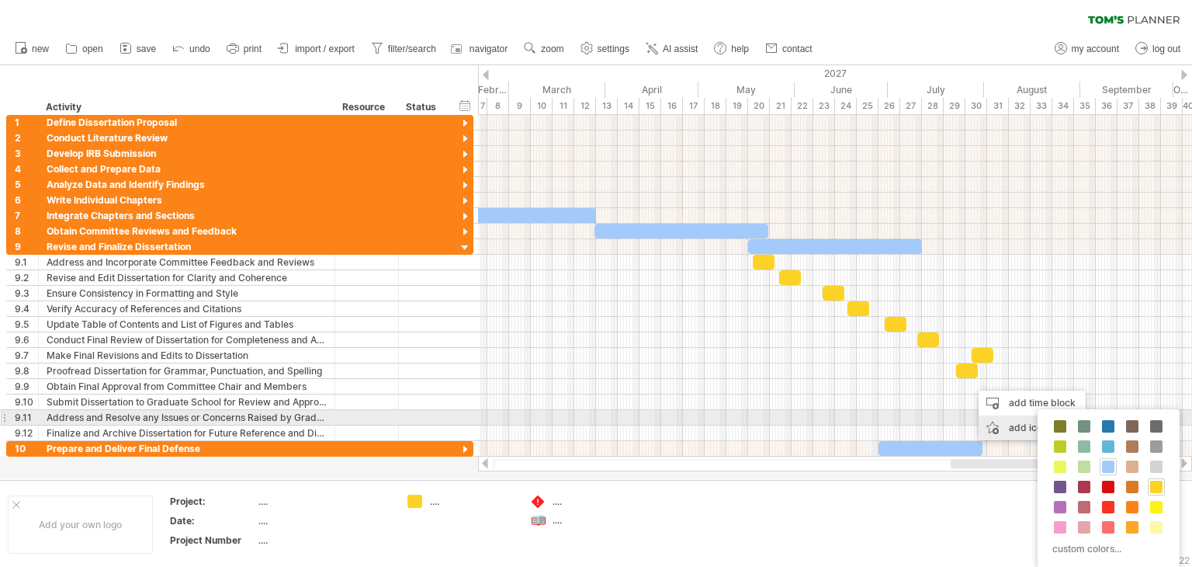
click at [1030, 420] on div "add icon" at bounding box center [1032, 427] width 107 height 25
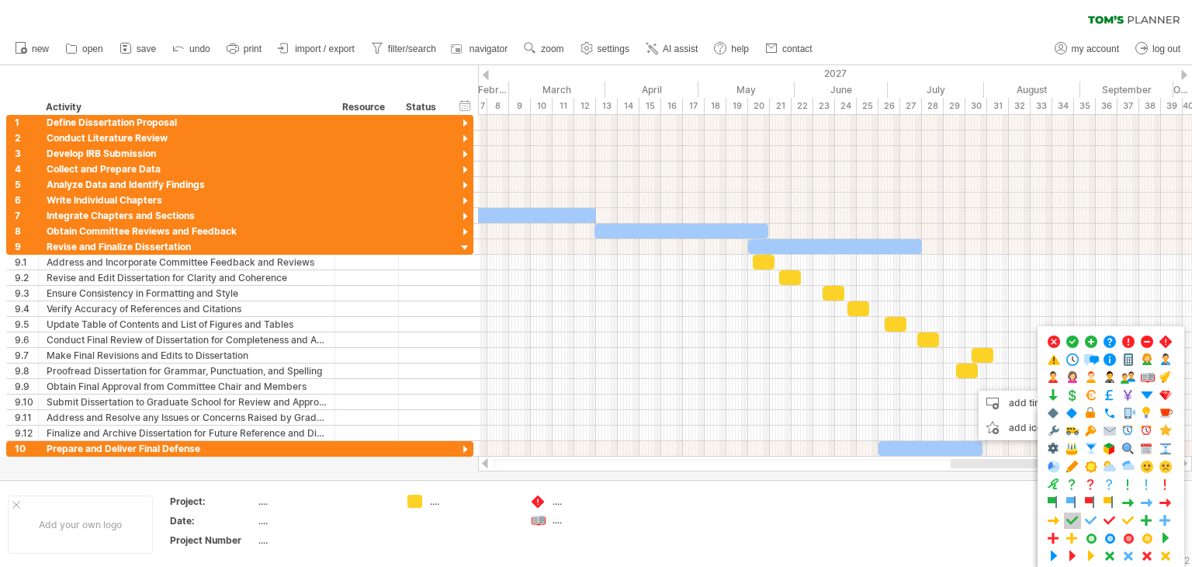
click at [1073, 515] on span at bounding box center [1073, 520] width 16 height 15
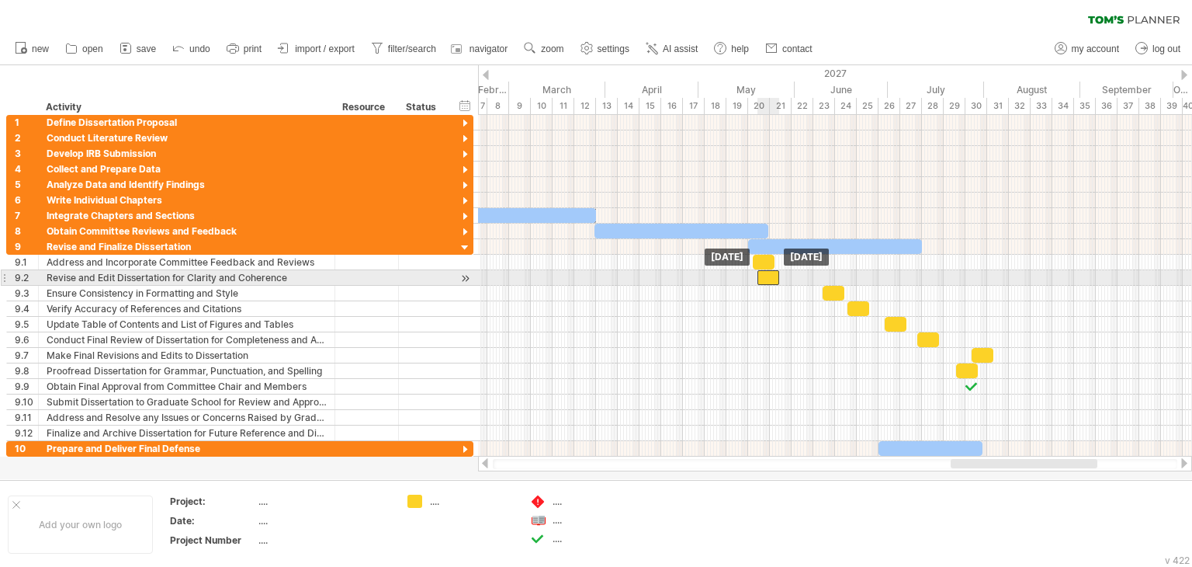
drag, startPoint x: 794, startPoint y: 272, endPoint x: 771, endPoint y: 273, distance: 22.6
click at [771, 273] on div at bounding box center [769, 277] width 22 height 15
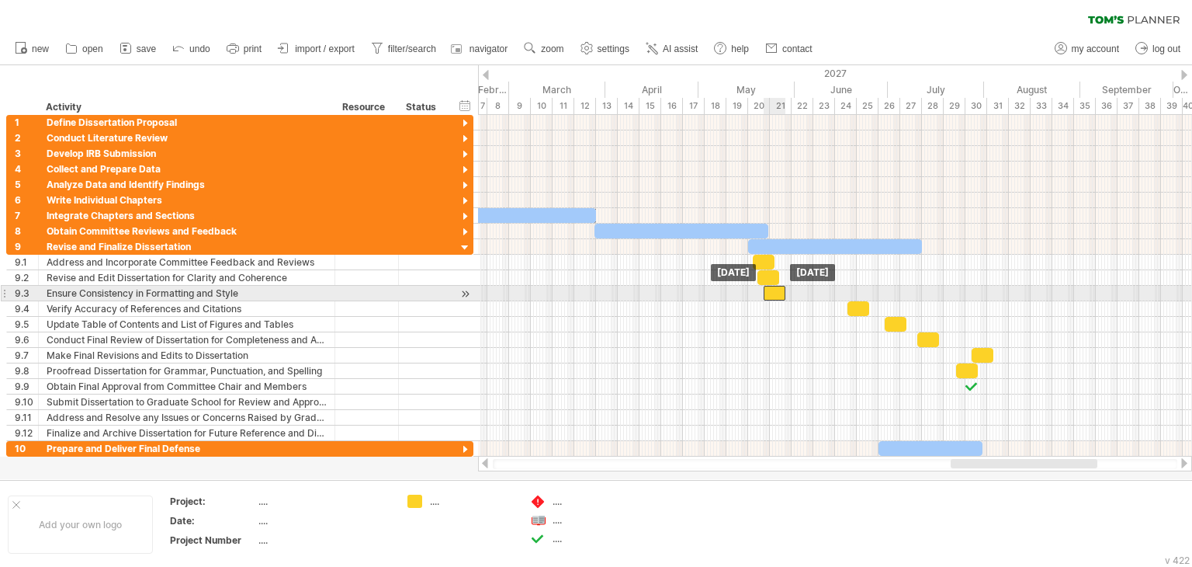
drag, startPoint x: 837, startPoint y: 288, endPoint x: 778, endPoint y: 291, distance: 59.1
click at [778, 291] on div at bounding box center [775, 293] width 22 height 15
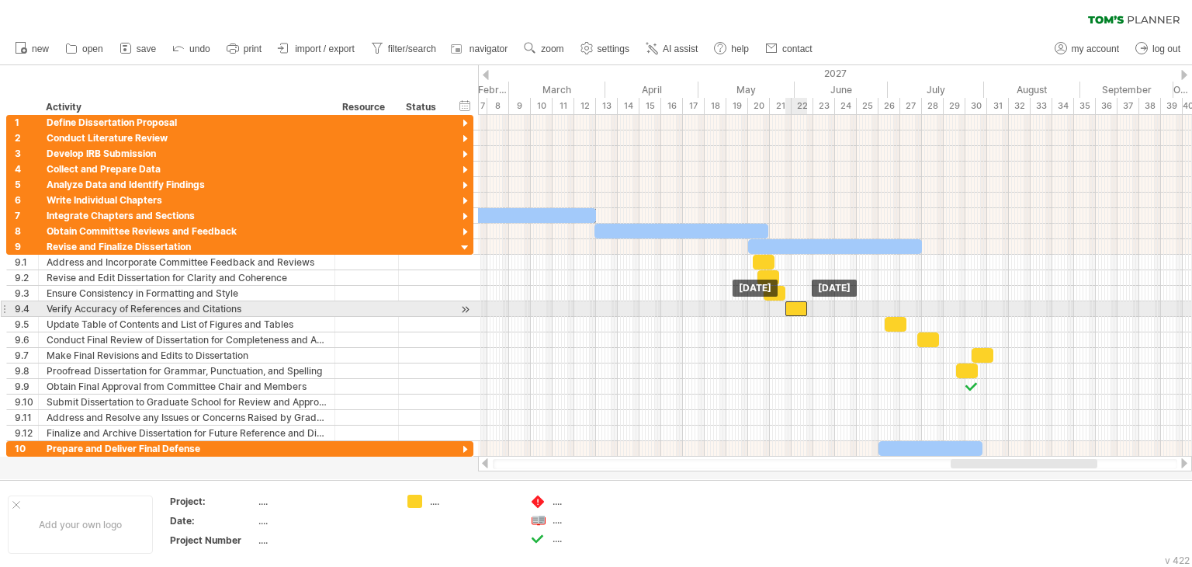
drag, startPoint x: 855, startPoint y: 305, endPoint x: 792, endPoint y: 307, distance: 62.9
click at [792, 307] on div at bounding box center [796, 308] width 22 height 15
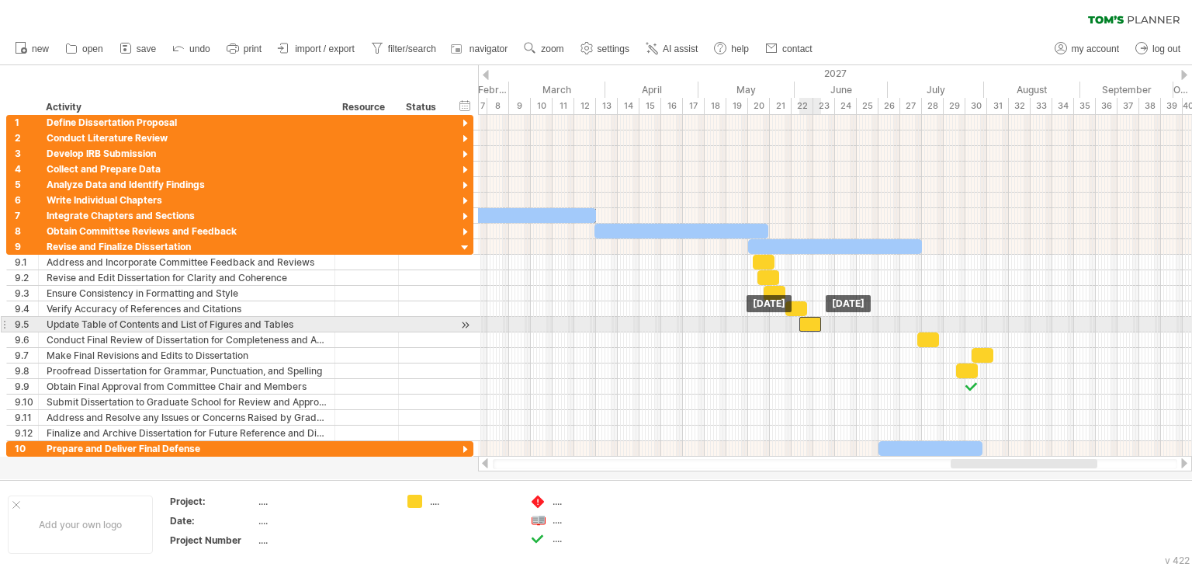
drag, startPoint x: 896, startPoint y: 322, endPoint x: 810, endPoint y: 322, distance: 85.4
click at [810, 322] on div at bounding box center [810, 324] width 22 height 15
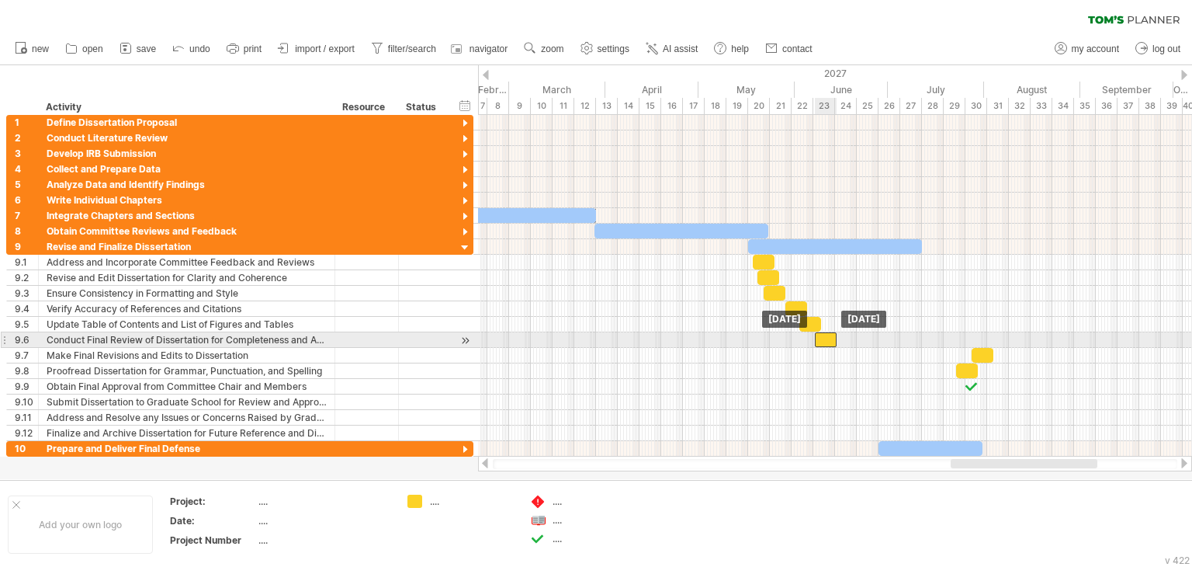
drag, startPoint x: 930, startPoint y: 336, endPoint x: 827, endPoint y: 333, distance: 102.5
click at [827, 333] on div at bounding box center [826, 339] width 22 height 15
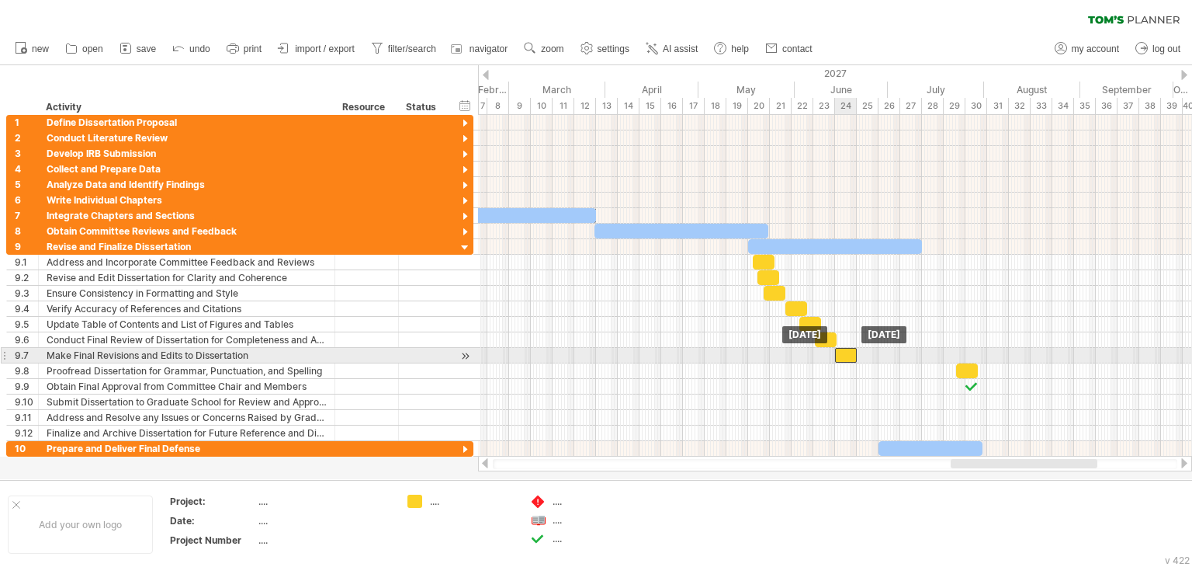
drag, startPoint x: 980, startPoint y: 355, endPoint x: 842, endPoint y: 353, distance: 138.2
click at [842, 353] on div at bounding box center [846, 355] width 22 height 15
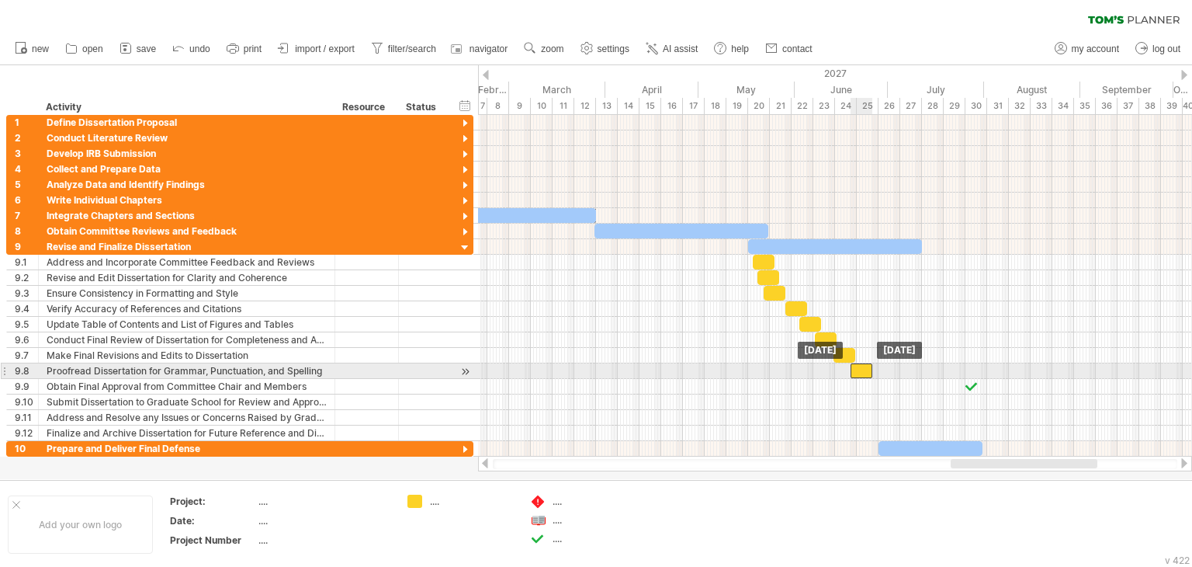
drag, startPoint x: 955, startPoint y: 369, endPoint x: 858, endPoint y: 372, distance: 97.8
click at [858, 372] on div at bounding box center [862, 370] width 22 height 15
click at [879, 370] on span at bounding box center [878, 370] width 6 height 15
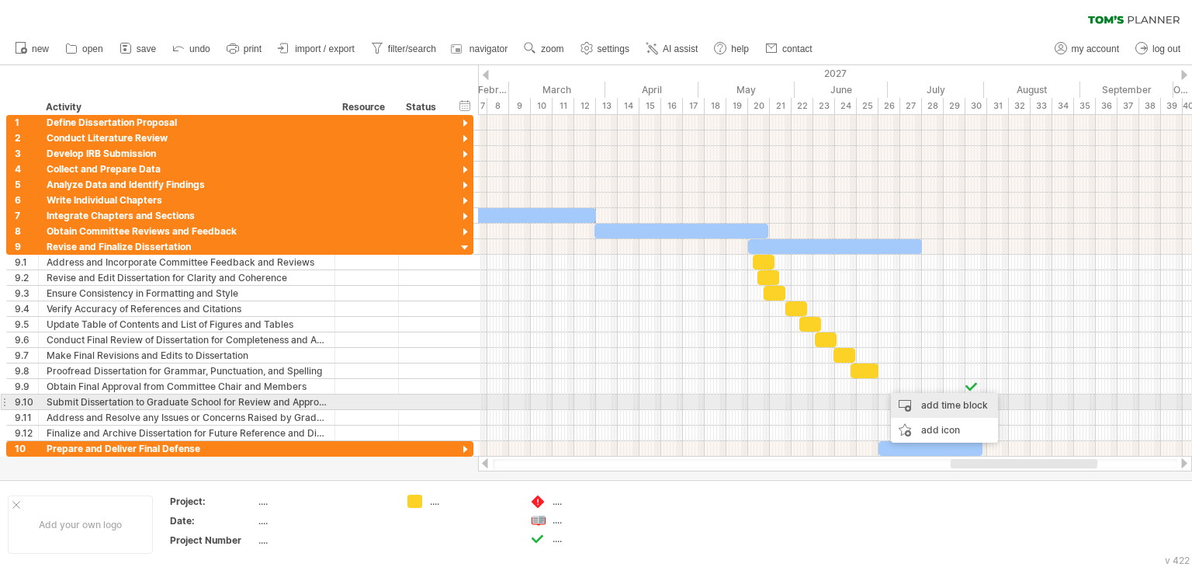
click at [931, 404] on div "add time block" at bounding box center [944, 405] width 107 height 25
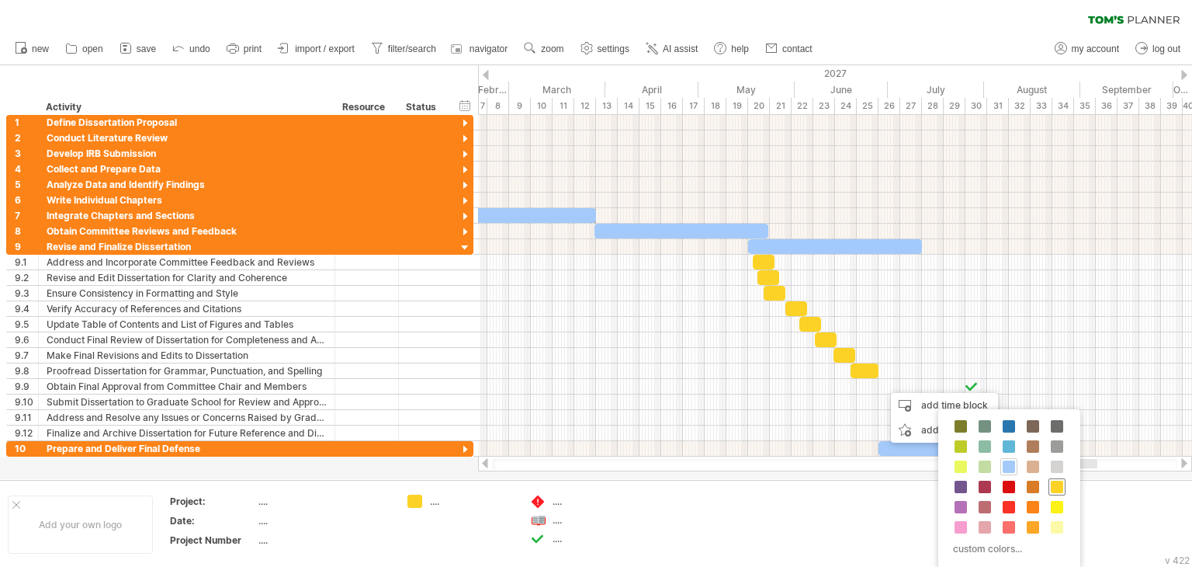
click at [1059, 484] on span at bounding box center [1057, 486] width 12 height 12
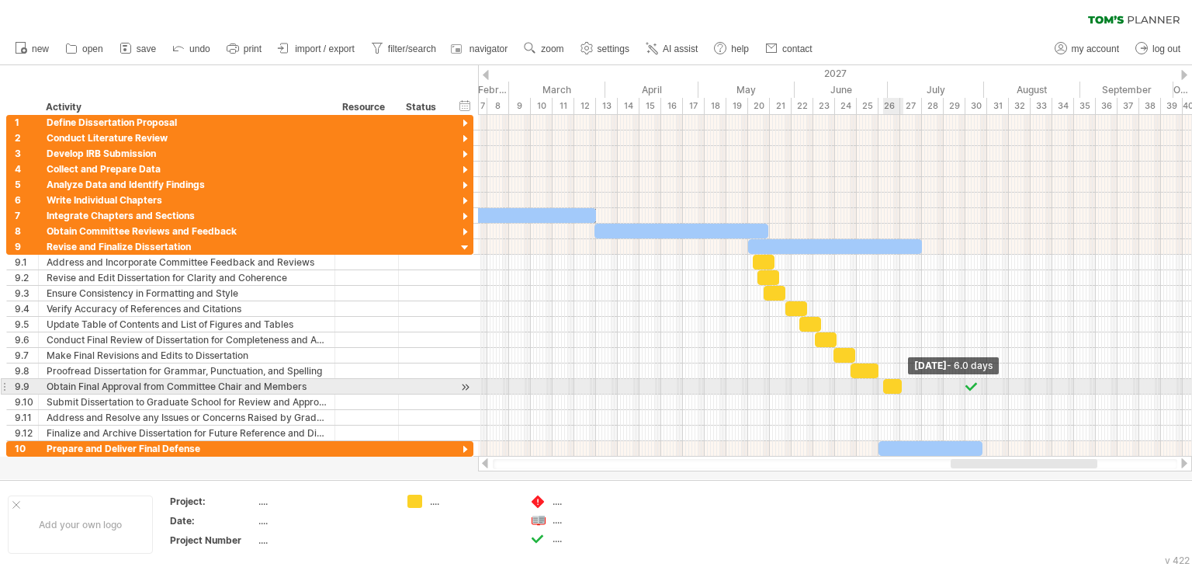
click at [900, 381] on span at bounding box center [902, 386] width 6 height 15
click at [888, 381] on div at bounding box center [886, 386] width 19 height 15
drag, startPoint x: 896, startPoint y: 381, endPoint x: 907, endPoint y: 383, distance: 10.2
click at [907, 383] on span at bounding box center [906, 386] width 6 height 15
drag, startPoint x: 969, startPoint y: 386, endPoint x: 913, endPoint y: 386, distance: 55.9
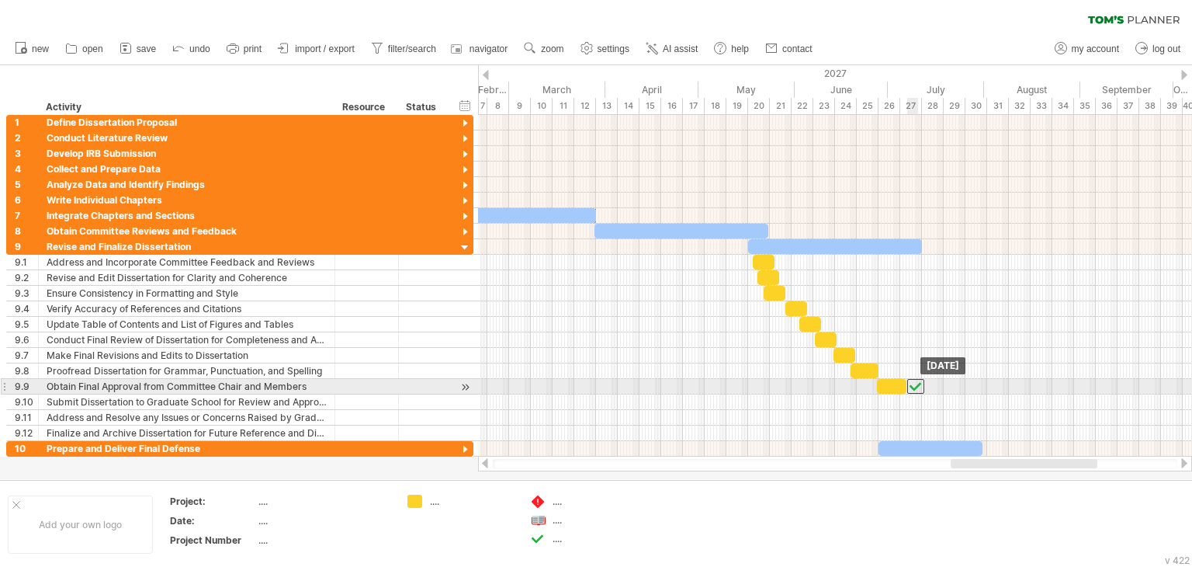
click at [913, 386] on div at bounding box center [915, 386] width 17 height 15
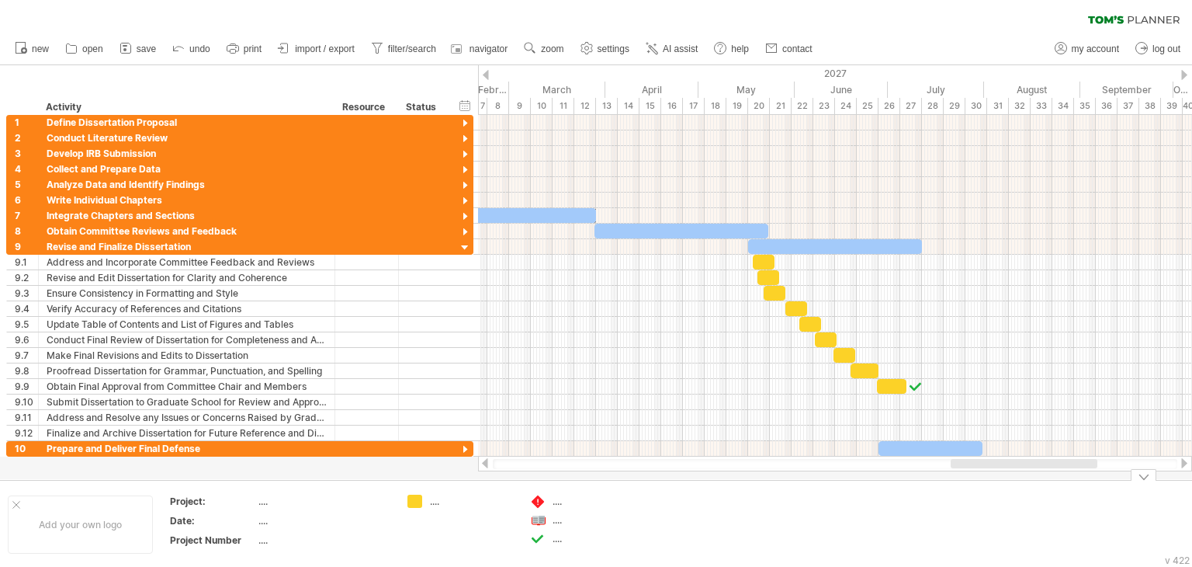
click at [553, 538] on div "...." at bounding box center [595, 538] width 85 height 13
type input "**********"
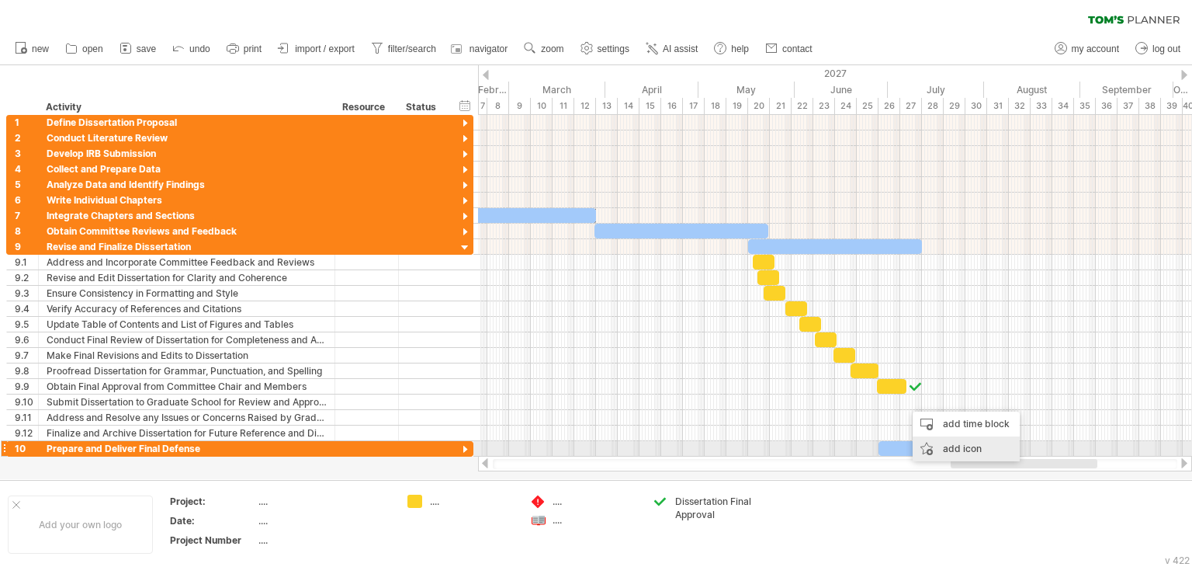
click at [957, 442] on div "add icon" at bounding box center [966, 448] width 107 height 25
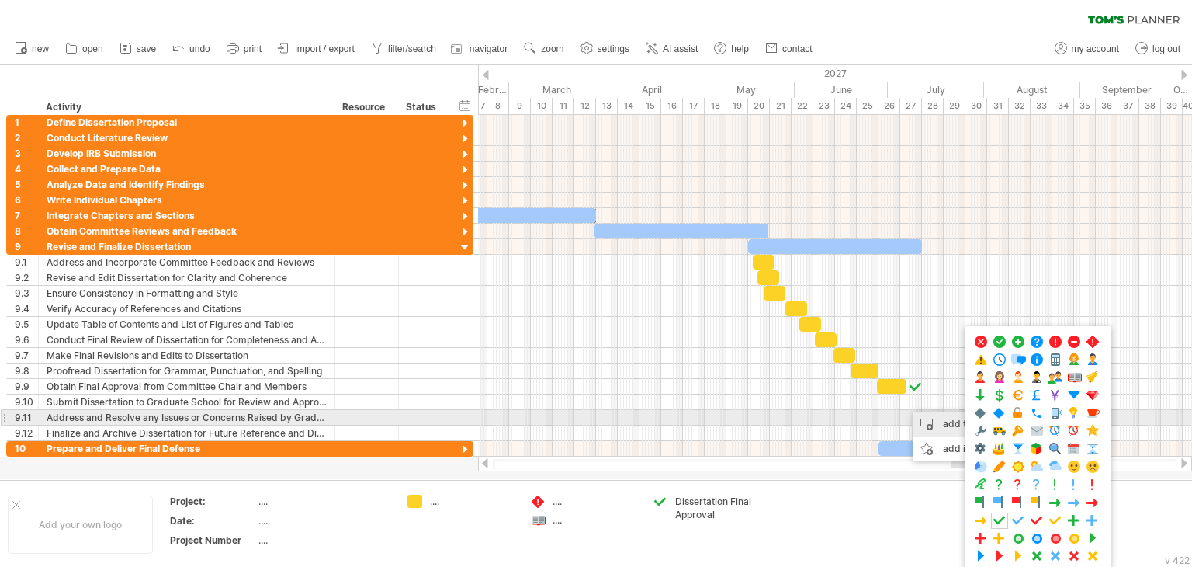
click at [945, 425] on div "add time block" at bounding box center [966, 423] width 107 height 25
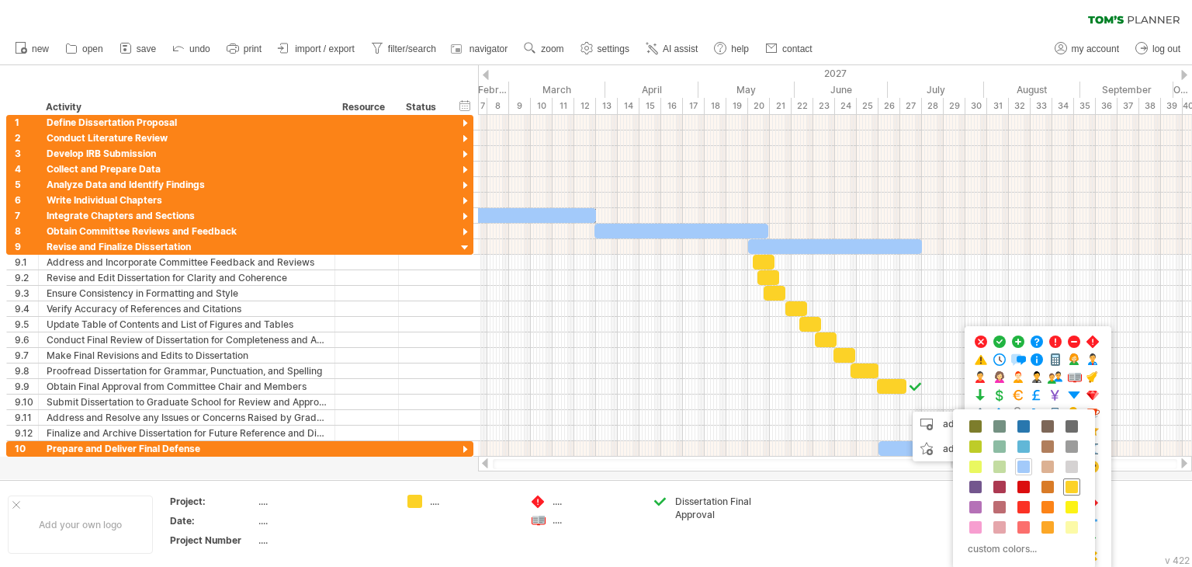
click at [1073, 491] on span at bounding box center [1072, 486] width 12 height 12
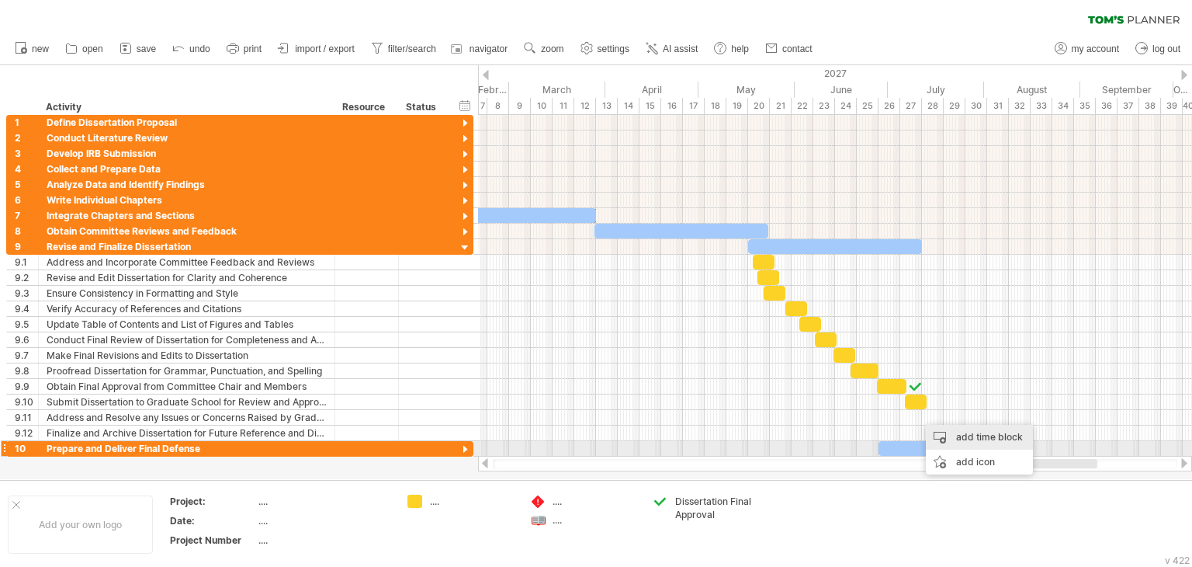
click at [978, 442] on div "add time block" at bounding box center [979, 437] width 107 height 25
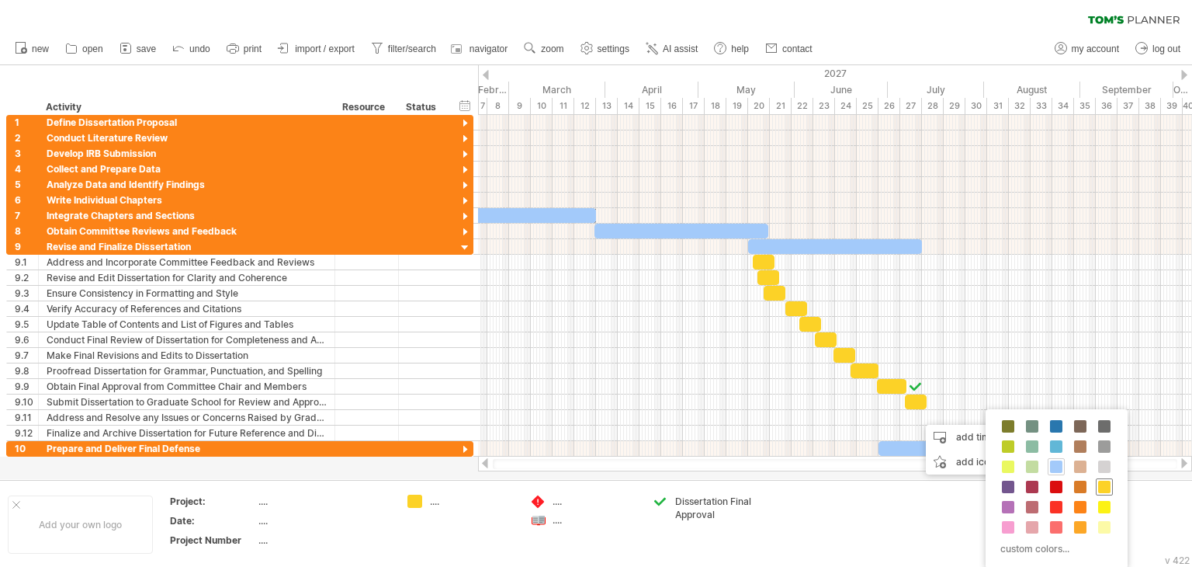
click at [1108, 484] on span at bounding box center [1104, 486] width 12 height 12
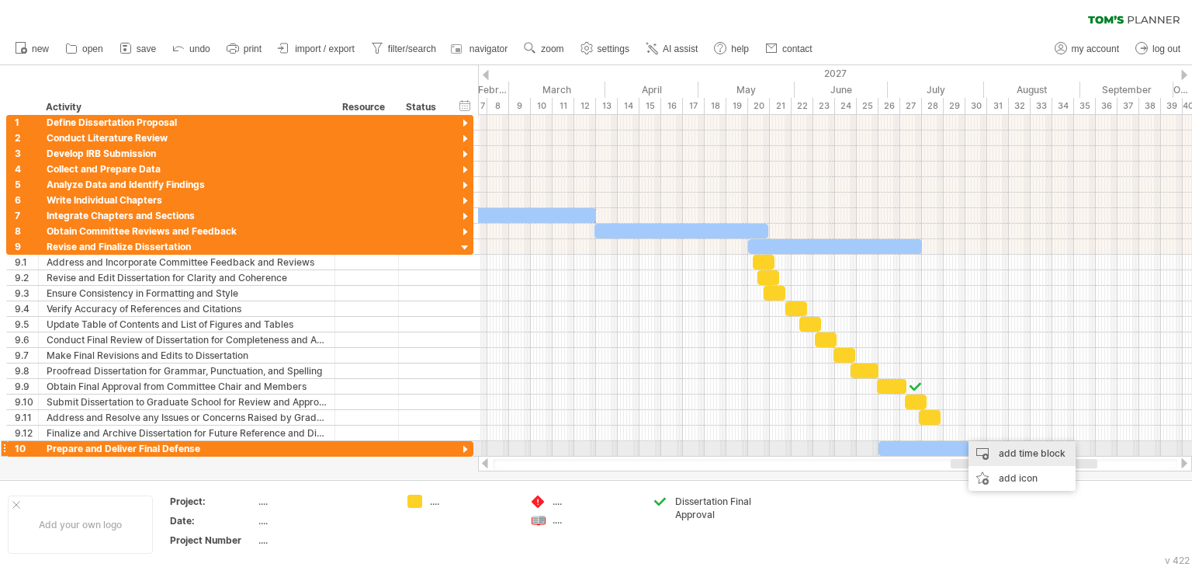
click at [1009, 454] on div "add time block" at bounding box center [1022, 453] width 107 height 25
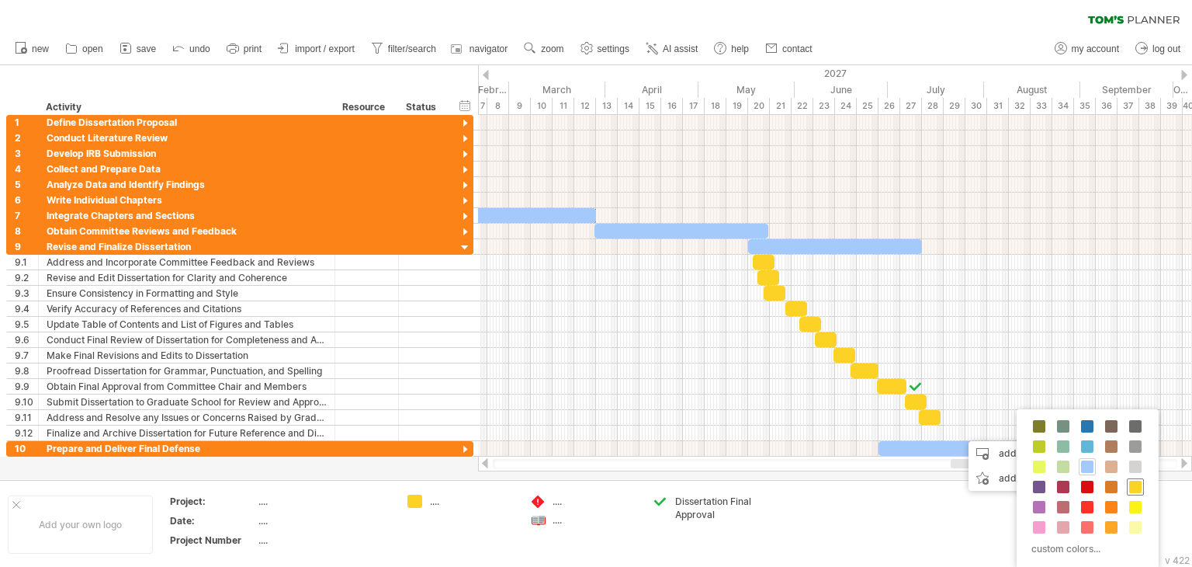
drag, startPoint x: 1134, startPoint y: 487, endPoint x: 1108, endPoint y: 485, distance: 26.4
click at [1135, 487] on span at bounding box center [1135, 486] width 12 height 12
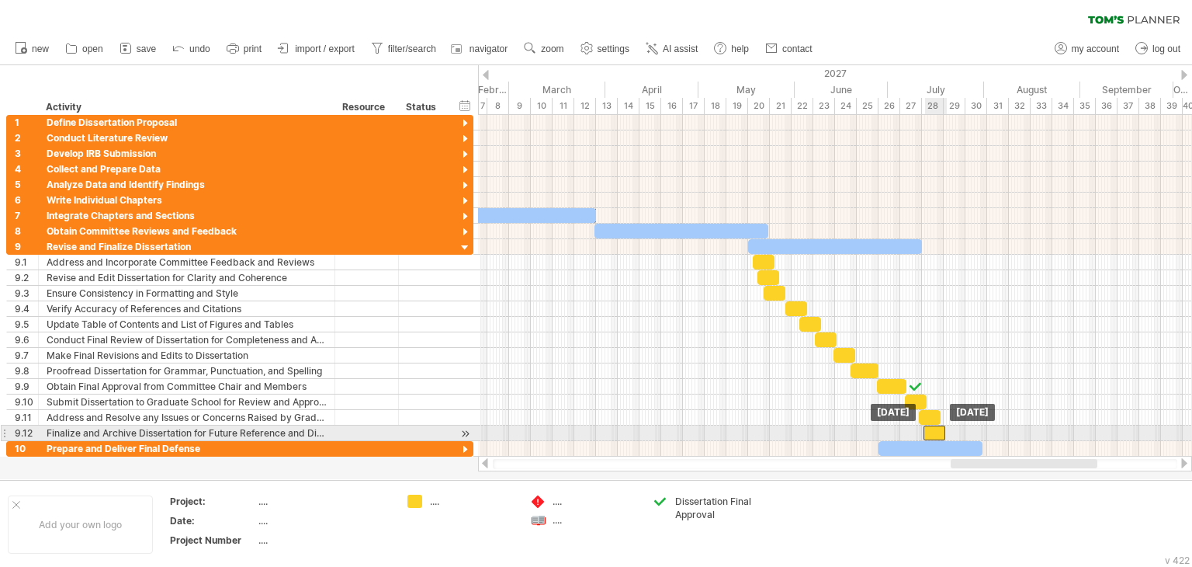
drag, startPoint x: 973, startPoint y: 432, endPoint x: 936, endPoint y: 431, distance: 37.3
click at [936, 431] on div at bounding box center [935, 432] width 22 height 15
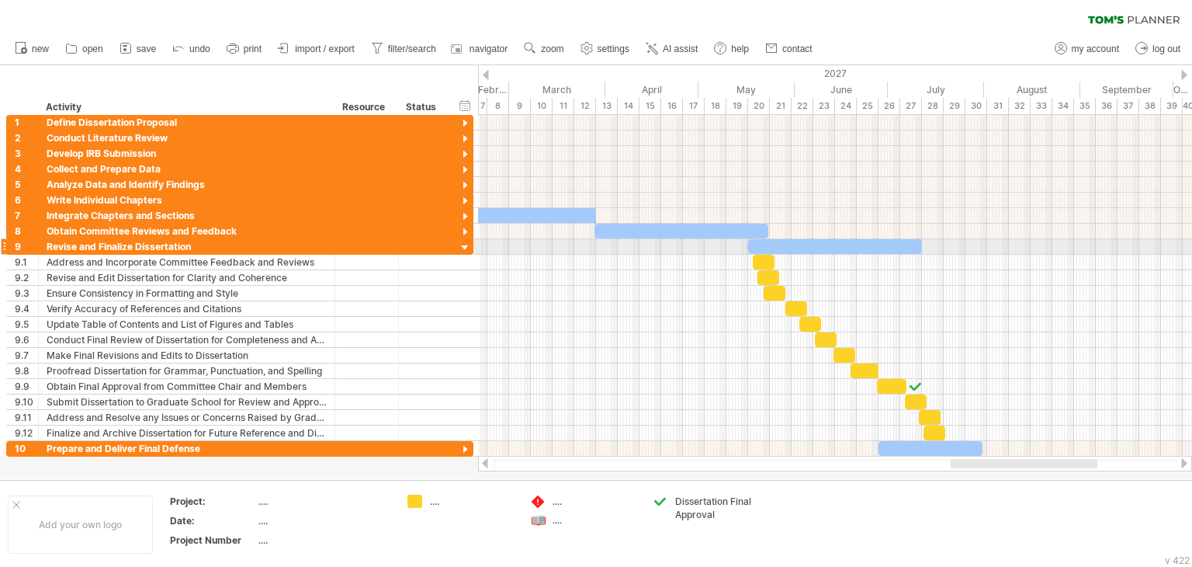
click at [463, 244] on div at bounding box center [465, 248] width 15 height 15
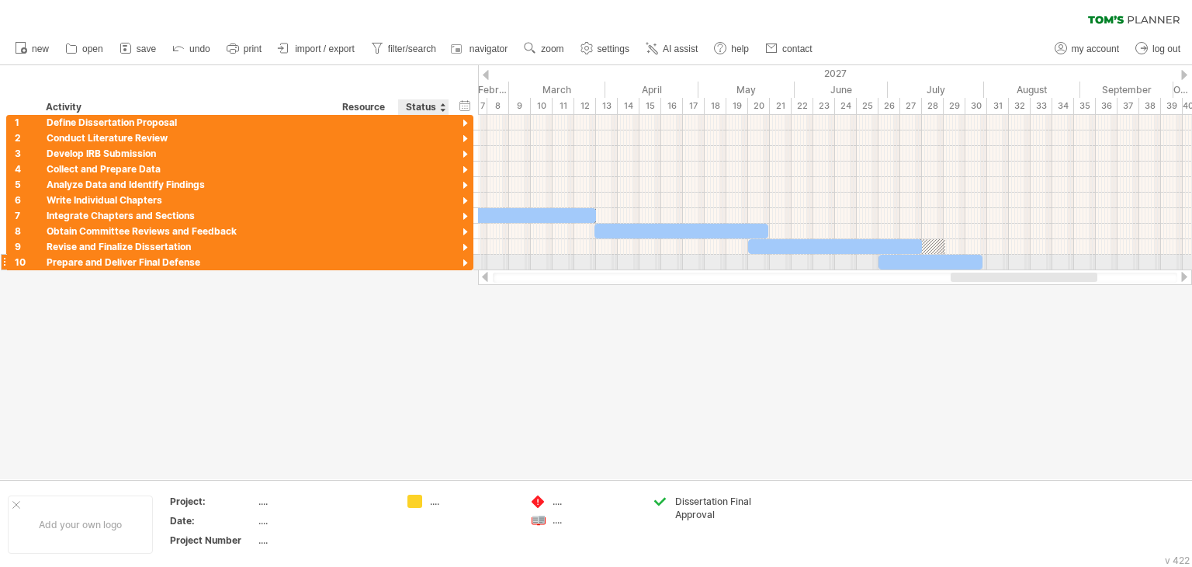
click at [465, 261] on div at bounding box center [465, 263] width 15 height 15
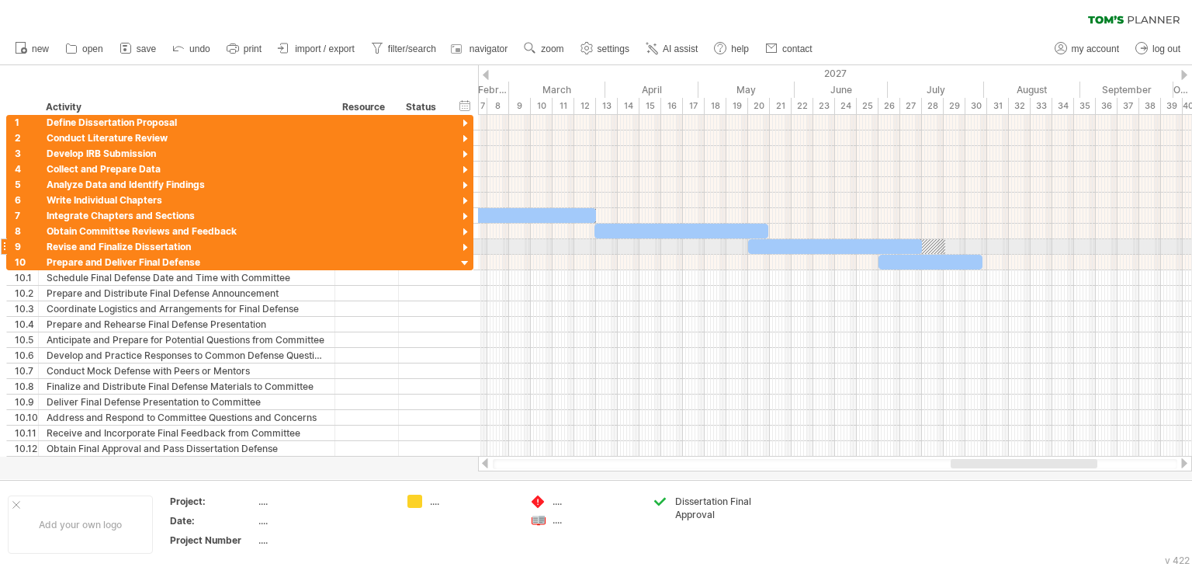
click at [931, 242] on div at bounding box center [849, 246] width 192 height 15
click at [908, 266] on div at bounding box center [931, 262] width 104 height 15
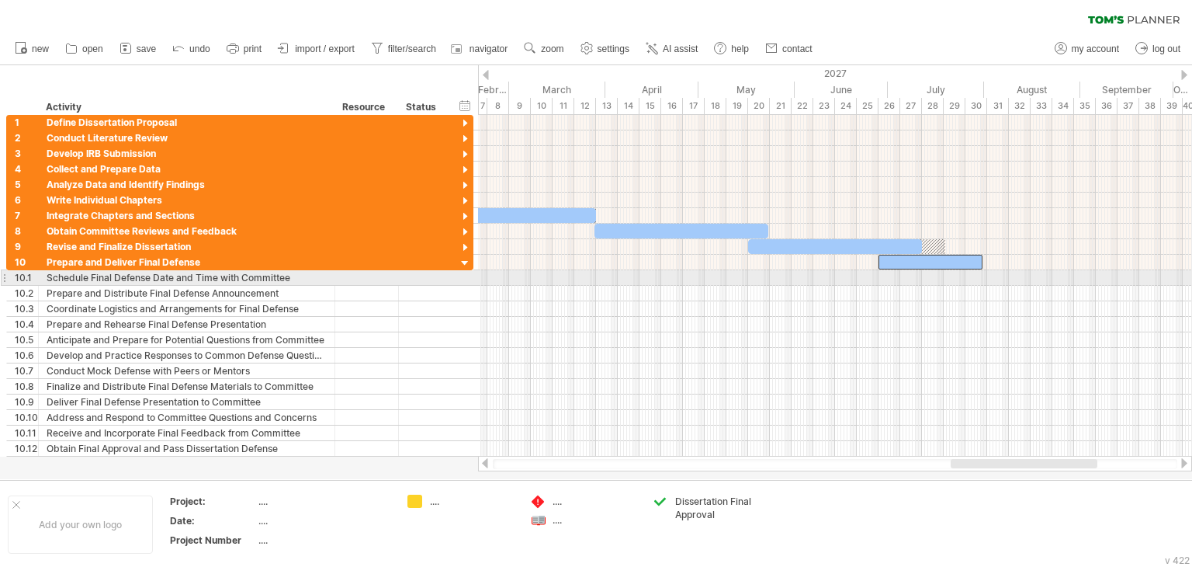
click at [897, 274] on div at bounding box center [835, 278] width 714 height 16
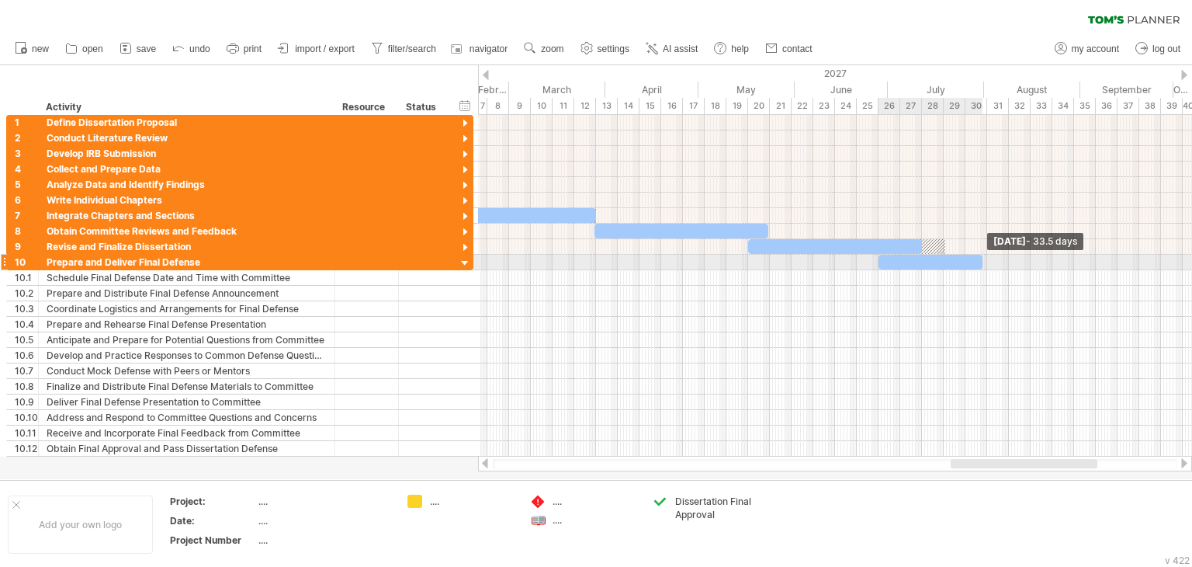
click at [981, 258] on span at bounding box center [982, 262] width 6 height 15
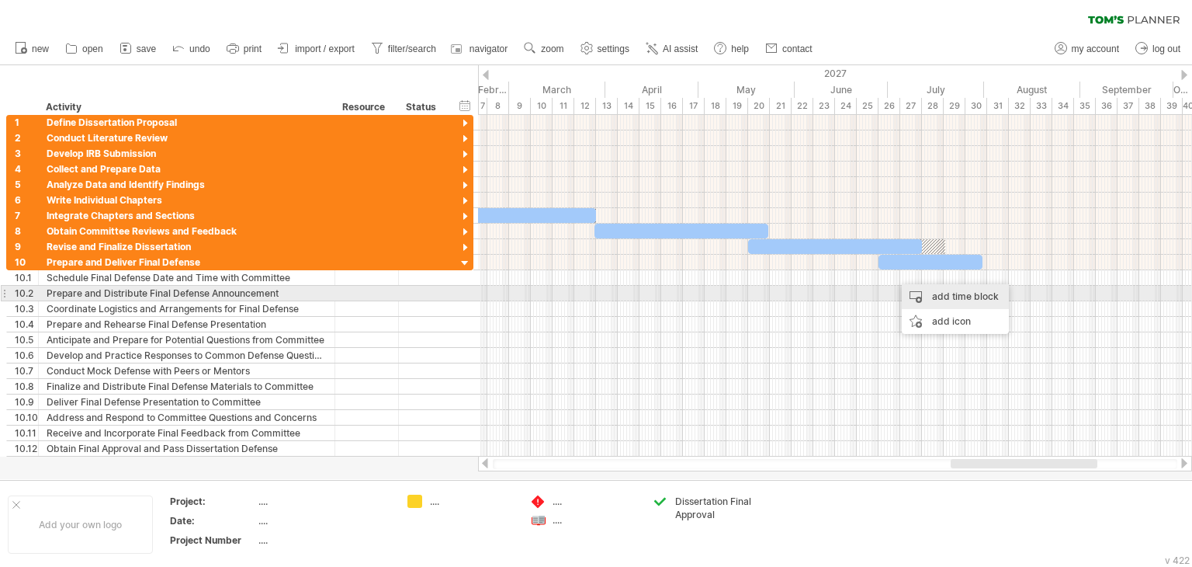
click at [950, 291] on div "add time block" at bounding box center [955, 296] width 107 height 25
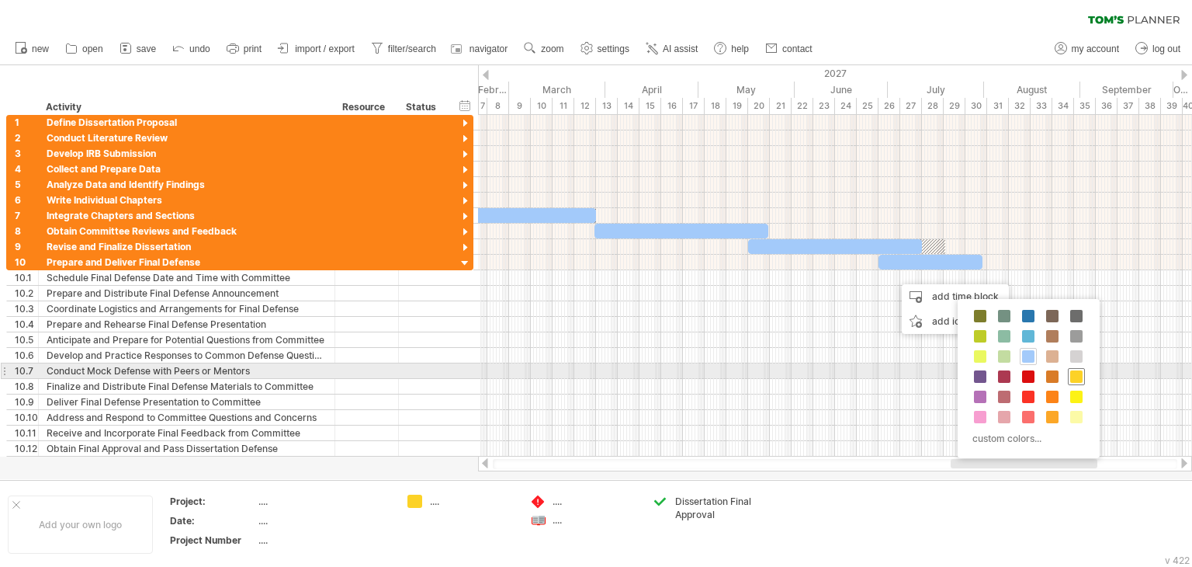
click at [1083, 376] on div at bounding box center [1076, 376] width 17 height 17
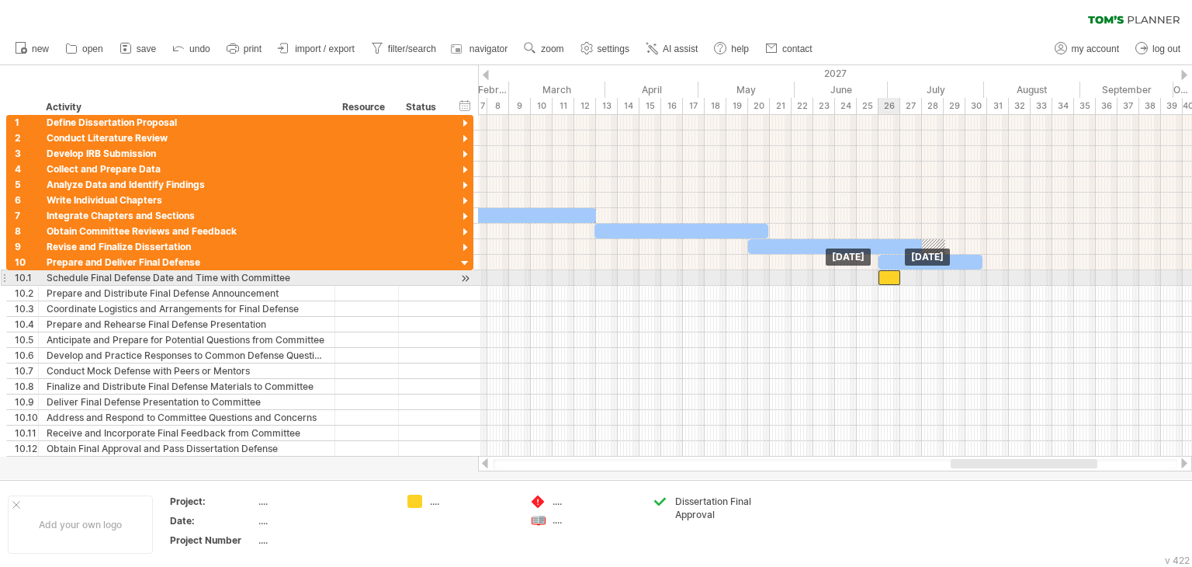
drag, startPoint x: 899, startPoint y: 280, endPoint x: 883, endPoint y: 280, distance: 15.5
click at [883, 280] on div at bounding box center [890, 277] width 22 height 15
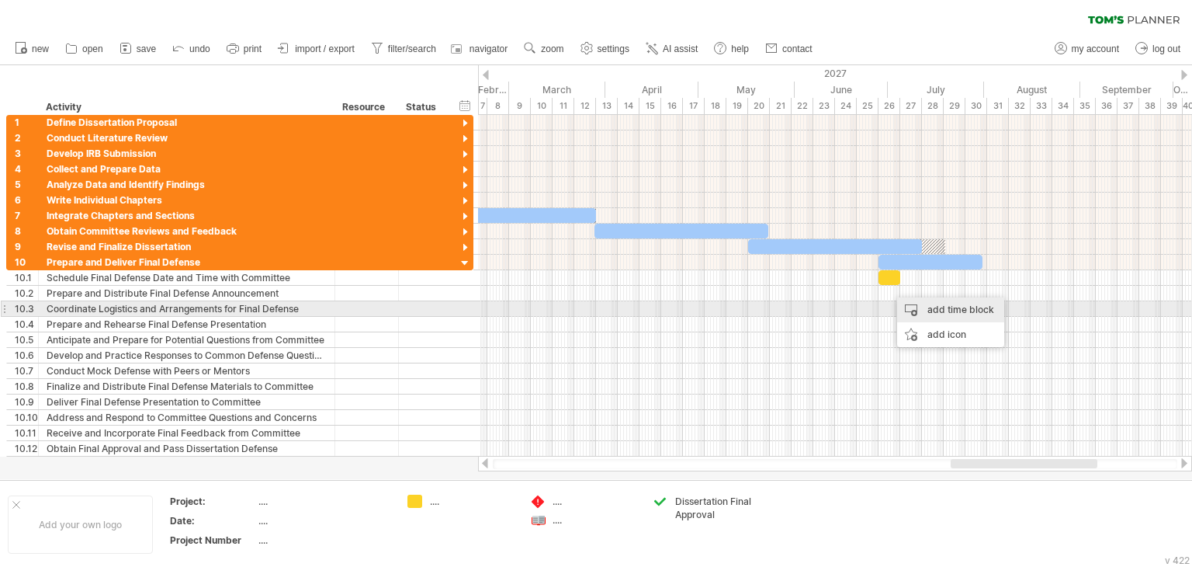
click at [926, 309] on div "add time block" at bounding box center [950, 309] width 107 height 25
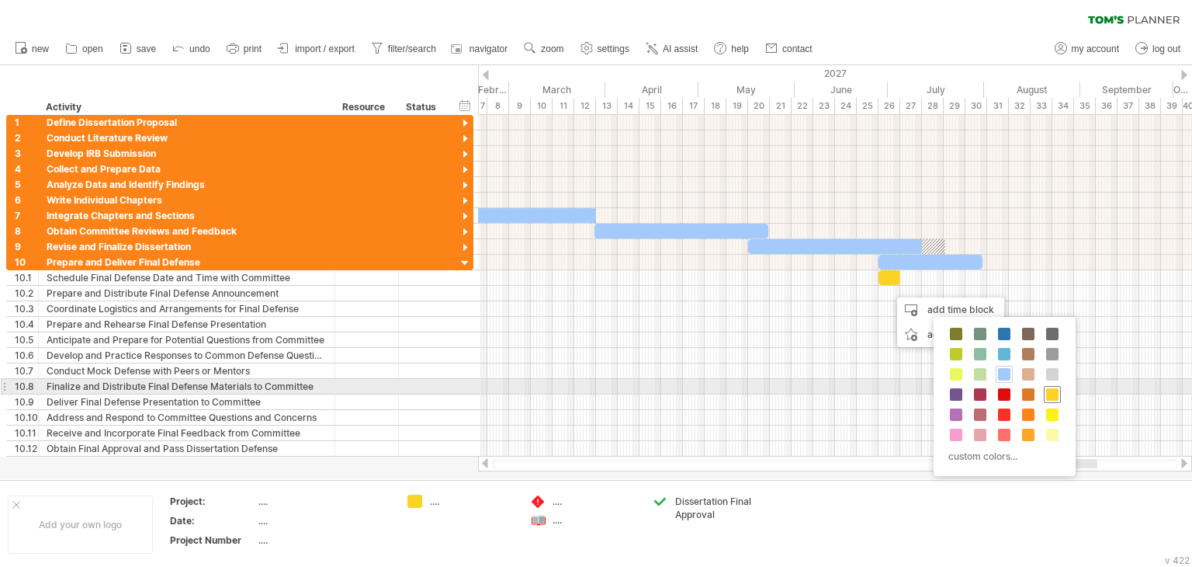
click at [1044, 390] on div at bounding box center [1052, 394] width 17 height 17
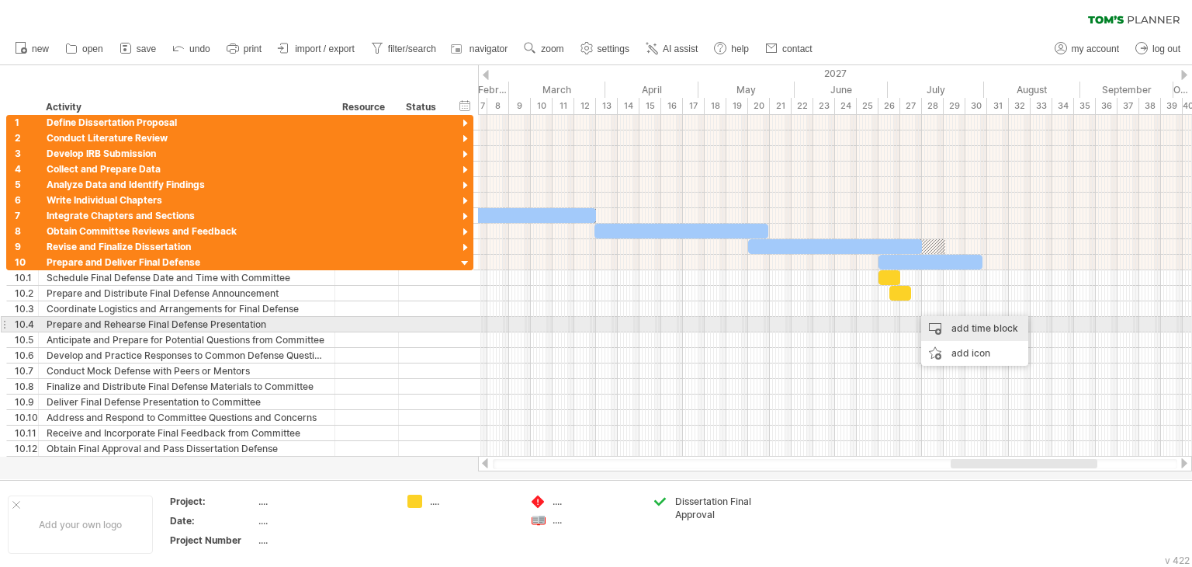
click at [986, 324] on div "add time block" at bounding box center [974, 328] width 107 height 25
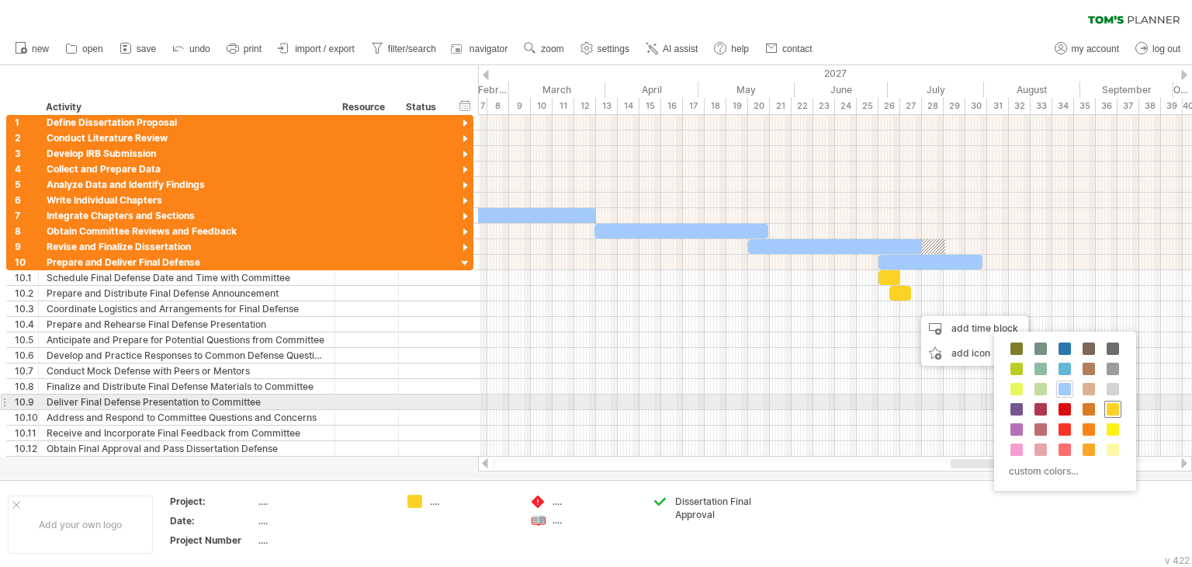
click at [1118, 404] on div at bounding box center [1112, 408] width 17 height 17
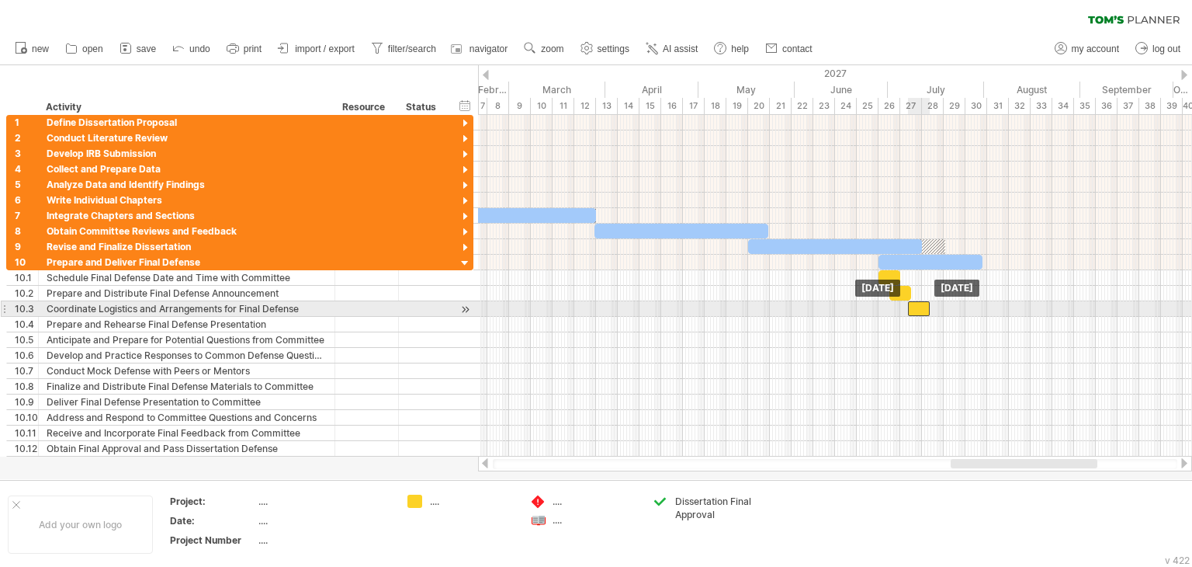
click at [917, 309] on div at bounding box center [919, 308] width 22 height 15
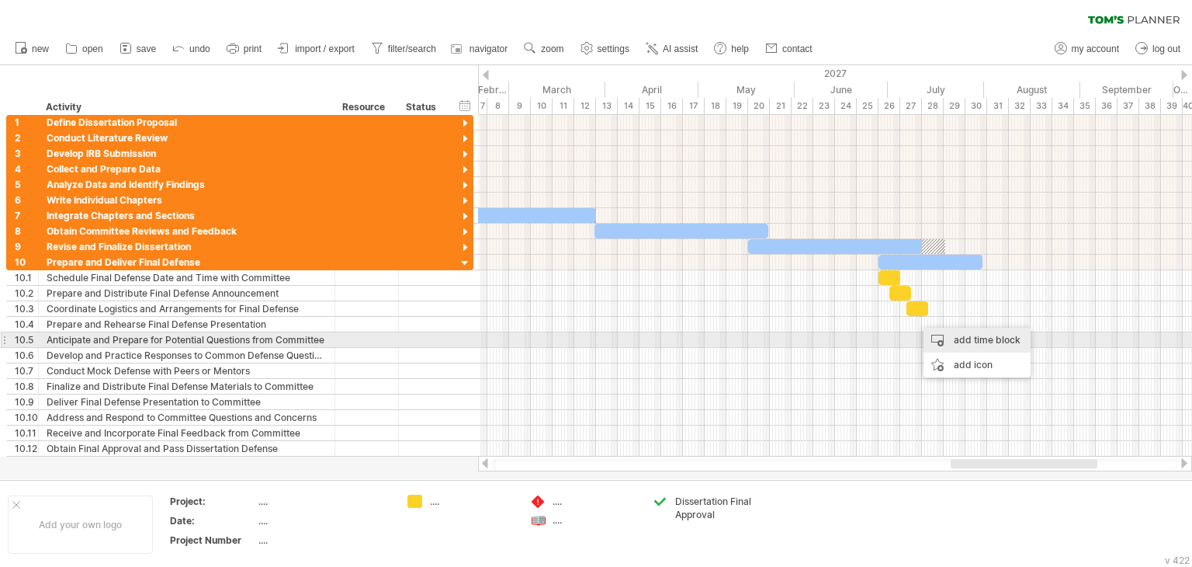
click at [966, 336] on div "add time block" at bounding box center [977, 340] width 107 height 25
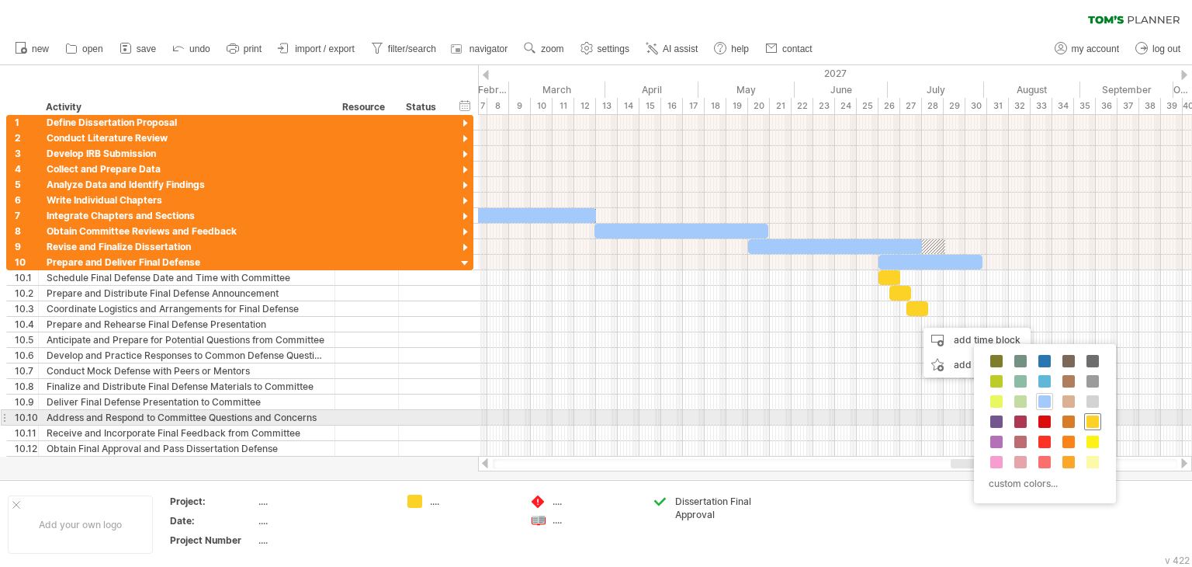
click at [1090, 416] on span at bounding box center [1093, 421] width 12 height 12
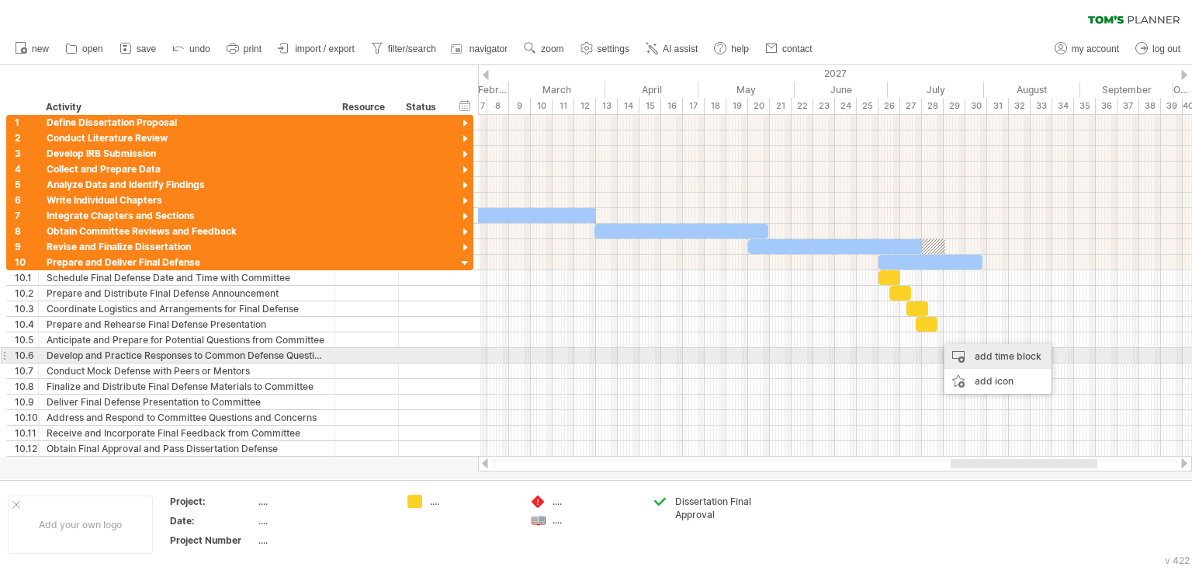
click at [990, 355] on div "add time block" at bounding box center [998, 356] width 107 height 25
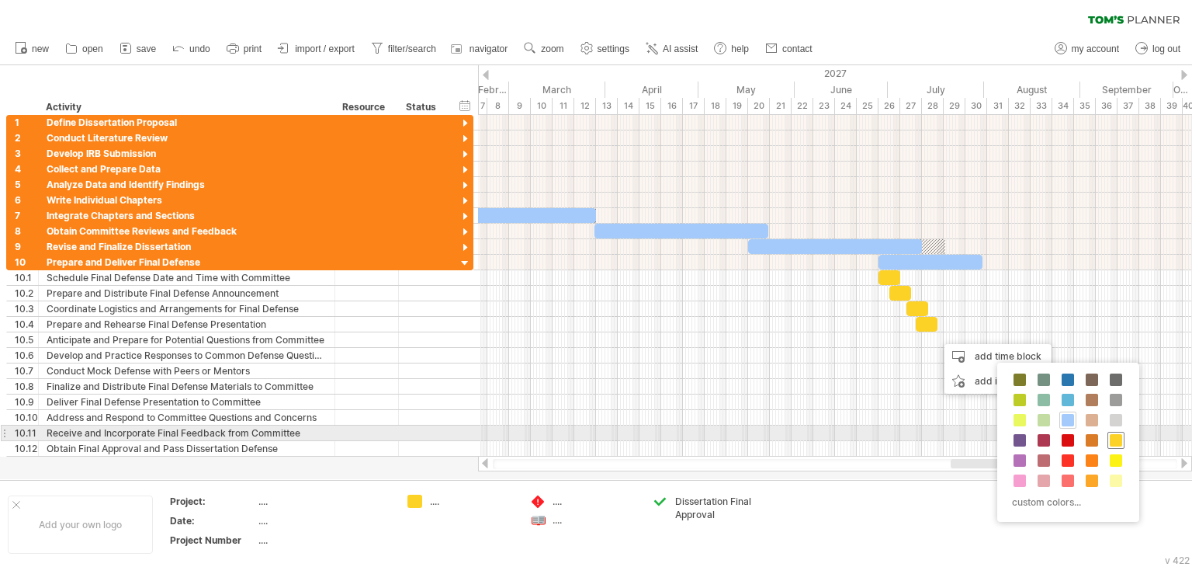
click at [1115, 434] on span at bounding box center [1116, 440] width 12 height 12
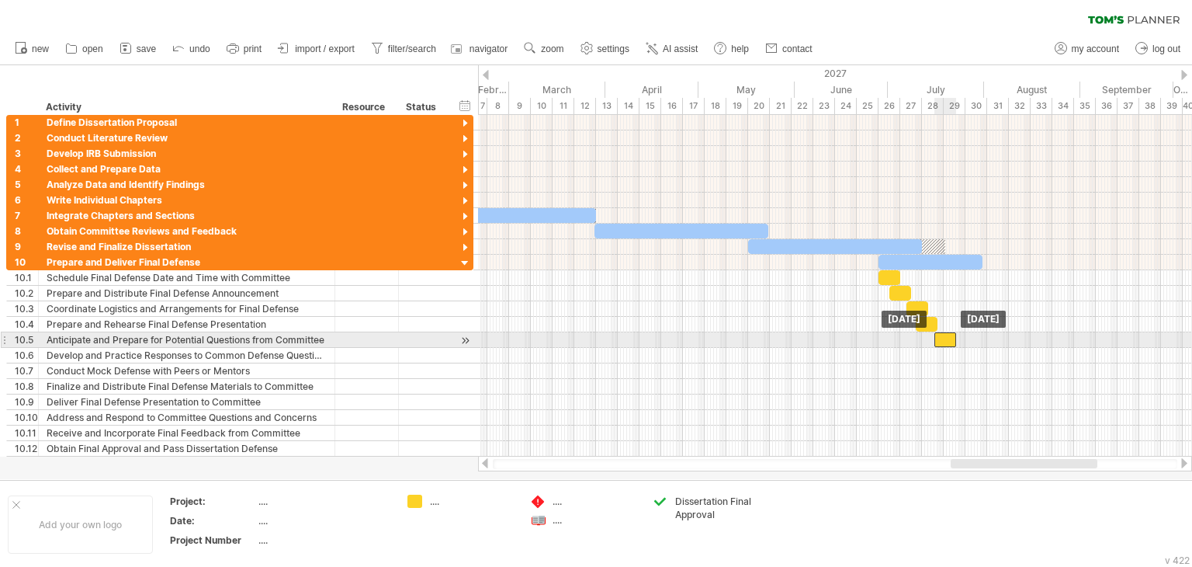
click at [945, 336] on div at bounding box center [945, 339] width 22 height 15
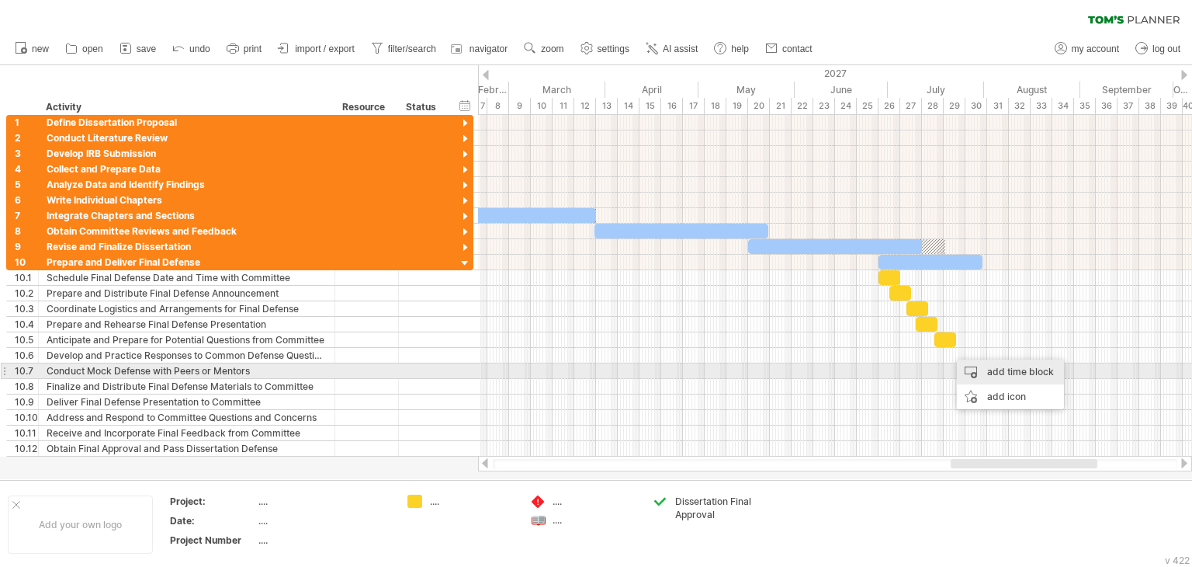
click at [1008, 373] on div "add time block" at bounding box center [1010, 371] width 107 height 25
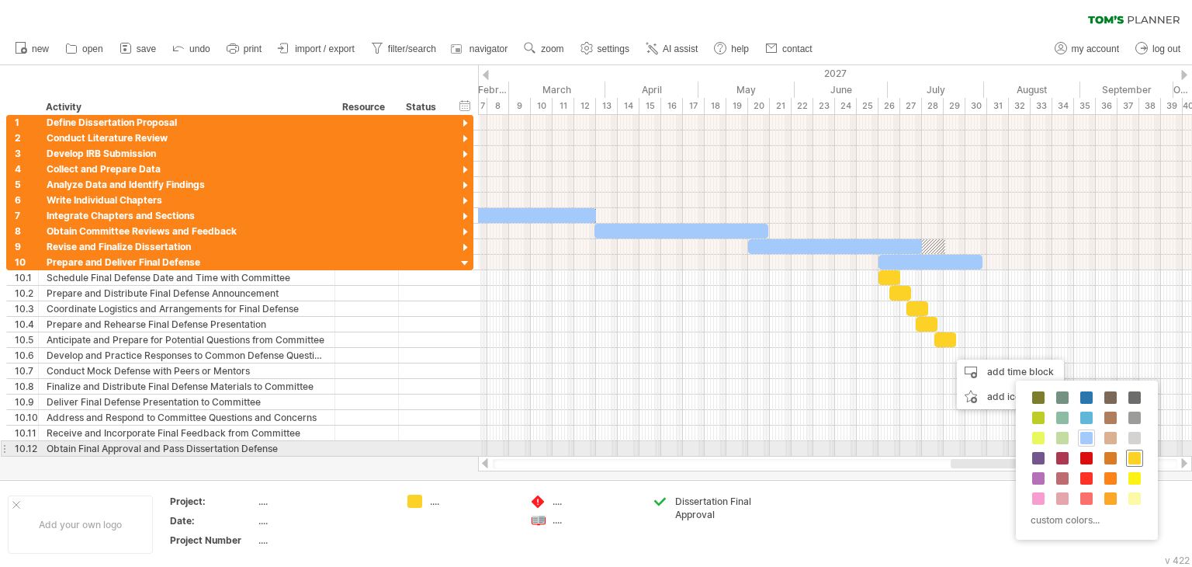
click at [1138, 456] on span at bounding box center [1134, 458] width 12 height 12
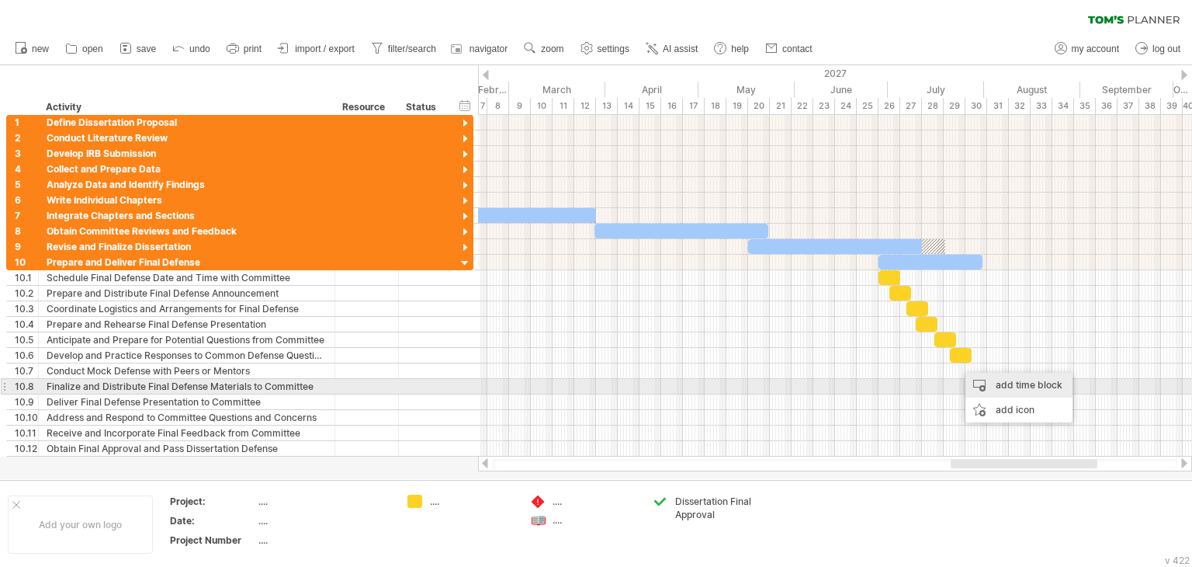
click at [986, 386] on div "add time block" at bounding box center [1019, 385] width 107 height 25
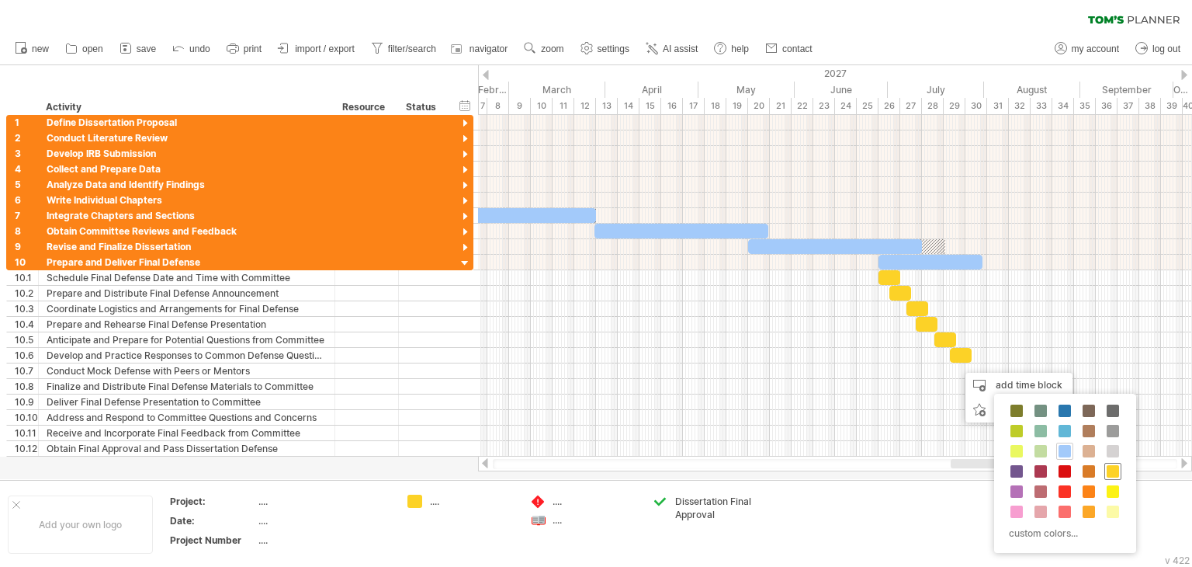
click at [1115, 470] on span at bounding box center [1113, 471] width 12 height 12
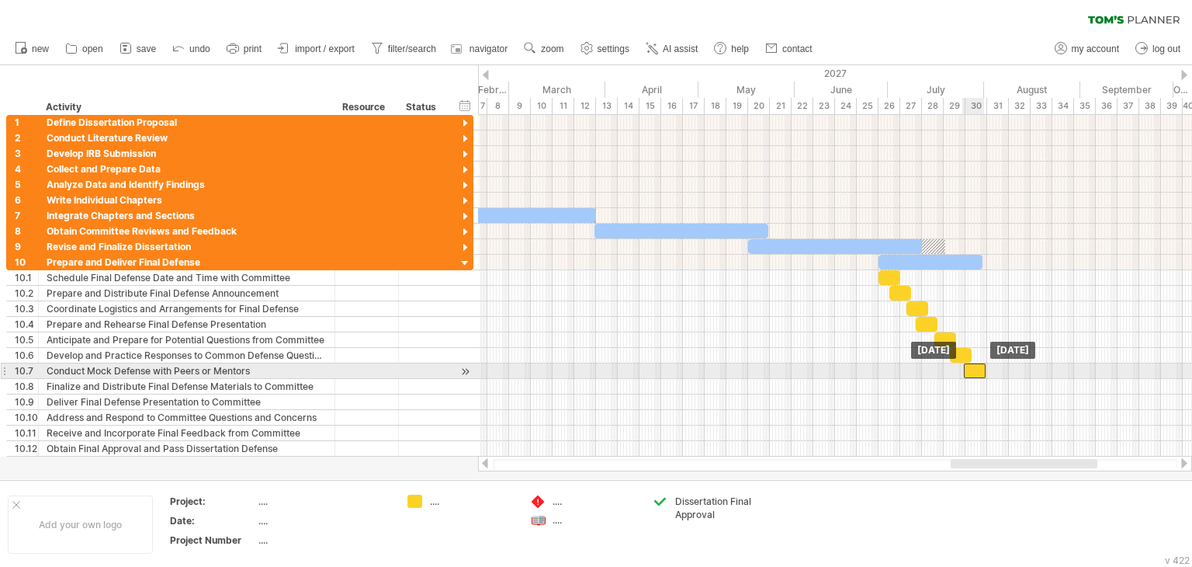
click at [980, 368] on div at bounding box center [975, 370] width 22 height 15
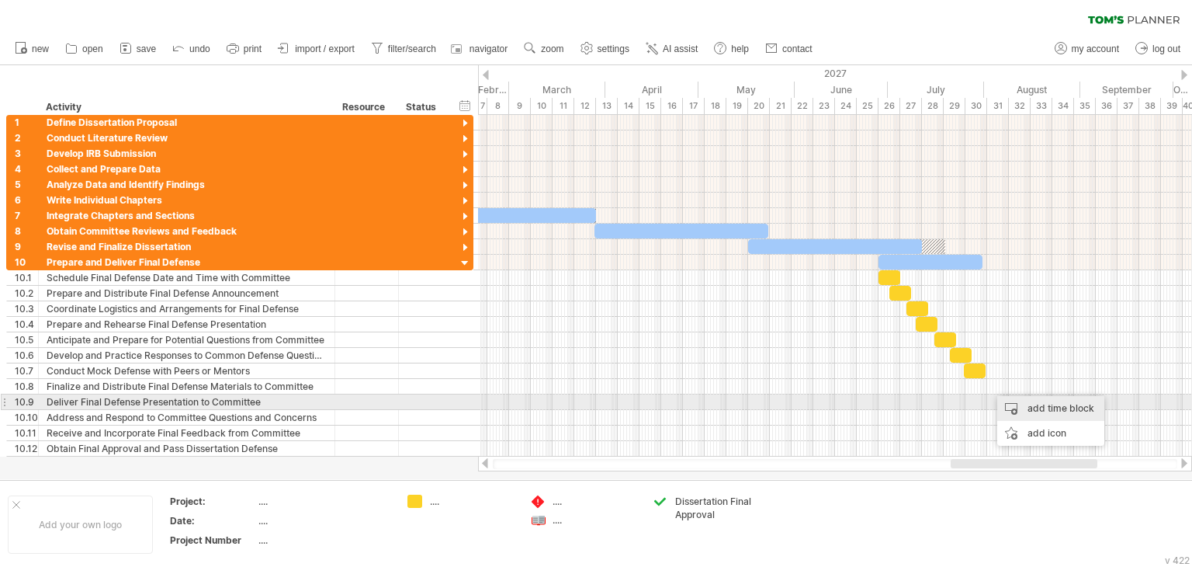
click at [1026, 405] on div "add time block" at bounding box center [1050, 408] width 107 height 25
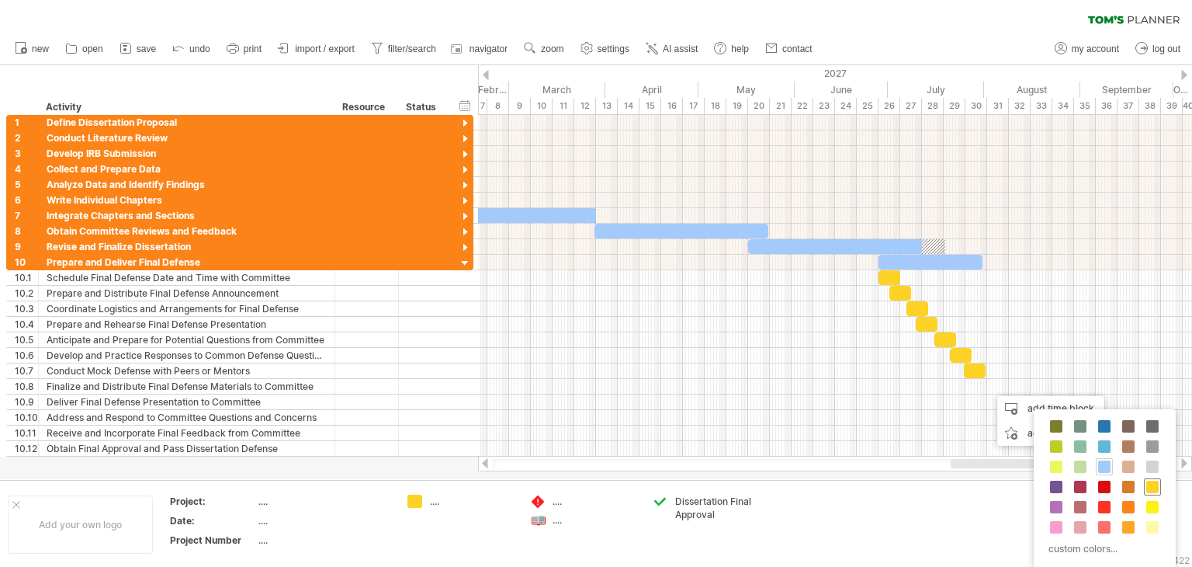
click at [1152, 490] on span at bounding box center [1152, 486] width 12 height 12
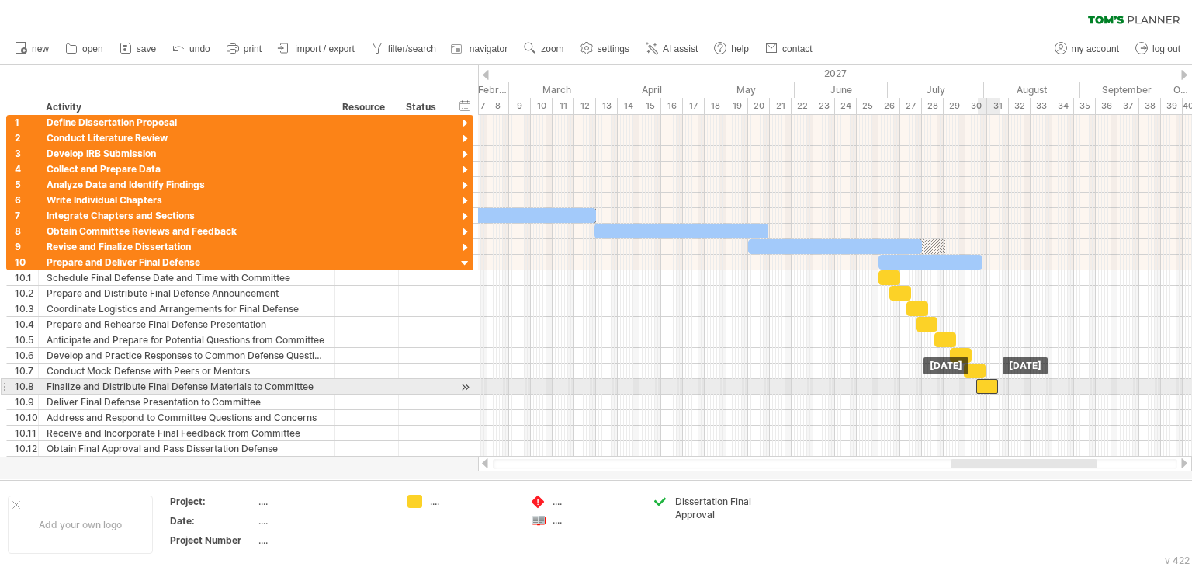
drag, startPoint x: 1003, startPoint y: 383, endPoint x: 989, endPoint y: 383, distance: 14.0
click at [989, 383] on div at bounding box center [987, 386] width 22 height 15
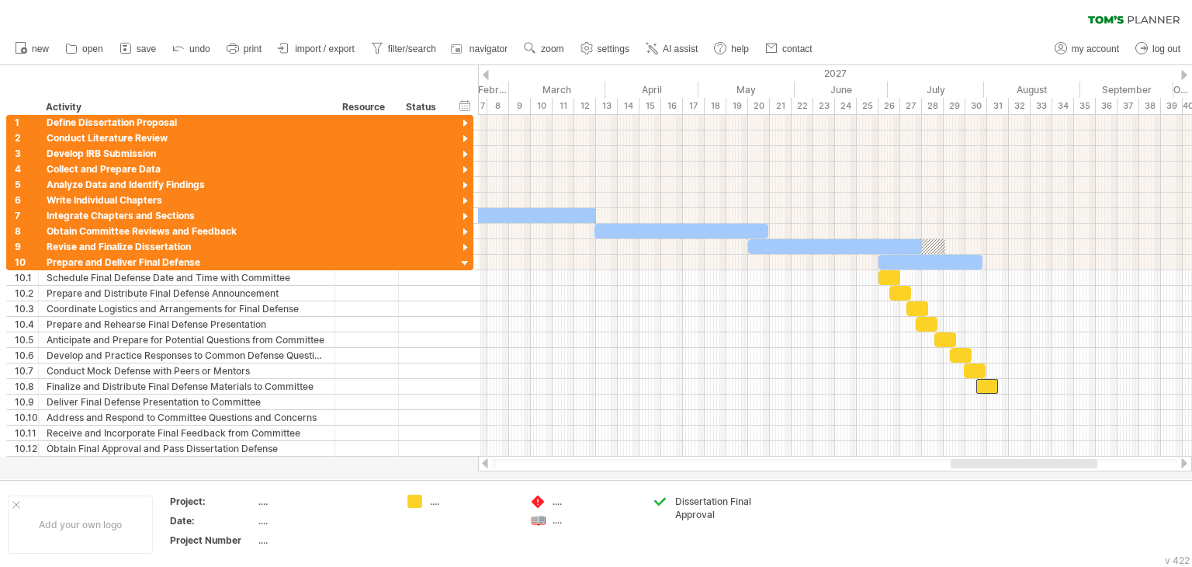
drag, startPoint x: 658, startPoint y: 464, endPoint x: 649, endPoint y: 464, distance: 9.3
click at [649, 464] on div at bounding box center [835, 464] width 685 height 10
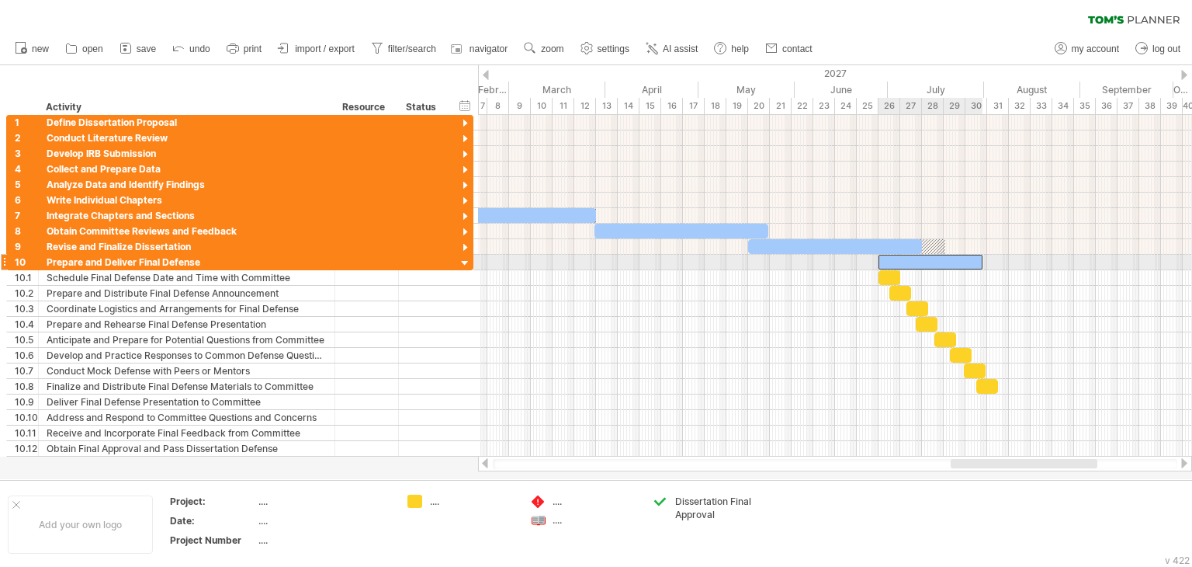
click at [907, 265] on div at bounding box center [931, 262] width 104 height 15
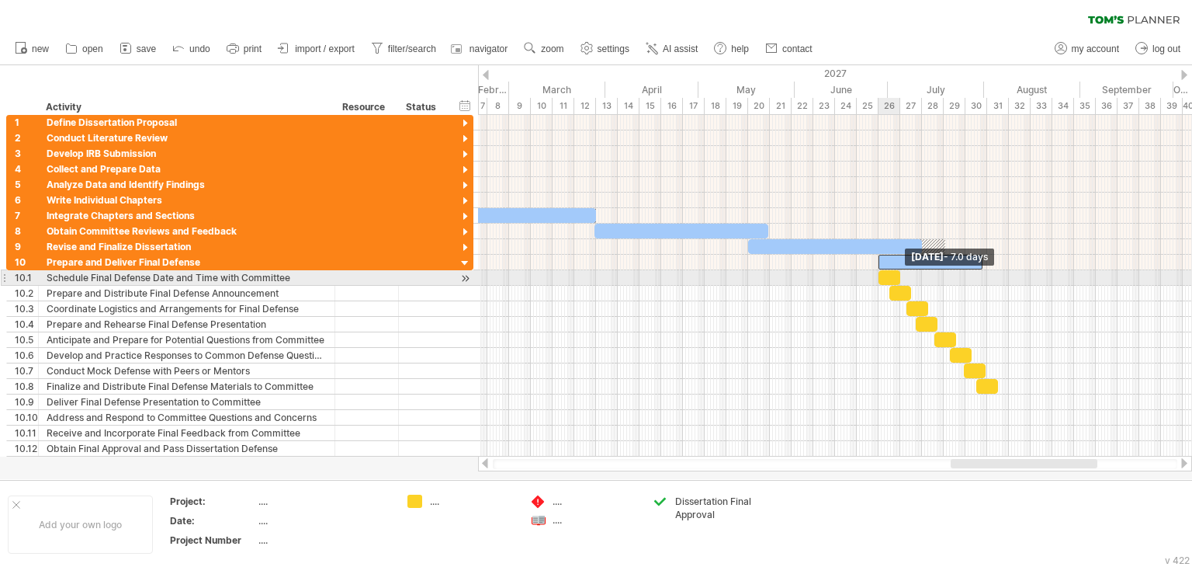
click at [898, 276] on span at bounding box center [900, 277] width 6 height 15
click at [894, 275] on div at bounding box center [890, 277] width 22 height 15
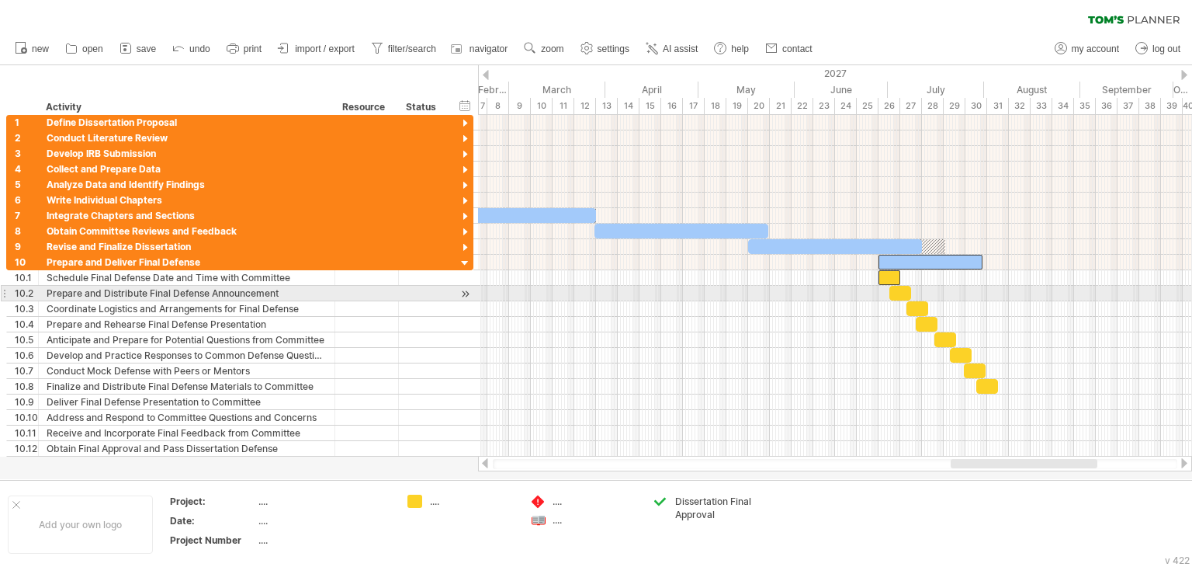
click at [903, 293] on div at bounding box center [900, 293] width 22 height 15
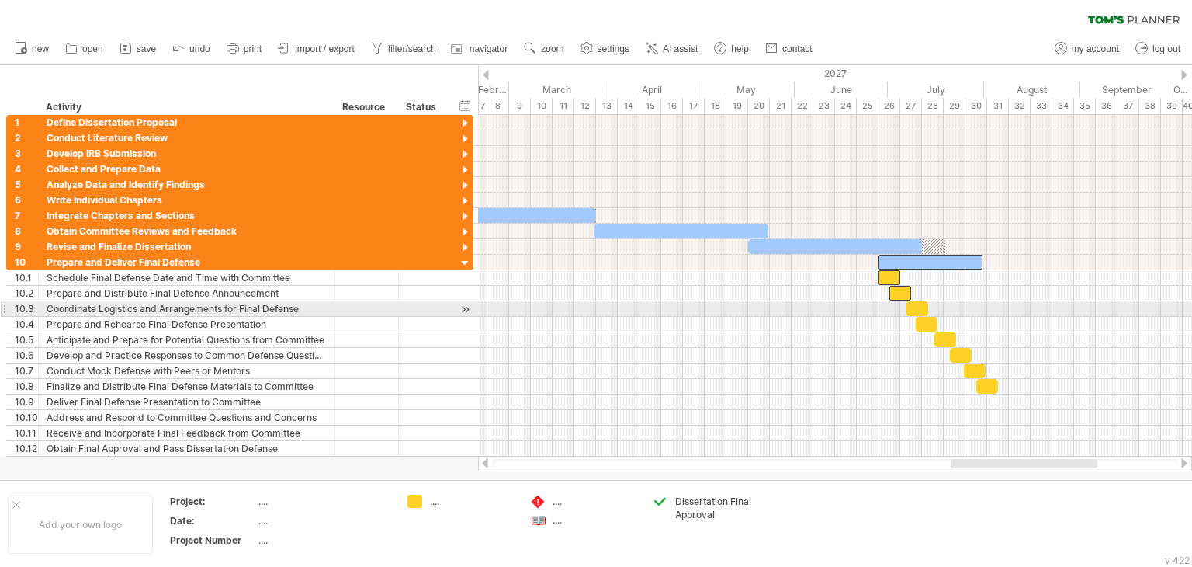
click at [916, 308] on div at bounding box center [918, 308] width 22 height 15
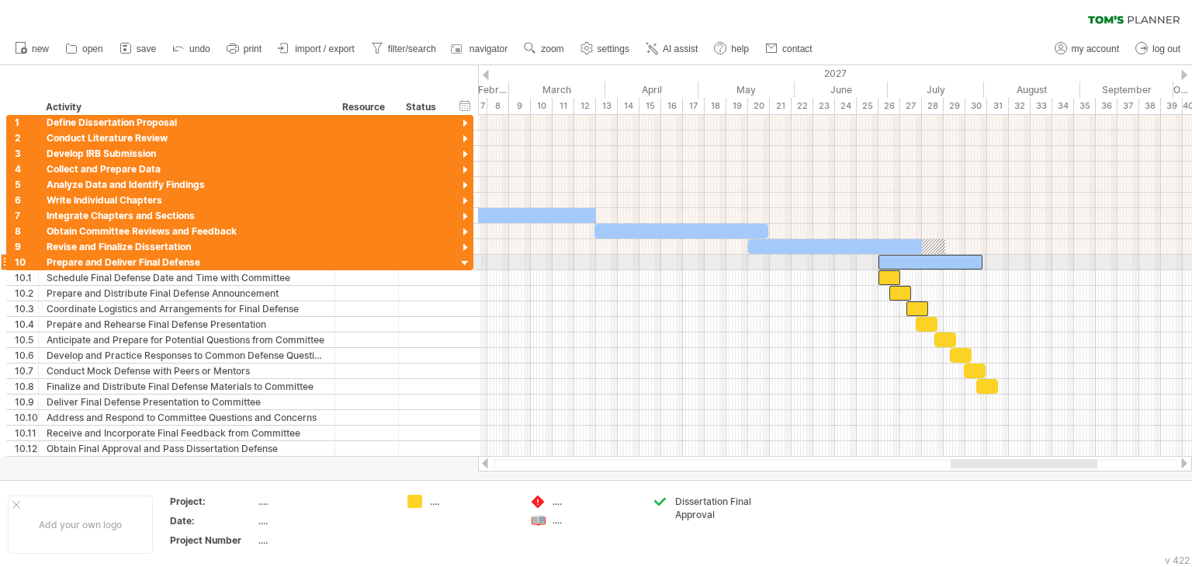
click at [466, 262] on div at bounding box center [465, 263] width 15 height 15
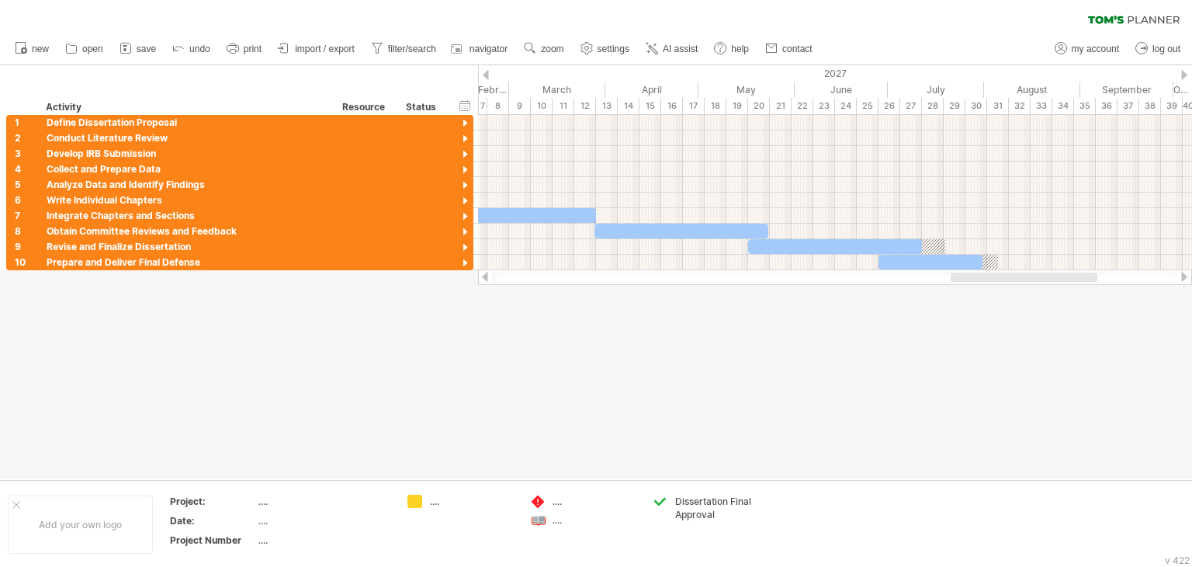
drag, startPoint x: 602, startPoint y: 276, endPoint x: 909, endPoint y: 277, distance: 306.6
click at [595, 277] on div at bounding box center [835, 277] width 685 height 10
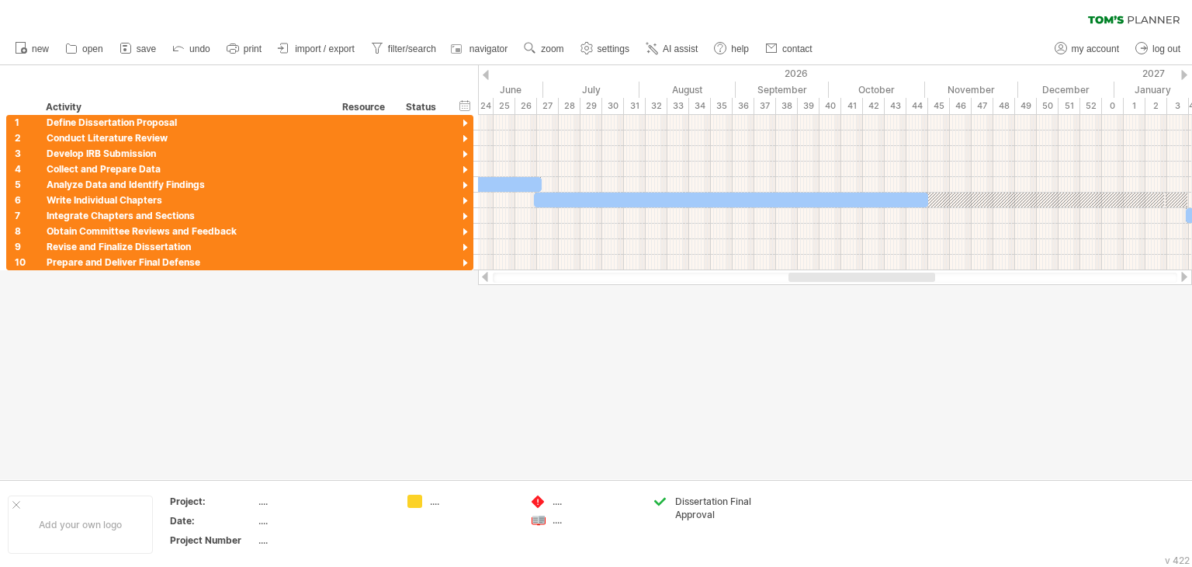
drag, startPoint x: 985, startPoint y: 276, endPoint x: 823, endPoint y: 281, distance: 162.3
click at [823, 281] on div at bounding box center [862, 276] width 147 height 9
click at [939, 196] on div at bounding box center [850, 199] width 629 height 15
click at [466, 199] on div at bounding box center [465, 201] width 15 height 15
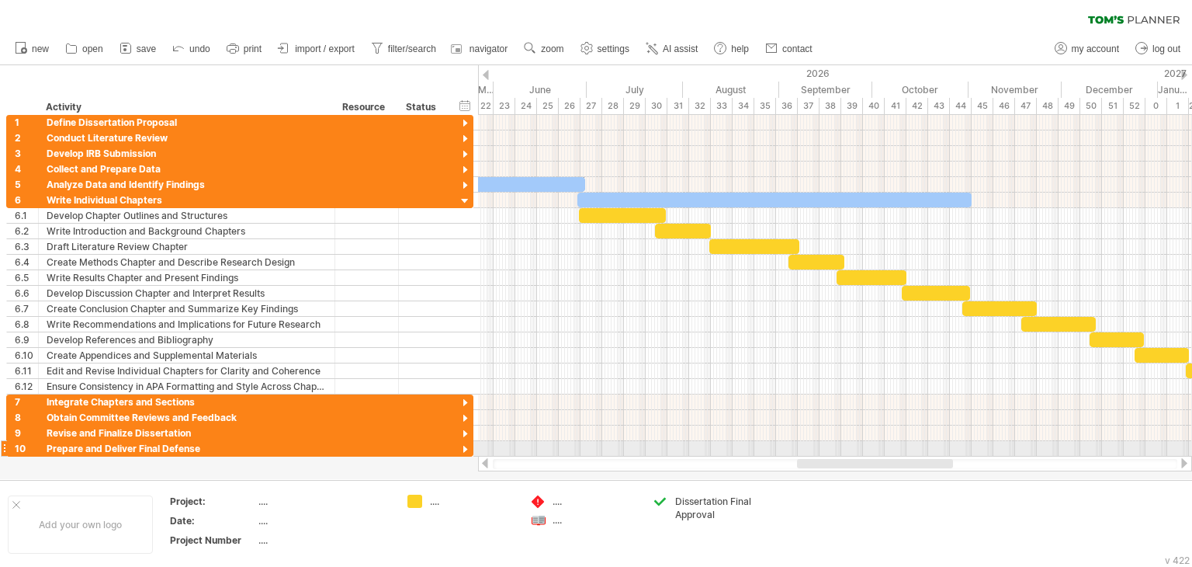
drag, startPoint x: 938, startPoint y: 459, endPoint x: 929, endPoint y: 456, distance: 9.8
click at [929, 456] on div at bounding box center [835, 464] width 714 height 16
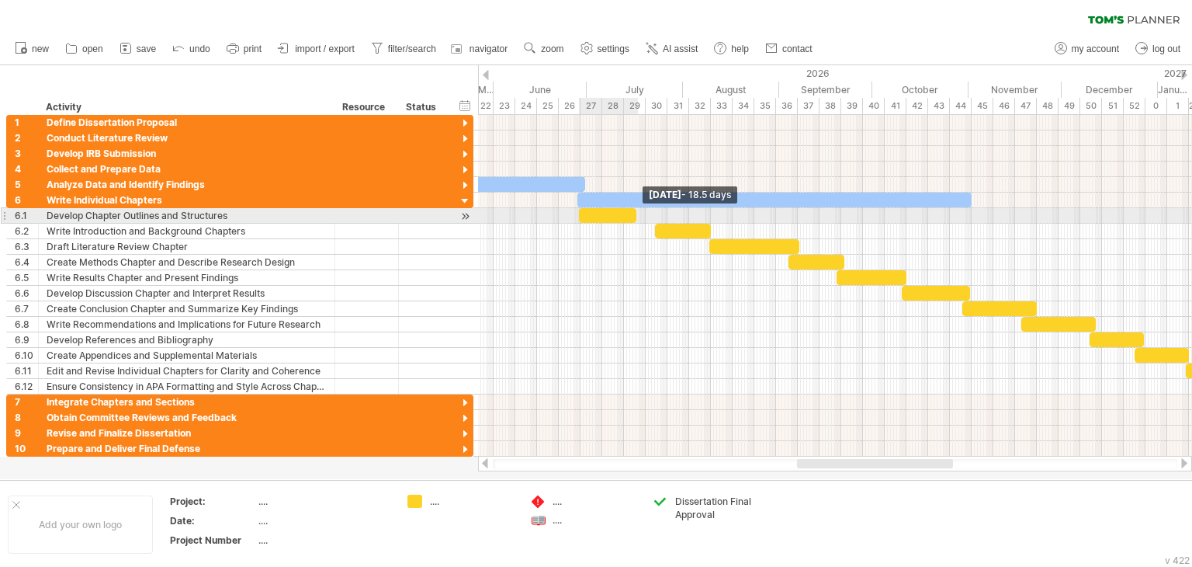
drag, startPoint x: 664, startPoint y: 212, endPoint x: 634, endPoint y: 211, distance: 29.5
click at [634, 211] on span at bounding box center [636, 215] width 6 height 15
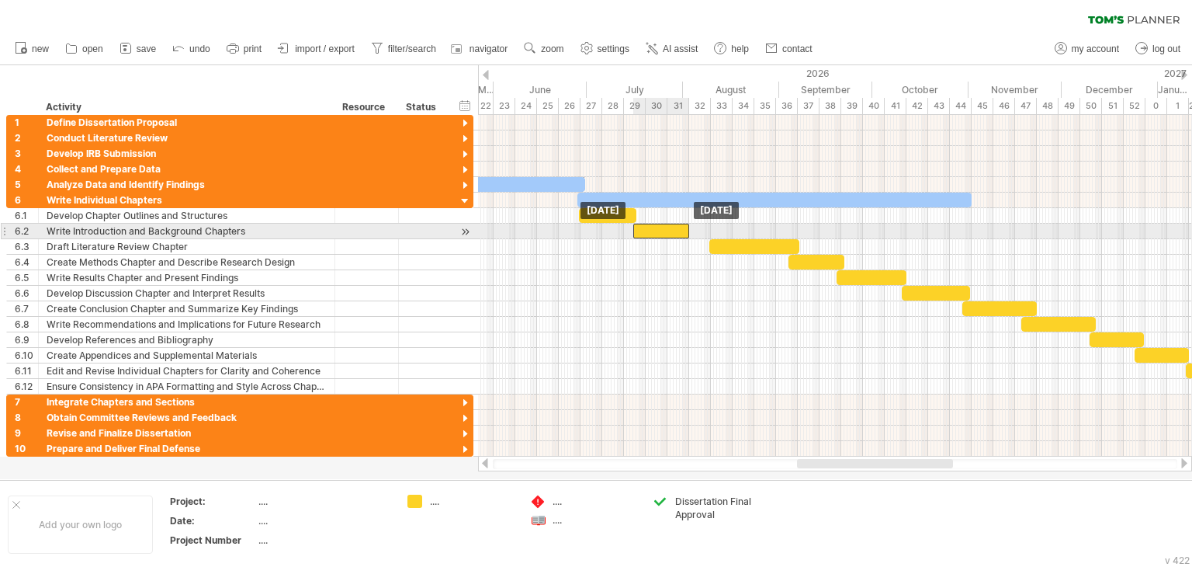
drag, startPoint x: 683, startPoint y: 228, endPoint x: 660, endPoint y: 228, distance: 22.5
click at [660, 228] on div at bounding box center [661, 231] width 56 height 15
drag, startPoint x: 691, startPoint y: 231, endPoint x: 670, endPoint y: 231, distance: 21.0
click at [670, 231] on span at bounding box center [669, 231] width 6 height 15
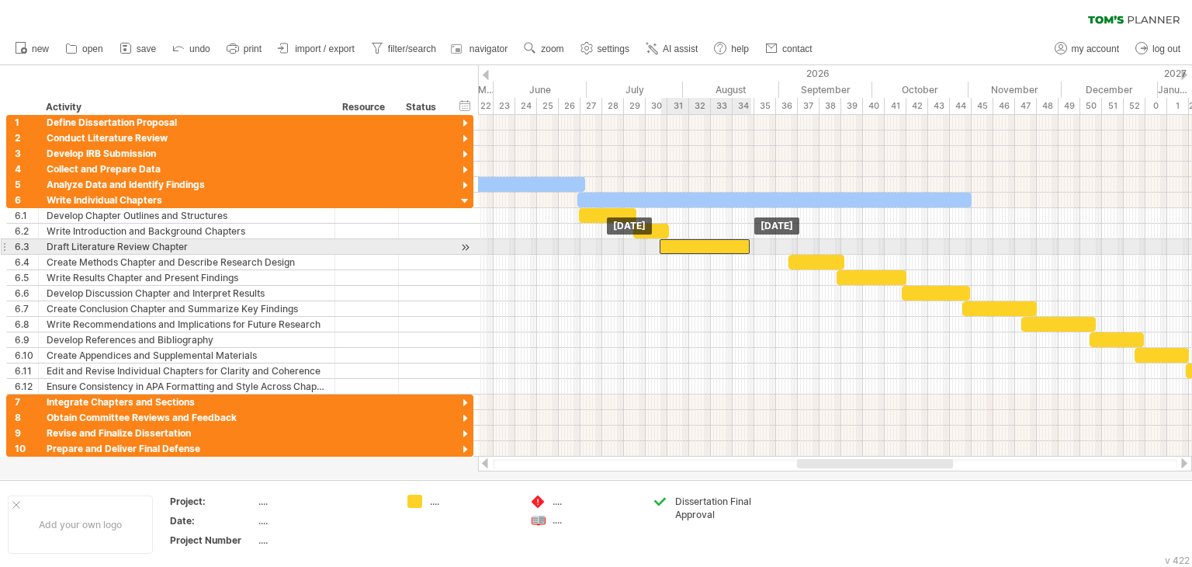
drag, startPoint x: 730, startPoint y: 247, endPoint x: 705, endPoint y: 247, distance: 25.6
click at [681, 247] on div at bounding box center [705, 246] width 90 height 15
drag, startPoint x: 750, startPoint y: 244, endPoint x: 733, endPoint y: 244, distance: 17.1
click at [733, 244] on span at bounding box center [734, 246] width 6 height 15
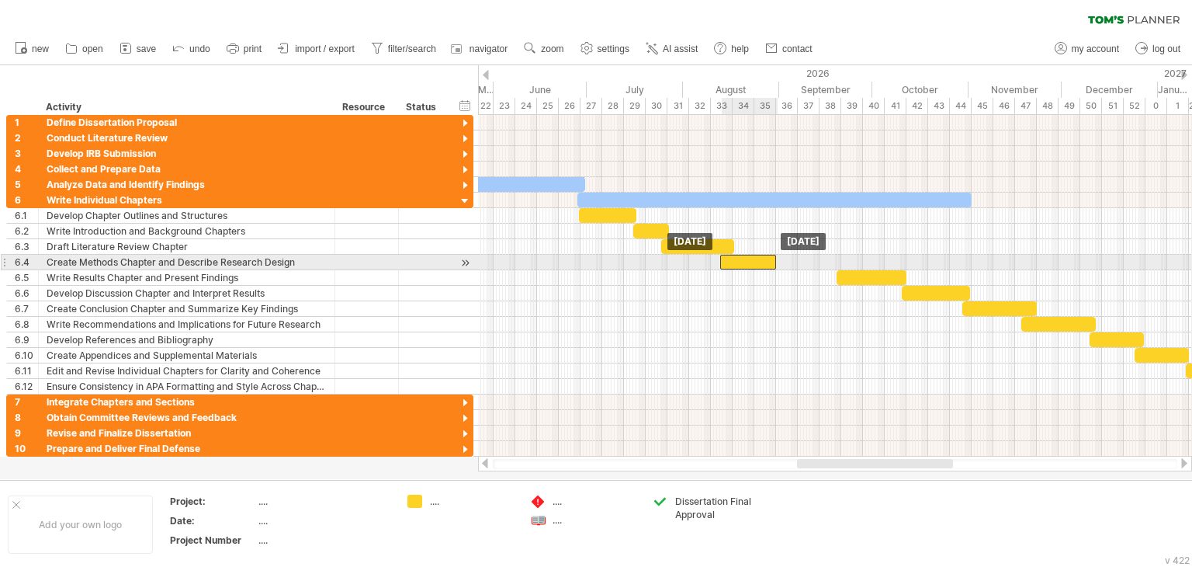
drag, startPoint x: 816, startPoint y: 256, endPoint x: 748, endPoint y: 258, distance: 68.3
click at [748, 258] on div at bounding box center [748, 262] width 56 height 15
click at [767, 259] on span at bounding box center [770, 262] width 6 height 15
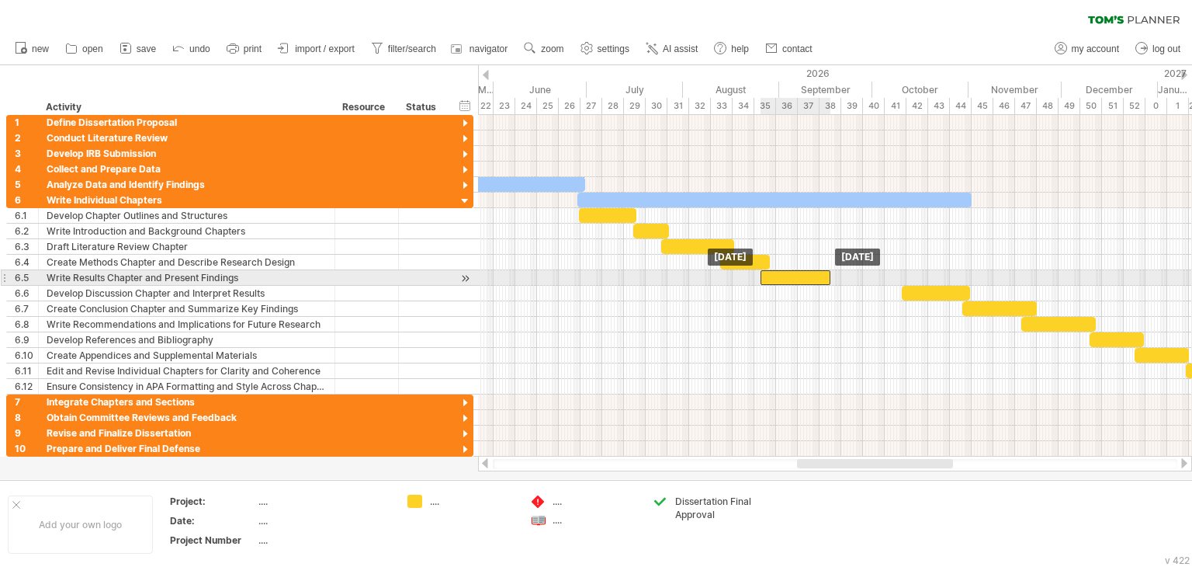
drag, startPoint x: 858, startPoint y: 275, endPoint x: 791, endPoint y: 275, distance: 66.7
click at [791, 275] on div at bounding box center [796, 277] width 70 height 15
drag, startPoint x: 828, startPoint y: 275, endPoint x: 817, endPoint y: 275, distance: 10.9
click at [817, 275] on span at bounding box center [819, 277] width 6 height 15
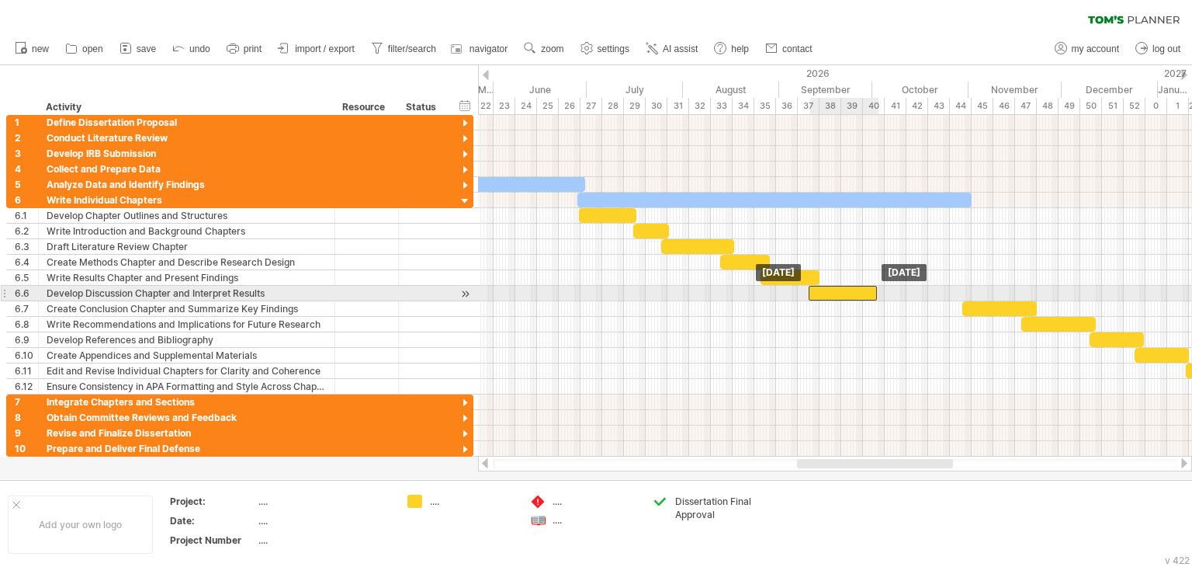
drag, startPoint x: 925, startPoint y: 293, endPoint x: 831, endPoint y: 293, distance: 93.9
click at [831, 293] on div at bounding box center [843, 293] width 68 height 15
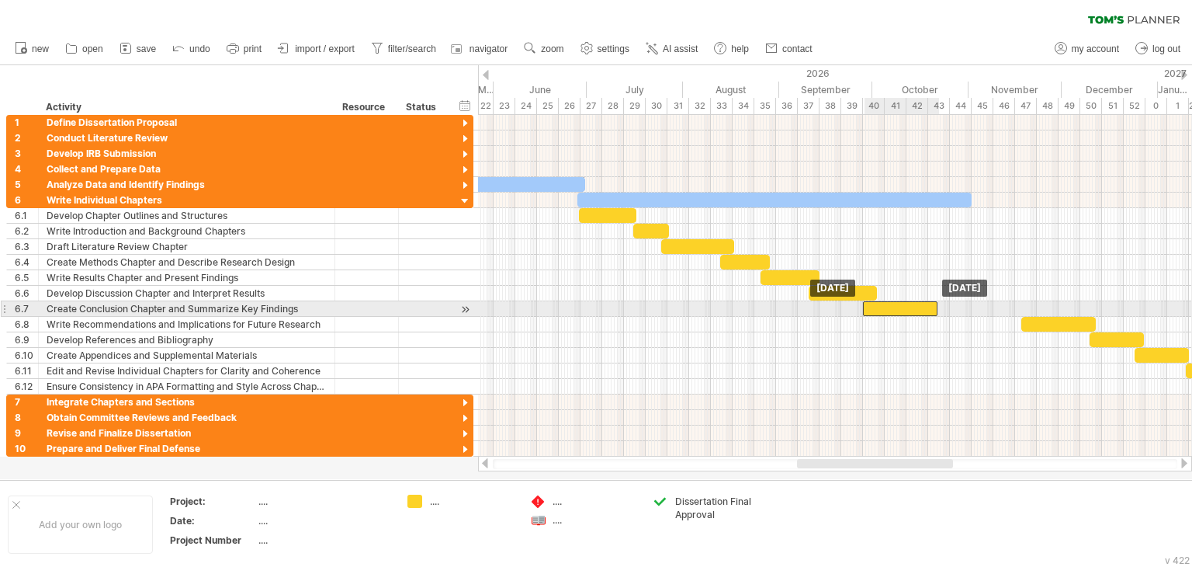
drag, startPoint x: 990, startPoint y: 308, endPoint x: 890, endPoint y: 314, distance: 99.5
click at [890, 314] on div at bounding box center [900, 308] width 75 height 15
drag, startPoint x: 936, startPoint y: 305, endPoint x: 925, endPoint y: 305, distance: 10.9
click at [925, 305] on span at bounding box center [927, 308] width 6 height 15
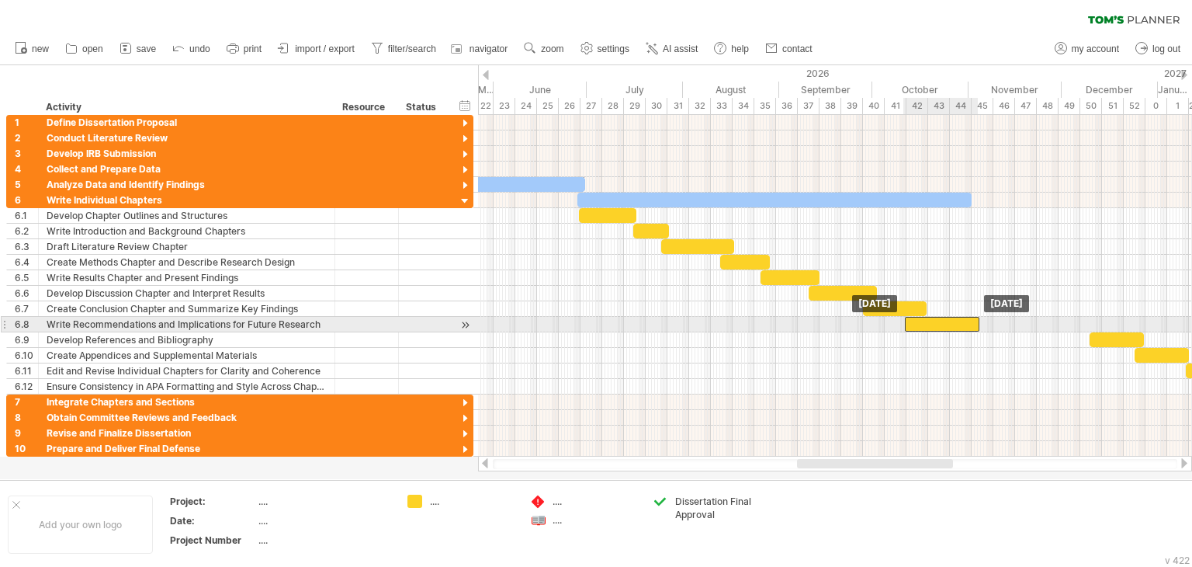
drag, startPoint x: 1059, startPoint y: 321, endPoint x: 944, endPoint y: 321, distance: 114.9
click at [944, 321] on div at bounding box center [942, 324] width 75 height 15
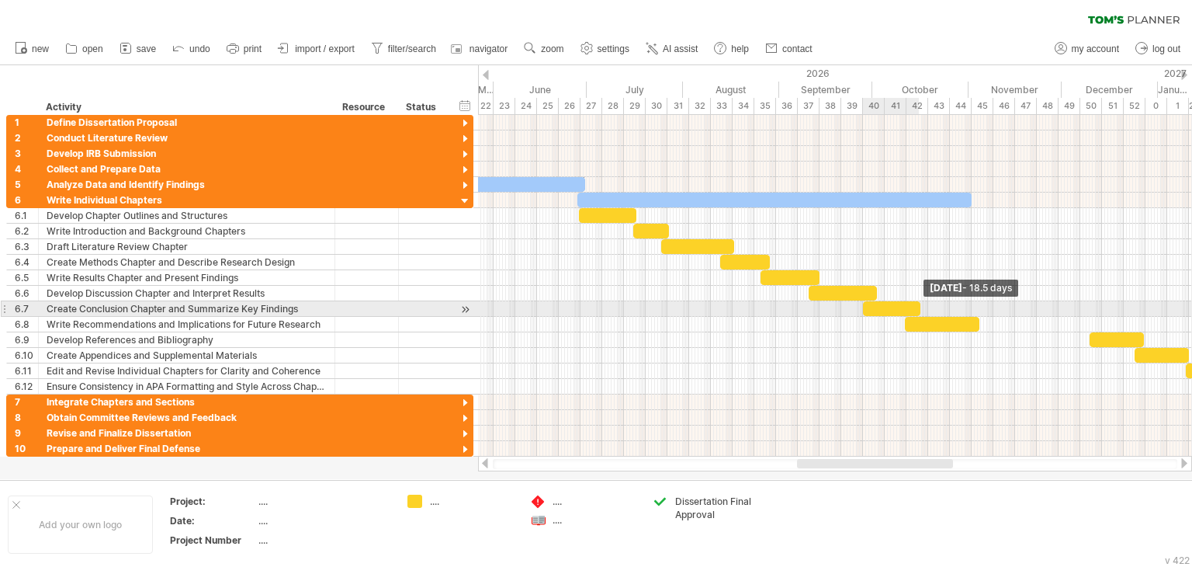
drag, startPoint x: 925, startPoint y: 305, endPoint x: 946, endPoint y: 312, distance: 22.1
click at [919, 305] on span at bounding box center [920, 308] width 6 height 15
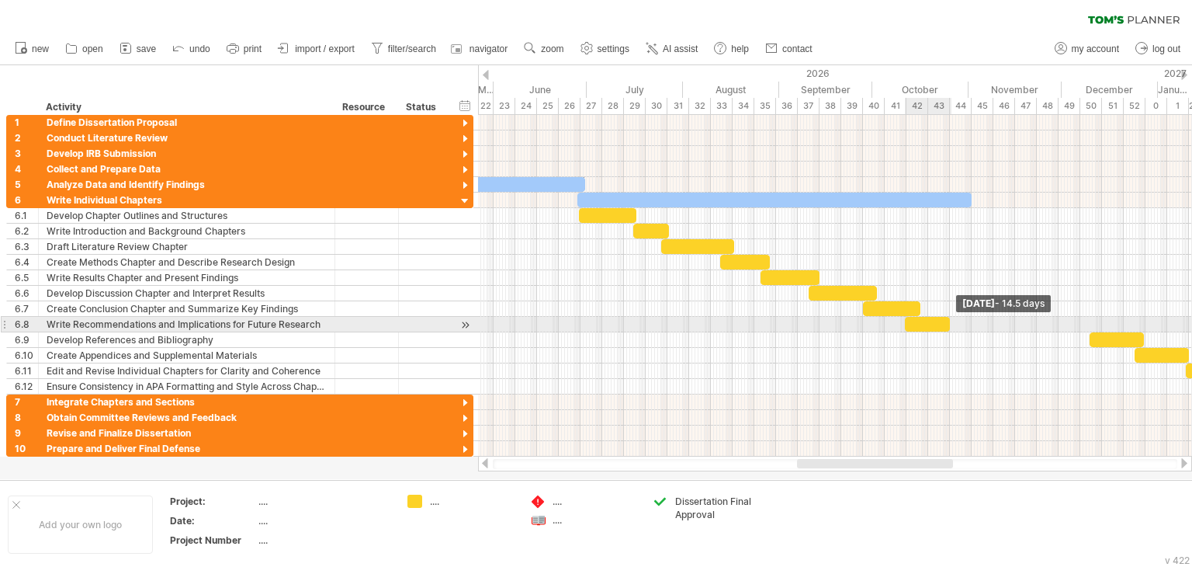
drag, startPoint x: 976, startPoint y: 321, endPoint x: 946, endPoint y: 318, distance: 29.6
click at [946, 318] on div at bounding box center [927, 324] width 45 height 15
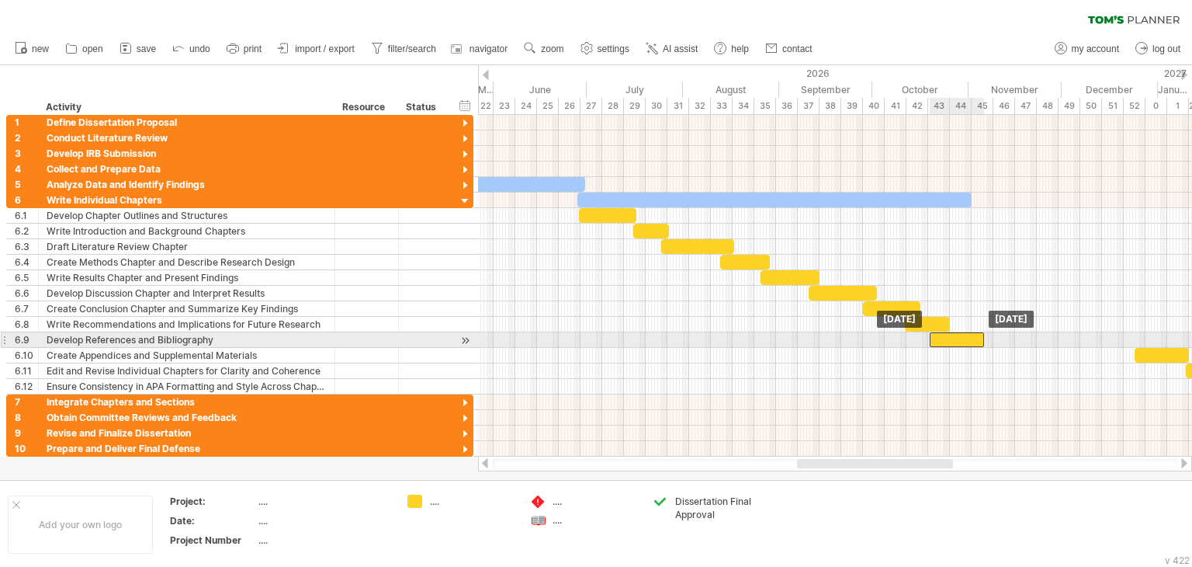
drag, startPoint x: 1114, startPoint y: 333, endPoint x: 956, endPoint y: 333, distance: 157.6
click at [953, 333] on div at bounding box center [957, 339] width 54 height 15
drag, startPoint x: 983, startPoint y: 338, endPoint x: 969, endPoint y: 338, distance: 13.2
click at [969, 338] on span at bounding box center [972, 339] width 6 height 15
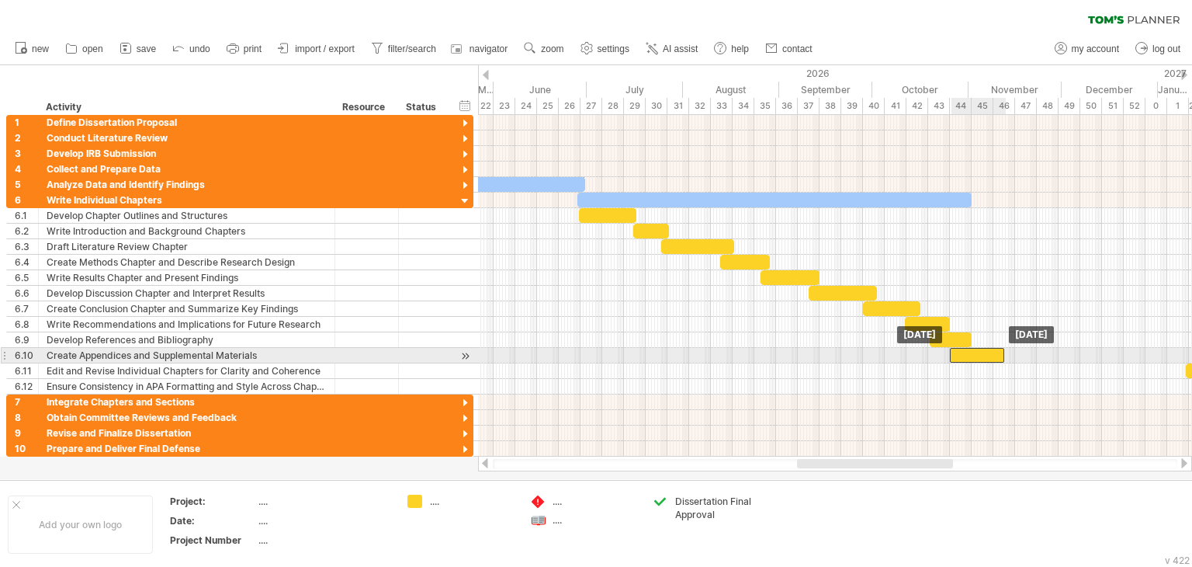
drag, startPoint x: 1155, startPoint y: 351, endPoint x: 969, endPoint y: 354, distance: 185.5
click at [969, 354] on div at bounding box center [977, 355] width 54 height 15
drag, startPoint x: 1004, startPoint y: 352, endPoint x: 993, endPoint y: 352, distance: 10.1
click at [993, 352] on span at bounding box center [995, 355] width 6 height 15
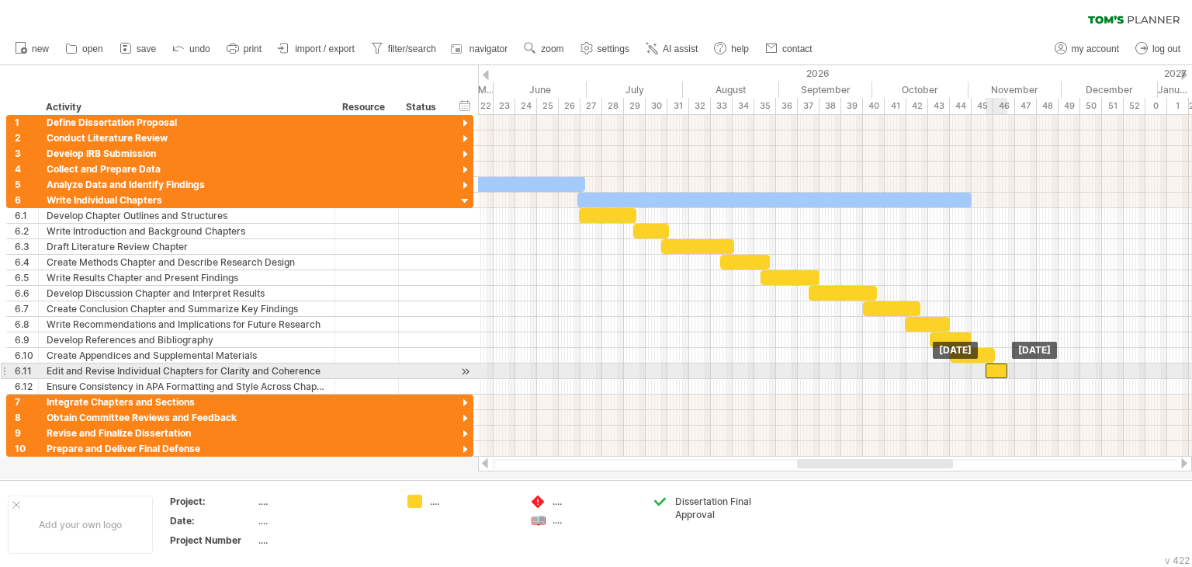
drag, startPoint x: 1191, startPoint y: 368, endPoint x: 991, endPoint y: 370, distance: 200.3
click at [991, 370] on div at bounding box center [997, 370] width 22 height 15
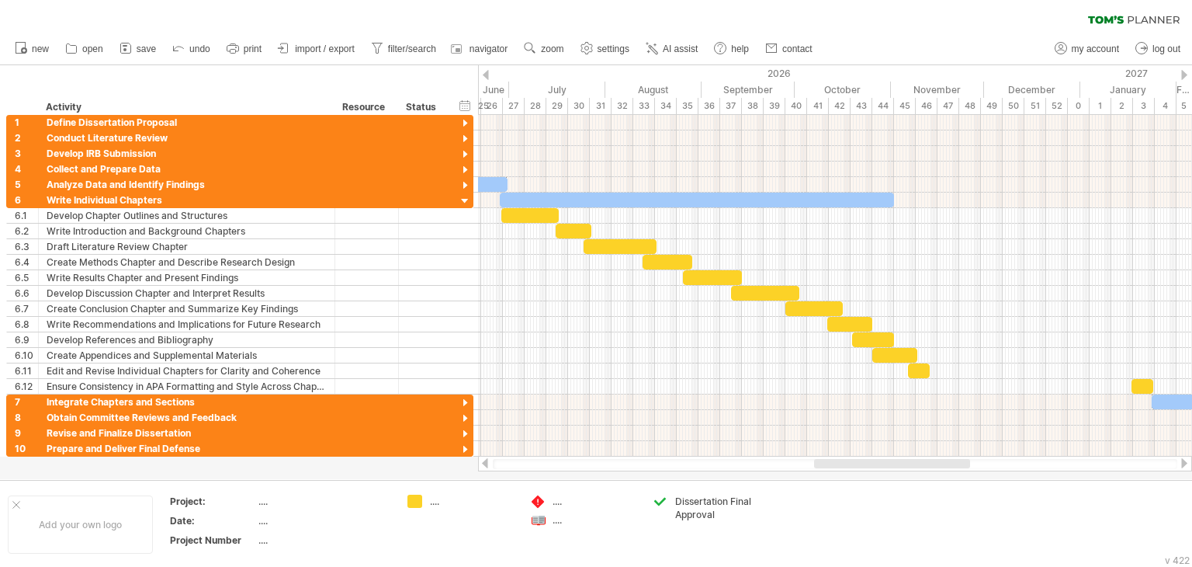
drag, startPoint x: 924, startPoint y: 460, endPoint x: 941, endPoint y: 460, distance: 17.1
click at [941, 460] on div at bounding box center [892, 463] width 156 height 9
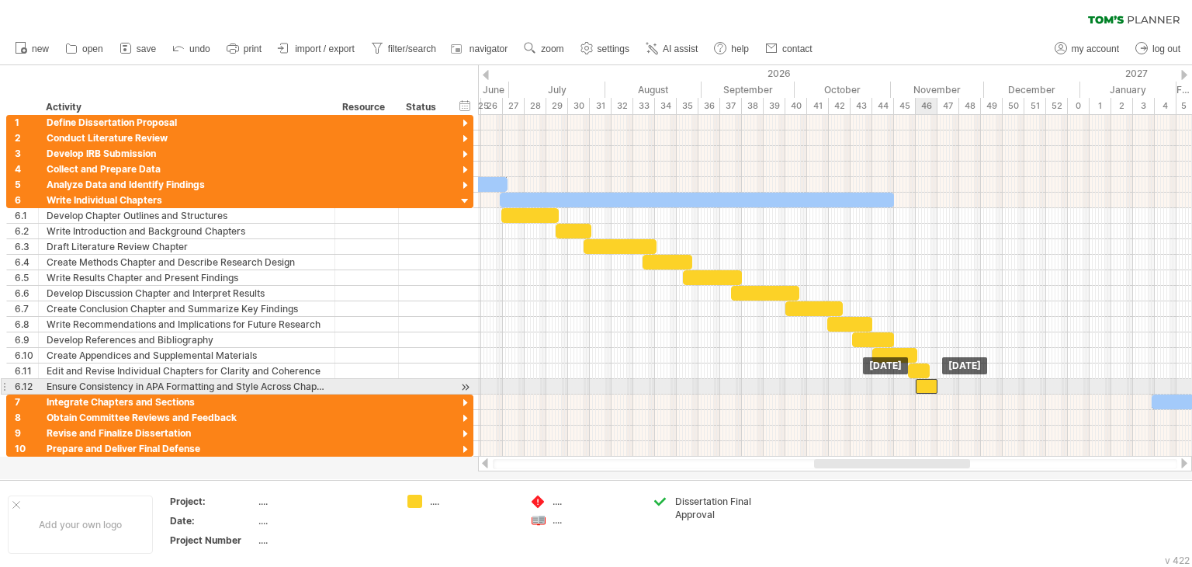
drag, startPoint x: 1136, startPoint y: 381, endPoint x: 920, endPoint y: 380, distance: 216.5
click at [920, 380] on div at bounding box center [927, 386] width 22 height 15
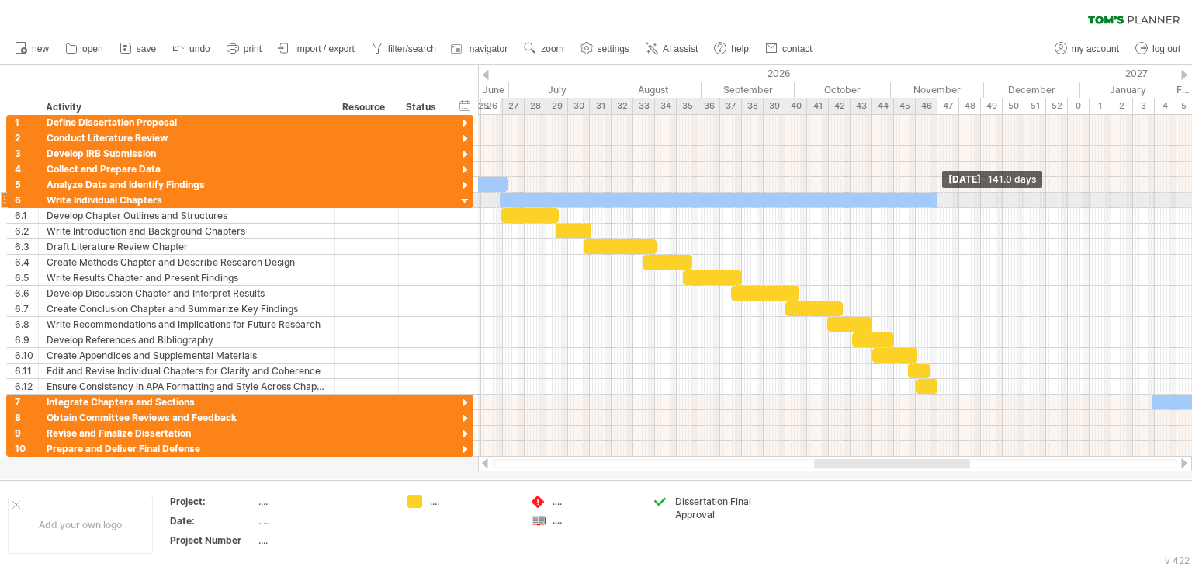
drag, startPoint x: 896, startPoint y: 196, endPoint x: 939, endPoint y: 199, distance: 43.6
click at [939, 199] on span at bounding box center [937, 199] width 6 height 15
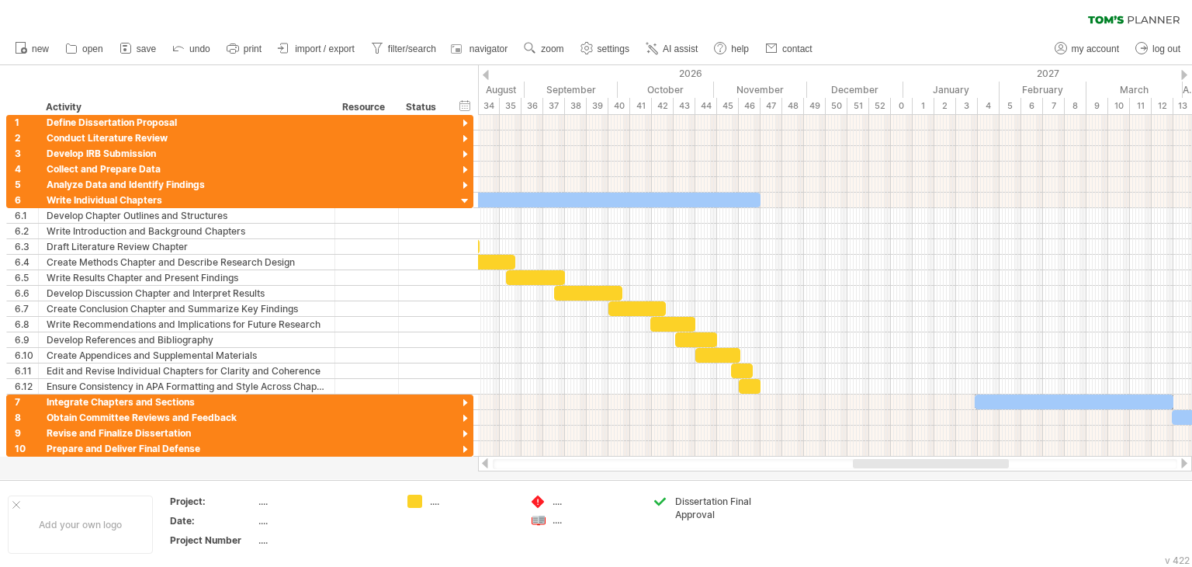
drag, startPoint x: 922, startPoint y: 459, endPoint x: 630, endPoint y: 277, distance: 344.1
click at [955, 459] on div at bounding box center [931, 463] width 156 height 9
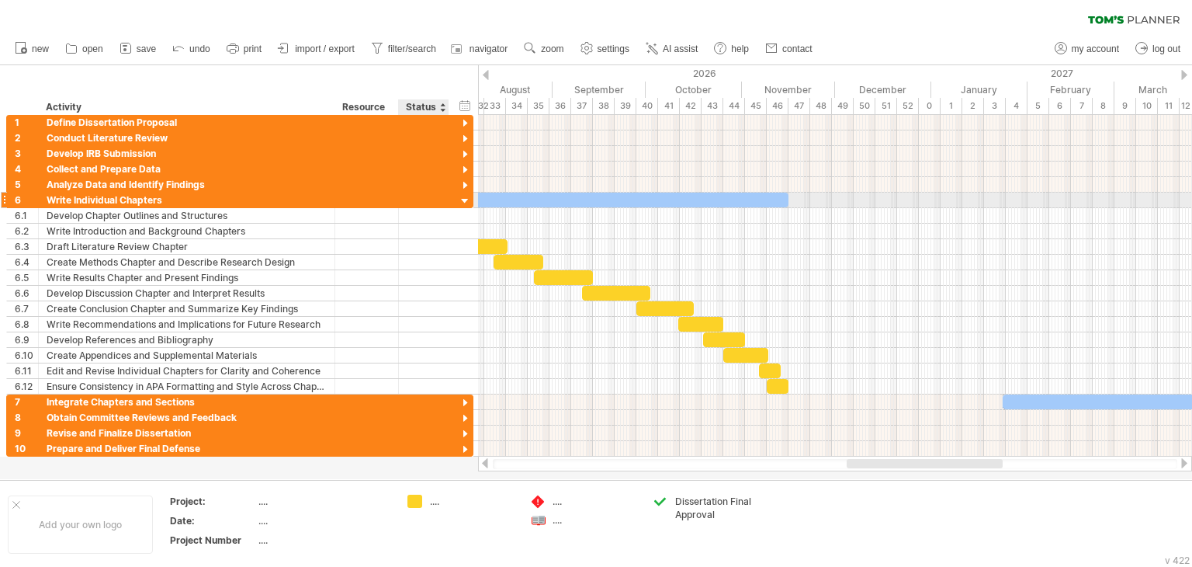
click at [466, 199] on div at bounding box center [465, 201] width 15 height 15
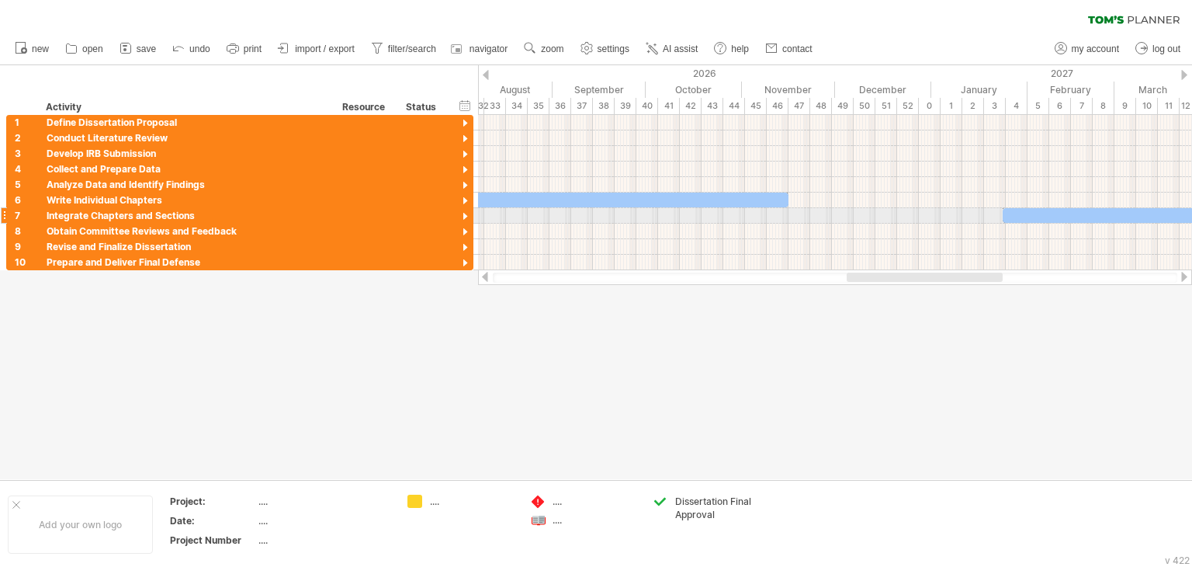
click at [463, 213] on div at bounding box center [465, 217] width 15 height 15
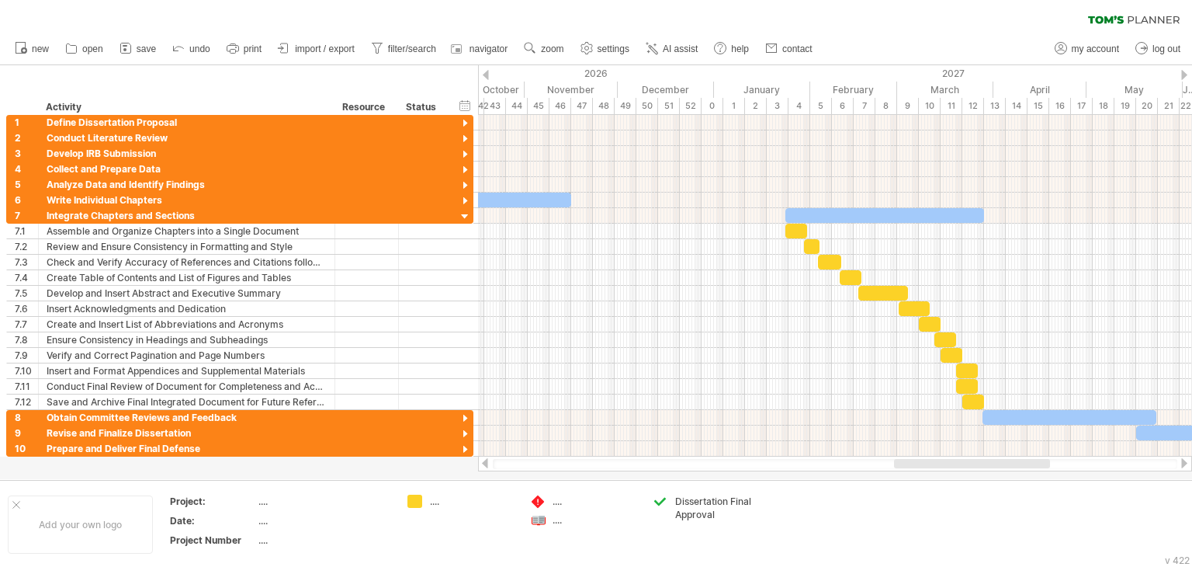
drag, startPoint x: 884, startPoint y: 464, endPoint x: 931, endPoint y: 466, distance: 47.4
click at [931, 466] on div at bounding box center [972, 463] width 156 height 9
click at [803, 213] on div at bounding box center [884, 215] width 199 height 15
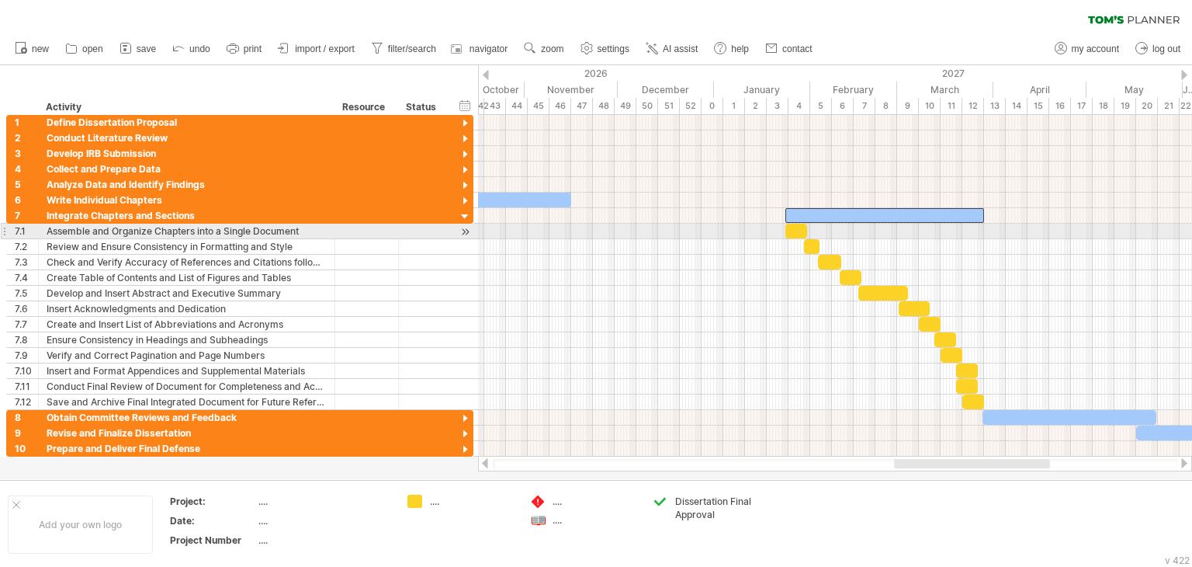
click at [795, 227] on div at bounding box center [796, 231] width 22 height 15
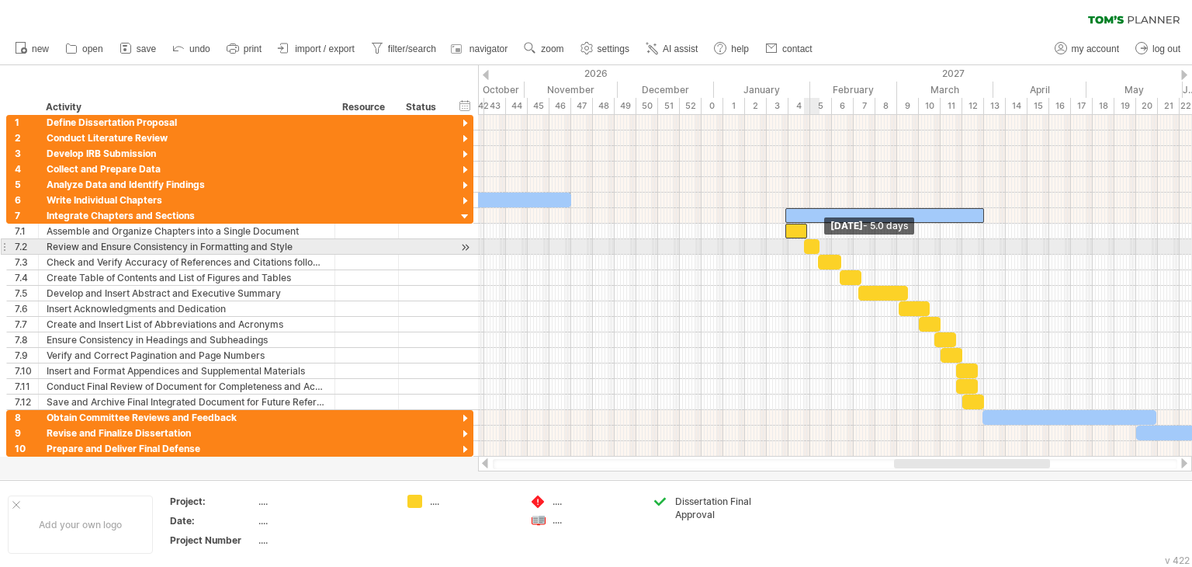
click at [816, 244] on span at bounding box center [819, 246] width 6 height 15
click at [815, 248] on div at bounding box center [812, 246] width 16 height 15
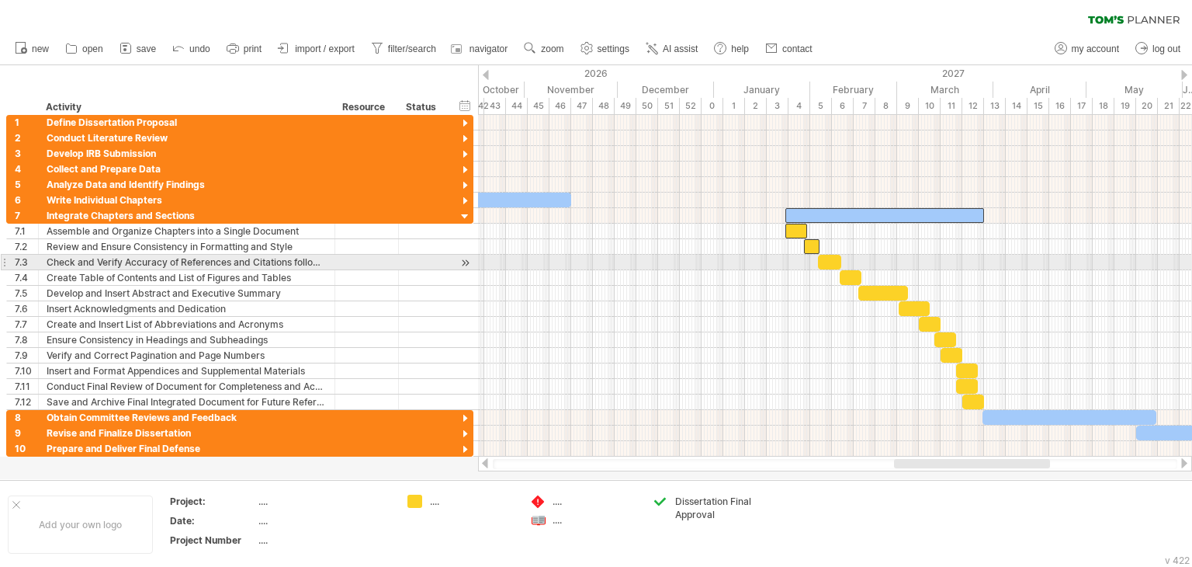
click at [827, 262] on div at bounding box center [829, 262] width 23 height 15
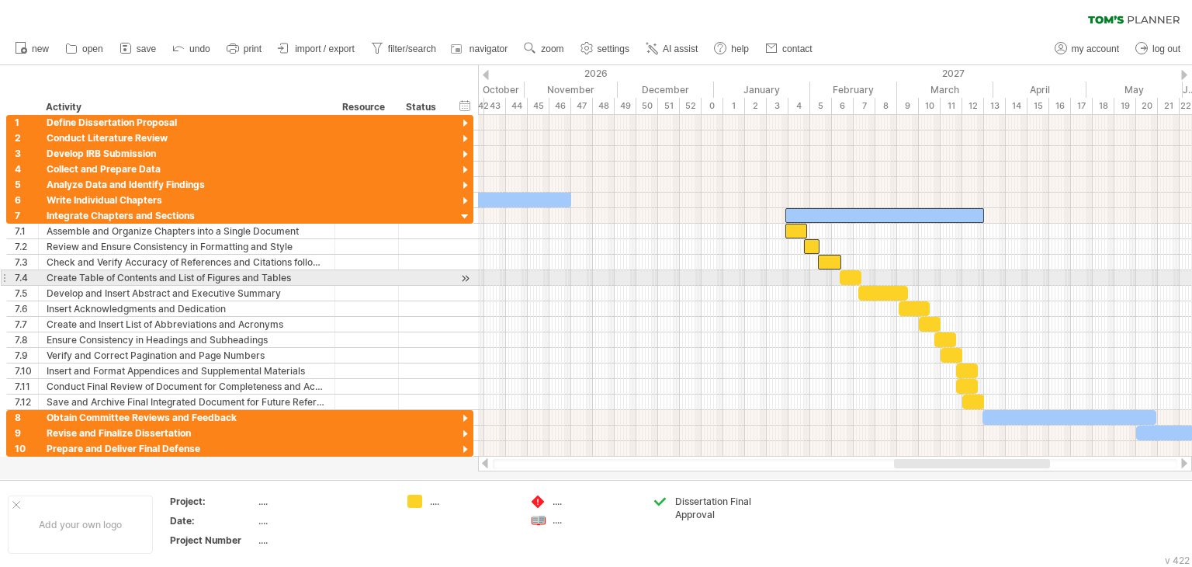
click at [848, 278] on div at bounding box center [851, 277] width 22 height 15
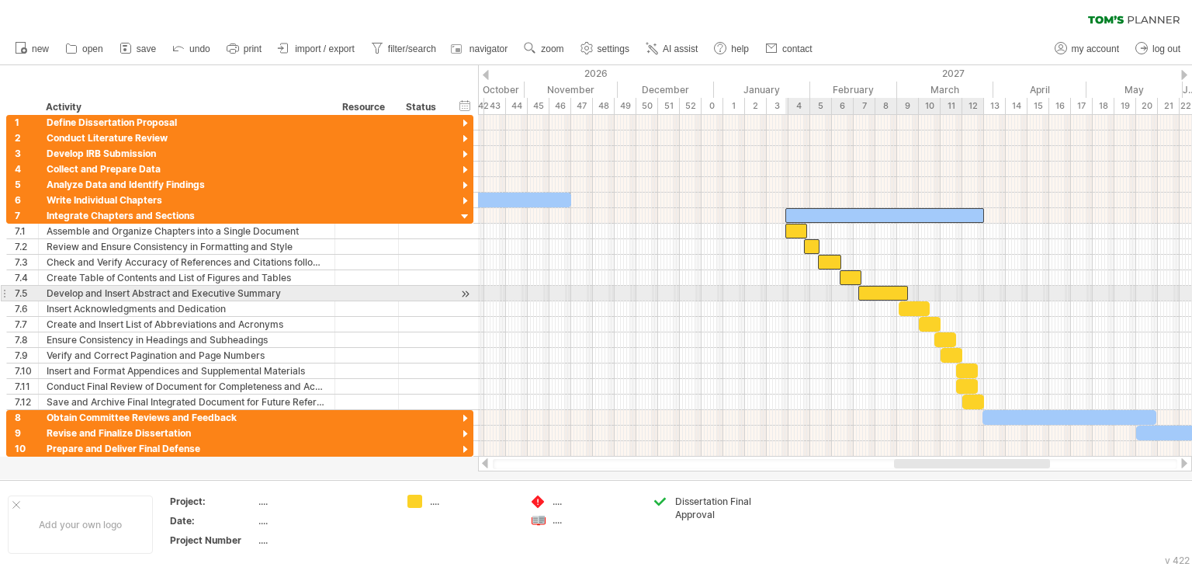
click at [887, 293] on div at bounding box center [883, 293] width 50 height 15
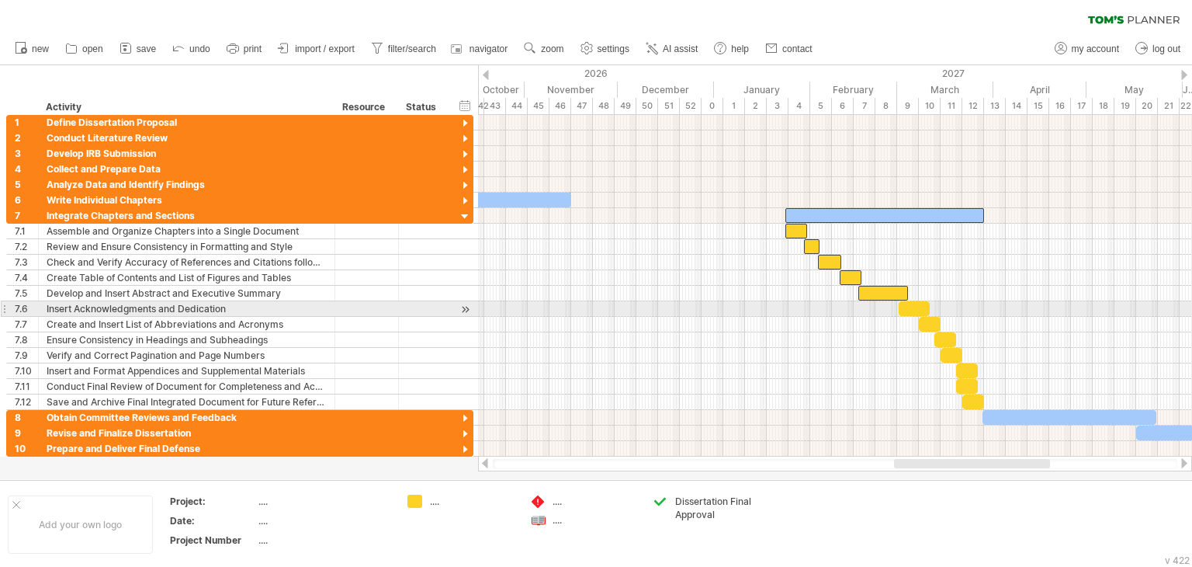
click at [924, 307] on div at bounding box center [914, 308] width 31 height 15
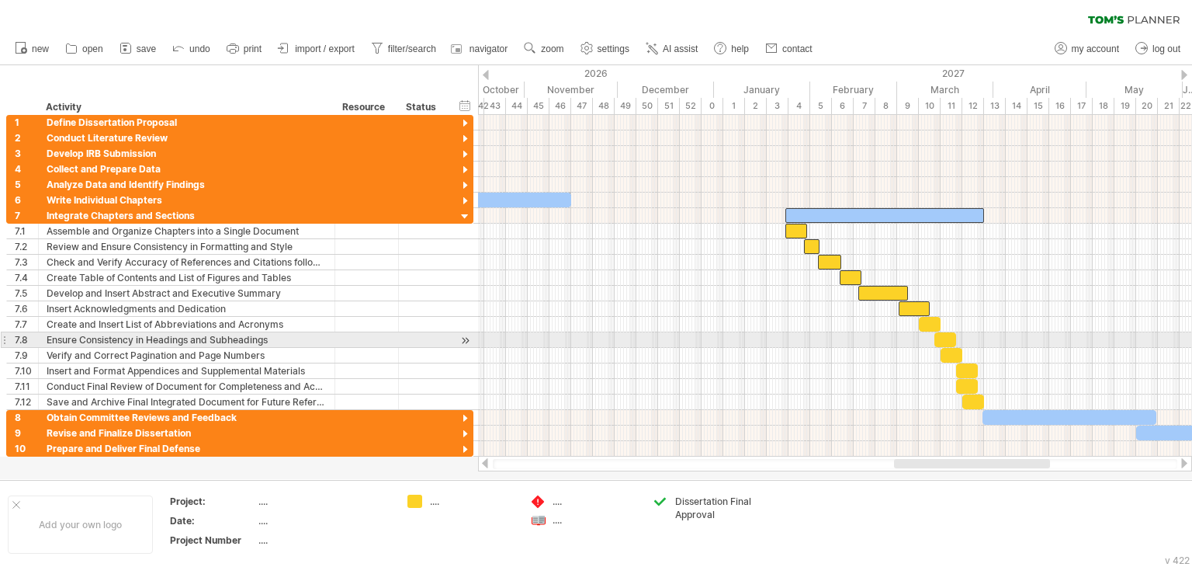
click at [949, 335] on div at bounding box center [945, 339] width 22 height 15
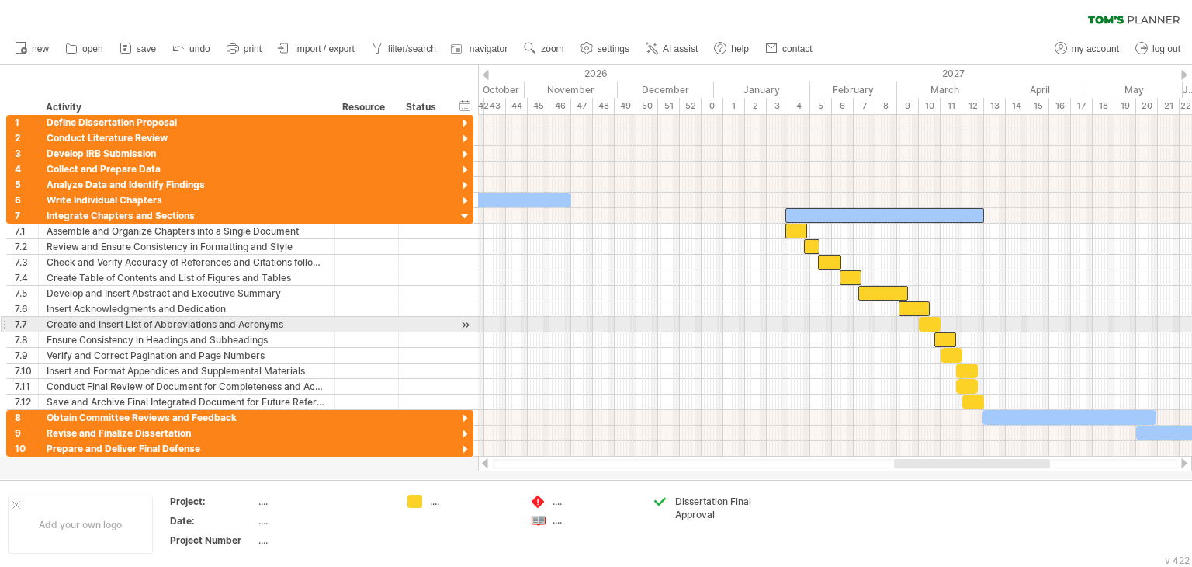
click at [936, 317] on div at bounding box center [930, 324] width 22 height 15
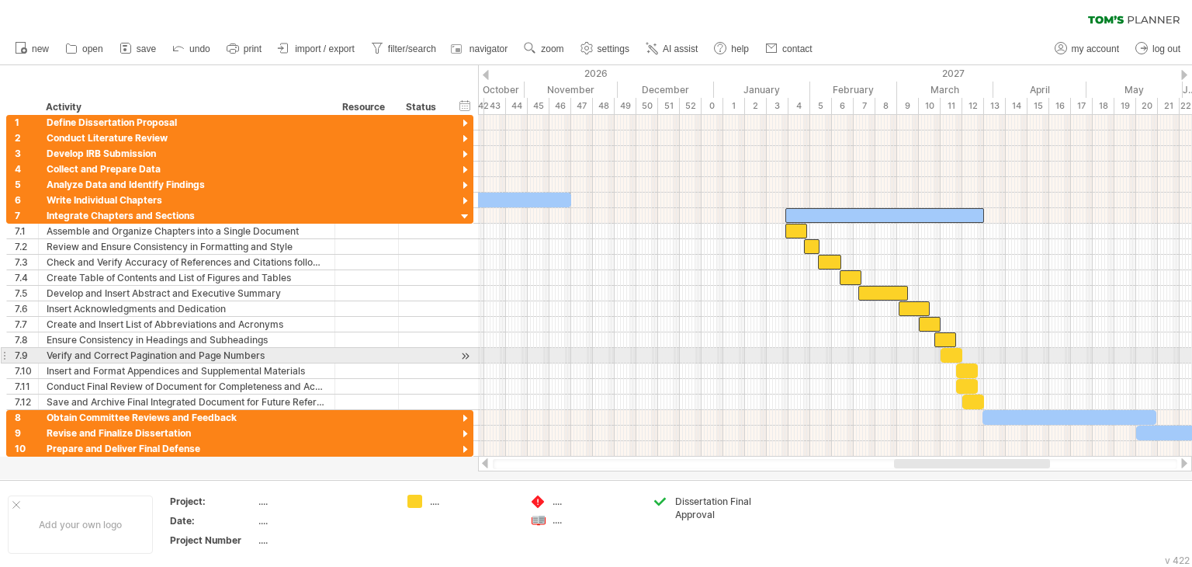
drag, startPoint x: 955, startPoint y: 352, endPoint x: 964, endPoint y: 361, distance: 12.1
click at [956, 352] on div at bounding box center [952, 355] width 22 height 15
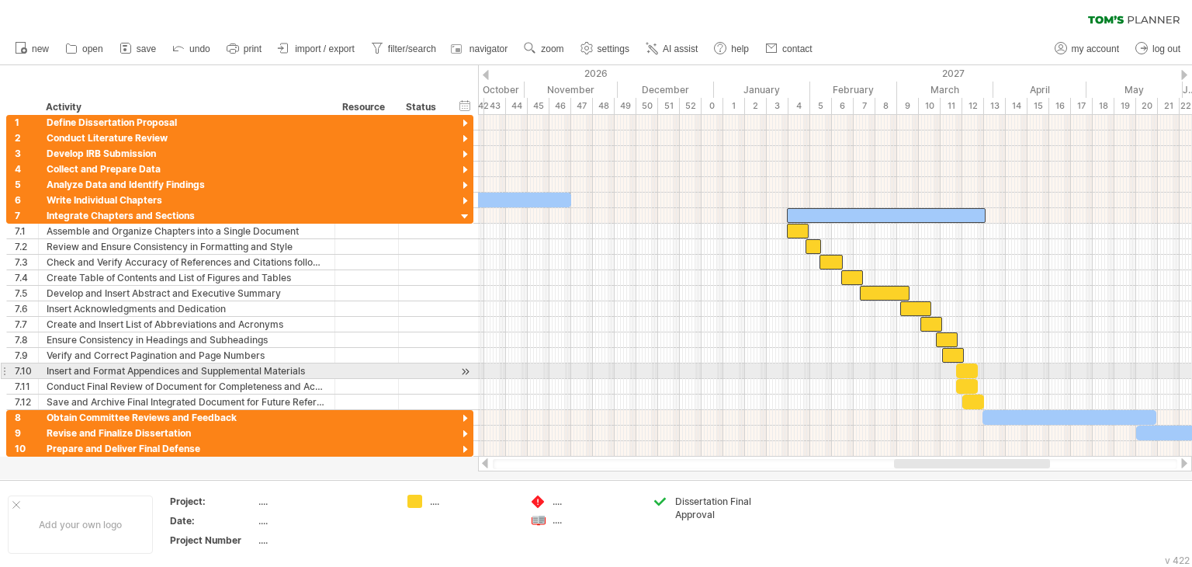
click at [965, 365] on div at bounding box center [967, 370] width 22 height 15
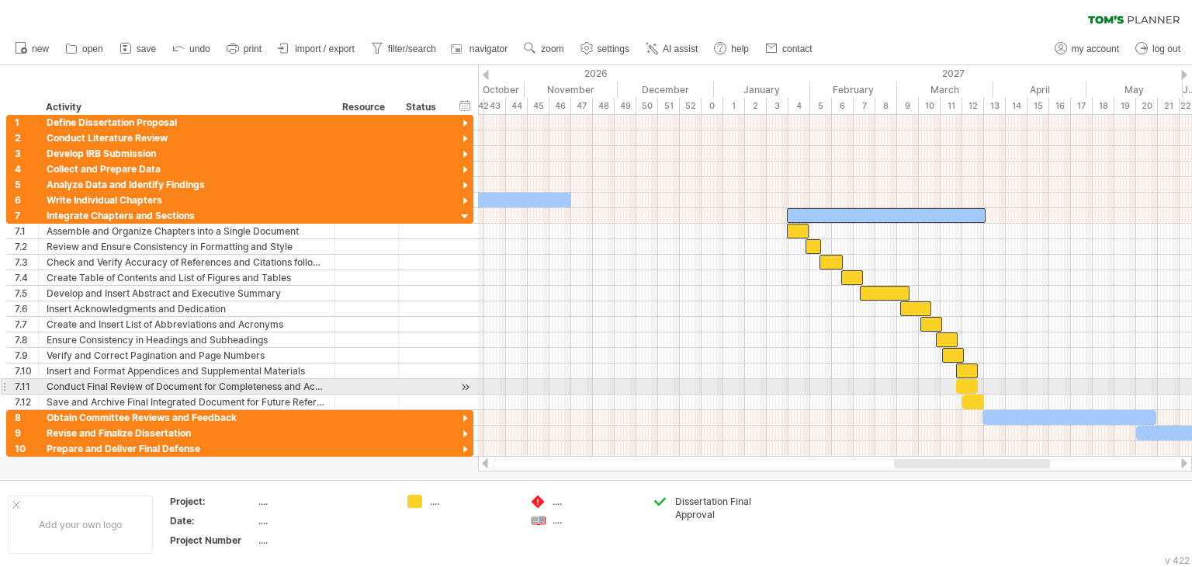
click at [969, 381] on div at bounding box center [967, 386] width 22 height 15
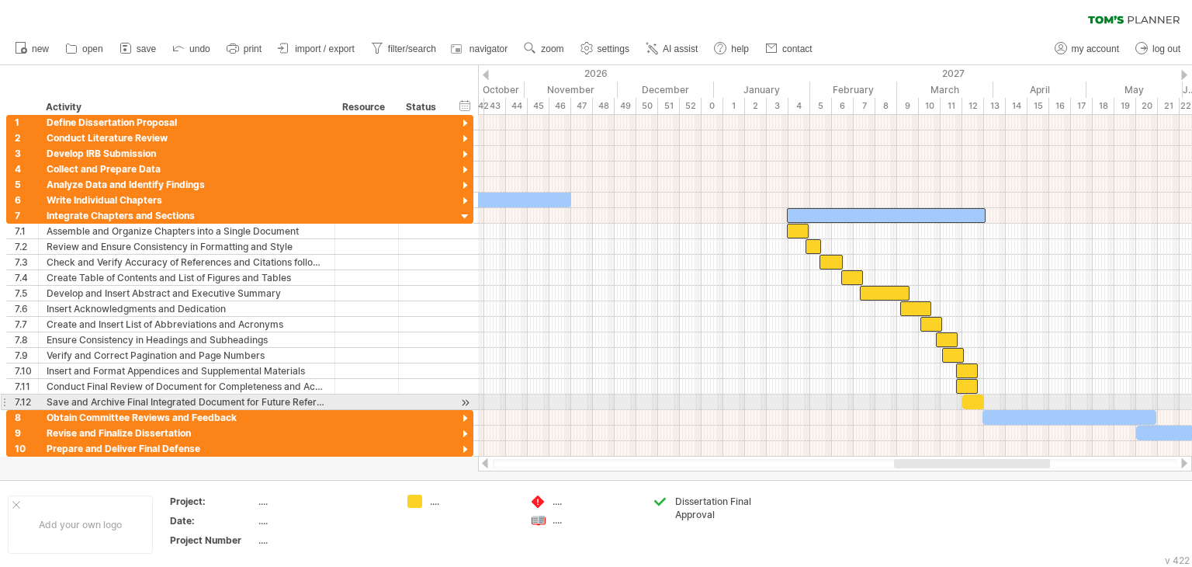
click at [975, 403] on div at bounding box center [973, 401] width 22 height 15
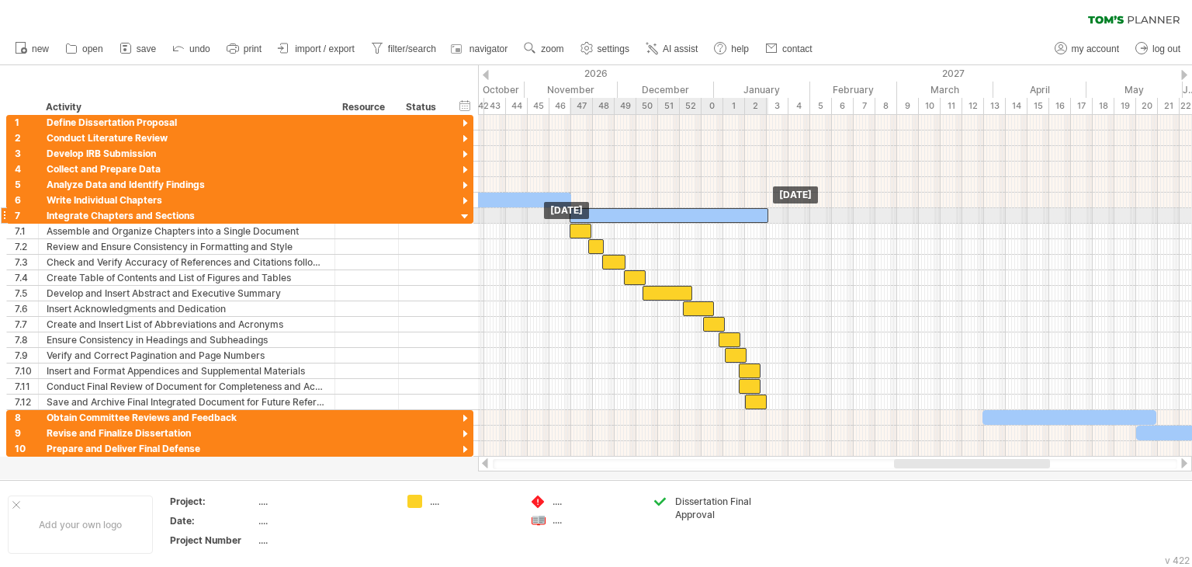
drag, startPoint x: 903, startPoint y: 217, endPoint x: 685, endPoint y: 210, distance: 218.2
click at [685, 210] on div at bounding box center [669, 215] width 199 height 15
click at [464, 215] on div at bounding box center [465, 217] width 15 height 15
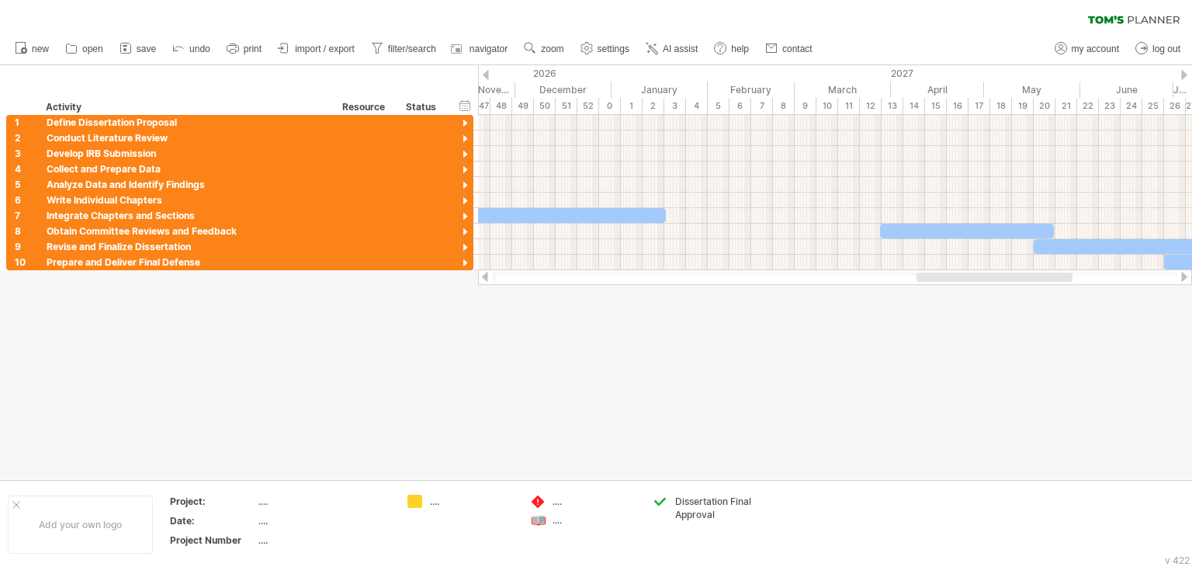
drag, startPoint x: 956, startPoint y: 275, endPoint x: 979, endPoint y: 283, distance: 24.1
click at [979, 283] on div at bounding box center [835, 277] width 714 height 16
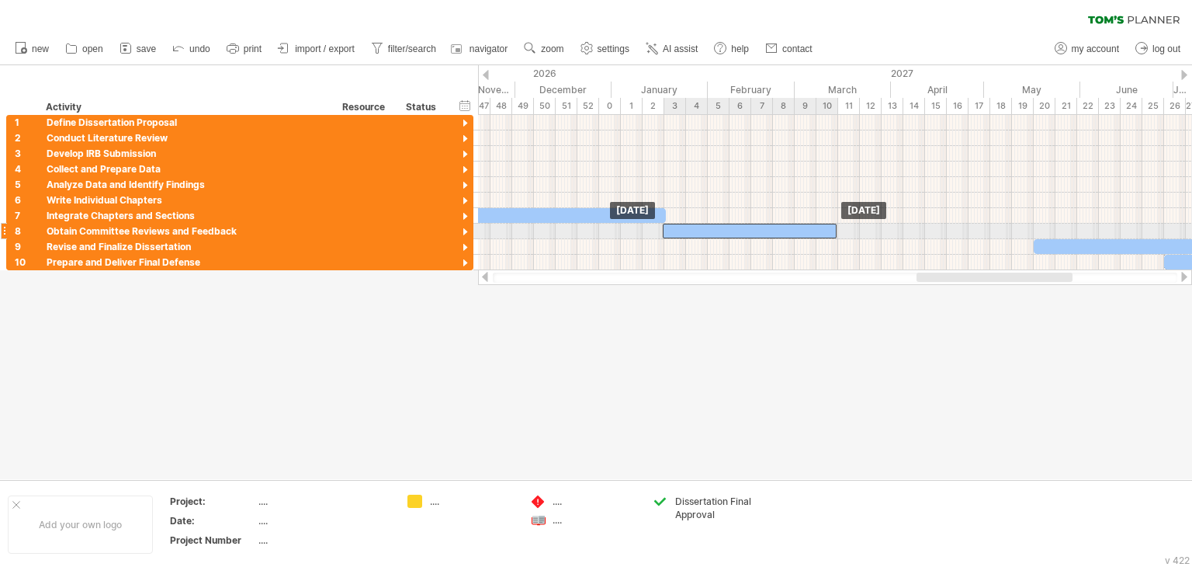
drag, startPoint x: 961, startPoint y: 227, endPoint x: 744, endPoint y: 227, distance: 217.3
click at [744, 227] on div at bounding box center [750, 231] width 174 height 15
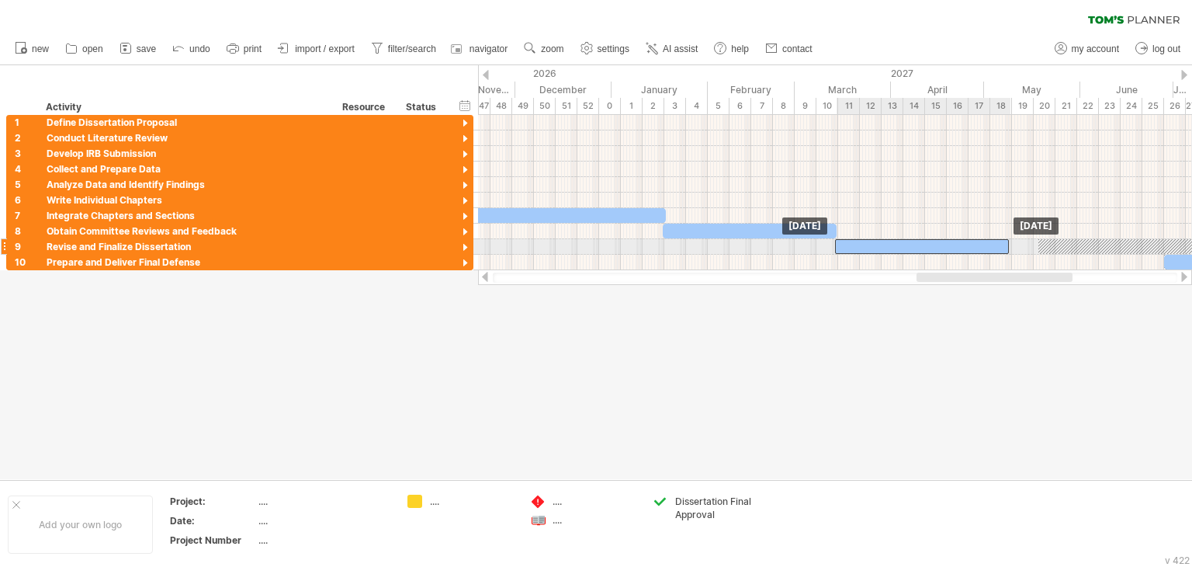
drag, startPoint x: 1070, startPoint y: 244, endPoint x: 871, endPoint y: 248, distance: 198.7
click at [871, 248] on div at bounding box center [922, 246] width 174 height 15
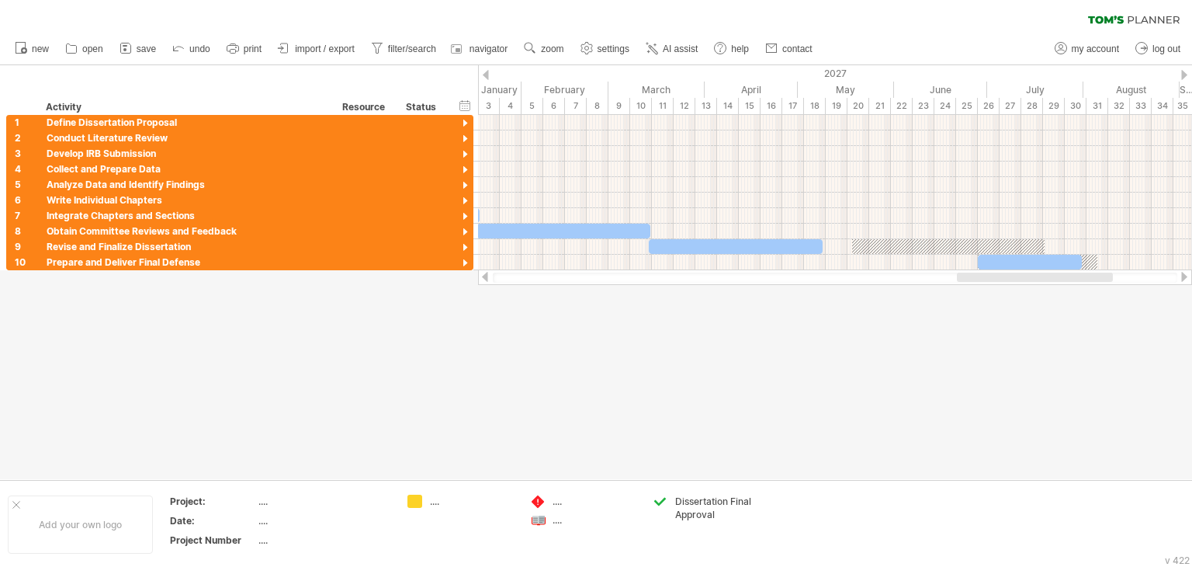
drag, startPoint x: 945, startPoint y: 277, endPoint x: 986, endPoint y: 282, distance: 40.6
click at [986, 282] on div at bounding box center [835, 277] width 685 height 10
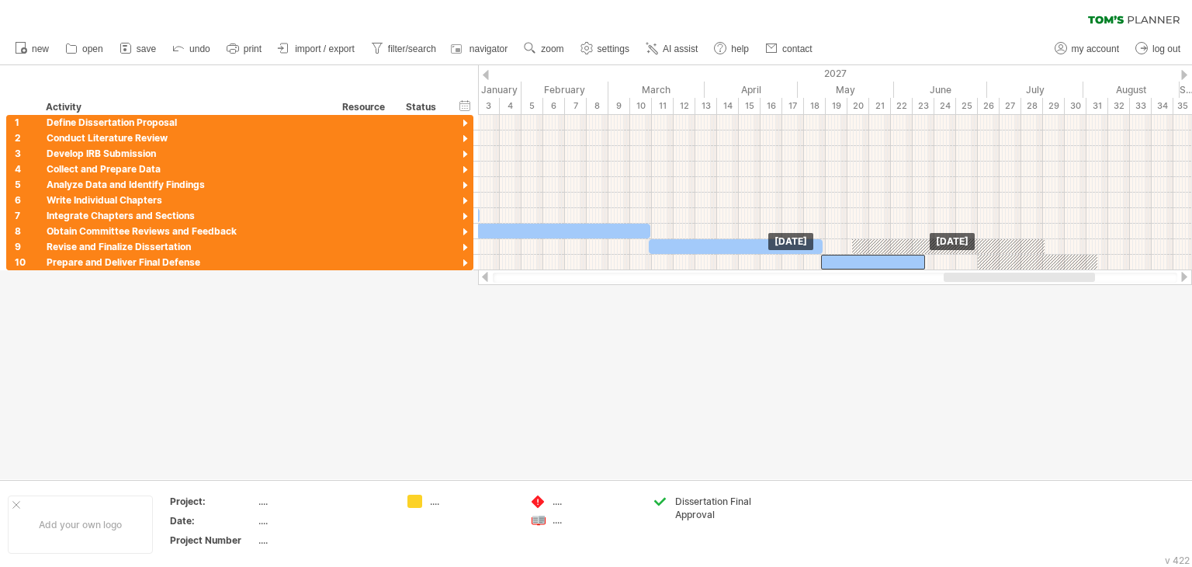
drag, startPoint x: 1014, startPoint y: 262, endPoint x: 856, endPoint y: 277, distance: 158.3
click at [856, 277] on div "Trying to reach [DOMAIN_NAME] Connected again... 0% clear filter new 1" at bounding box center [596, 283] width 1192 height 567
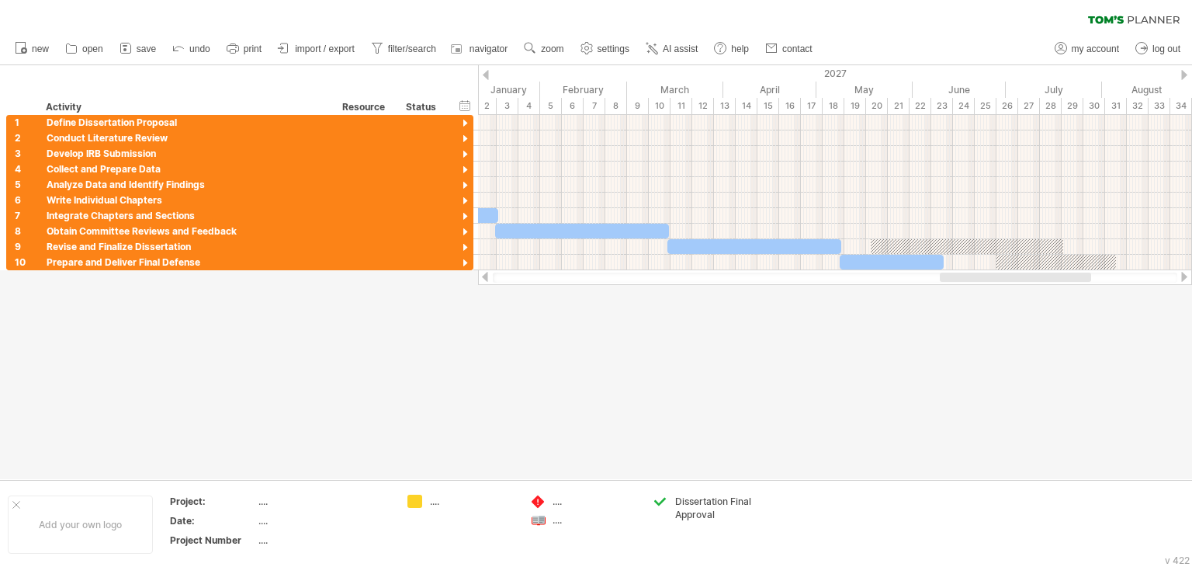
click at [959, 275] on div at bounding box center [1015, 276] width 151 height 9
click at [464, 231] on div at bounding box center [465, 232] width 15 height 15
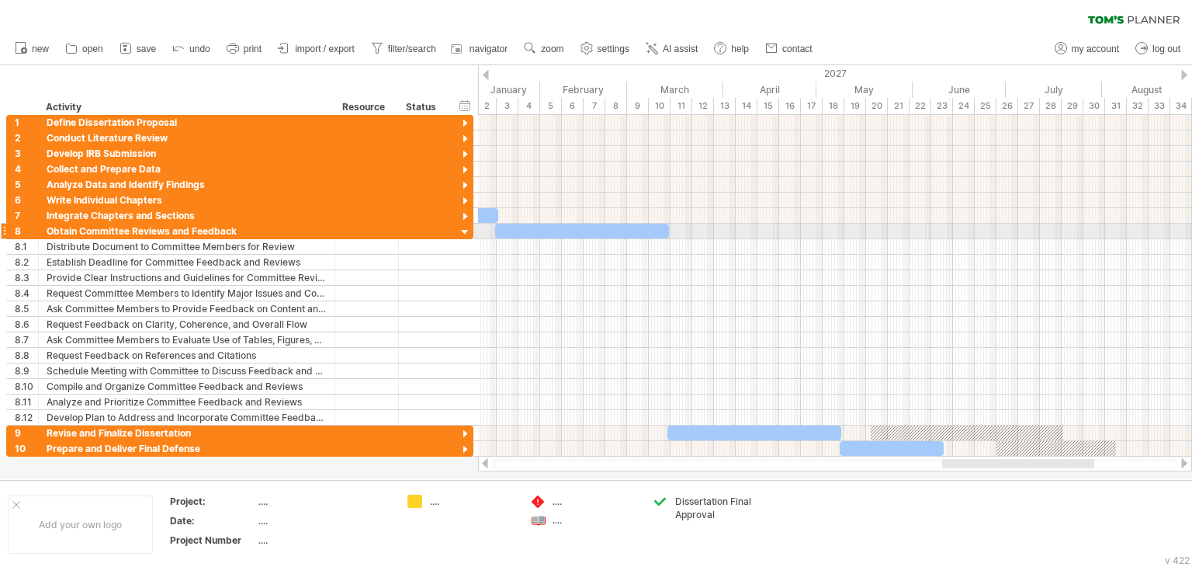
click at [465, 227] on div at bounding box center [465, 232] width 15 height 15
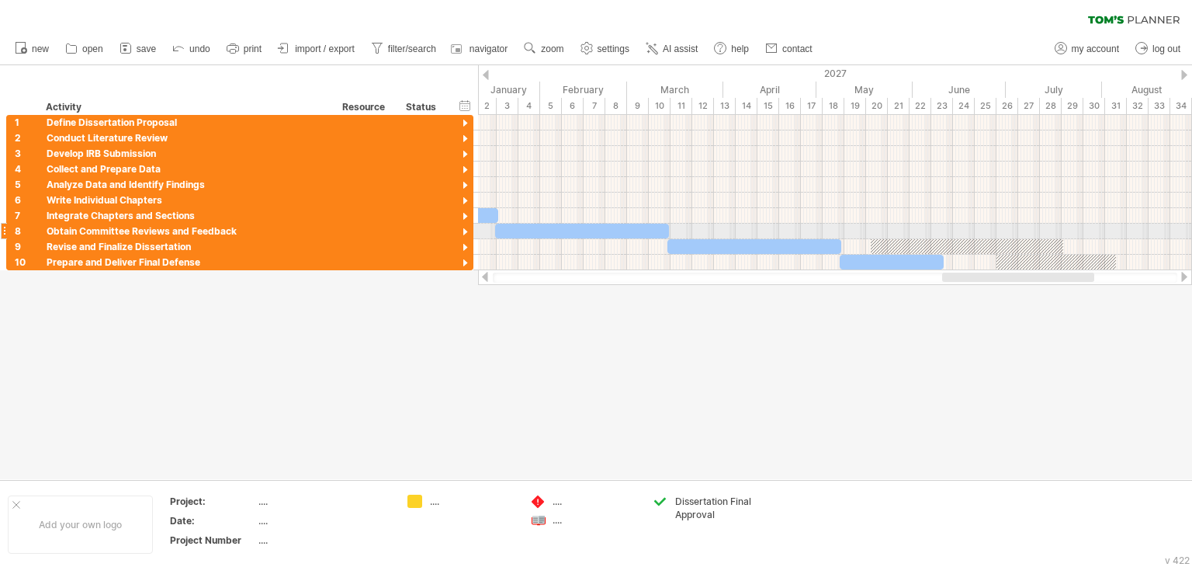
click at [465, 227] on div at bounding box center [465, 232] width 15 height 15
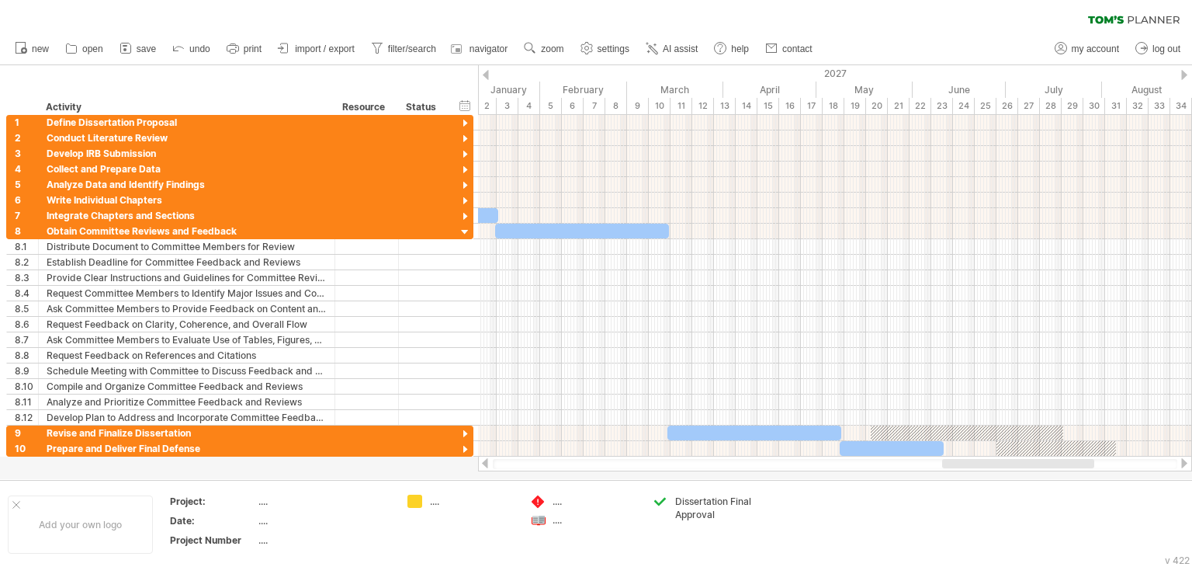
drag, startPoint x: 676, startPoint y: 461, endPoint x: 607, endPoint y: 468, distance: 69.4
click at [590, 459] on div at bounding box center [835, 464] width 685 height 10
drag, startPoint x: 646, startPoint y: 466, endPoint x: 689, endPoint y: 463, distance: 43.5
click at [681, 465] on div at bounding box center [835, 464] width 685 height 10
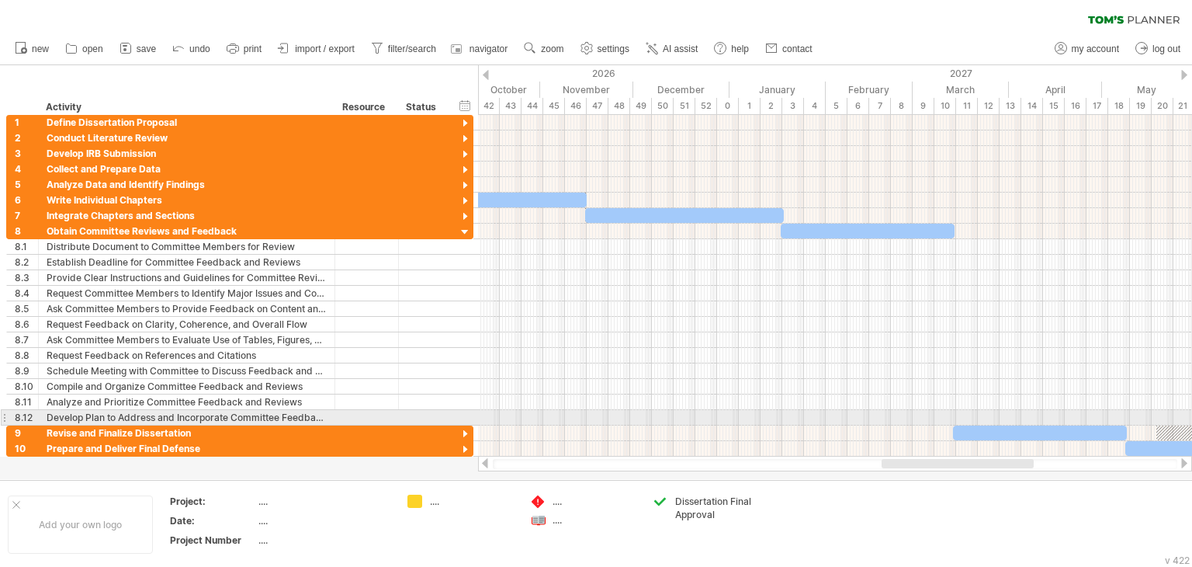
drag, startPoint x: 976, startPoint y: 462, endPoint x: 916, endPoint y: 420, distance: 73.6
click at [916, 420] on div "Trying to reach [DOMAIN_NAME] Connected again... 0% clear filter new 1" at bounding box center [596, 283] width 1192 height 567
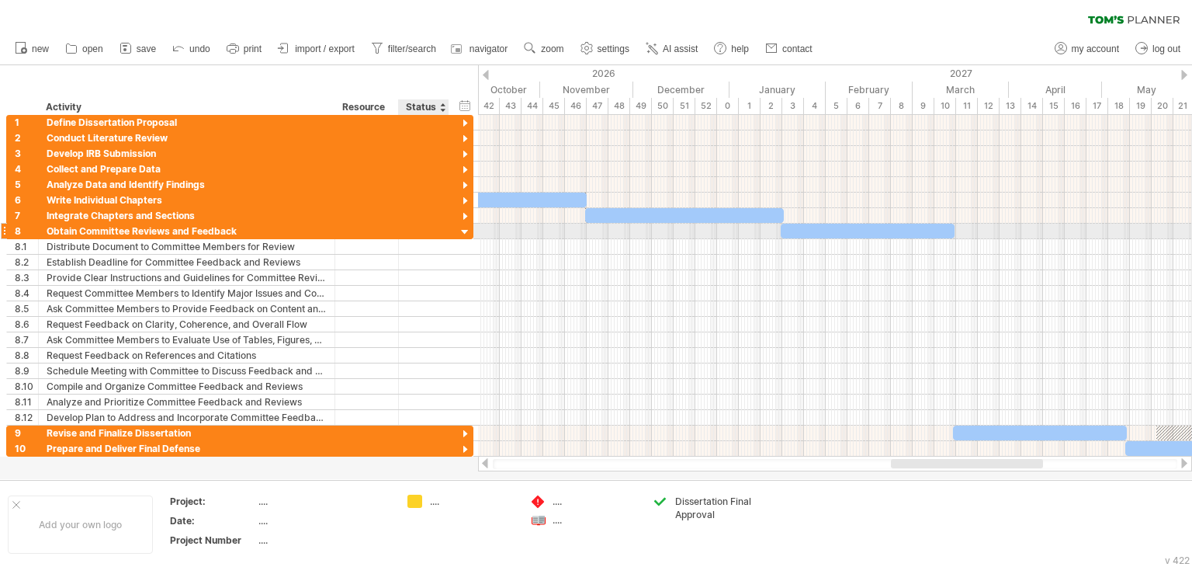
click at [463, 230] on div at bounding box center [465, 232] width 15 height 15
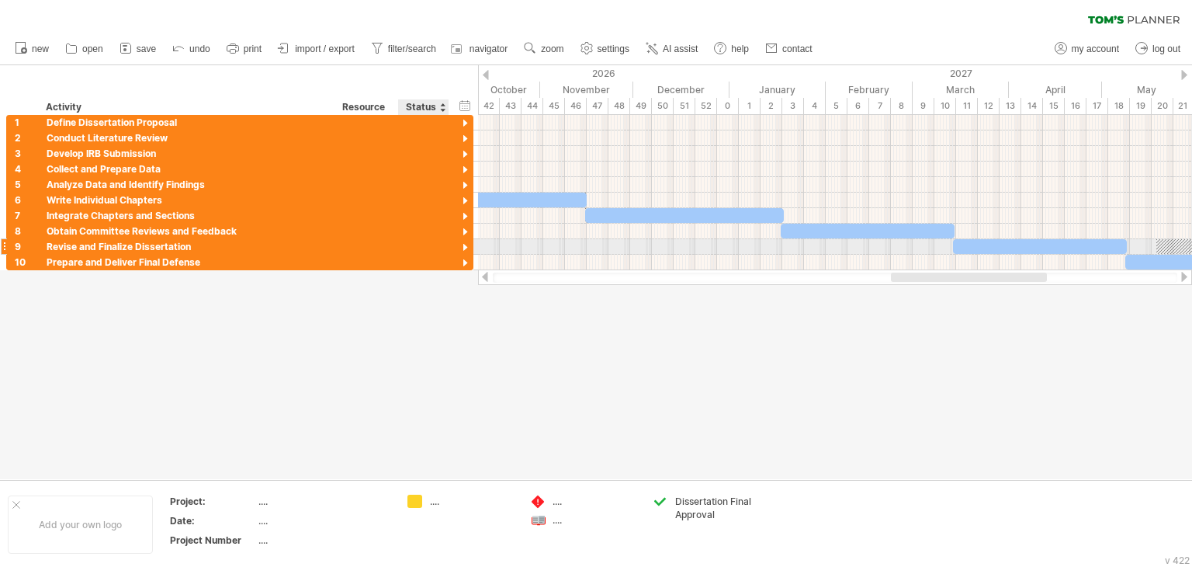
click at [461, 245] on div at bounding box center [465, 248] width 15 height 15
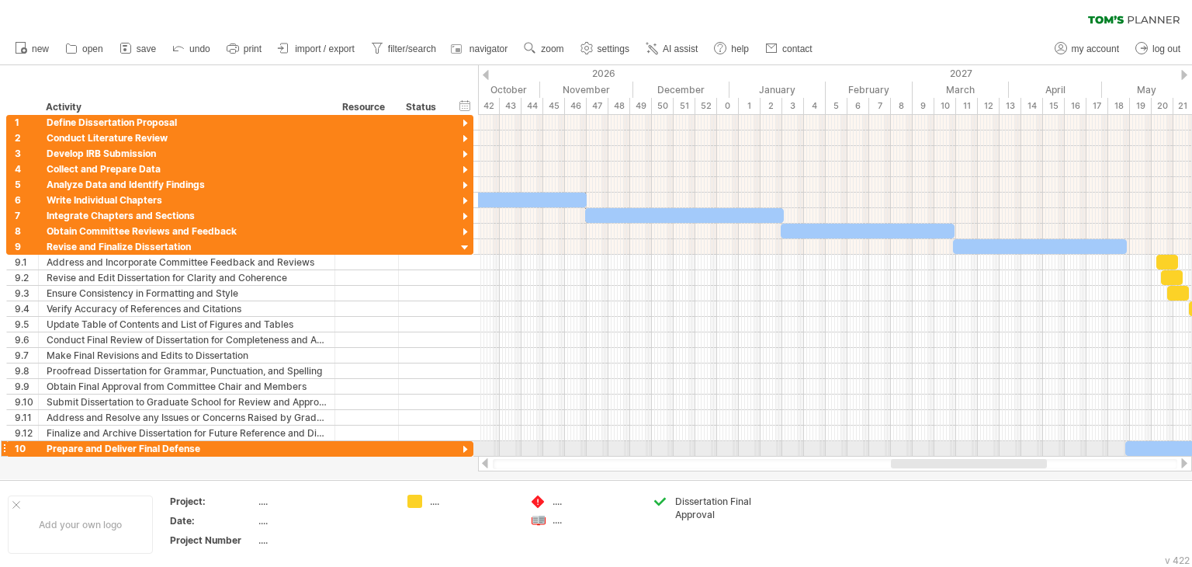
drag, startPoint x: 758, startPoint y: 459, endPoint x: 787, endPoint y: 460, distance: 29.5
click at [816, 451] on div "Trying to reach [DOMAIN_NAME] Connected again... 0% clear filter new 1" at bounding box center [596, 283] width 1192 height 567
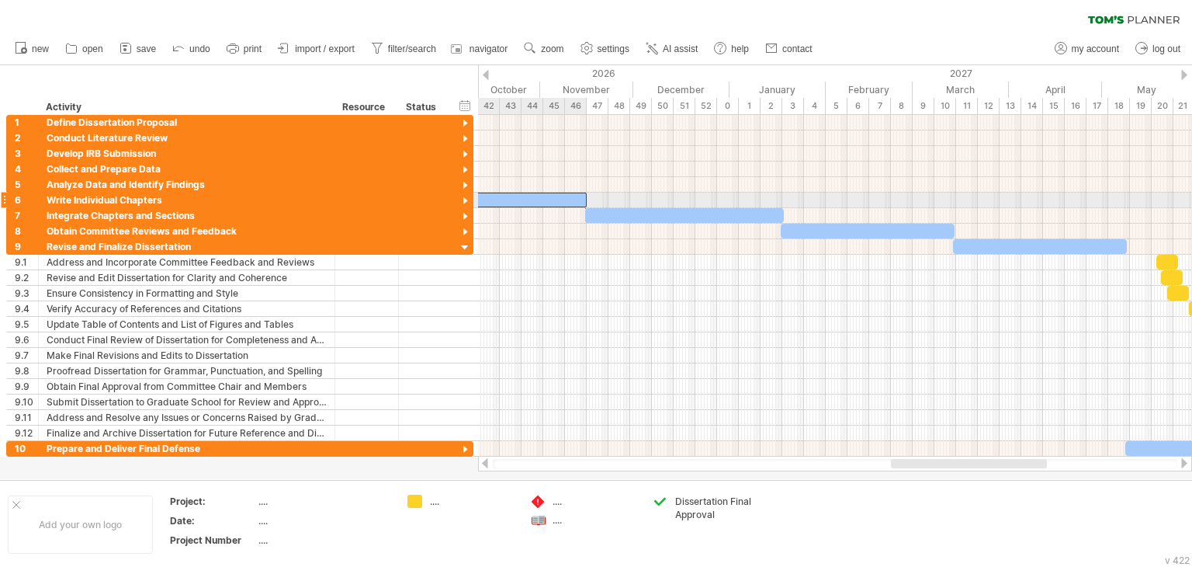
click at [536, 201] on div at bounding box center [368, 199] width 438 height 15
click at [462, 200] on div at bounding box center [465, 201] width 15 height 15
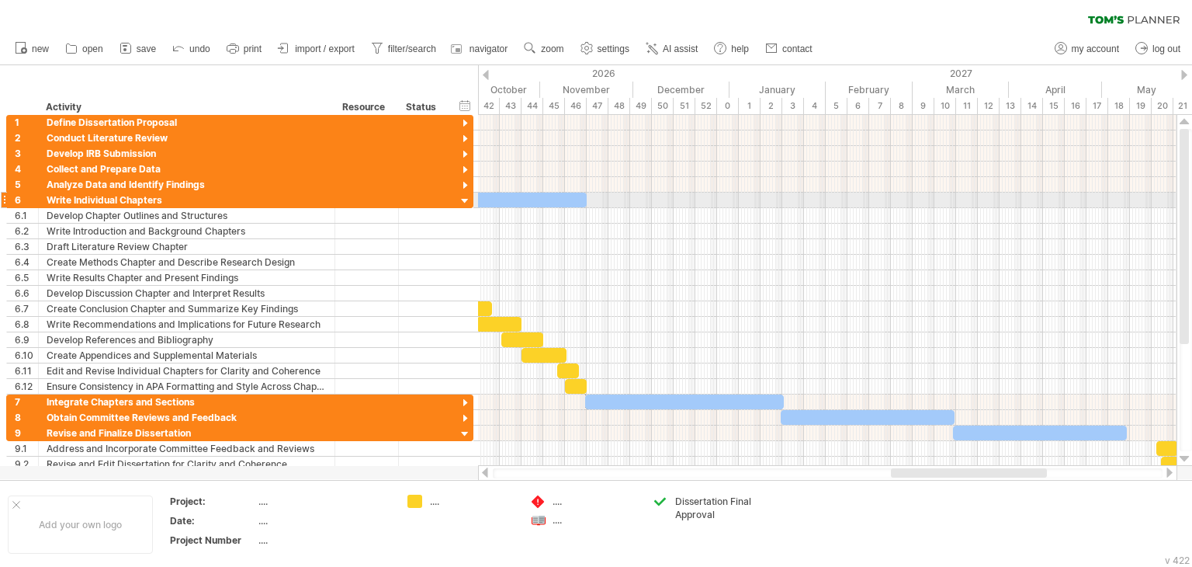
click at [465, 199] on div at bounding box center [465, 201] width 15 height 15
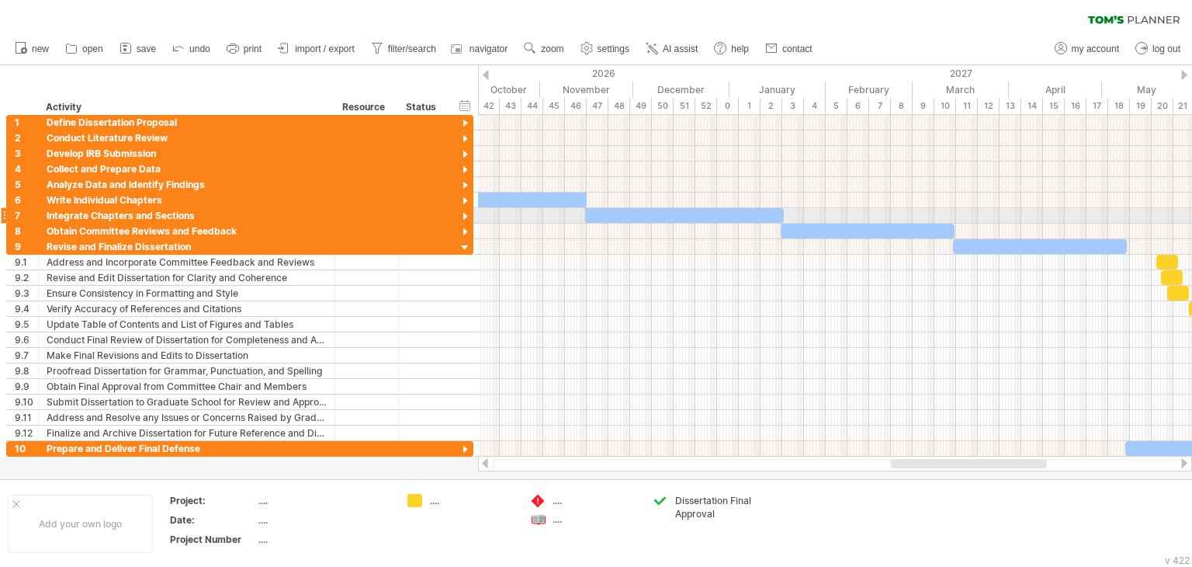
click at [463, 210] on div at bounding box center [465, 217] width 15 height 15
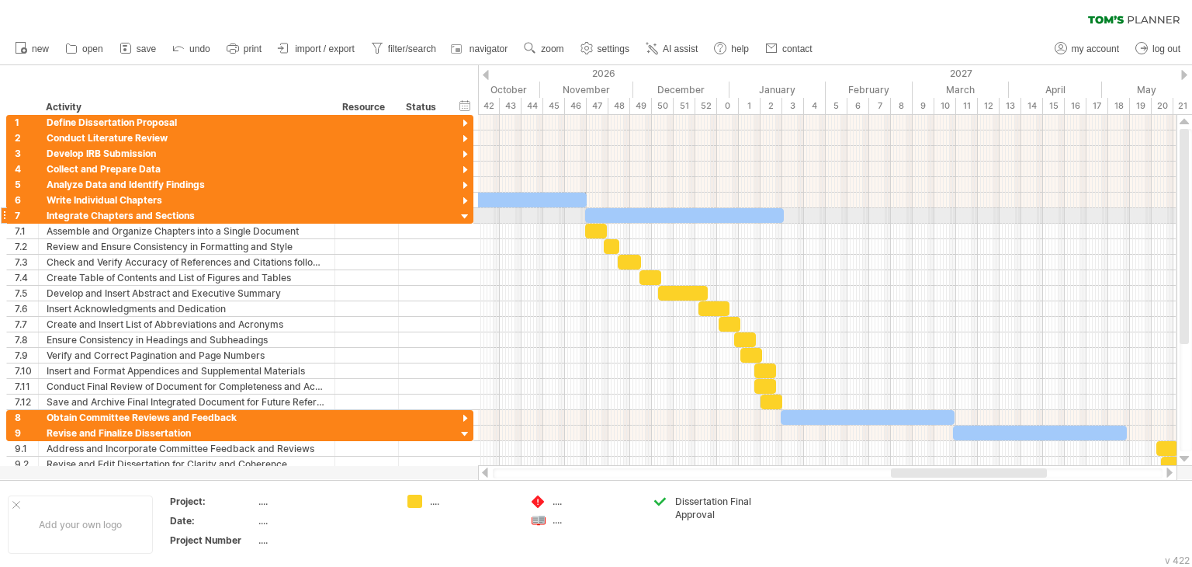
click at [465, 217] on div at bounding box center [465, 217] width 15 height 15
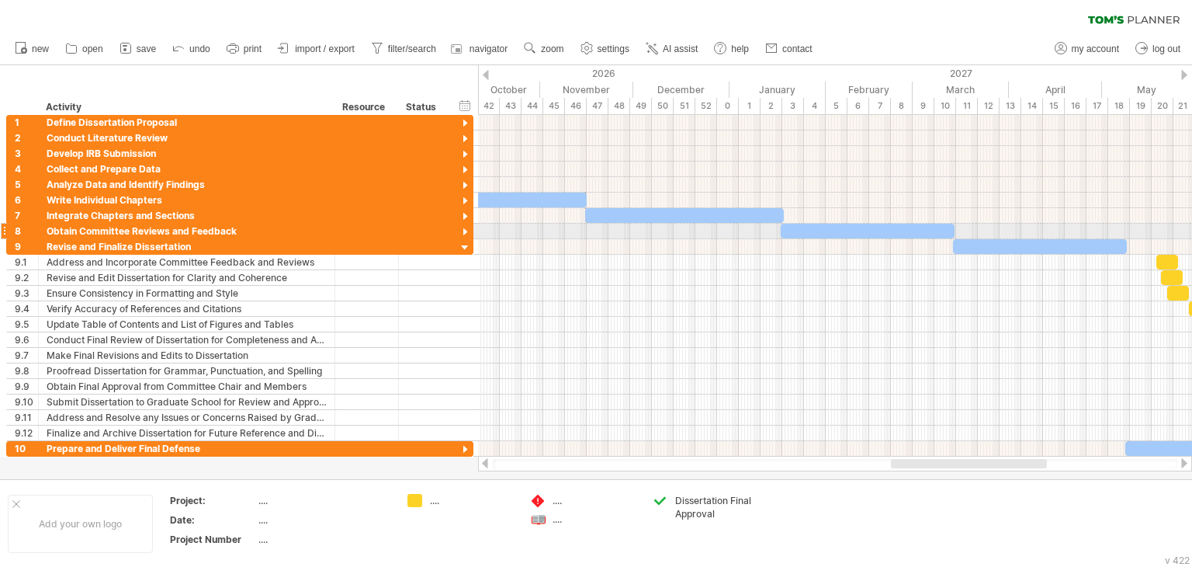
click at [465, 232] on div at bounding box center [465, 232] width 15 height 15
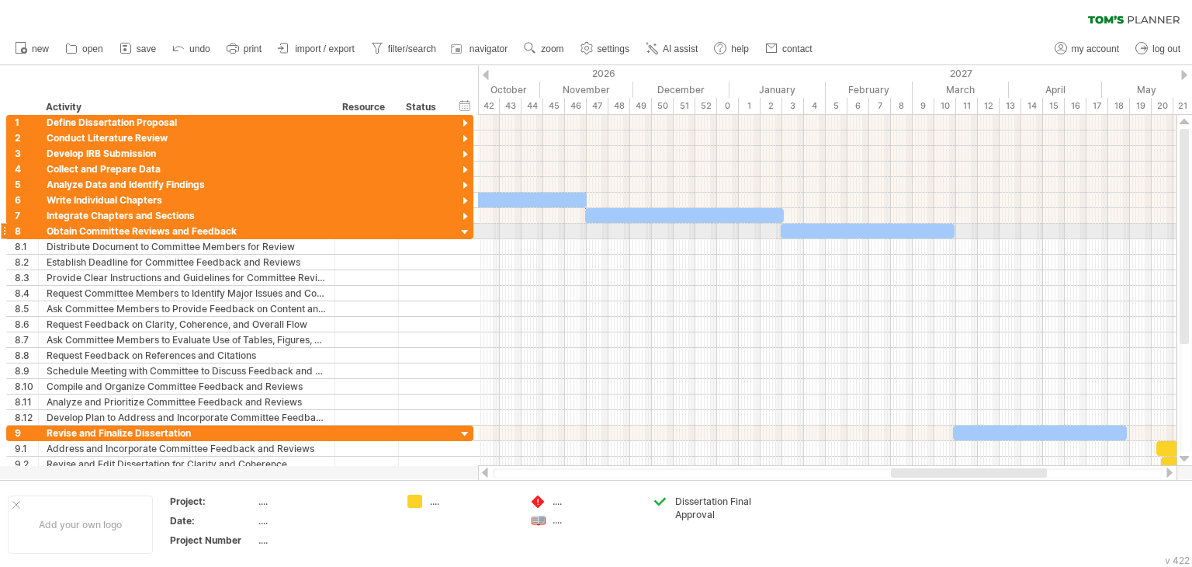
click at [465, 232] on div at bounding box center [465, 232] width 15 height 15
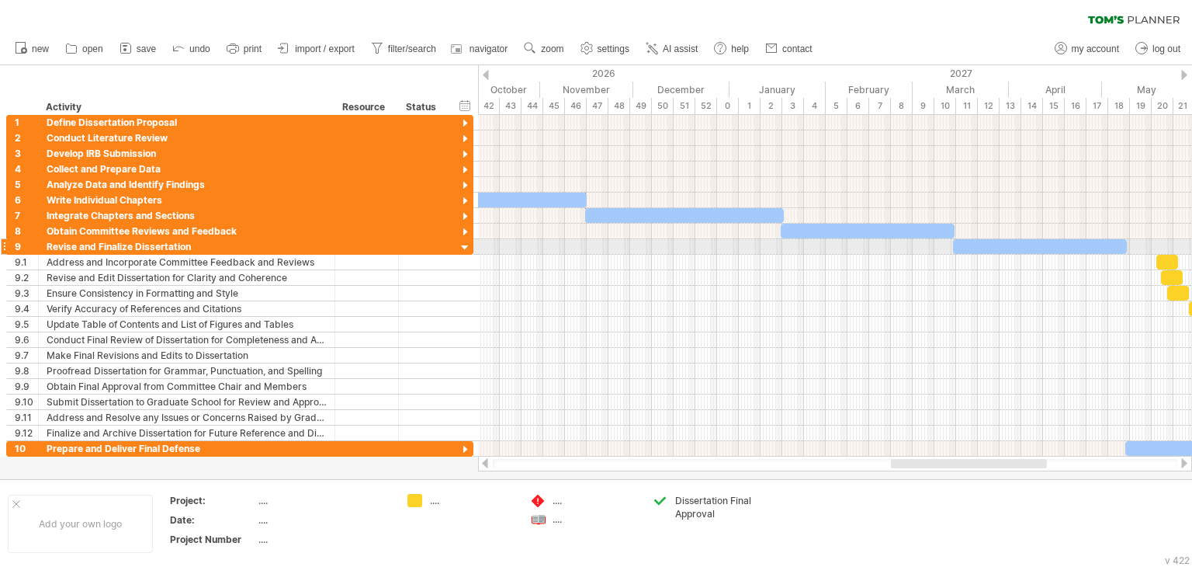
click at [466, 243] on div at bounding box center [465, 248] width 15 height 15
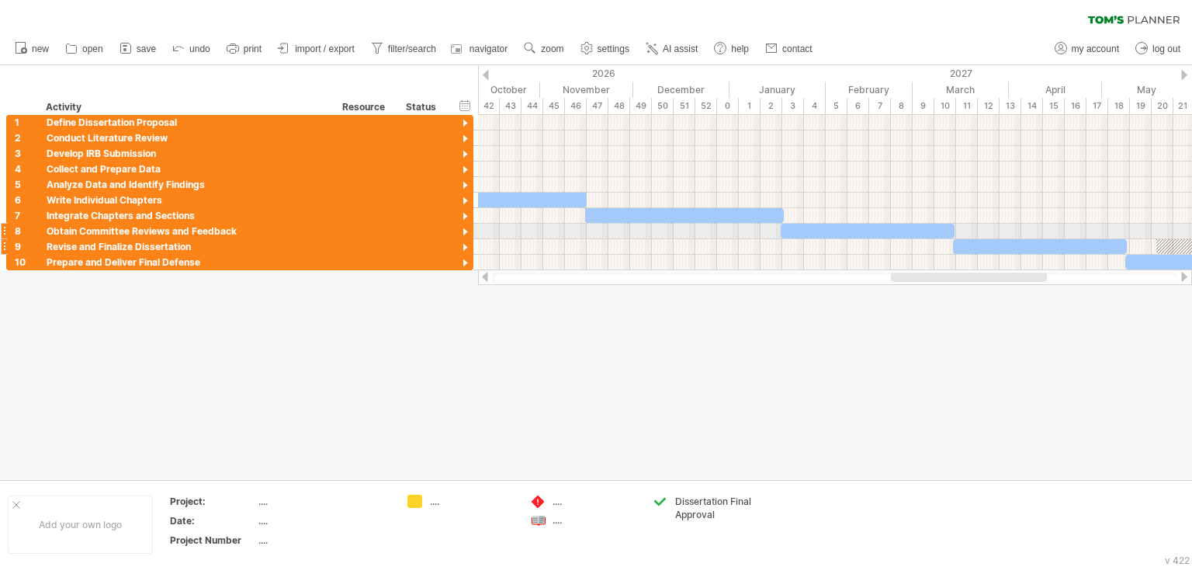
click at [463, 239] on div "**********" at bounding box center [239, 247] width 467 height 16
click at [466, 242] on div at bounding box center [465, 248] width 15 height 15
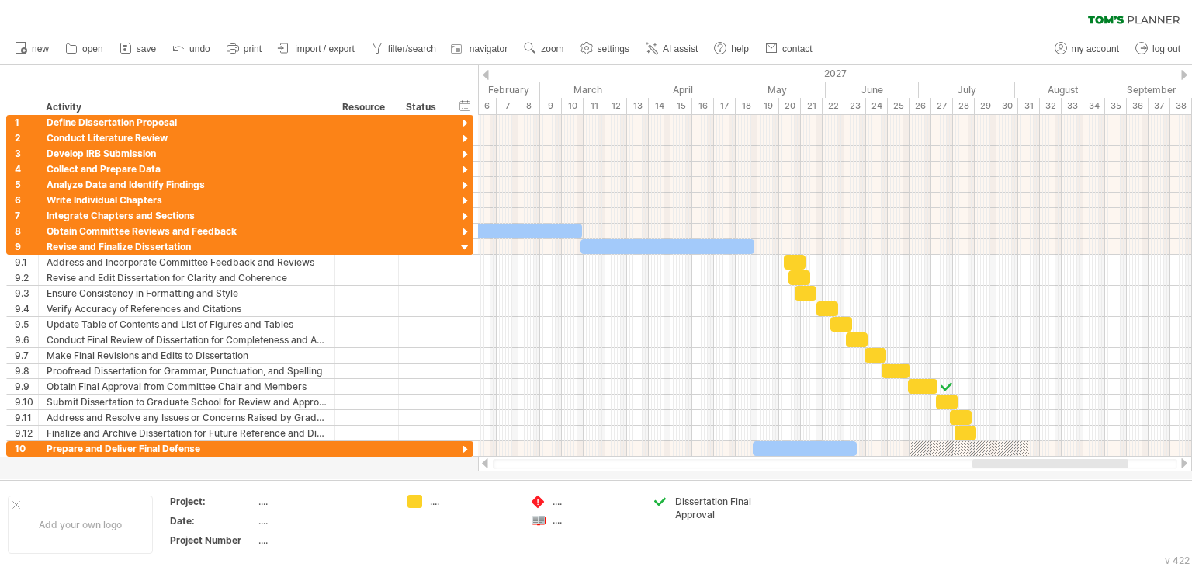
drag, startPoint x: 901, startPoint y: 460, endPoint x: 982, endPoint y: 459, distance: 80.7
click at [982, 459] on div at bounding box center [1050, 463] width 156 height 9
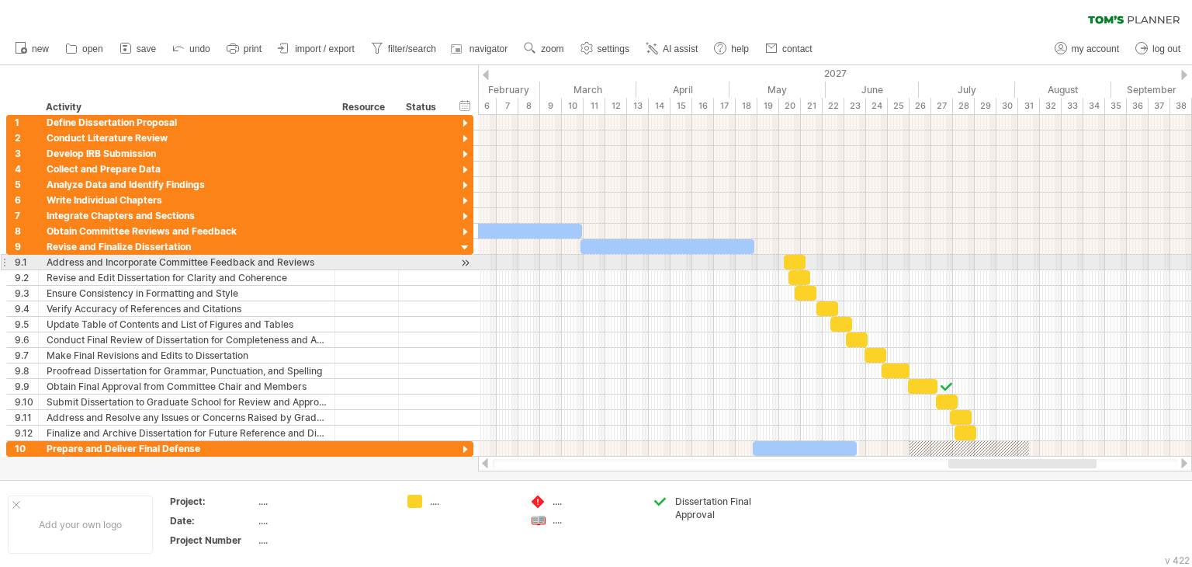
click at [792, 258] on div at bounding box center [795, 262] width 22 height 15
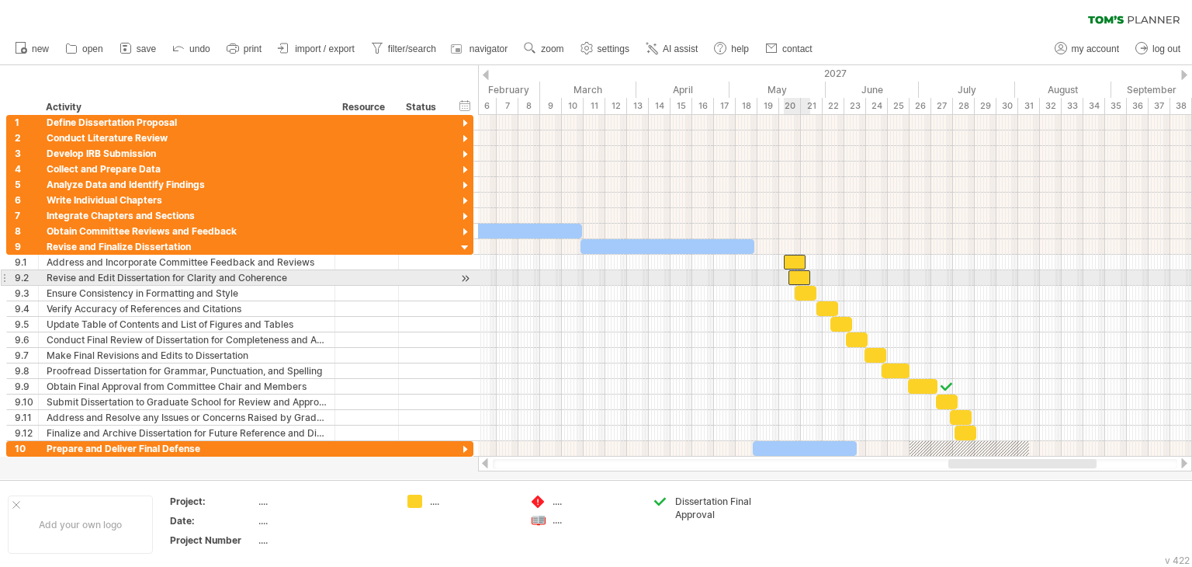
click at [801, 271] on div at bounding box center [800, 277] width 22 height 15
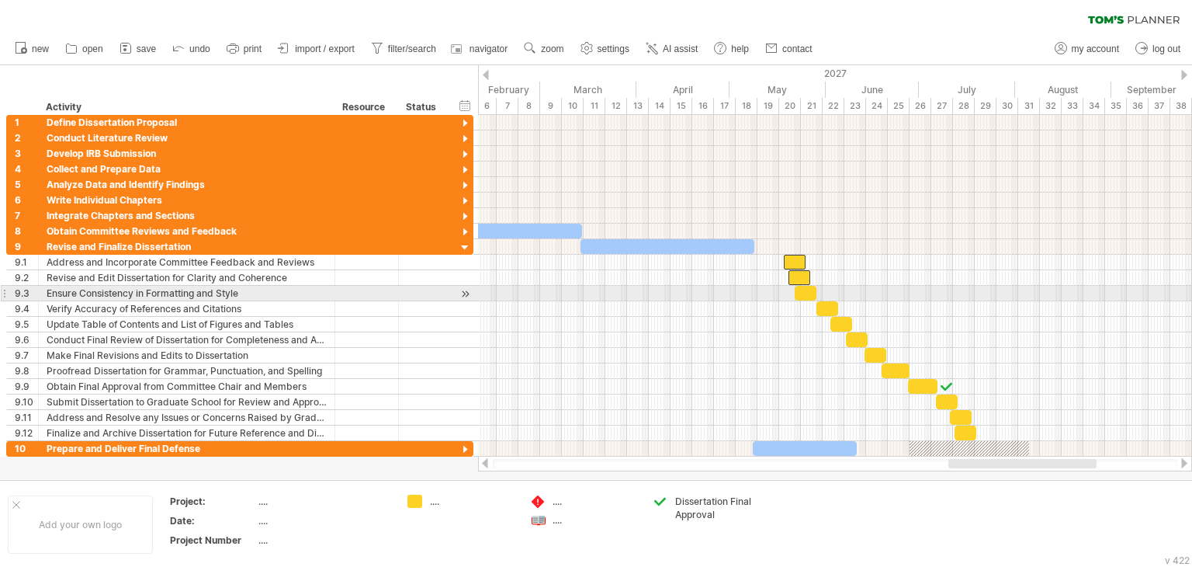
click at [802, 289] on div at bounding box center [806, 293] width 22 height 15
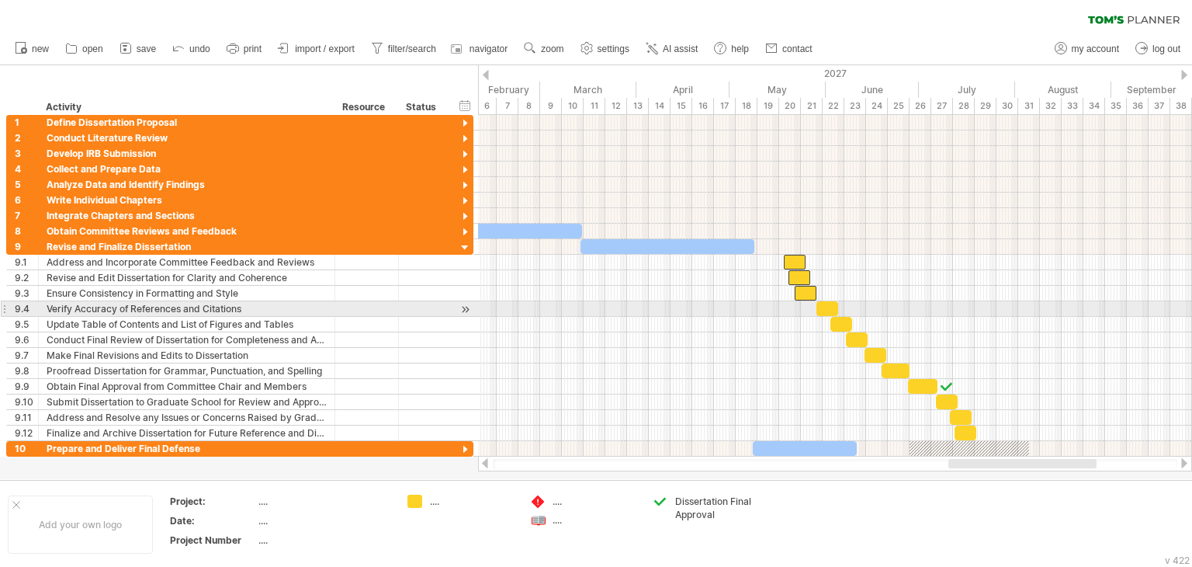
click at [823, 305] on div at bounding box center [827, 308] width 22 height 15
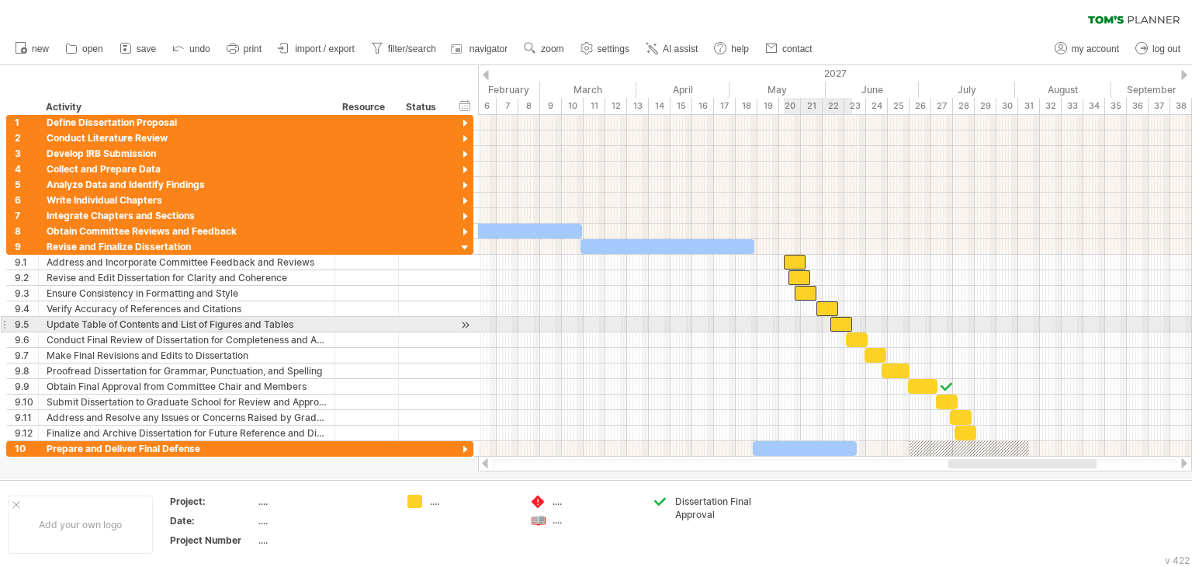
click at [844, 322] on div at bounding box center [841, 324] width 22 height 15
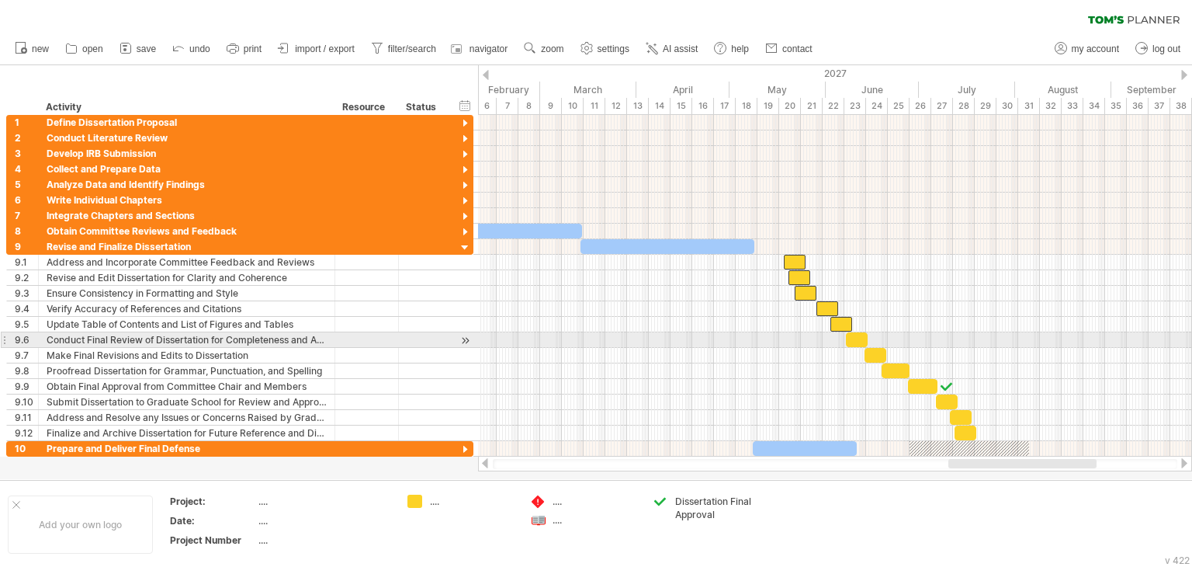
click at [858, 342] on div at bounding box center [857, 339] width 22 height 15
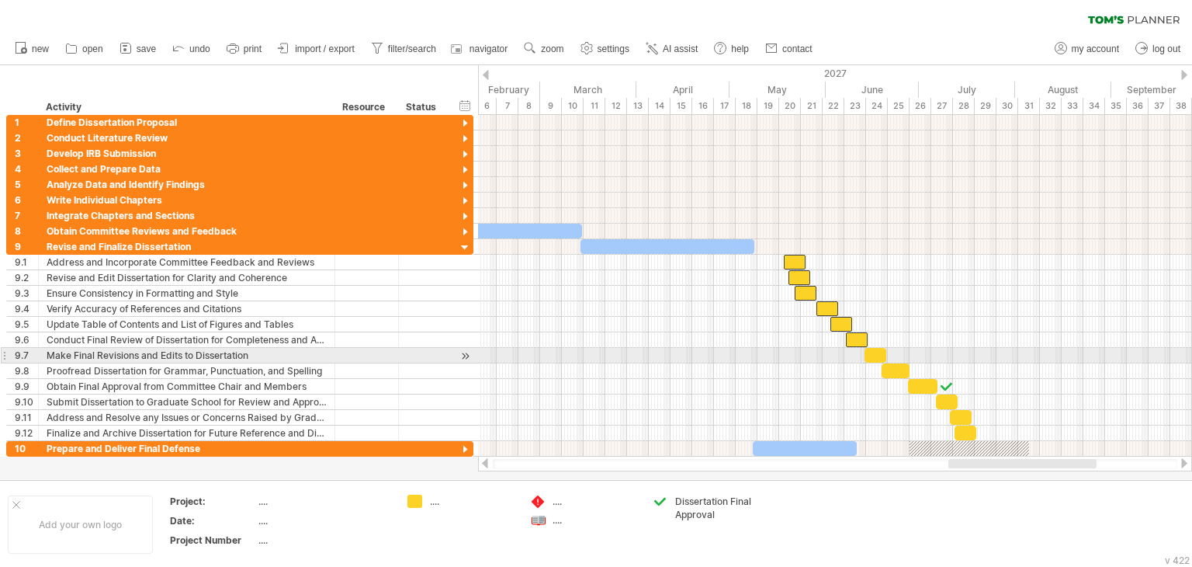
click at [882, 355] on div at bounding box center [876, 355] width 22 height 15
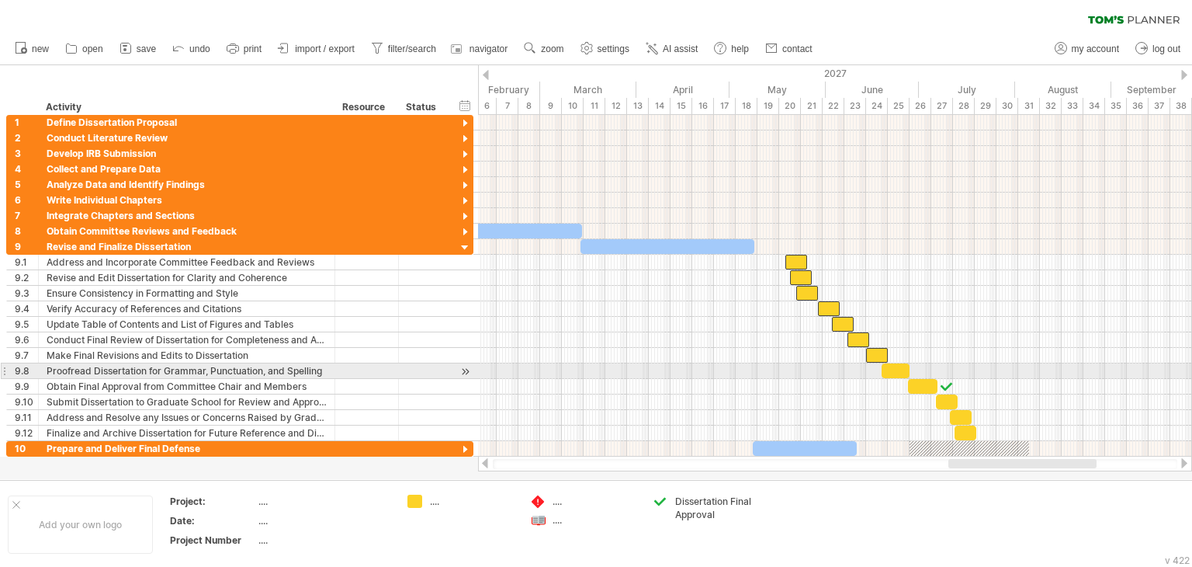
click at [899, 368] on div at bounding box center [896, 370] width 28 height 15
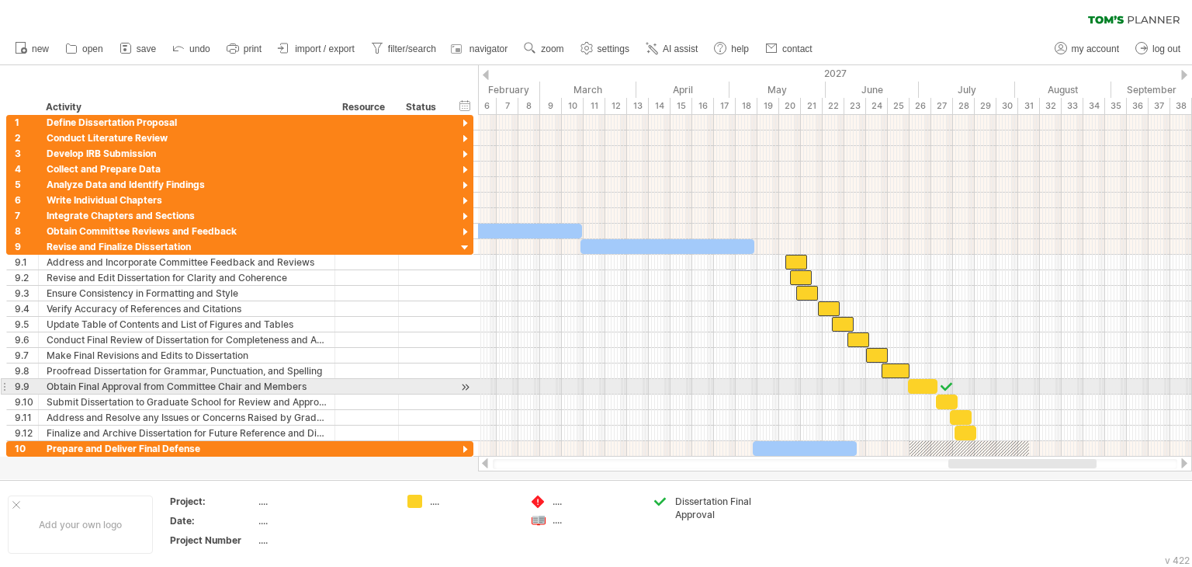
click at [923, 385] on div at bounding box center [922, 386] width 29 height 15
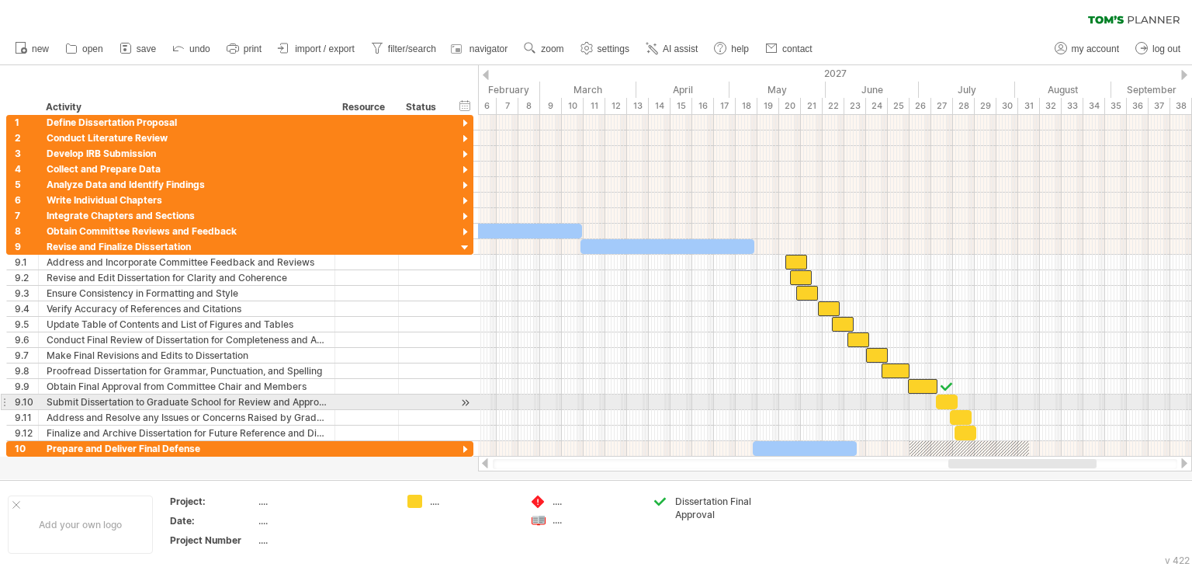
click at [953, 400] on div at bounding box center [947, 401] width 22 height 15
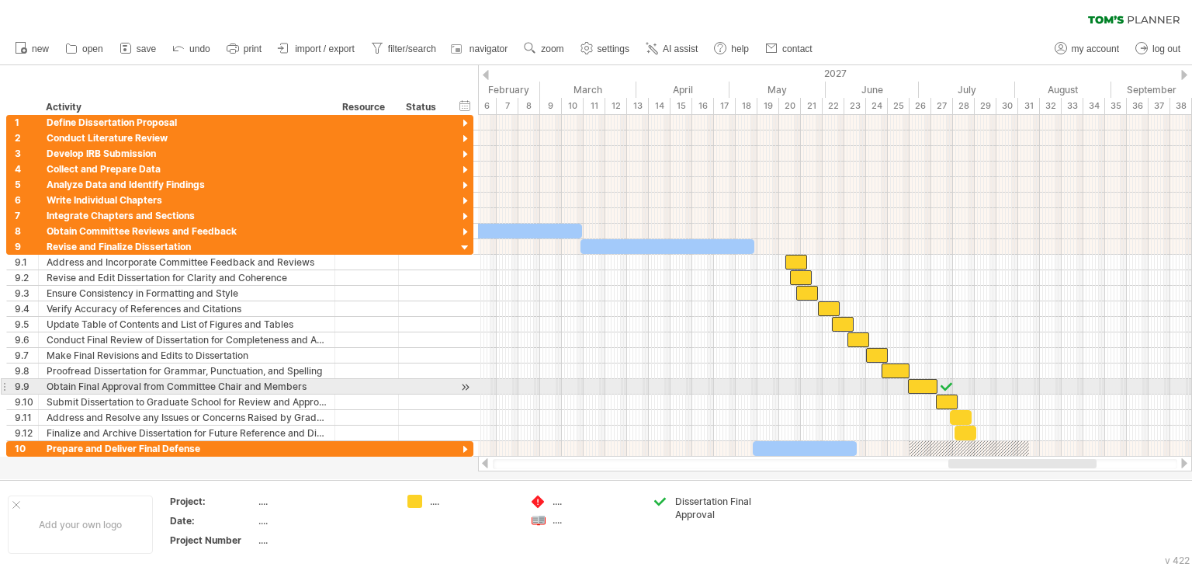
click at [951, 386] on div at bounding box center [947, 386] width 16 height 15
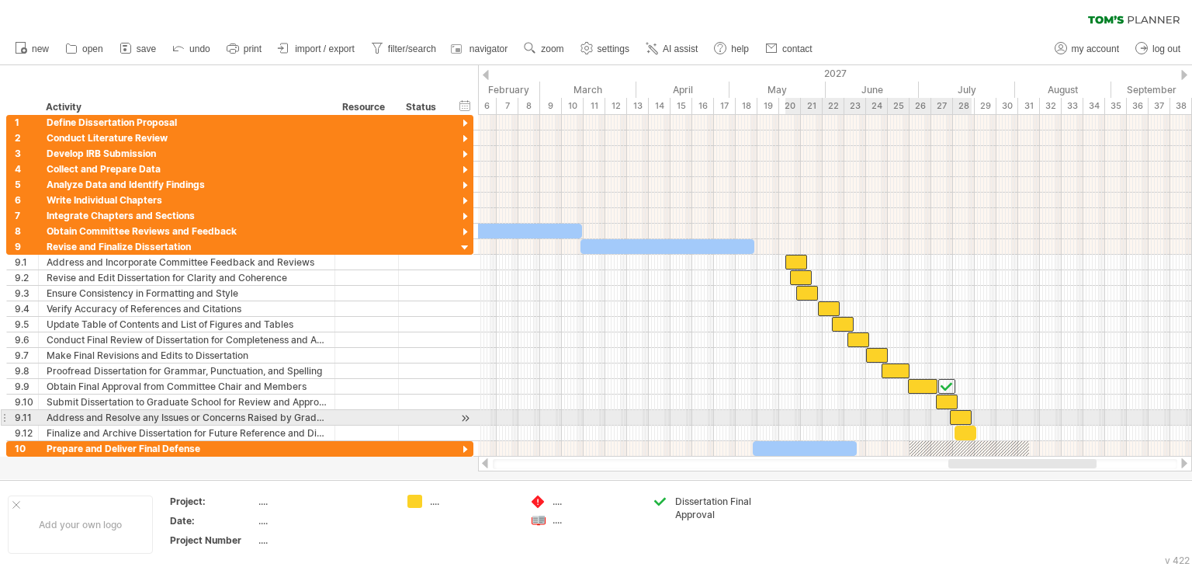
click at [959, 411] on div at bounding box center [961, 417] width 22 height 15
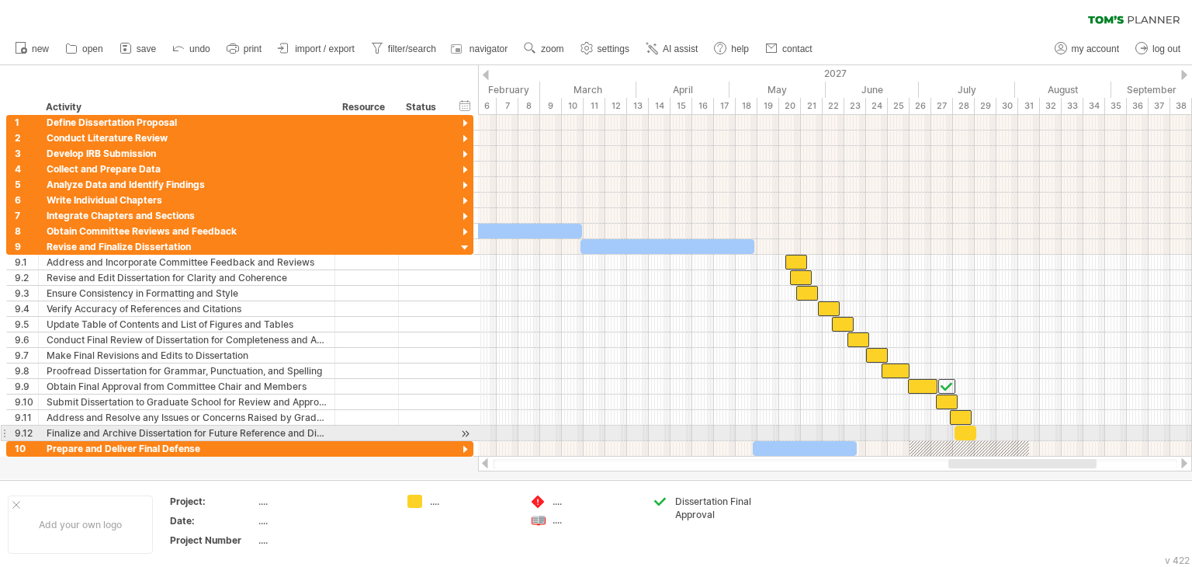
click at [964, 428] on div at bounding box center [966, 432] width 22 height 15
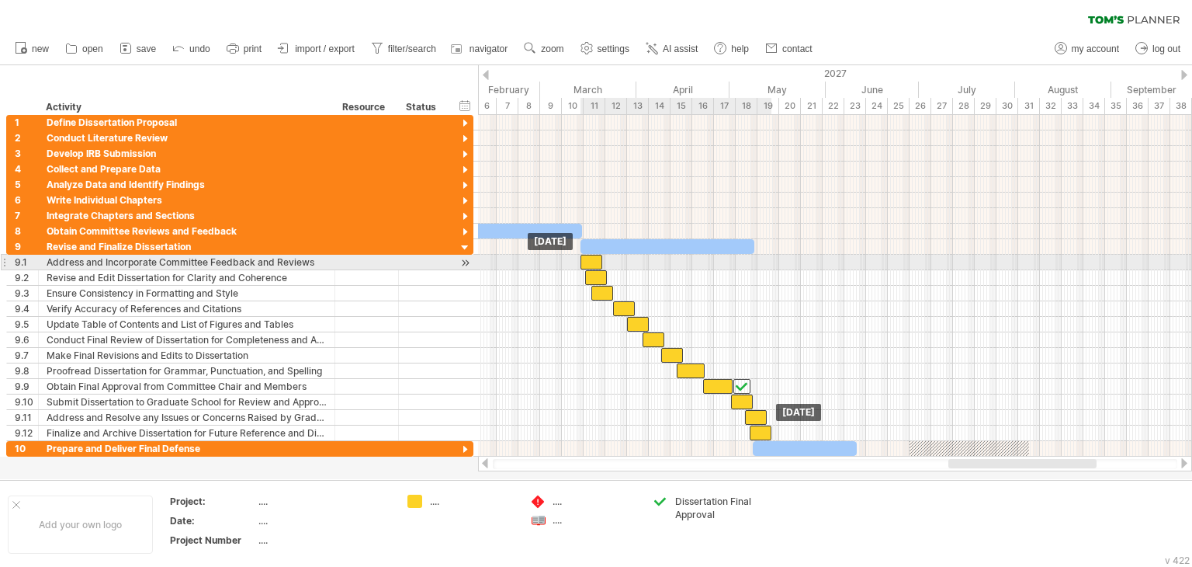
drag, startPoint x: 800, startPoint y: 263, endPoint x: 595, endPoint y: 262, distance: 205.7
click at [595, 262] on div at bounding box center [592, 262] width 22 height 15
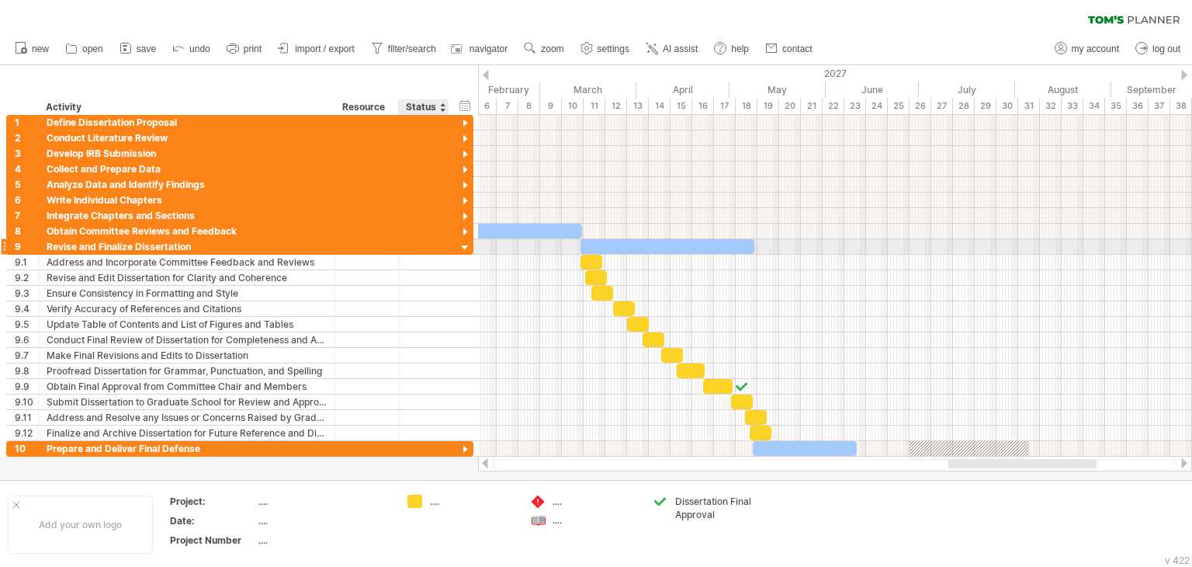
click at [466, 246] on div at bounding box center [465, 248] width 15 height 15
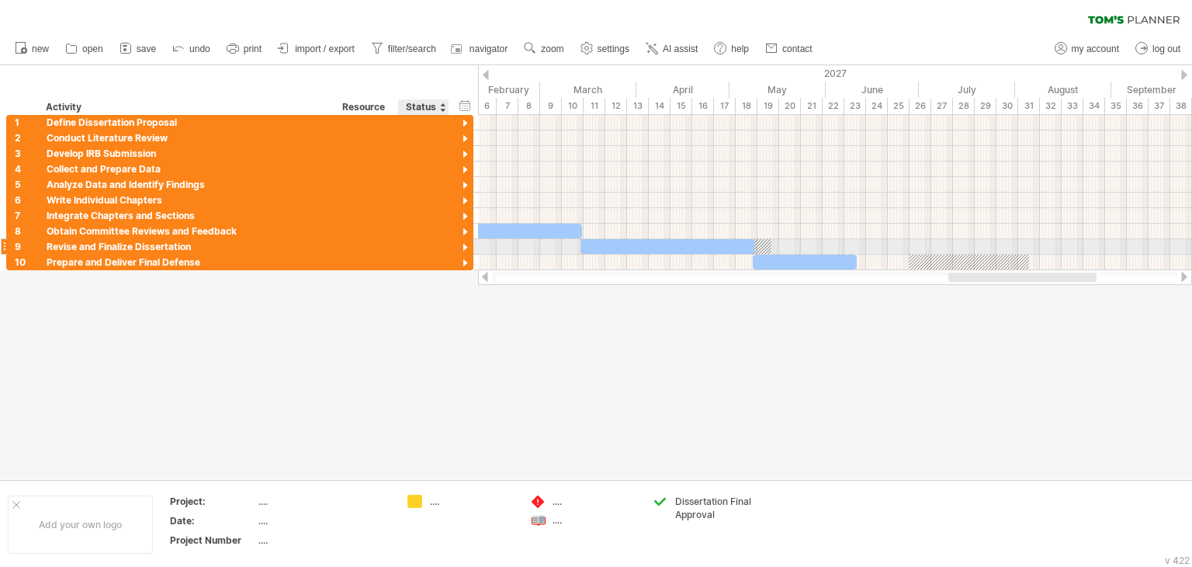
click at [463, 248] on div at bounding box center [465, 248] width 15 height 15
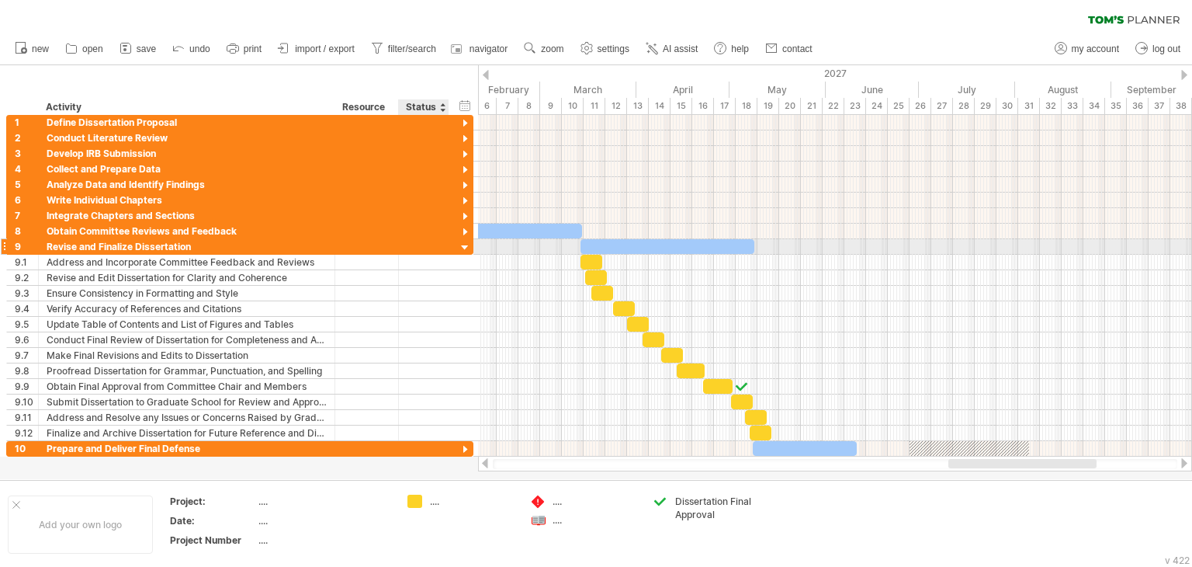
click at [458, 247] on div at bounding box center [465, 248] width 15 height 15
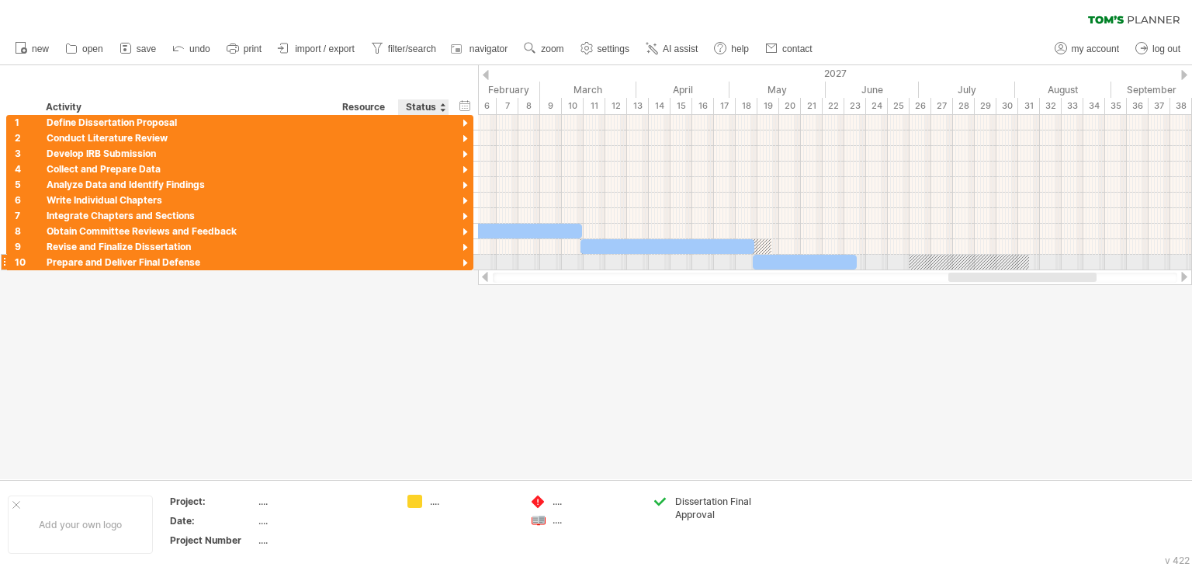
click at [464, 263] on div at bounding box center [465, 263] width 15 height 15
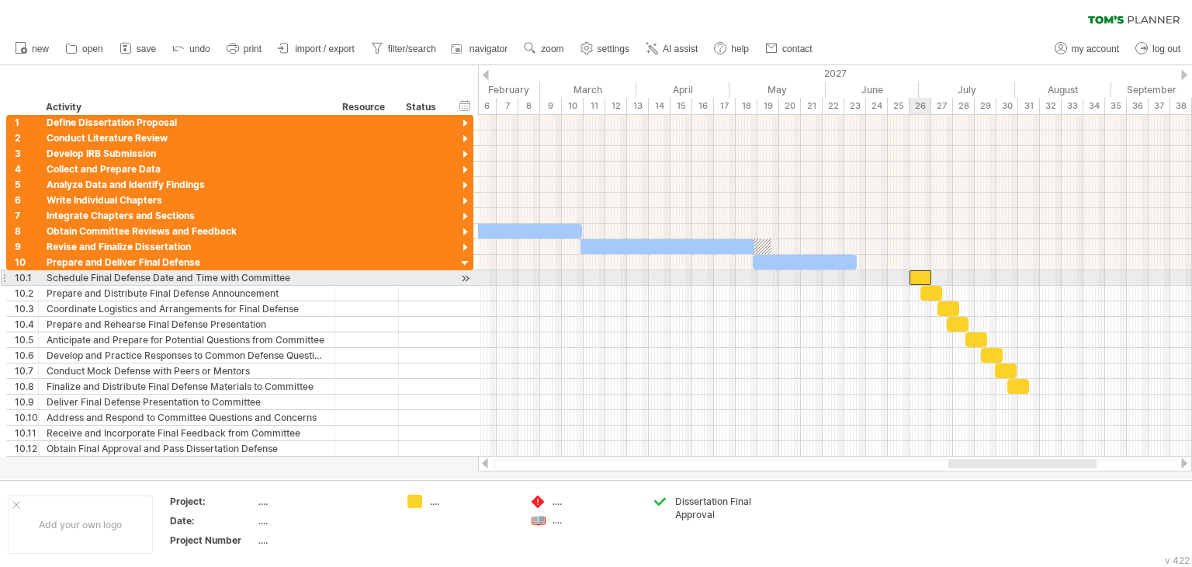
click at [926, 277] on div at bounding box center [921, 277] width 22 height 15
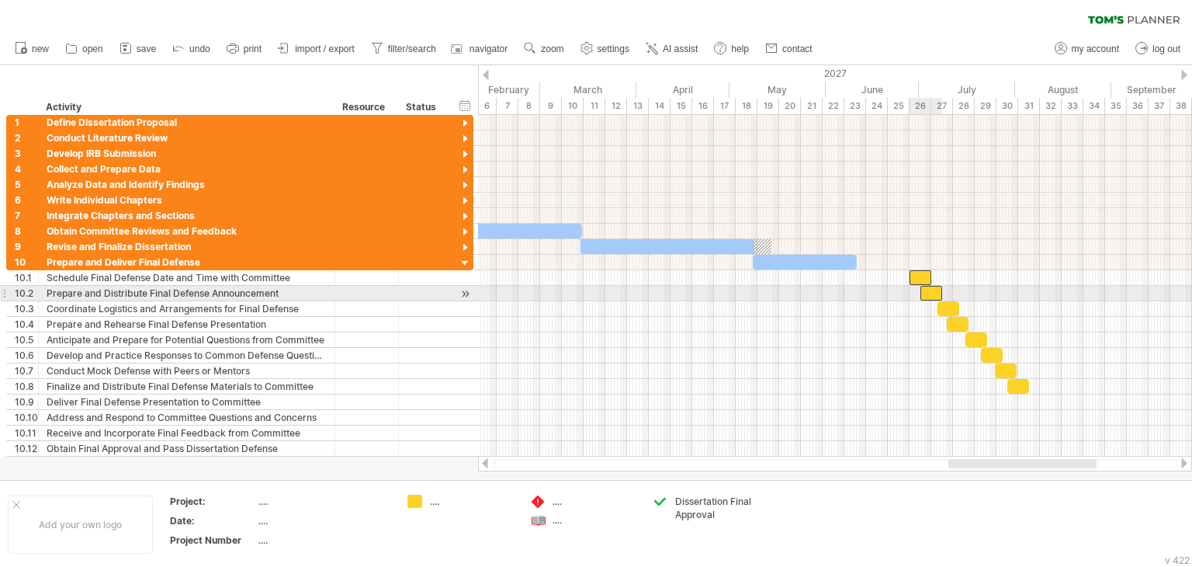
click at [934, 293] on div at bounding box center [931, 293] width 22 height 15
click at [947, 303] on div at bounding box center [949, 308] width 22 height 15
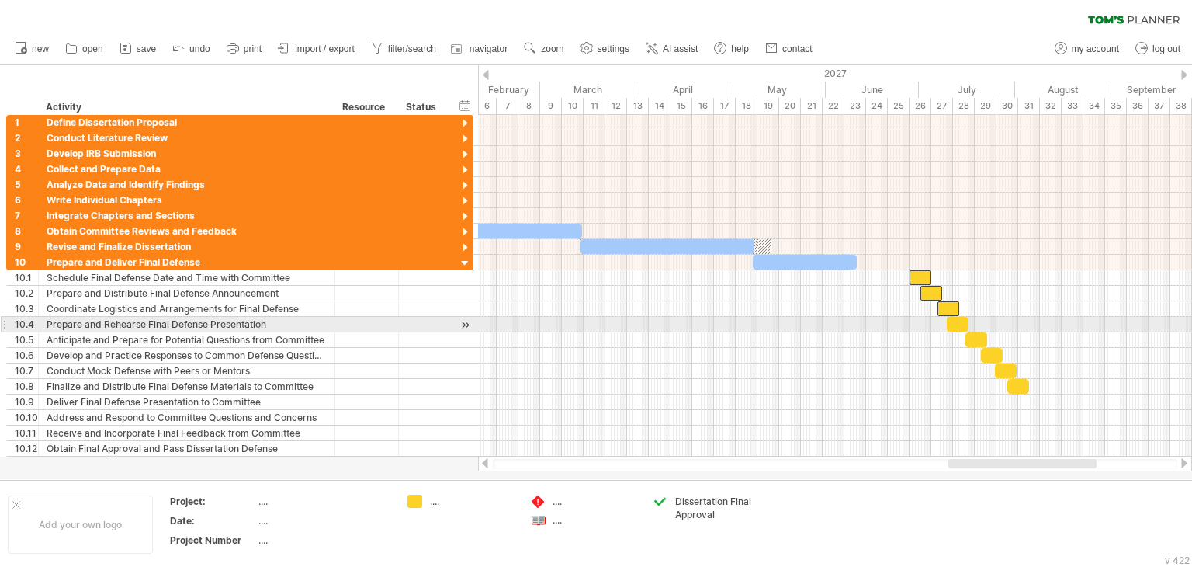
click at [962, 324] on div at bounding box center [958, 324] width 22 height 15
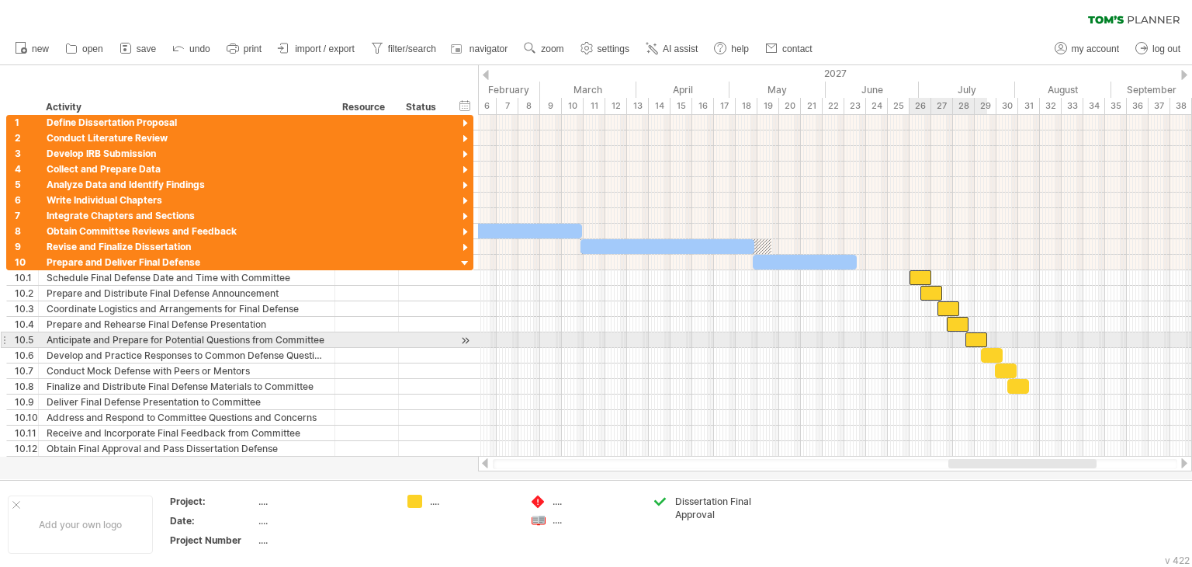
click at [979, 337] on div at bounding box center [977, 339] width 22 height 15
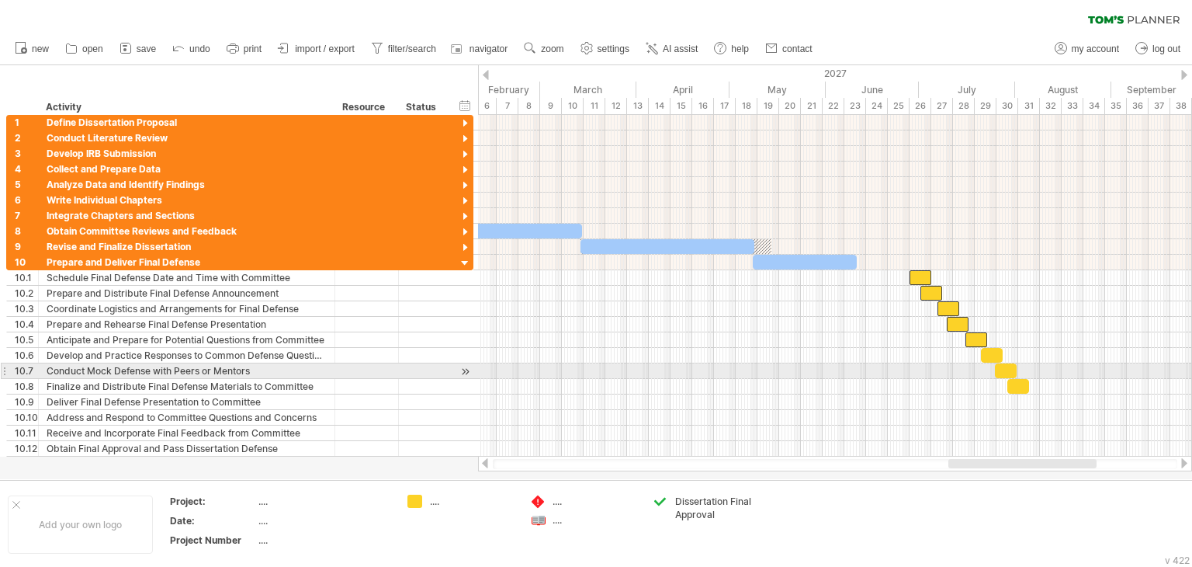
click at [1004, 364] on div at bounding box center [1006, 370] width 22 height 15
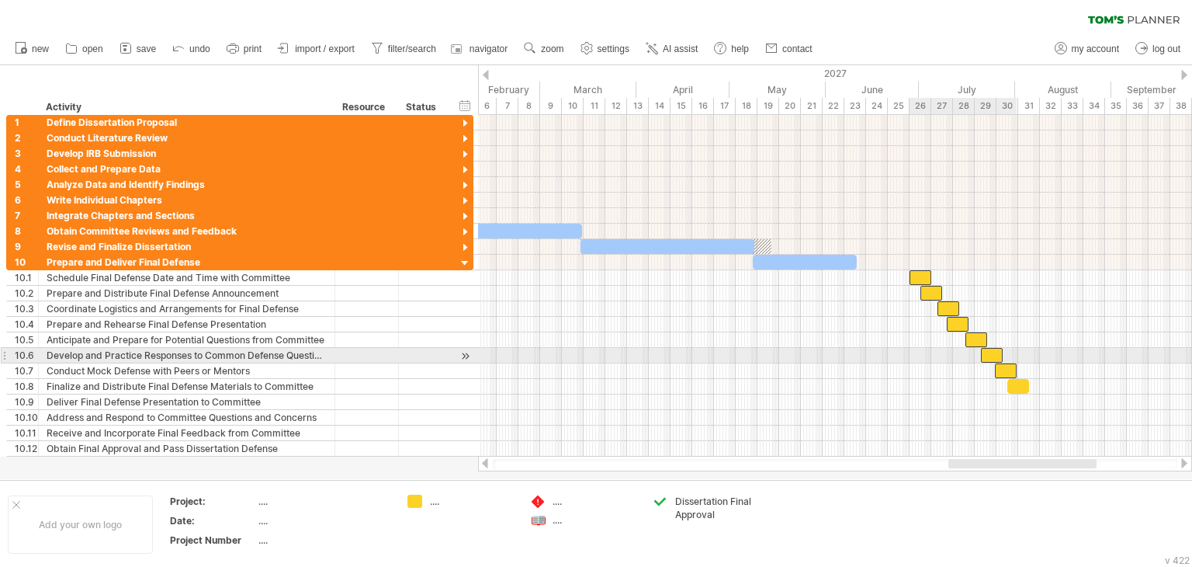
click at [994, 355] on div at bounding box center [992, 355] width 22 height 15
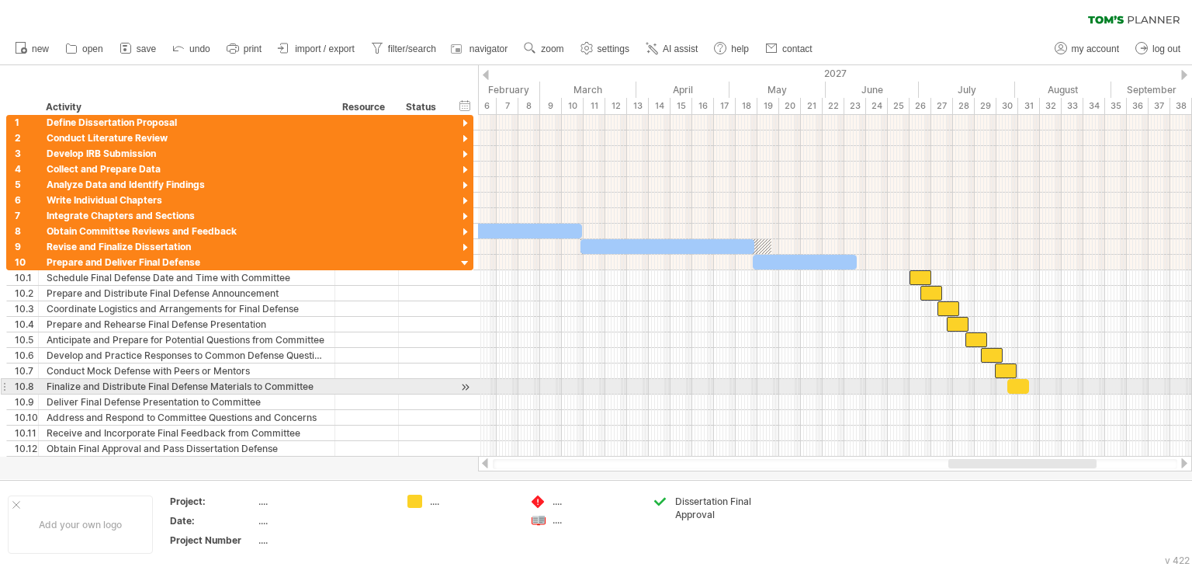
click at [1024, 383] on div at bounding box center [1018, 386] width 22 height 15
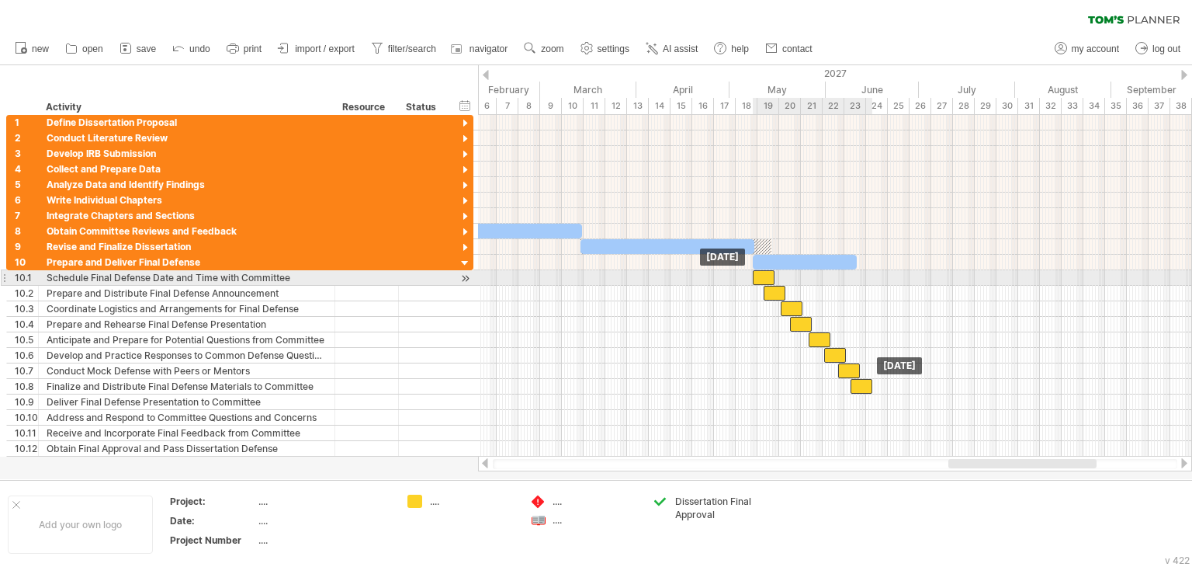
drag, startPoint x: 924, startPoint y: 277, endPoint x: 767, endPoint y: 278, distance: 156.8
click at [767, 278] on div at bounding box center [764, 277] width 22 height 15
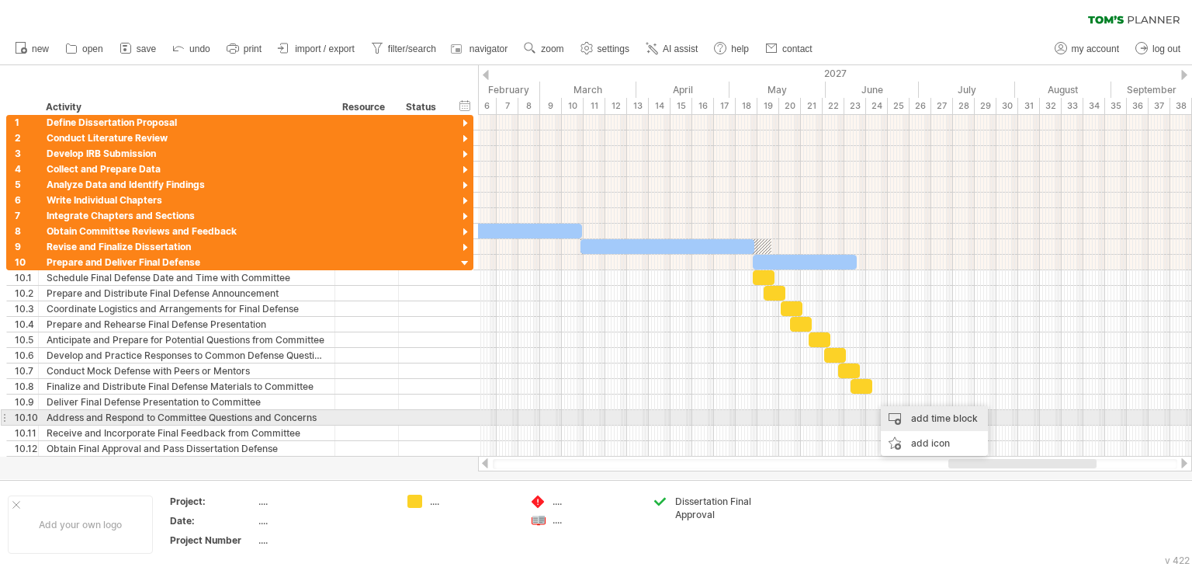
click at [907, 417] on div "add time block" at bounding box center [934, 418] width 107 height 25
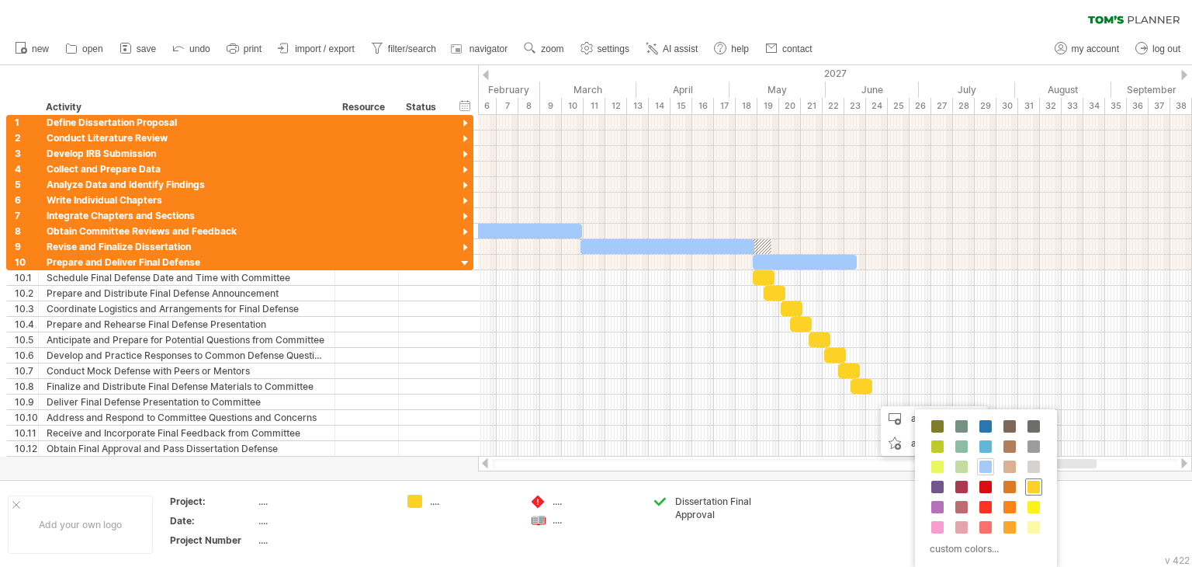
click at [1031, 485] on span at bounding box center [1034, 486] width 12 height 12
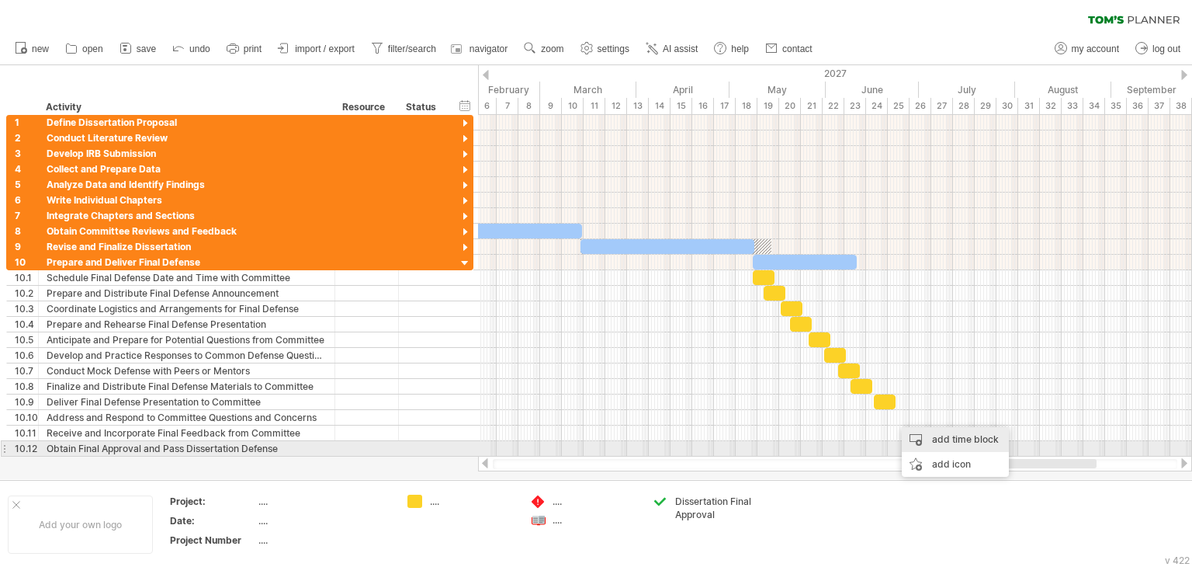
click at [930, 442] on div "add time block" at bounding box center [955, 439] width 107 height 25
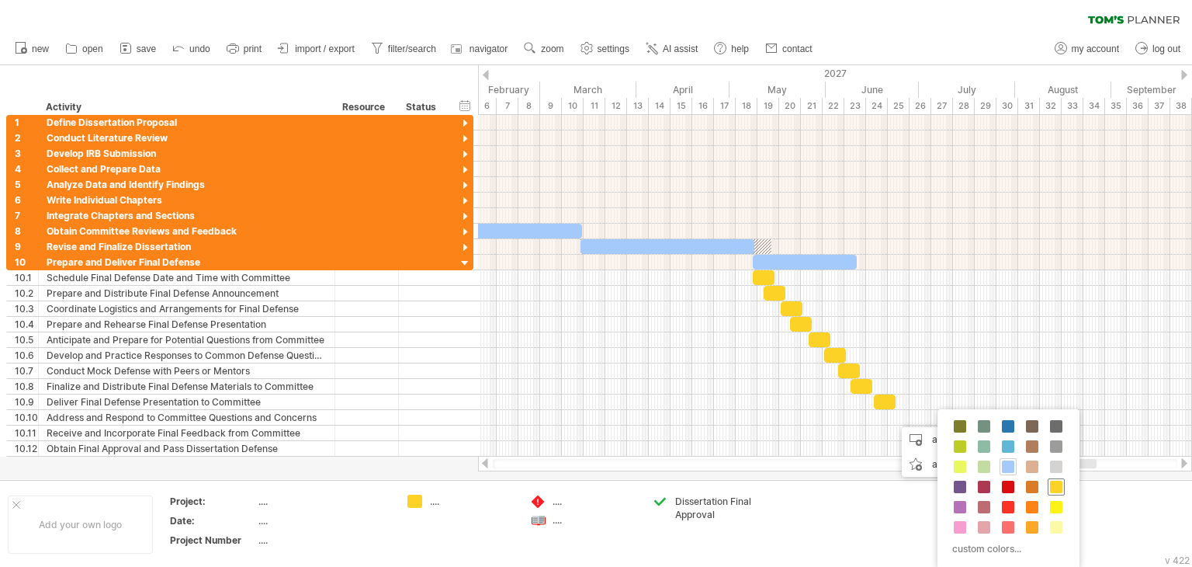
click at [1053, 488] on span at bounding box center [1056, 486] width 12 height 12
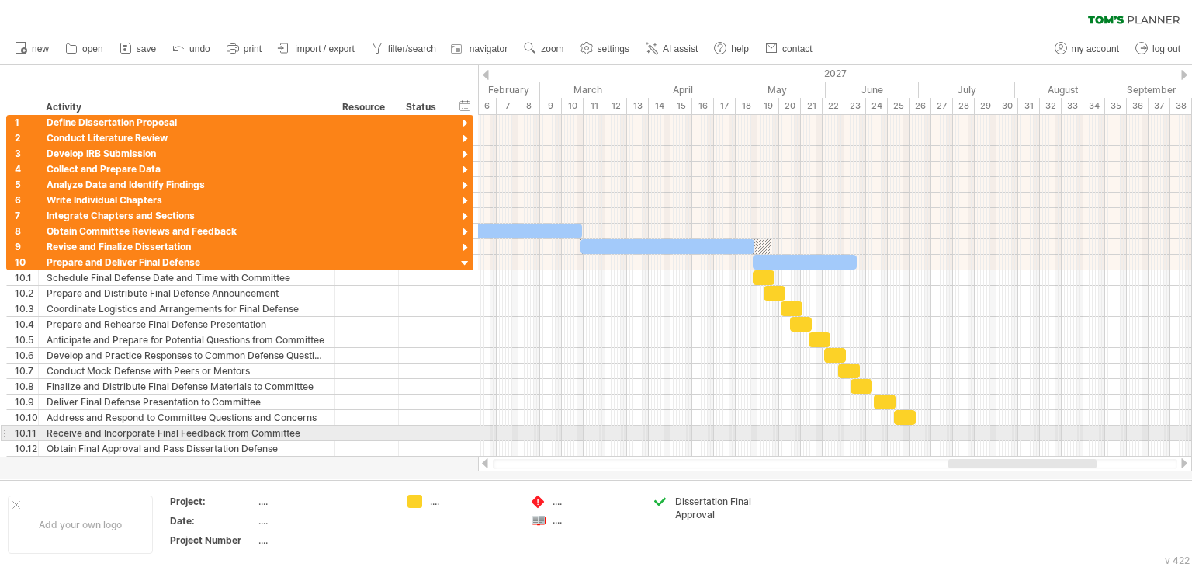
drag, startPoint x: 905, startPoint y: 428, endPoint x: 916, endPoint y: 435, distance: 12.9
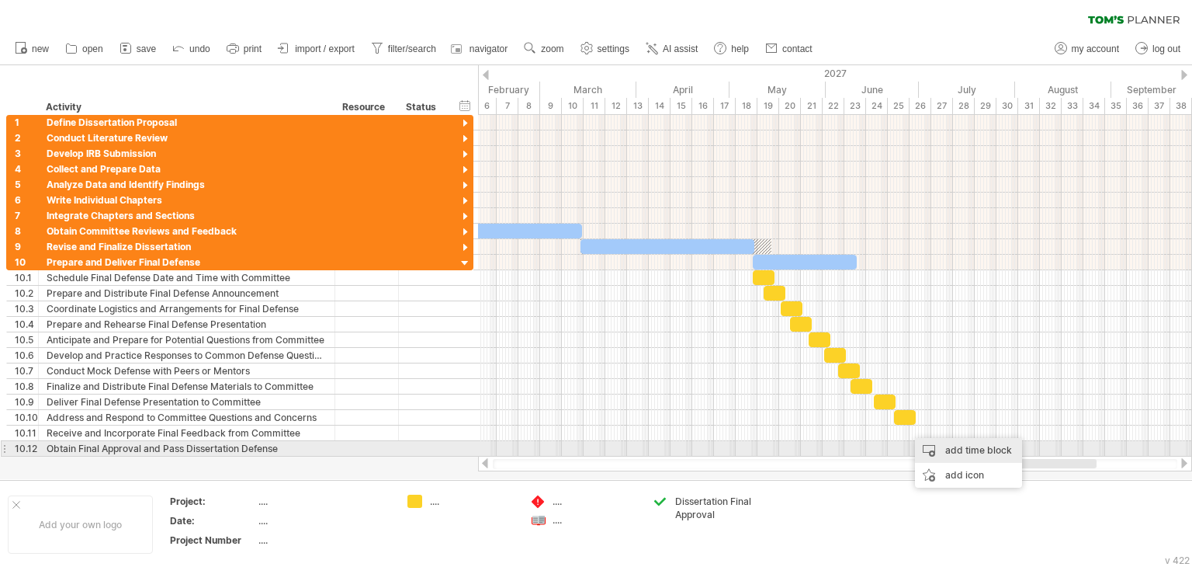
click at [959, 451] on div "add time block" at bounding box center [968, 450] width 107 height 25
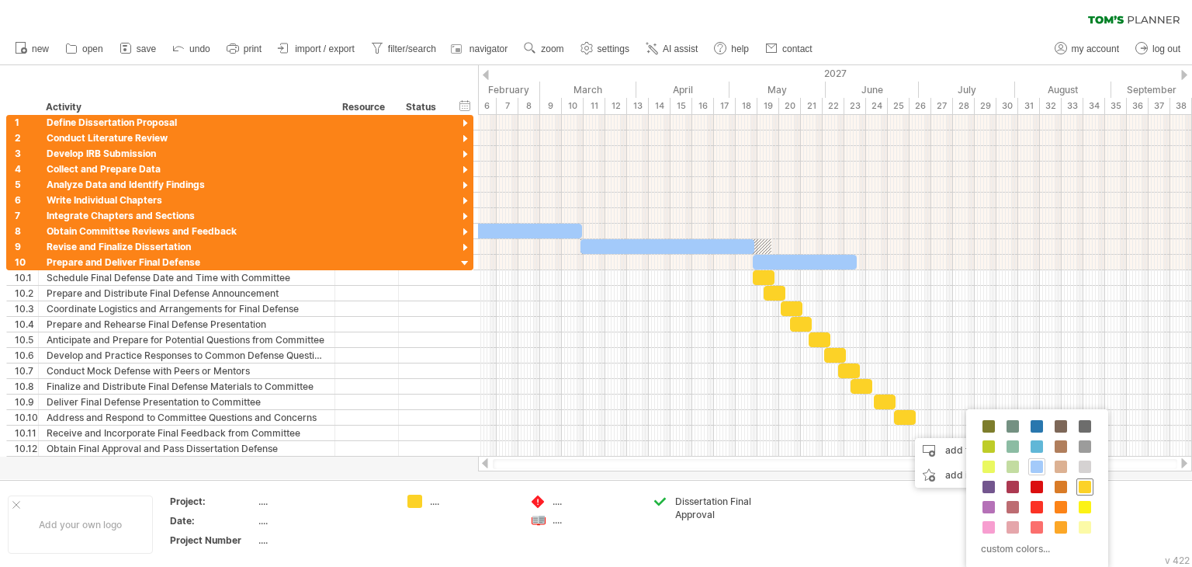
click at [1083, 485] on span at bounding box center [1085, 486] width 12 height 12
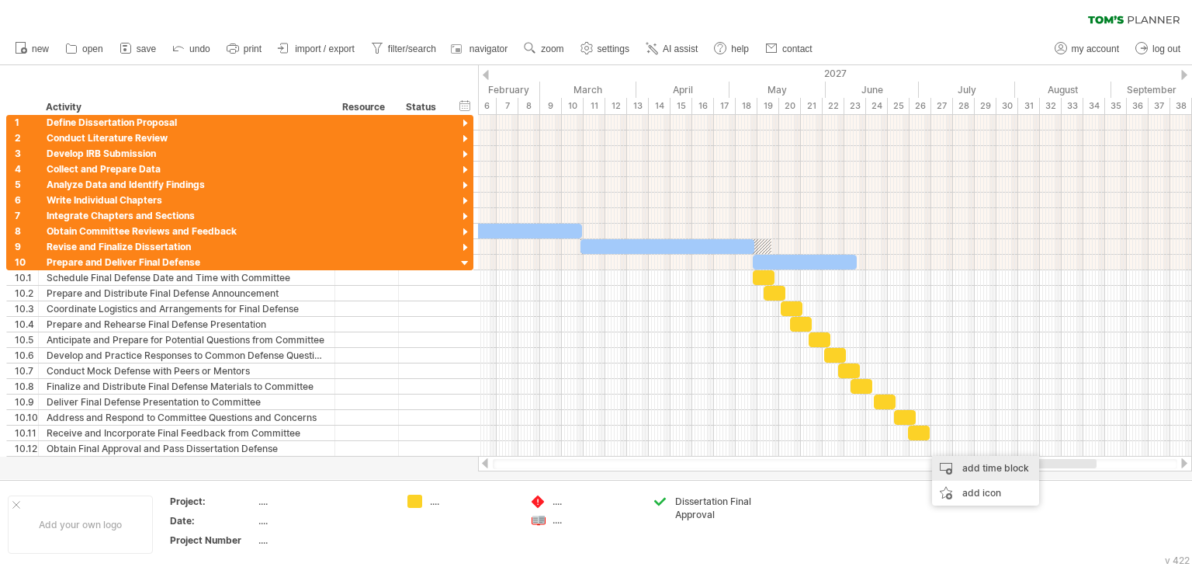
click at [1018, 466] on div "add time block" at bounding box center [985, 468] width 107 height 25
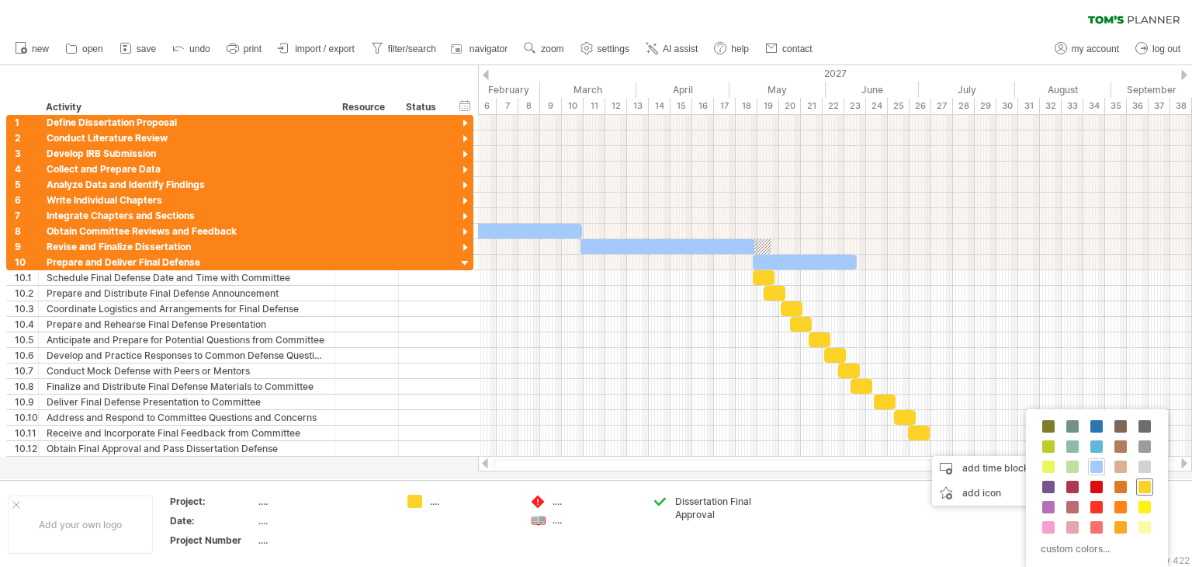
click at [1139, 488] on span at bounding box center [1145, 486] width 12 height 12
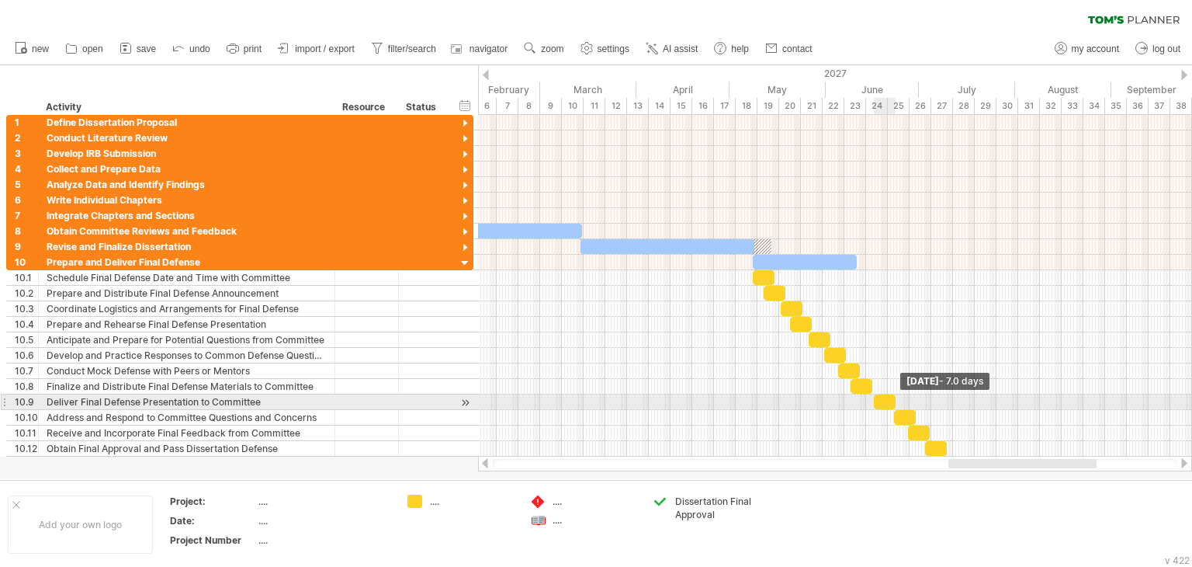
click at [893, 401] on span at bounding box center [896, 401] width 6 height 15
drag, startPoint x: 886, startPoint y: 398, endPoint x: 878, endPoint y: 397, distance: 8.6
click at [878, 397] on div at bounding box center [875, 401] width 19 height 15
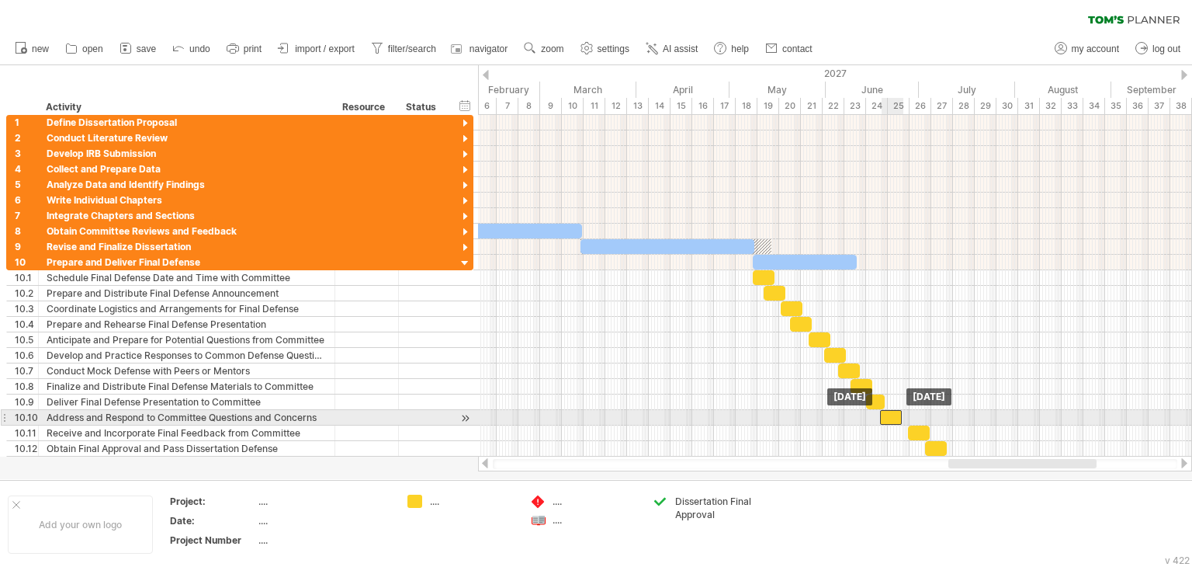
drag, startPoint x: 903, startPoint y: 413, endPoint x: 889, endPoint y: 413, distance: 14.0
click at [889, 413] on div at bounding box center [891, 417] width 22 height 15
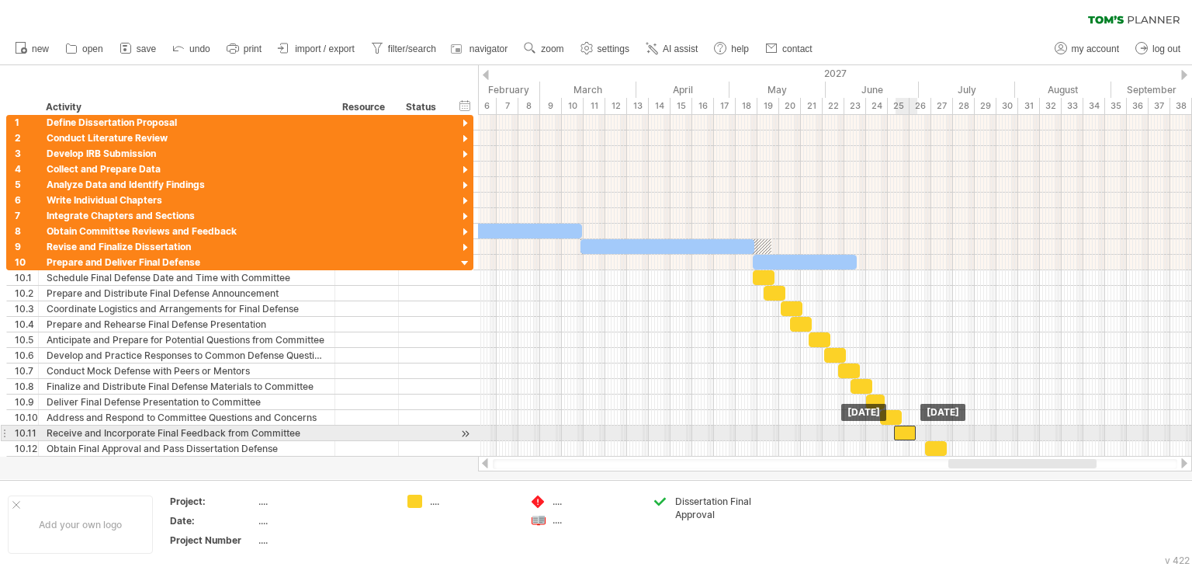
drag, startPoint x: 920, startPoint y: 431, endPoint x: 906, endPoint y: 431, distance: 14.0
click at [906, 431] on div at bounding box center [905, 432] width 22 height 15
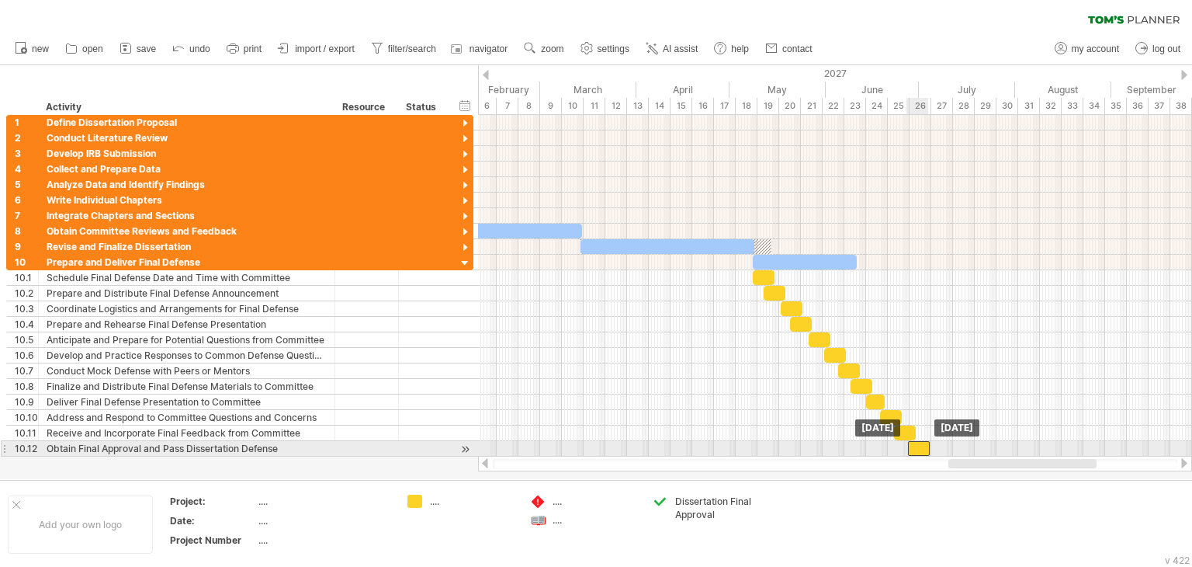
drag, startPoint x: 936, startPoint y: 442, endPoint x: 918, endPoint y: 442, distance: 17.9
click at [918, 442] on div at bounding box center [919, 448] width 22 height 15
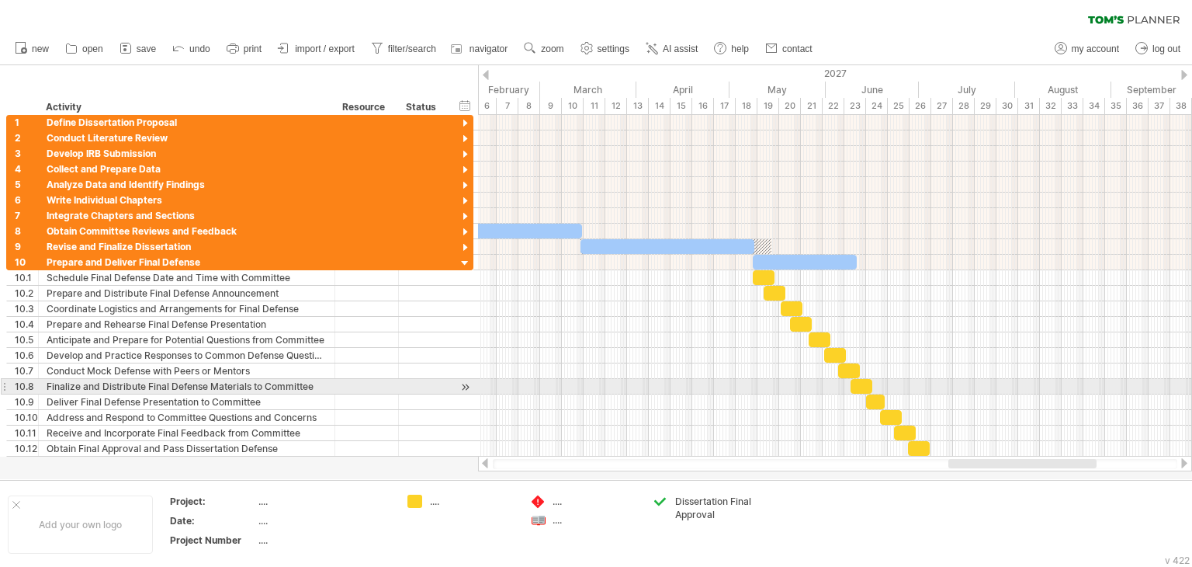
click at [924, 394] on div at bounding box center [835, 402] width 714 height 16
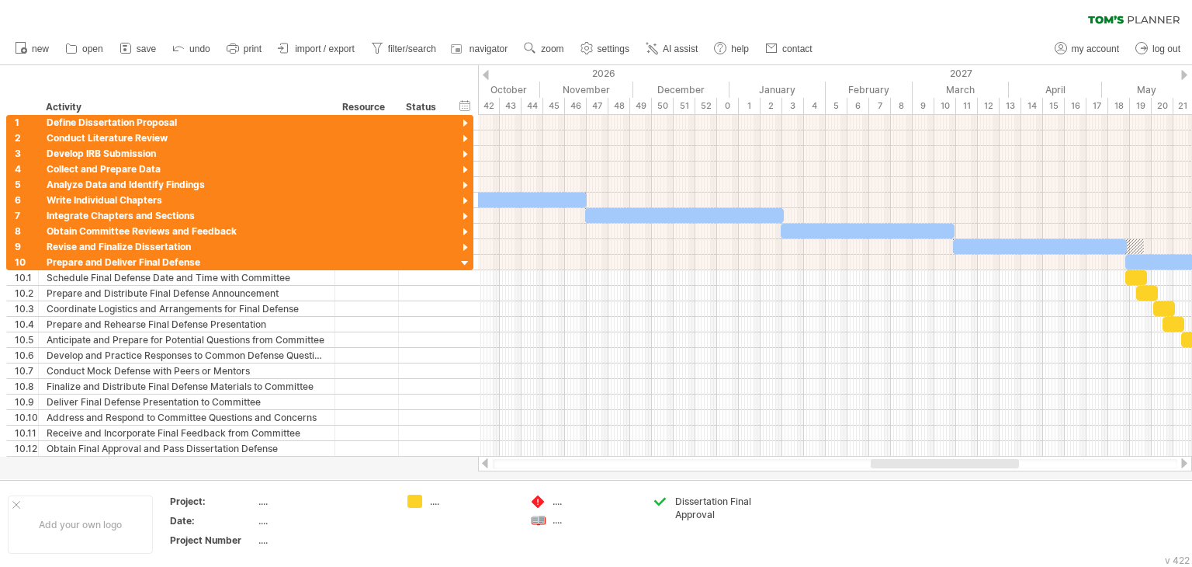
drag, startPoint x: 984, startPoint y: 463, endPoint x: 907, endPoint y: 460, distance: 77.7
click at [907, 460] on div at bounding box center [945, 463] width 148 height 9
click at [463, 216] on div at bounding box center [465, 217] width 15 height 15
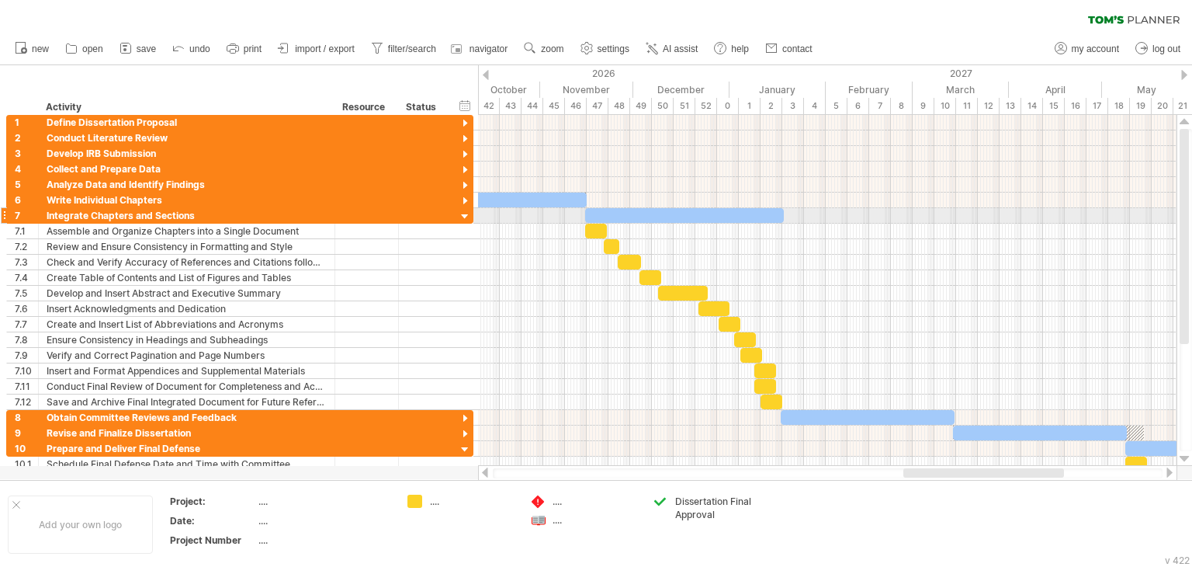
click at [463, 216] on div at bounding box center [465, 217] width 15 height 15
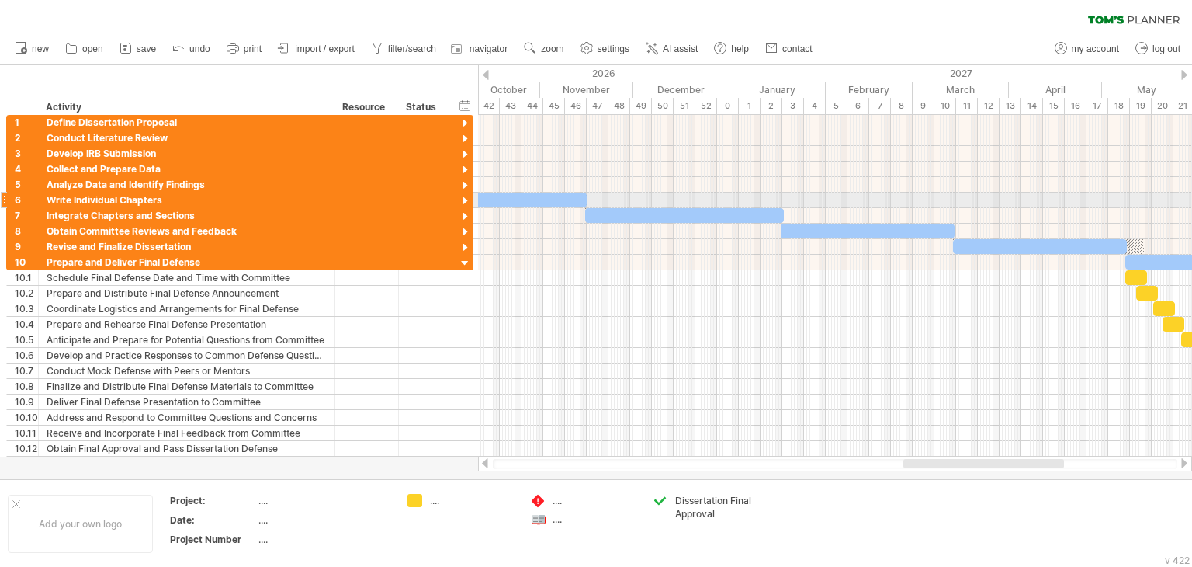
click at [463, 204] on div at bounding box center [465, 201] width 15 height 15
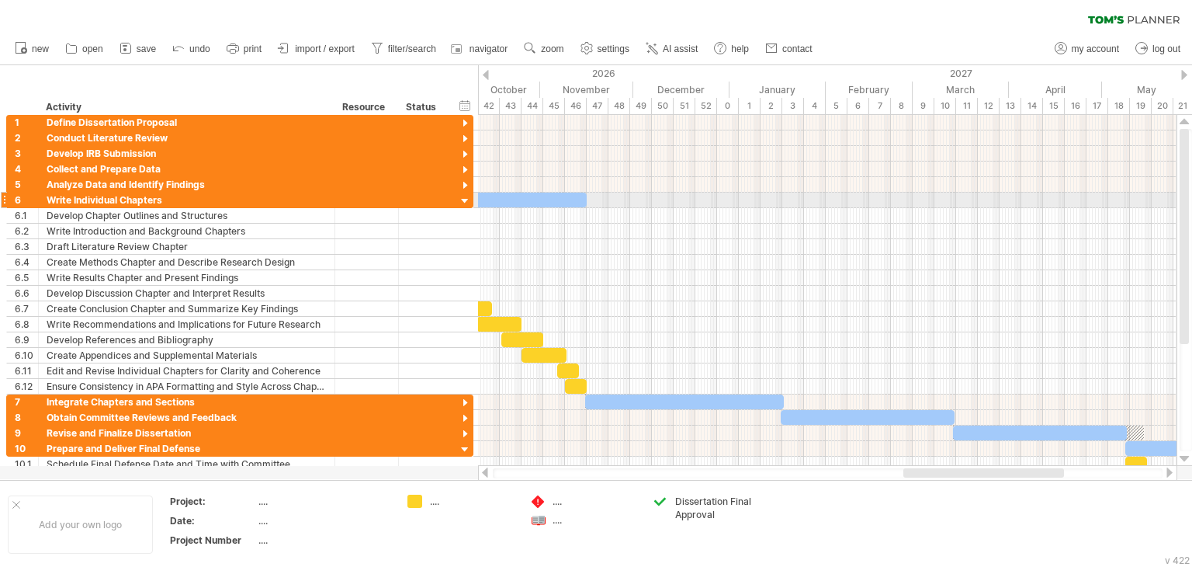
click at [463, 204] on div at bounding box center [465, 201] width 15 height 15
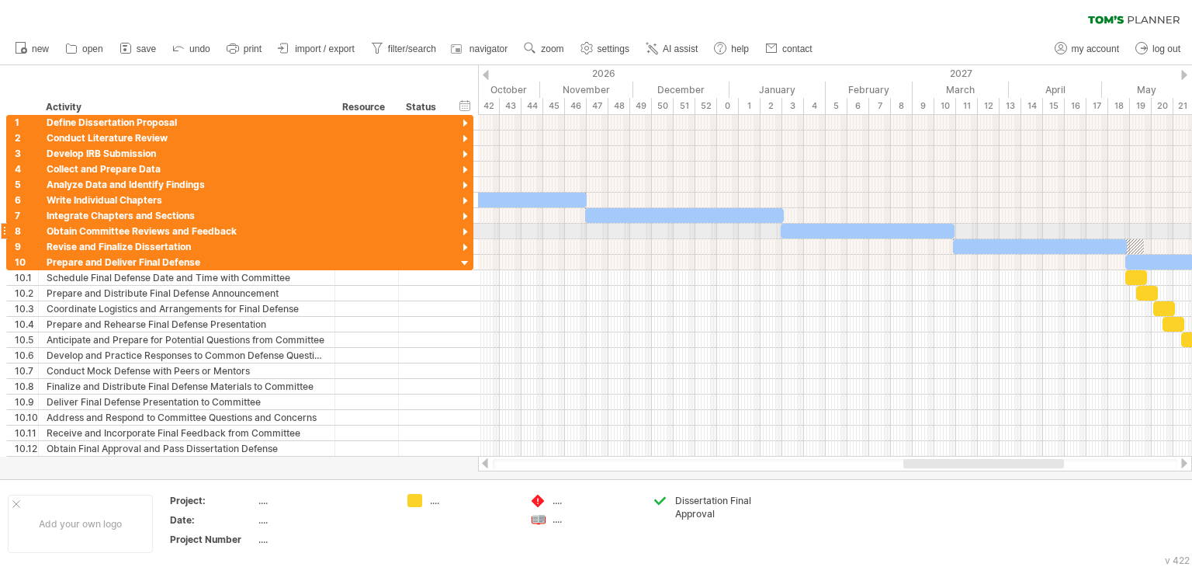
click at [466, 234] on div at bounding box center [465, 232] width 15 height 15
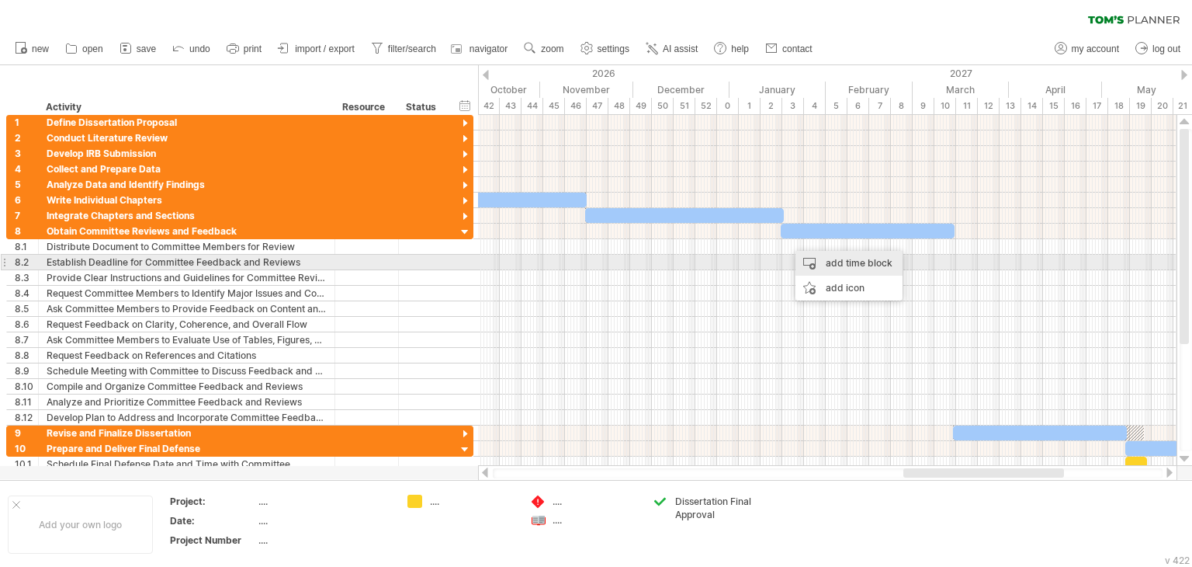
click at [831, 268] on div "add time block" at bounding box center [849, 263] width 107 height 25
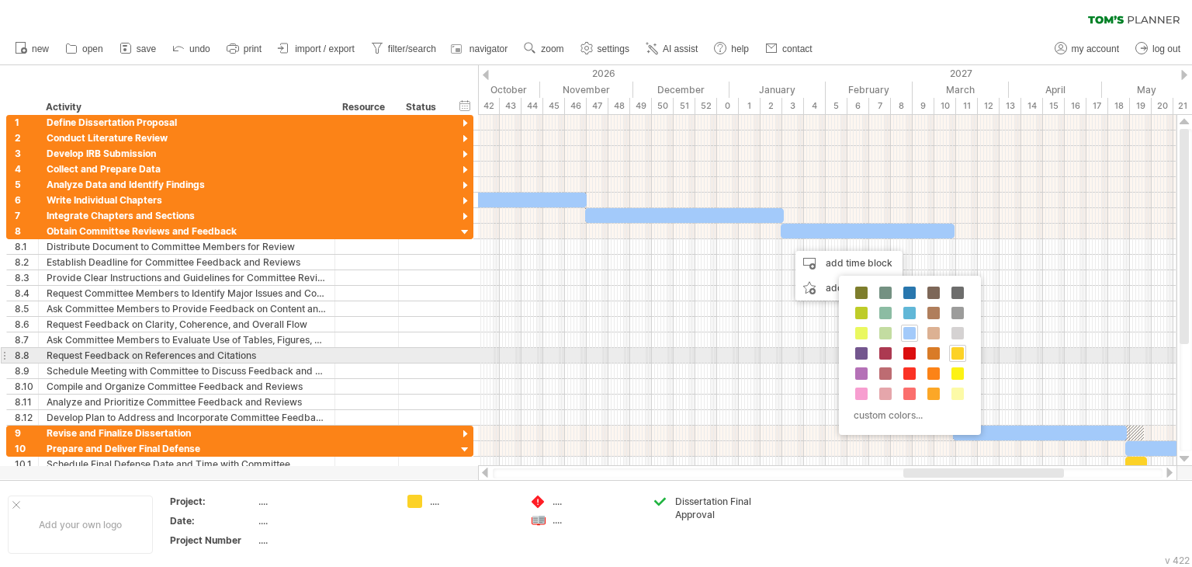
click at [952, 355] on span at bounding box center [958, 353] width 12 height 12
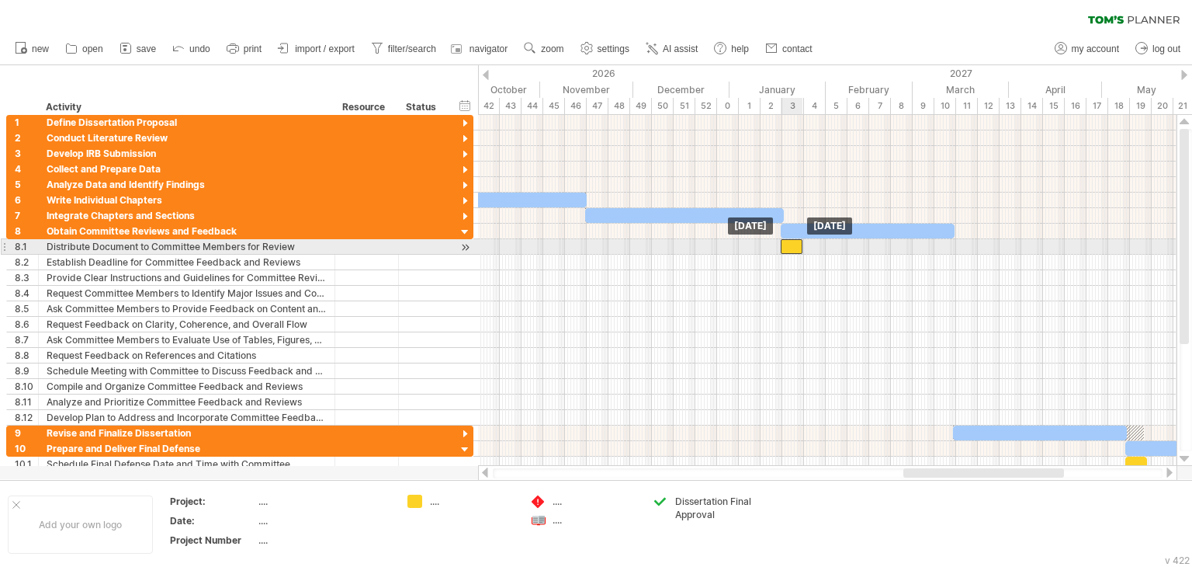
click at [789, 243] on div at bounding box center [792, 246] width 22 height 15
click at [795, 246] on span at bounding box center [798, 246] width 6 height 15
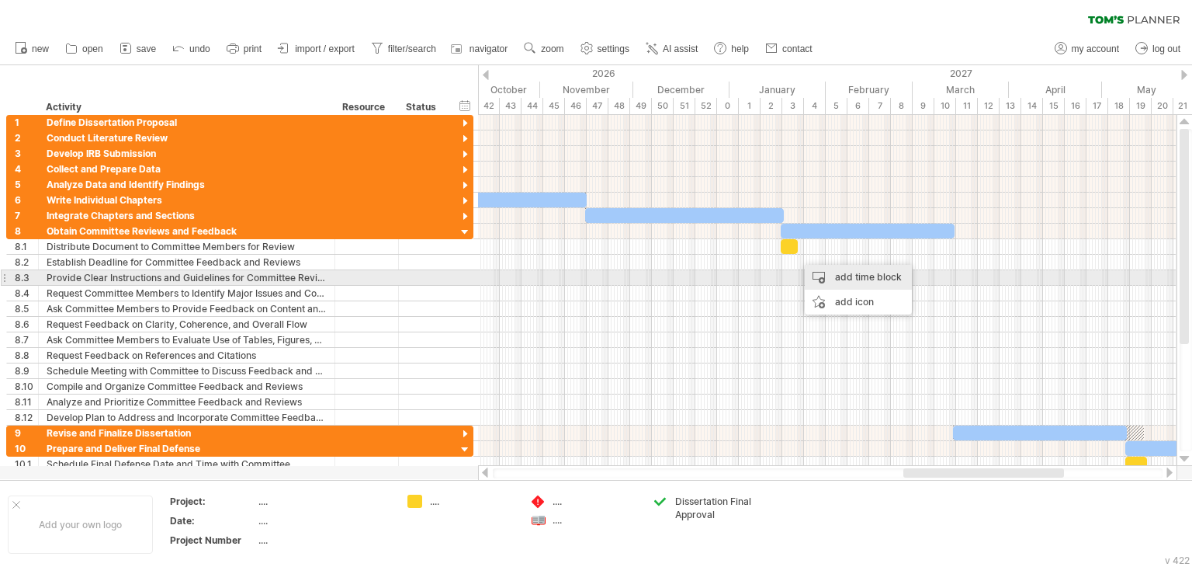
click at [824, 272] on div "add time block" at bounding box center [858, 277] width 107 height 25
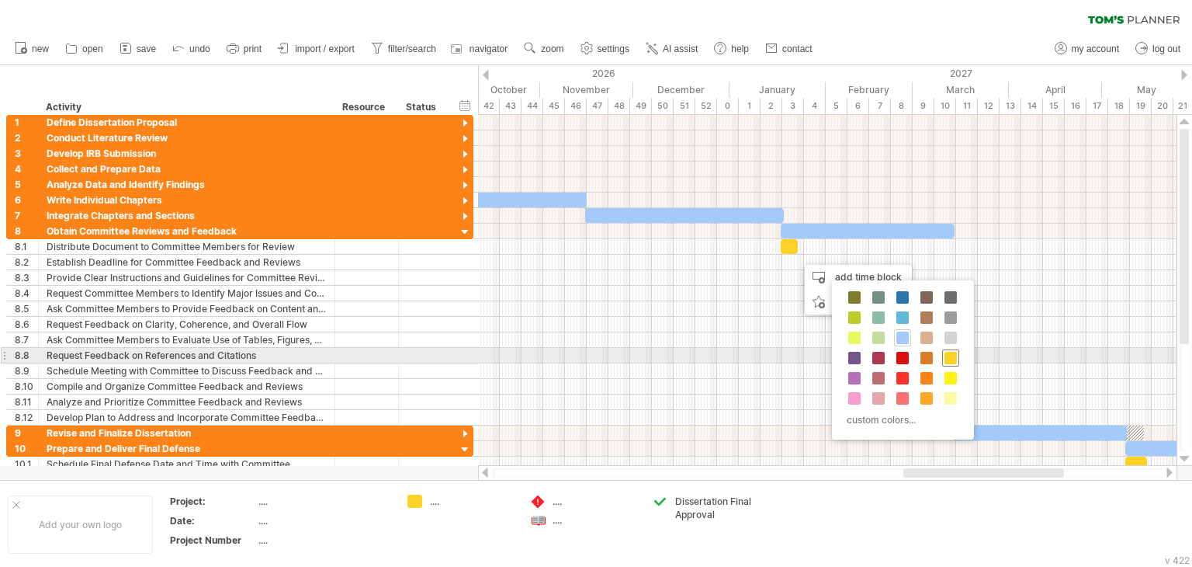
click at [945, 356] on span at bounding box center [951, 358] width 12 height 12
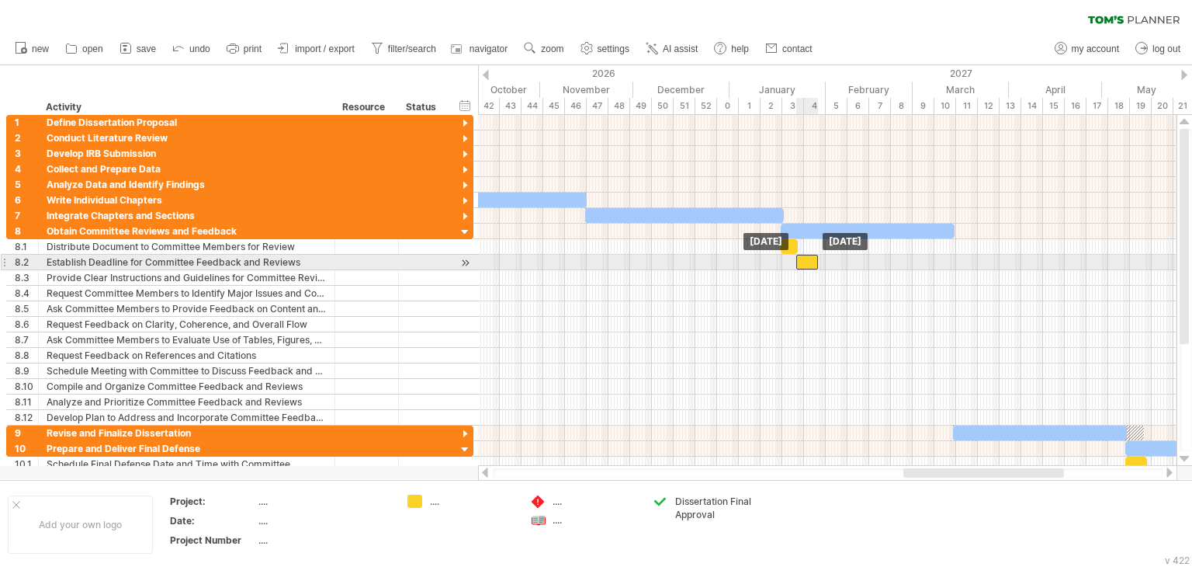
click at [810, 261] on div at bounding box center [807, 262] width 22 height 15
click at [813, 261] on span at bounding box center [816, 262] width 6 height 15
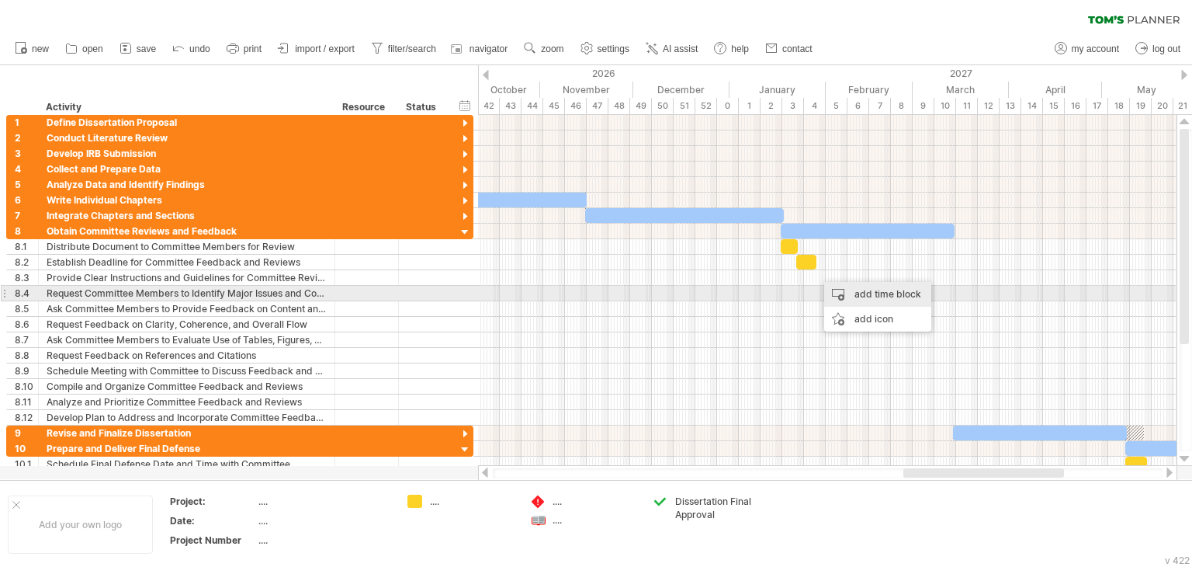
click at [844, 294] on div "add time block" at bounding box center [877, 294] width 107 height 25
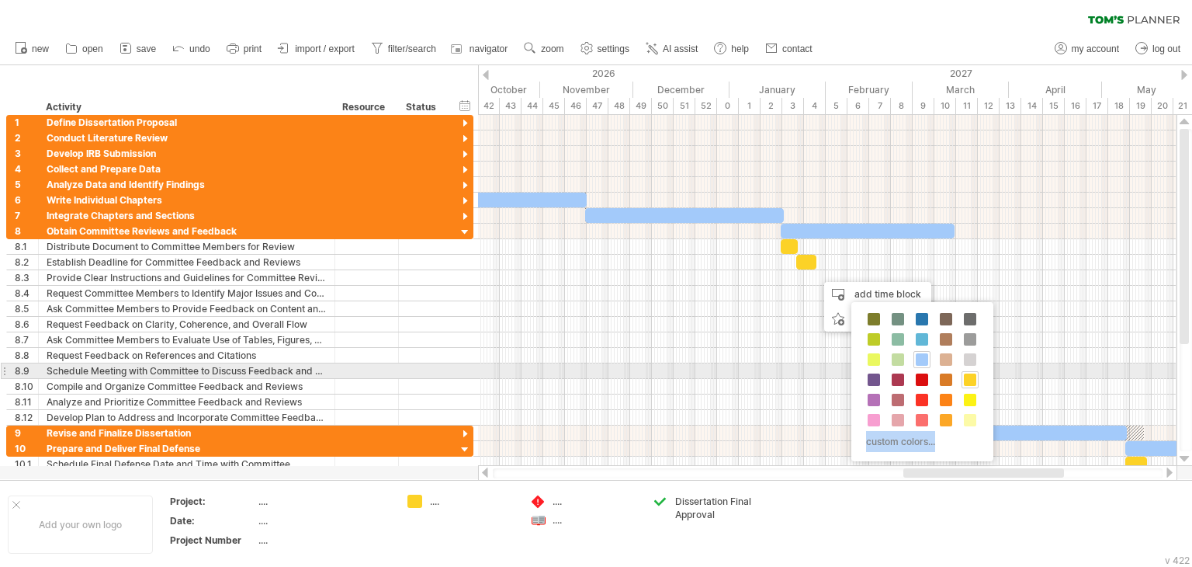
click at [961, 369] on div "custom colors..." at bounding box center [922, 381] width 142 height 159
click at [969, 375] on span at bounding box center [970, 379] width 12 height 12
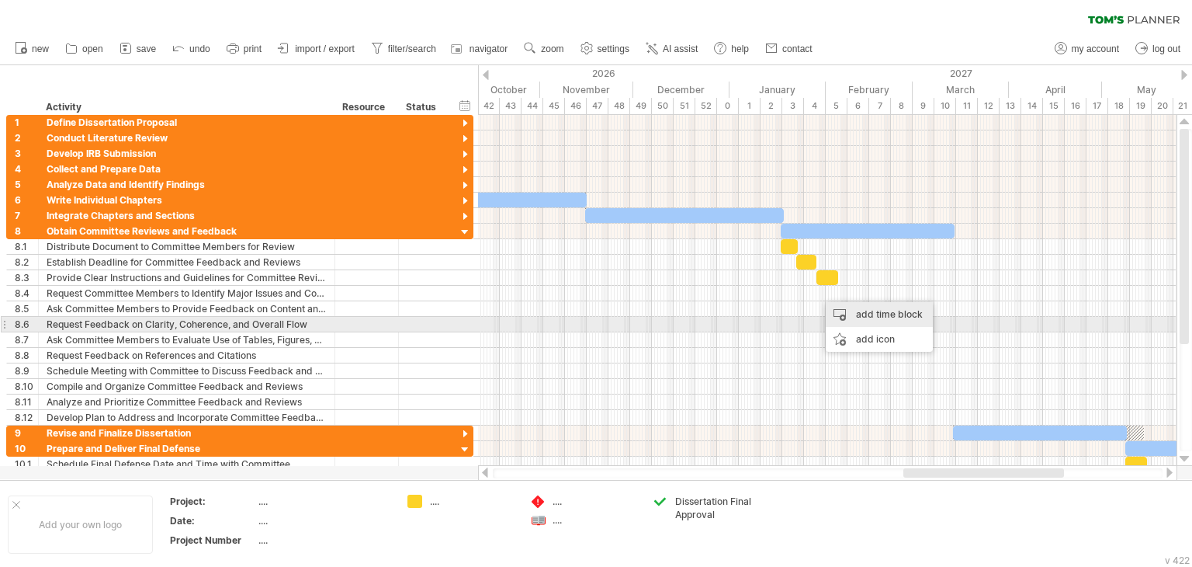
click at [869, 323] on div "add time block" at bounding box center [879, 314] width 107 height 25
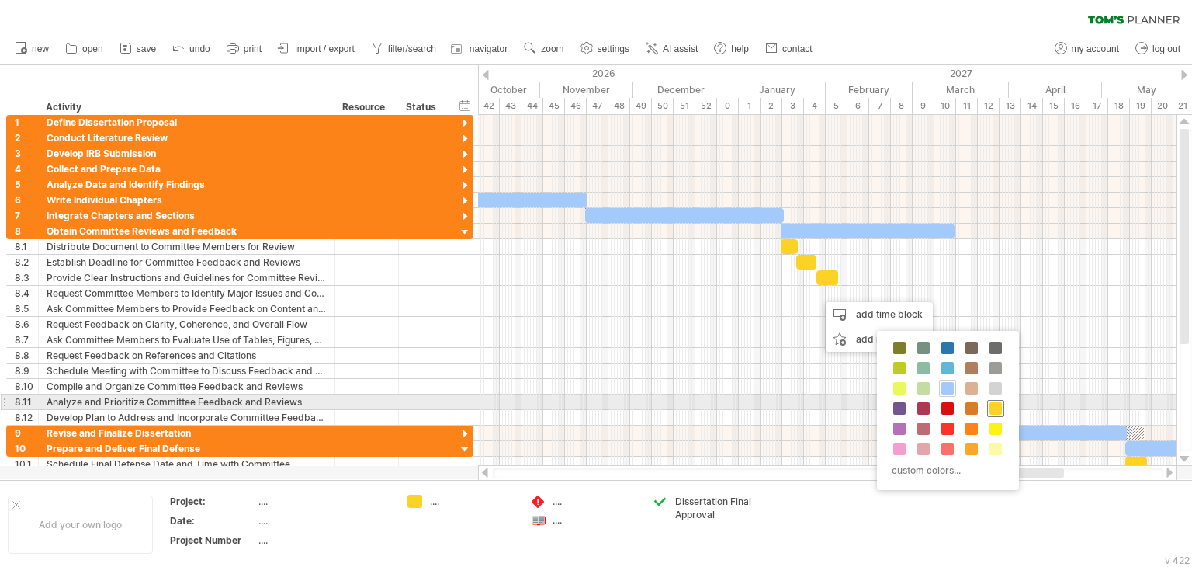
click at [987, 407] on div at bounding box center [995, 408] width 17 height 17
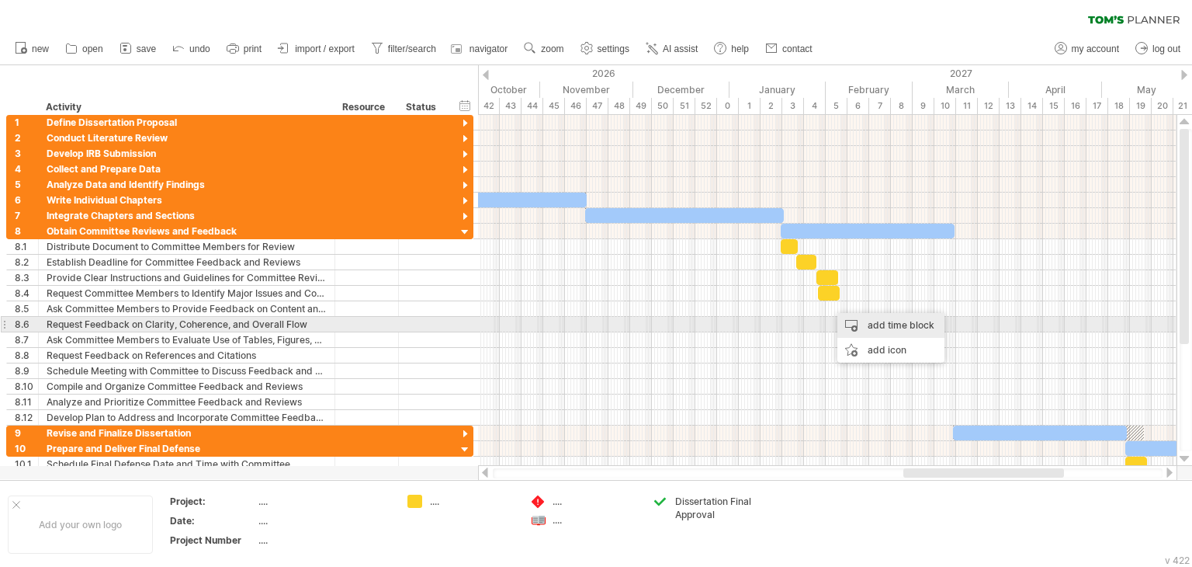
click at [882, 328] on div "add time block" at bounding box center [890, 325] width 107 height 25
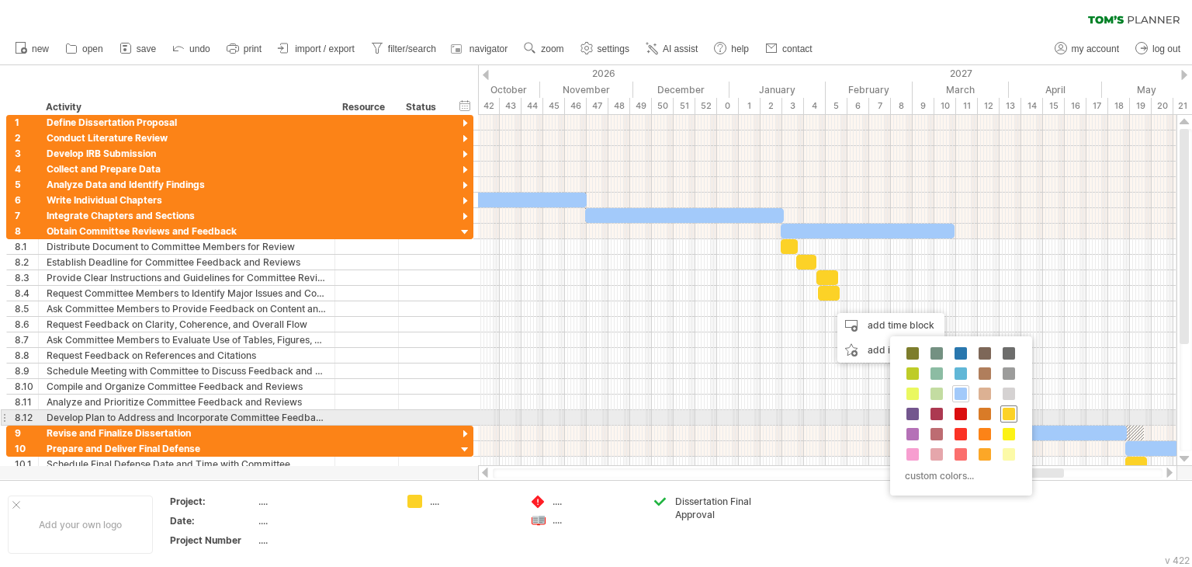
click at [1003, 411] on span at bounding box center [1009, 413] width 12 height 12
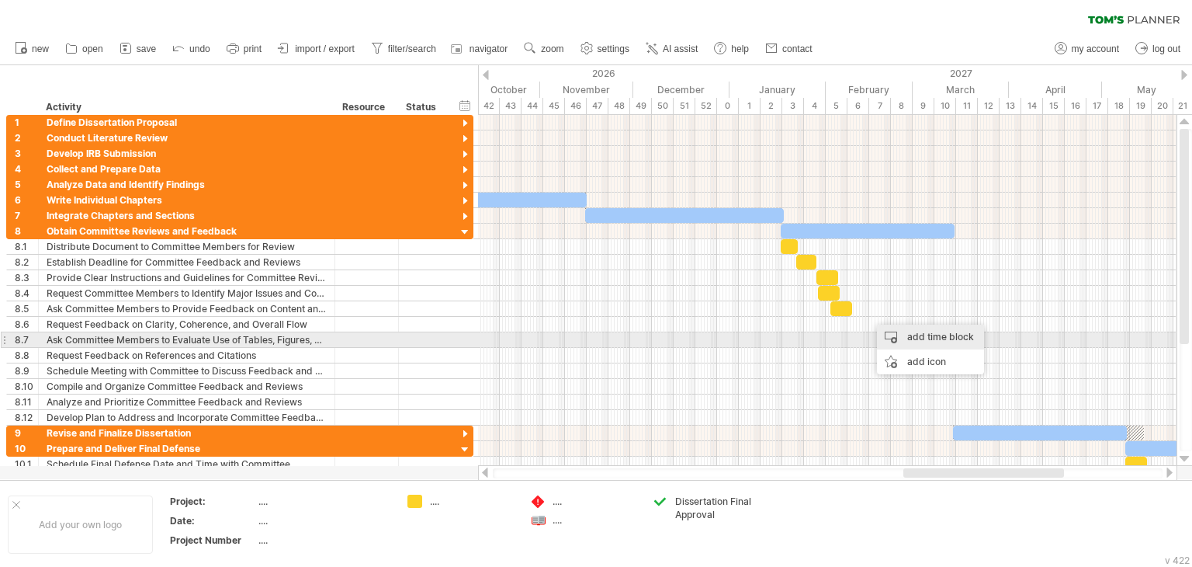
click at [927, 336] on div "add time block" at bounding box center [930, 336] width 107 height 25
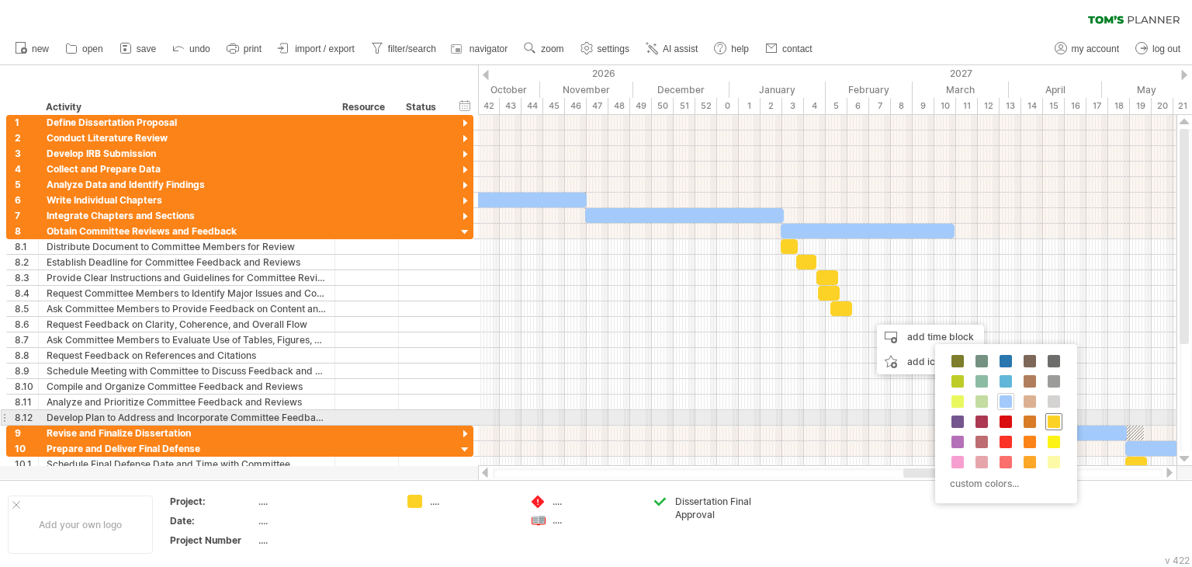
click at [1052, 421] on span at bounding box center [1054, 421] width 12 height 12
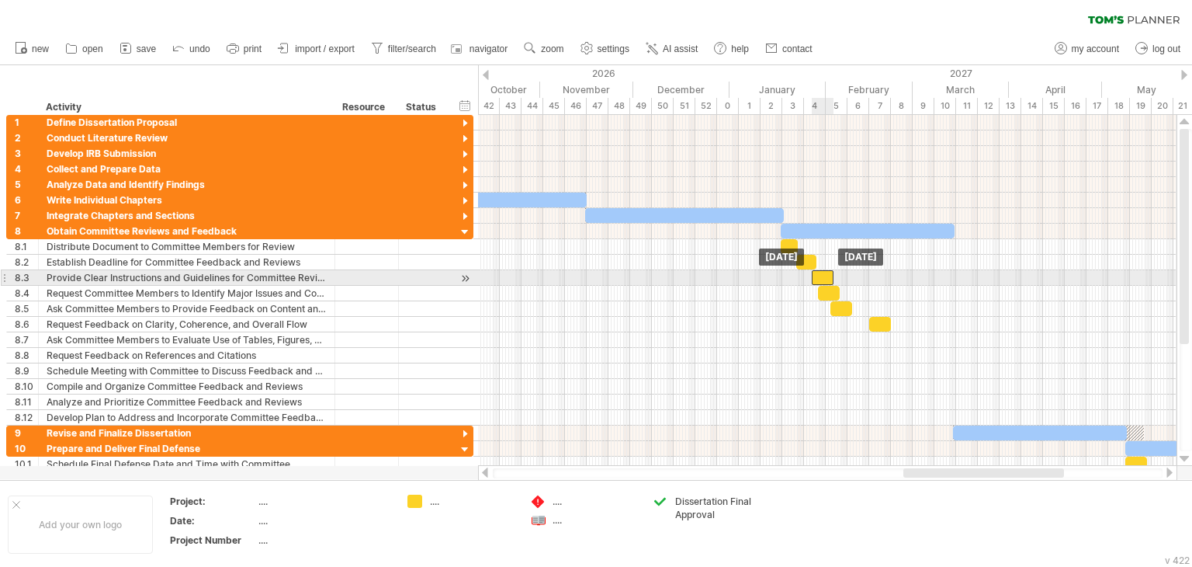
click at [817, 272] on div at bounding box center [823, 277] width 22 height 15
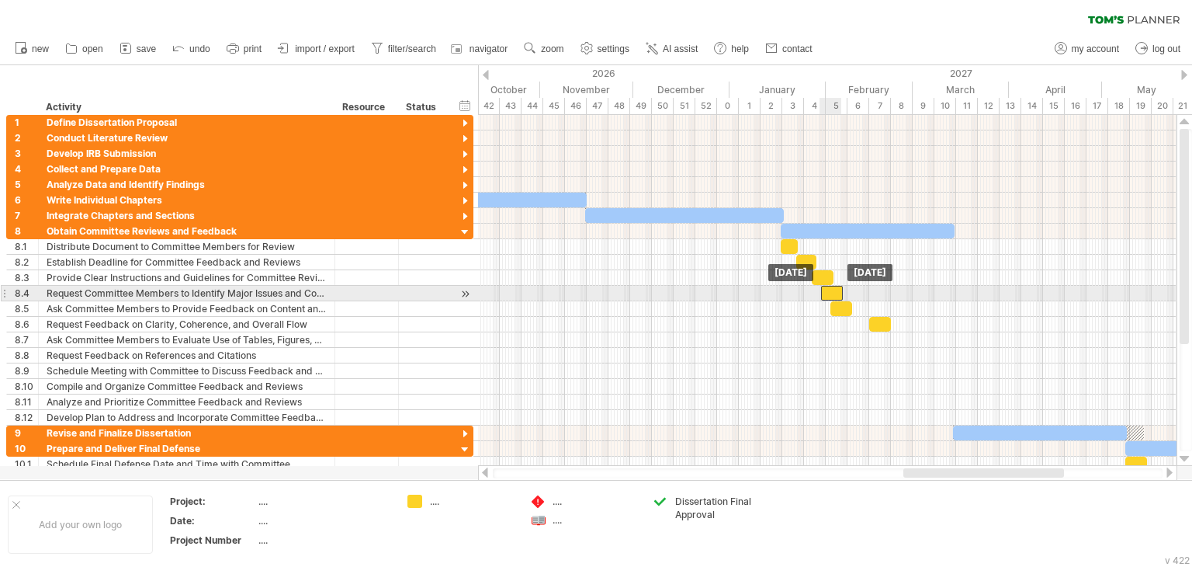
click at [834, 292] on div at bounding box center [832, 293] width 22 height 15
click at [843, 301] on div at bounding box center [843, 308] width 22 height 15
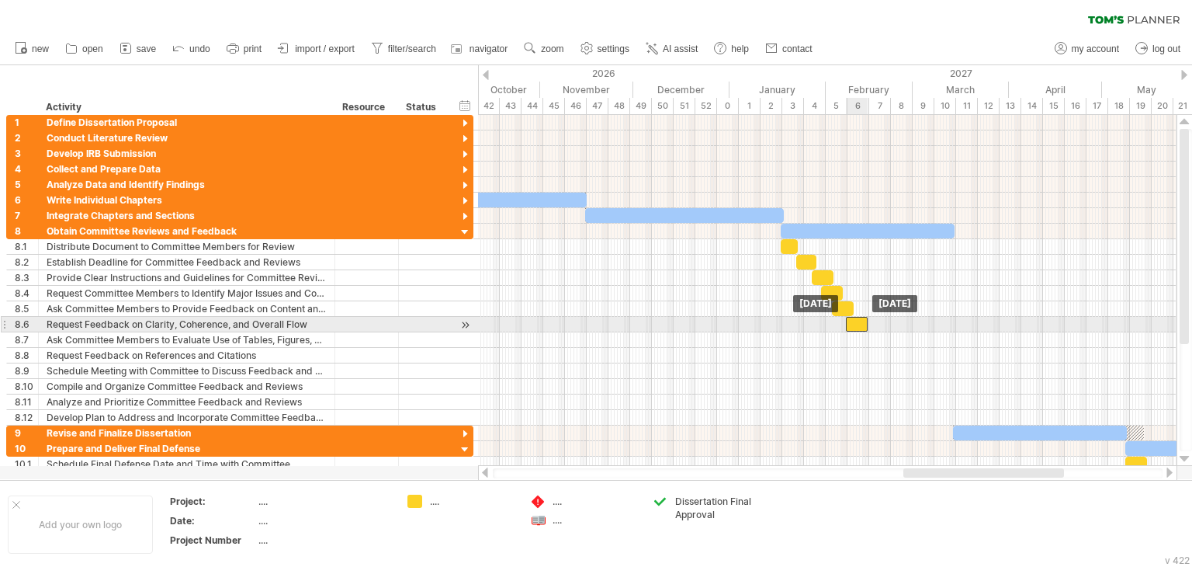
drag, startPoint x: 881, startPoint y: 320, endPoint x: 857, endPoint y: 317, distance: 24.2
click at [857, 317] on div at bounding box center [857, 324] width 22 height 15
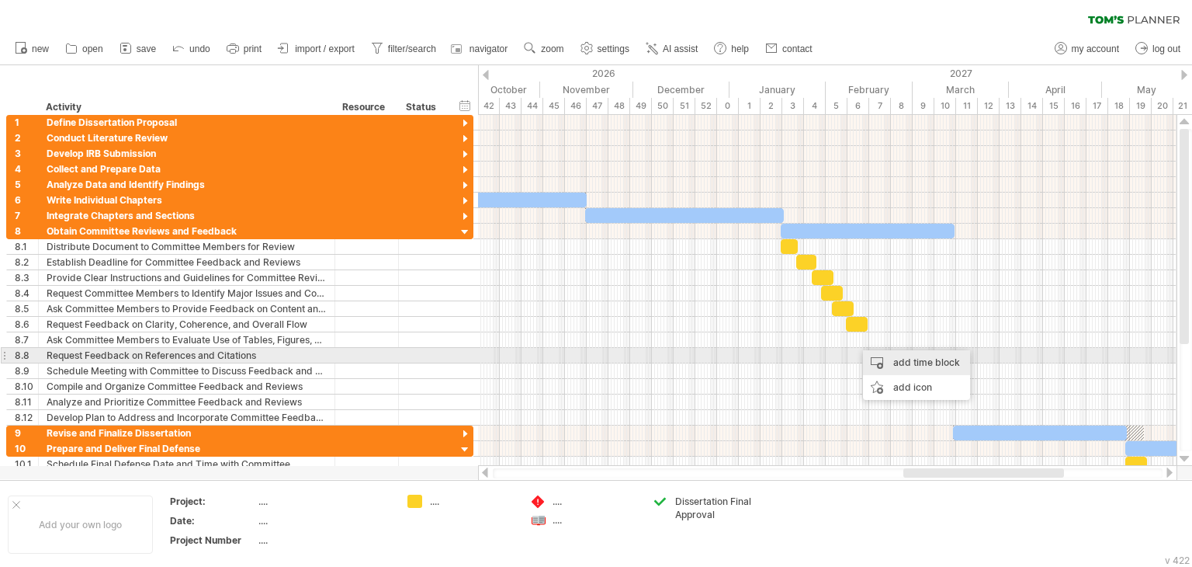
click at [911, 359] on div "add time block" at bounding box center [916, 362] width 107 height 25
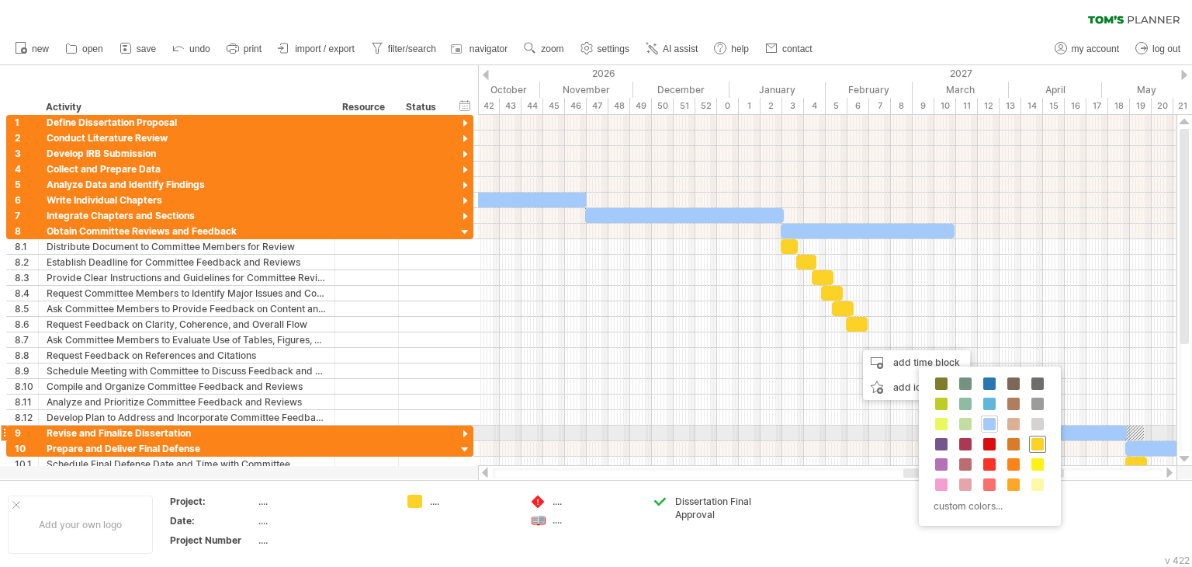
click at [1034, 439] on span at bounding box center [1037, 444] width 12 height 12
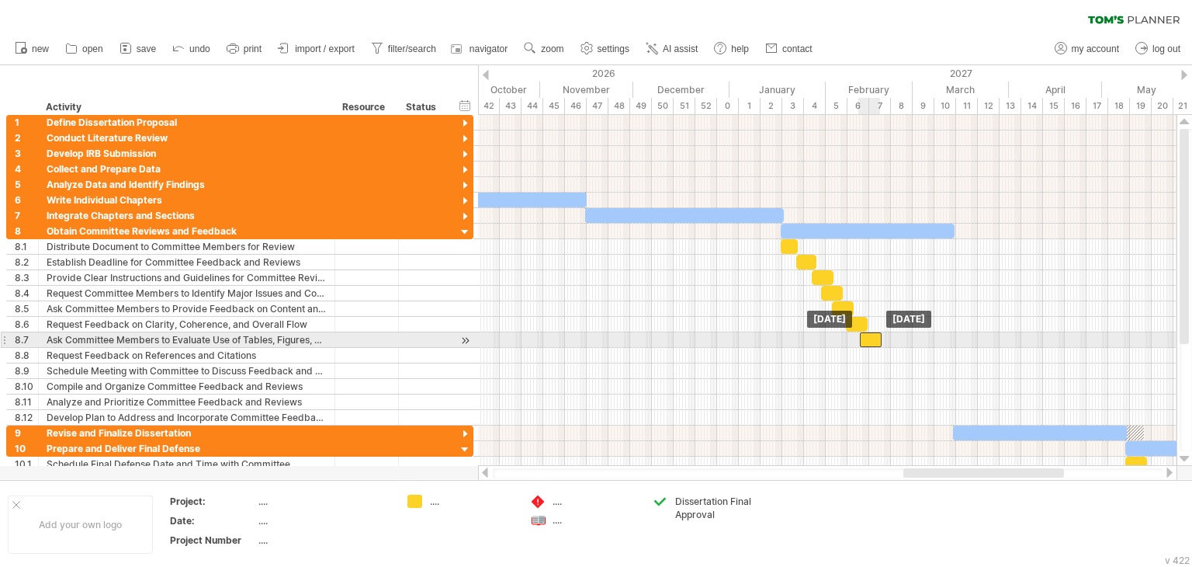
click at [874, 336] on div at bounding box center [871, 339] width 22 height 15
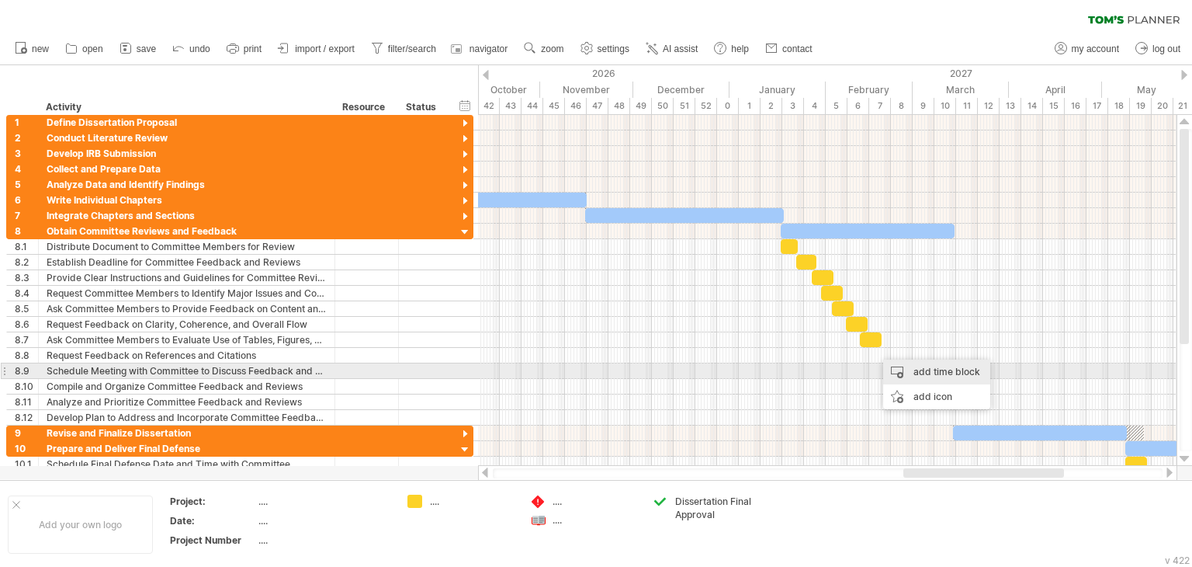
click at [910, 364] on div "add time block" at bounding box center [936, 371] width 107 height 25
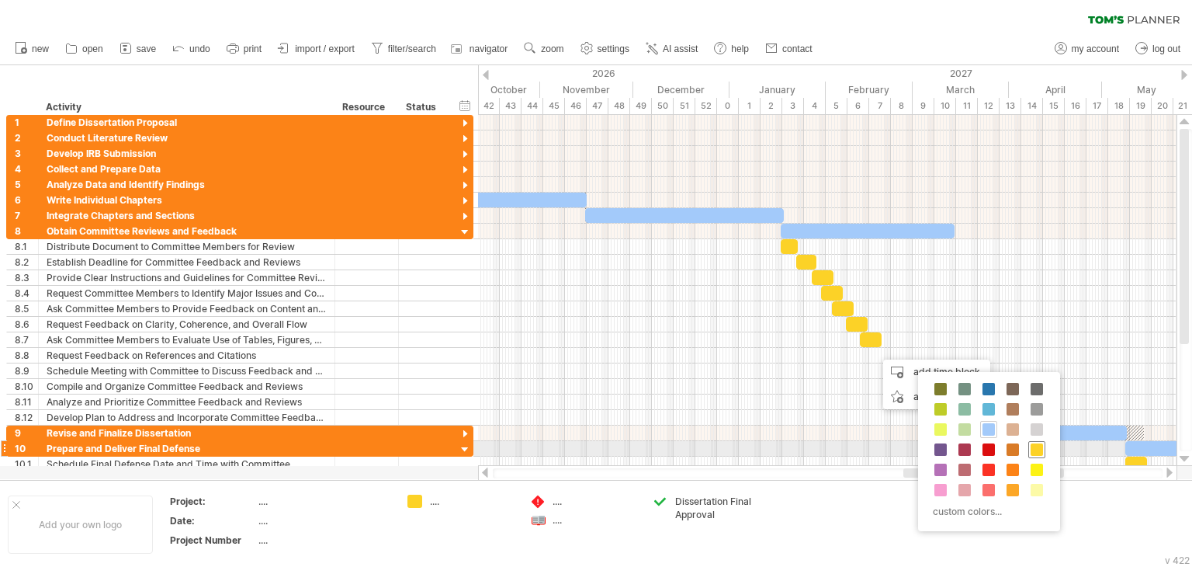
click at [1042, 446] on div at bounding box center [1036, 449] width 17 height 17
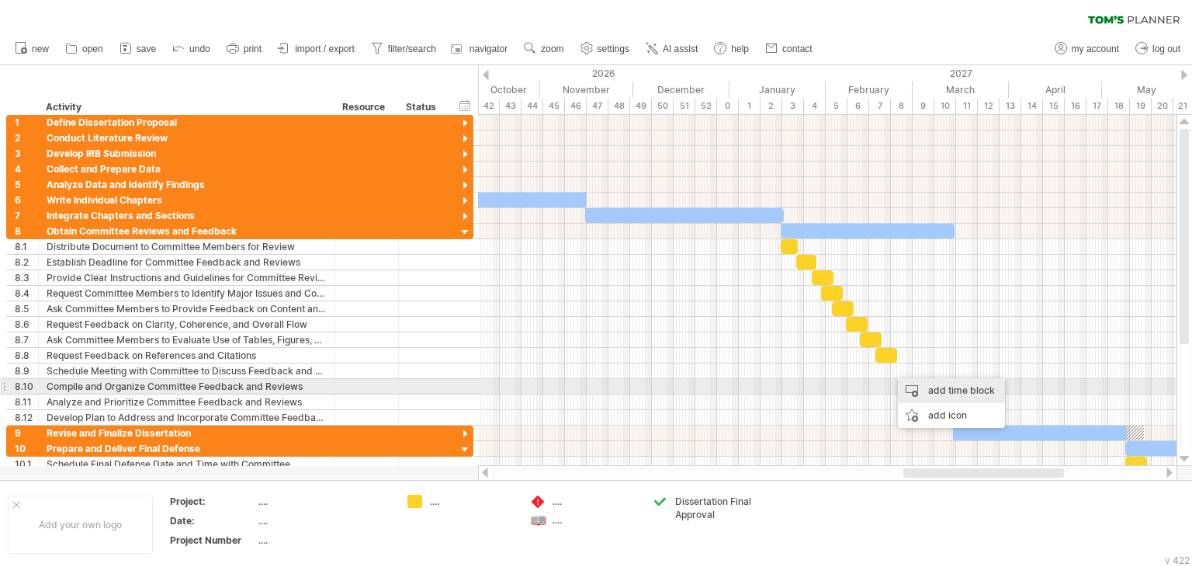
click at [953, 391] on div "add time block" at bounding box center [951, 390] width 107 height 25
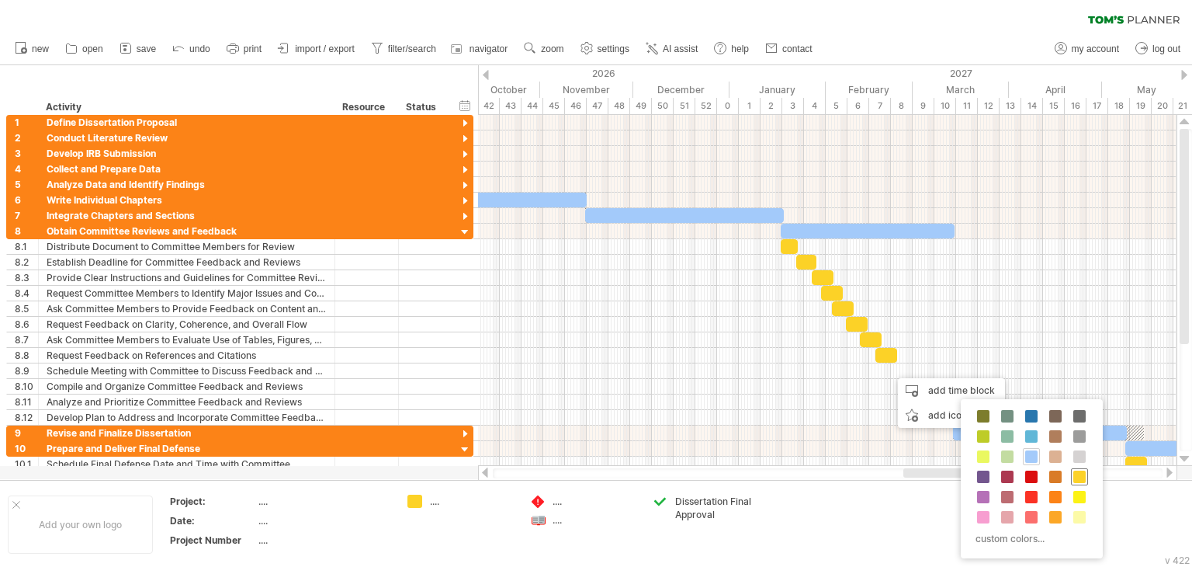
click at [1074, 475] on span at bounding box center [1079, 476] width 12 height 12
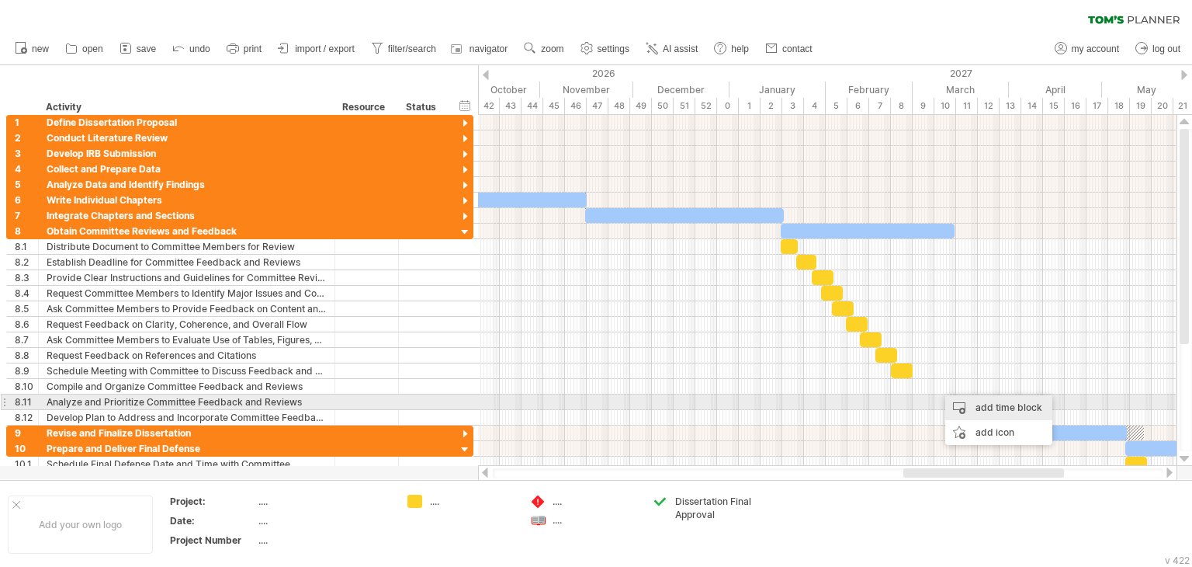
click at [1014, 409] on div "add time block" at bounding box center [998, 407] width 107 height 25
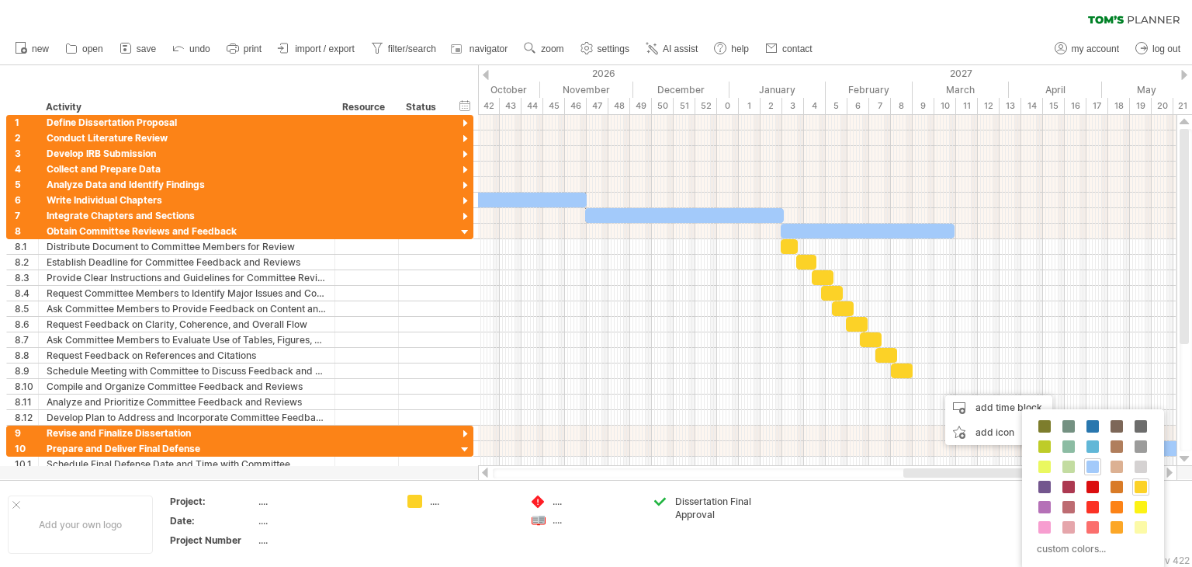
click at [1142, 482] on span at bounding box center [1141, 486] width 12 height 12
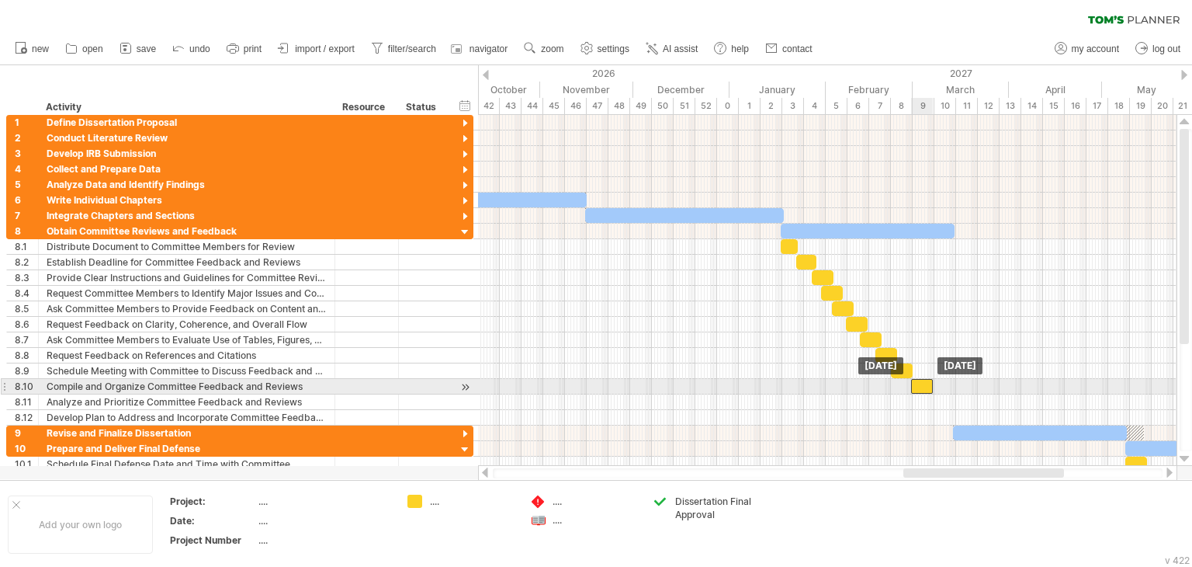
drag, startPoint x: 945, startPoint y: 383, endPoint x: 919, endPoint y: 385, distance: 26.4
click at [919, 385] on div at bounding box center [922, 386] width 22 height 15
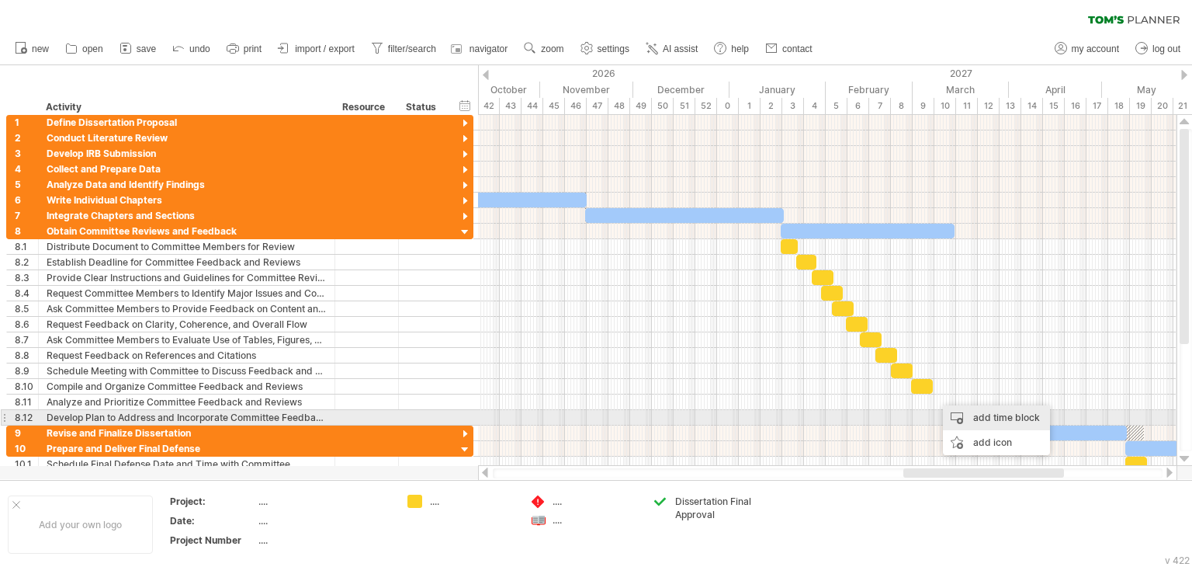
click at [994, 428] on div "add time block" at bounding box center [996, 417] width 107 height 25
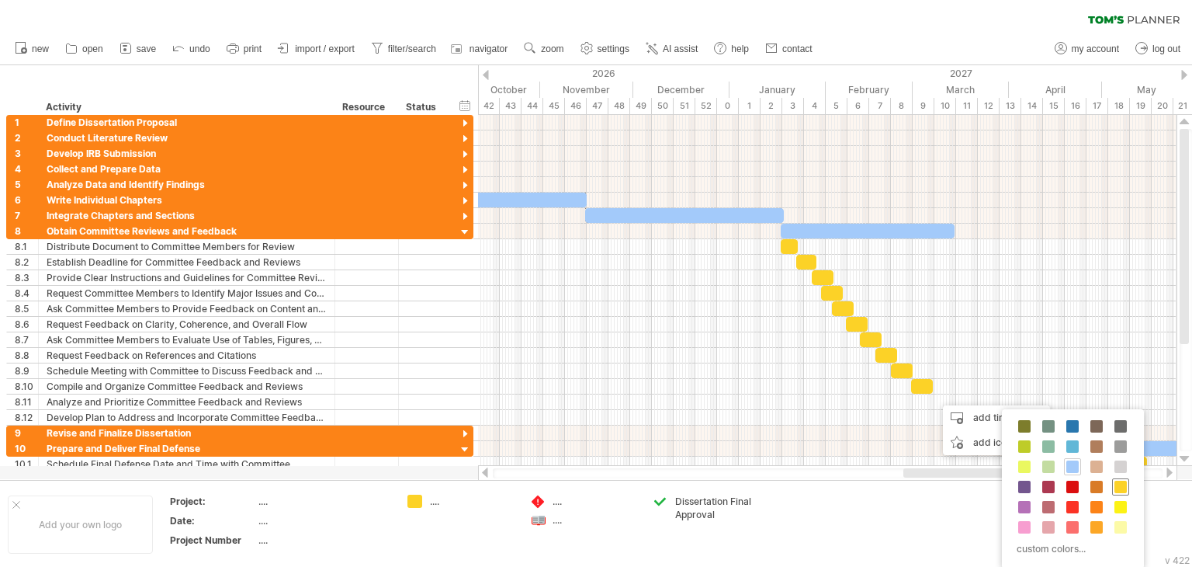
click at [1118, 490] on span at bounding box center [1121, 486] width 12 height 12
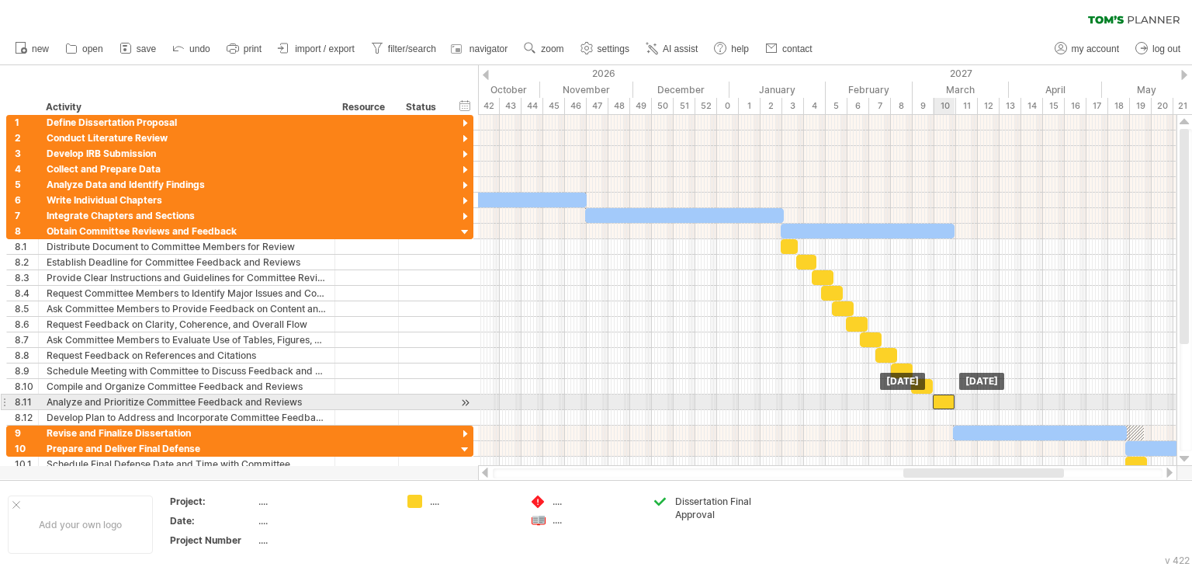
click at [944, 400] on div at bounding box center [944, 401] width 22 height 15
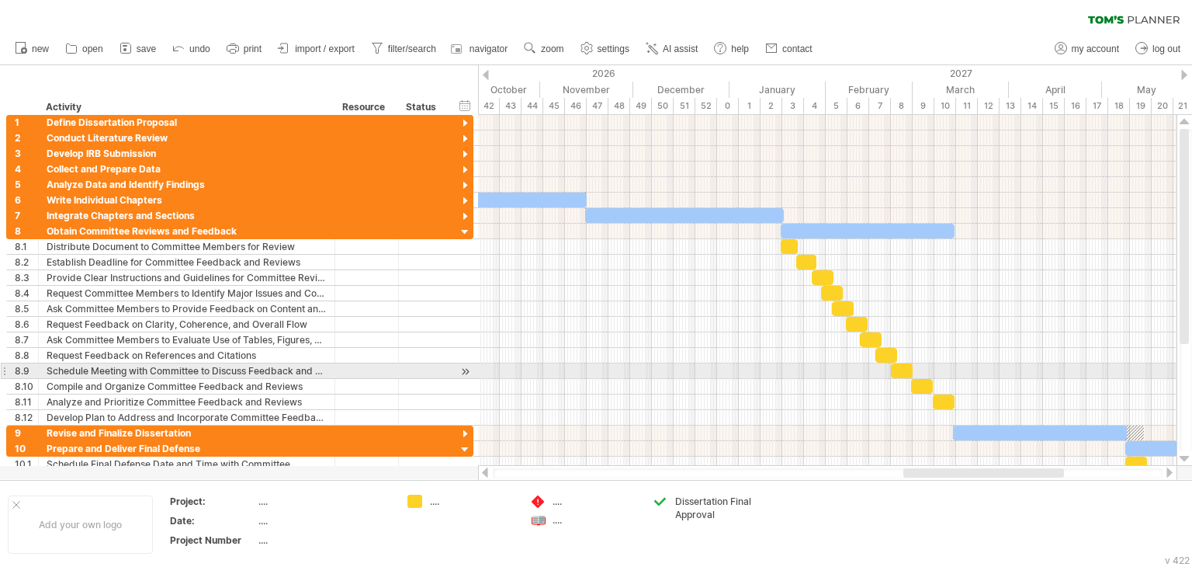
click at [975, 349] on div at bounding box center [827, 356] width 699 height 16
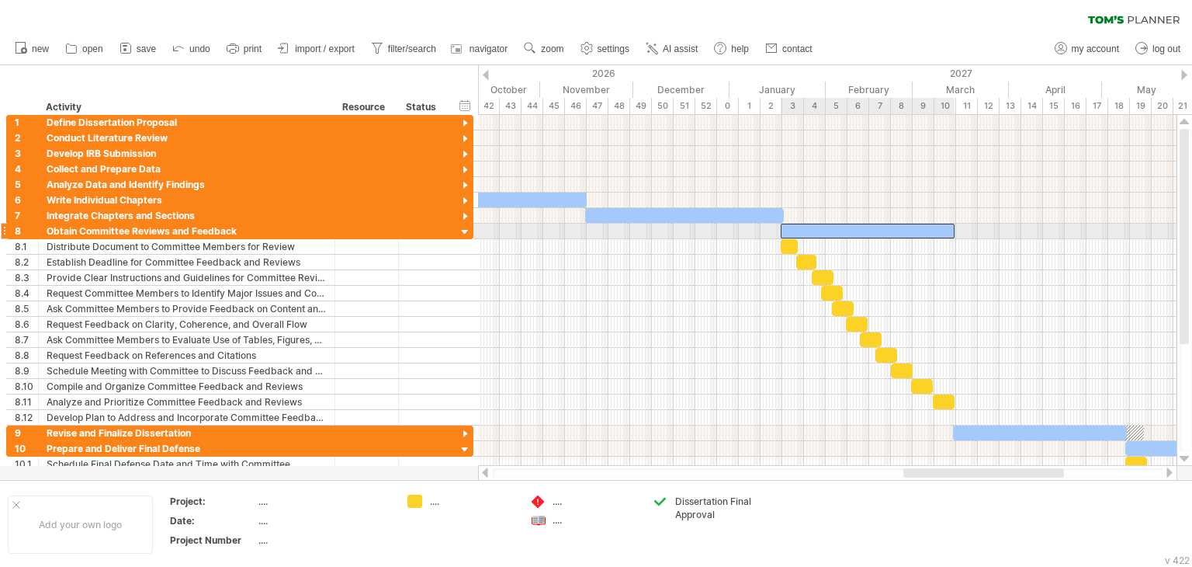
click at [946, 231] on div at bounding box center [868, 231] width 174 height 15
click at [956, 231] on span at bounding box center [955, 231] width 6 height 15
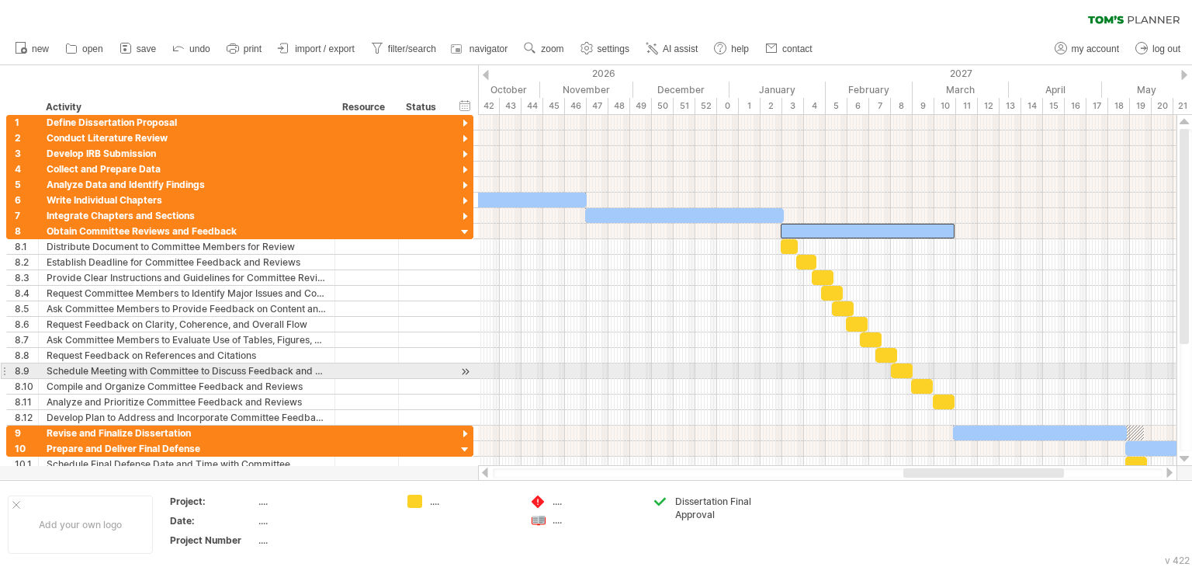
click at [972, 370] on div at bounding box center [827, 371] width 699 height 16
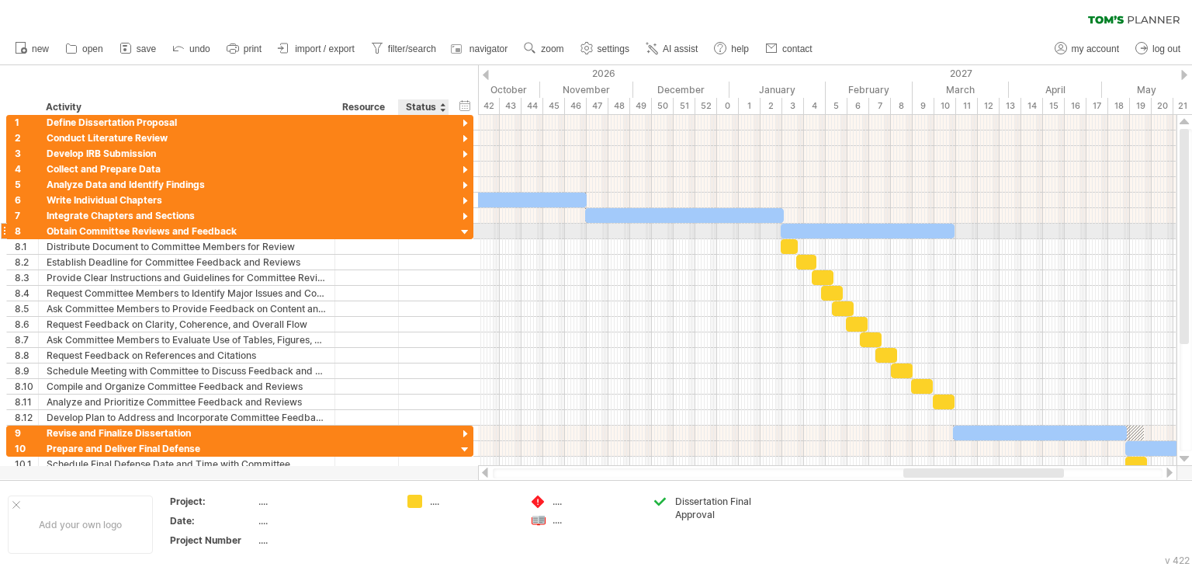
click at [464, 227] on div at bounding box center [465, 232] width 15 height 15
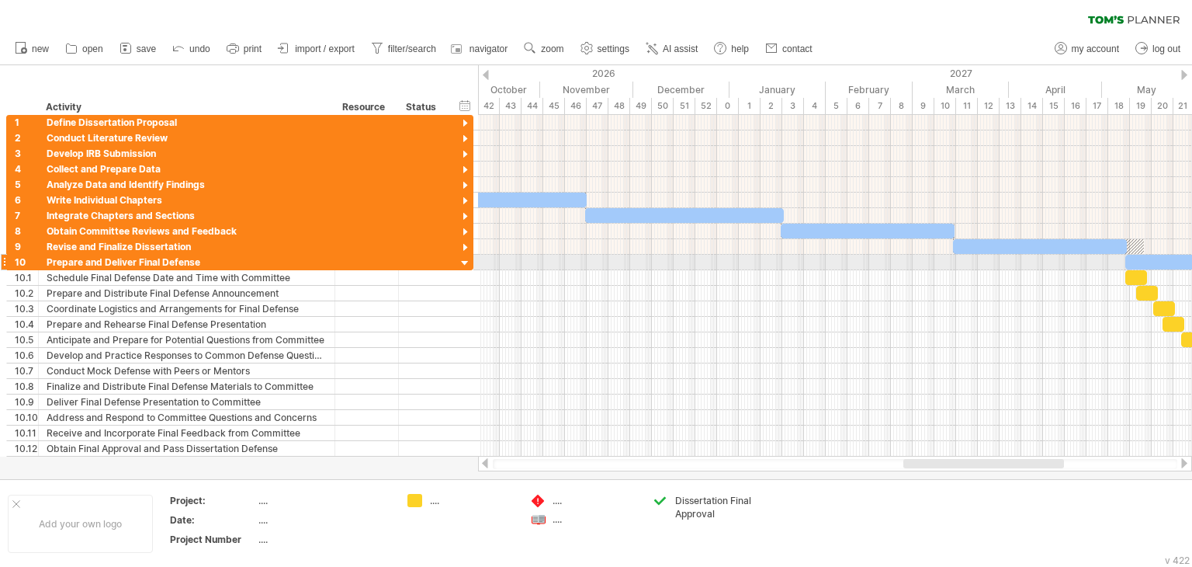
click at [463, 262] on div at bounding box center [465, 263] width 15 height 15
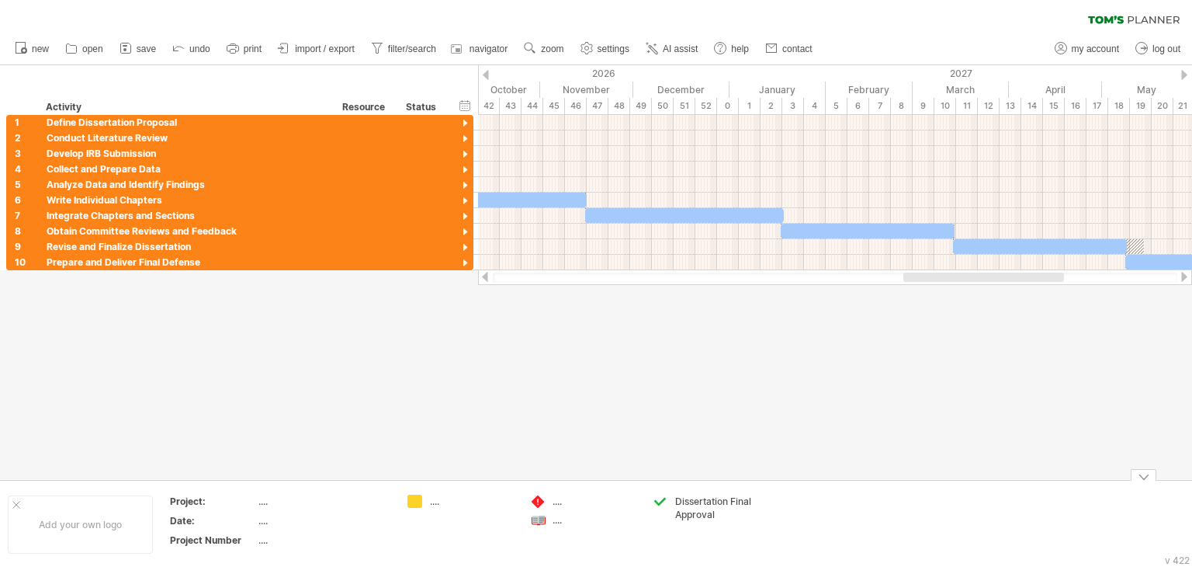
click at [539, 501] on div at bounding box center [538, 501] width 16 height 15
click at [565, 507] on div "remove icon remove selected items" at bounding box center [601, 504] width 107 height 25
click at [543, 501] on div at bounding box center [538, 501] width 16 height 15
click at [432, 501] on div "...." at bounding box center [472, 500] width 85 height 13
type input "********"
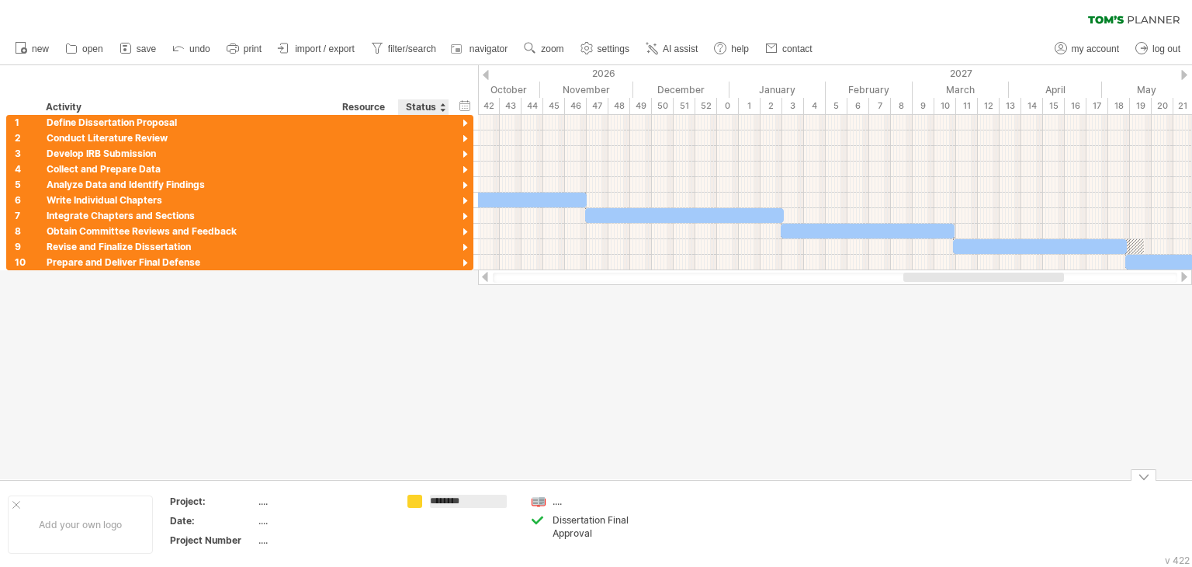
click at [444, 515] on td "********" at bounding box center [461, 524] width 123 height 60
click at [560, 504] on div "...." at bounding box center [595, 500] width 85 height 13
click at [545, 504] on div at bounding box center [538, 501] width 16 height 15
click at [578, 510] on div "remove icon remove selected items" at bounding box center [606, 504] width 107 height 25
click at [255, 501] on th "Project:" at bounding box center [213, 503] width 87 height 18
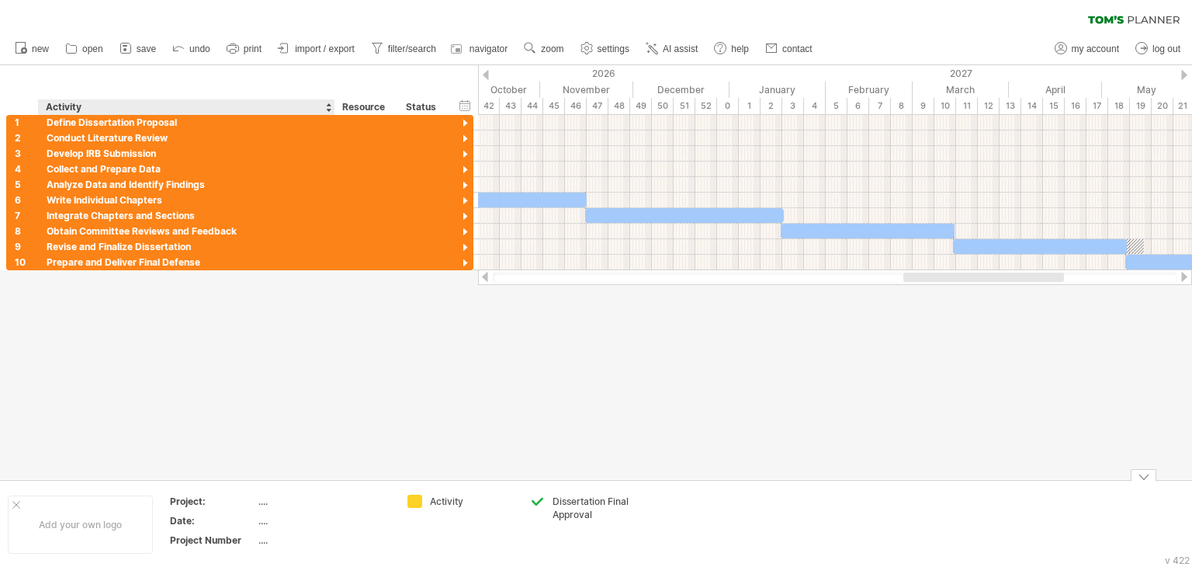
click at [259, 501] on div "...." at bounding box center [323, 500] width 130 height 13
type input "**********"
click at [259, 519] on div "...." at bounding box center [323, 520] width 130 height 13
type input "*"
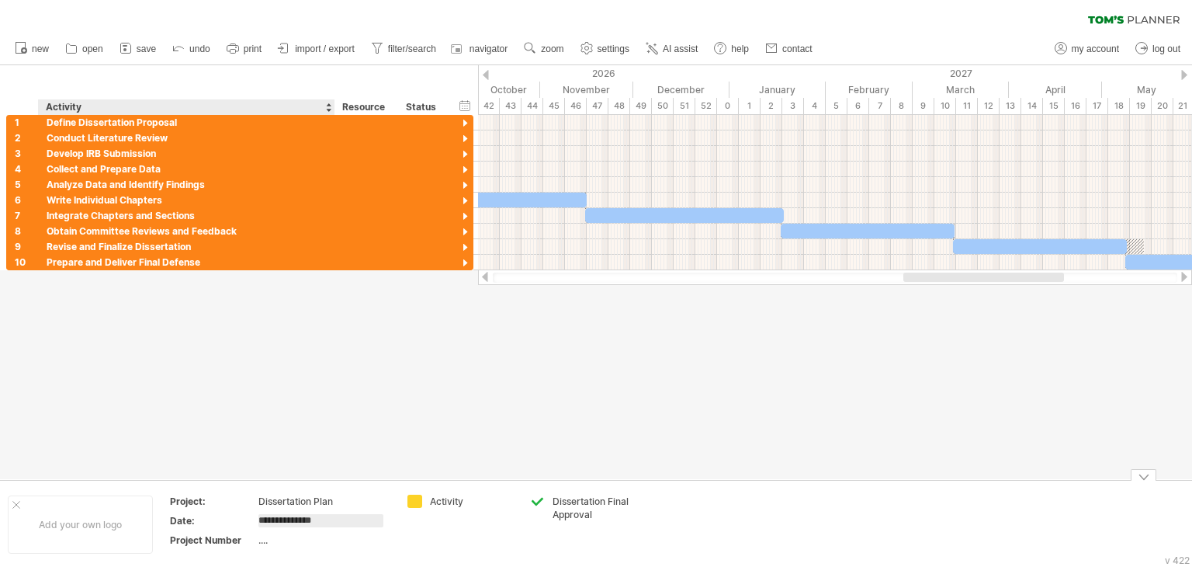
type input "**********"
click at [255, 547] on th "Project Number" at bounding box center [213, 542] width 87 height 18
click at [262, 541] on div "...." at bounding box center [323, 539] width 130 height 13
type input "*"
click at [22, 514] on div "Add your own logo" at bounding box center [80, 524] width 145 height 58
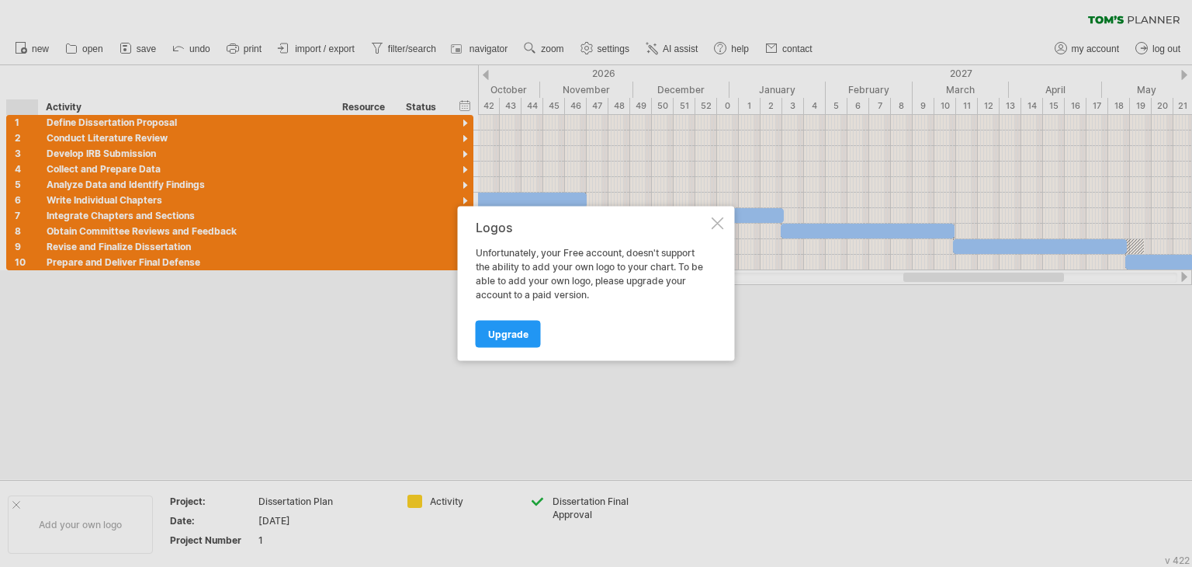
click at [714, 227] on div at bounding box center [718, 223] width 12 height 12
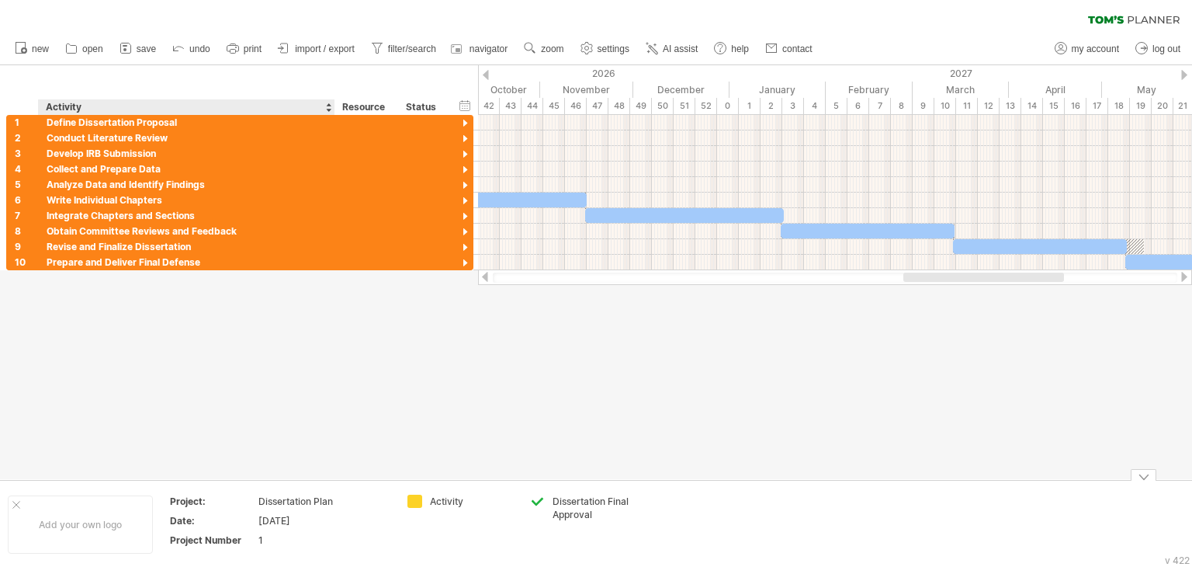
click at [335, 499] on div "Dissertation Plan" at bounding box center [323, 500] width 130 height 13
type input "**********"
click at [357, 417] on div at bounding box center [596, 272] width 1192 height 414
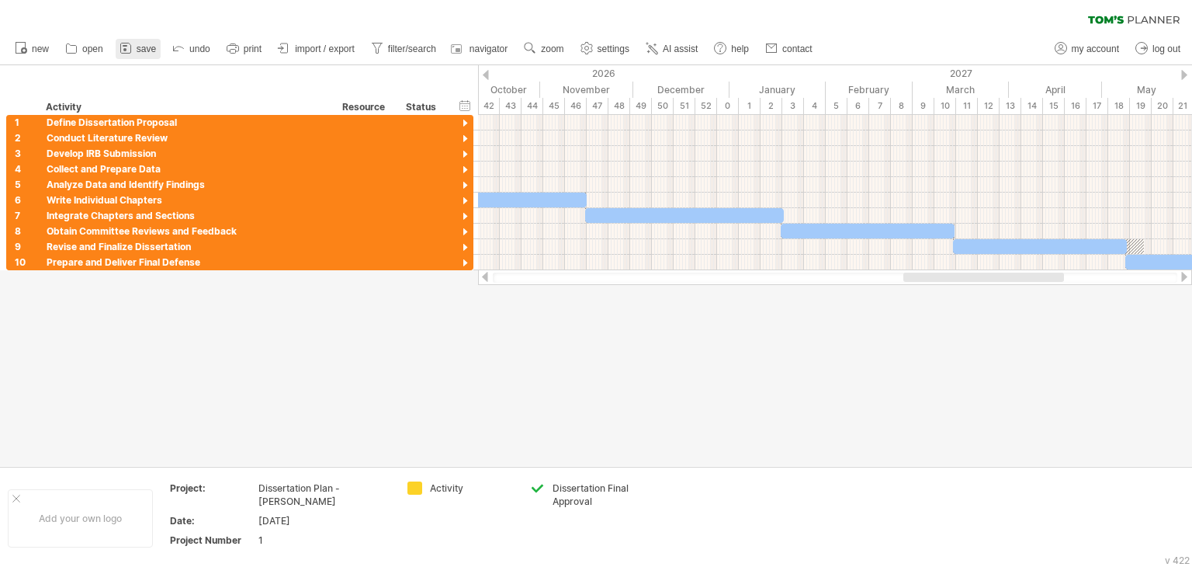
click at [137, 54] on link "save" at bounding box center [138, 49] width 45 height 20
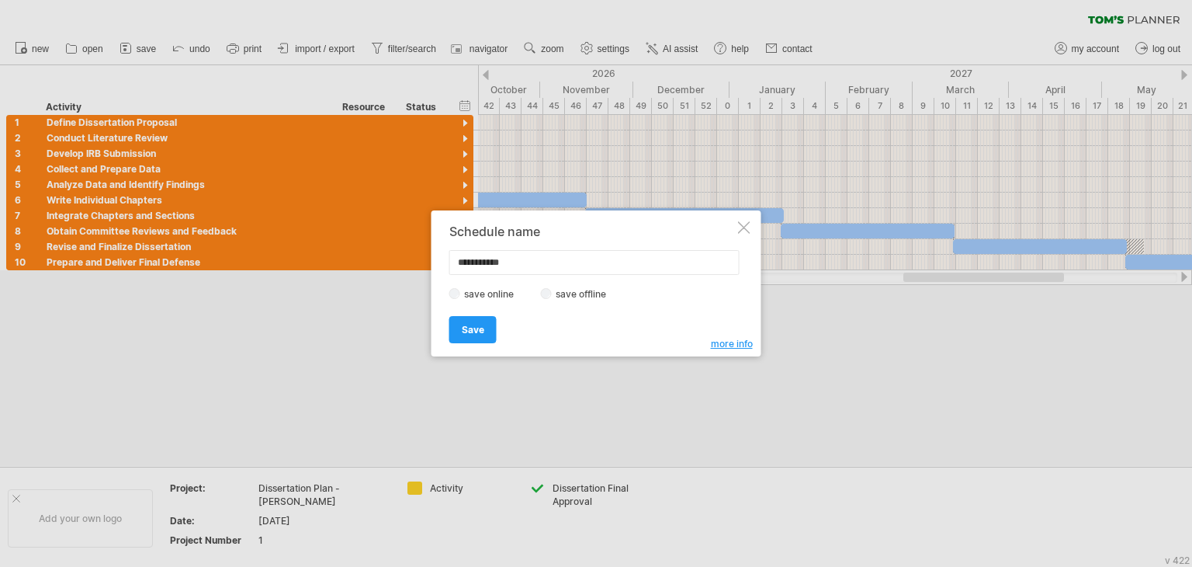
drag, startPoint x: 525, startPoint y: 265, endPoint x: 364, endPoint y: 265, distance: 160.7
click at [366, 265] on div "Trying to reach [DOMAIN_NAME] Connected again... 0% clear filter new 1" at bounding box center [596, 283] width 1192 height 567
click at [460, 262] on input "**********" at bounding box center [594, 262] width 290 height 25
click at [517, 262] on input "**********" at bounding box center [594, 262] width 290 height 25
type input "**********"
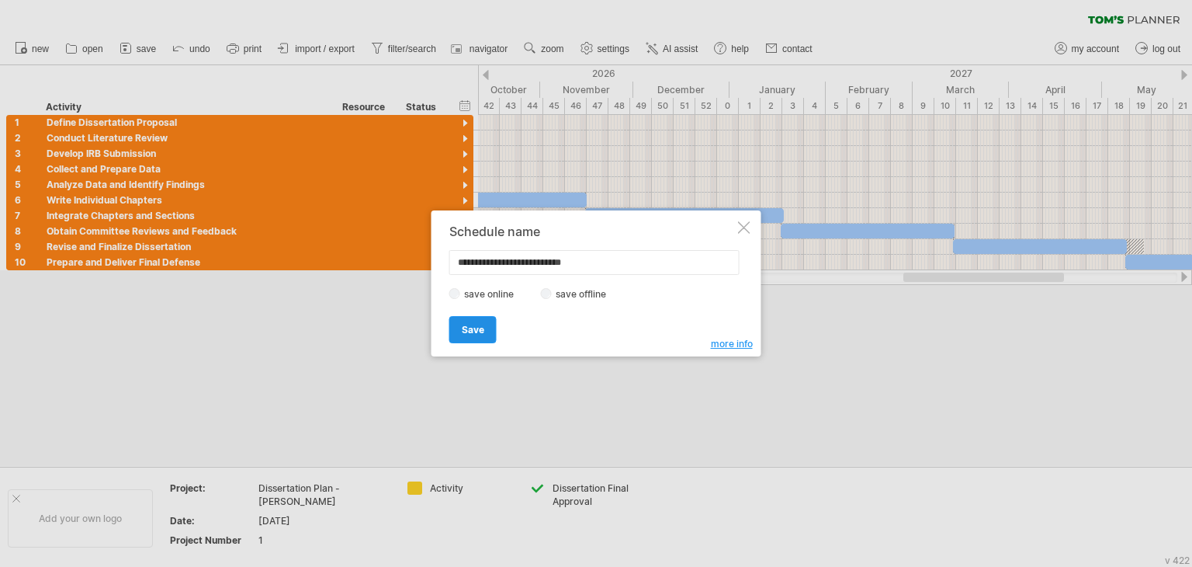
click at [478, 328] on span "Save" at bounding box center [473, 330] width 23 height 12
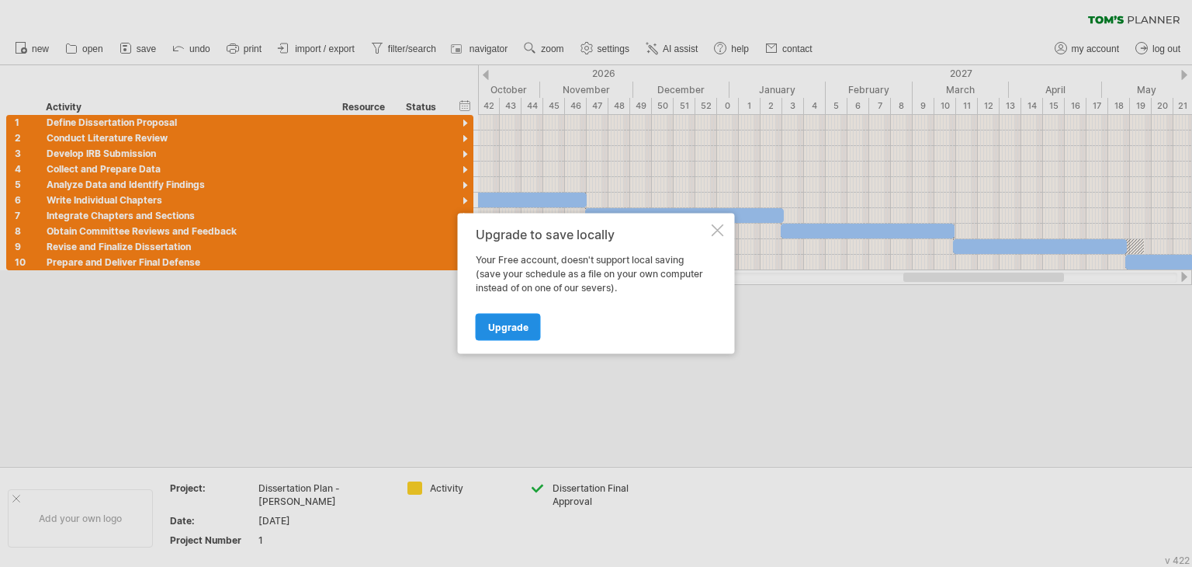
click at [491, 328] on span "Upgrade" at bounding box center [508, 327] width 40 height 12
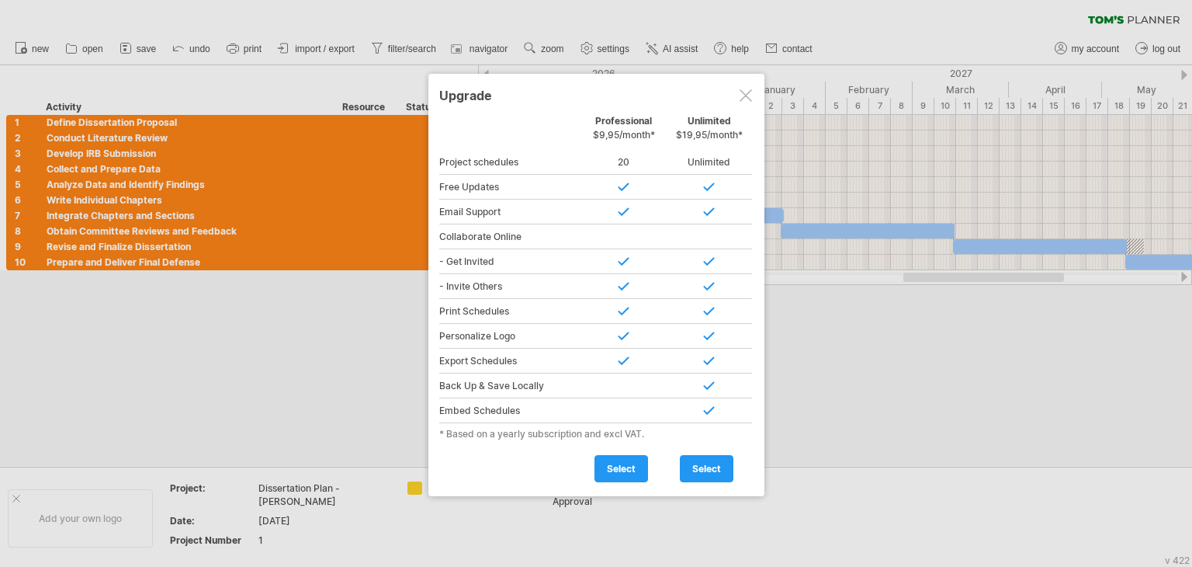
click at [747, 91] on div at bounding box center [746, 95] width 12 height 12
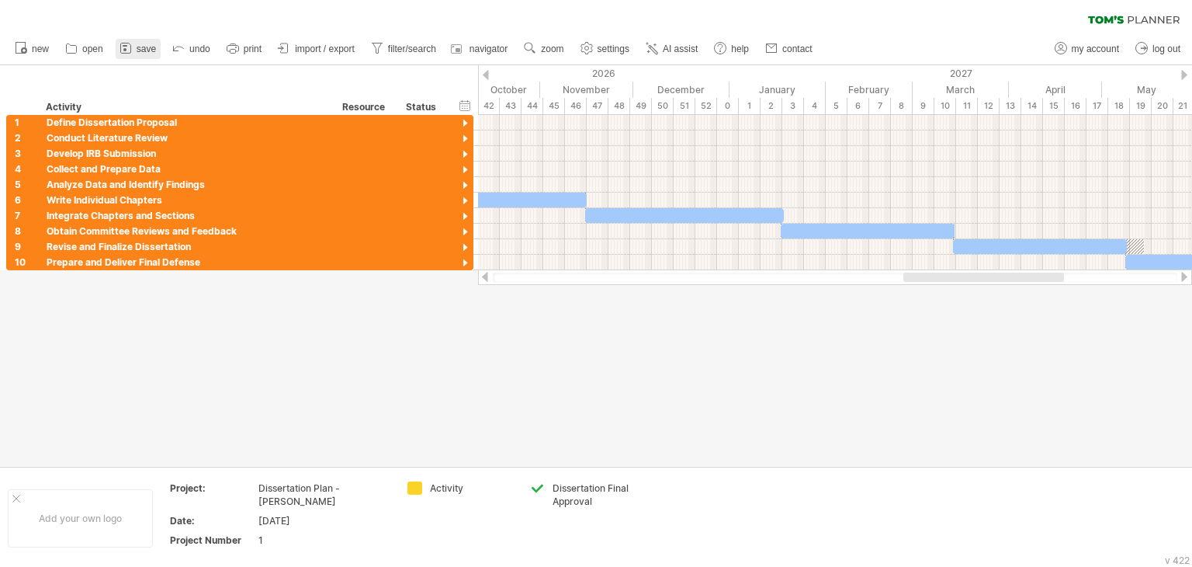
click at [137, 44] on span "save" at bounding box center [146, 48] width 19 height 11
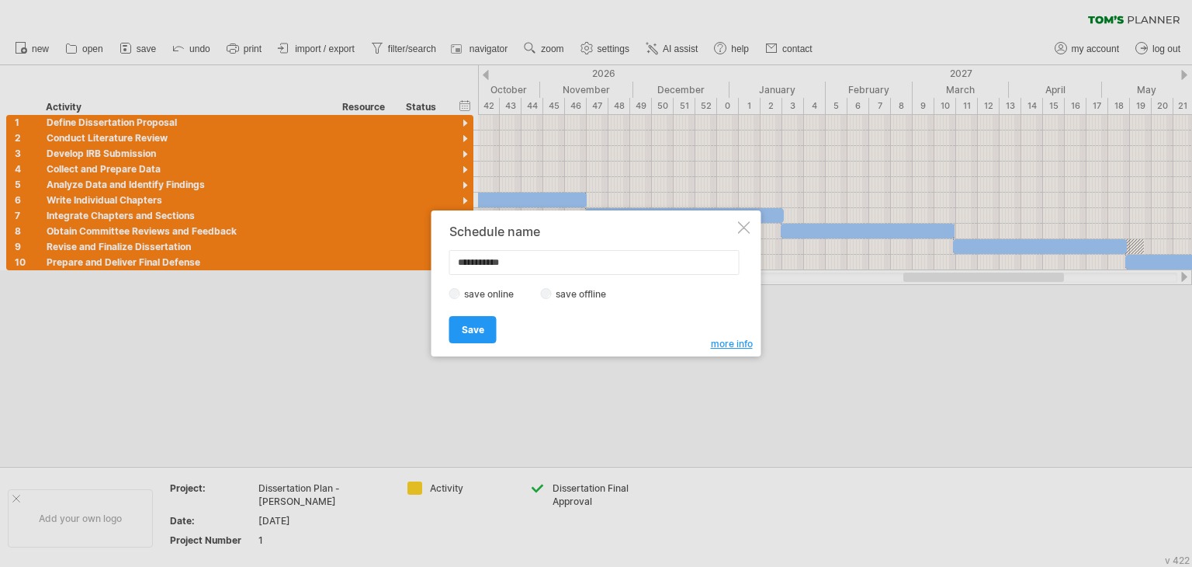
drag, startPoint x: 533, startPoint y: 262, endPoint x: 352, endPoint y: 255, distance: 181.7
click at [354, 258] on div "Trying to reach [DOMAIN_NAME] Connected again... 0% clear filter new 1" at bounding box center [596, 283] width 1192 height 567
type input "*"
type input "**********"
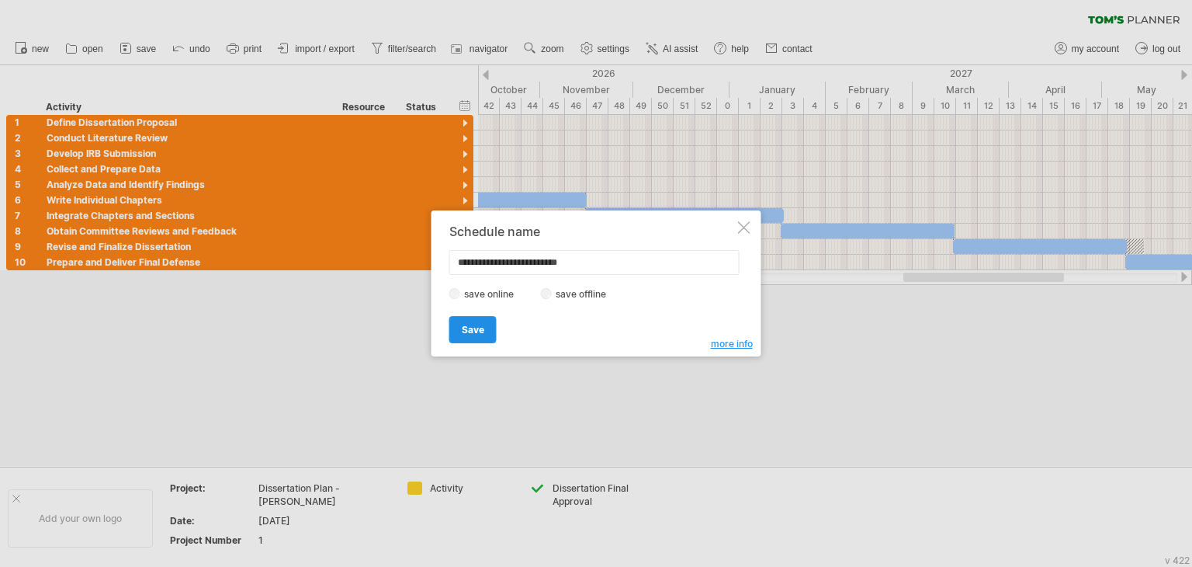
click at [466, 331] on span "Save" at bounding box center [473, 330] width 23 height 12
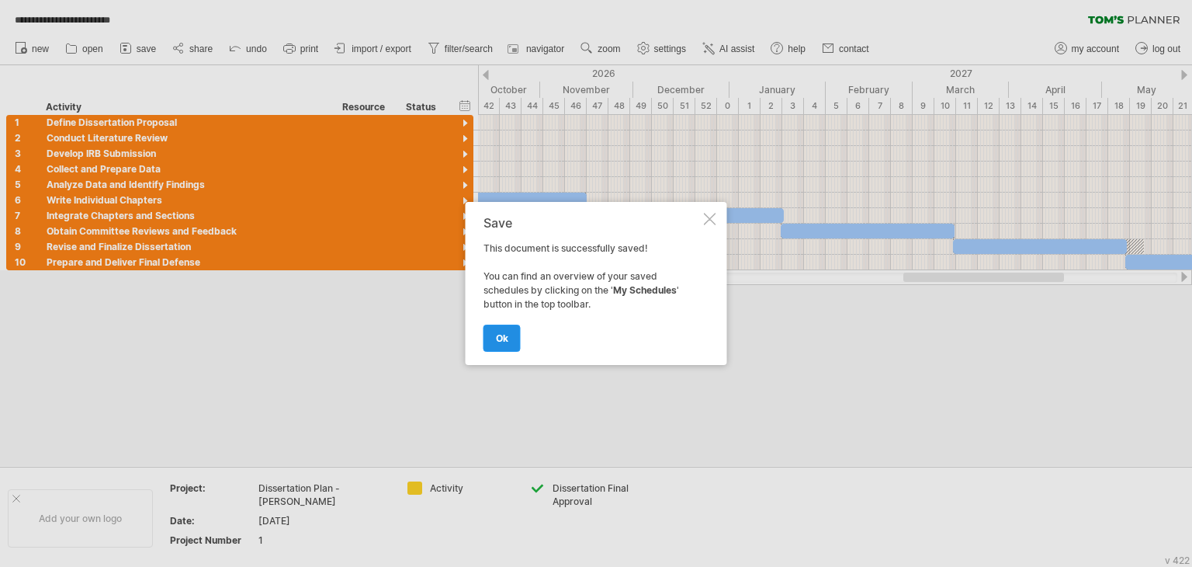
click at [506, 335] on span "ok" at bounding box center [502, 338] width 12 height 12
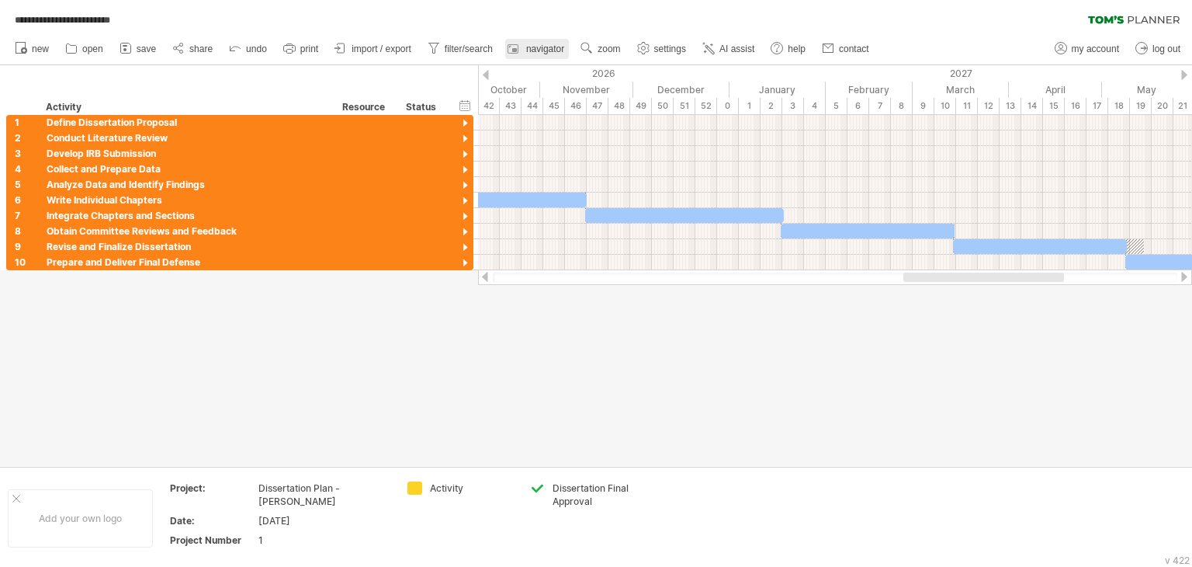
click at [536, 52] on span "navigator" at bounding box center [545, 48] width 38 height 11
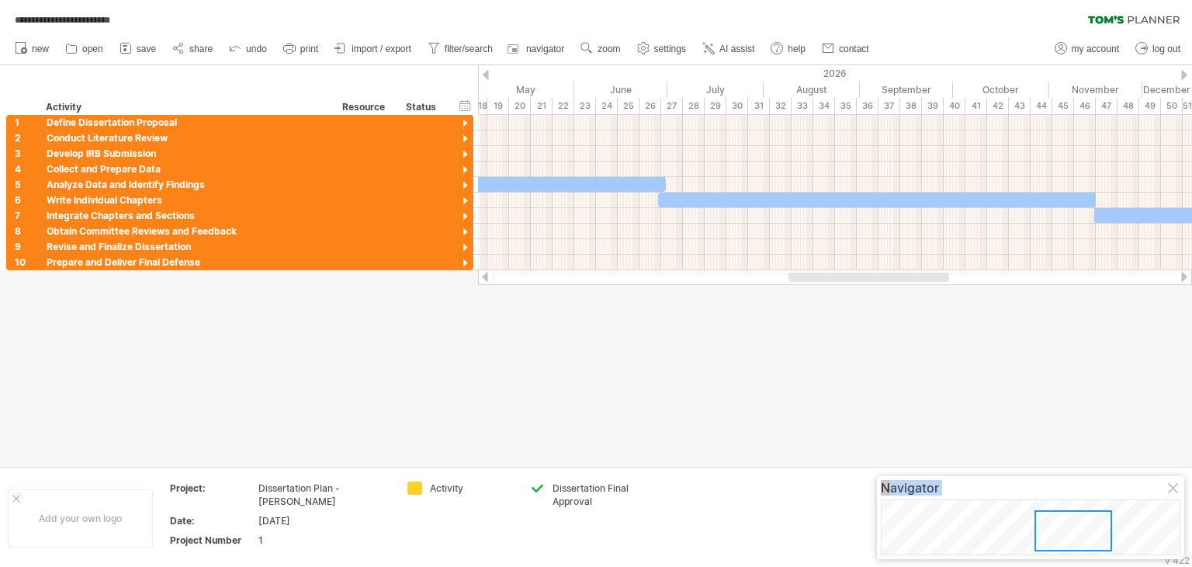
drag, startPoint x: 1113, startPoint y: 525, endPoint x: 1191, endPoint y: 521, distance: 78.5
click at [1191, 521] on body "**********" at bounding box center [596, 285] width 1192 height 570
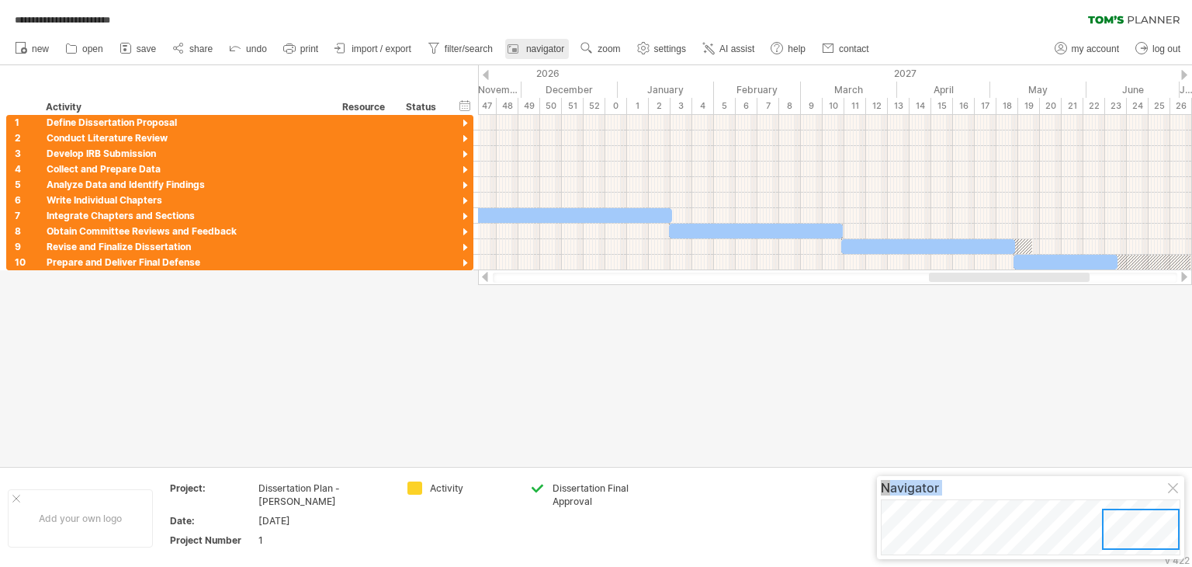
click at [535, 51] on span "navigator" at bounding box center [545, 48] width 38 height 11
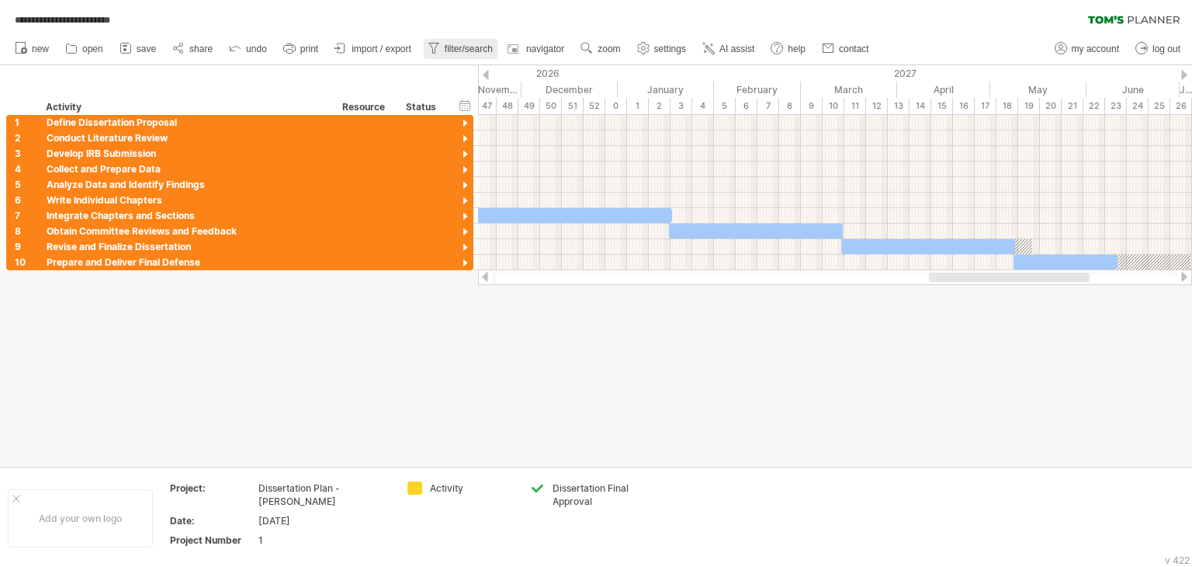
click at [446, 52] on span "filter/search" at bounding box center [469, 48] width 48 height 11
type input "**********"
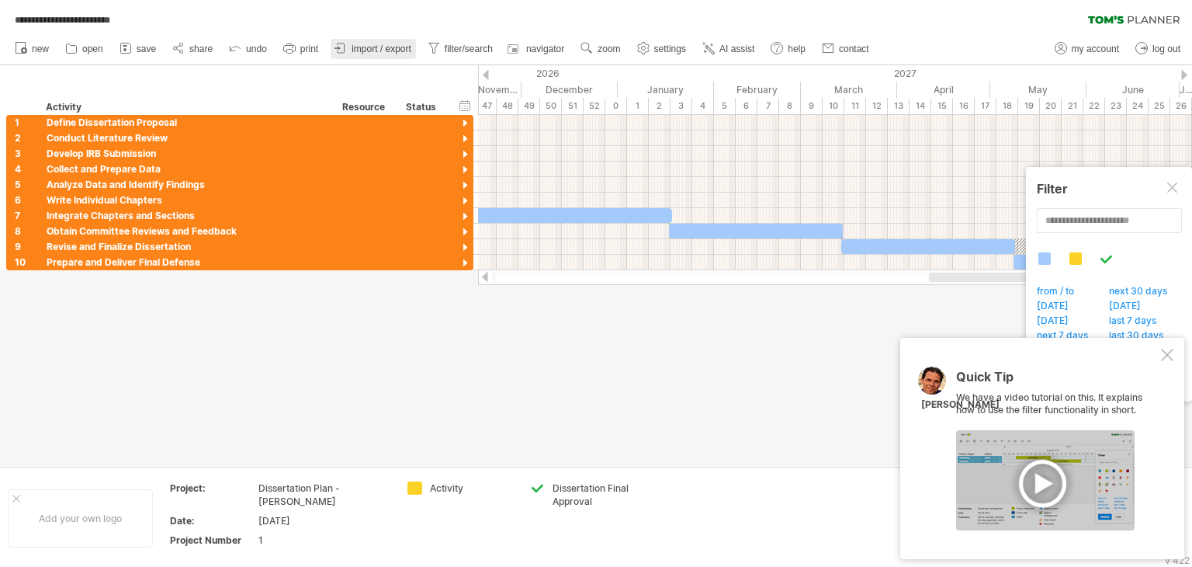
click at [341, 47] on icon at bounding box center [341, 48] width 16 height 16
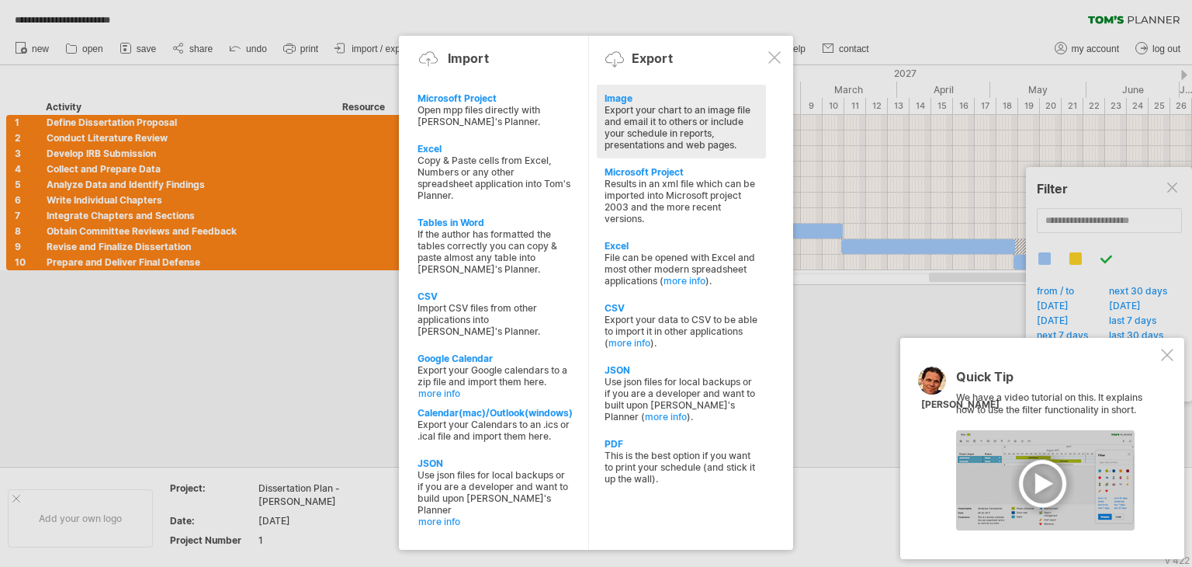
click at [635, 129] on div "Export your chart to an image file and email it to others or include your sched…" at bounding box center [682, 127] width 154 height 47
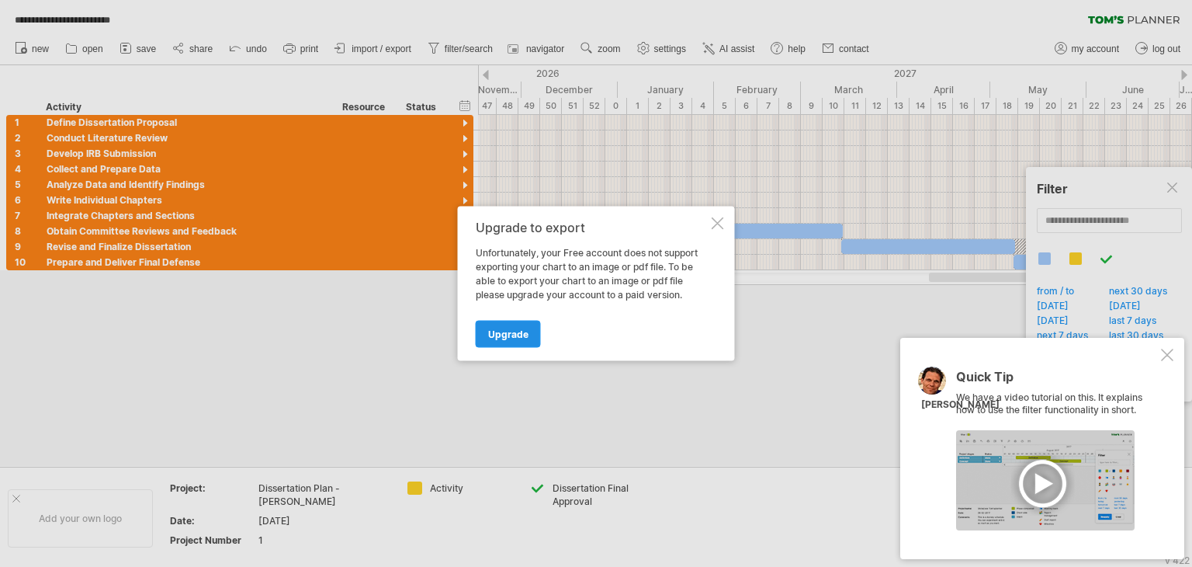
click at [513, 336] on span "Upgrade" at bounding box center [508, 334] width 40 height 12
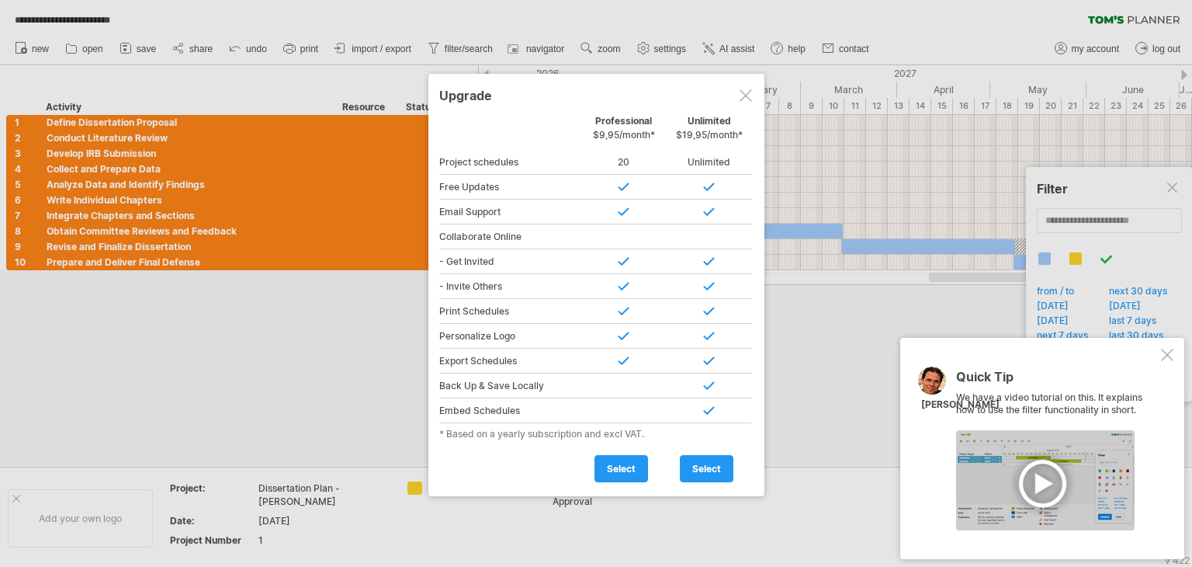
click at [741, 95] on div at bounding box center [746, 95] width 12 height 12
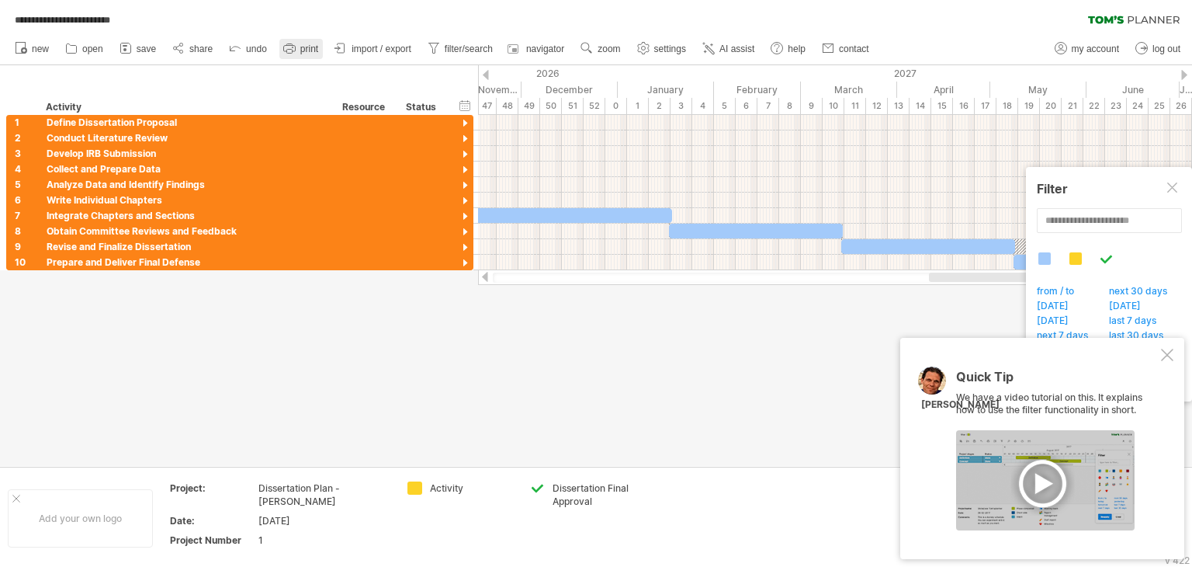
click at [307, 49] on span "print" at bounding box center [309, 48] width 18 height 11
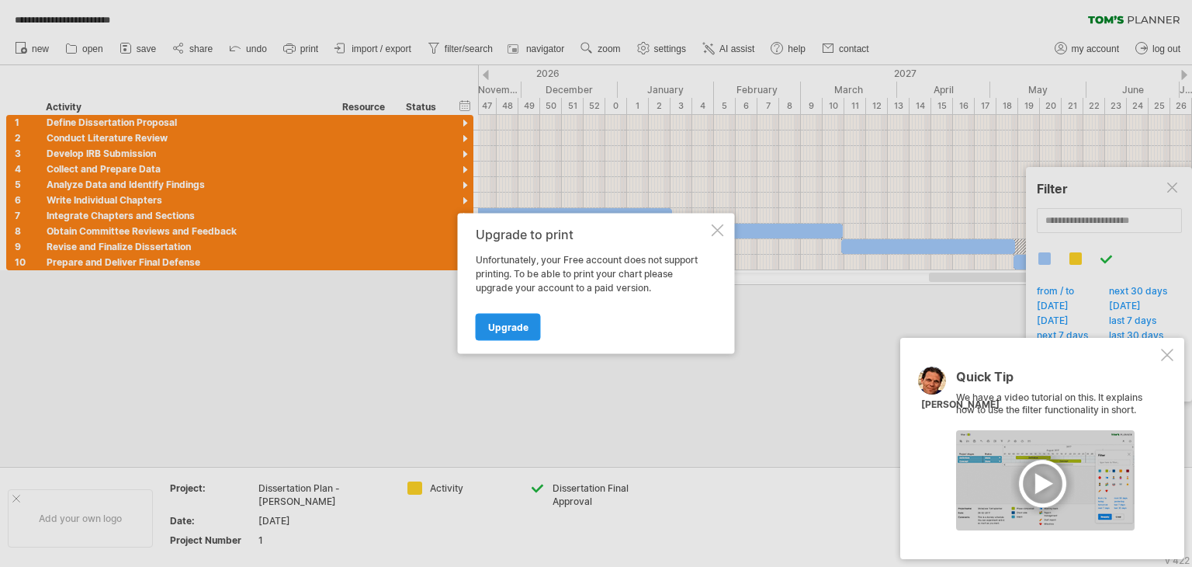
click at [511, 324] on span "Upgrade" at bounding box center [508, 327] width 40 height 12
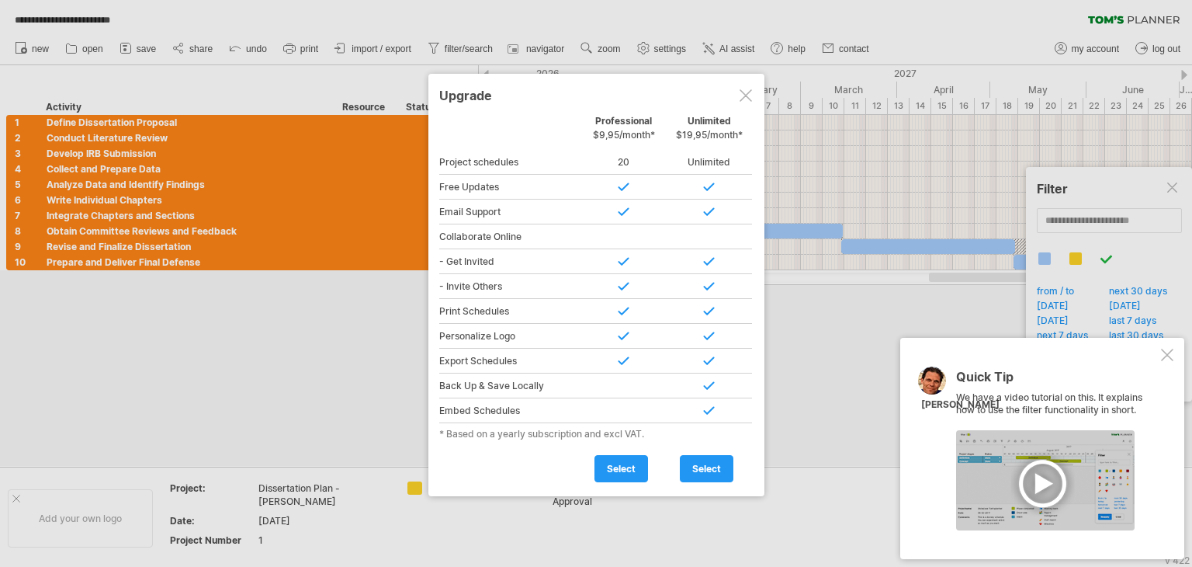
click at [740, 95] on div at bounding box center [746, 95] width 12 height 12
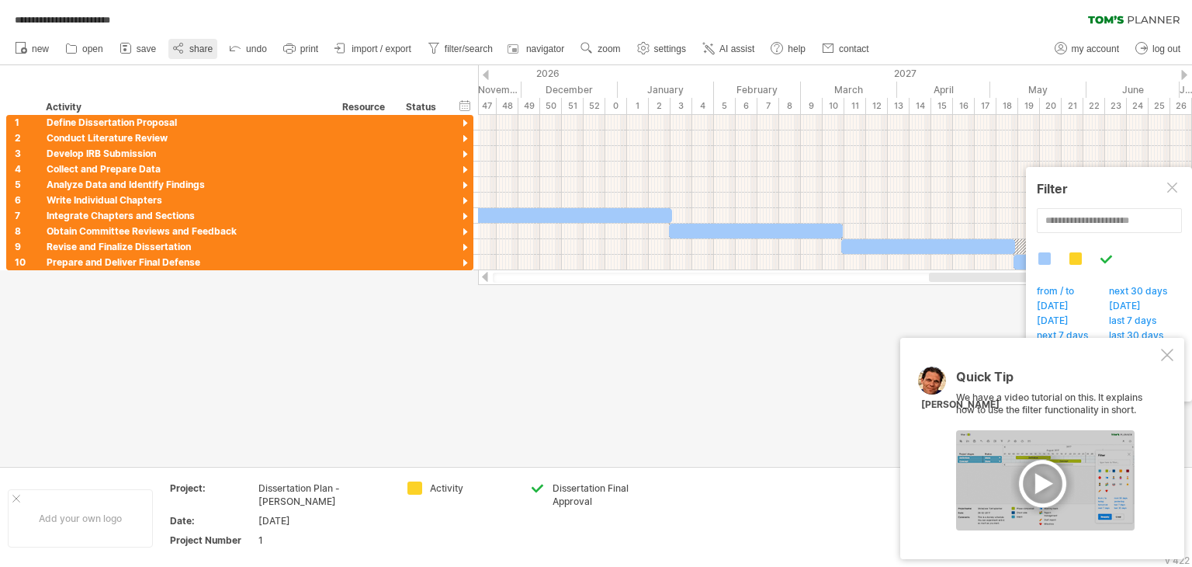
click at [188, 50] on link "share" at bounding box center [192, 49] width 49 height 20
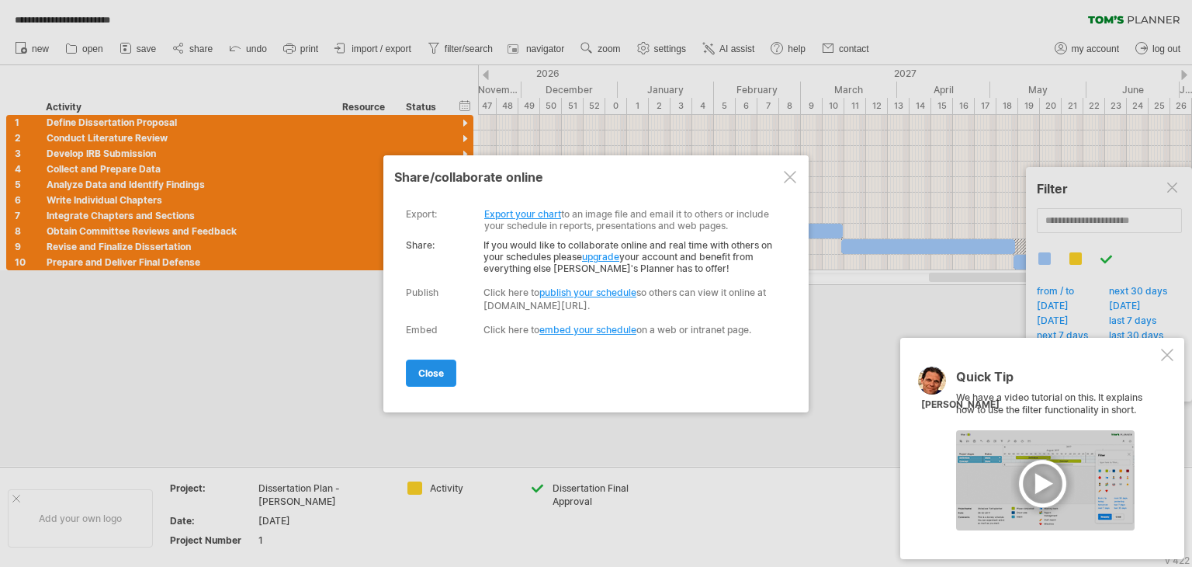
click at [426, 364] on link "close" at bounding box center [431, 372] width 50 height 27
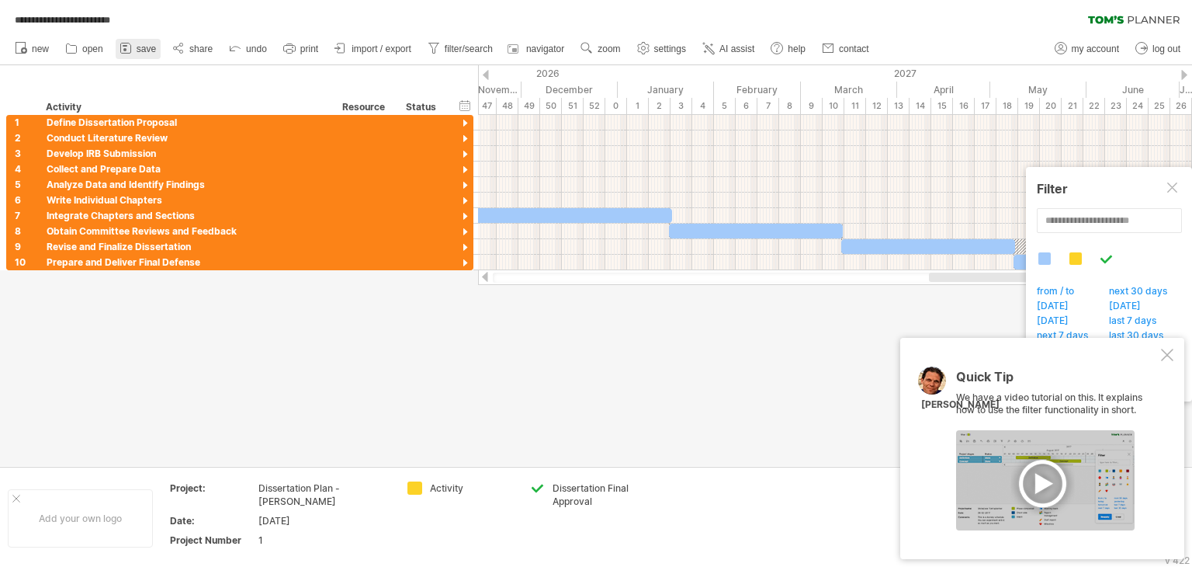
click at [130, 51] on icon at bounding box center [125, 48] width 10 height 10
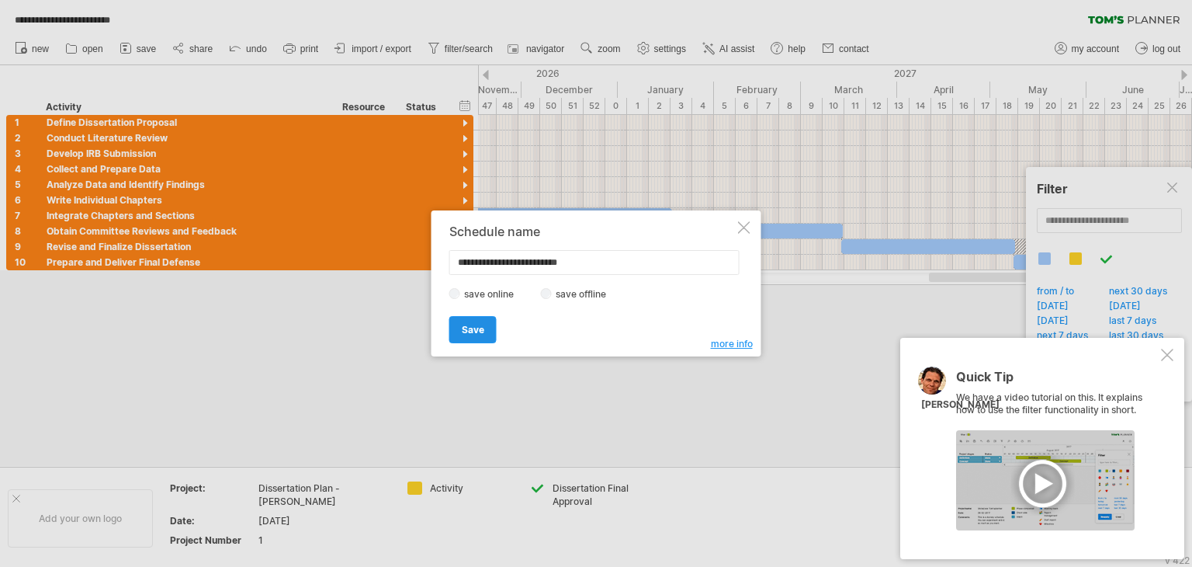
click at [466, 324] on span "Save" at bounding box center [473, 330] width 23 height 12
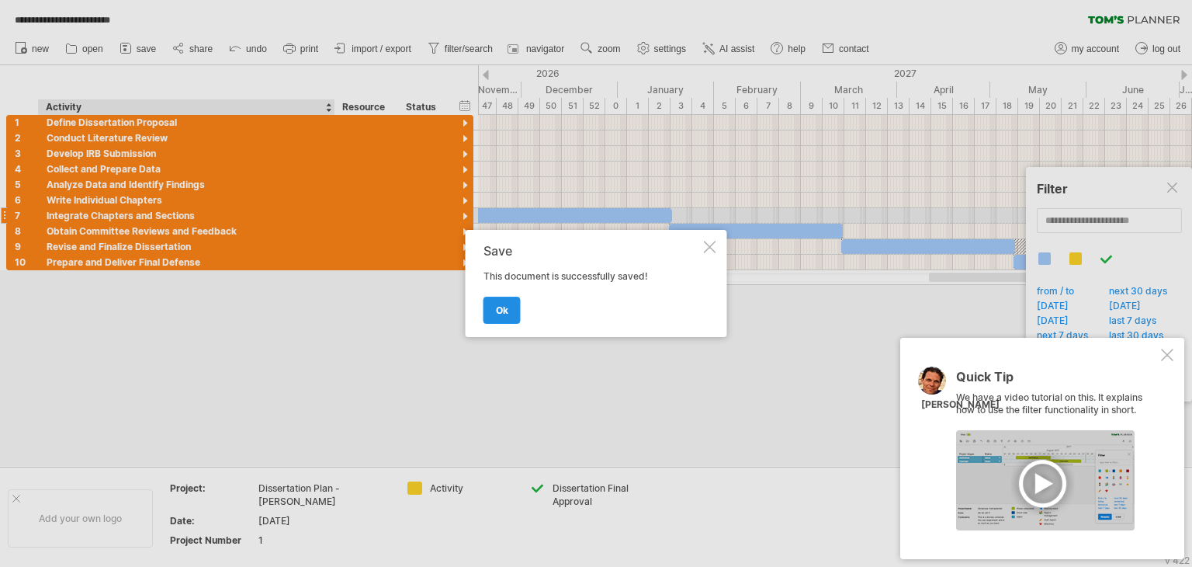
click at [494, 310] on link "ok" at bounding box center [502, 309] width 37 height 27
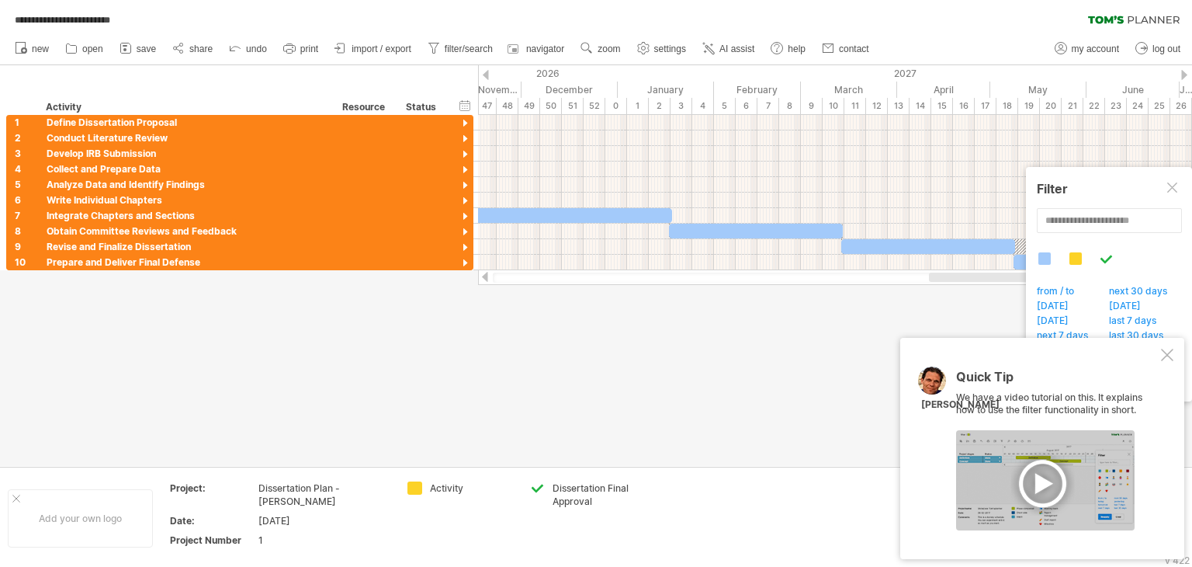
click at [515, 317] on div at bounding box center [596, 265] width 1192 height 400
click at [1170, 191] on div at bounding box center [1173, 188] width 12 height 12
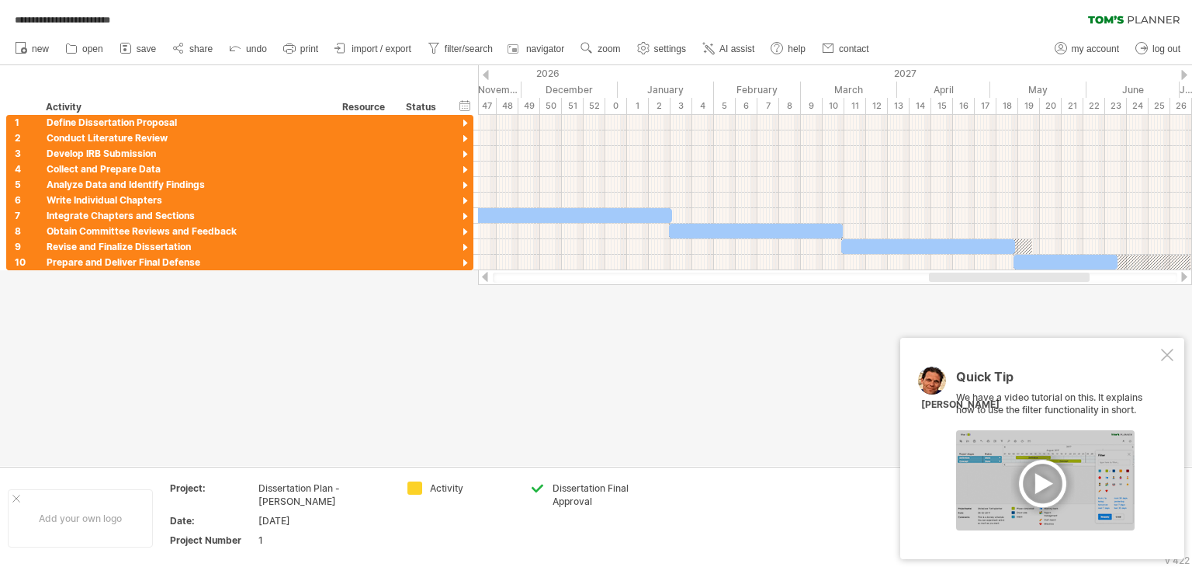
click at [1172, 352] on div at bounding box center [1167, 354] width 12 height 12
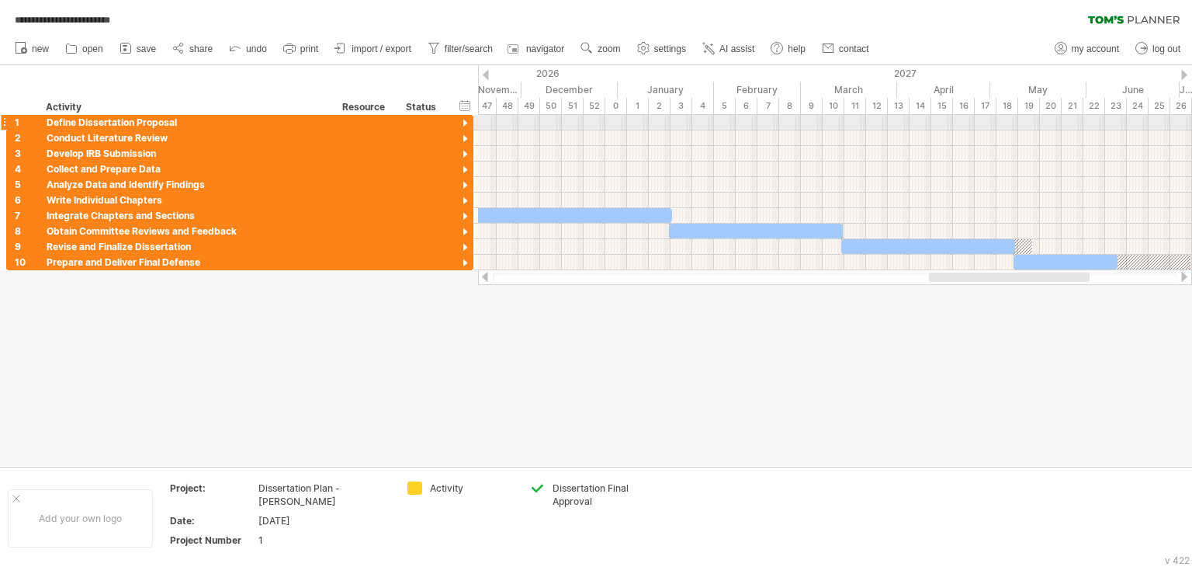
click at [466, 118] on div at bounding box center [465, 123] width 15 height 15
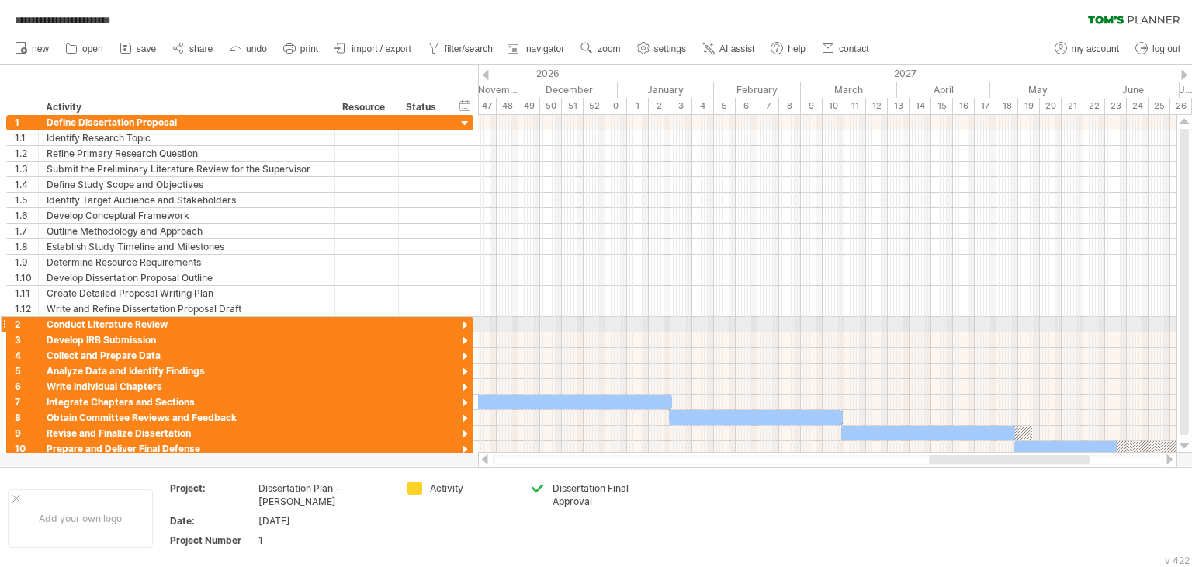
click at [466, 321] on div at bounding box center [465, 325] width 15 height 15
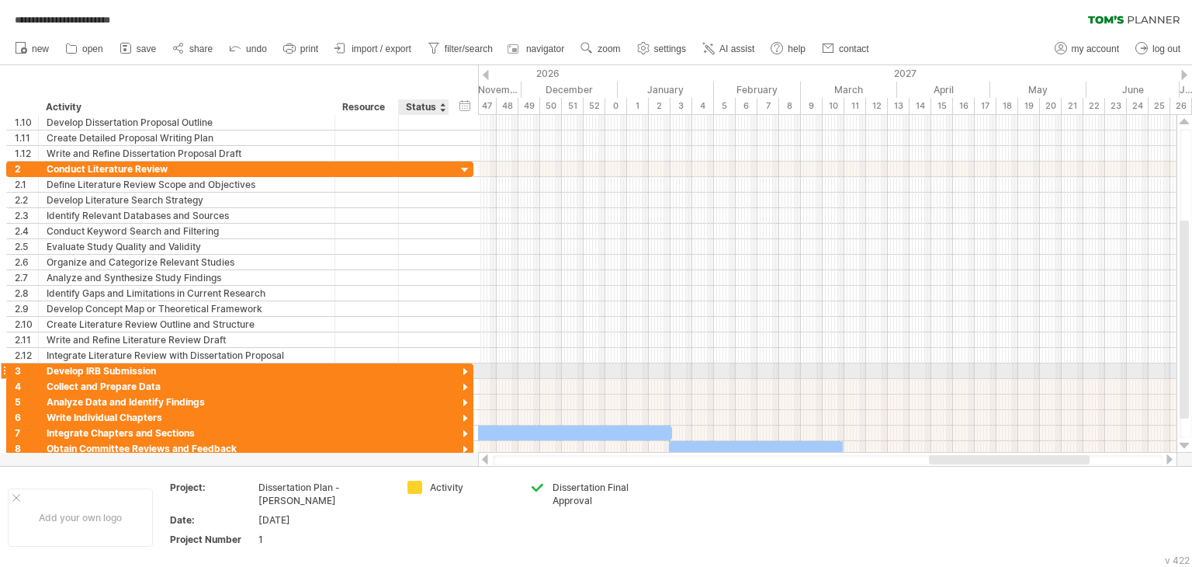
click at [466, 370] on div at bounding box center [465, 372] width 15 height 15
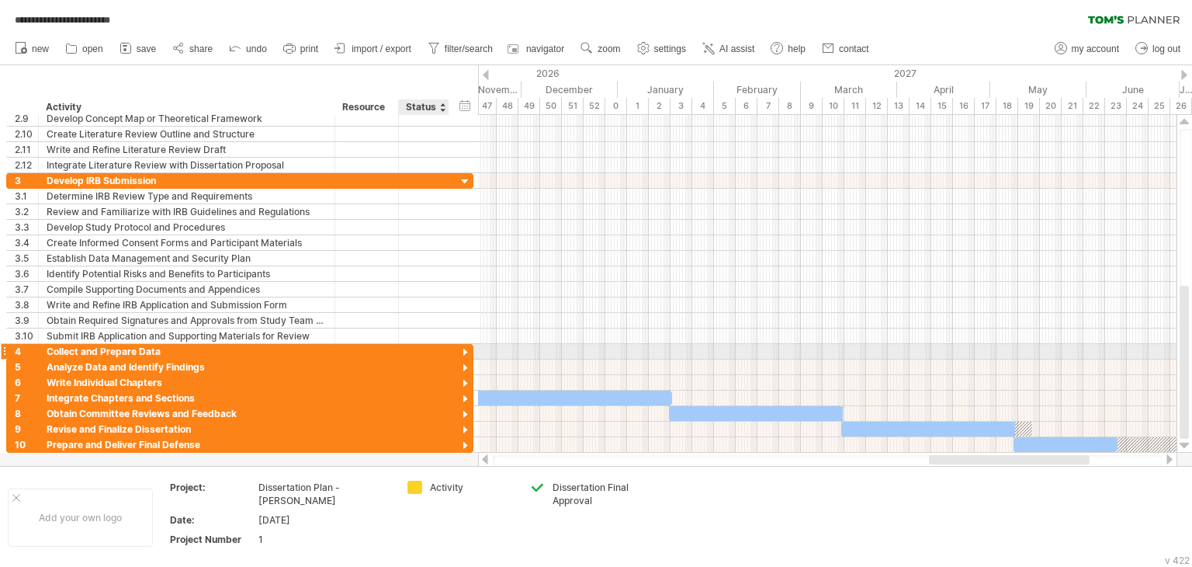
click at [466, 346] on div at bounding box center [465, 352] width 15 height 15
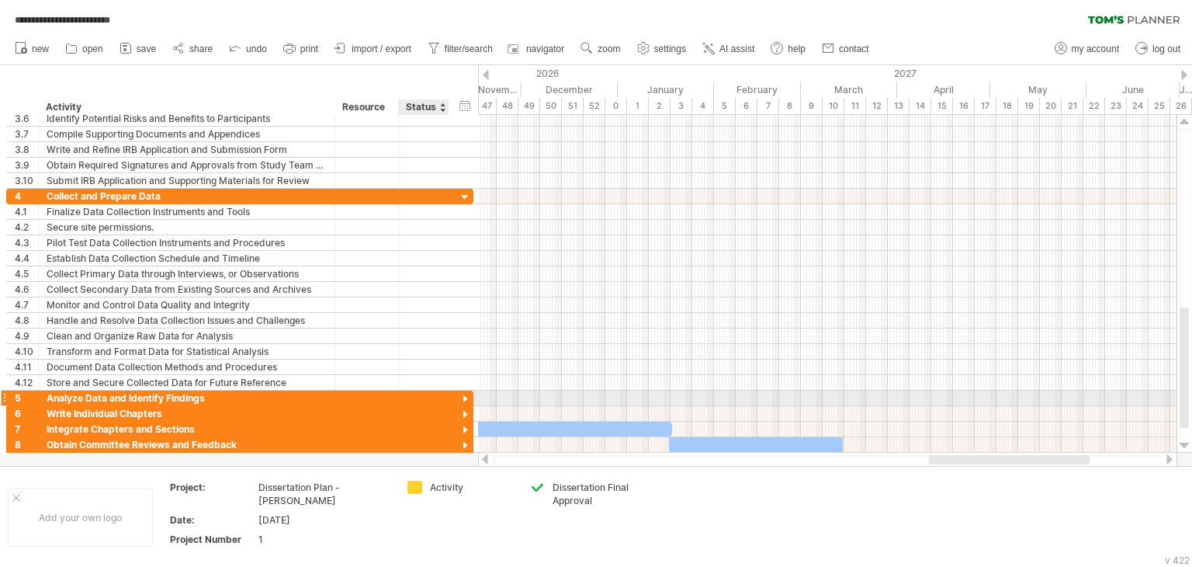
click at [470, 392] on div at bounding box center [465, 399] width 15 height 15
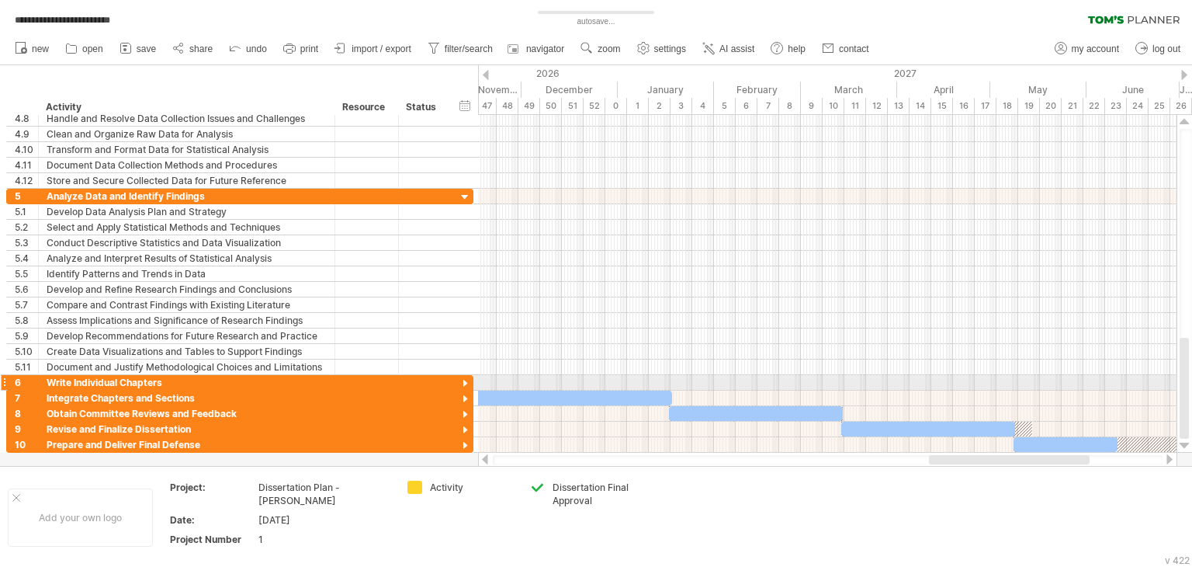
click at [467, 379] on div at bounding box center [465, 383] width 15 height 15
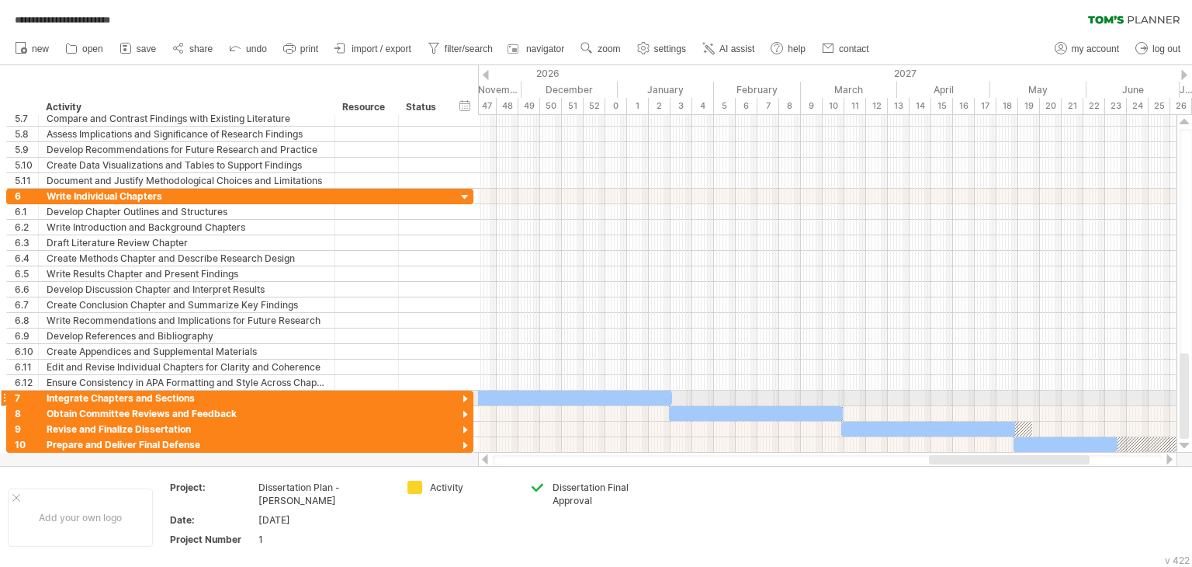
click at [472, 395] on div at bounding box center [465, 399] width 15 height 15
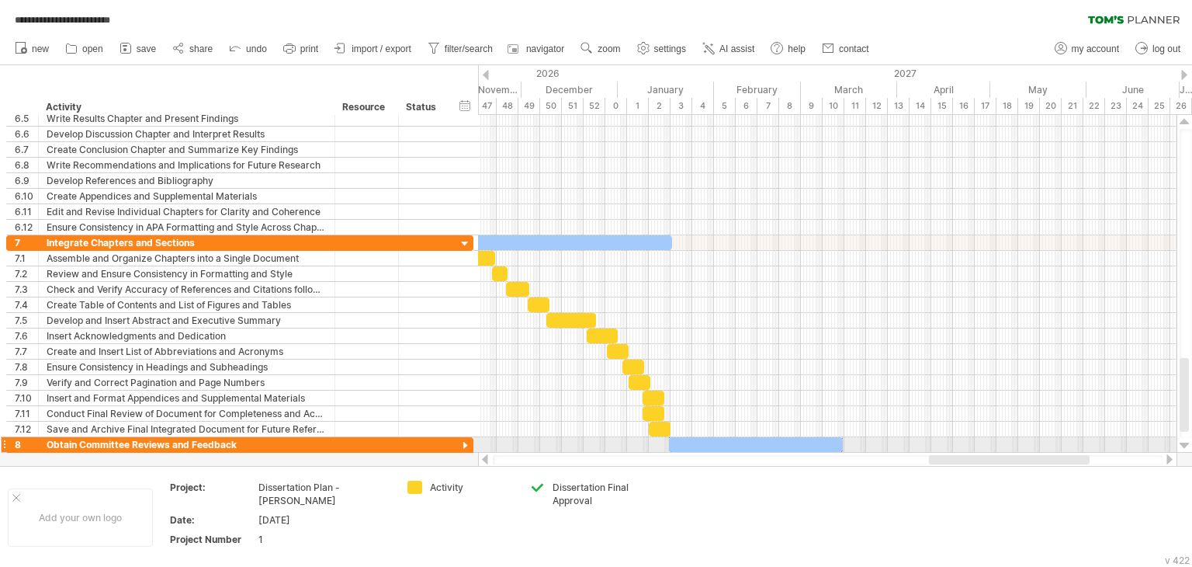
click at [463, 442] on div at bounding box center [465, 446] width 15 height 15
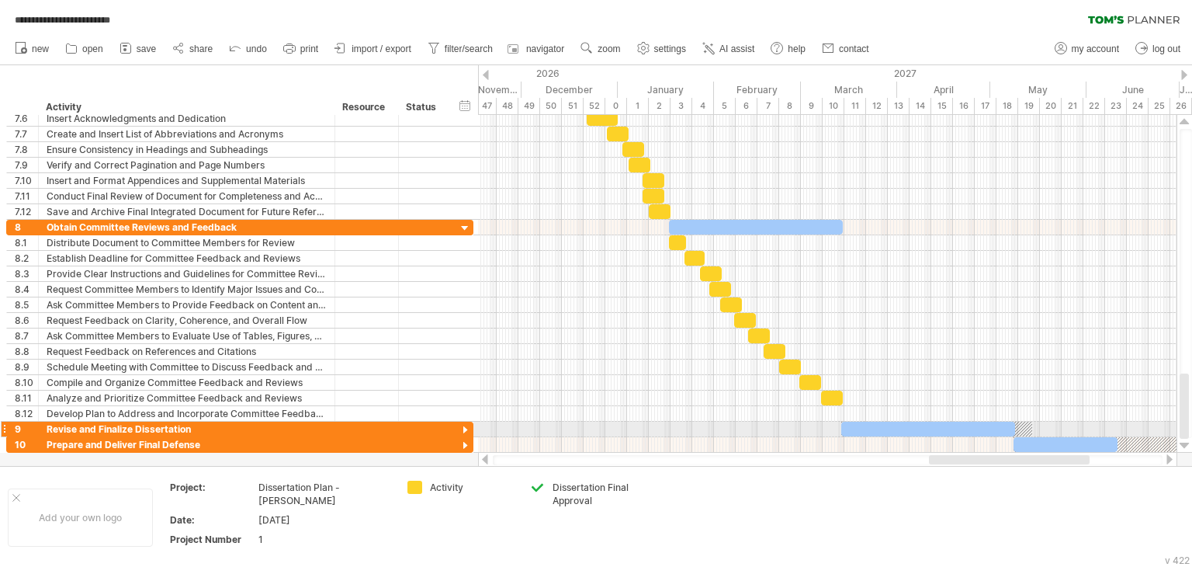
click at [469, 427] on div at bounding box center [465, 430] width 15 height 15
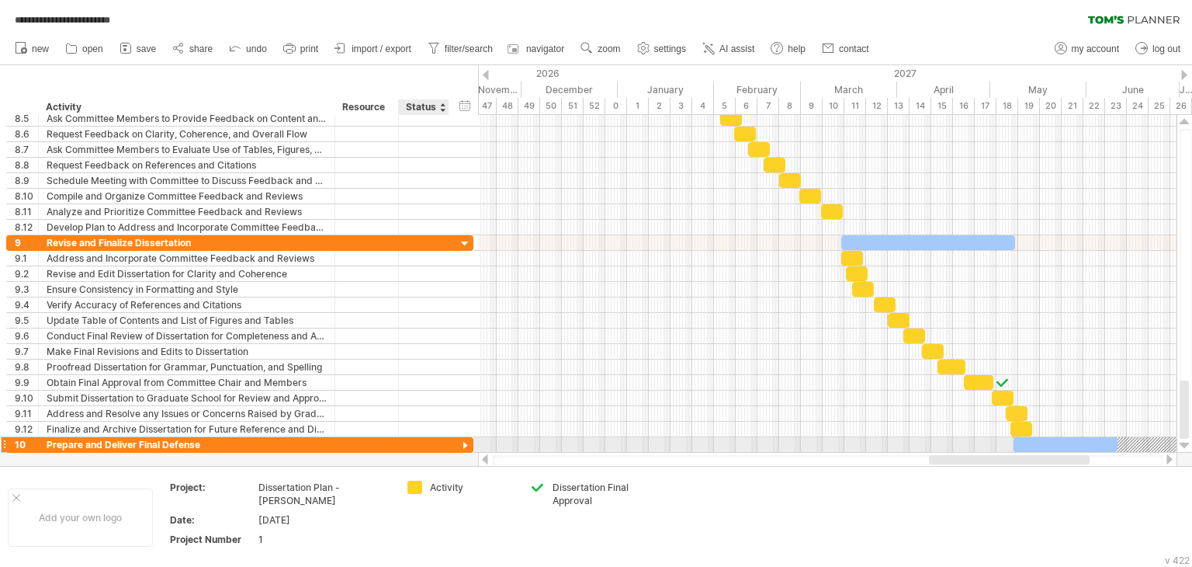
click at [465, 441] on div at bounding box center [465, 446] width 15 height 15
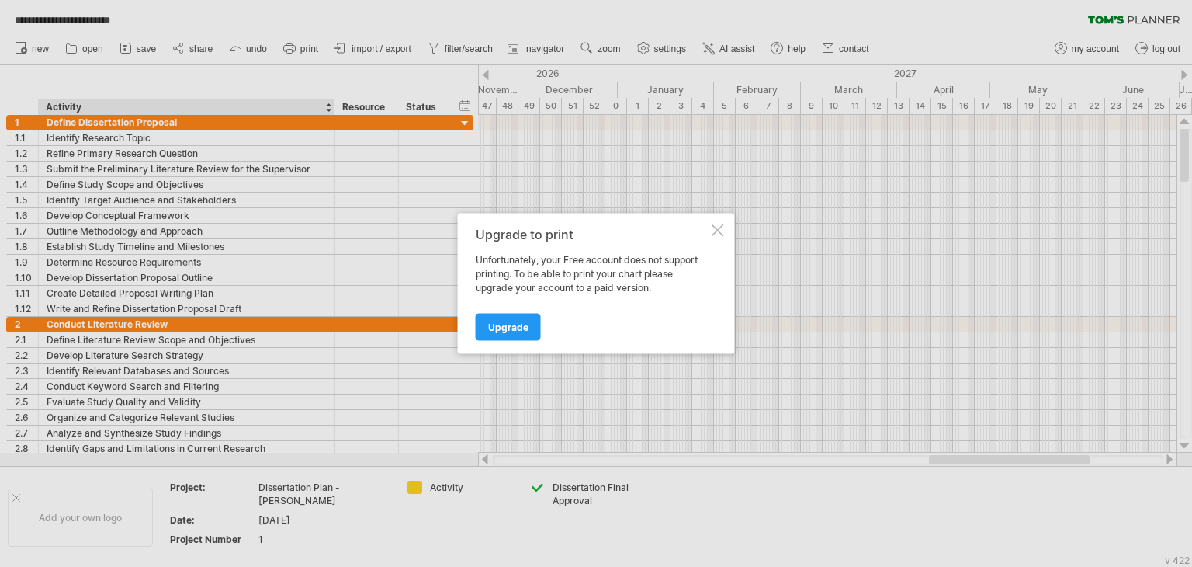
click at [714, 224] on div at bounding box center [718, 230] width 12 height 12
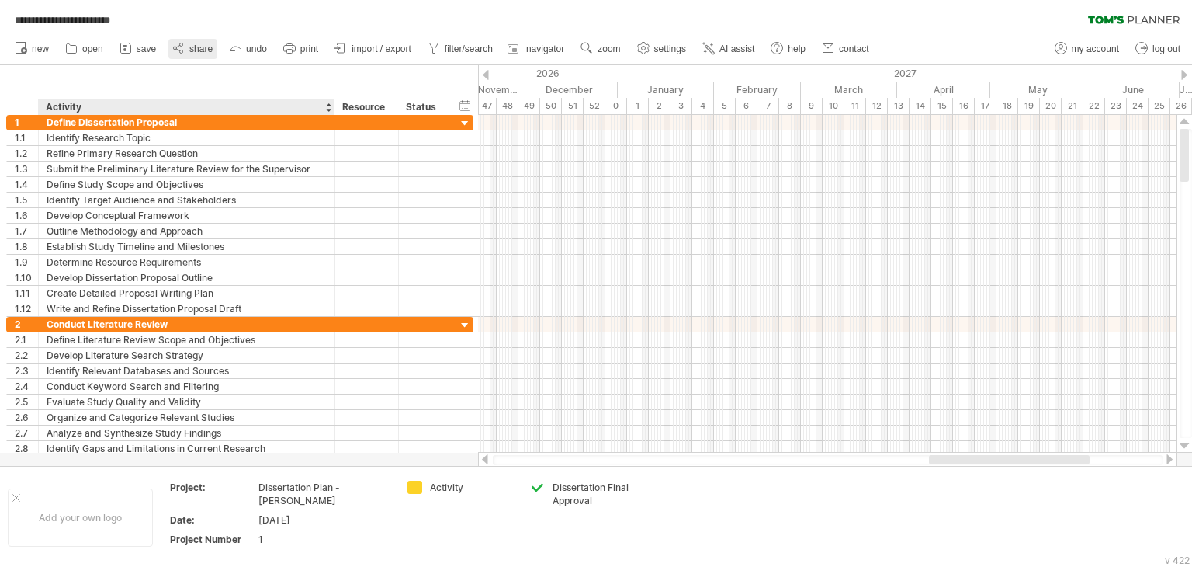
click at [199, 57] on link "share" at bounding box center [192, 49] width 49 height 20
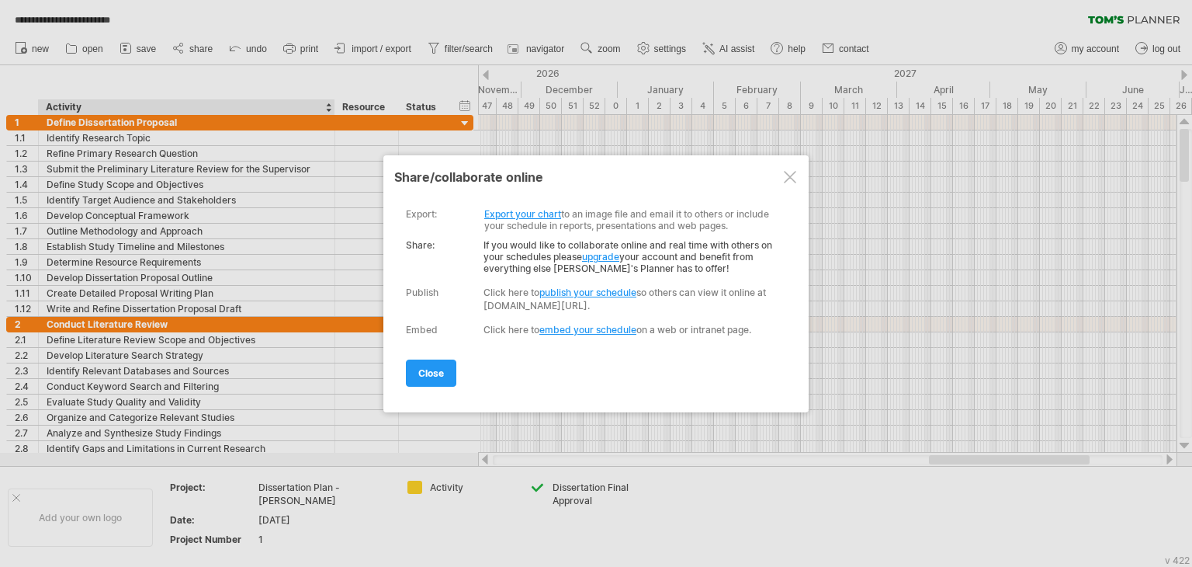
click at [522, 213] on link "Export your chart" at bounding box center [522, 214] width 77 height 12
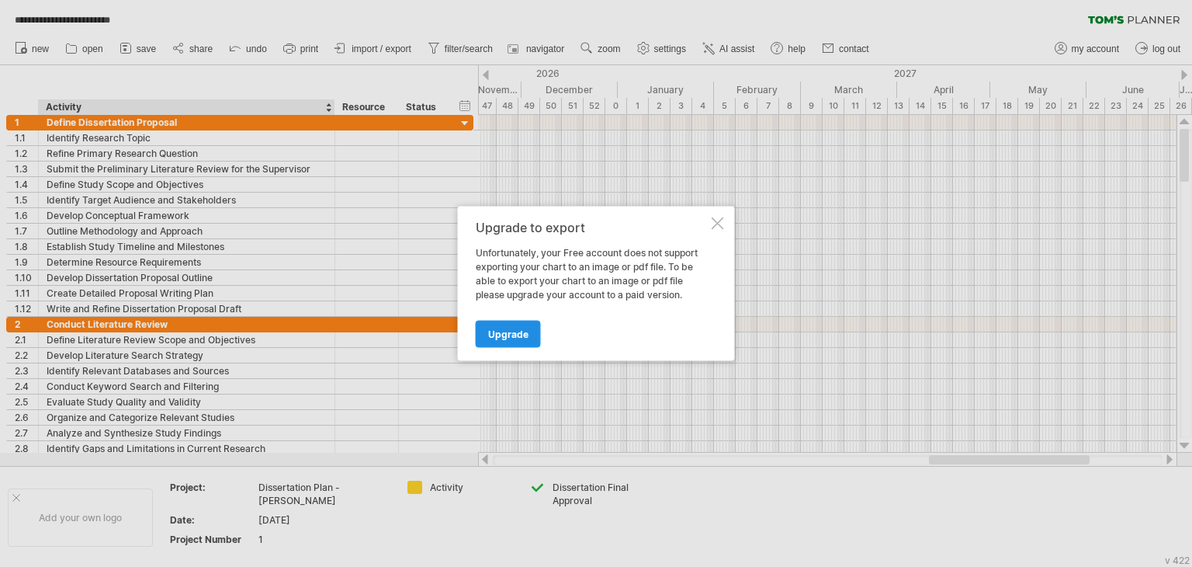
click at [514, 321] on link "Upgrade" at bounding box center [508, 334] width 65 height 27
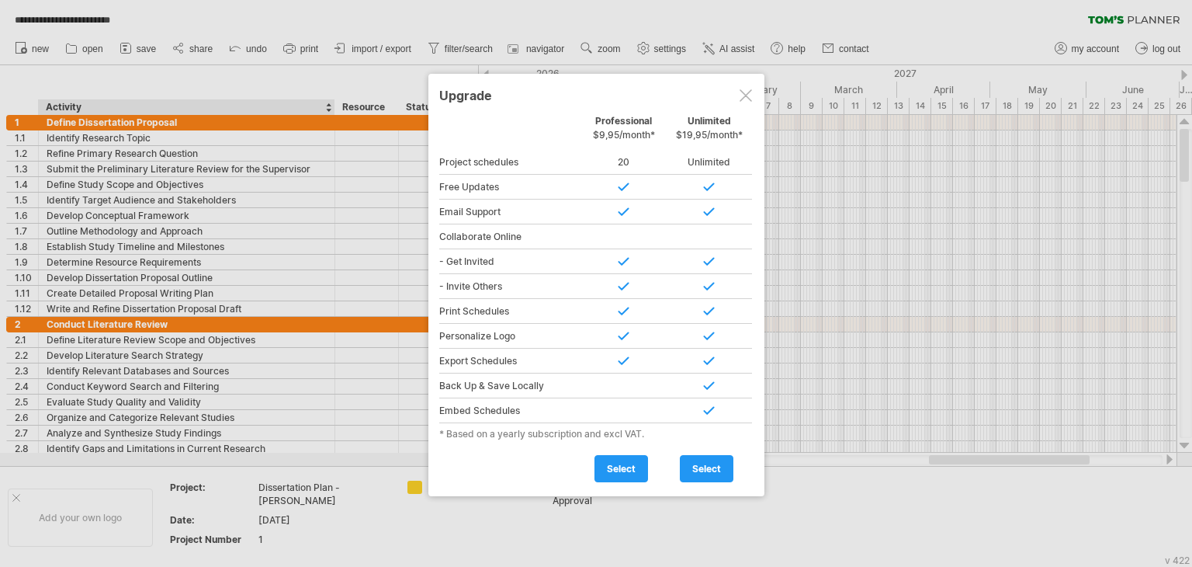
click at [747, 92] on div at bounding box center [746, 95] width 12 height 12
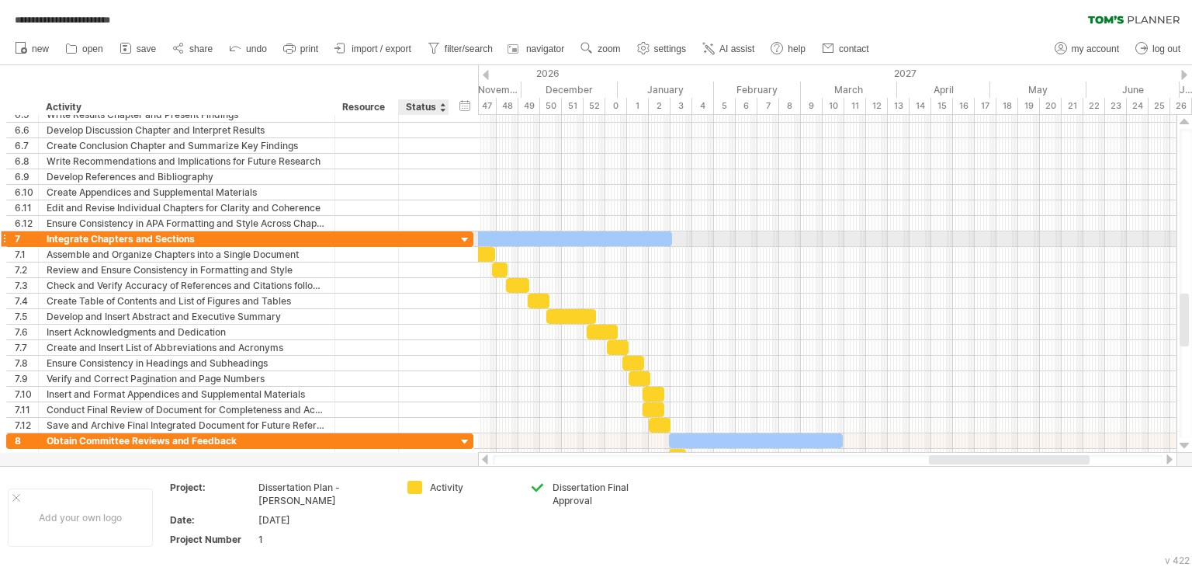
click at [461, 237] on div at bounding box center [465, 240] width 15 height 15
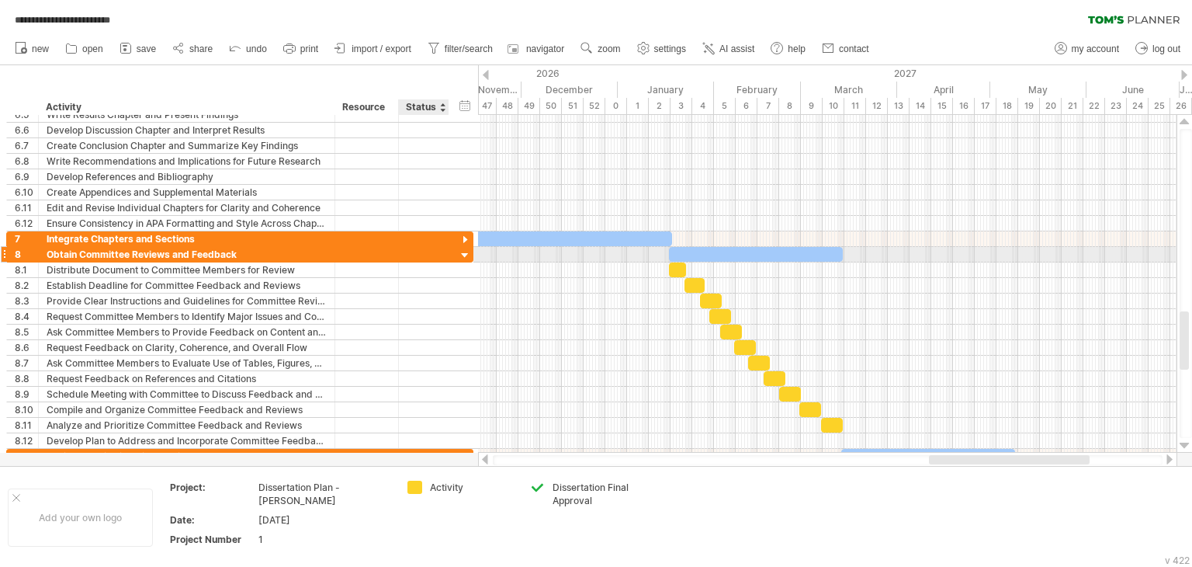
click at [462, 252] on div at bounding box center [465, 255] width 15 height 15
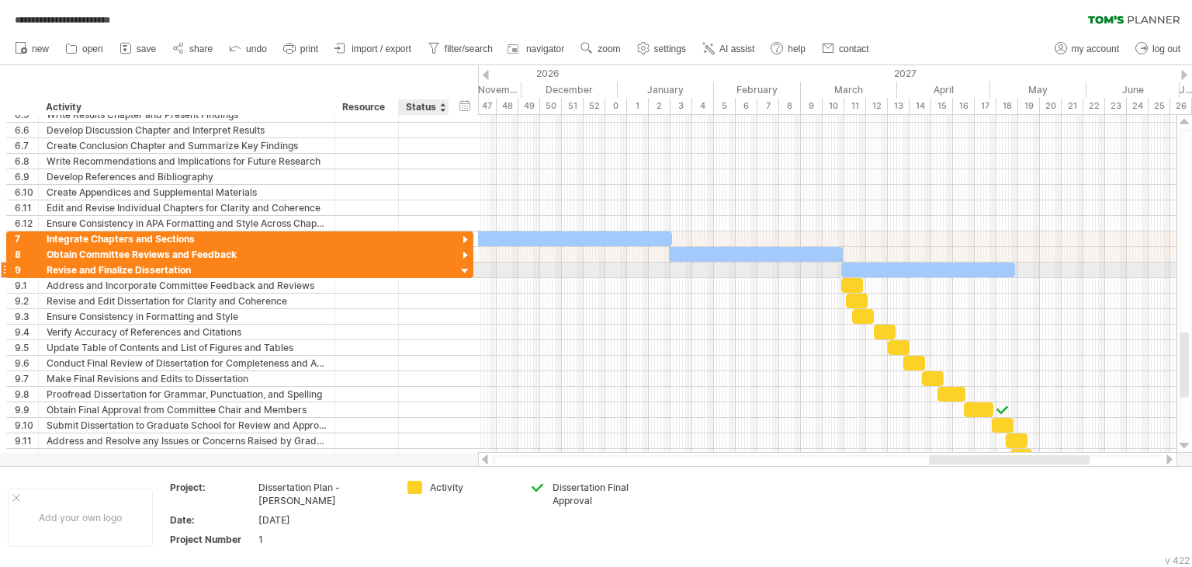
click at [462, 267] on div at bounding box center [465, 271] width 15 height 15
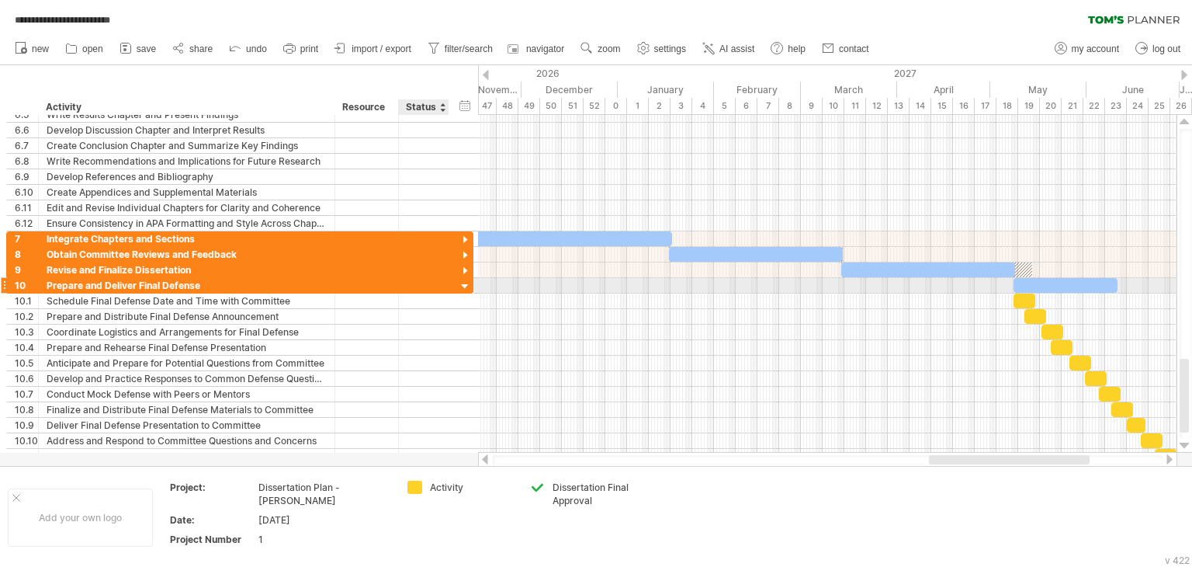
click at [463, 286] on div at bounding box center [465, 286] width 15 height 15
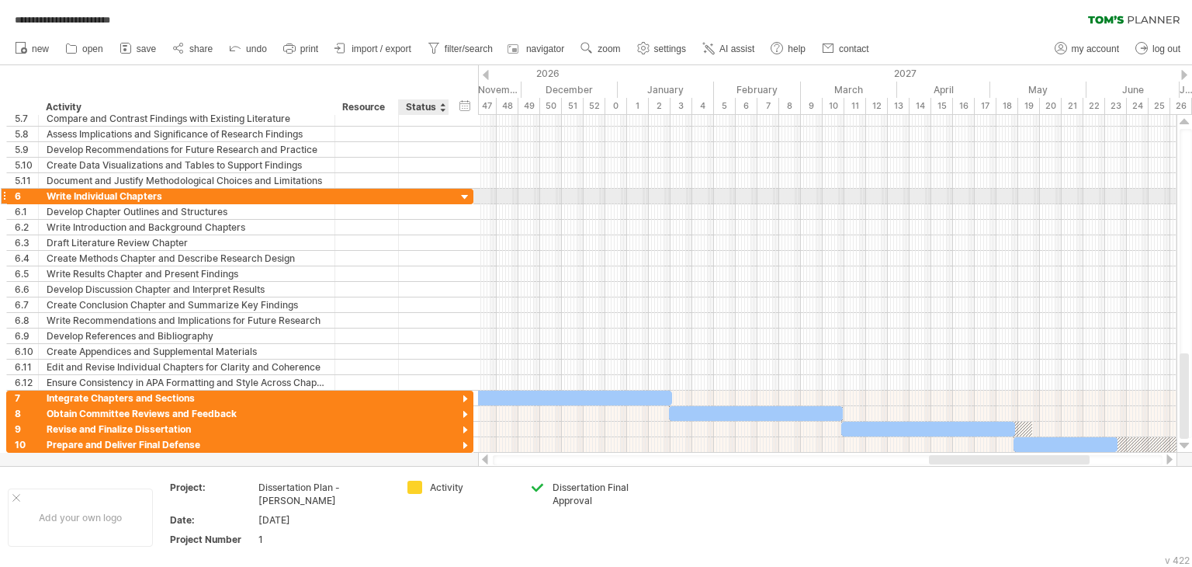
click at [463, 196] on div at bounding box center [465, 197] width 15 height 15
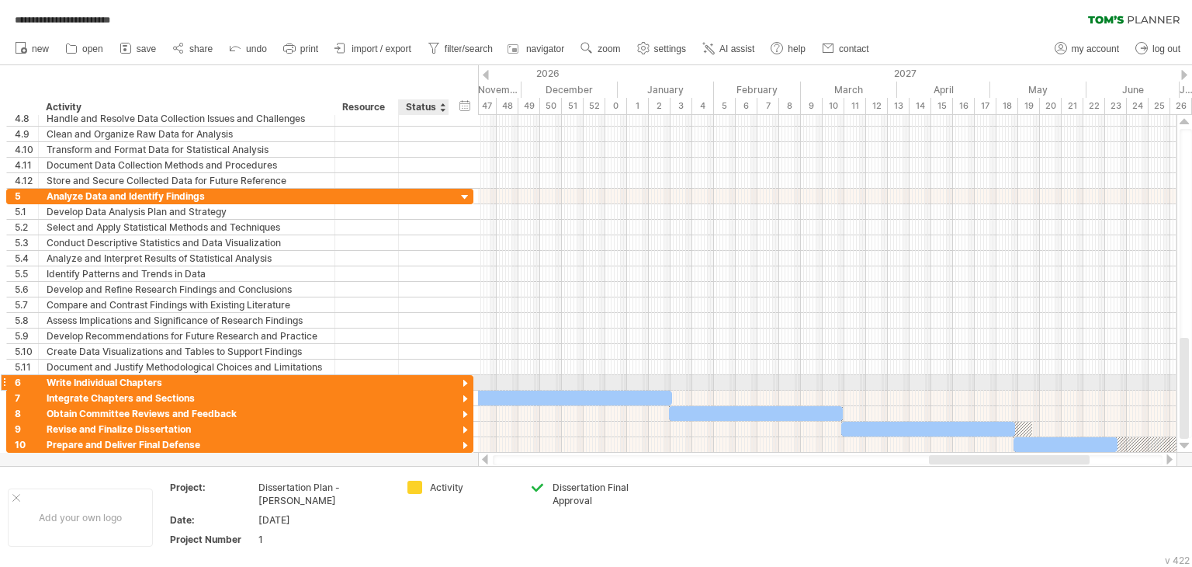
click at [463, 196] on div at bounding box center [465, 197] width 15 height 15
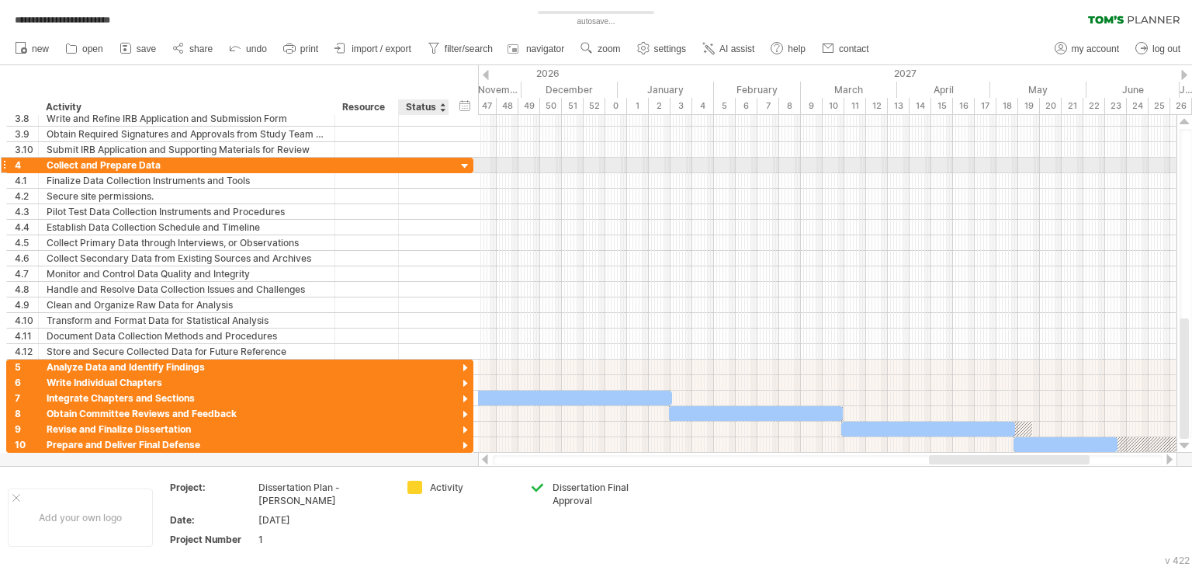
click at [463, 168] on div at bounding box center [465, 166] width 15 height 15
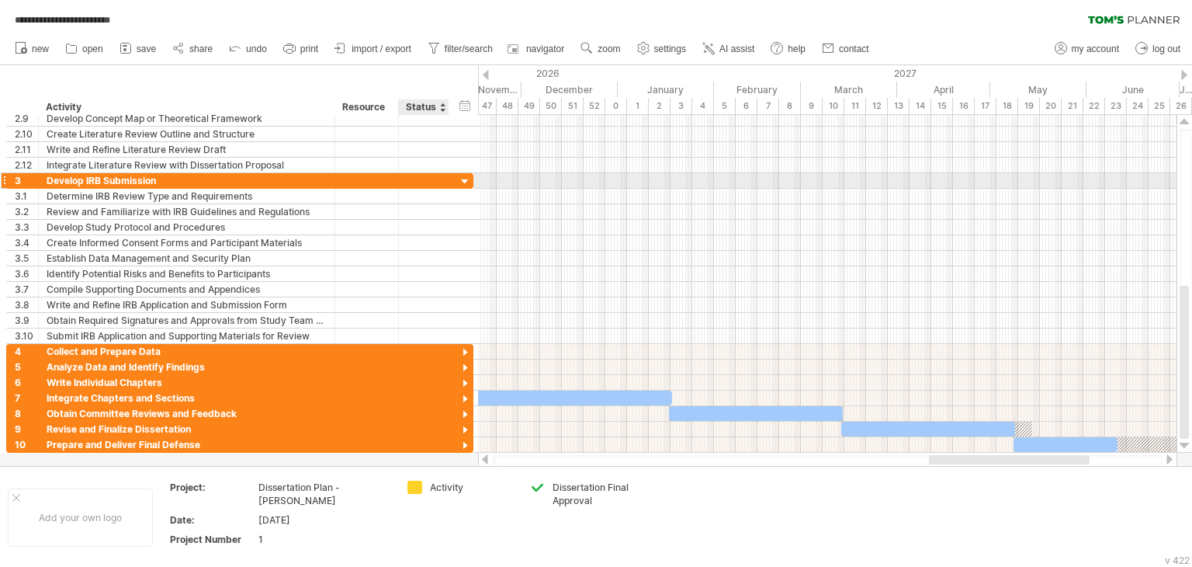
click at [461, 178] on div at bounding box center [465, 182] width 15 height 15
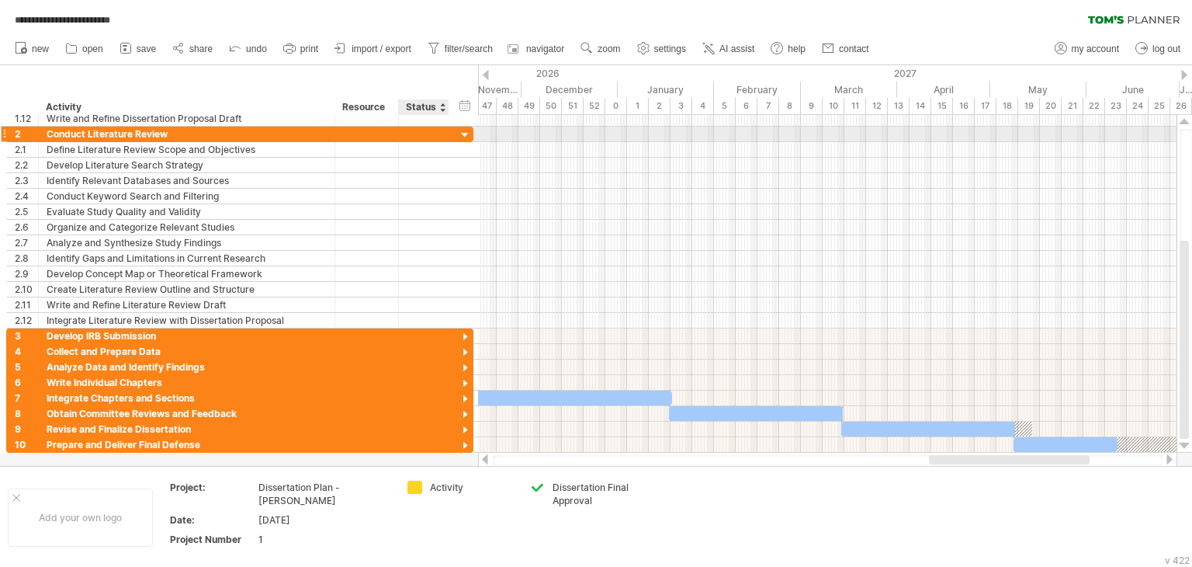
click at [462, 133] on div at bounding box center [465, 135] width 15 height 15
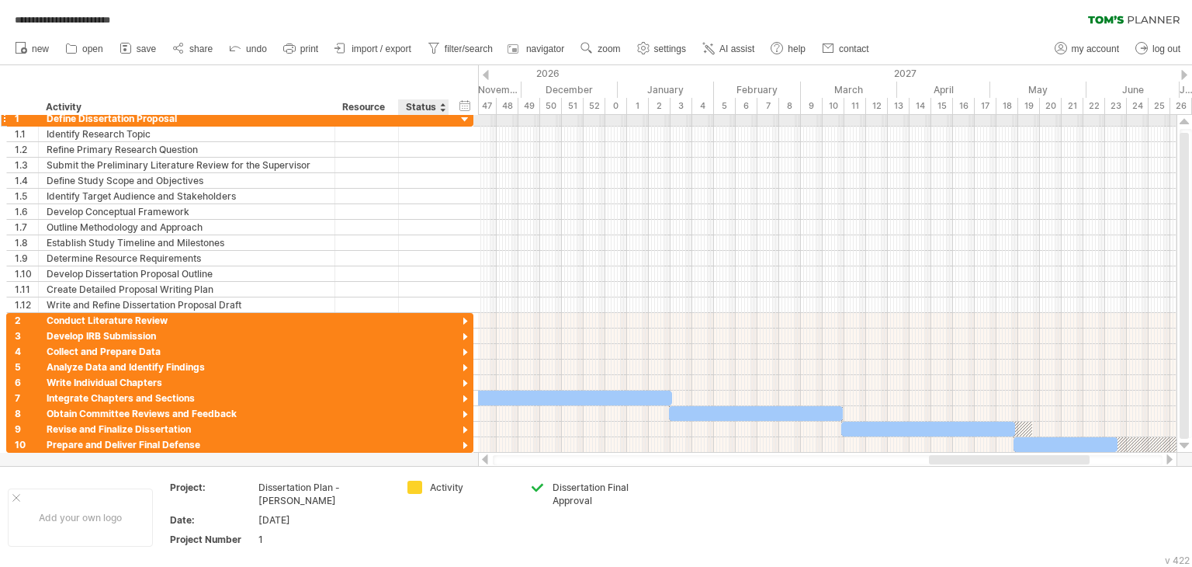
click at [464, 116] on div at bounding box center [465, 120] width 15 height 15
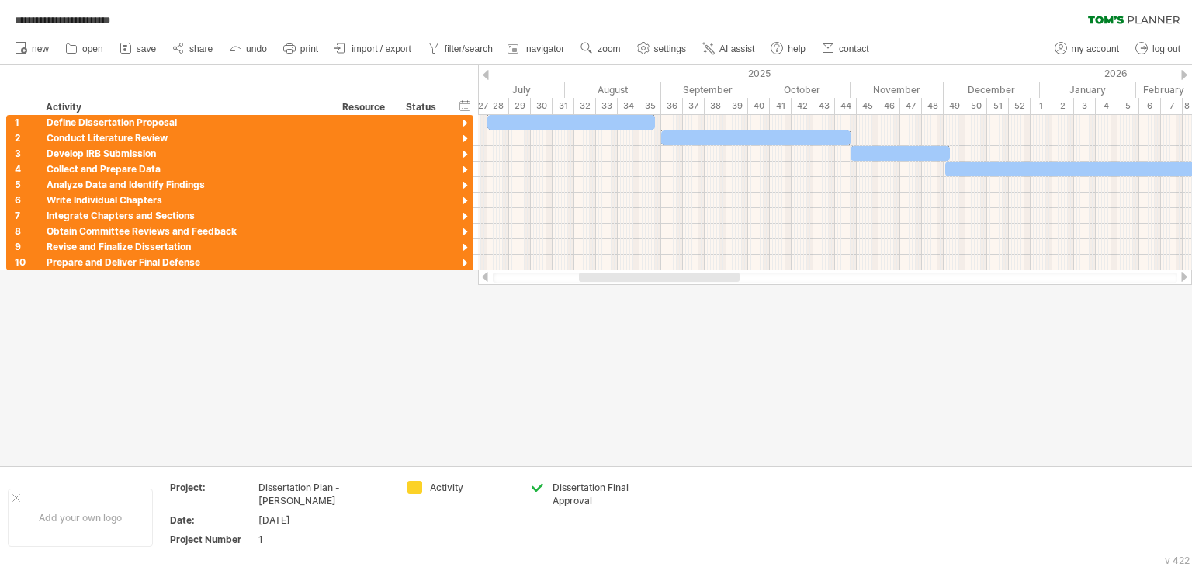
drag, startPoint x: 968, startPoint y: 273, endPoint x: 618, endPoint y: 272, distance: 350.0
click at [618, 272] on div at bounding box center [659, 276] width 161 height 9
click at [197, 41] on link "share" at bounding box center [192, 49] width 49 height 20
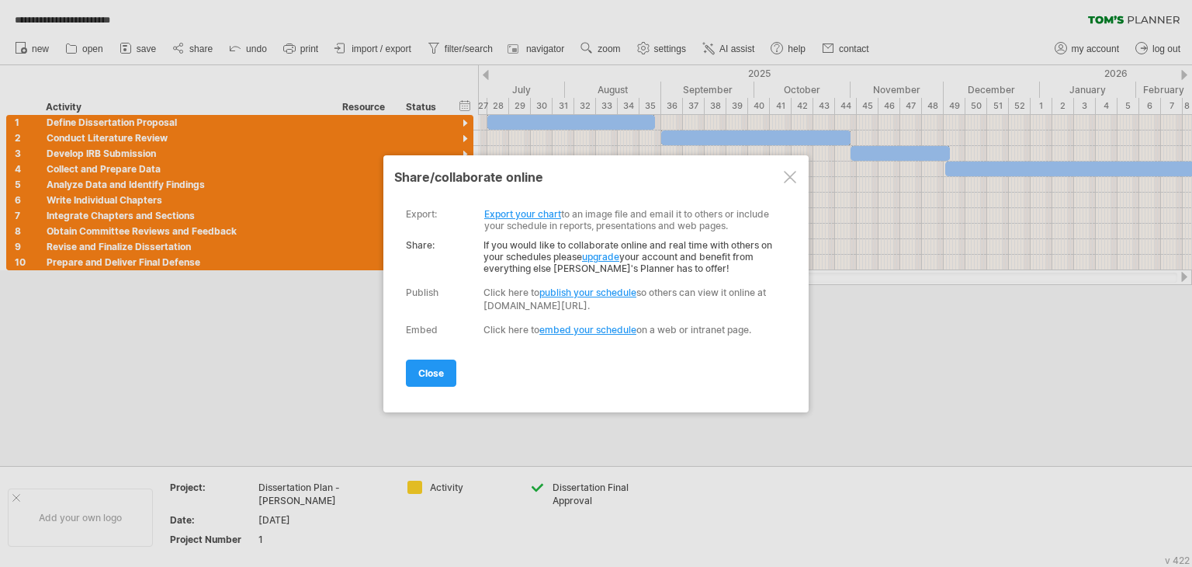
click at [626, 293] on link "publish your schedule" at bounding box center [587, 292] width 97 height 12
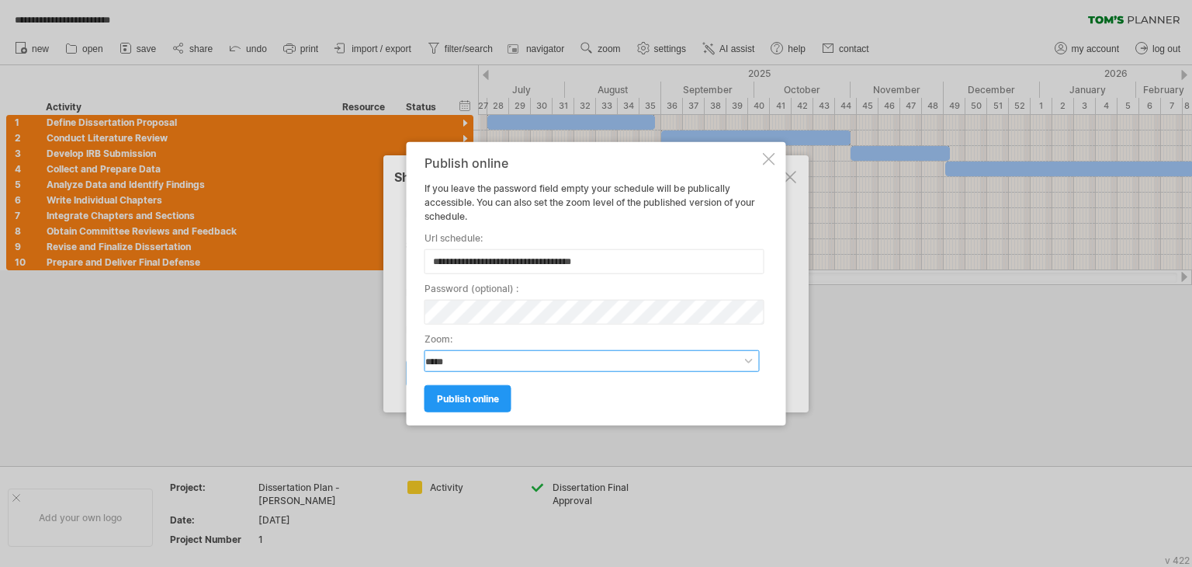
click at [605, 359] on select "**********" at bounding box center [592, 360] width 335 height 22
click at [645, 362] on select "**********" at bounding box center [592, 360] width 335 height 22
select select "*"
click at [425, 349] on select "**********" at bounding box center [592, 360] width 335 height 22
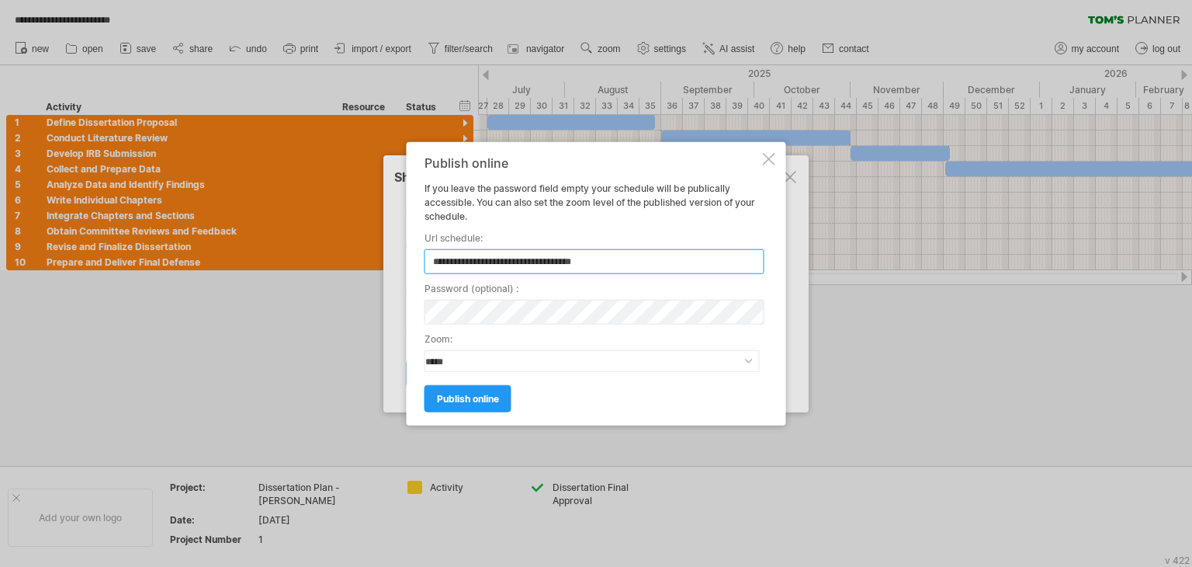
drag, startPoint x: 640, startPoint y: 263, endPoint x: 230, endPoint y: 234, distance: 411.6
click at [230, 234] on div "**********" at bounding box center [596, 283] width 1192 height 567
click at [479, 386] on link "publish online" at bounding box center [468, 397] width 87 height 27
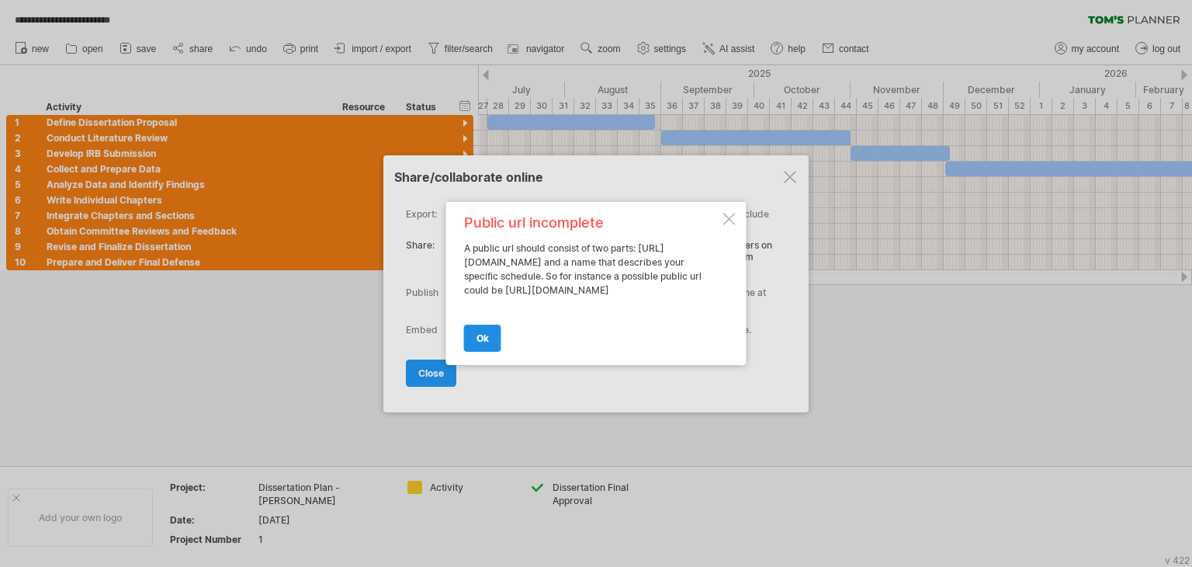
click at [472, 338] on link "ok" at bounding box center [482, 337] width 37 height 27
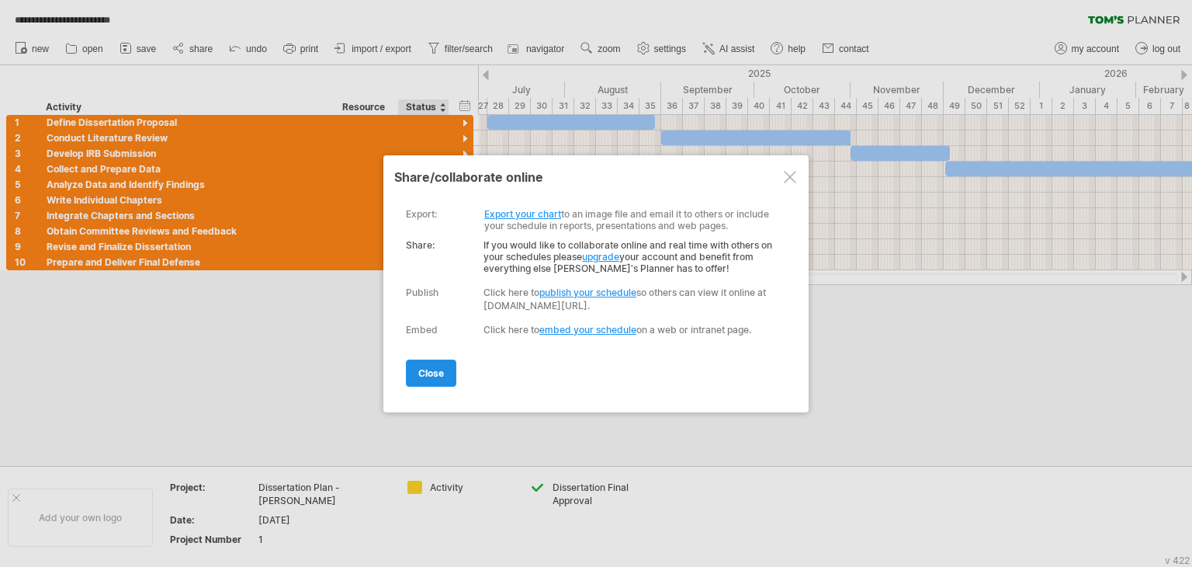
click at [438, 373] on span "close" at bounding box center [431, 373] width 26 height 12
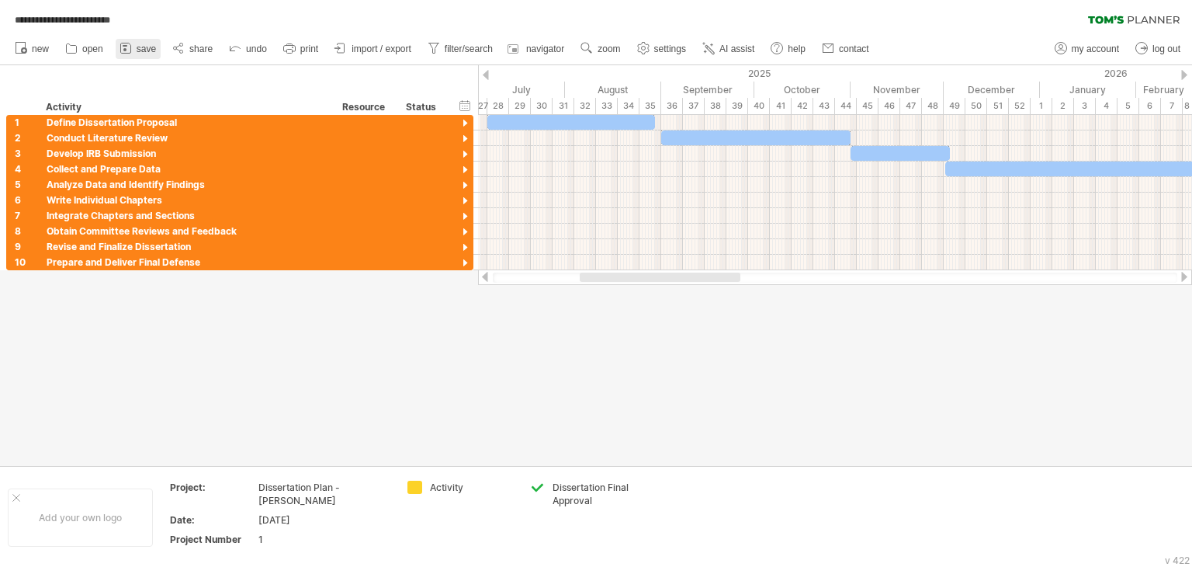
click at [141, 50] on span "save" at bounding box center [146, 48] width 19 height 11
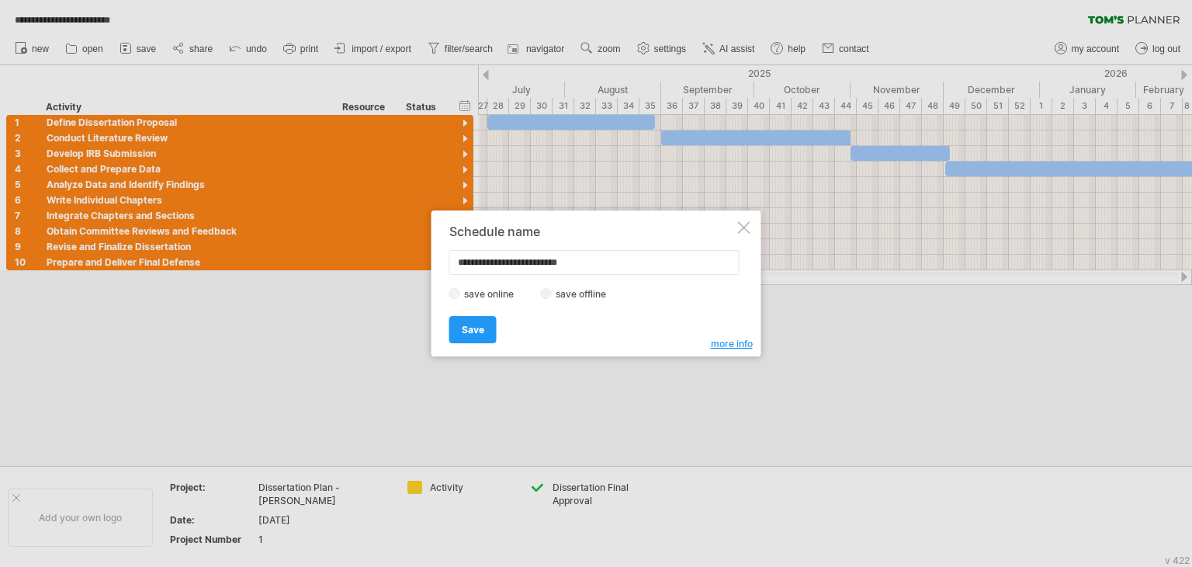
drag, startPoint x: 576, startPoint y: 264, endPoint x: 552, endPoint y: 264, distance: 24.1
click at [552, 264] on input "**********" at bounding box center [594, 262] width 290 height 25
click at [544, 262] on input "**********" at bounding box center [594, 262] width 290 height 25
type input "**********"
click at [475, 317] on link "Save" at bounding box center [472, 329] width 47 height 27
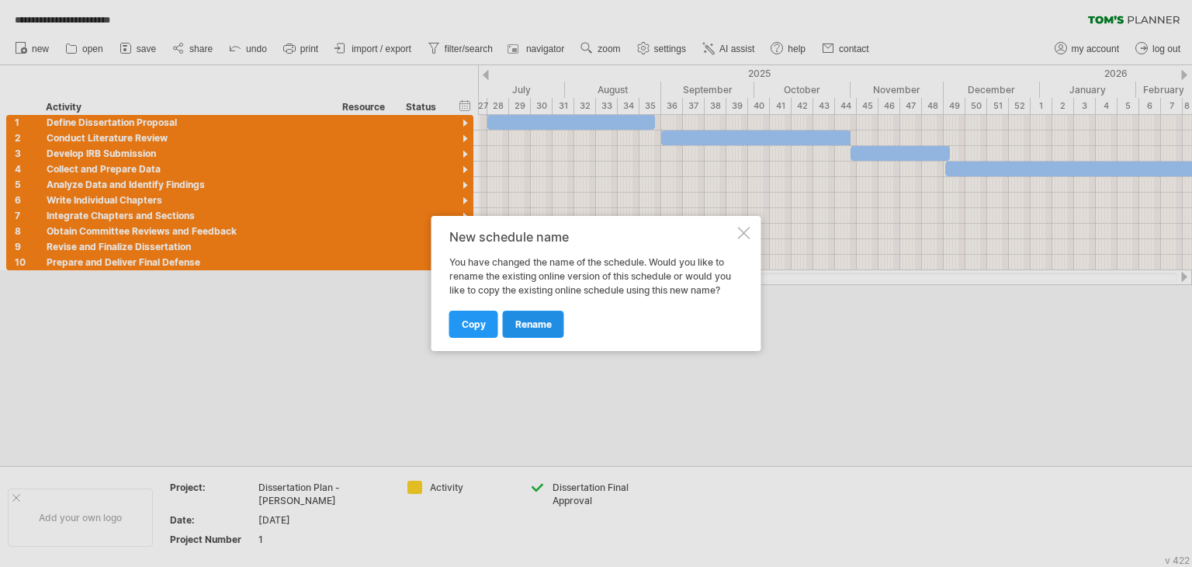
click at [532, 321] on span "rename" at bounding box center [533, 324] width 36 height 12
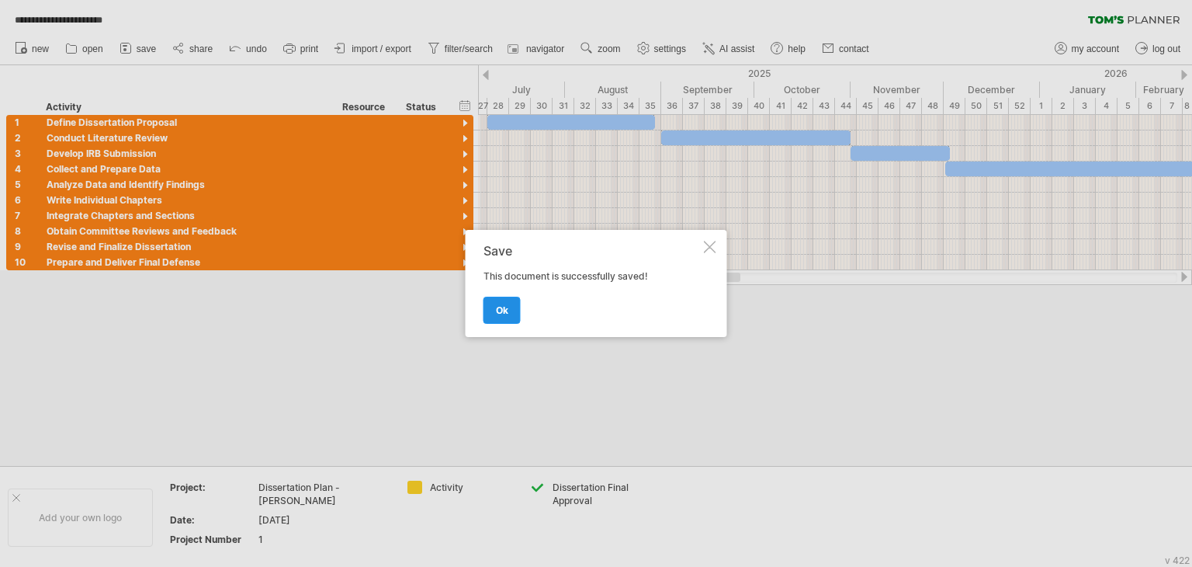
click at [511, 319] on link "ok" at bounding box center [502, 309] width 37 height 27
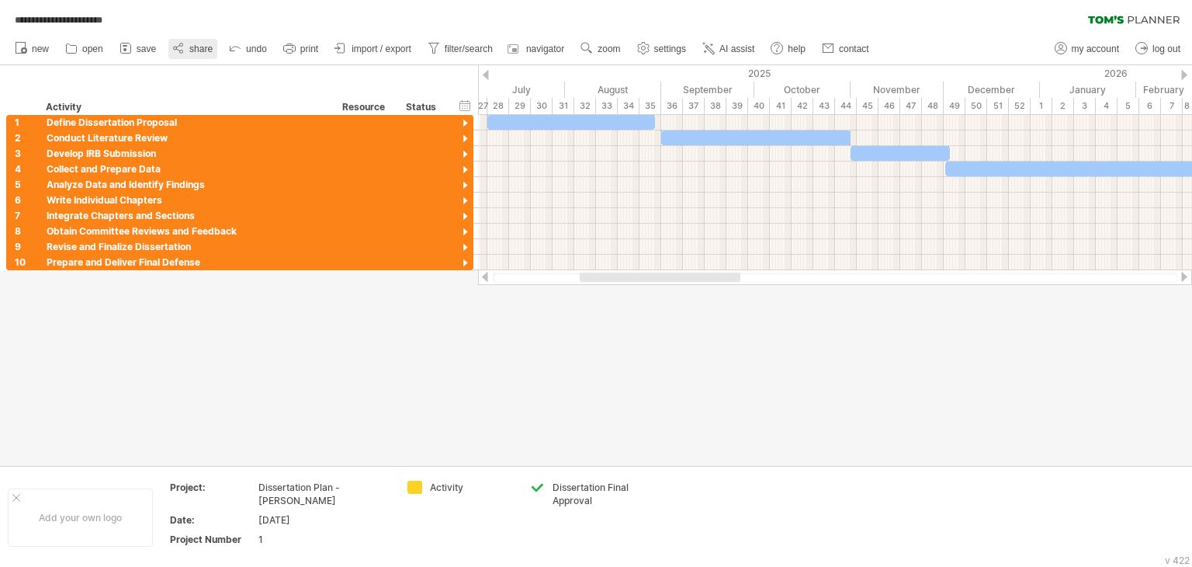
click at [202, 50] on span "share" at bounding box center [200, 48] width 23 height 11
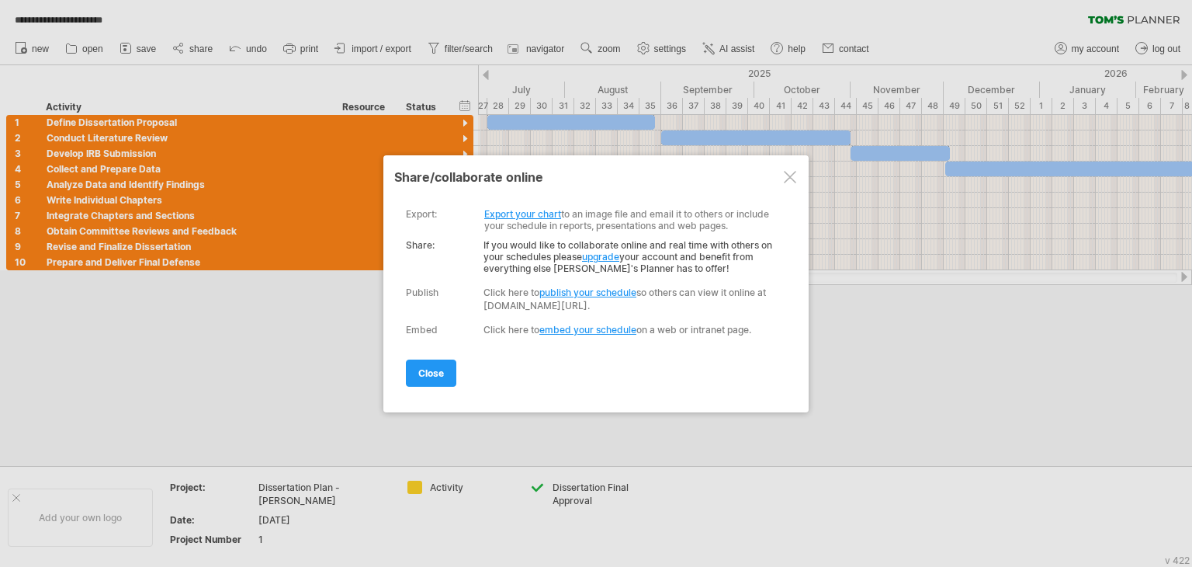
click at [593, 293] on link "publish your schedule" at bounding box center [587, 292] width 97 height 12
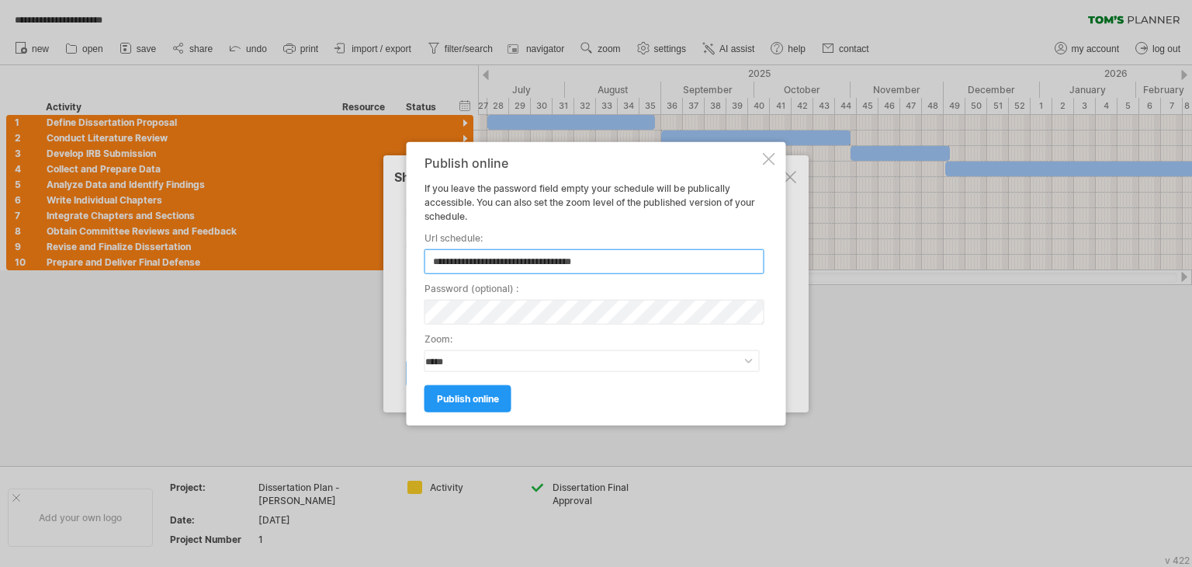
drag, startPoint x: 616, startPoint y: 262, endPoint x: 275, endPoint y: 248, distance: 341.8
click at [275, 248] on div "**********" at bounding box center [596, 283] width 1192 height 567
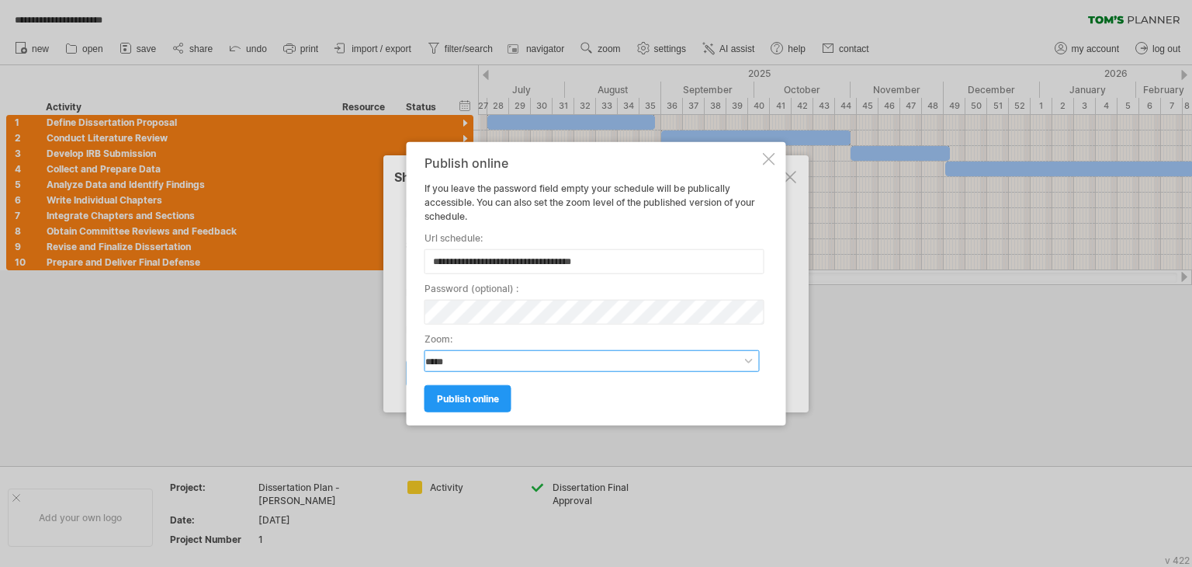
click at [469, 359] on select "**********" at bounding box center [592, 360] width 335 height 22
select select "*"
click at [425, 349] on select "**********" at bounding box center [592, 360] width 335 height 22
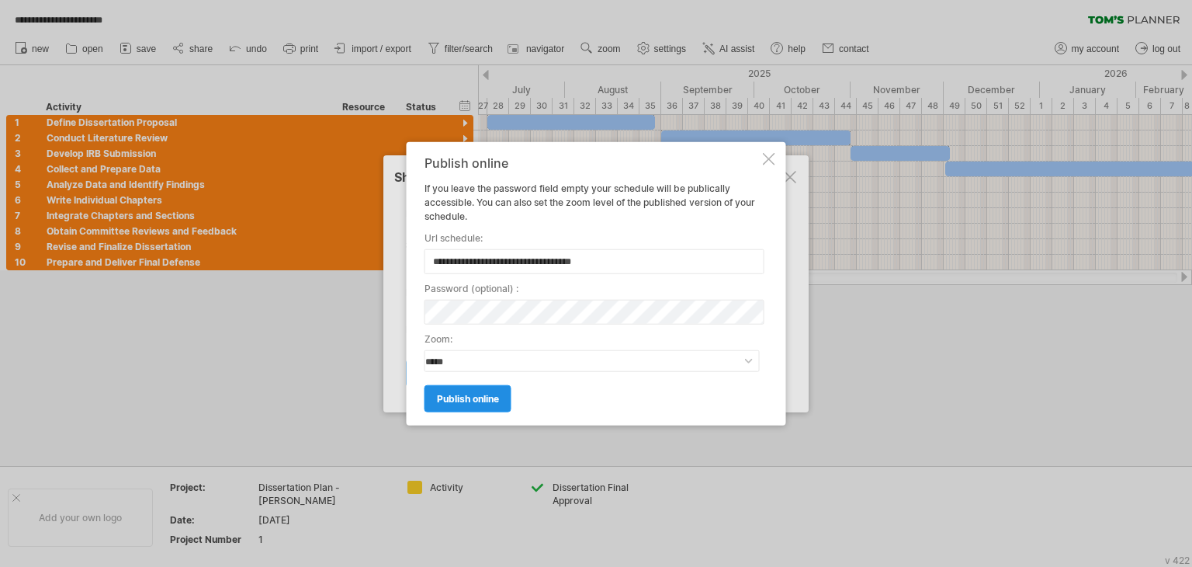
click at [470, 397] on span "publish online" at bounding box center [468, 398] width 62 height 12
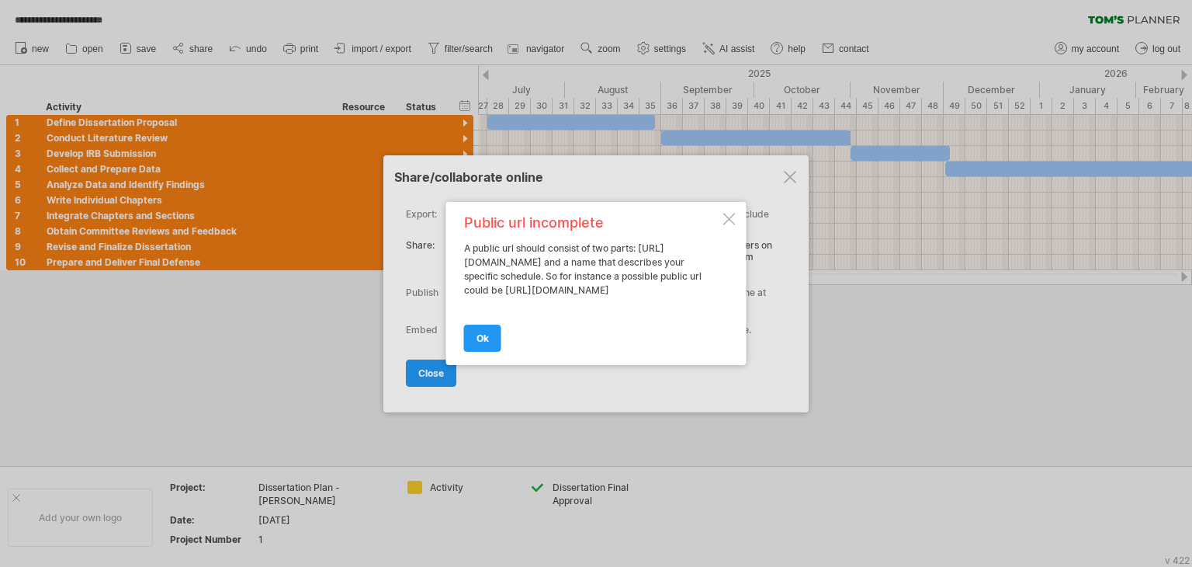
drag, startPoint x: 627, startPoint y: 256, endPoint x: 660, endPoint y: 267, distance: 34.4
click at [660, 267] on div "Public url incomplete A public url should consist of two parts: [URL][DOMAIN_NA…" at bounding box center [592, 283] width 256 height 135
drag, startPoint x: 463, startPoint y: 297, endPoint x: 658, endPoint y: 297, distance: 195.6
click at [656, 297] on div "Public url incomplete A public url should consist of two parts: [URL][DOMAIN_NA…" at bounding box center [596, 283] width 300 height 163
click at [661, 297] on div "Public url incomplete A public url should consist of two parts: [URL][DOMAIN_NA…" at bounding box center [592, 283] width 256 height 135
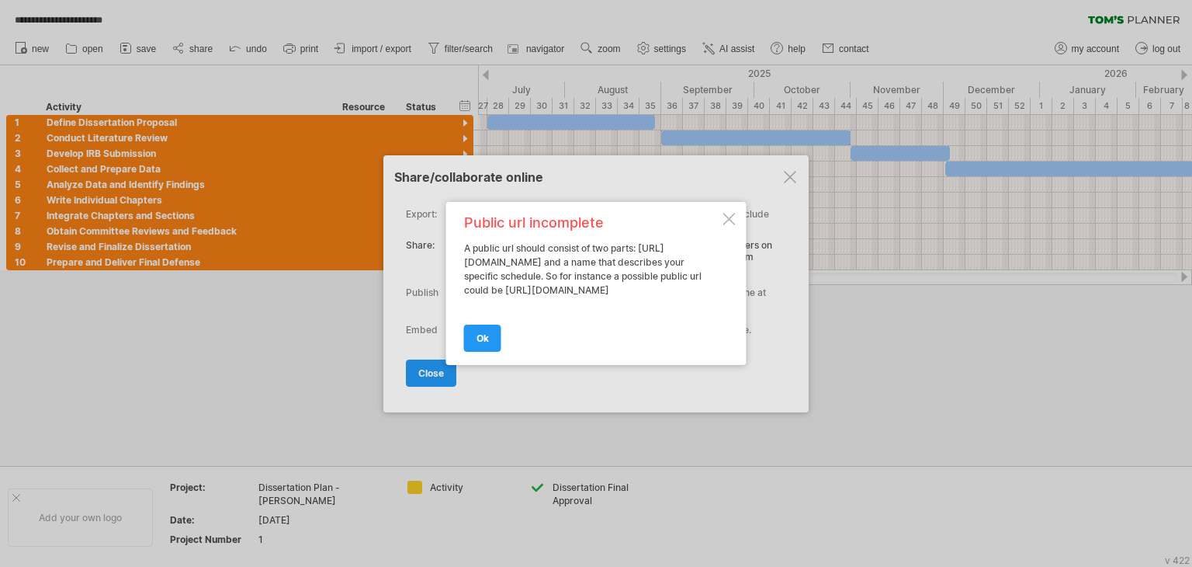
click at [661, 297] on div "Public url incomplete A public url should consist of two parts: [URL][DOMAIN_NA…" at bounding box center [592, 283] width 256 height 135
click at [489, 338] on link "ok" at bounding box center [482, 337] width 37 height 27
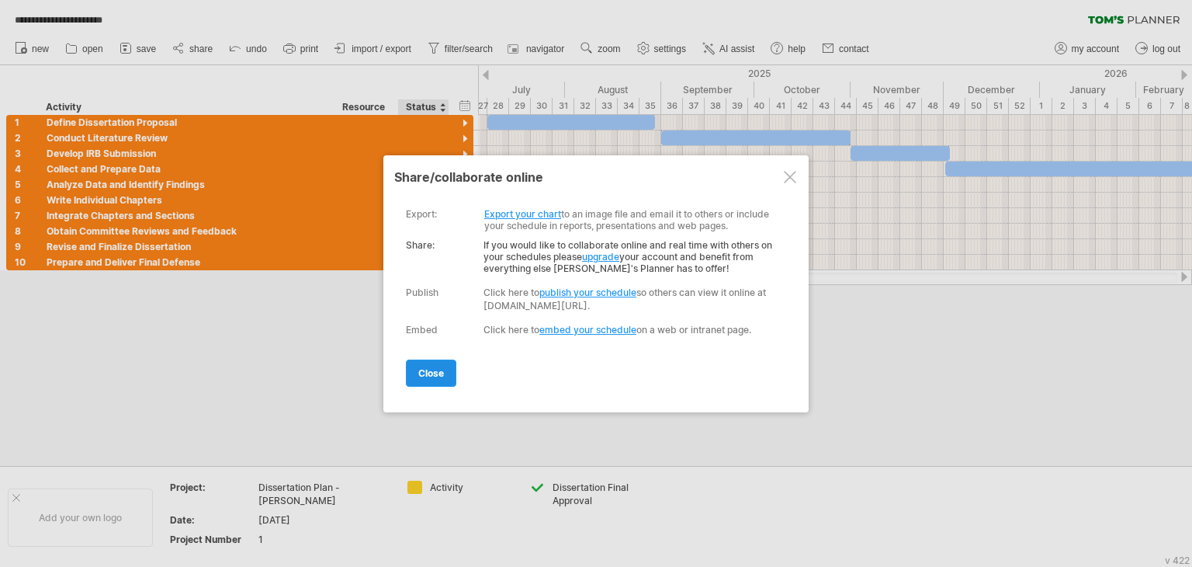
click at [432, 369] on span "close" at bounding box center [431, 373] width 26 height 12
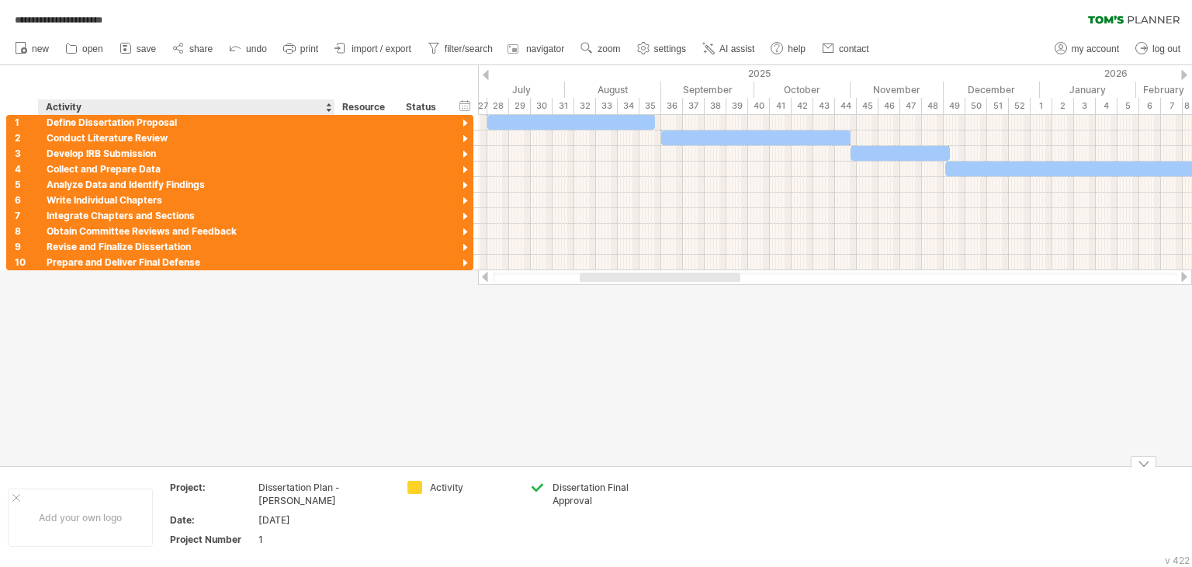
click at [310, 488] on div "Dissertation Plan - [PERSON_NAME]" at bounding box center [323, 493] width 130 height 26
click at [99, 50] on span "open" at bounding box center [92, 48] width 21 height 11
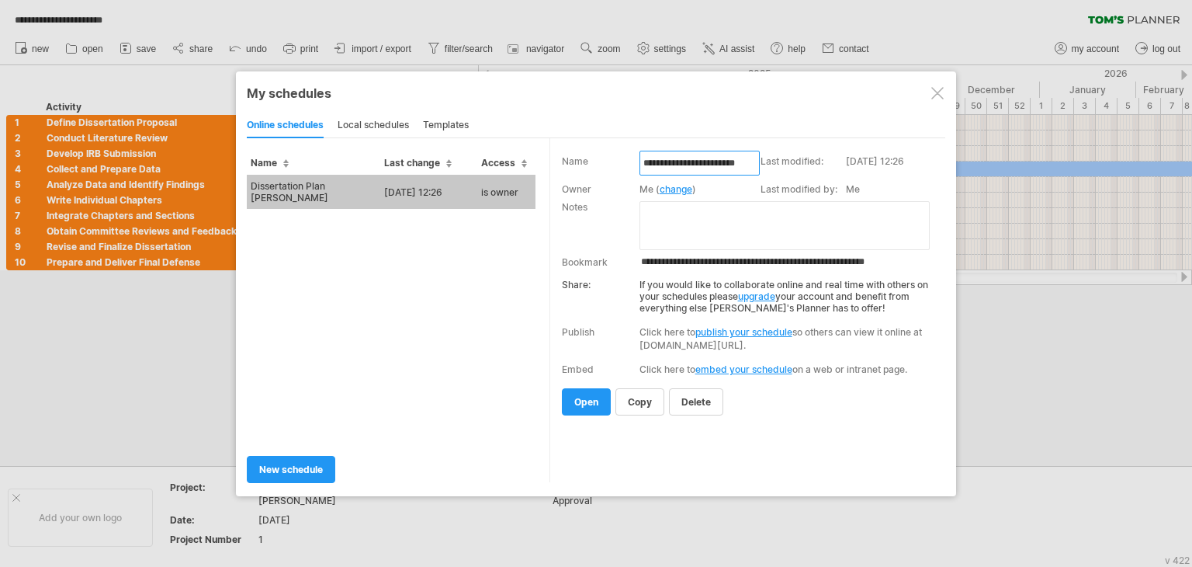
click at [702, 166] on input "**********" at bounding box center [700, 163] width 120 height 25
click at [678, 165] on input "**********" at bounding box center [700, 163] width 120 height 25
click at [702, 167] on input "**********" at bounding box center [700, 163] width 120 height 25
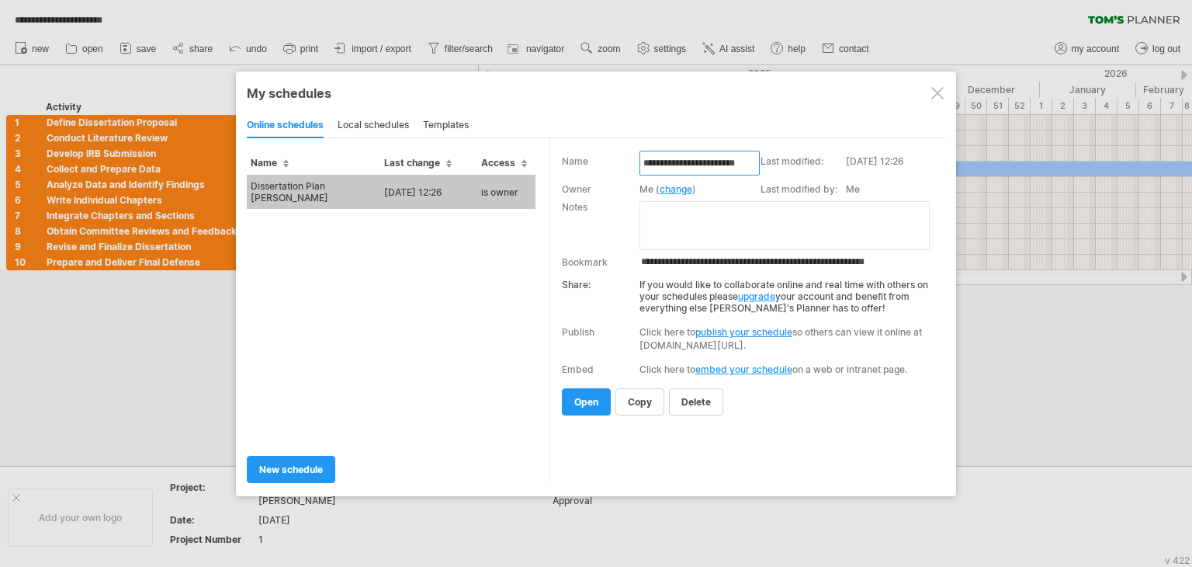
type input "**********"
click at [615, 363] on div "Embed Embedding is enabled. Click here to set the password, get the embed code …" at bounding box center [748, 369] width 373 height 12
click at [636, 399] on span "copy" at bounding box center [640, 402] width 24 height 12
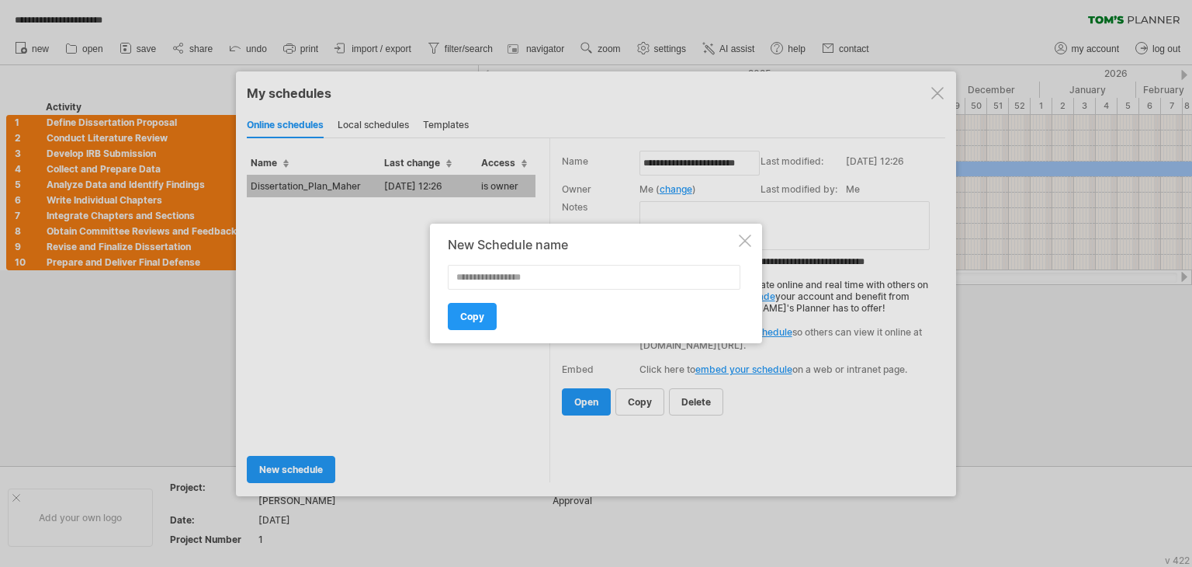
click at [746, 243] on div at bounding box center [745, 240] width 12 height 12
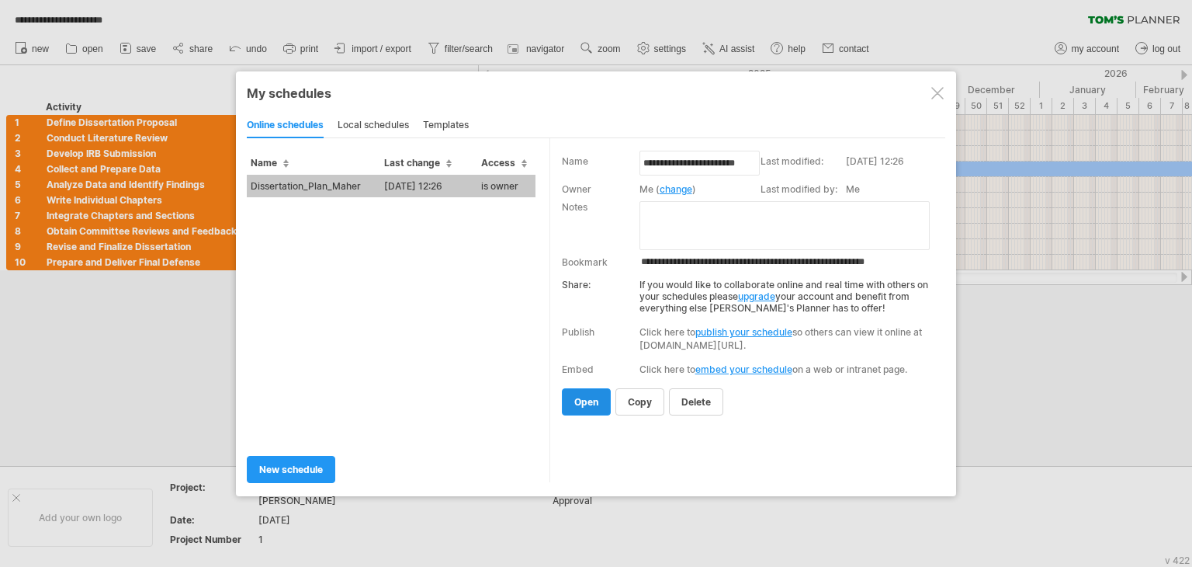
click at [593, 407] on link "open" at bounding box center [586, 401] width 49 height 27
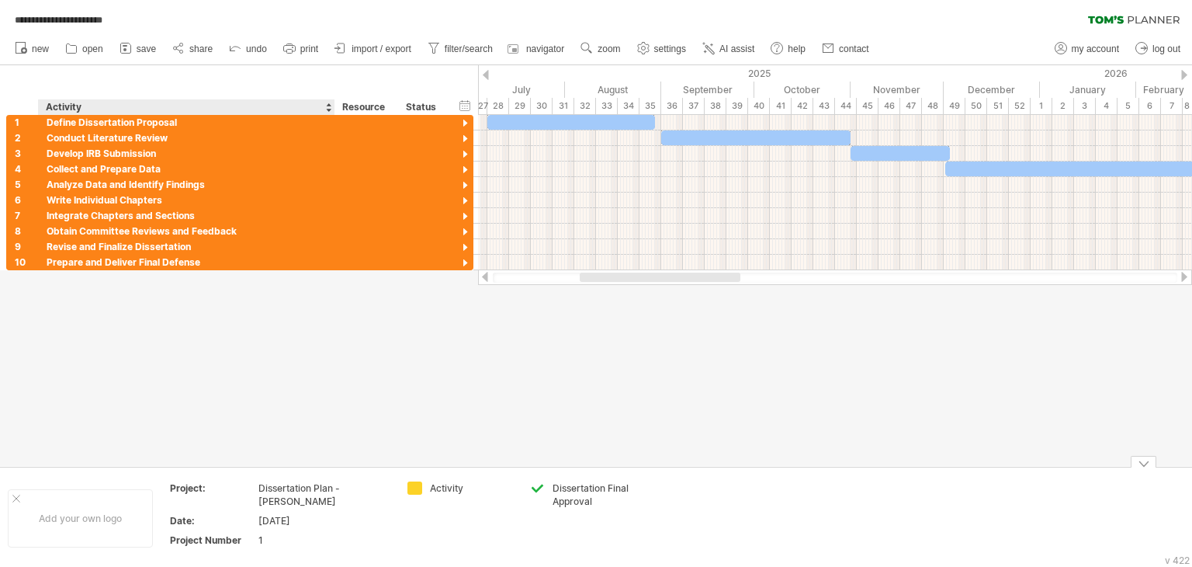
click at [338, 488] on div "Dissertation Plan - [PERSON_NAME]" at bounding box center [323, 494] width 130 height 26
click at [323, 394] on div at bounding box center [596, 265] width 1192 height 400
click at [92, 50] on span "open" at bounding box center [92, 48] width 21 height 11
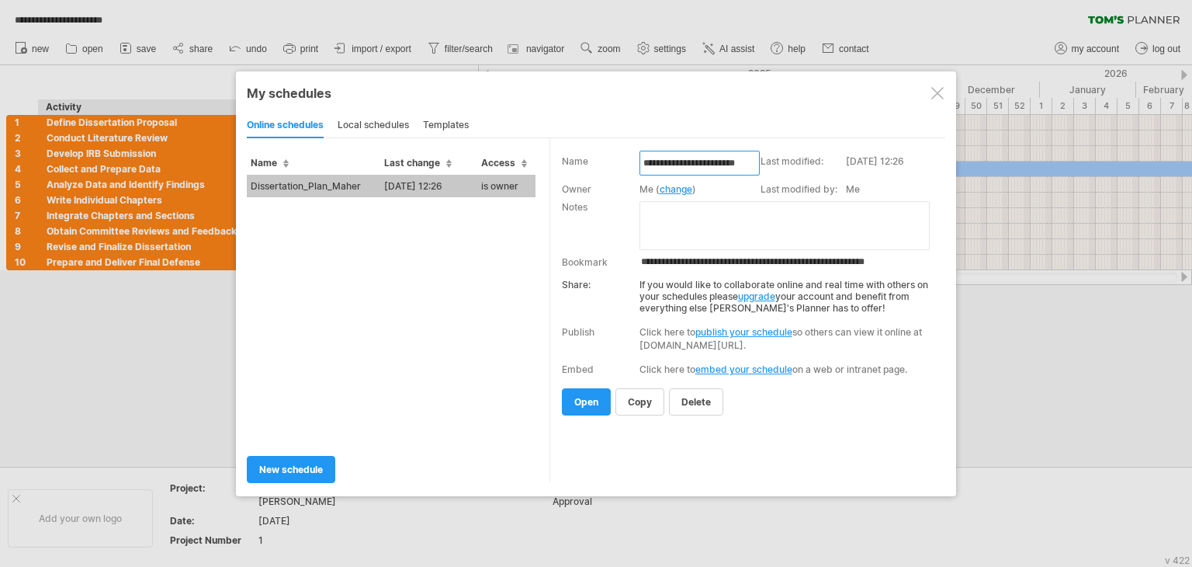
click at [671, 162] on input "**********" at bounding box center [700, 163] width 120 height 25
click at [450, 286] on div "Dissertation_Plan_Maher [DATE] 12:26 is owner" at bounding box center [398, 309] width 303 height 268
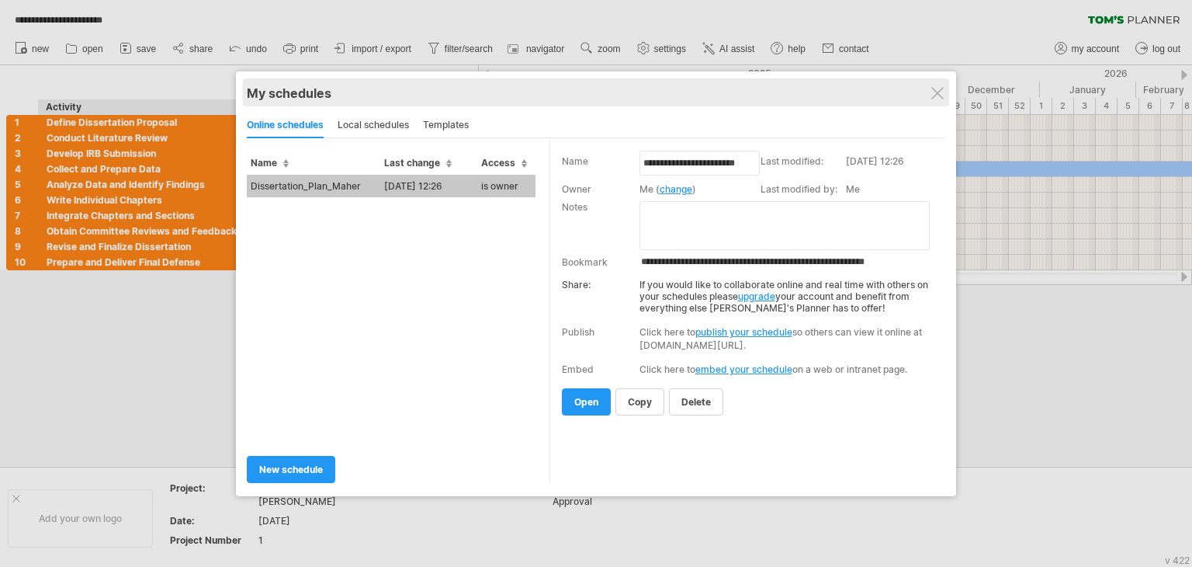
click at [930, 97] on div "My schedules" at bounding box center [596, 93] width 699 height 16
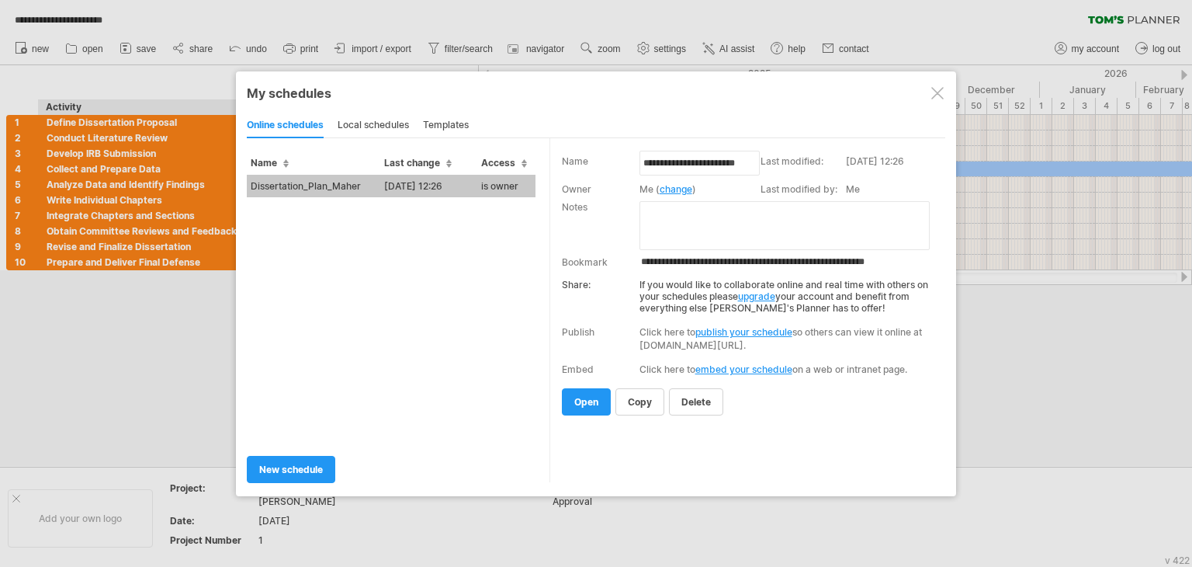
click at [938, 92] on div at bounding box center [937, 93] width 12 height 12
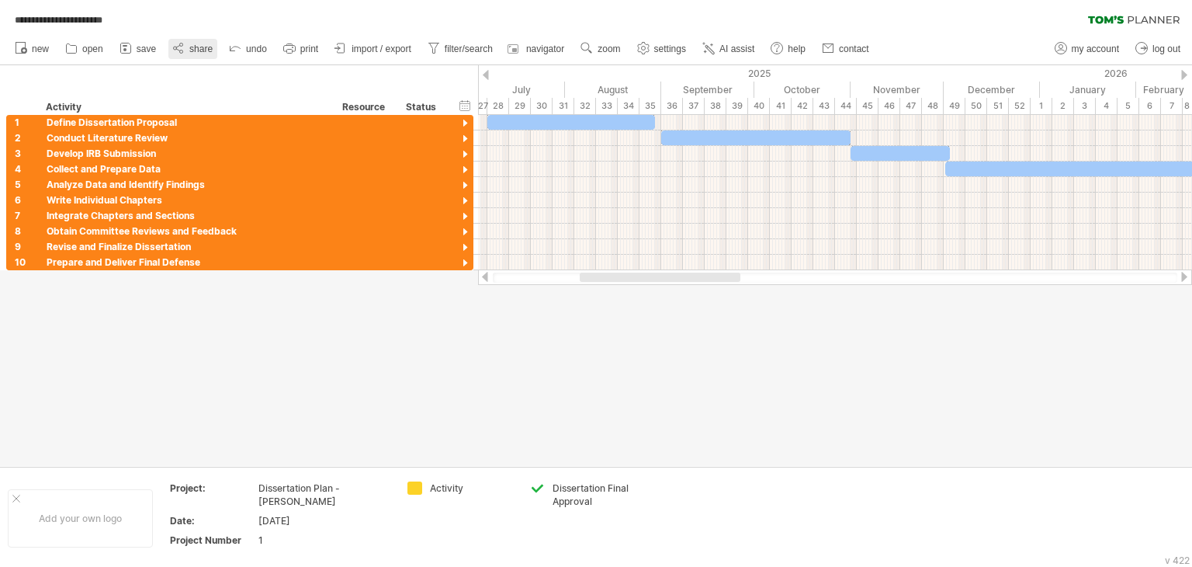
click at [200, 50] on span "share" at bounding box center [200, 48] width 23 height 11
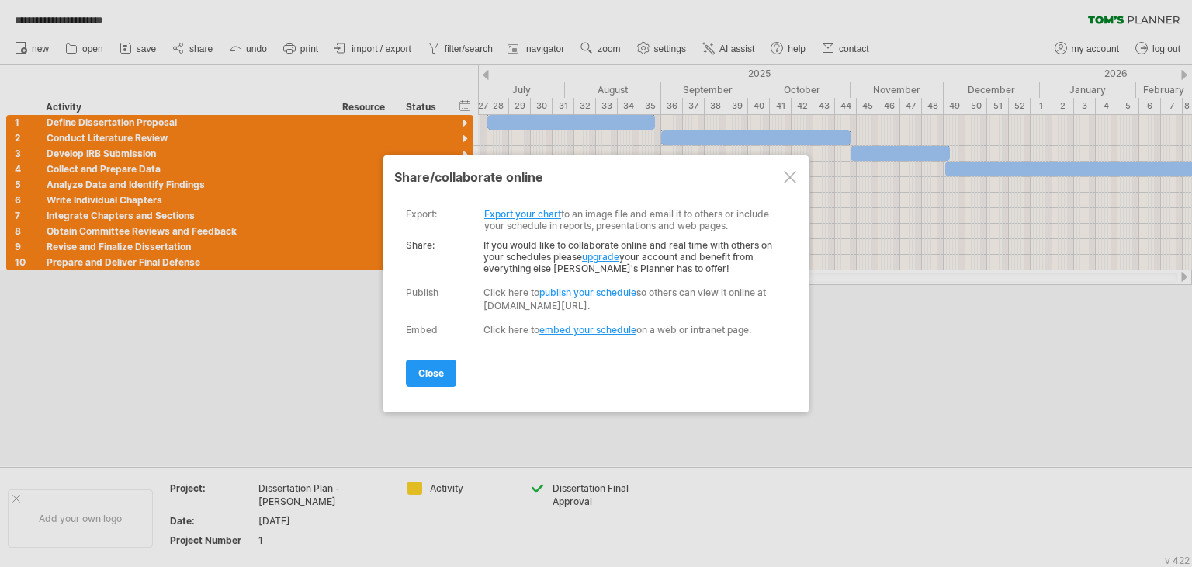
click at [597, 290] on link "publish your schedule" at bounding box center [587, 292] width 97 height 12
select select "*"
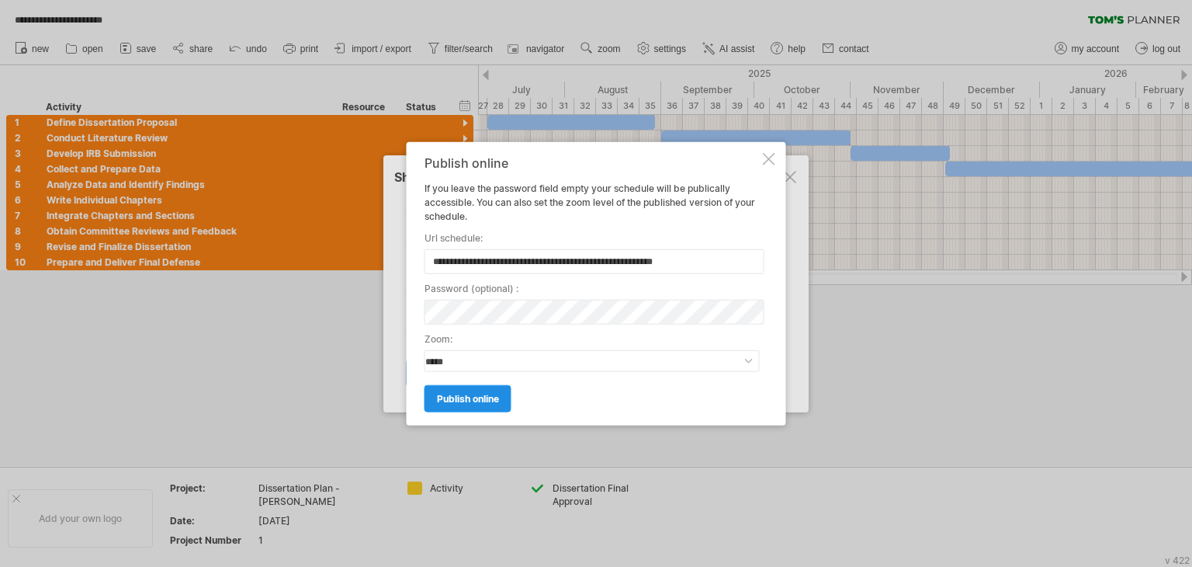
type input "**********"
click at [469, 400] on span "publish online" at bounding box center [468, 398] width 62 height 12
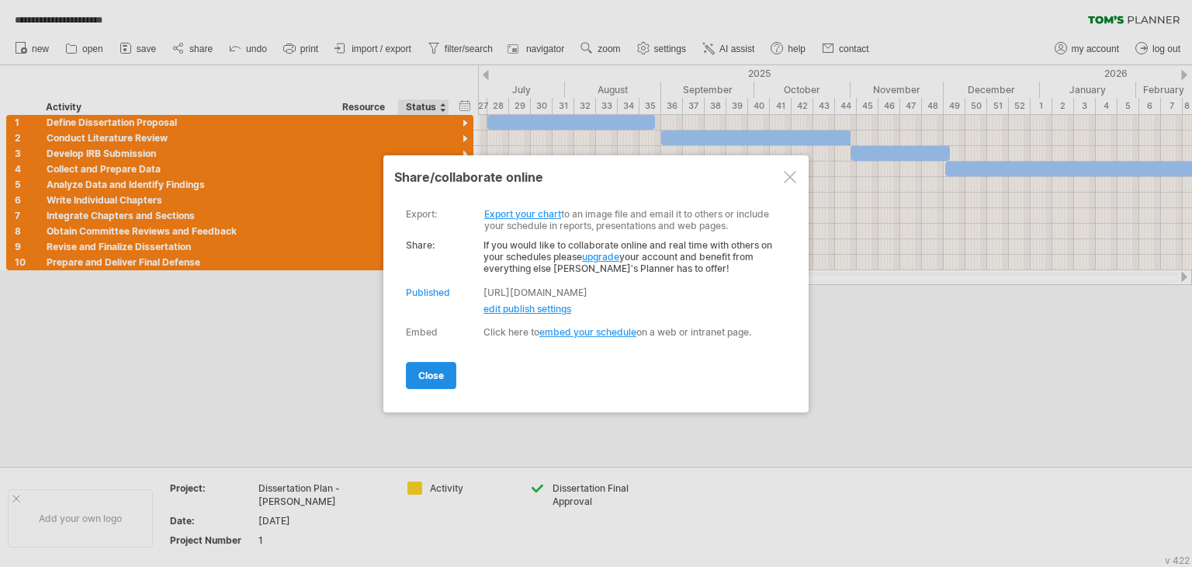
click at [433, 375] on span "close" at bounding box center [431, 375] width 26 height 12
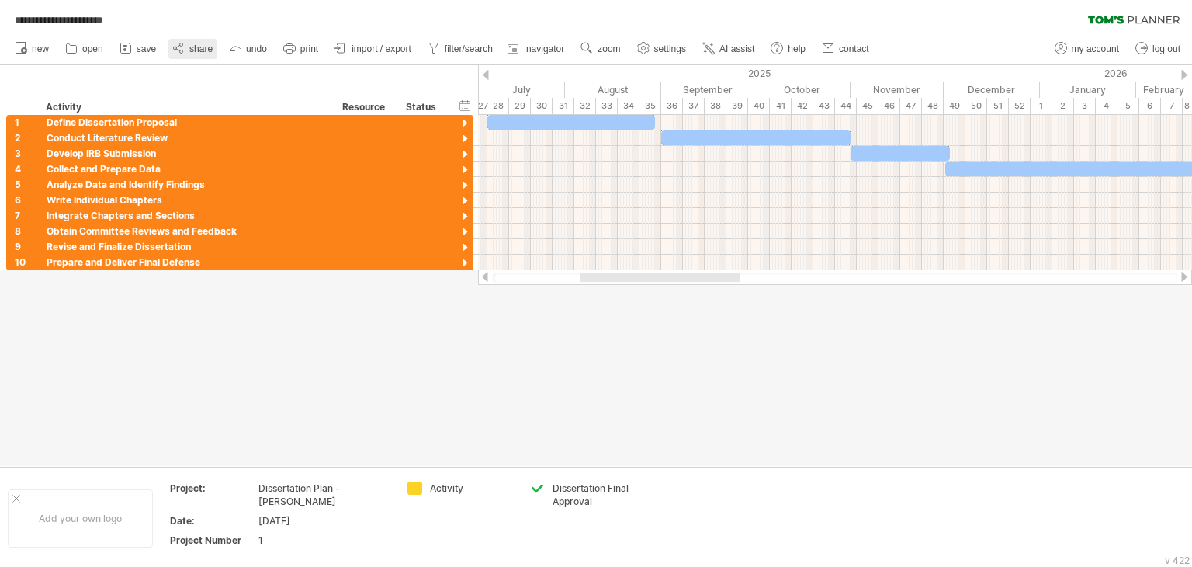
click at [196, 51] on span "share" at bounding box center [200, 48] width 23 height 11
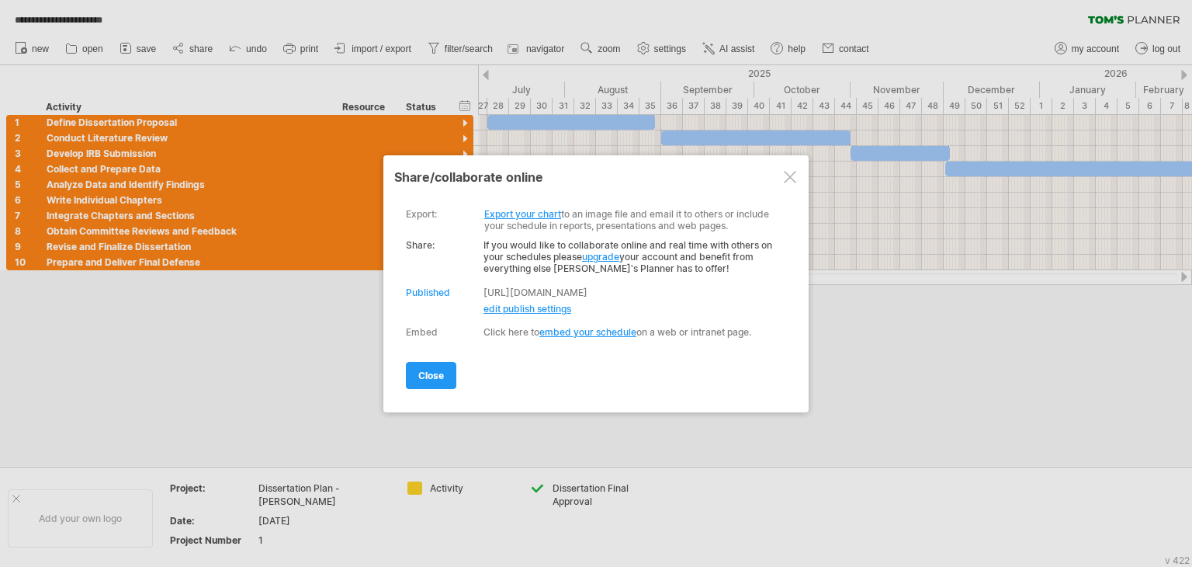
click at [528, 311] on span "edit publish settings" at bounding box center [528, 309] width 88 height 12
select select "*"
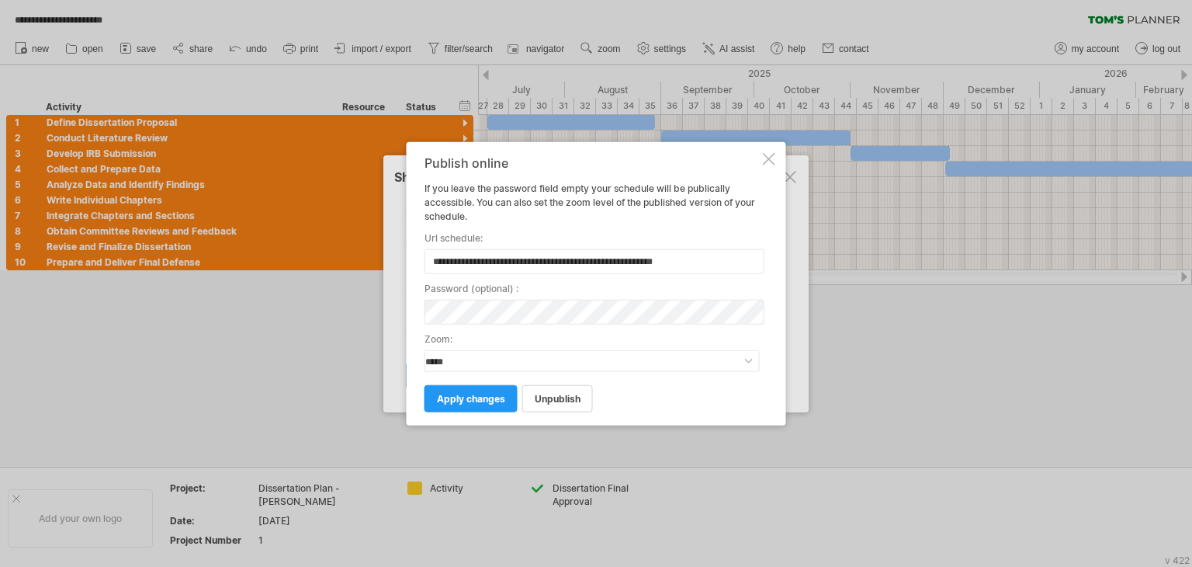
drag, startPoint x: 714, startPoint y: 258, endPoint x: 321, endPoint y: 270, distance: 392.9
click at [321, 270] on div "**********" at bounding box center [596, 283] width 1192 height 567
click at [474, 397] on span "apply changes" at bounding box center [471, 398] width 68 height 12
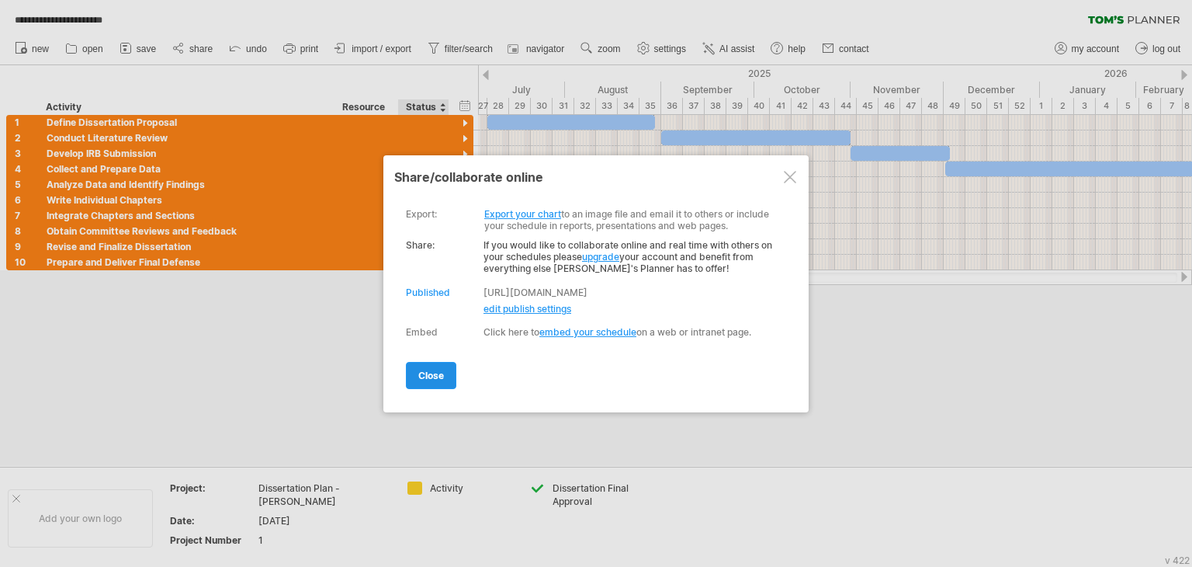
click at [436, 376] on span "close" at bounding box center [431, 375] width 26 height 12
